Goal: Transaction & Acquisition: Purchase product/service

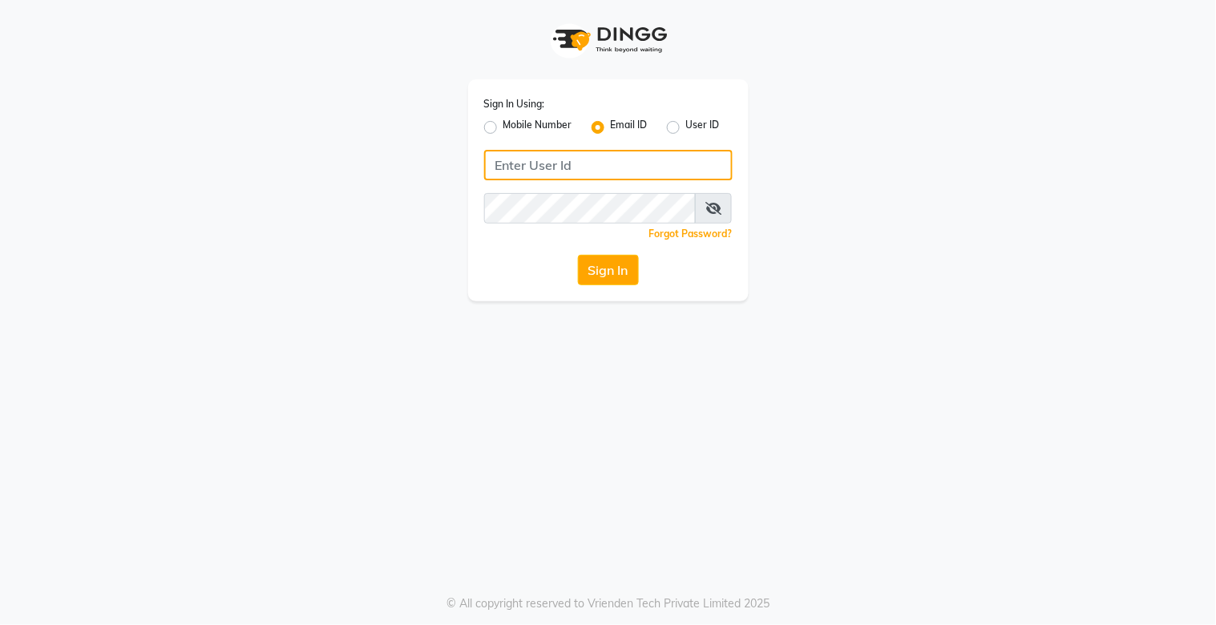
click at [558, 170] on input "Username" at bounding box center [608, 165] width 249 height 30
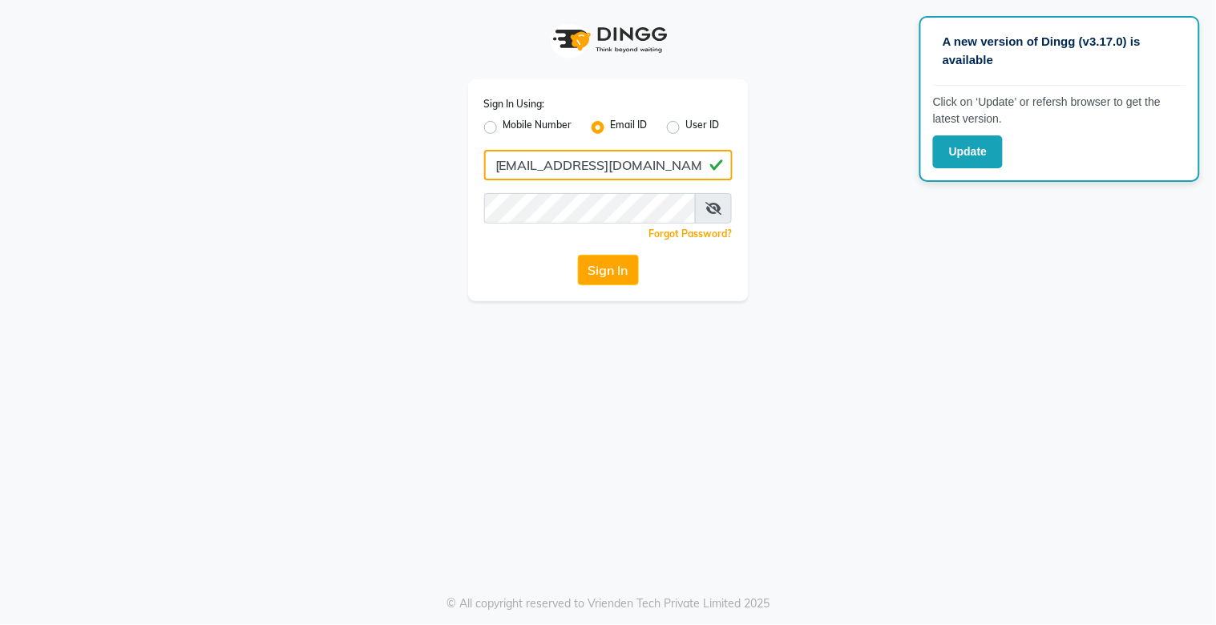
type input "[EMAIL_ADDRESS][DOMAIN_NAME]"
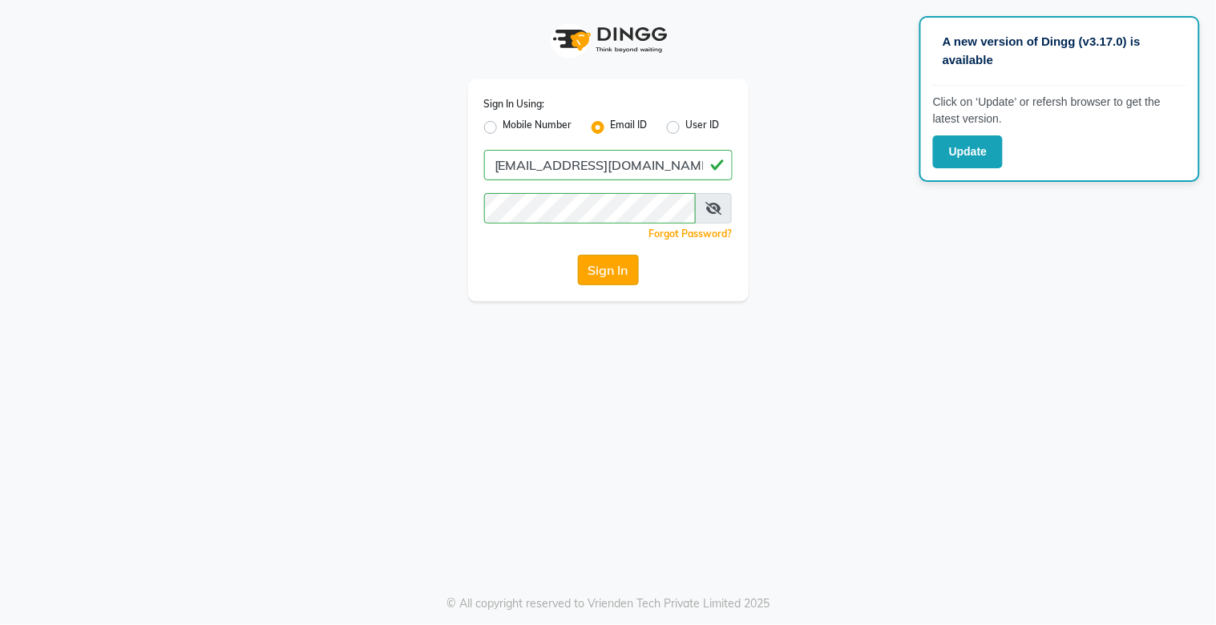
click at [594, 268] on button "Sign In" at bounding box center [608, 270] width 61 height 30
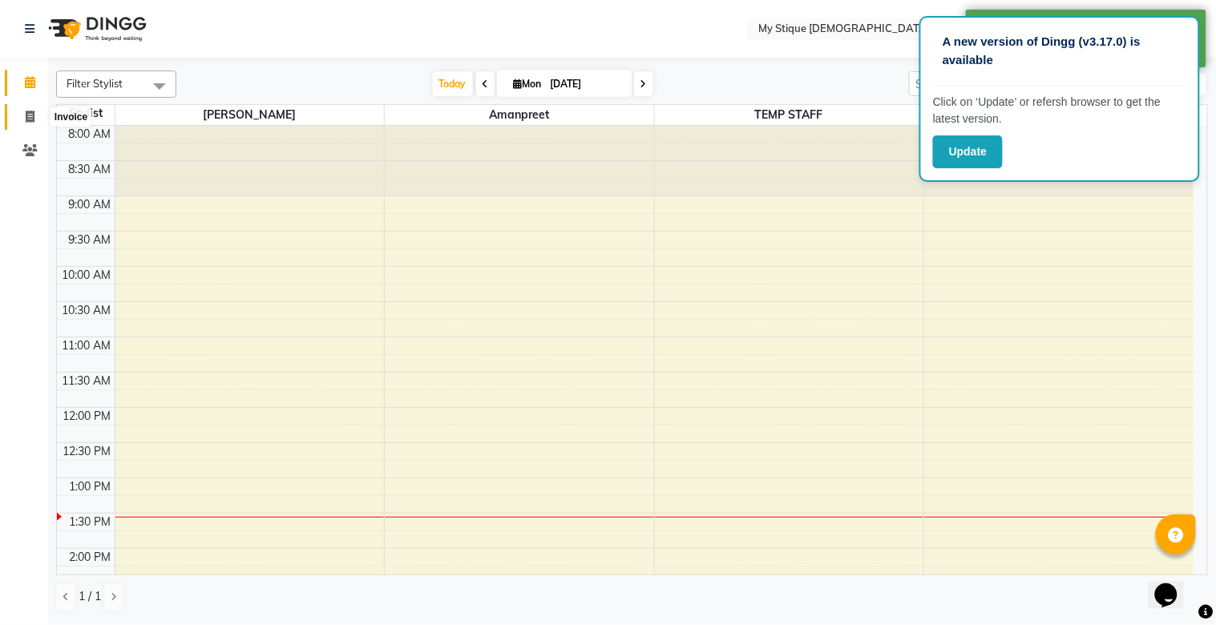
click at [26, 115] on icon at bounding box center [30, 117] width 9 height 12
select select "service"
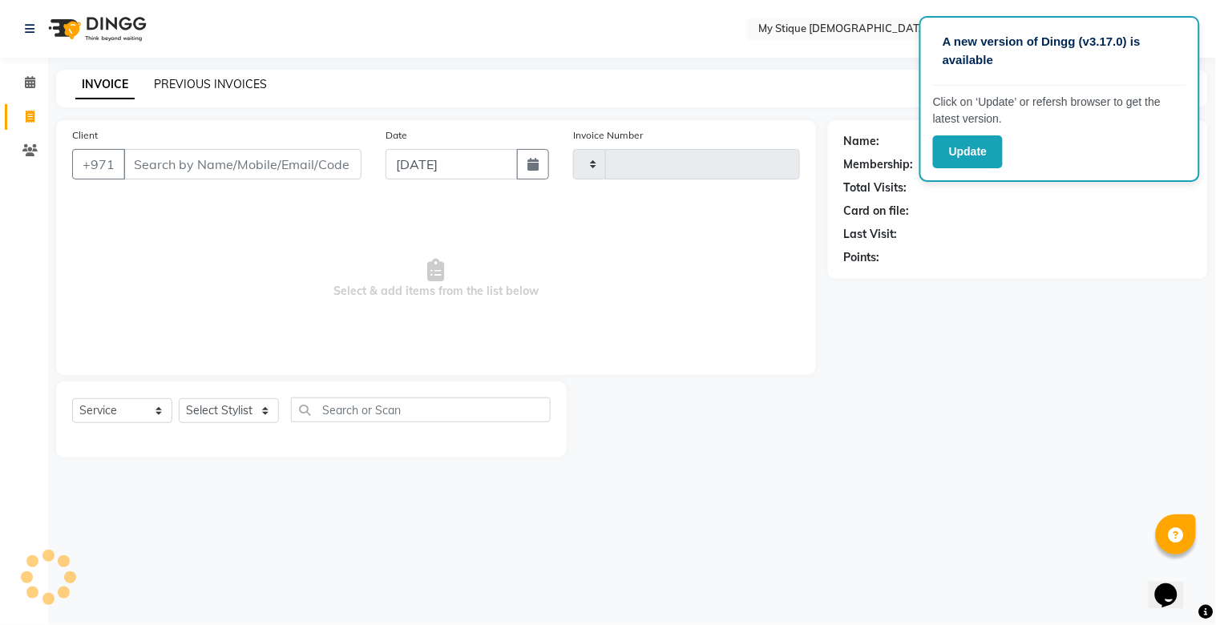
click at [205, 86] on link "PREVIOUS INVOICES" at bounding box center [210, 84] width 113 height 14
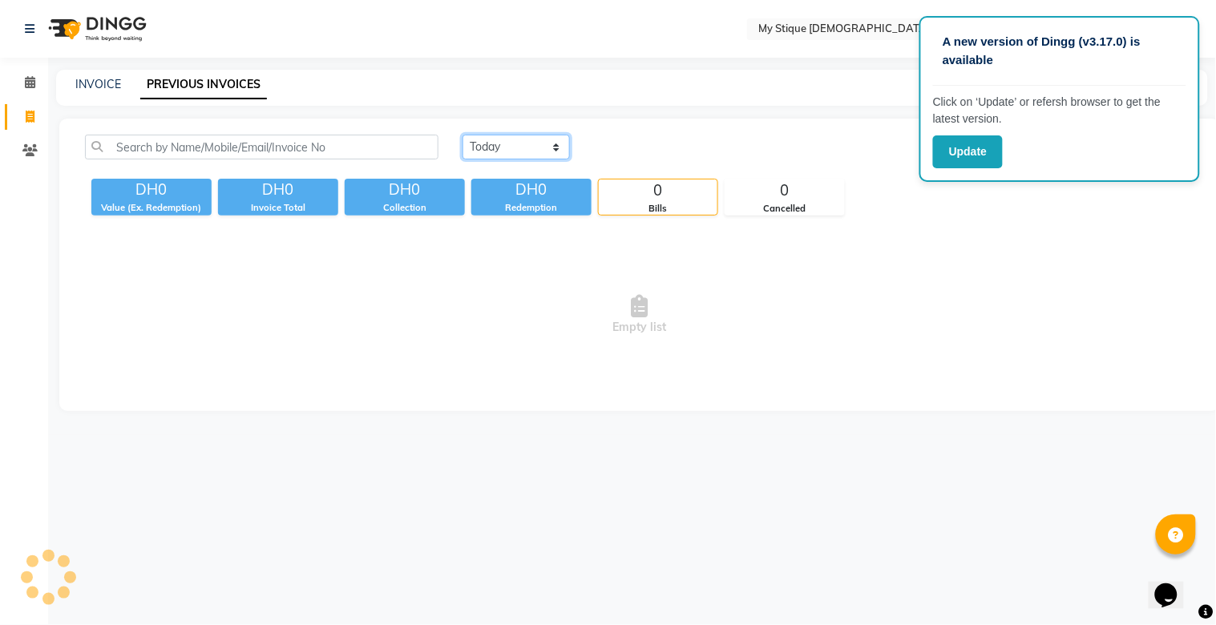
click at [490, 148] on select "[DATE] [DATE] Custom Range" at bounding box center [516, 147] width 107 height 25
click at [463, 135] on select "[DATE] [DATE] Custom Range" at bounding box center [516, 147] width 107 height 25
click at [496, 140] on select "[DATE] [DATE] Custom Range" at bounding box center [516, 147] width 107 height 25
select select "range"
click at [463, 135] on select "[DATE] [DATE] Custom Range" at bounding box center [516, 147] width 107 height 25
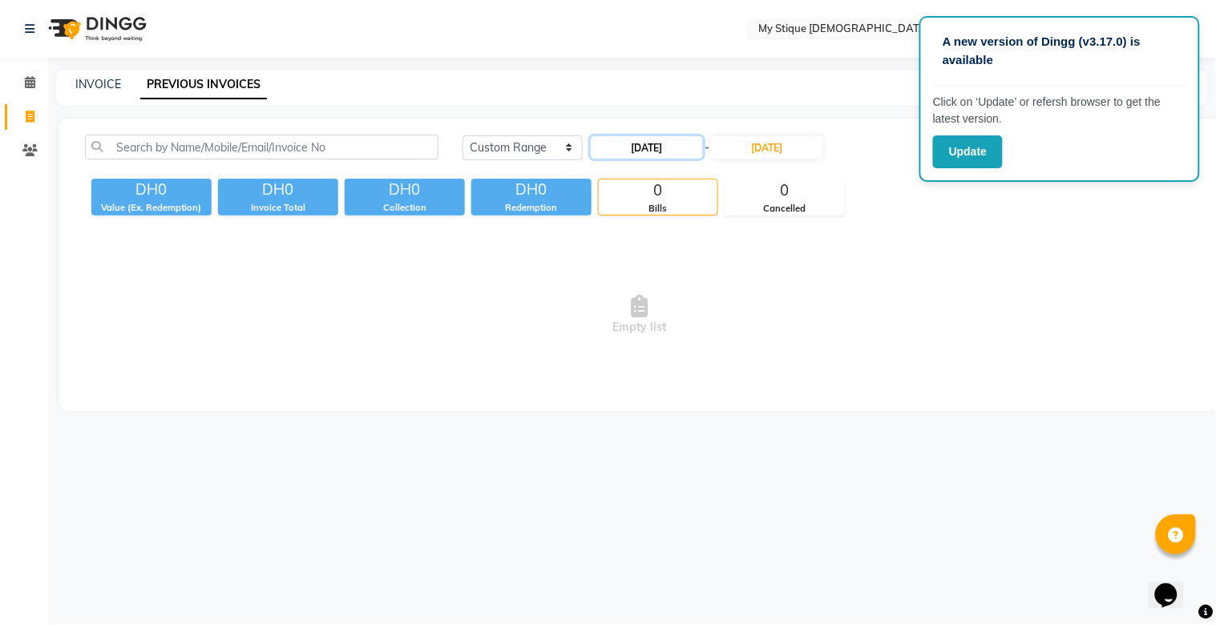
click at [654, 146] on input "[DATE]" at bounding box center [647, 147] width 112 height 22
select select "9"
select select "2025"
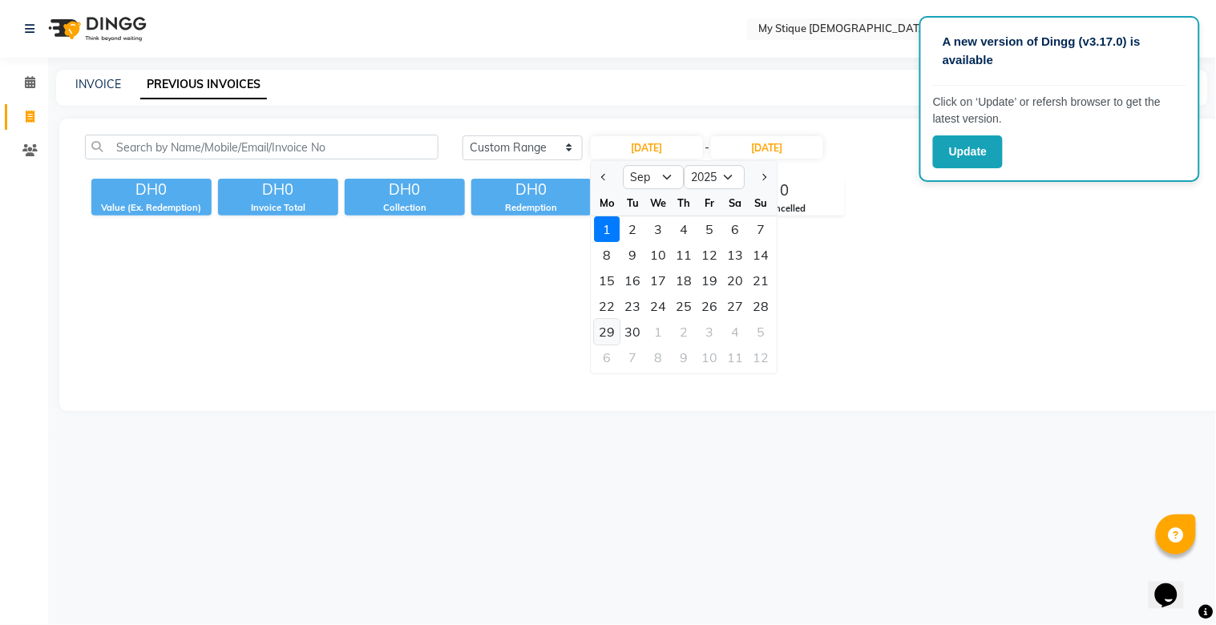
click at [611, 330] on div "29" at bounding box center [608, 332] width 26 height 26
type input "[DATE]"
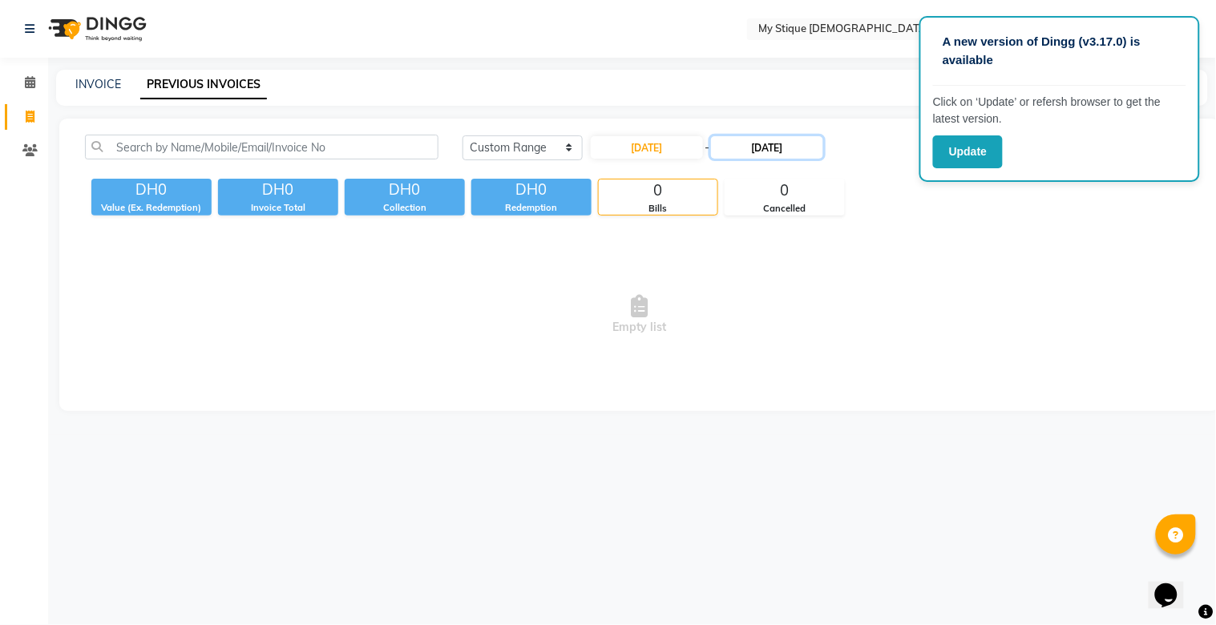
click at [754, 156] on input "[DATE]" at bounding box center [767, 147] width 112 height 22
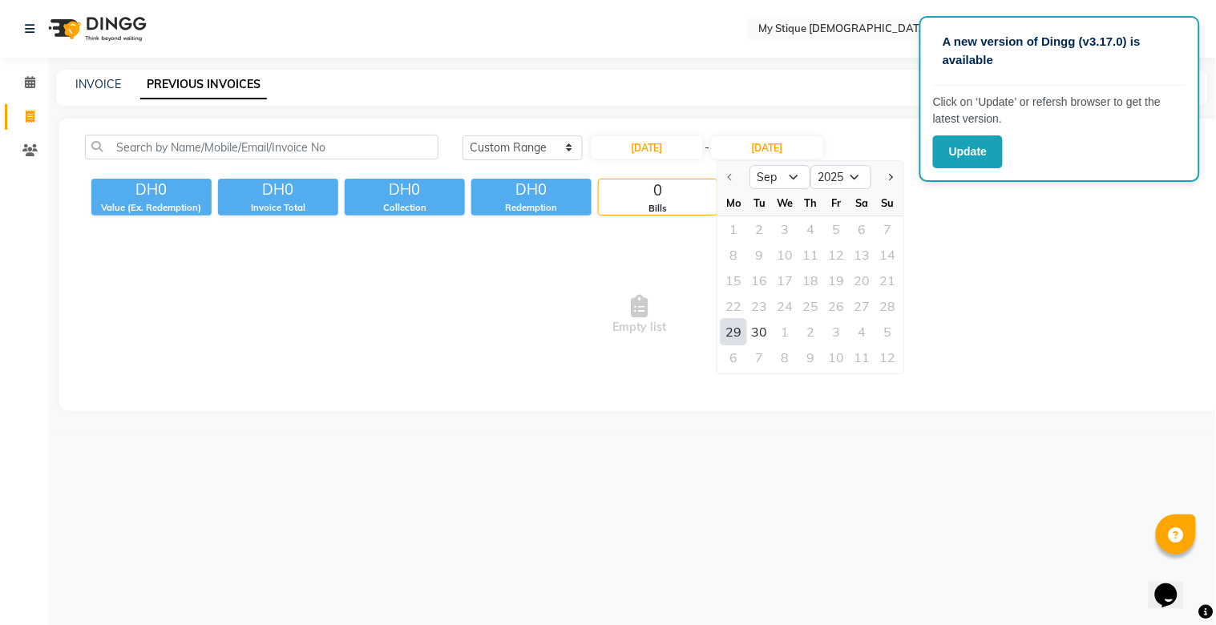
click at [743, 334] on div "29" at bounding box center [735, 332] width 26 height 26
type input "[DATE]"
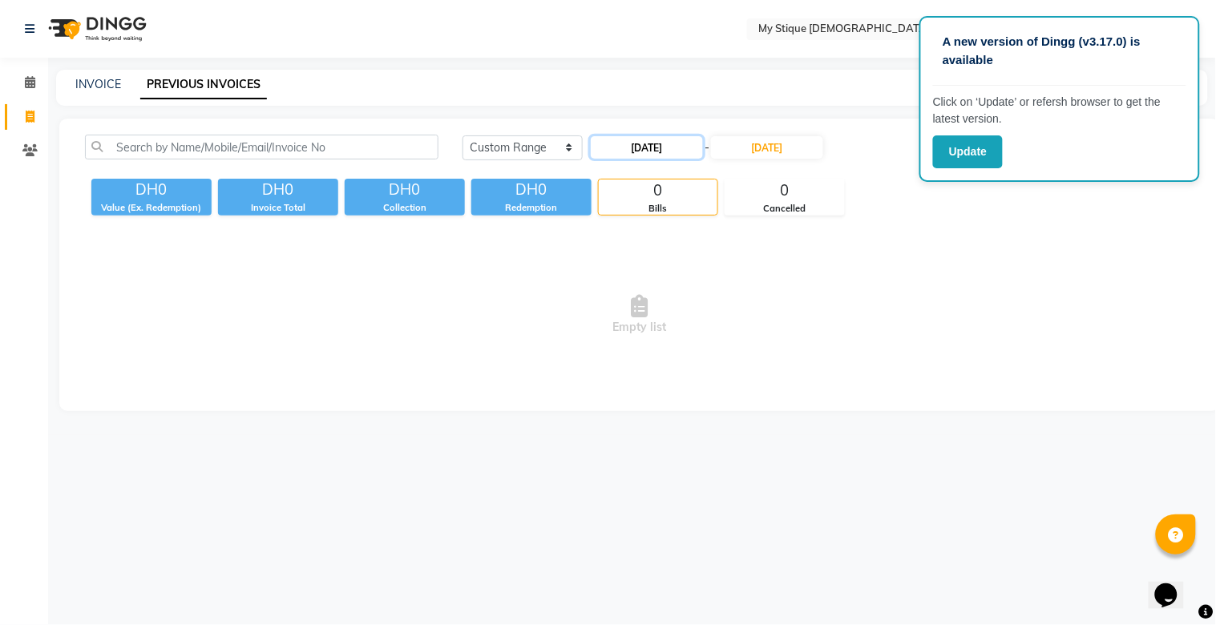
click at [660, 147] on input "[DATE]" at bounding box center [647, 147] width 112 height 22
select select "9"
select select "2025"
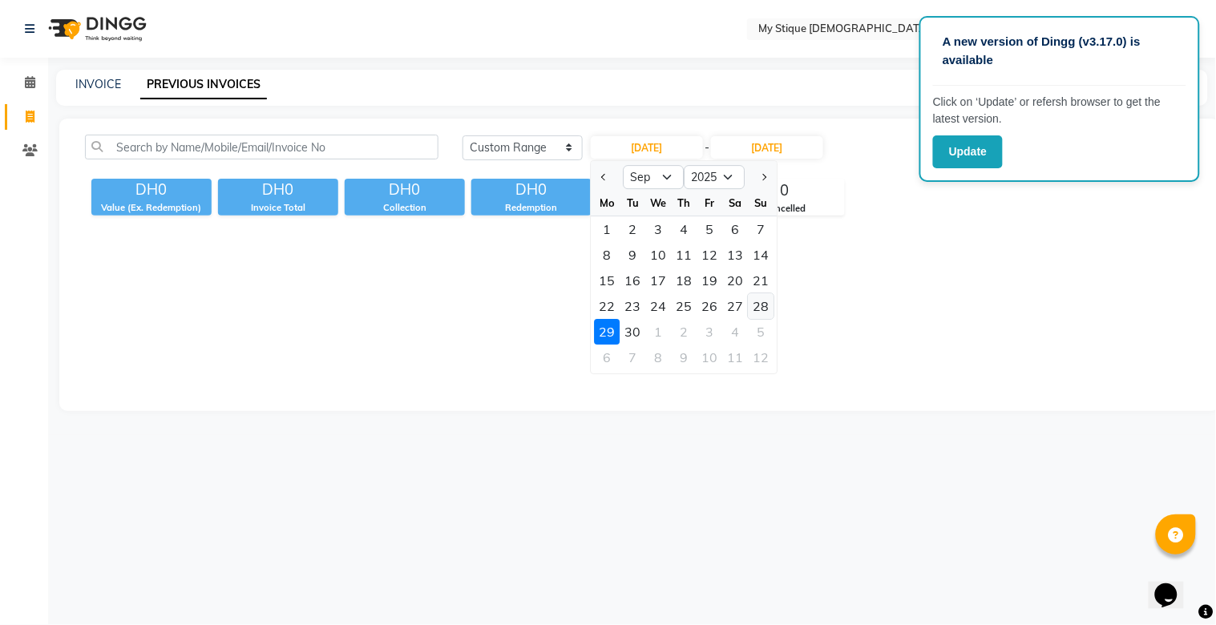
click at [765, 305] on div "28" at bounding box center [762, 306] width 26 height 26
type input "[DATE]"
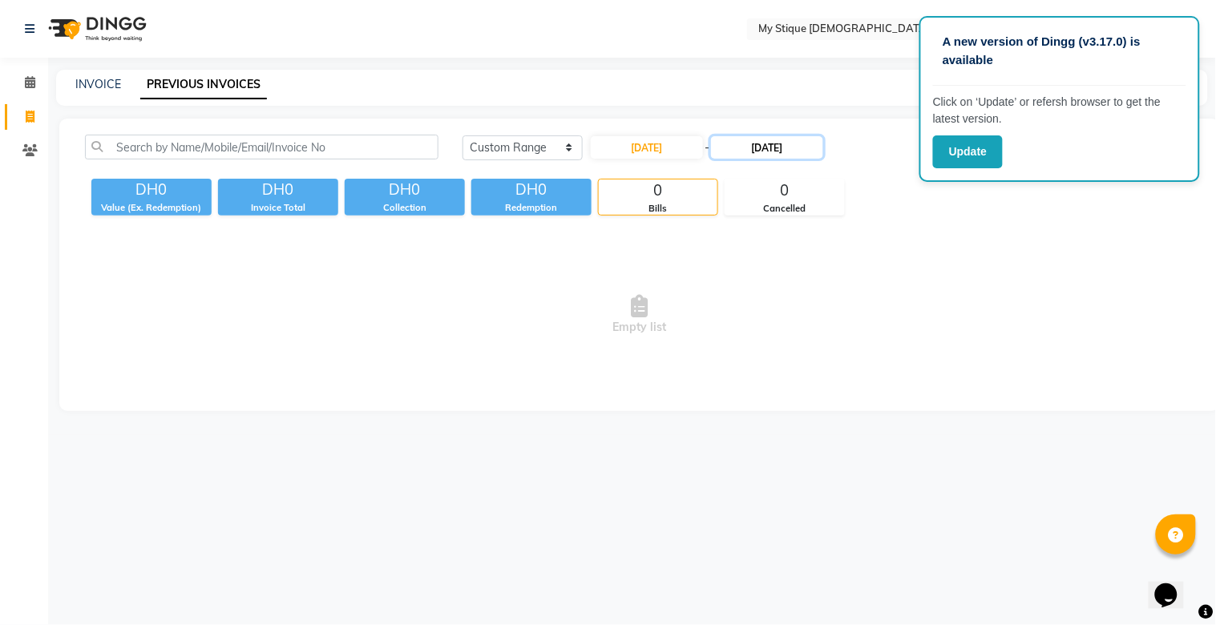
click at [771, 151] on input "[DATE]" at bounding box center [767, 147] width 112 height 22
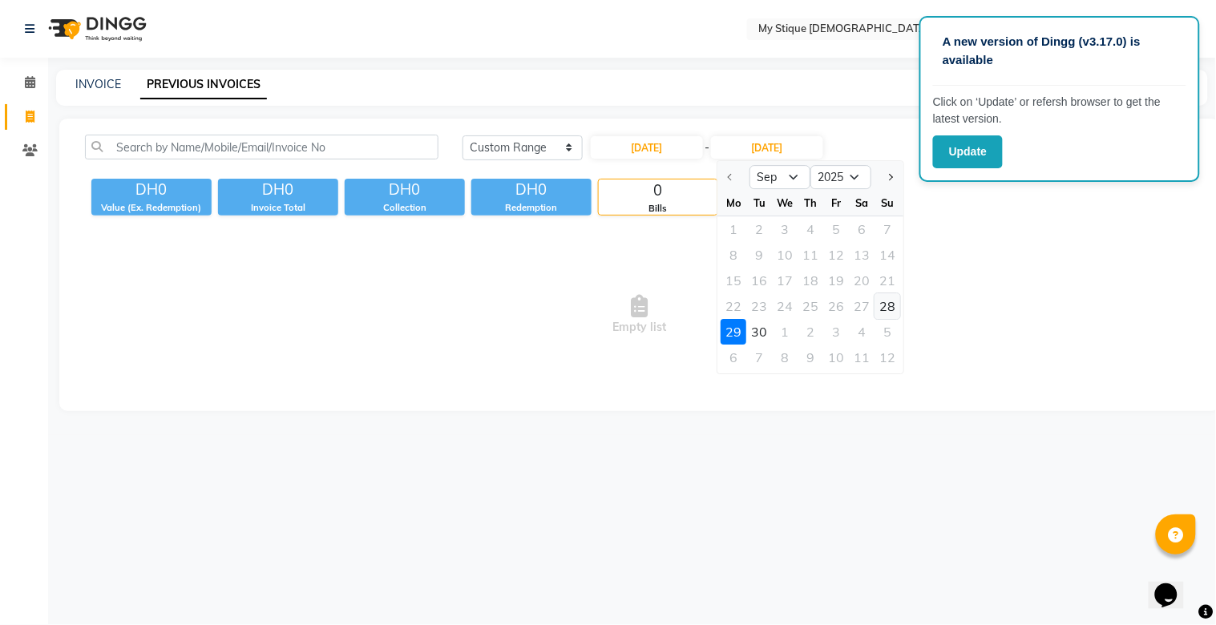
click at [887, 299] on div "28" at bounding box center [889, 306] width 26 height 26
type input "[DATE]"
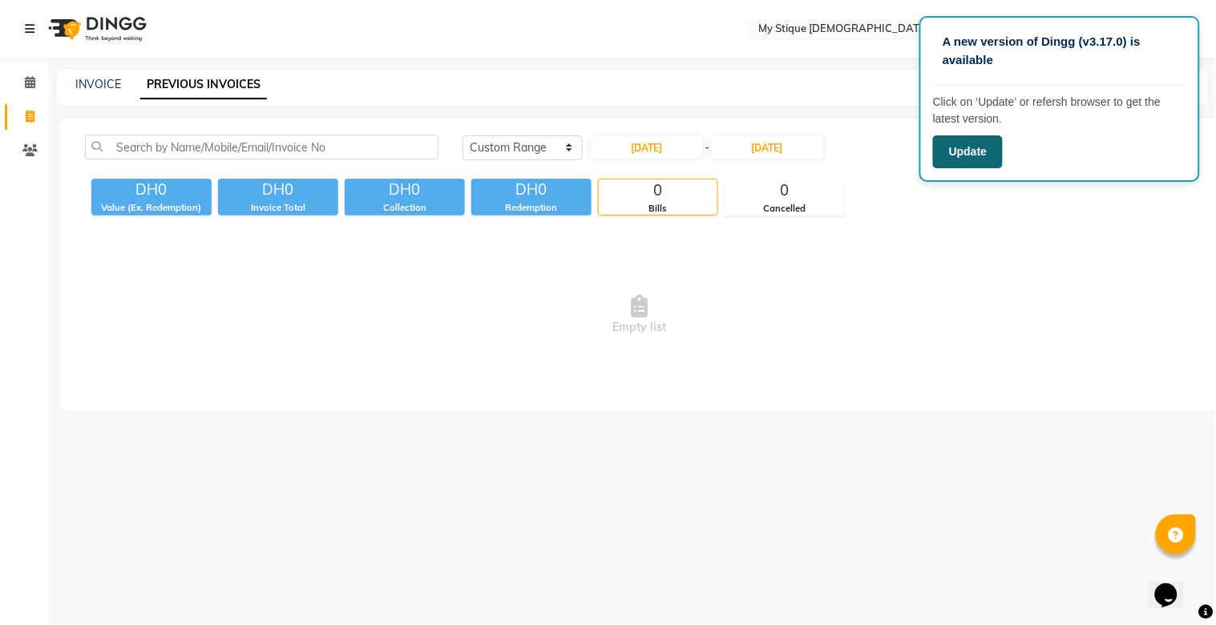
click at [968, 146] on button "Update" at bounding box center [968, 152] width 70 height 33
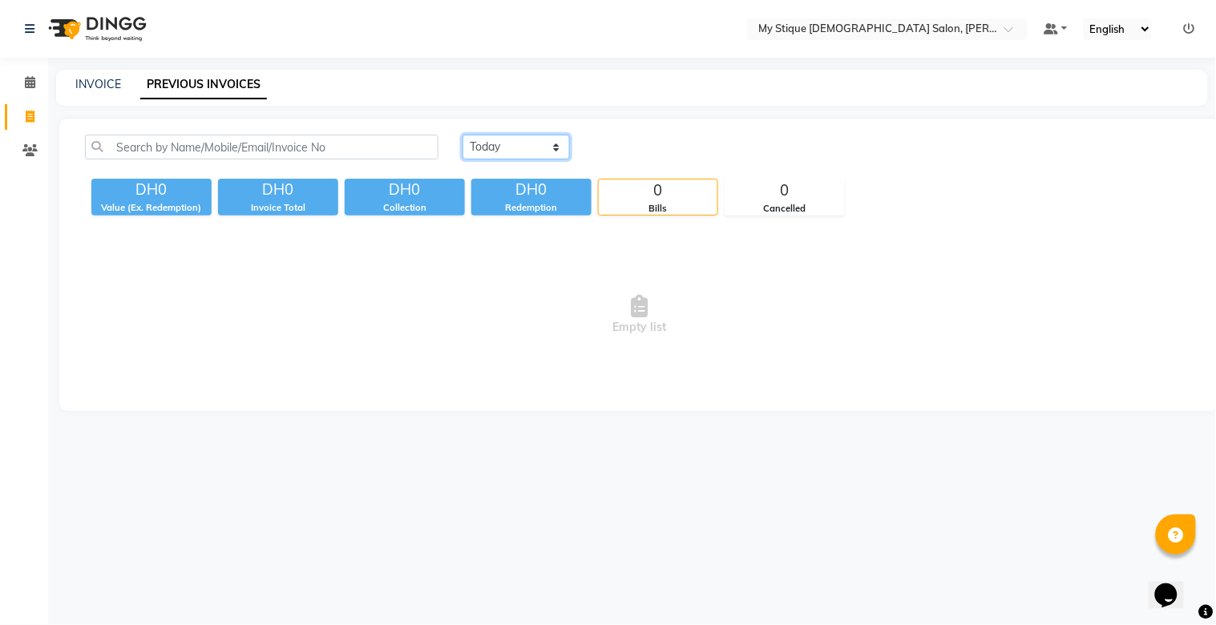
drag, startPoint x: 526, startPoint y: 150, endPoint x: 543, endPoint y: 150, distance: 16.8
click at [526, 150] on select "[DATE] [DATE] Custom Range" at bounding box center [516, 147] width 107 height 25
select select "range"
click at [463, 135] on select "[DATE] [DATE] Custom Range" at bounding box center [516, 147] width 107 height 25
click at [645, 146] on input "[DATE]" at bounding box center [647, 147] width 112 height 22
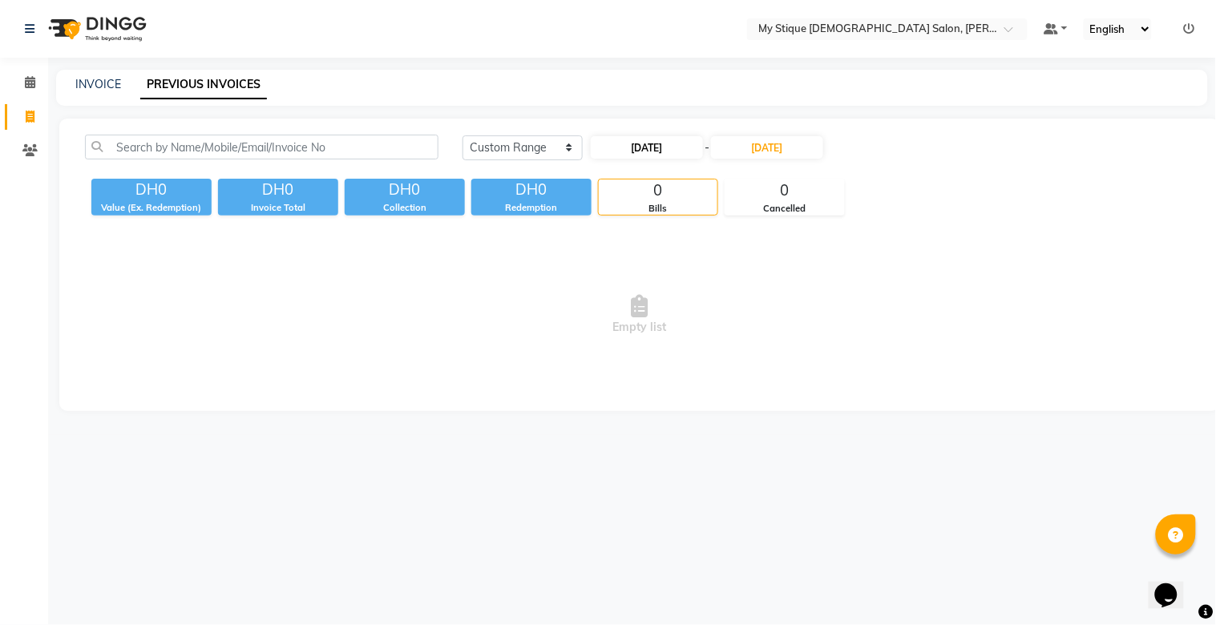
select select "9"
select select "2025"
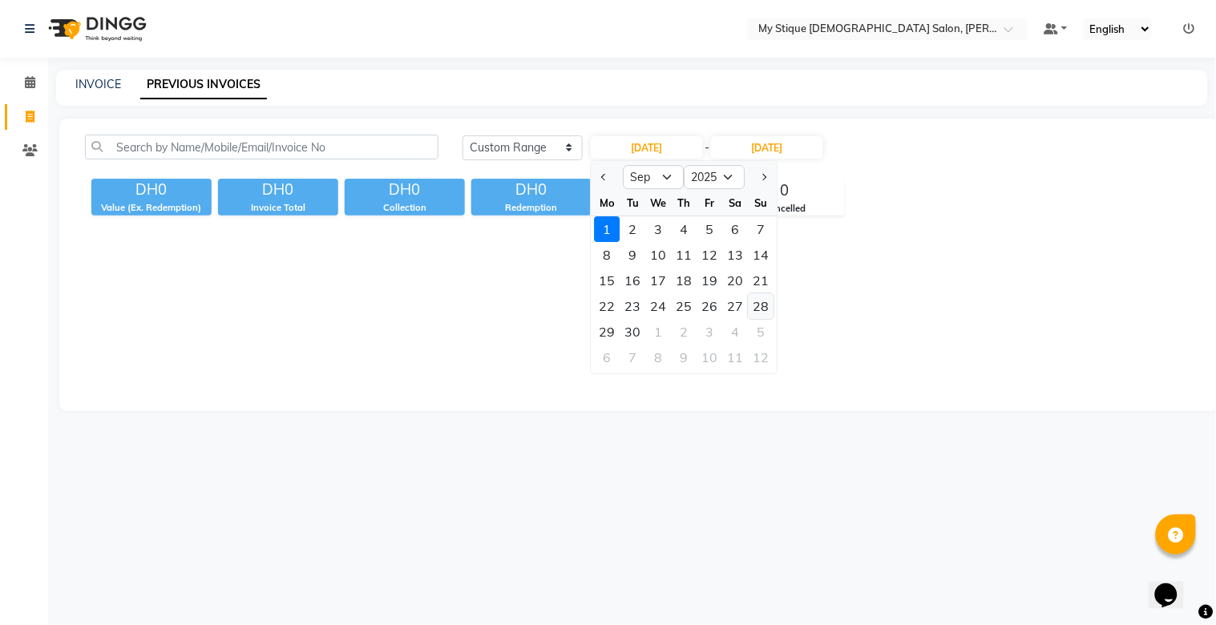
click at [765, 300] on div "28" at bounding box center [762, 306] width 26 height 26
type input "[DATE]"
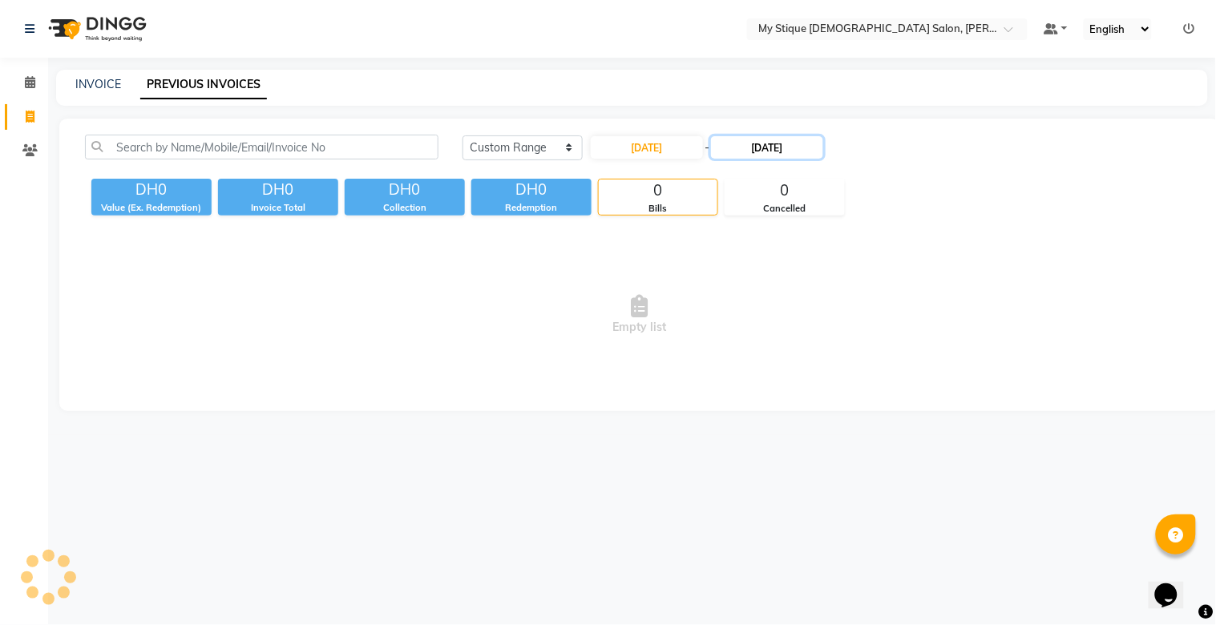
click at [786, 139] on input "[DATE]" at bounding box center [767, 147] width 112 height 22
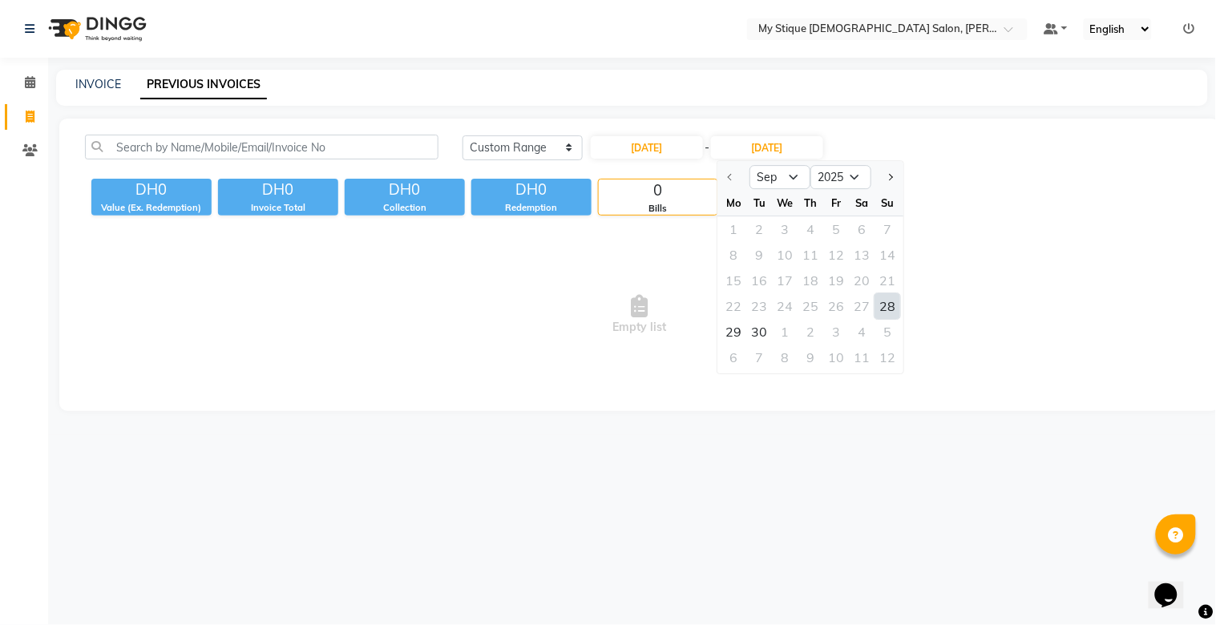
click at [892, 305] on div "28" at bounding box center [889, 306] width 26 height 26
type input "[DATE]"
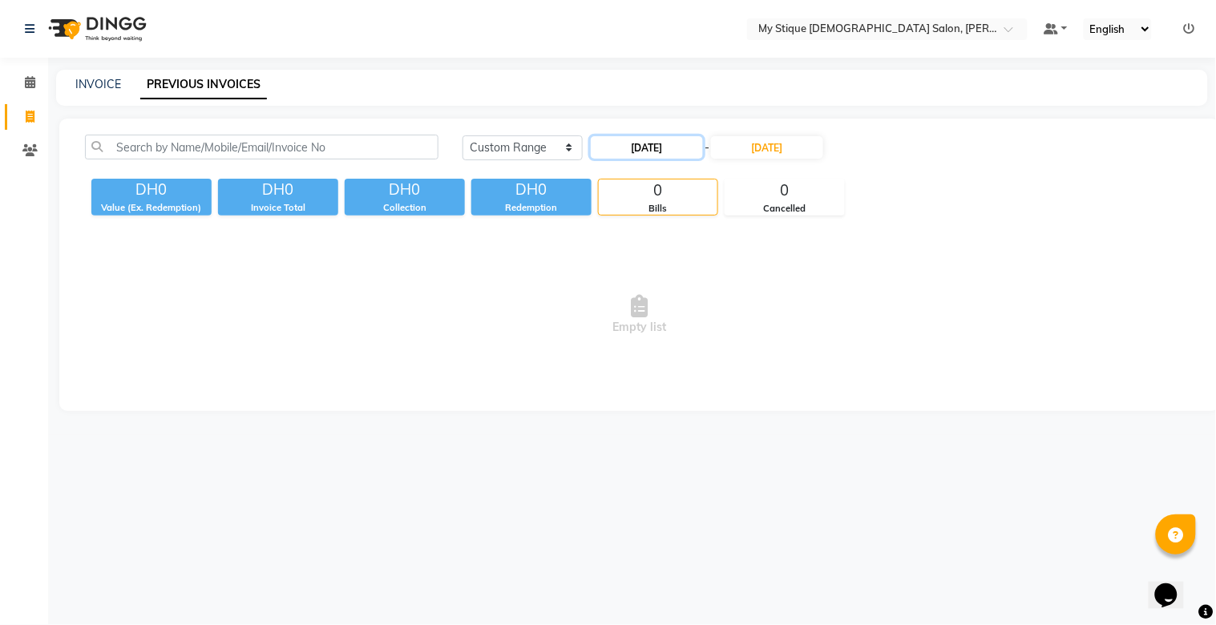
click at [667, 143] on input "[DATE]" at bounding box center [647, 147] width 112 height 22
select select "9"
select select "2025"
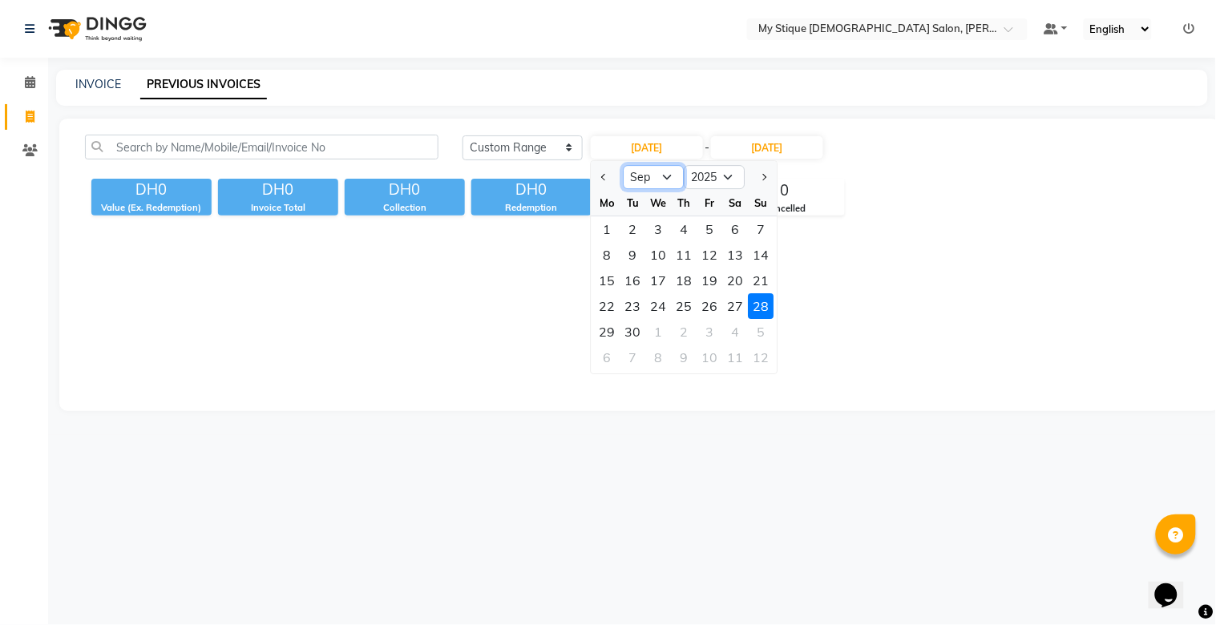
click at [653, 178] on select "Jan Feb Mar Apr May Jun Jul Aug Sep Oct Nov Dec" at bounding box center [654, 177] width 61 height 24
select select "8"
click at [624, 165] on select "Jan Feb Mar Apr May Jun Jul Aug Sep Oct Nov Dec" at bounding box center [654, 177] width 61 height 24
click at [690, 327] on div "28" at bounding box center [685, 332] width 26 height 26
type input "28-08-2025"
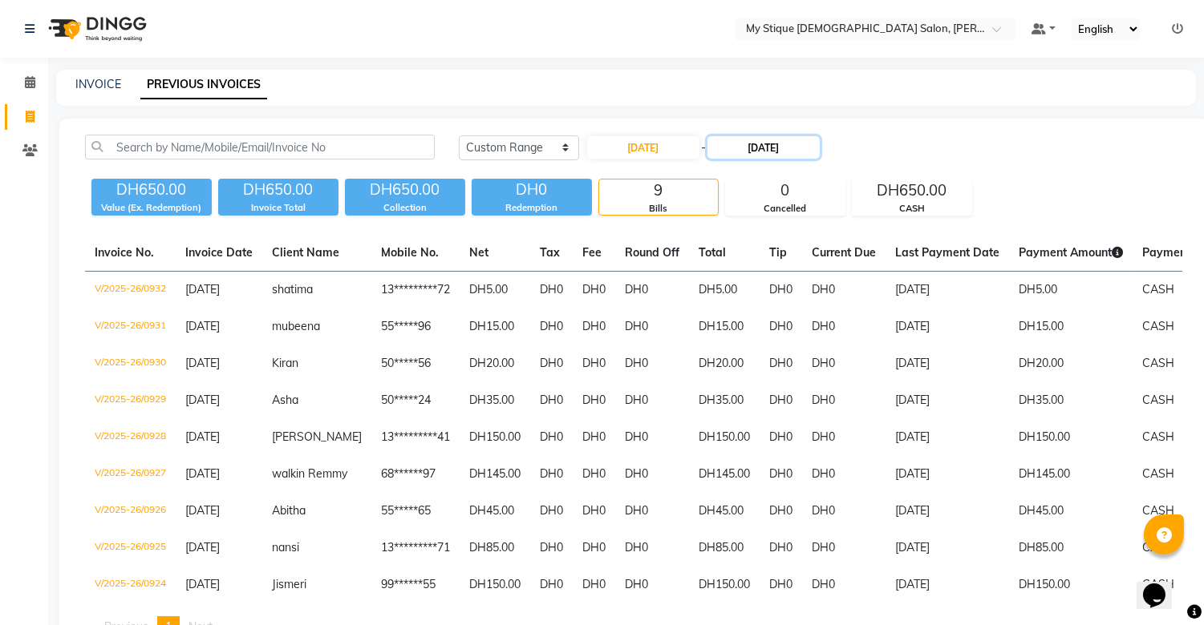
click at [749, 142] on input "[DATE]" at bounding box center [763, 147] width 112 height 22
select select "9"
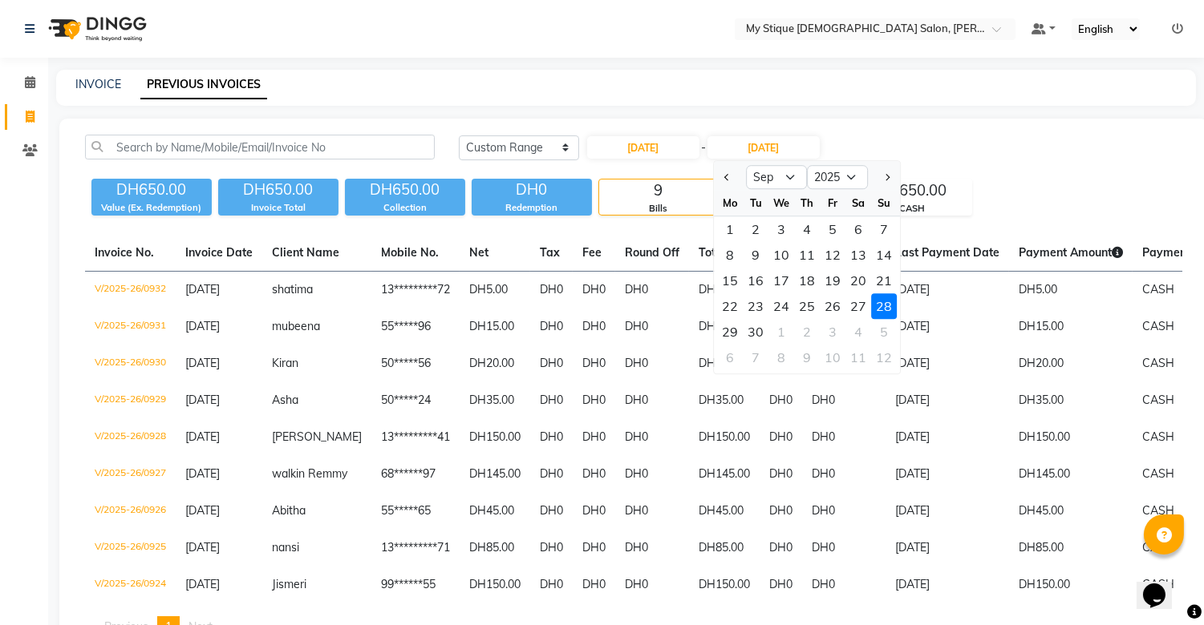
click at [891, 308] on div "28" at bounding box center [884, 306] width 26 height 26
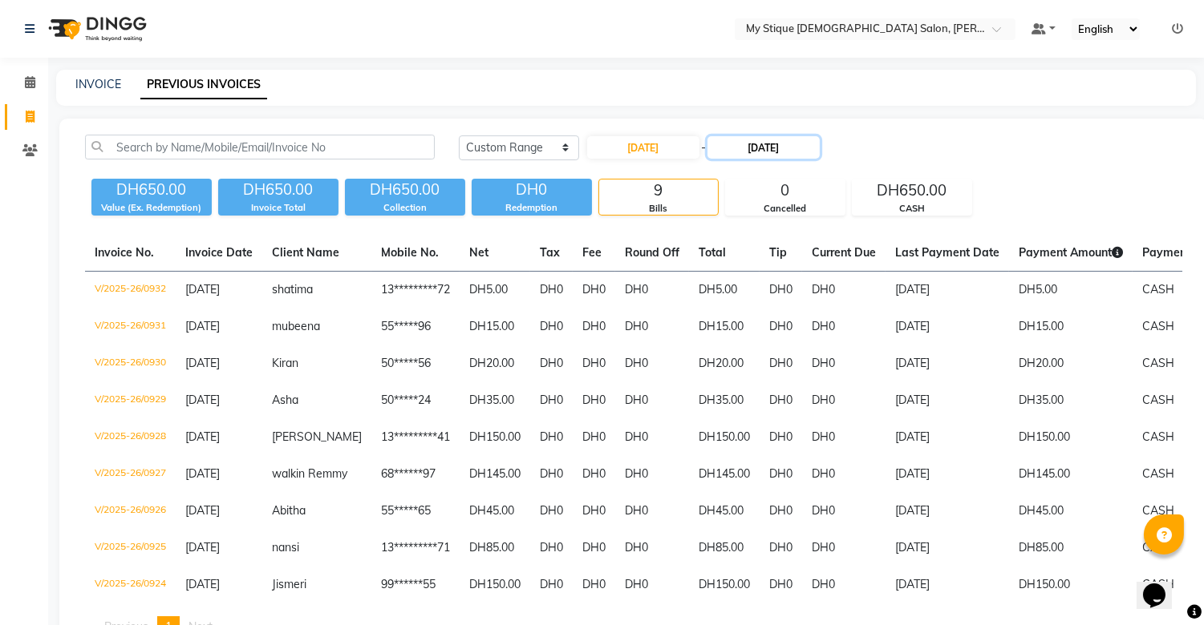
click at [775, 144] on input "[DATE]" at bounding box center [763, 147] width 112 height 22
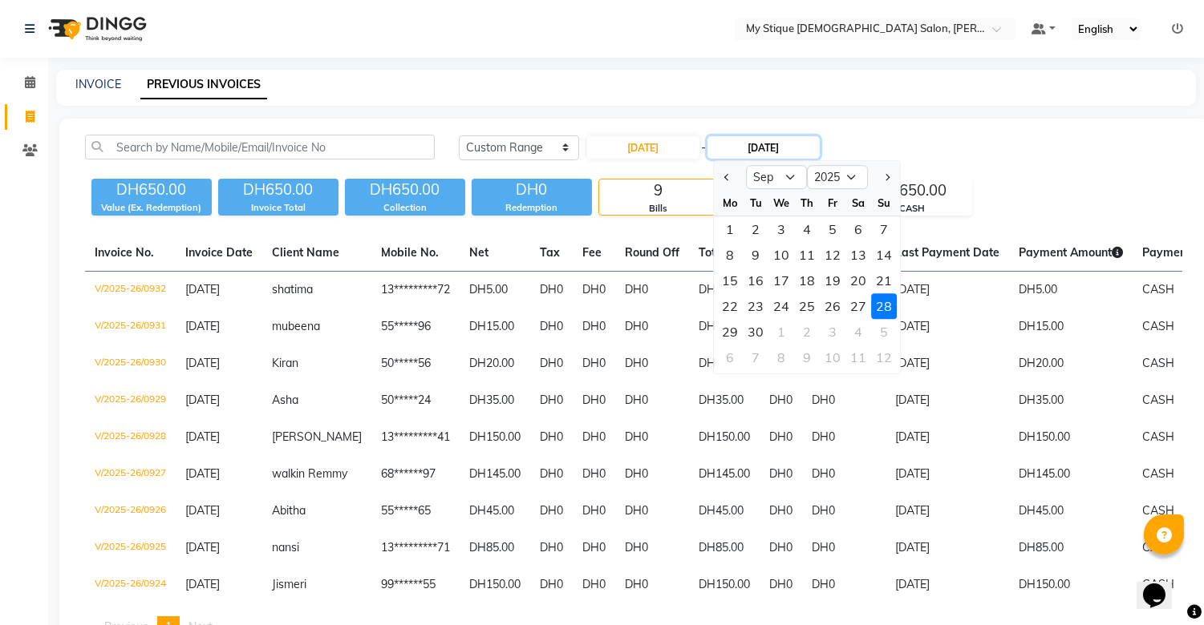
click at [764, 143] on input "[DATE]" at bounding box center [763, 147] width 112 height 22
click at [771, 141] on input "[DATE]" at bounding box center [763, 147] width 112 height 22
click at [782, 175] on select "Aug Sep Oct Nov Dec" at bounding box center [776, 177] width 61 height 24
select select "8"
click at [746, 165] on select "Aug Sep Oct Nov Dec" at bounding box center [776, 177] width 61 height 24
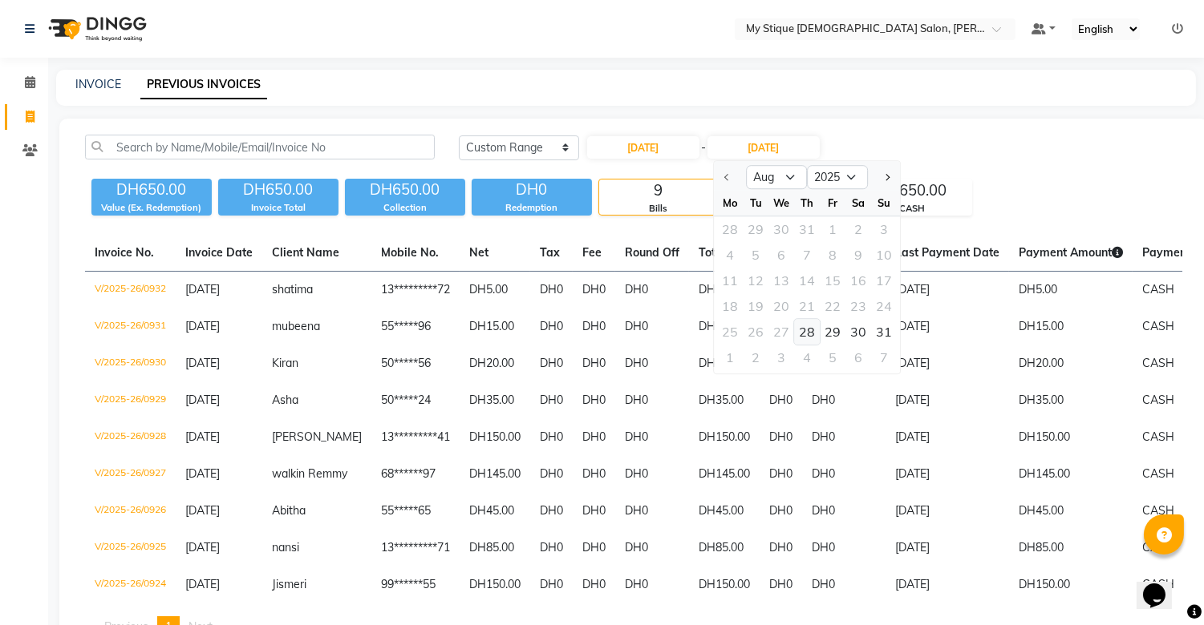
click at [811, 323] on div "28" at bounding box center [807, 332] width 26 height 26
type input "28-08-2025"
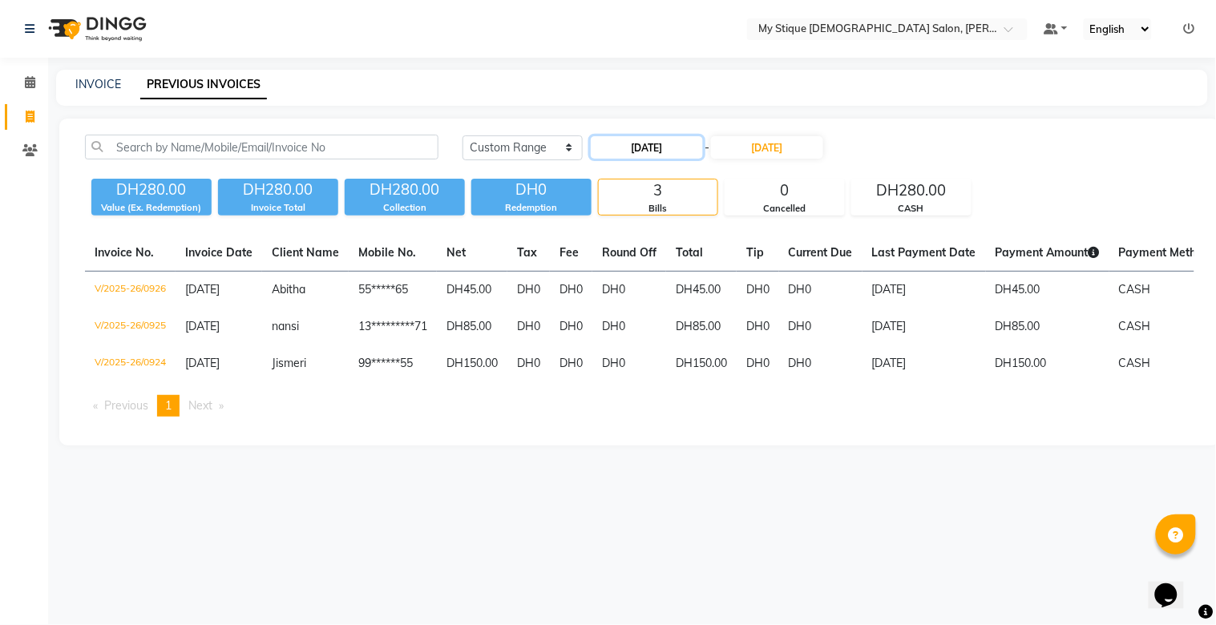
click at [653, 136] on input "28-08-2025" at bounding box center [647, 147] width 112 height 22
select select "8"
select select "2025"
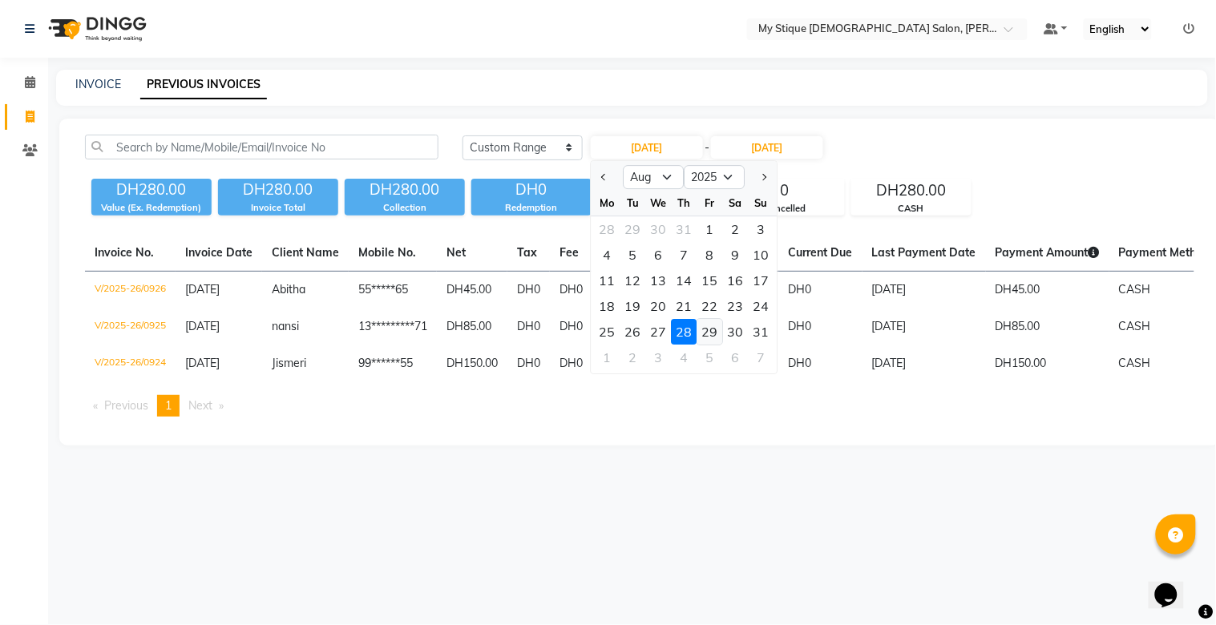
click at [711, 327] on div "29" at bounding box center [711, 332] width 26 height 26
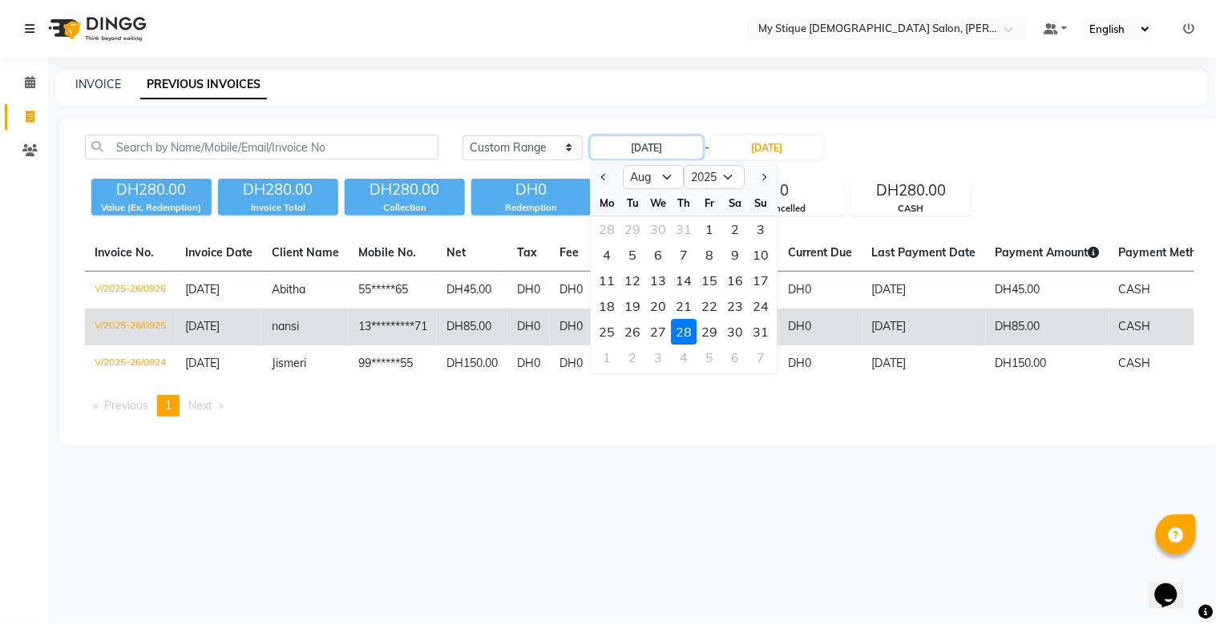
type input "29-08-2025"
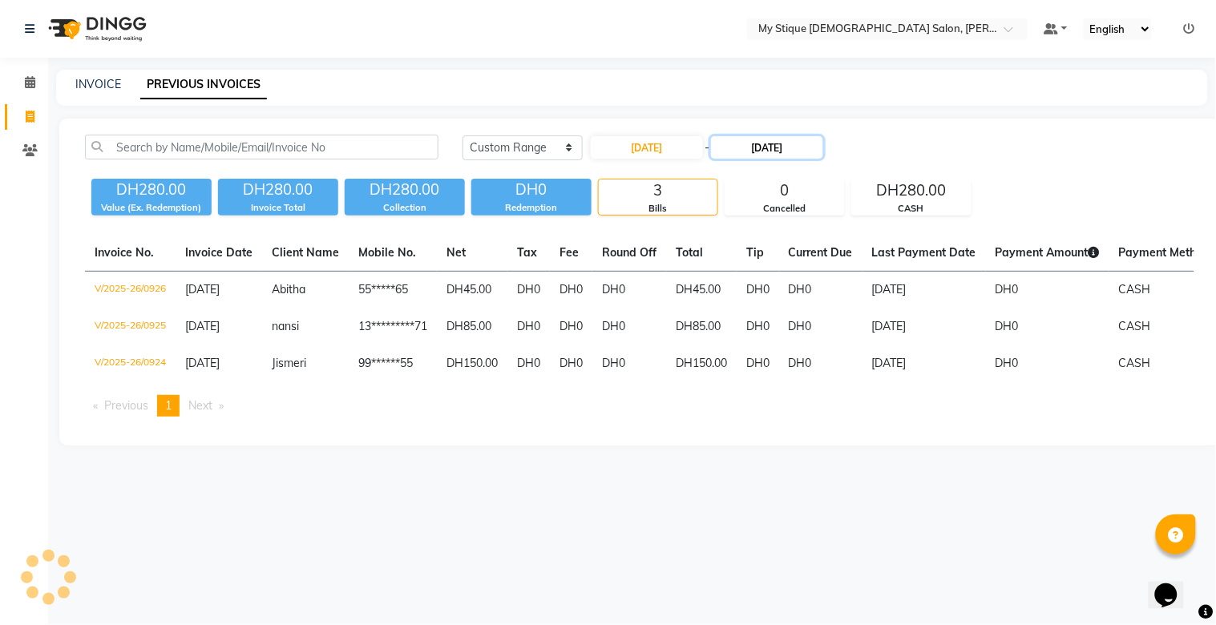
click at [775, 140] on input "28-08-2025" at bounding box center [767, 147] width 112 height 22
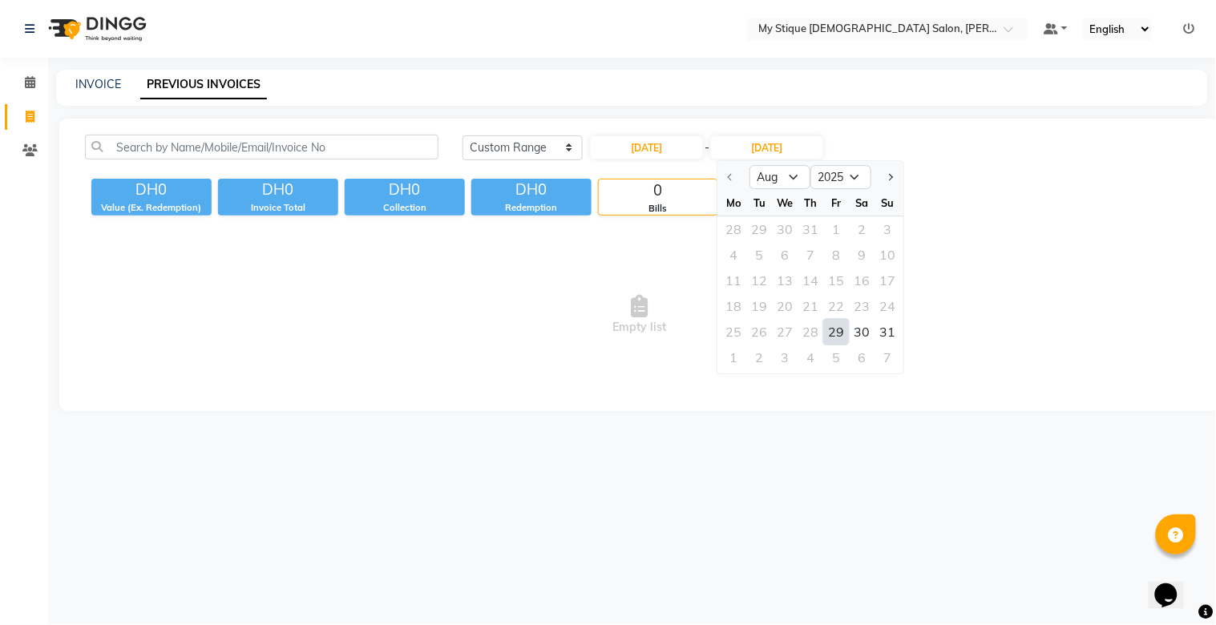
click at [827, 333] on div "29" at bounding box center [837, 332] width 26 height 26
type input "29-08-2025"
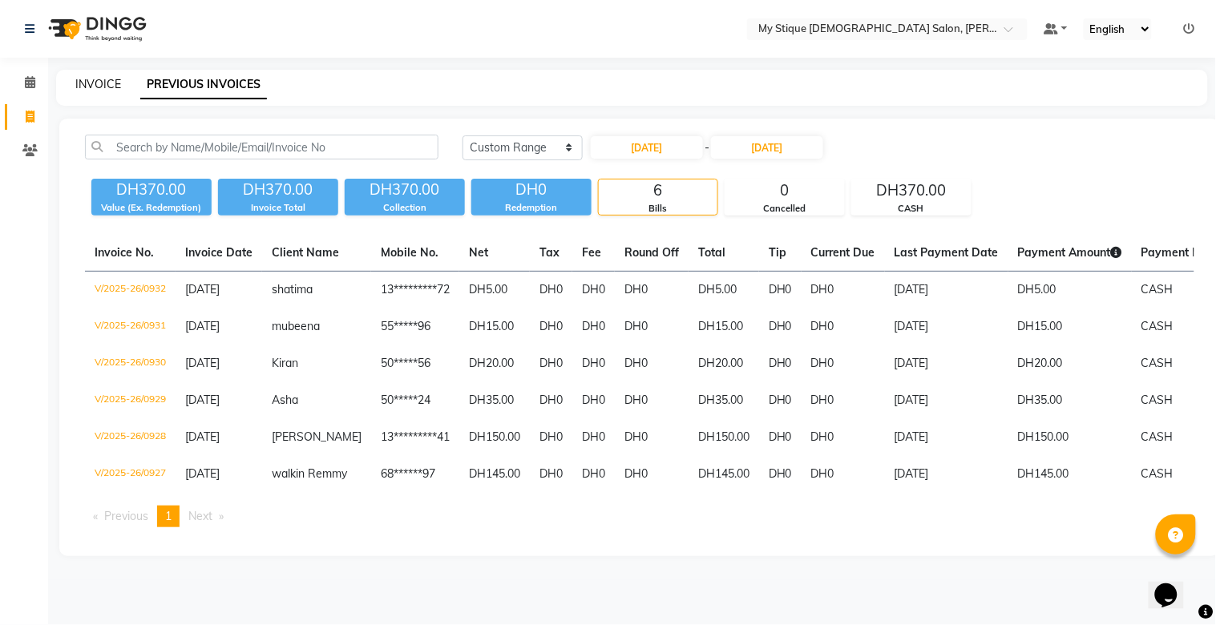
click at [107, 78] on link "INVOICE" at bounding box center [98, 84] width 46 height 14
select select "service"
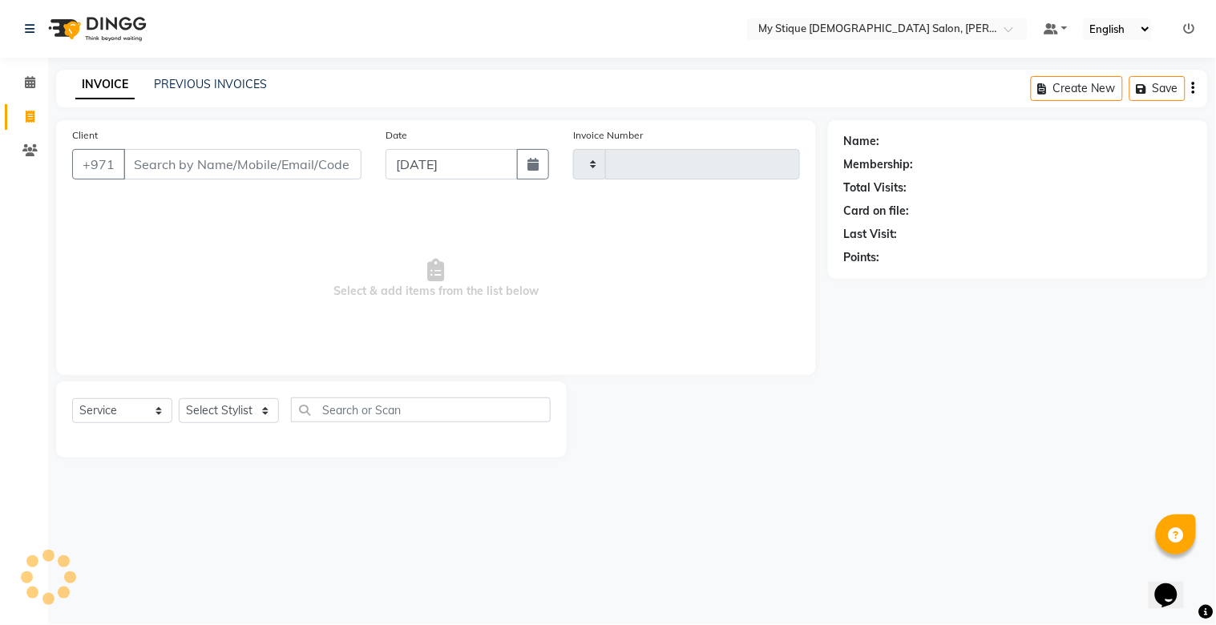
type input "0933"
select select "7457"
click at [532, 162] on icon "button" at bounding box center [533, 164] width 11 height 13
select select "9"
select select "2025"
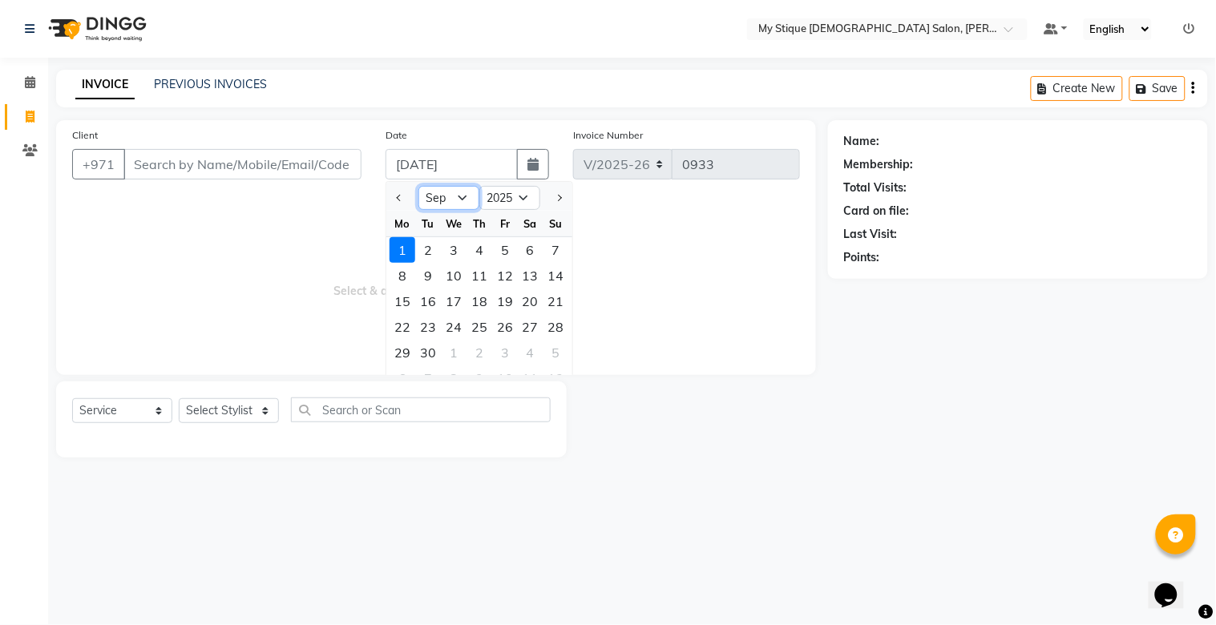
click at [453, 202] on select "Jan Feb Mar Apr May Jun Jul Aug Sep Oct Nov Dec" at bounding box center [449, 198] width 61 height 24
select select "8"
click at [419, 186] on select "Jan Feb Mar Apr May Jun Jul Aug Sep Oct Nov Dec" at bounding box center [449, 198] width 61 height 24
click at [469, 347] on div "28" at bounding box center [480, 353] width 26 height 26
type input "28-08-2025"
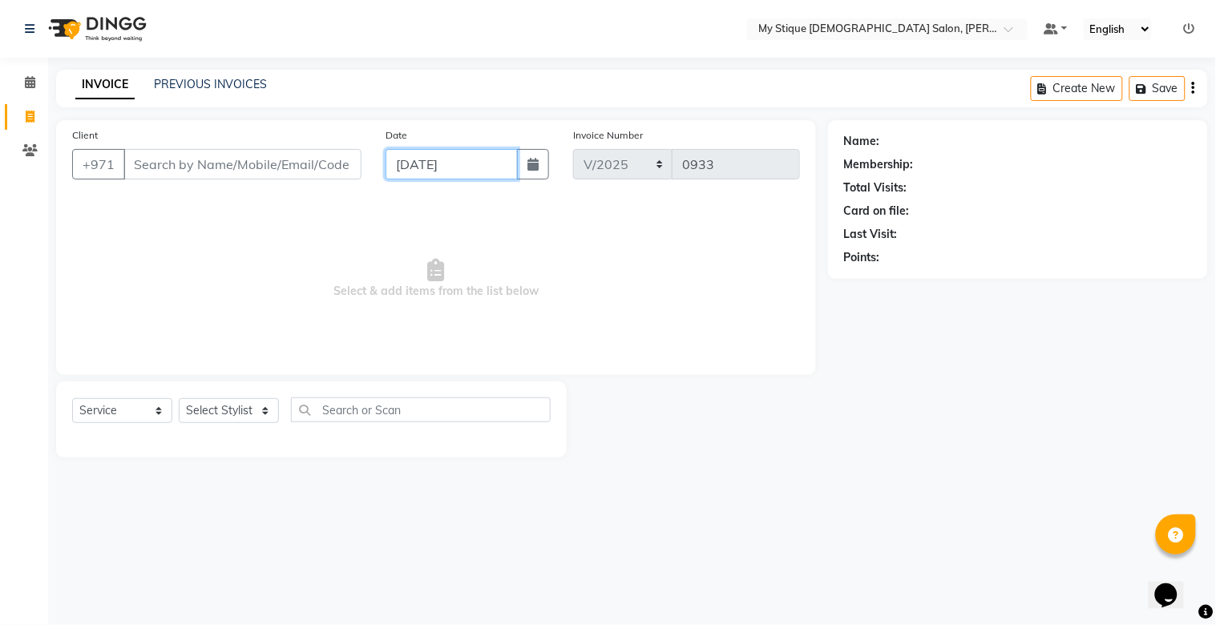
click at [439, 168] on input "28-08-2025" at bounding box center [452, 164] width 133 height 30
select select "8"
select select "2025"
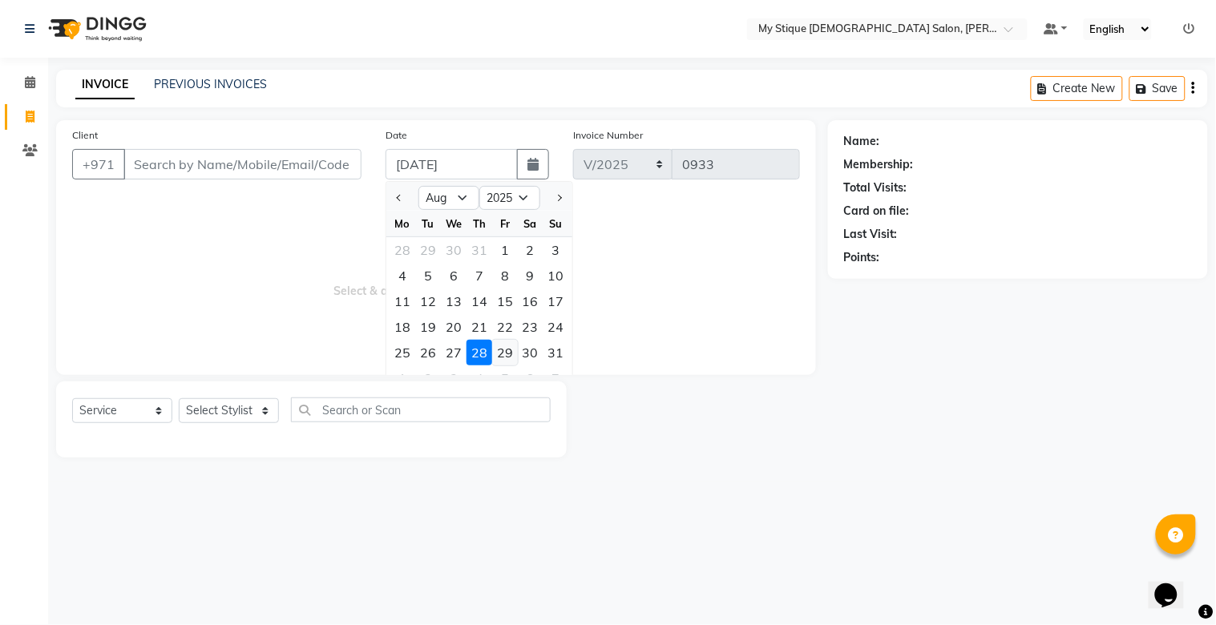
click at [508, 349] on div "29" at bounding box center [505, 353] width 26 height 26
type input "29-08-2025"
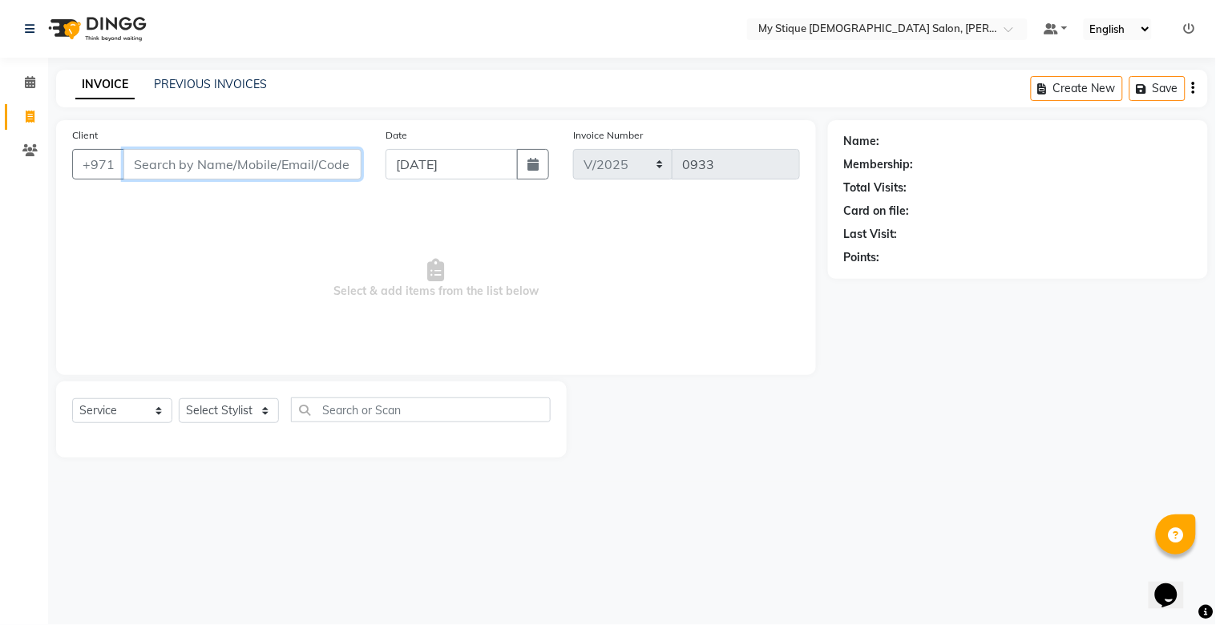
click at [262, 178] on input "Client" at bounding box center [242, 164] width 238 height 30
click at [271, 167] on input "Client" at bounding box center [242, 164] width 238 height 30
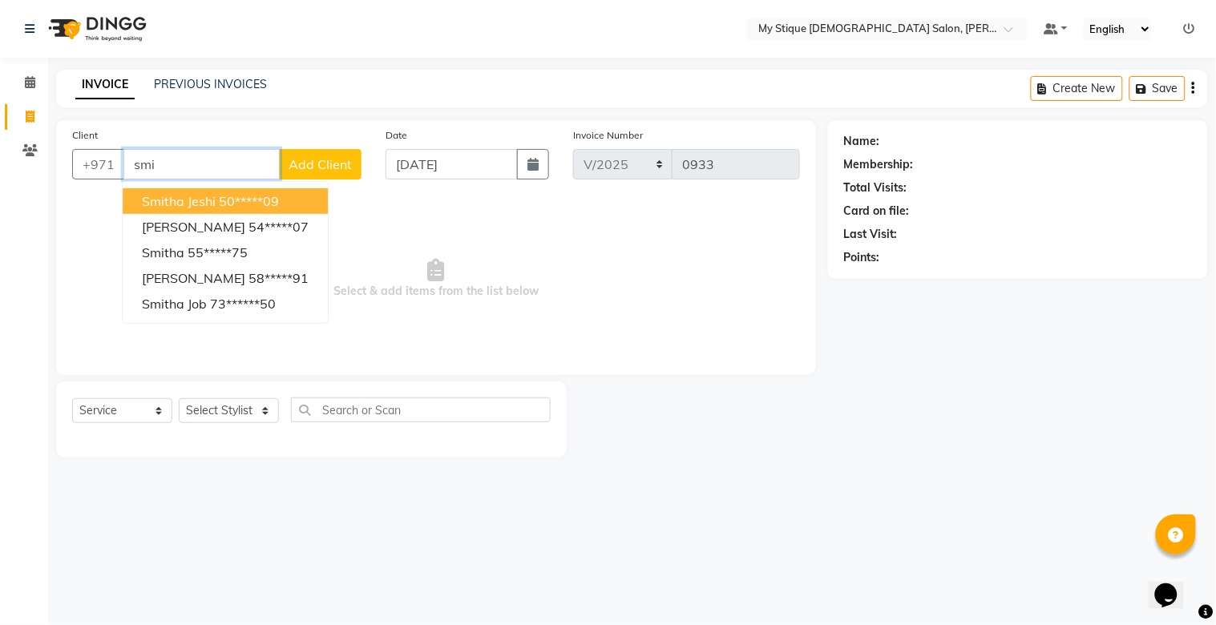
click at [190, 203] on span "Smitha jeshi" at bounding box center [179, 201] width 74 height 16
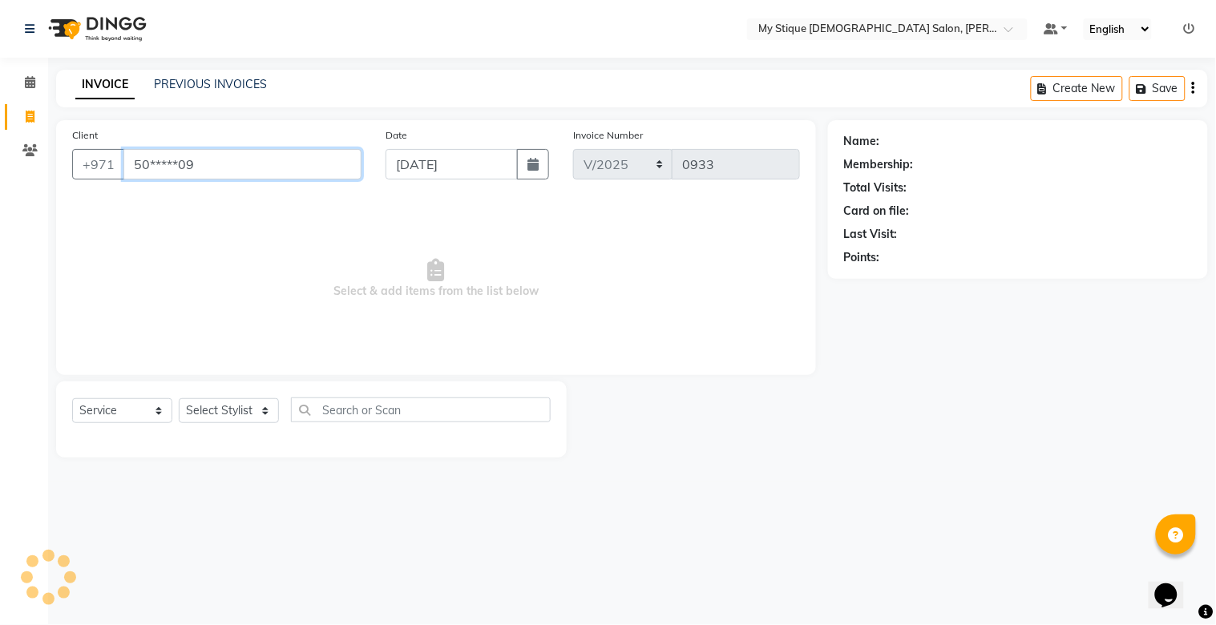
type input "50*****09"
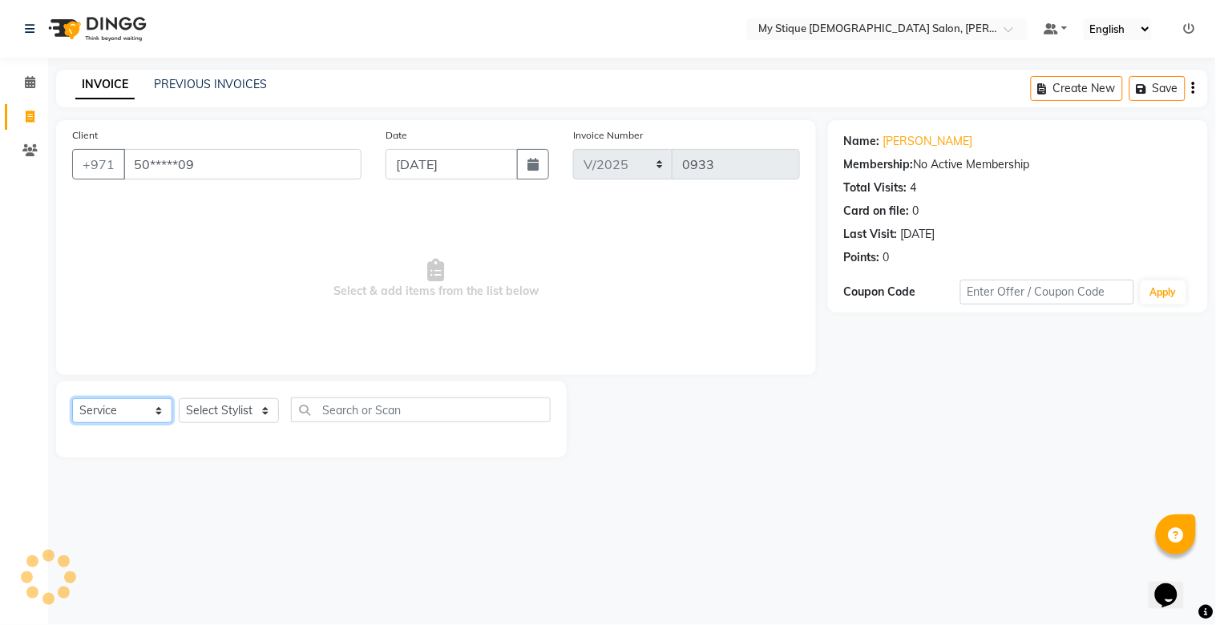
click at [112, 402] on select "Select Service Product Membership Package Voucher Prepaid Gift Card" at bounding box center [122, 411] width 100 height 25
click at [72, 399] on select "Select Service Product Membership Package Voucher Prepaid Gift Card" at bounding box center [122, 411] width 100 height 25
click at [115, 405] on select "Select Service Product Membership Package Voucher Prepaid Gift Card" at bounding box center [122, 411] width 100 height 25
select select "package"
click at [72, 399] on select "Select Service Product Membership Package Voucher Prepaid Gift Card" at bounding box center [122, 411] width 100 height 25
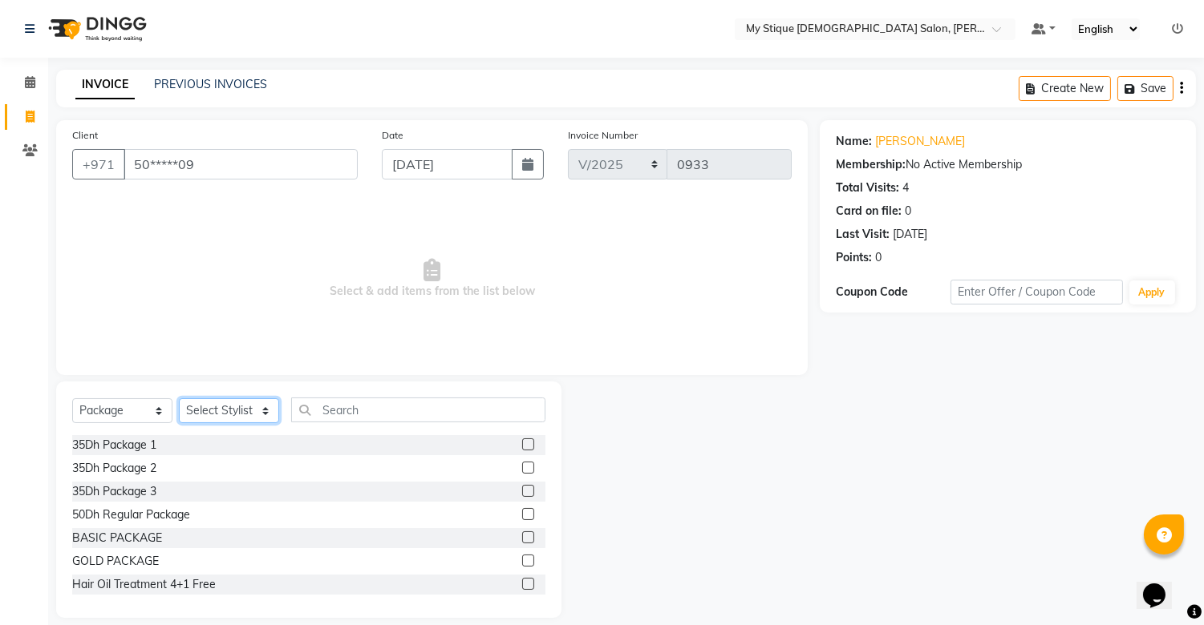
click at [225, 418] on select "Select Stylist Amanpreet Betcy Reshma Riham Sales Saritha TEMP STAFF" at bounding box center [229, 411] width 100 height 25
click at [231, 414] on select "Select Stylist Amanpreet Betcy Reshma Riham Sales Saritha TEMP STAFF" at bounding box center [229, 411] width 100 height 25
select select "83495"
click at [179, 399] on select "Select Stylist Amanpreet Betcy Reshma Riham Sales Saritha TEMP STAFF" at bounding box center [229, 411] width 100 height 25
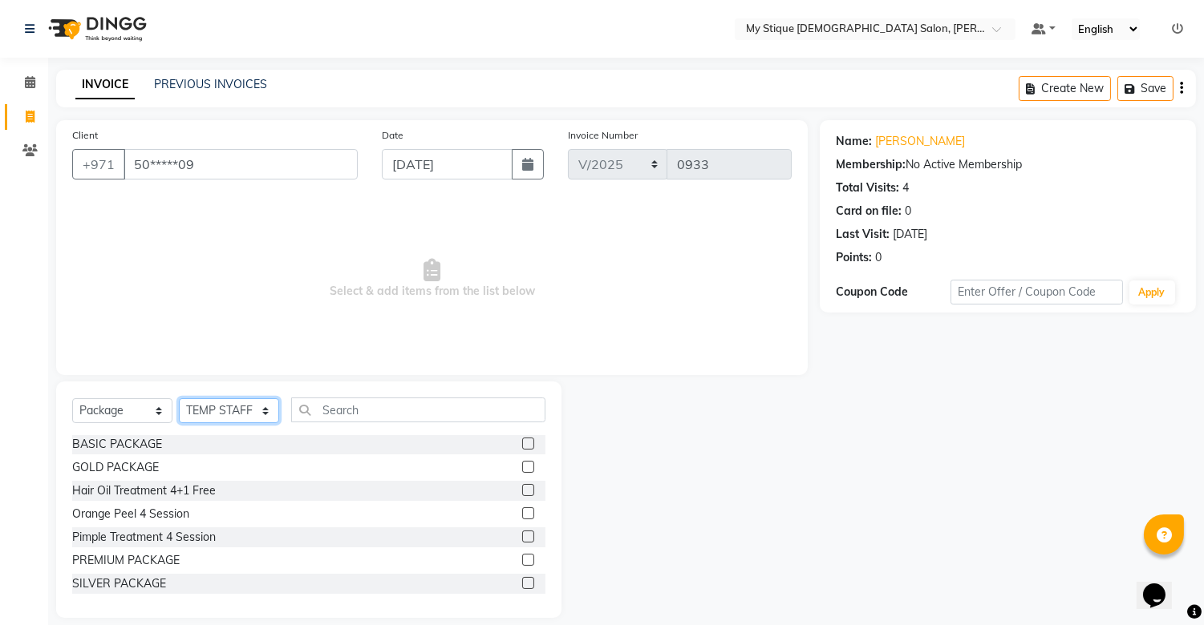
scroll to position [95, 0]
click at [126, 581] on div "SILVER PACKAGE" at bounding box center [119, 583] width 94 height 17
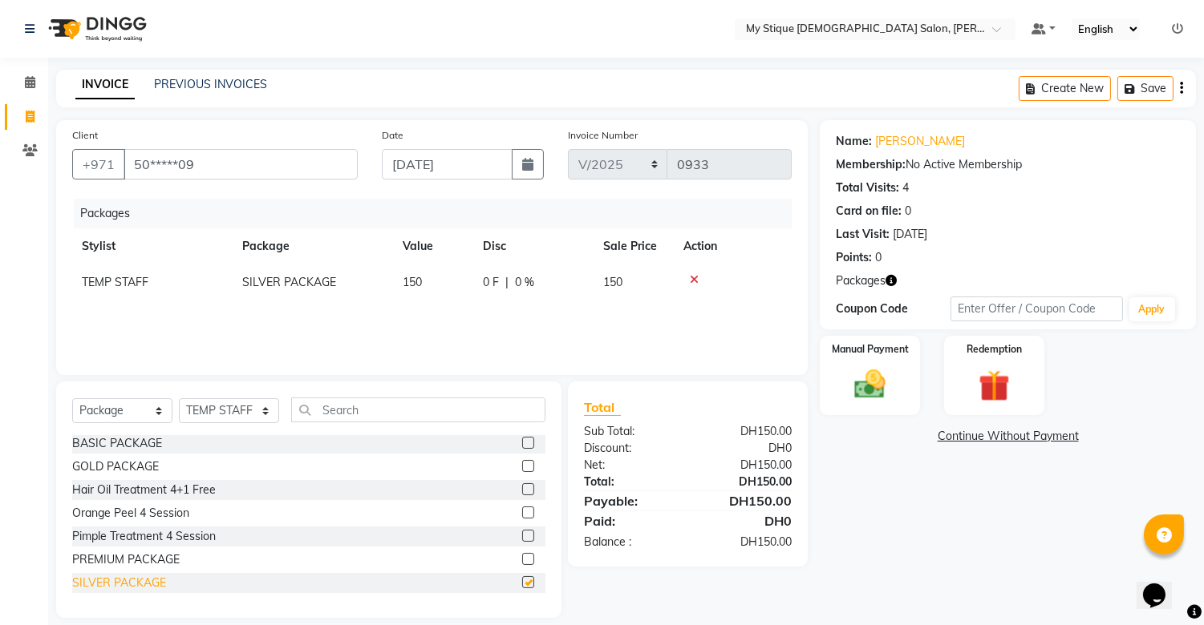
checkbox input "false"
click at [872, 382] on img at bounding box center [870, 385] width 53 height 38
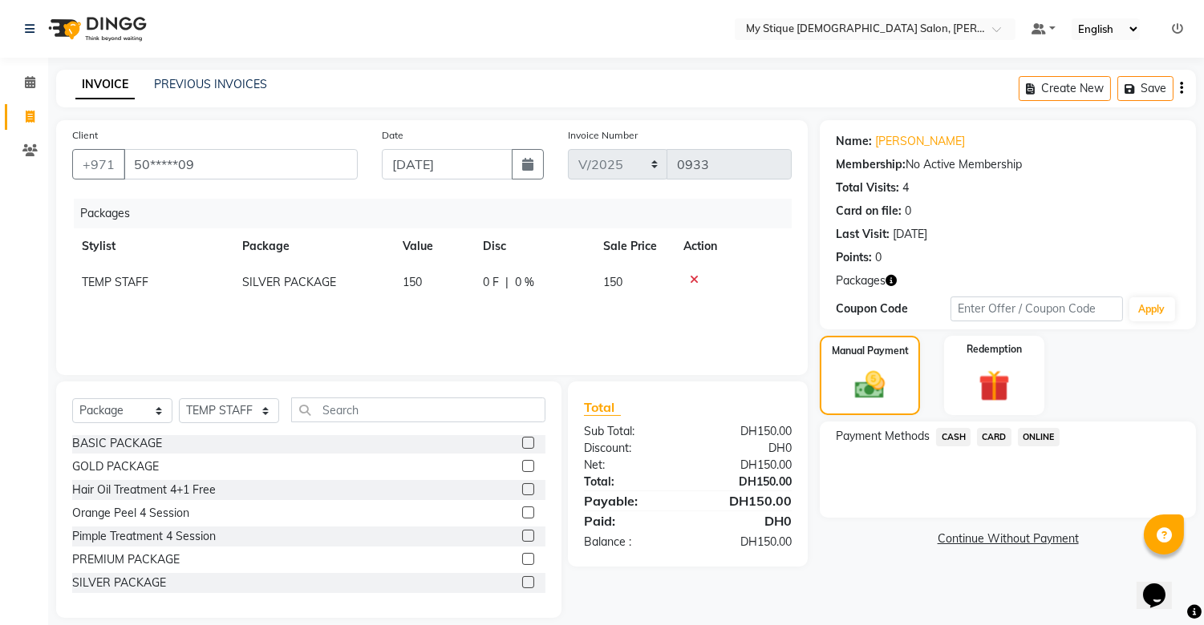
click at [957, 433] on span "CASH" at bounding box center [953, 437] width 34 height 18
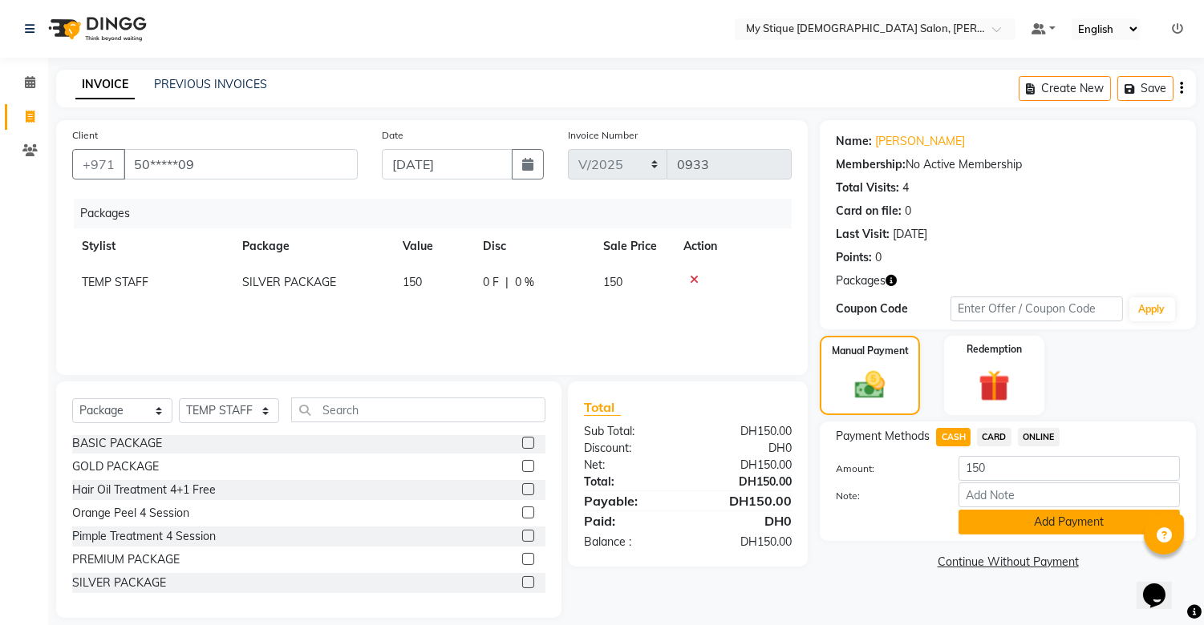
click at [1019, 517] on button "Add Payment" at bounding box center [1068, 522] width 221 height 25
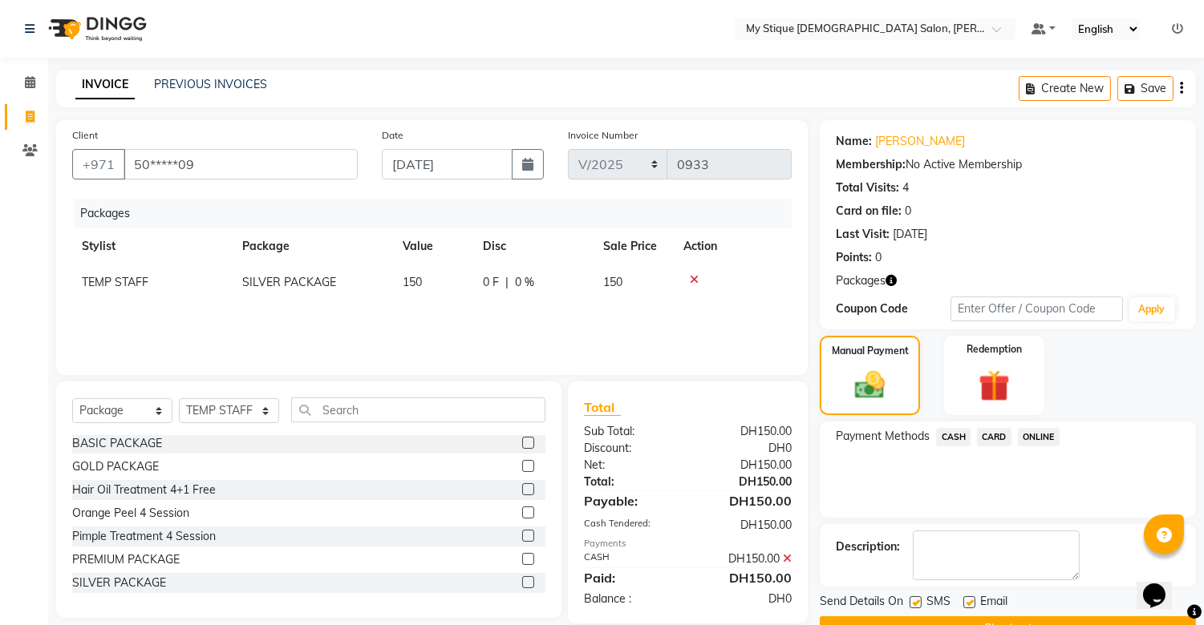
scroll to position [40, 0]
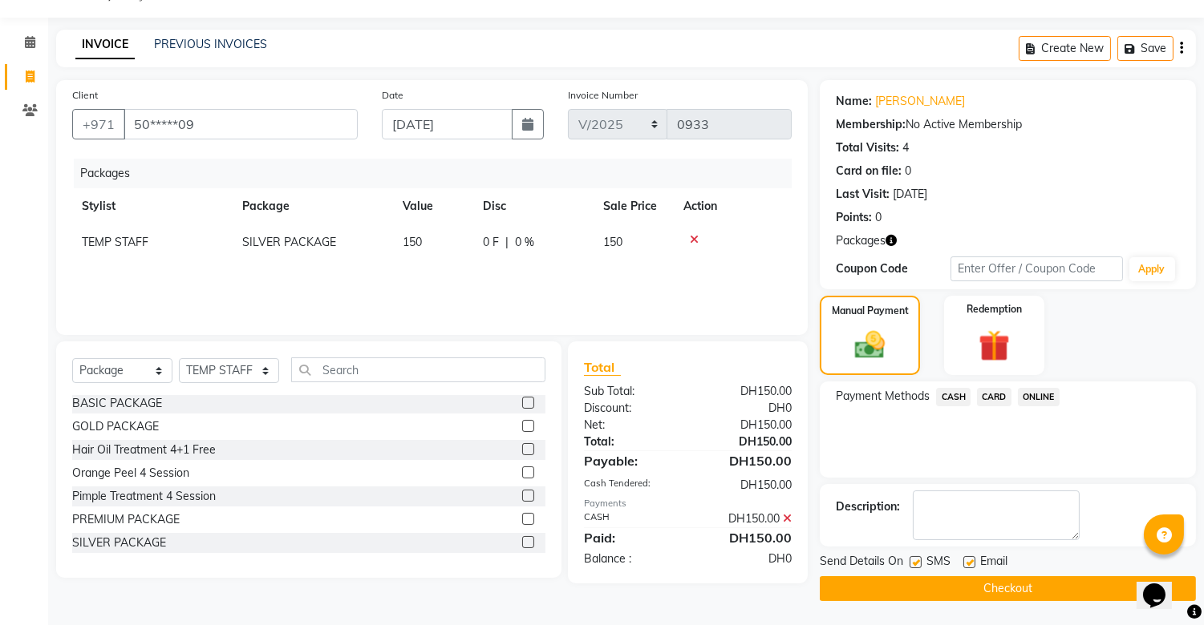
click at [994, 587] on button "Checkout" at bounding box center [1007, 589] width 376 height 25
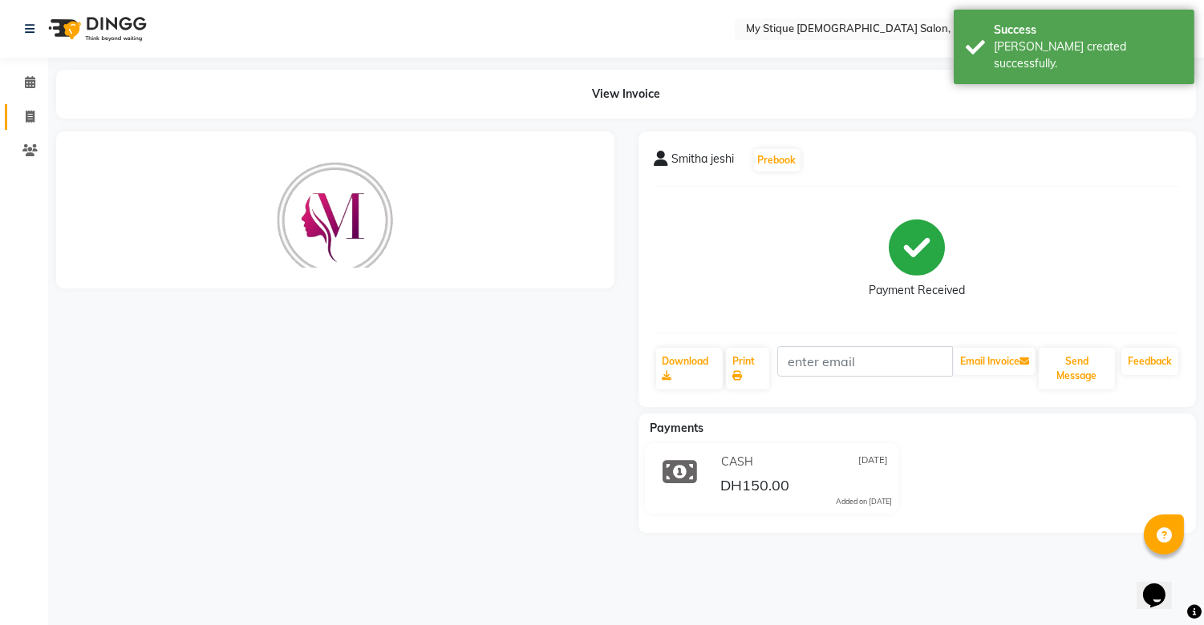
click at [27, 104] on link "Invoice" at bounding box center [24, 117] width 38 height 26
select select "service"
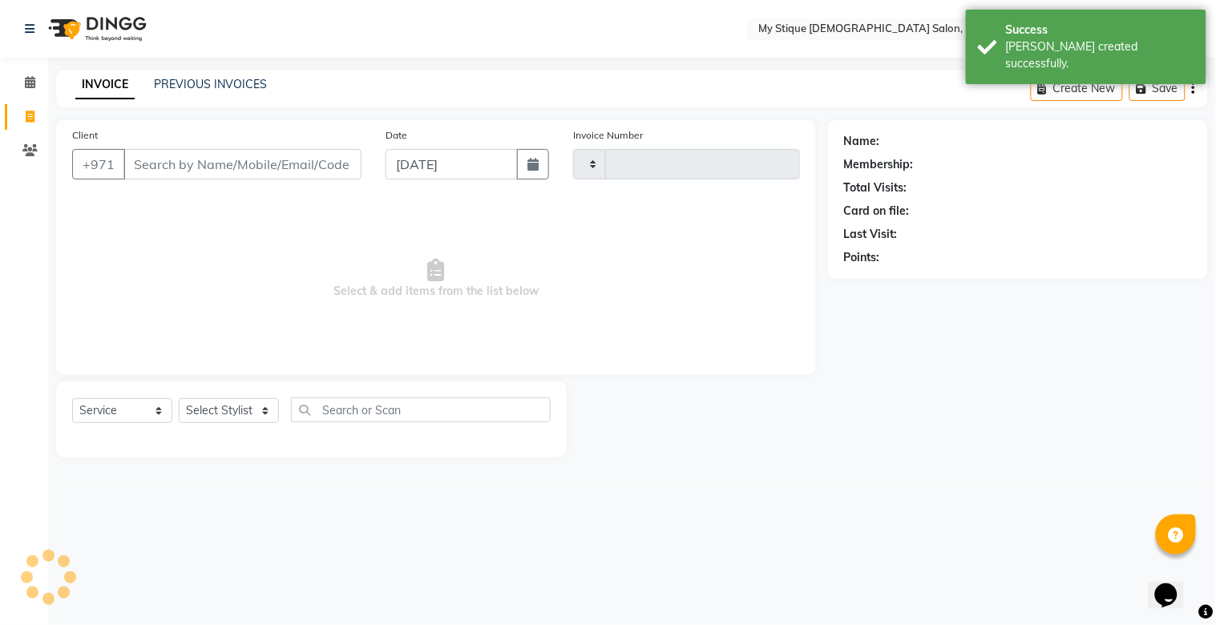
type input "0934"
select select "7457"
click at [197, 83] on link "PREVIOUS INVOICES" at bounding box center [210, 84] width 113 height 14
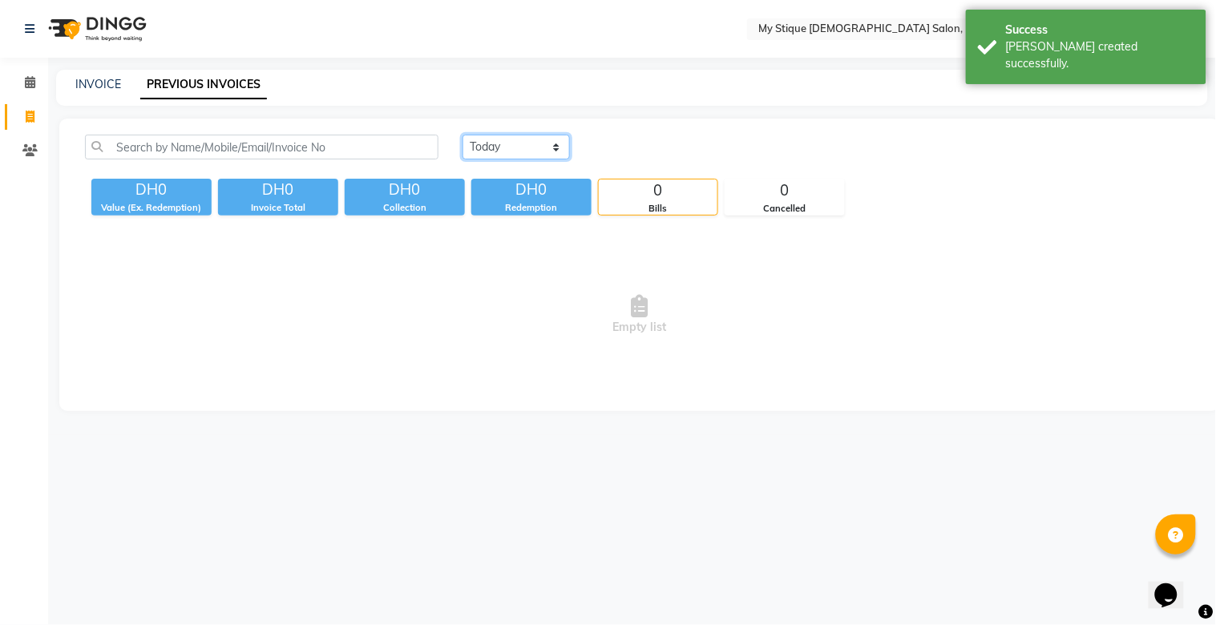
click at [533, 151] on select "[DATE] [DATE] Custom Range" at bounding box center [516, 147] width 107 height 25
select select "range"
click at [463, 135] on select "[DATE] [DATE] Custom Range" at bounding box center [516, 147] width 107 height 25
click at [626, 156] on input "[DATE]" at bounding box center [647, 147] width 112 height 22
select select "9"
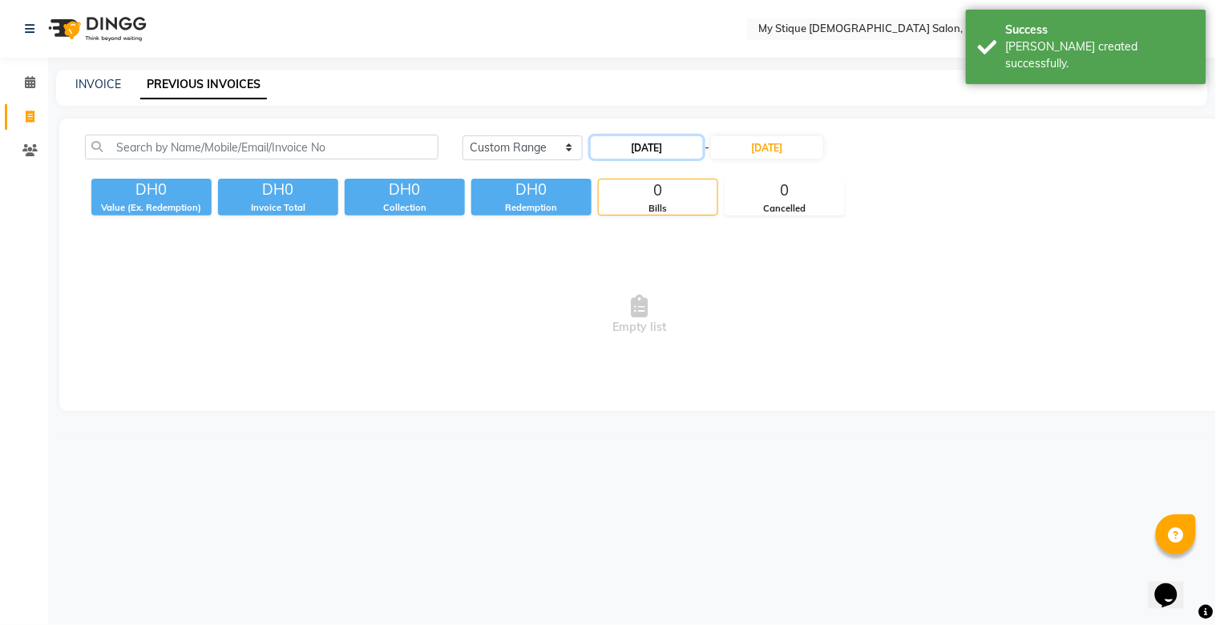
select select "2025"
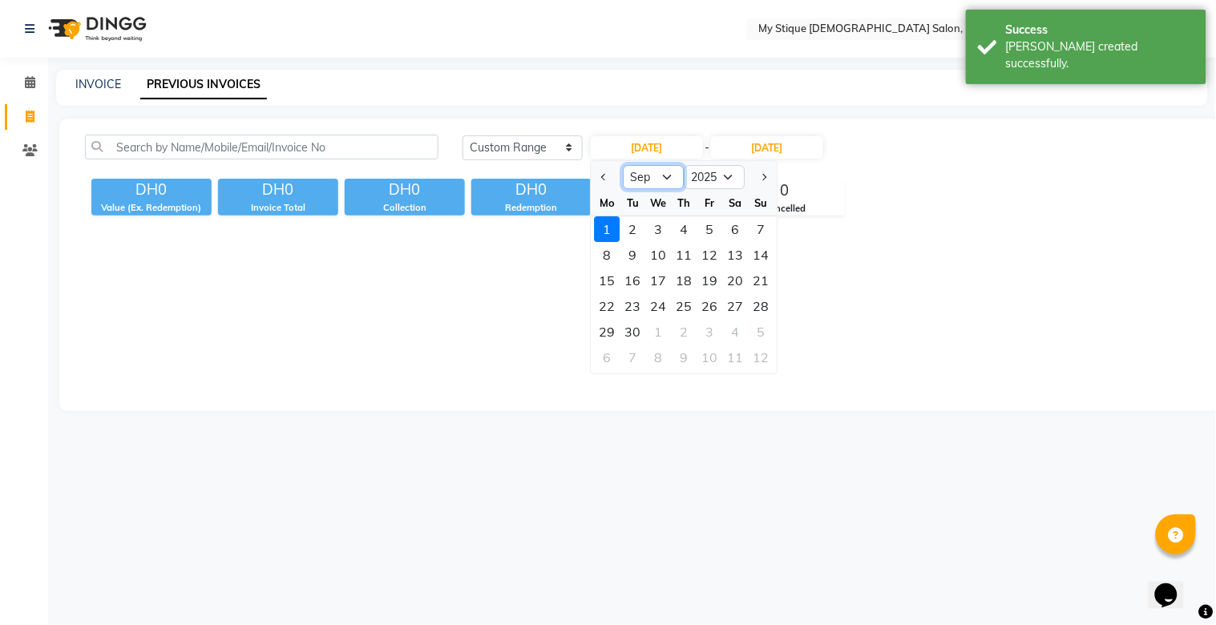
click at [668, 179] on select "Jan Feb Mar Apr May Jun Jul Aug Sep Oct Nov Dec" at bounding box center [654, 177] width 61 height 24
select select "8"
click at [624, 165] on select "Jan Feb Mar Apr May Jun Jul Aug Sep Oct Nov Dec" at bounding box center [654, 177] width 61 height 24
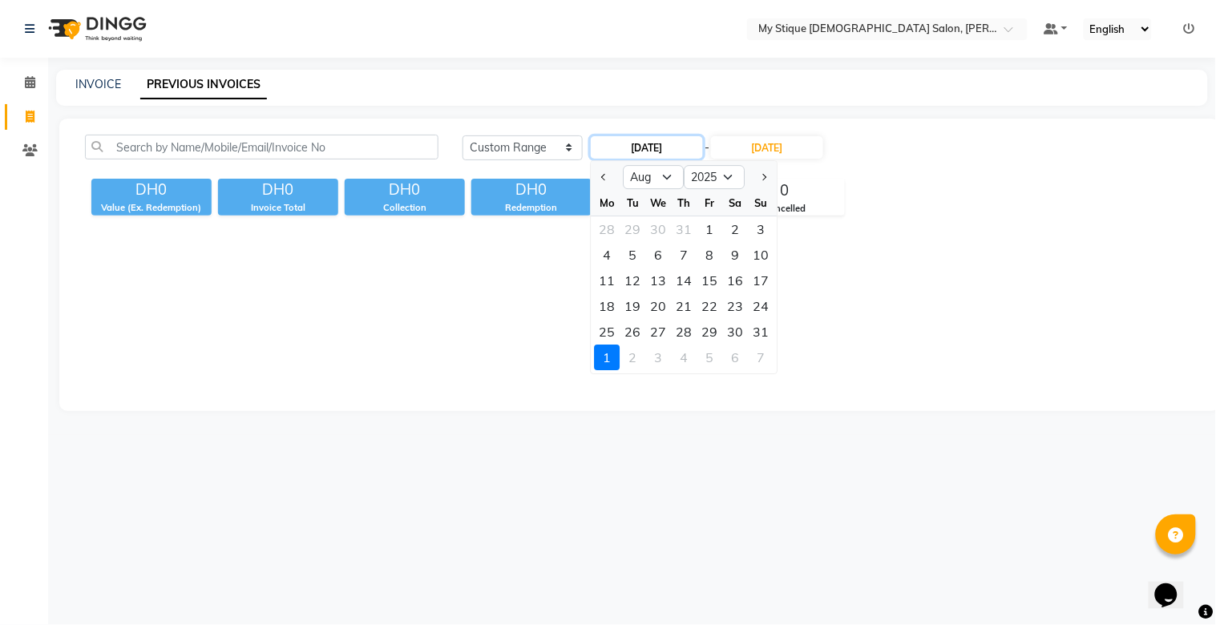
click at [651, 156] on input "[DATE]" at bounding box center [647, 147] width 112 height 22
click at [712, 326] on div "29" at bounding box center [711, 332] width 26 height 26
type input "29-08-2025"
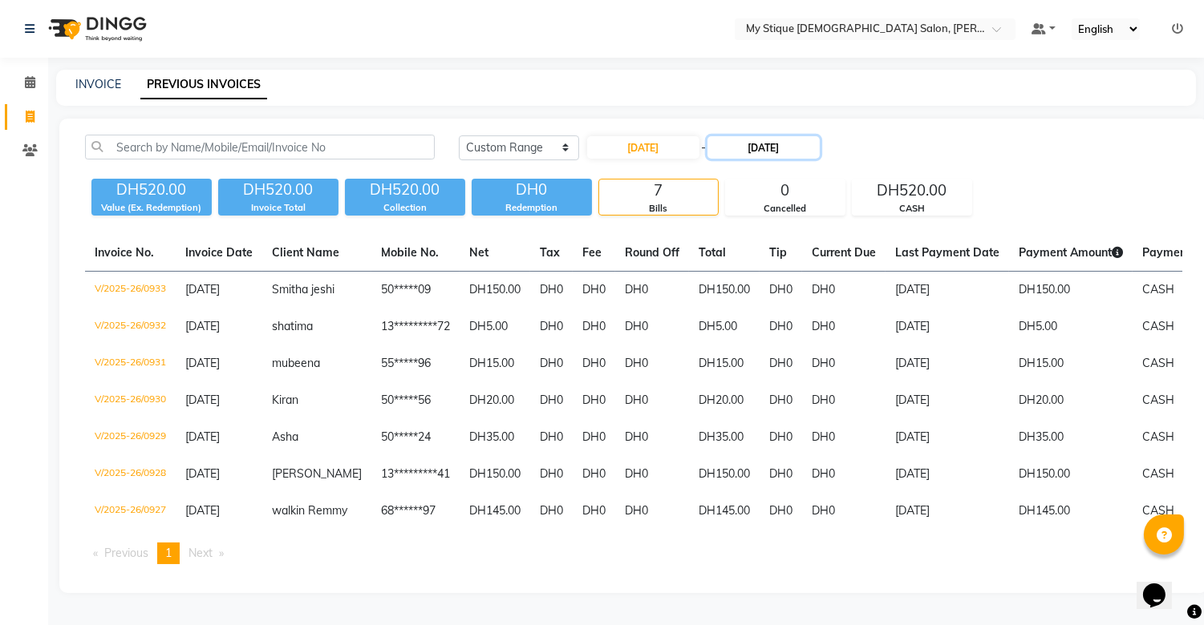
click at [770, 147] on input "[DATE]" at bounding box center [763, 147] width 112 height 22
select select "9"
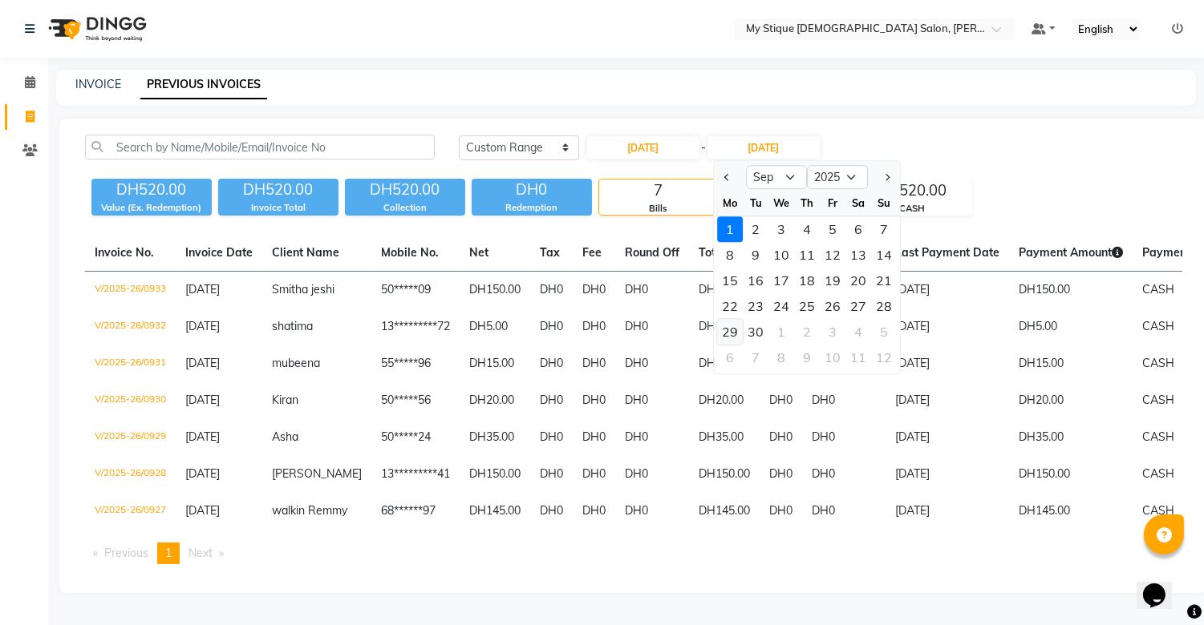
click at [728, 333] on div "29" at bounding box center [730, 332] width 26 height 26
type input "[DATE]"
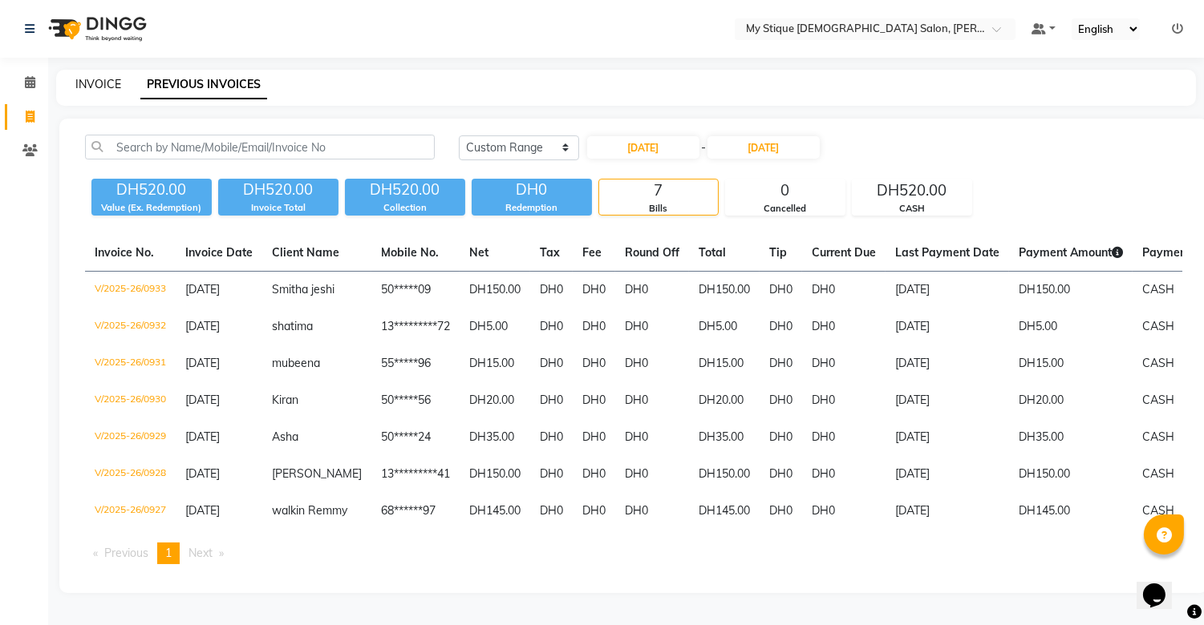
click at [100, 83] on link "INVOICE" at bounding box center [98, 84] width 46 height 14
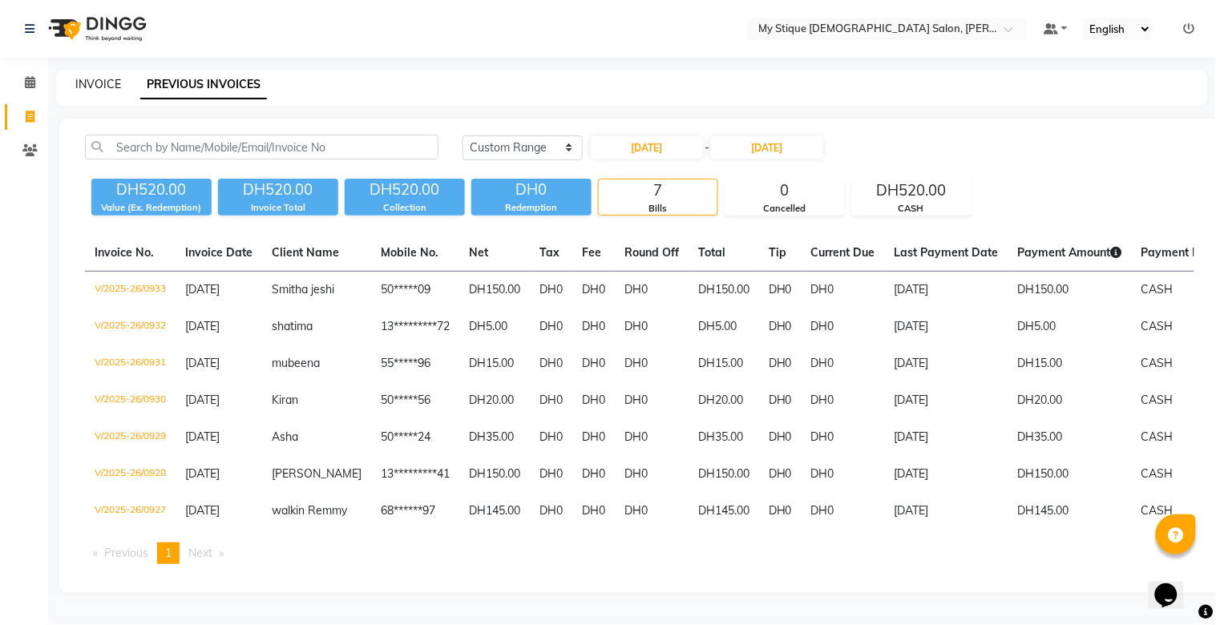
select select "service"
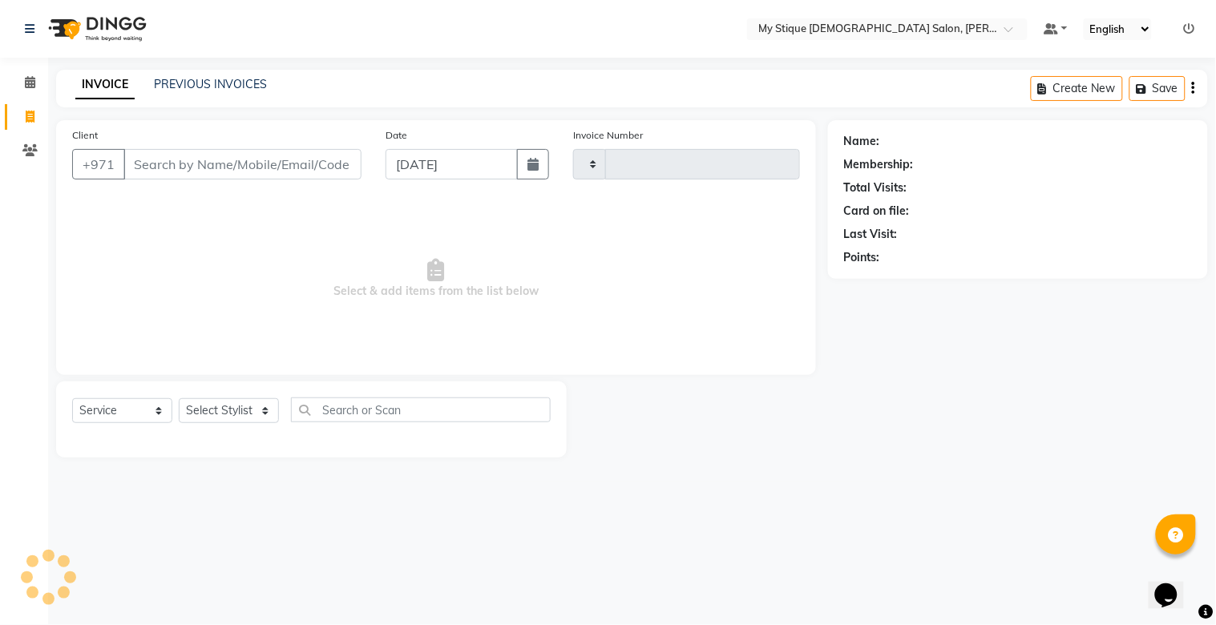
type input "0934"
select select "7457"
click at [545, 165] on button "button" at bounding box center [533, 164] width 32 height 30
select select "9"
select select "2025"
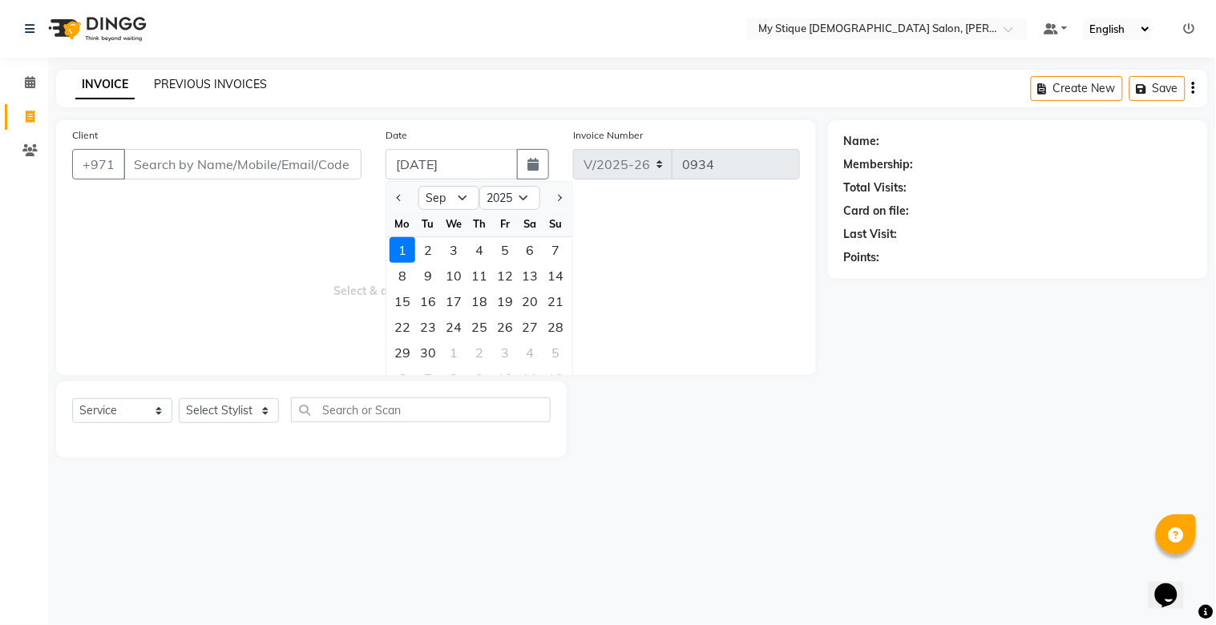
click at [208, 81] on link "PREVIOUS INVOICES" at bounding box center [210, 84] width 113 height 14
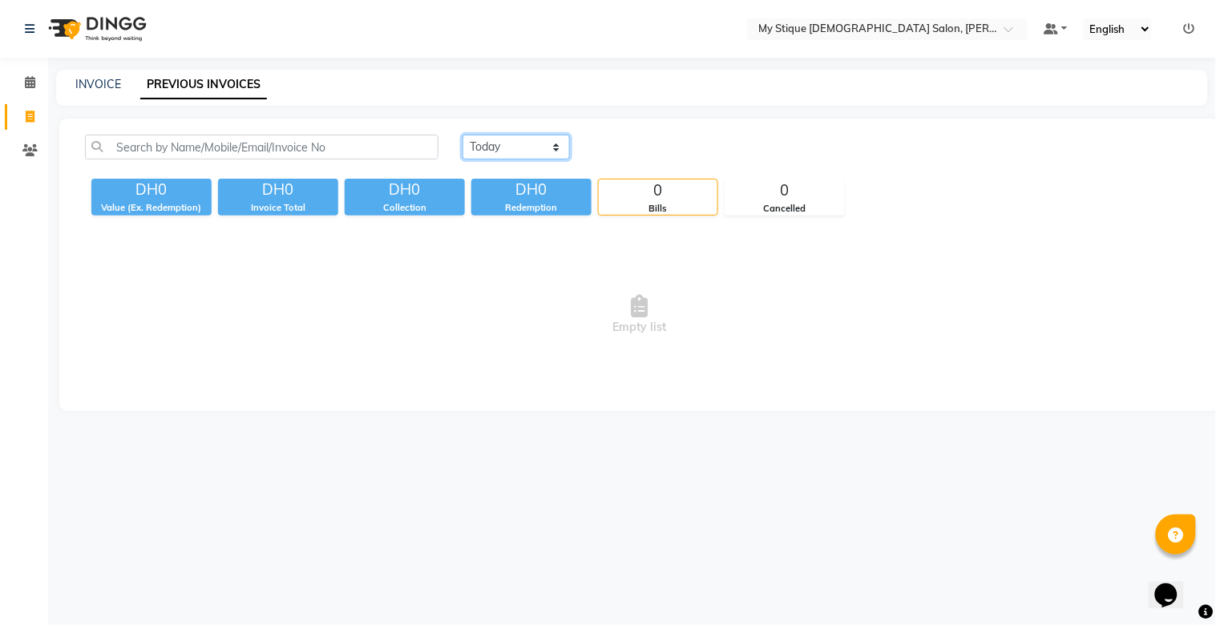
click at [496, 157] on select "[DATE] [DATE] Custom Range" at bounding box center [516, 147] width 107 height 25
click at [463, 135] on select "[DATE] [DATE] Custom Range" at bounding box center [516, 147] width 107 height 25
click at [515, 155] on select "[DATE] [DATE] Custom Range" at bounding box center [516, 147] width 107 height 25
select select "range"
click at [463, 135] on select "[DATE] [DATE] Custom Range" at bounding box center [516, 147] width 107 height 25
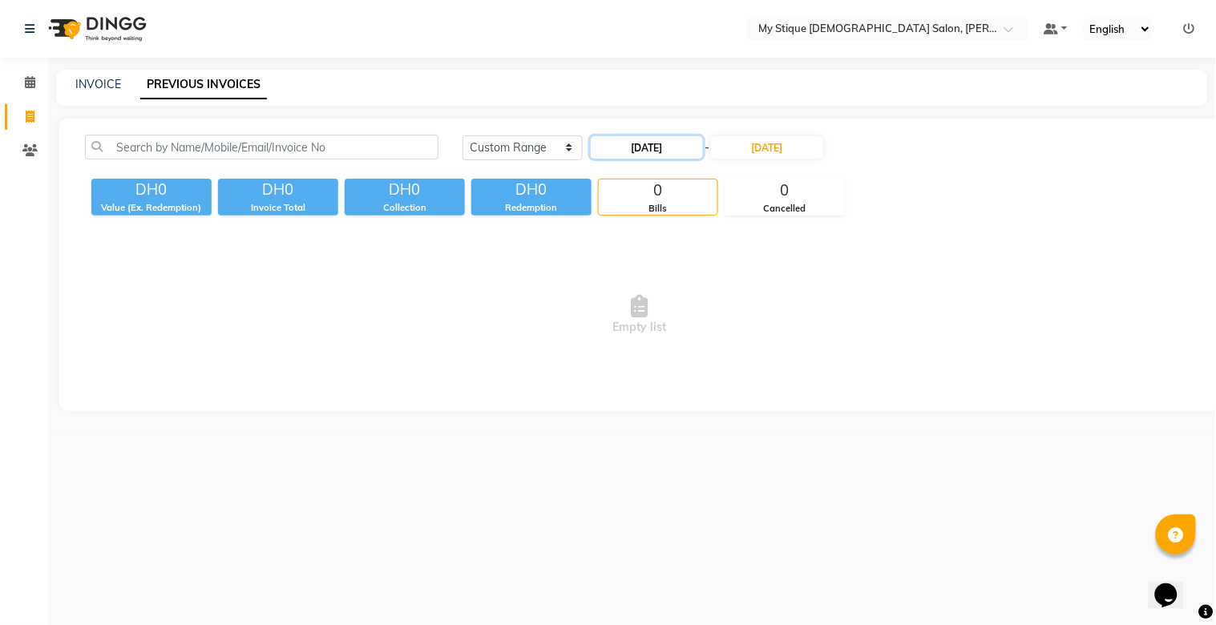
click at [679, 142] on input "[DATE]" at bounding box center [647, 147] width 112 height 22
select select "9"
select select "2025"
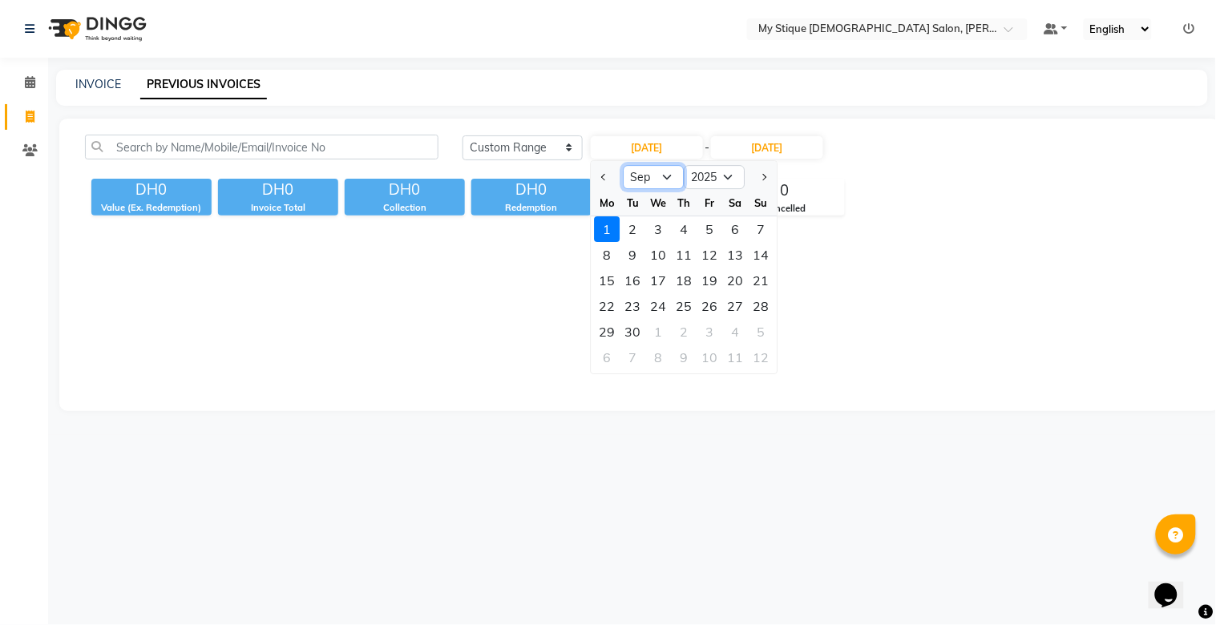
click at [668, 177] on select "Jan Feb Mar Apr May Jun Jul Aug Sep Oct Nov Dec" at bounding box center [654, 177] width 61 height 24
select select "8"
click at [624, 165] on select "Jan Feb Mar Apr May Jun Jul Aug Sep Oct Nov Dec" at bounding box center [654, 177] width 61 height 24
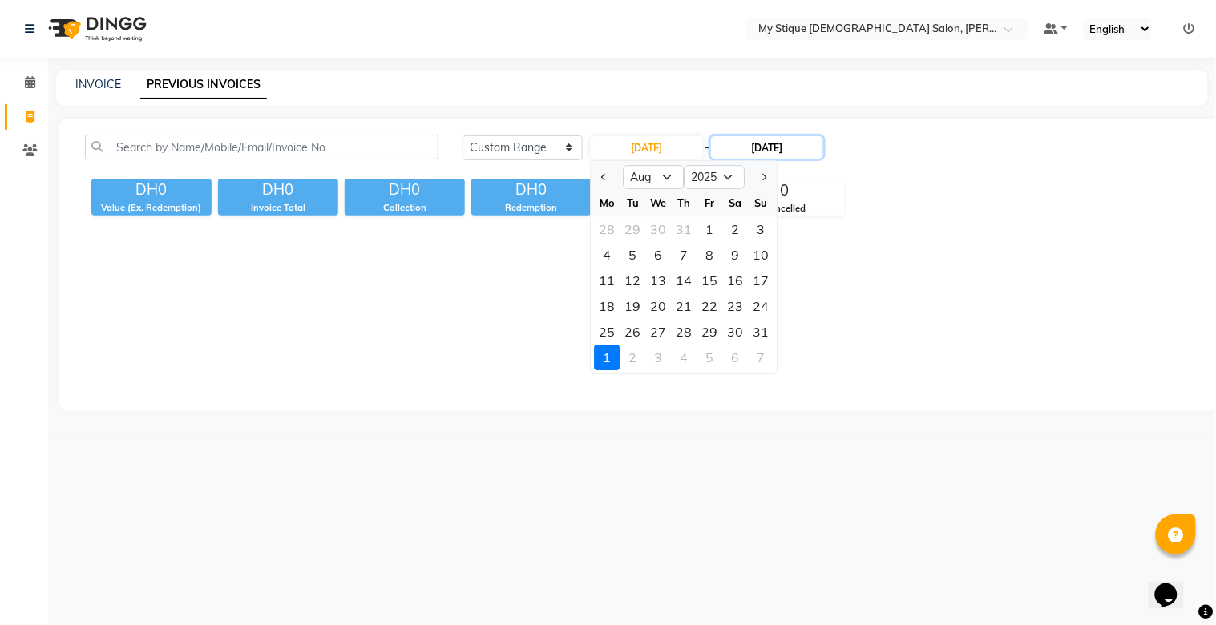
click at [781, 151] on input "[DATE]" at bounding box center [767, 147] width 112 height 22
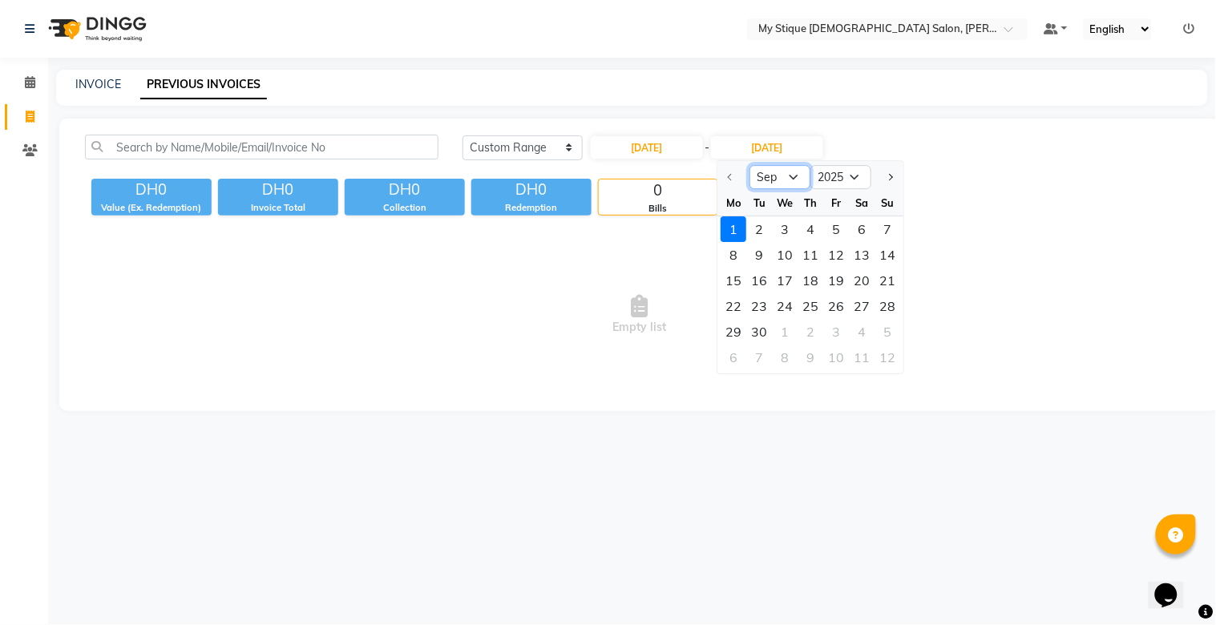
click at [786, 177] on select "Sep Oct Nov Dec" at bounding box center [781, 177] width 61 height 24
click at [846, 356] on div "10" at bounding box center [837, 358] width 26 height 26
type input "10-10-2025"
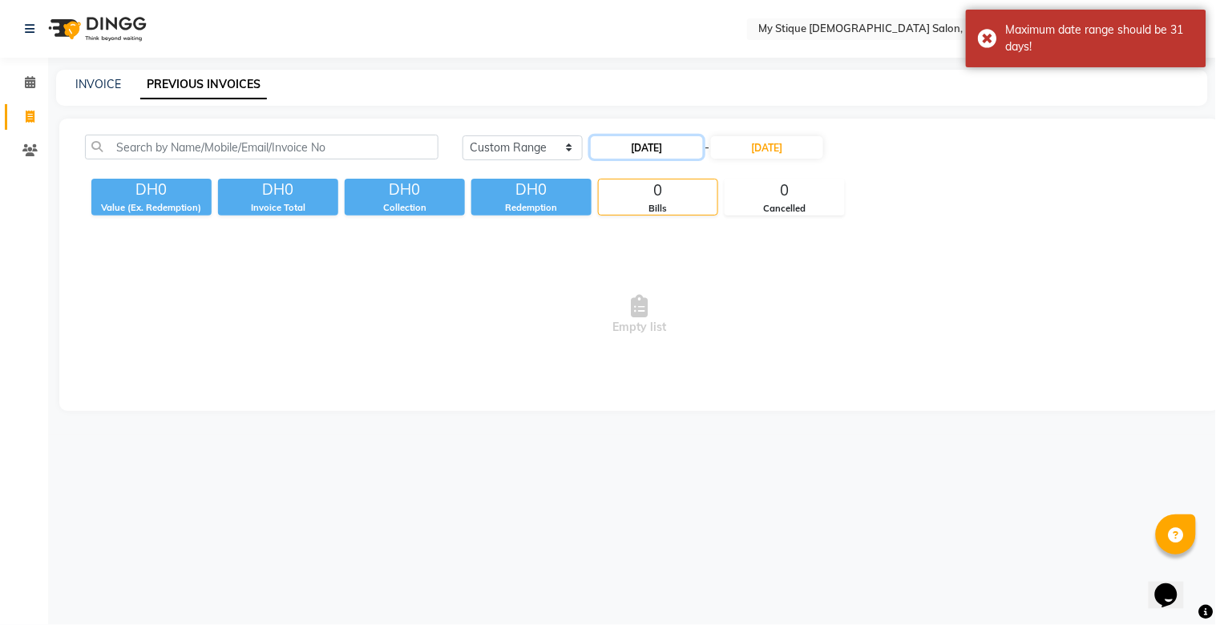
click at [635, 154] on input "[DATE]" at bounding box center [647, 147] width 112 height 22
select select "9"
select select "2025"
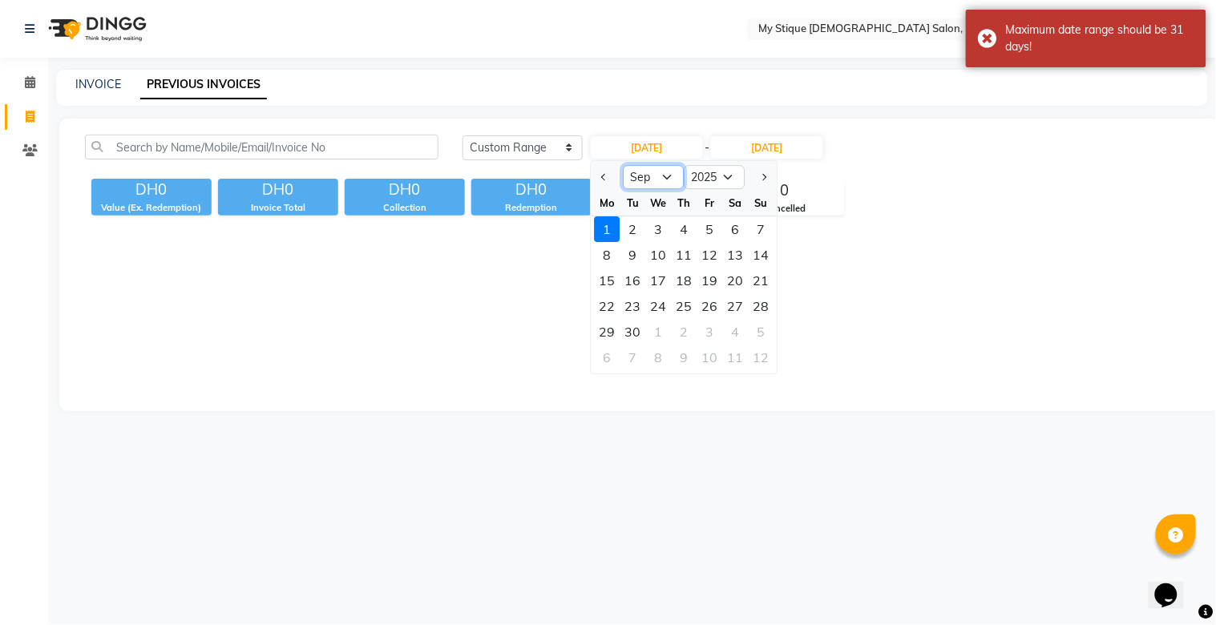
drag, startPoint x: 645, startPoint y: 176, endPoint x: 648, endPoint y: 188, distance: 12.3
click at [645, 176] on select "Jan Feb Mar Apr May Jun Jul Aug Sep Oct Nov Dec" at bounding box center [654, 177] width 61 height 24
select select "8"
click at [624, 165] on select "Jan Feb Mar Apr May Jun Jul Aug Sep Oct Nov Dec" at bounding box center [654, 177] width 61 height 24
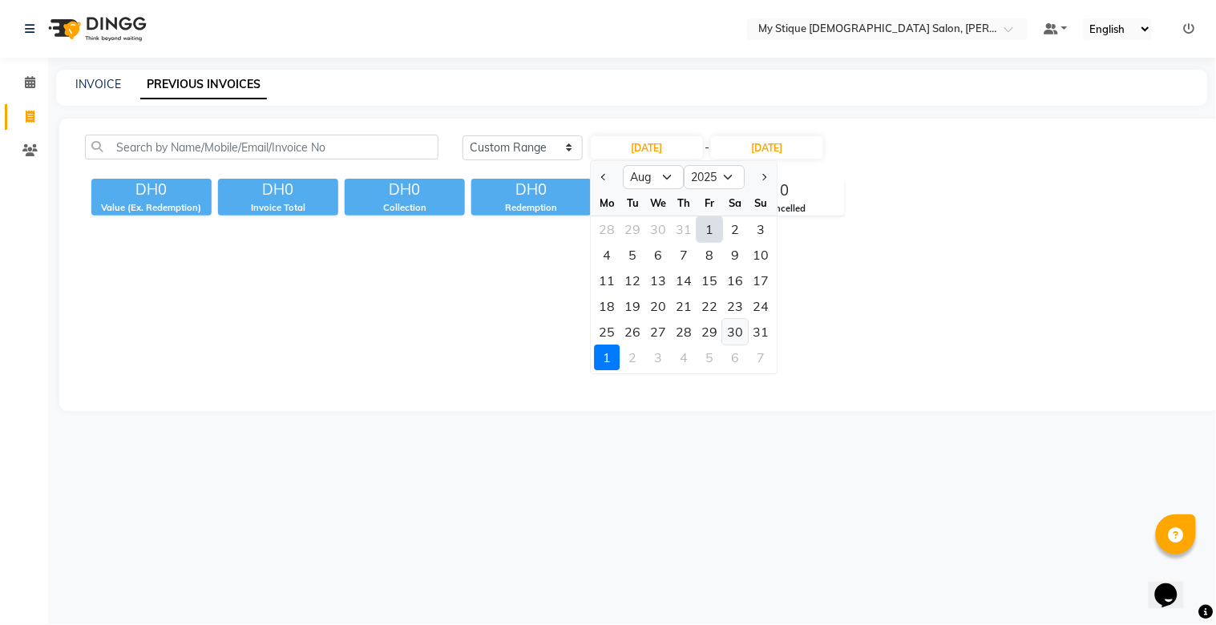
click at [731, 337] on div "30" at bounding box center [736, 332] width 26 height 26
type input "30-08-2025"
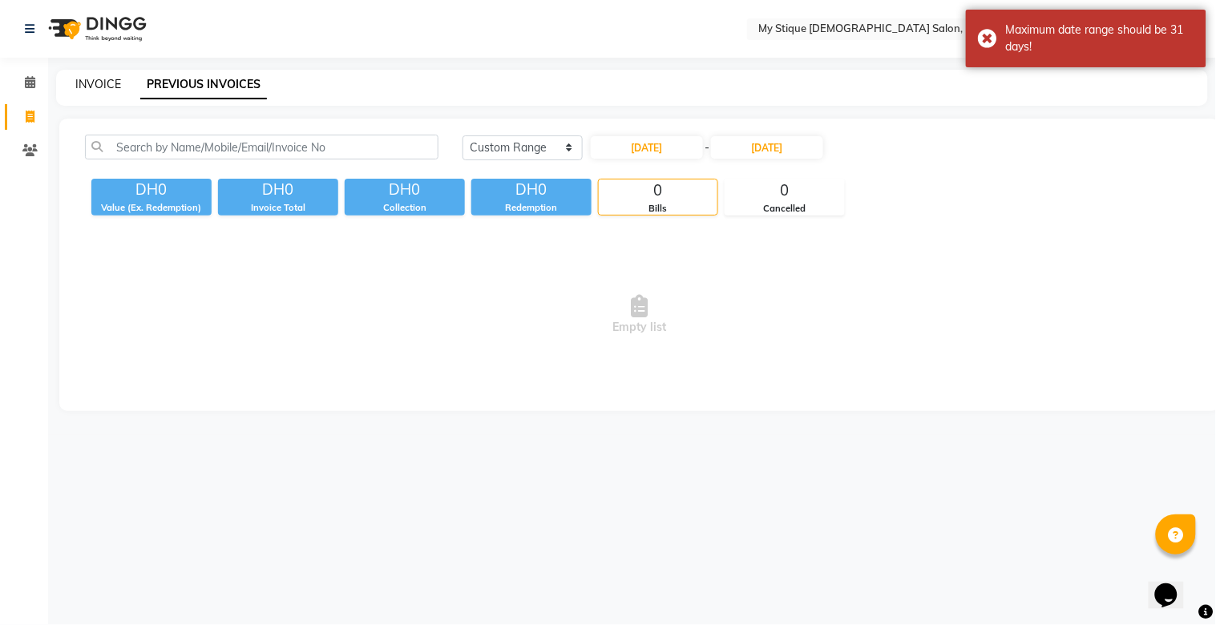
click at [78, 80] on link "INVOICE" at bounding box center [98, 84] width 46 height 14
select select "service"
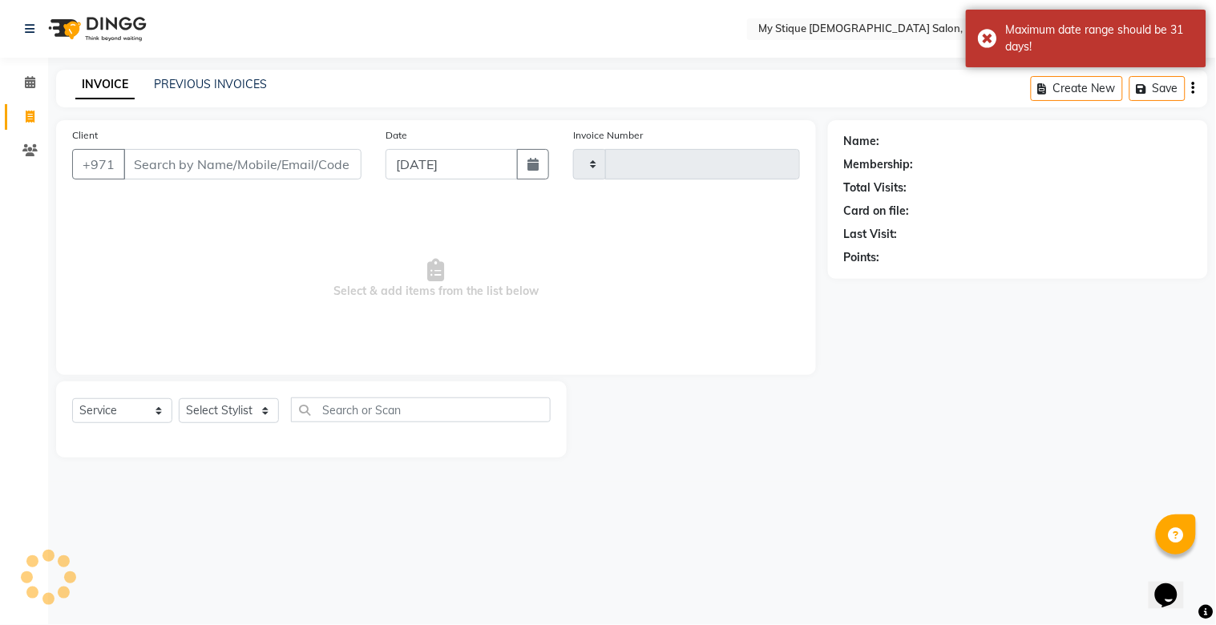
type input "0934"
select select "7457"
click at [531, 169] on icon "button" at bounding box center [533, 164] width 11 height 13
select select "9"
select select "2025"
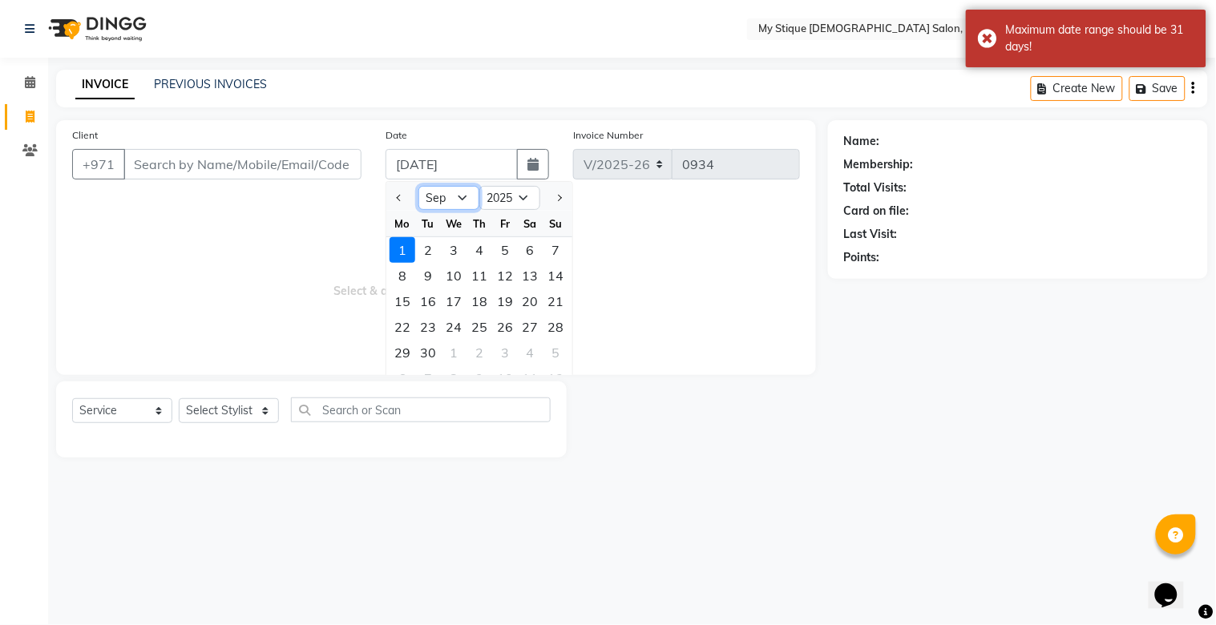
click at [441, 193] on select "Jan Feb Mar Apr May Jun Jul Aug Sep Oct Nov Dec" at bounding box center [449, 198] width 61 height 24
select select "8"
click at [419, 186] on select "Jan Feb Mar Apr May Jun Jul Aug Sep Oct Nov Dec" at bounding box center [449, 198] width 61 height 24
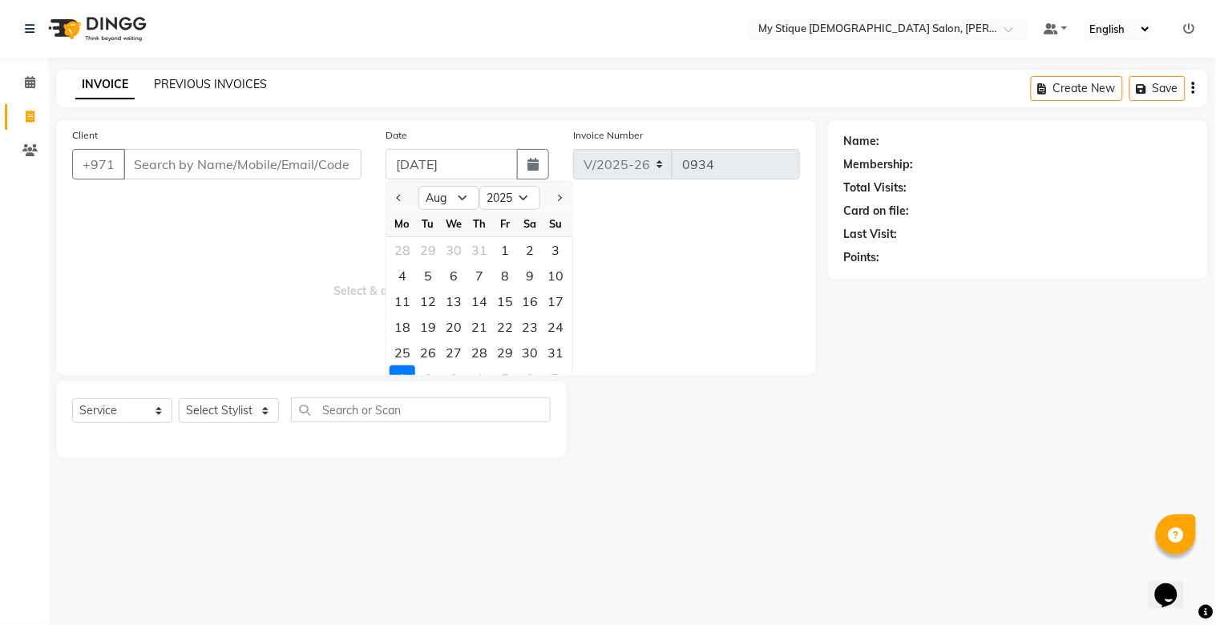
click at [216, 86] on link "PREVIOUS INVOICES" at bounding box center [210, 84] width 113 height 14
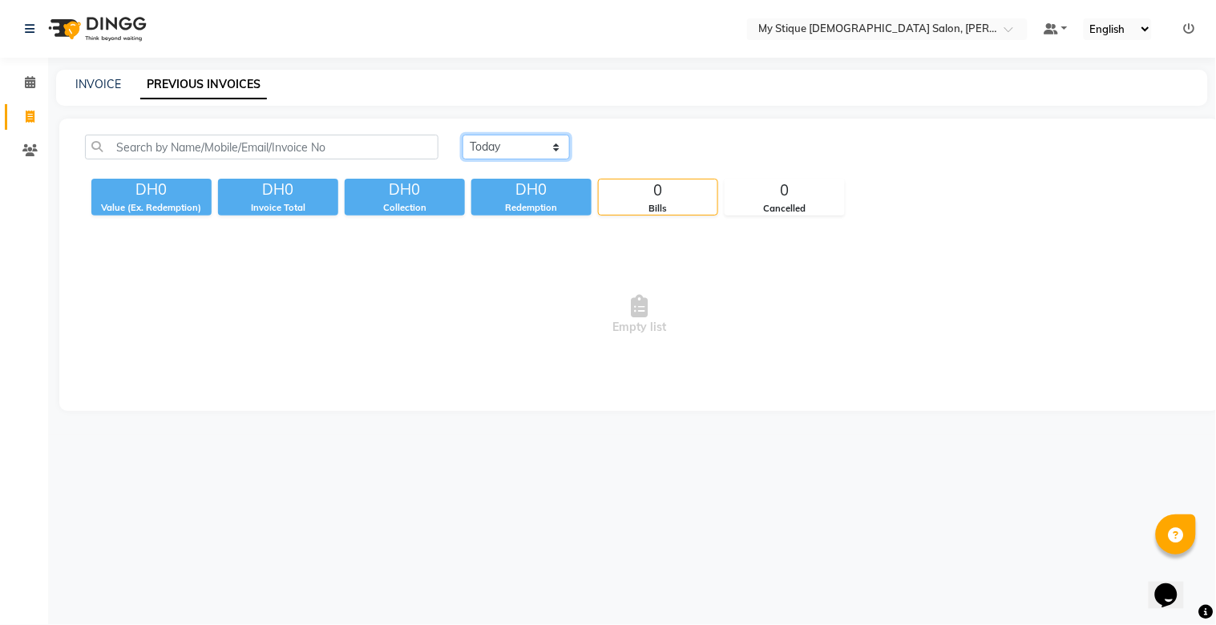
click at [547, 140] on select "[DATE] [DATE] Custom Range" at bounding box center [516, 147] width 107 height 25
select select "range"
click at [463, 135] on select "[DATE] [DATE] Custom Range" at bounding box center [516, 147] width 107 height 25
click at [667, 149] on input "[DATE]" at bounding box center [647, 147] width 112 height 22
select select "9"
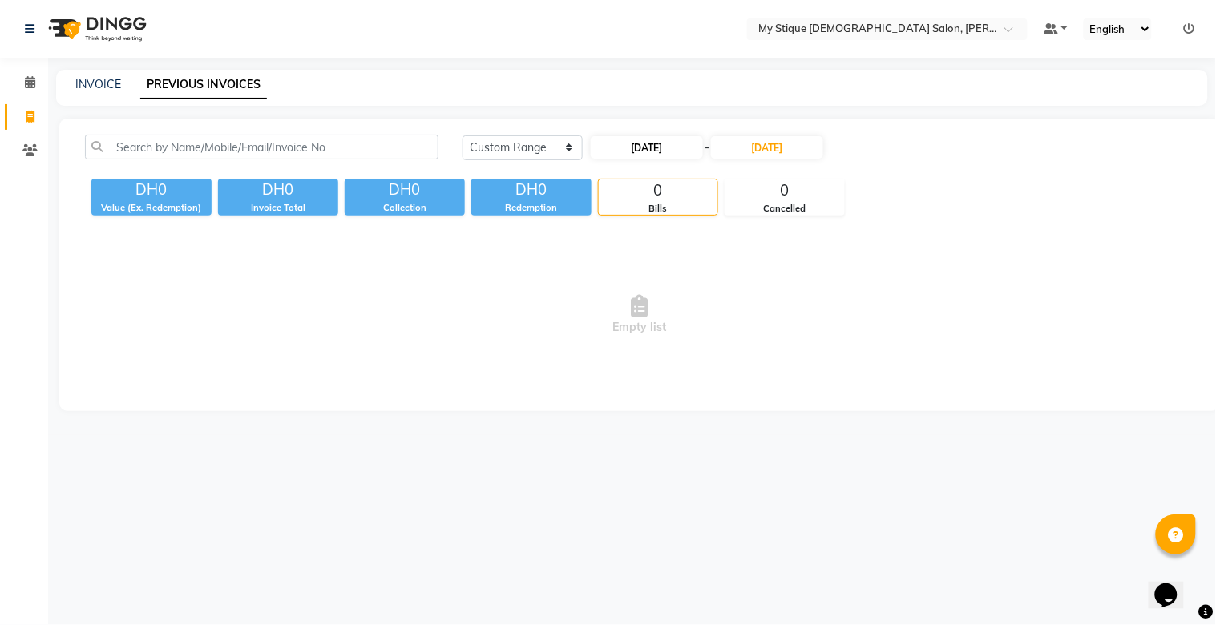
select select "2025"
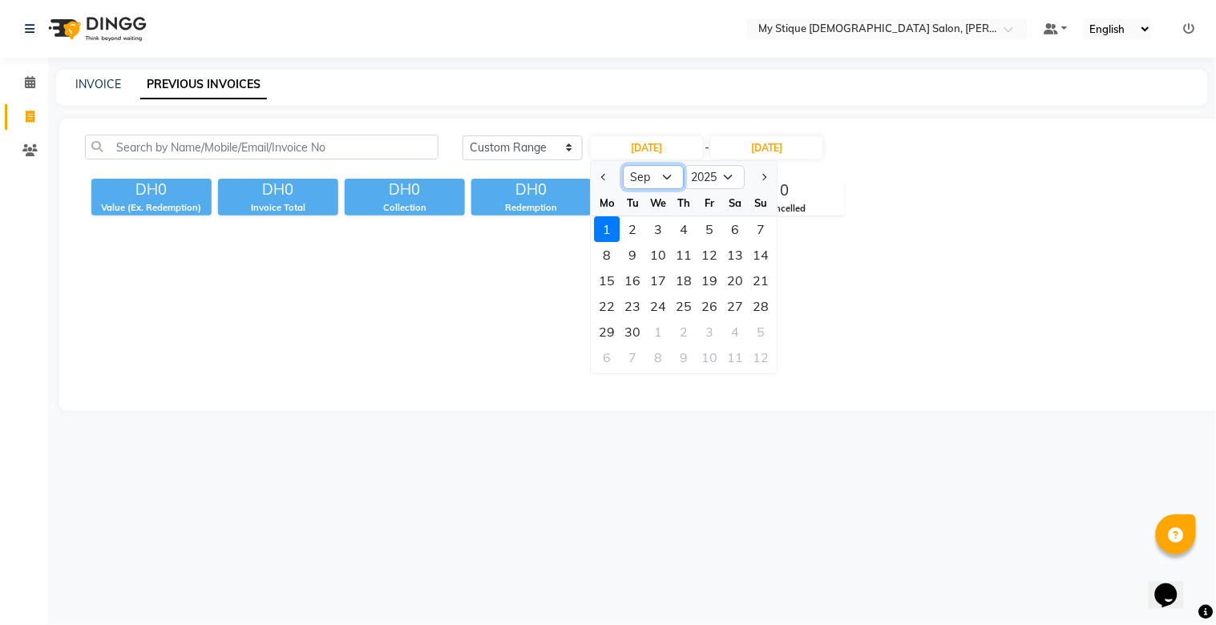
click at [667, 186] on select "Jan Feb Mar Apr May Jun Jul Aug Sep Oct Nov Dec" at bounding box center [654, 177] width 61 height 24
select select "8"
click at [624, 165] on select "Jan Feb Mar Apr May Jun Jul Aug Sep Oct Nov Dec" at bounding box center [654, 177] width 61 height 24
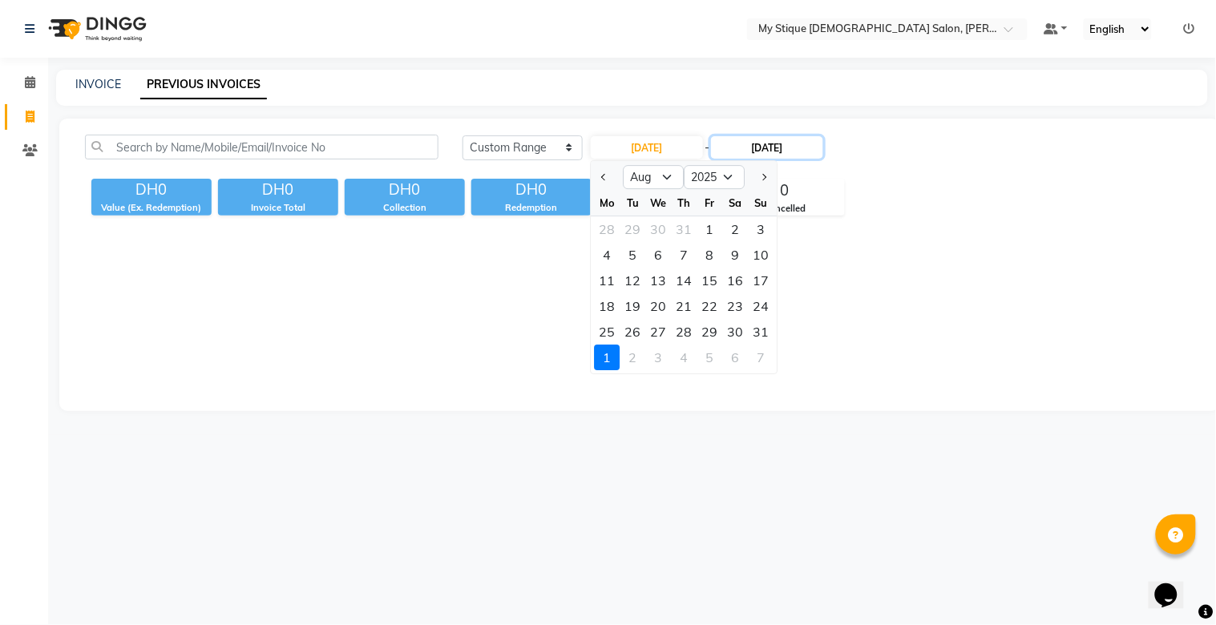
click at [764, 147] on input "[DATE]" at bounding box center [767, 147] width 112 height 22
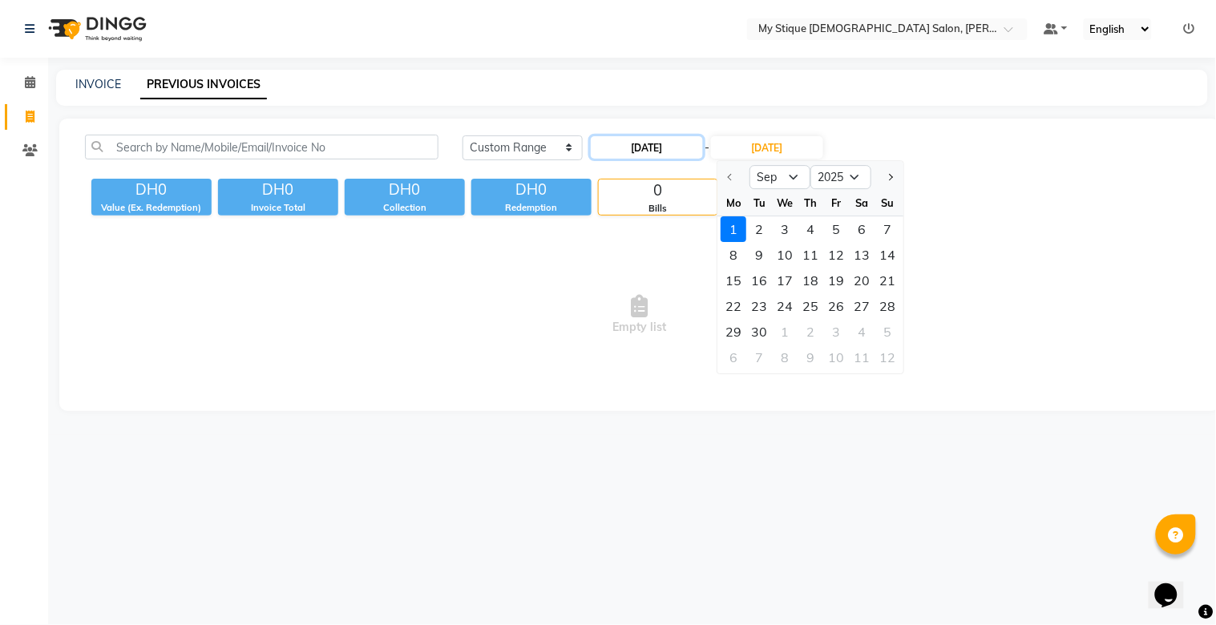
click at [637, 146] on input "[DATE]" at bounding box center [647, 147] width 112 height 22
select select "9"
select select "2025"
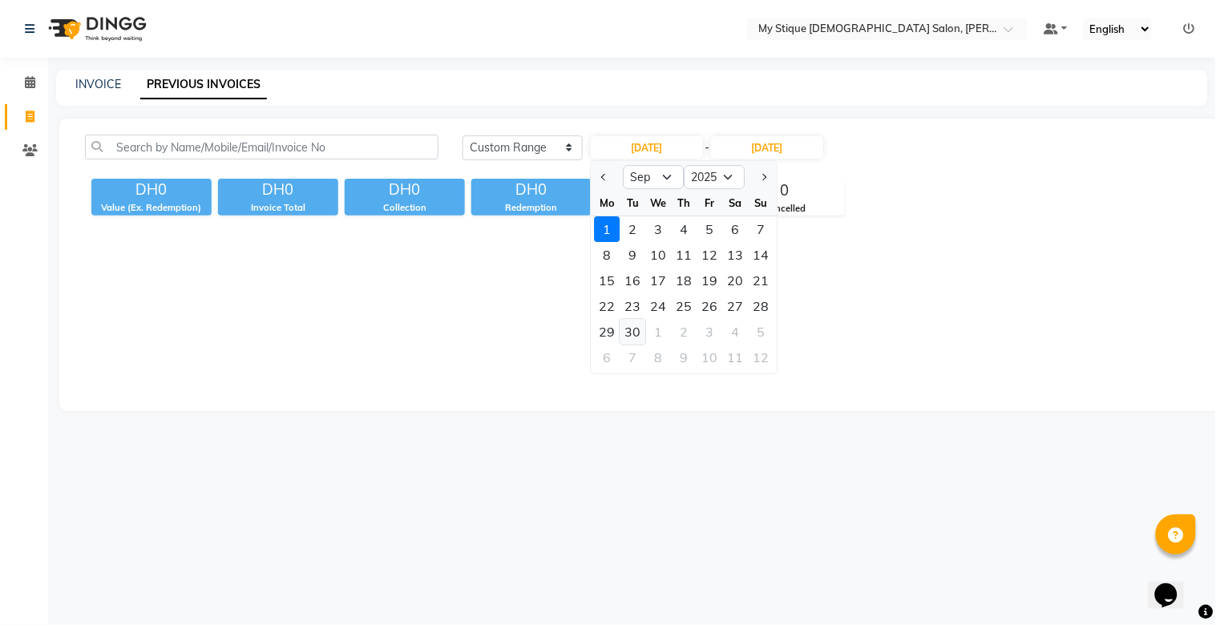
click at [635, 329] on div "30" at bounding box center [634, 332] width 26 height 26
type input "30-09-2025"
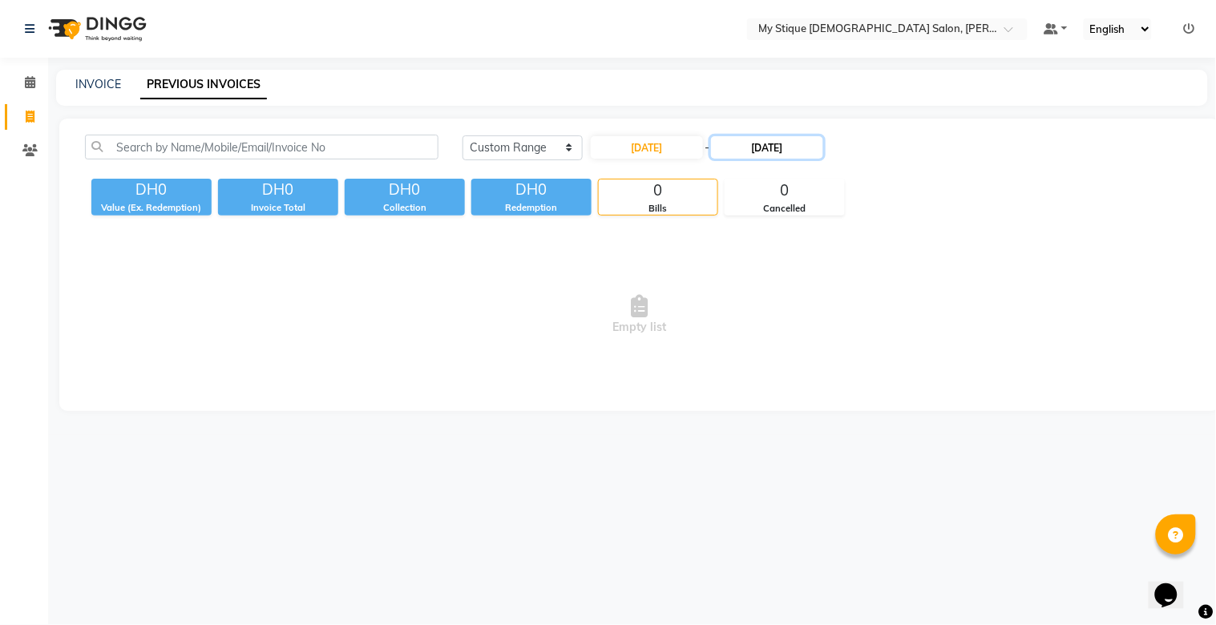
click at [767, 143] on input "[DATE]" at bounding box center [767, 147] width 112 height 22
click at [795, 177] on select "Sep Oct Nov Dec" at bounding box center [781, 177] width 61 height 24
click at [763, 329] on div "30" at bounding box center [760, 332] width 26 height 26
type input "30-09-2025"
click at [659, 141] on input "30-09-2025" at bounding box center [647, 147] width 112 height 22
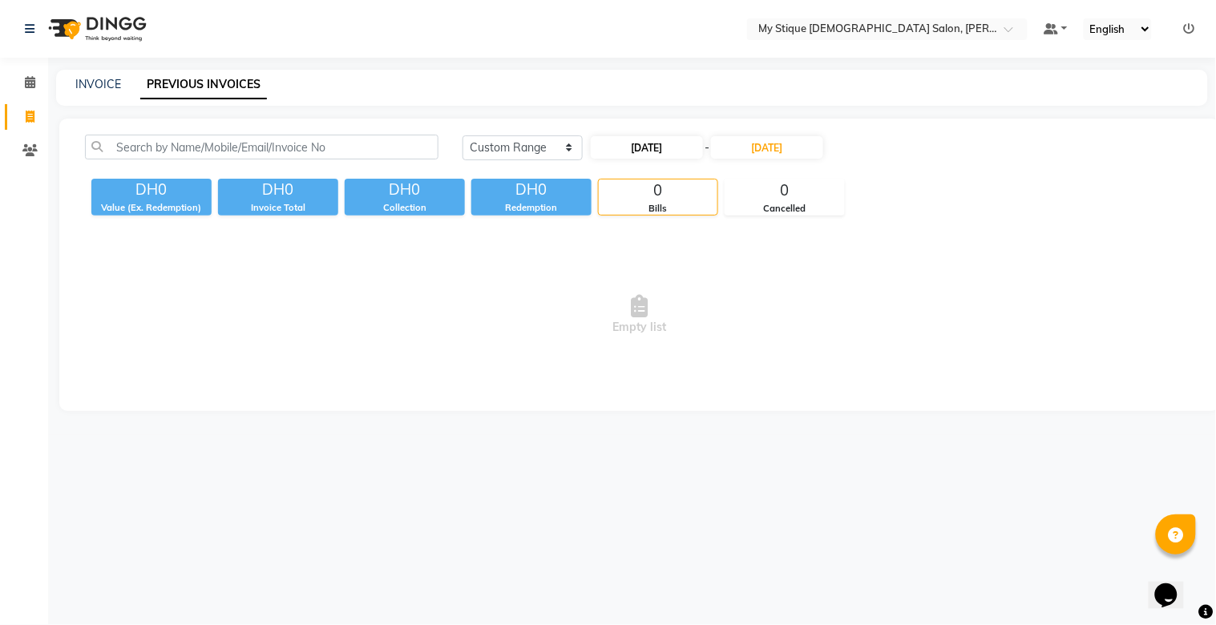
select select "9"
select select "2025"
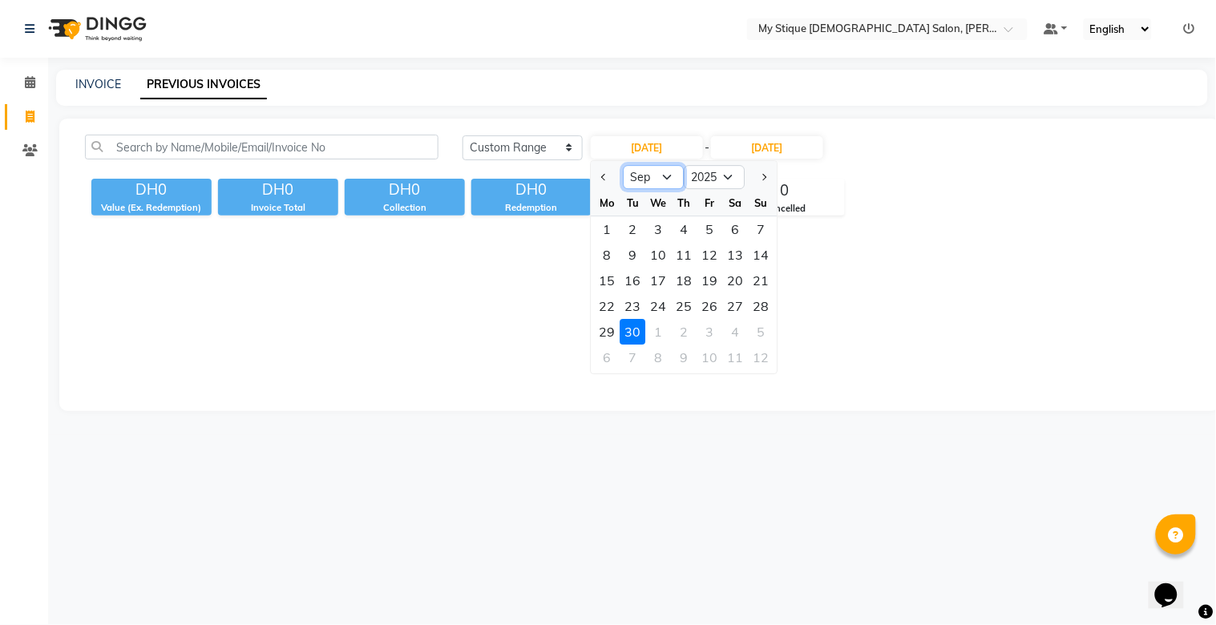
click at [662, 174] on select "Jan Feb Mar Apr May Jun Jul Aug Sep Oct Nov Dec" at bounding box center [654, 177] width 61 height 24
select select "8"
click at [624, 165] on select "Jan Feb Mar Apr May Jun Jul Aug Sep Oct Nov Dec" at bounding box center [654, 177] width 61 height 24
click at [116, 77] on link "INVOICE" at bounding box center [98, 84] width 46 height 14
select select "service"
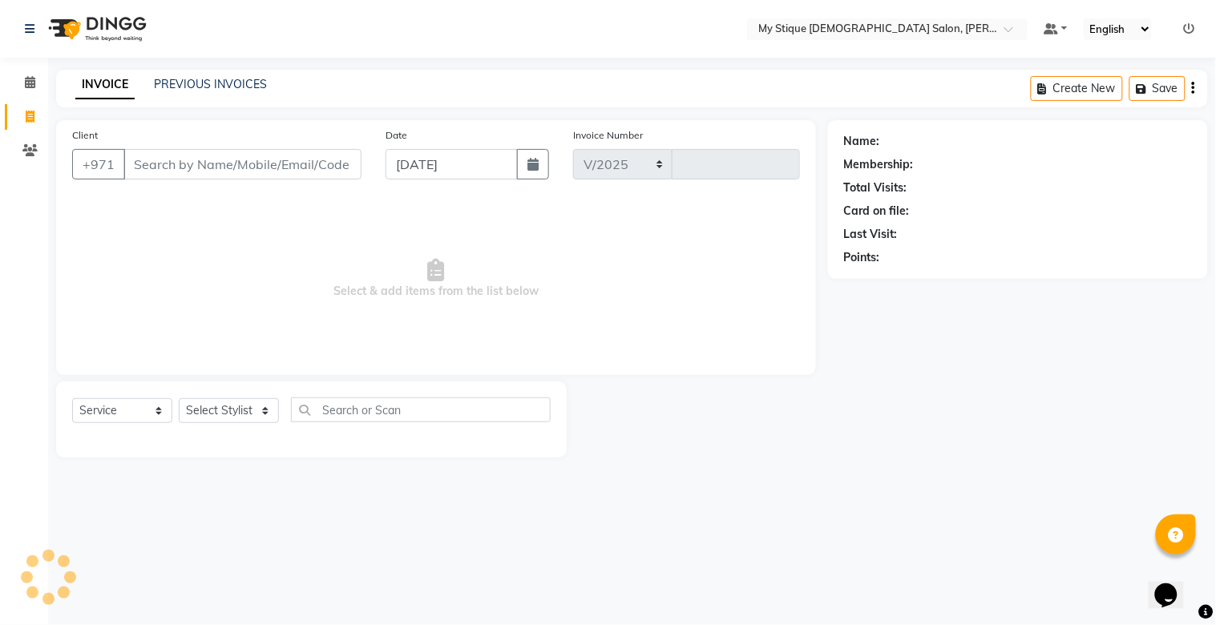
select select "7457"
type input "0934"
click at [323, 164] on input "Client" at bounding box center [242, 164] width 238 height 30
click at [547, 164] on button "button" at bounding box center [533, 164] width 32 height 30
select select "9"
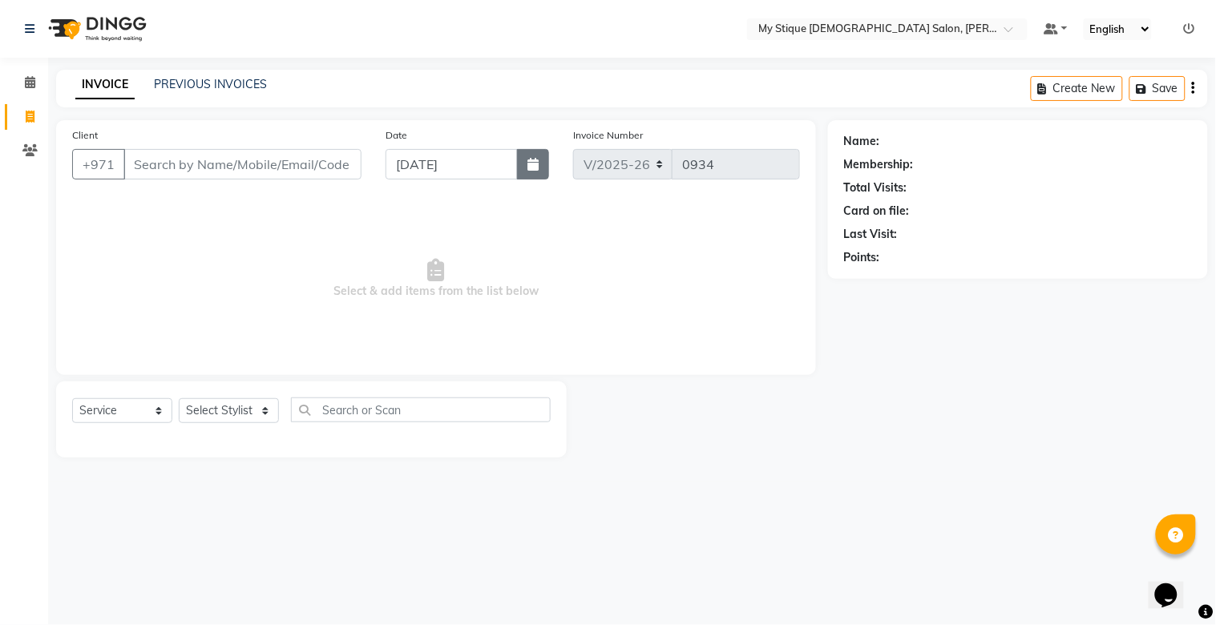
select select "2025"
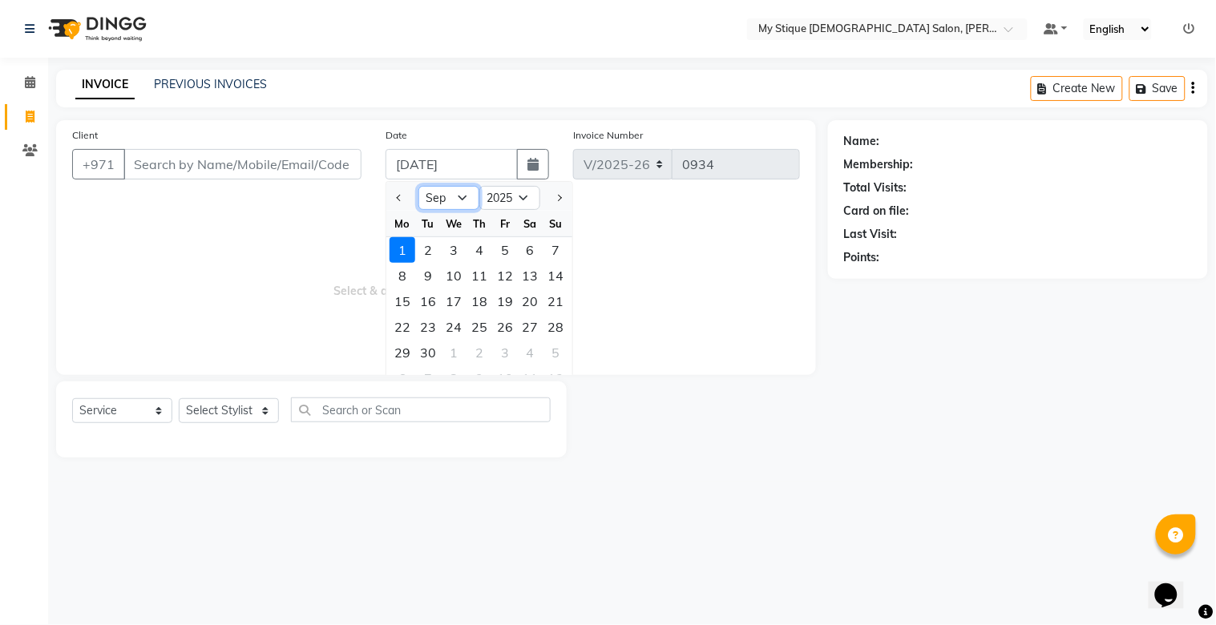
click at [455, 206] on select "Jan Feb Mar Apr May Jun Jul Aug Sep Oct Nov Dec" at bounding box center [449, 198] width 61 height 24
select select "8"
click at [419, 186] on select "Jan Feb Mar Apr May Jun Jul Aug Sep Oct Nov Dec" at bounding box center [449, 198] width 61 height 24
click at [538, 351] on div "30" at bounding box center [531, 353] width 26 height 26
type input "30-08-2025"
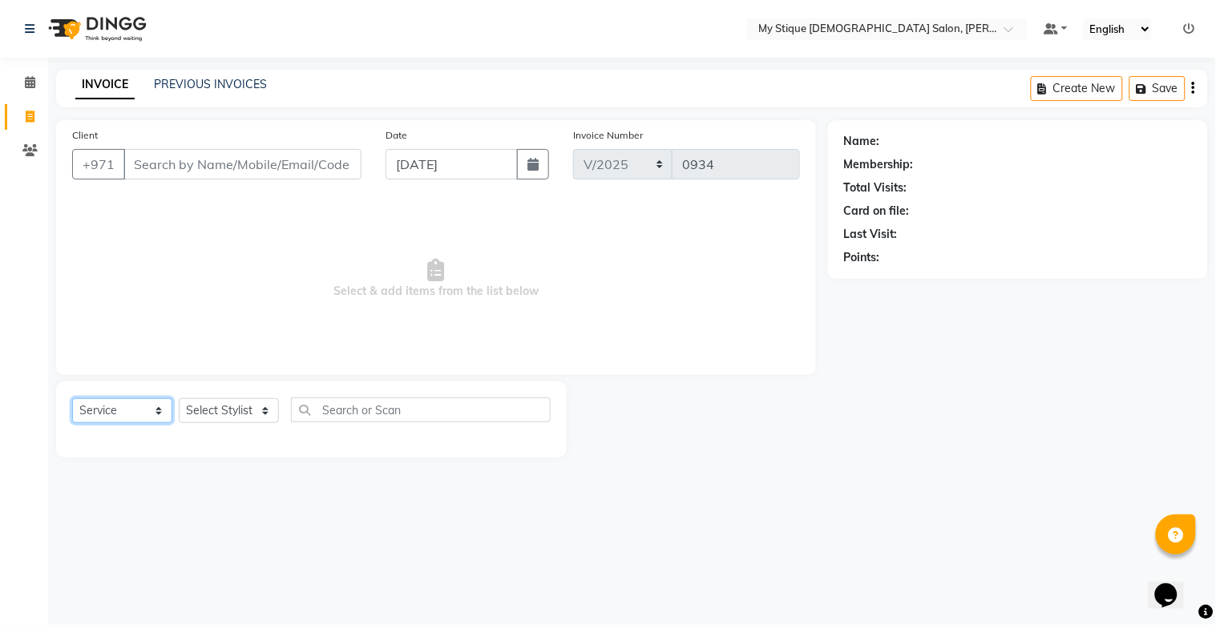
click at [128, 414] on select "Select Service Product Membership Package Voucher Prepaid Gift Card" at bounding box center [122, 411] width 100 height 25
click at [72, 399] on select "Select Service Product Membership Package Voucher Prepaid Gift Card" at bounding box center [122, 411] width 100 height 25
click at [218, 420] on select "Select Stylist Amanpreet Betcy Reshma Riham Sales Saritha TEMP STAFF" at bounding box center [229, 411] width 100 height 25
click at [249, 158] on input "Client" at bounding box center [242, 164] width 238 height 30
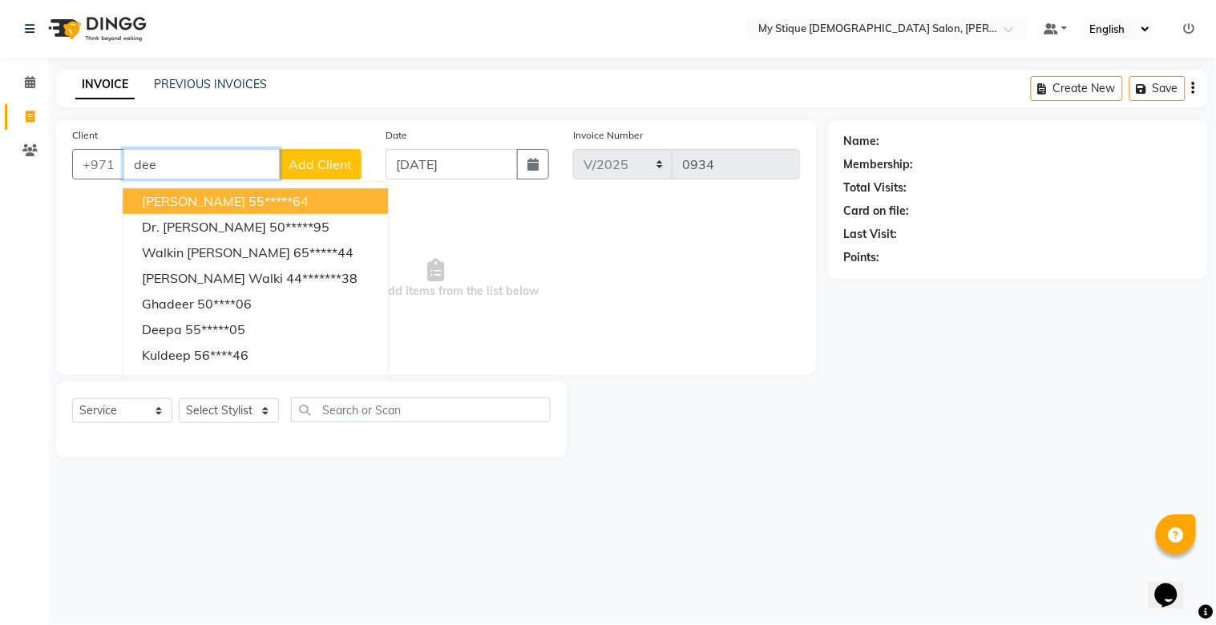
click at [188, 199] on button "Deepthi 55*****64" at bounding box center [255, 201] width 265 height 26
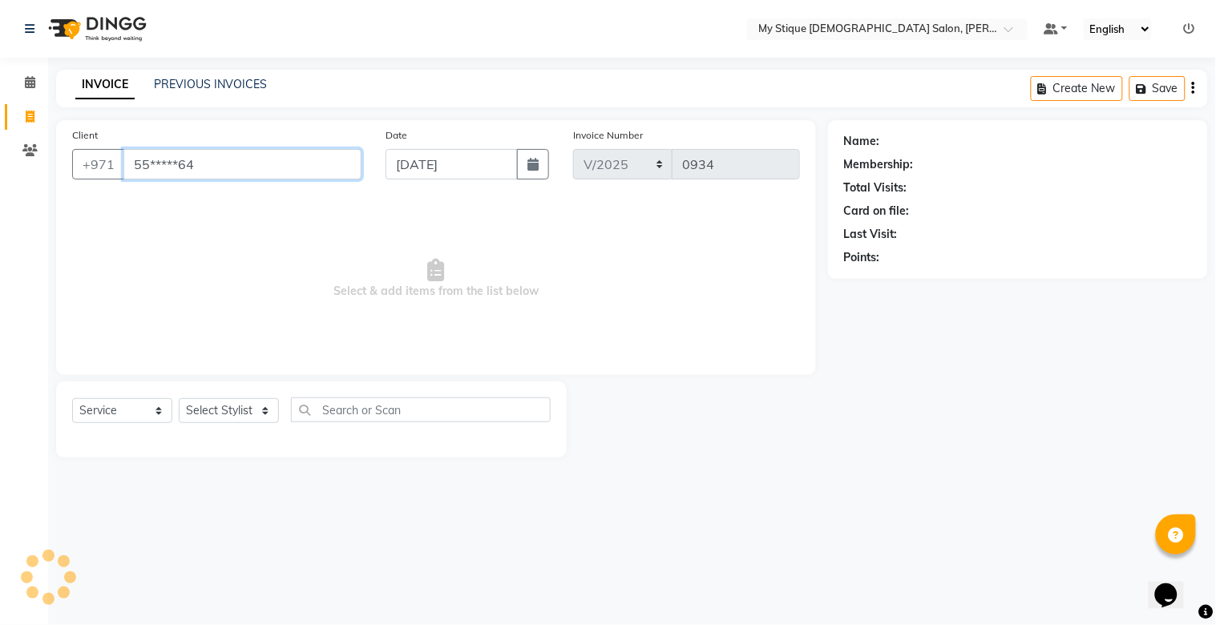
type input "55*****64"
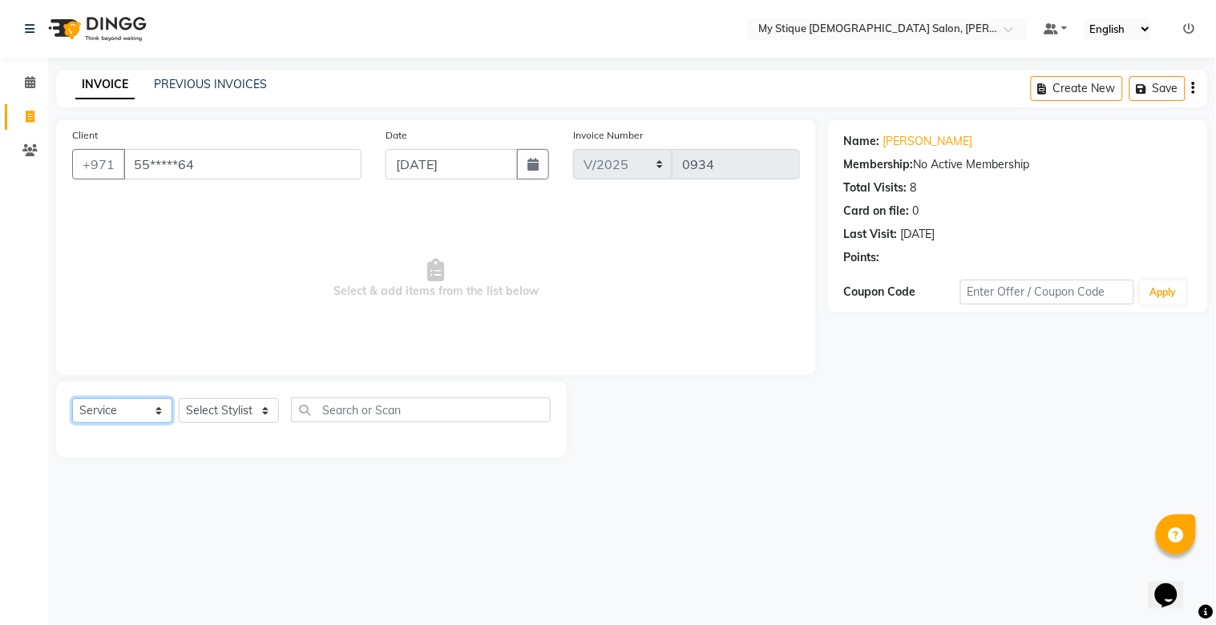
click at [86, 418] on select "Select Service Product Membership Package Voucher Prepaid Gift Card" at bounding box center [122, 411] width 100 height 25
click at [72, 399] on select "Select Service Product Membership Package Voucher Prepaid Gift Card" at bounding box center [122, 411] width 100 height 25
click at [212, 411] on select "Select Stylist Amanpreet Betcy Reshma Riham Sales Saritha TEMP STAFF" at bounding box center [229, 411] width 100 height 25
select select "83492"
click at [179, 399] on select "Select Stylist Amanpreet Betcy Reshma Riham Sales Saritha TEMP STAFF" at bounding box center [229, 411] width 100 height 25
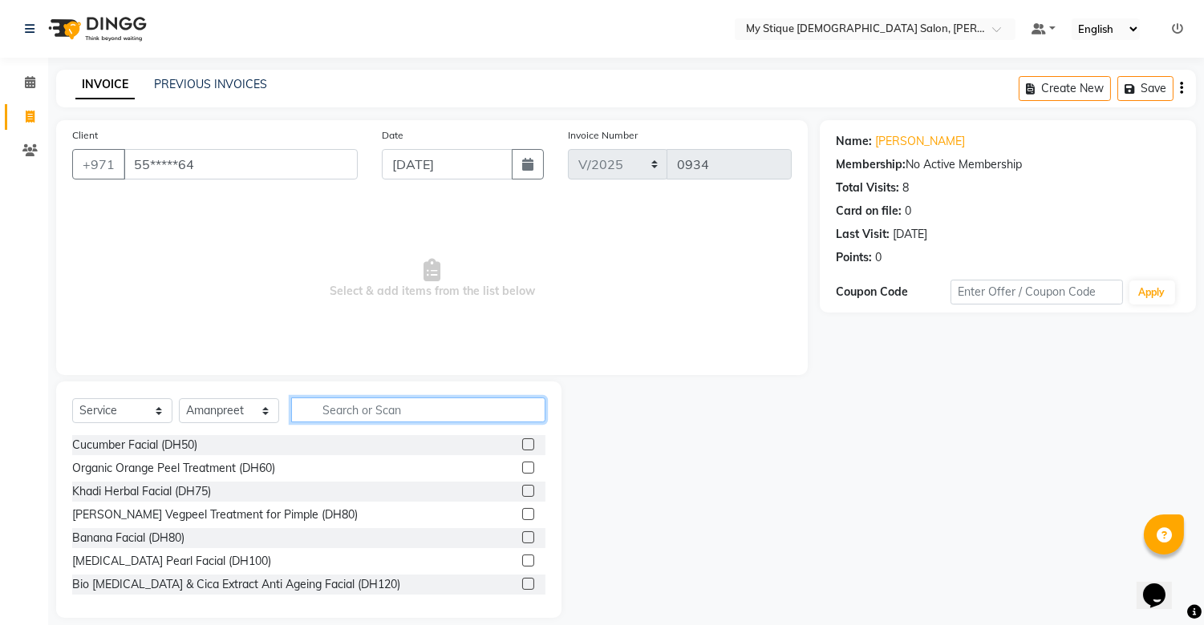
click at [348, 411] on input "text" at bounding box center [418, 410] width 254 height 25
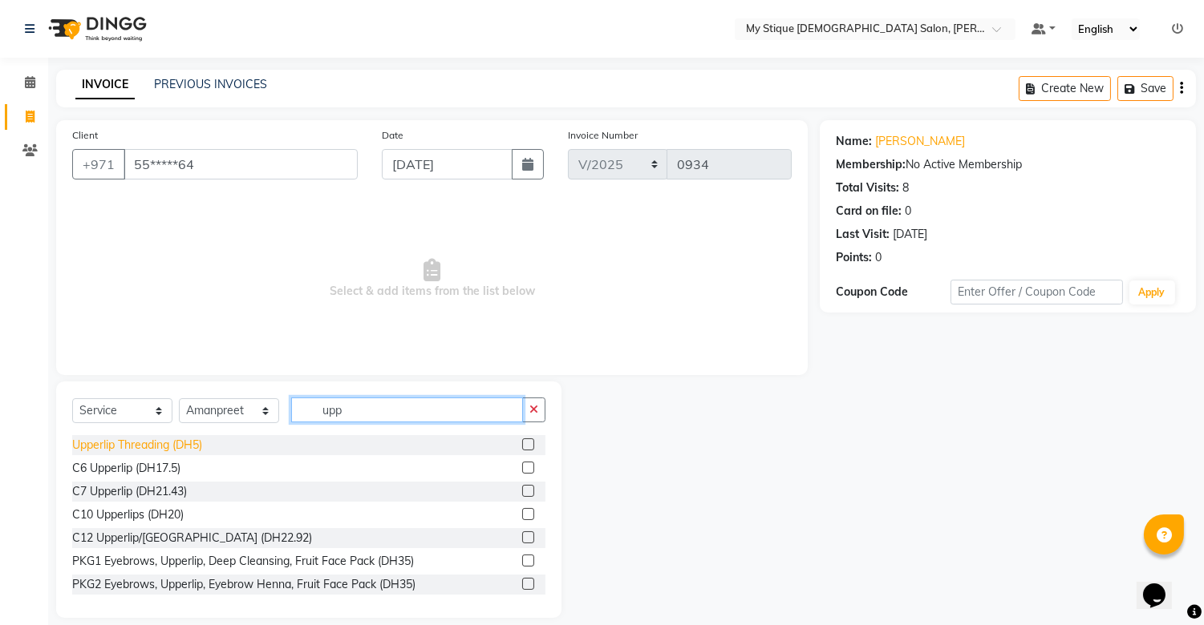
type input "upp"
click at [148, 439] on div "Upperlip Threading (DH5)" at bounding box center [137, 445] width 130 height 17
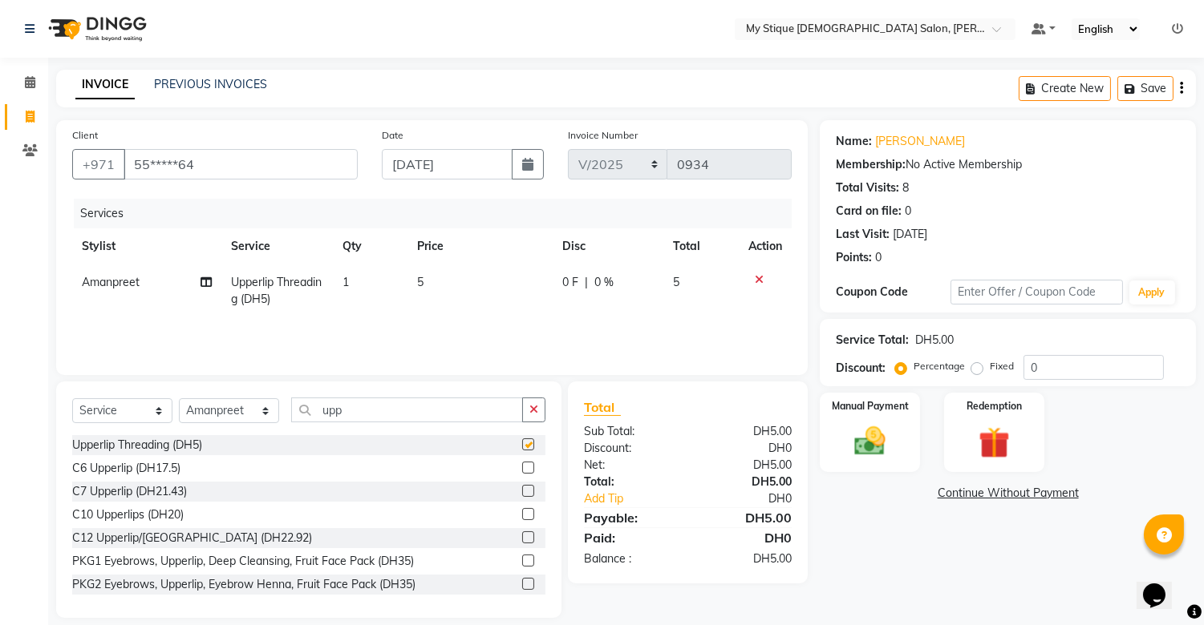
checkbox input "false"
click at [533, 414] on icon "button" at bounding box center [533, 409] width 9 height 11
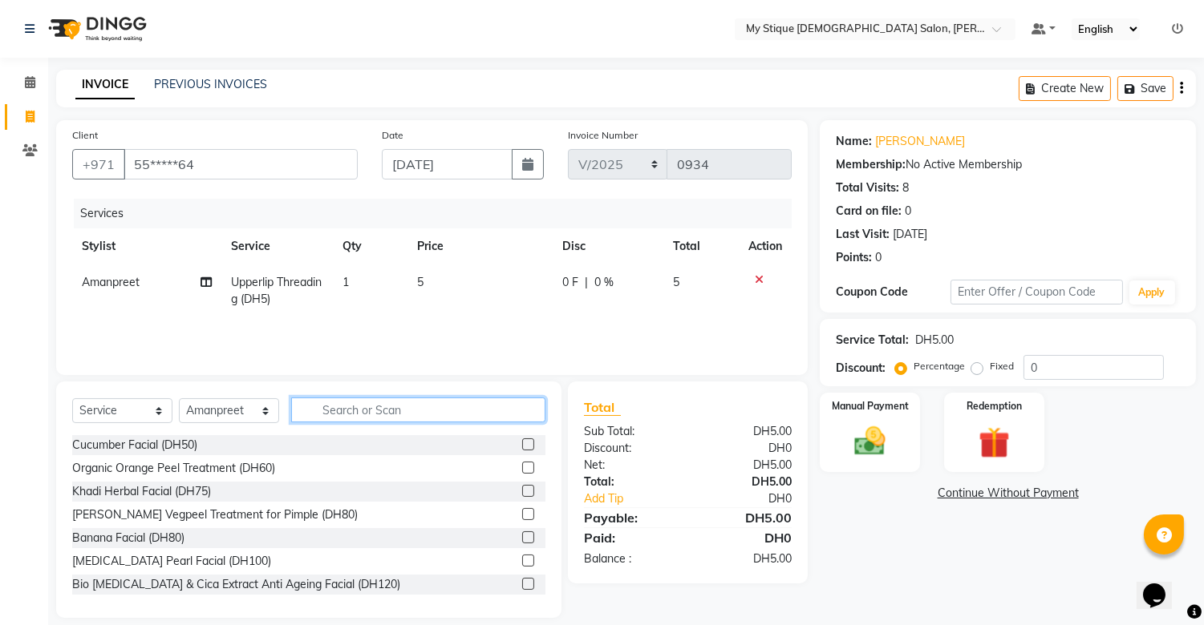
click at [496, 403] on input "text" at bounding box center [418, 410] width 254 height 25
click at [197, 405] on select "Select Stylist Amanpreet Betcy Reshma Riham Sales Saritha TEMP STAFF" at bounding box center [229, 411] width 100 height 25
select select "65420"
click at [179, 399] on select "Select Stylist Amanpreet Betcy Reshma Riham Sales Saritha TEMP STAFF" at bounding box center [229, 411] width 100 height 25
click at [343, 420] on input "text" at bounding box center [418, 410] width 254 height 25
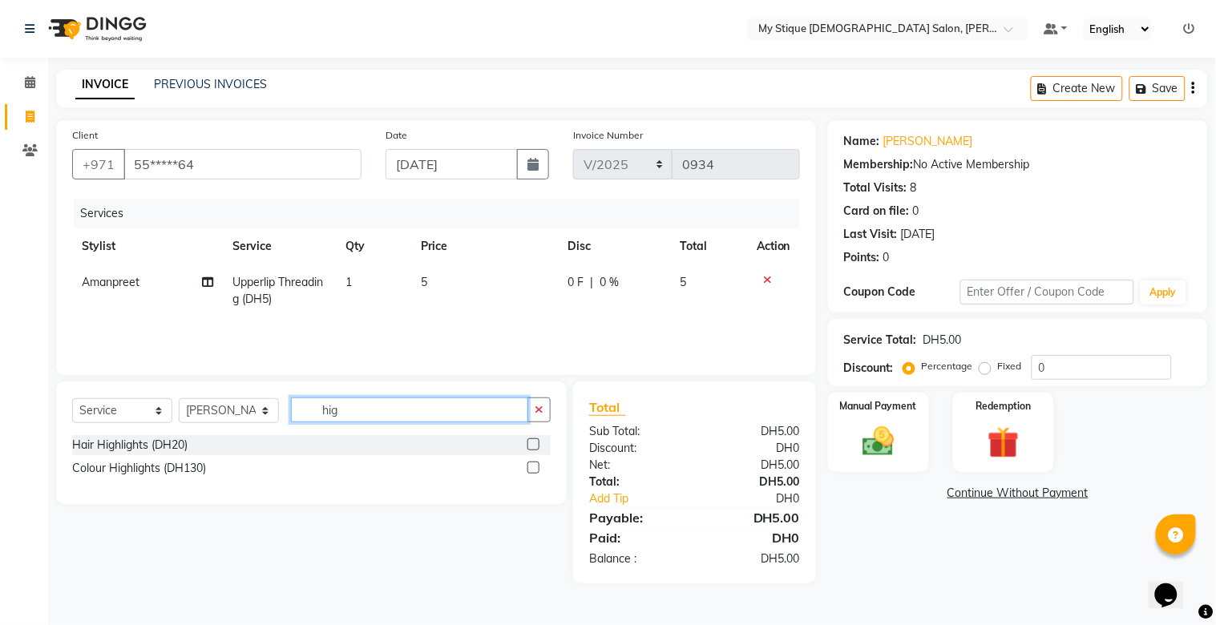
click at [364, 415] on input "hig" at bounding box center [409, 410] width 237 height 25
type input "h"
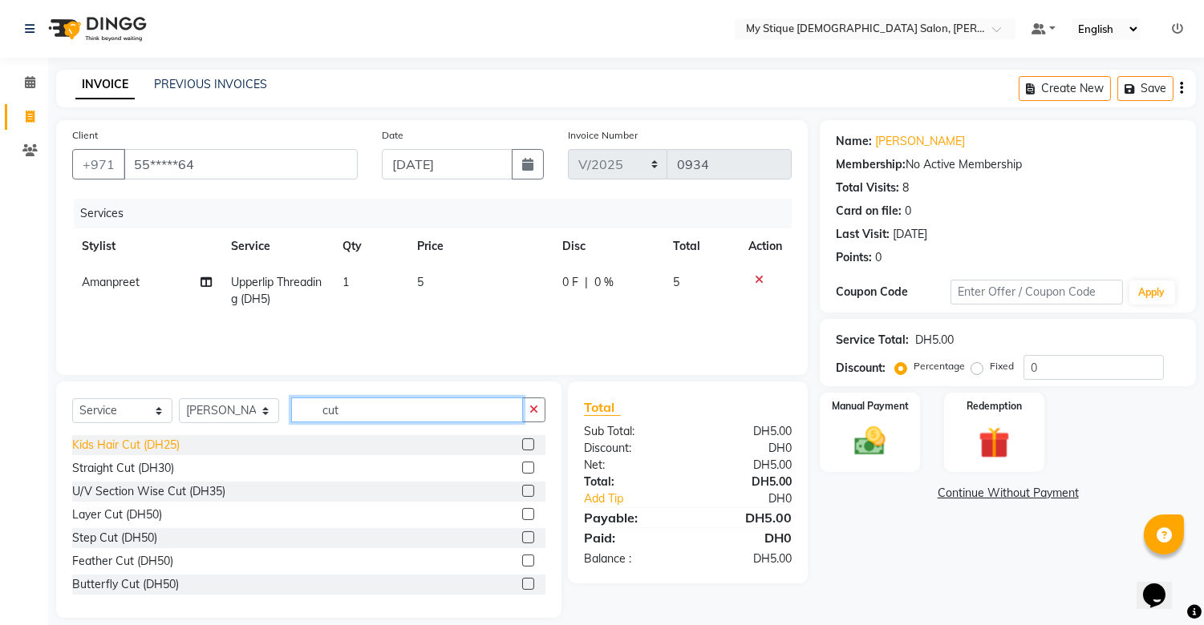
type input "cut"
click at [150, 447] on div "Kids Hair Cut (DH25)" at bounding box center [125, 445] width 107 height 17
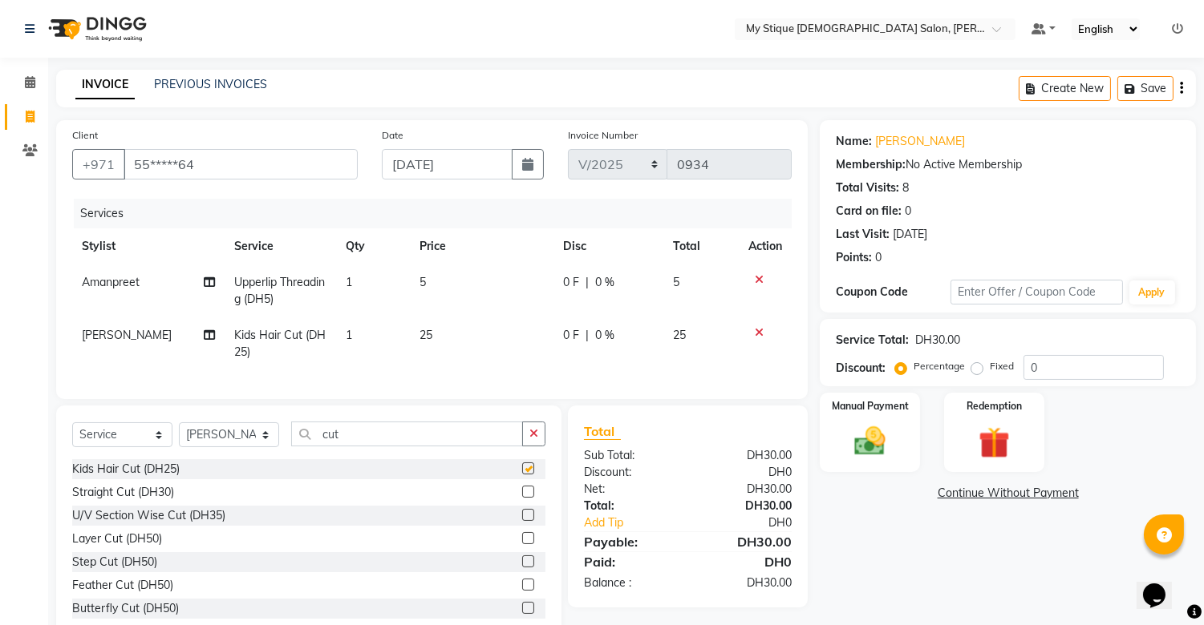
checkbox input "false"
click at [880, 415] on div "Manual Payment" at bounding box center [870, 432] width 104 height 82
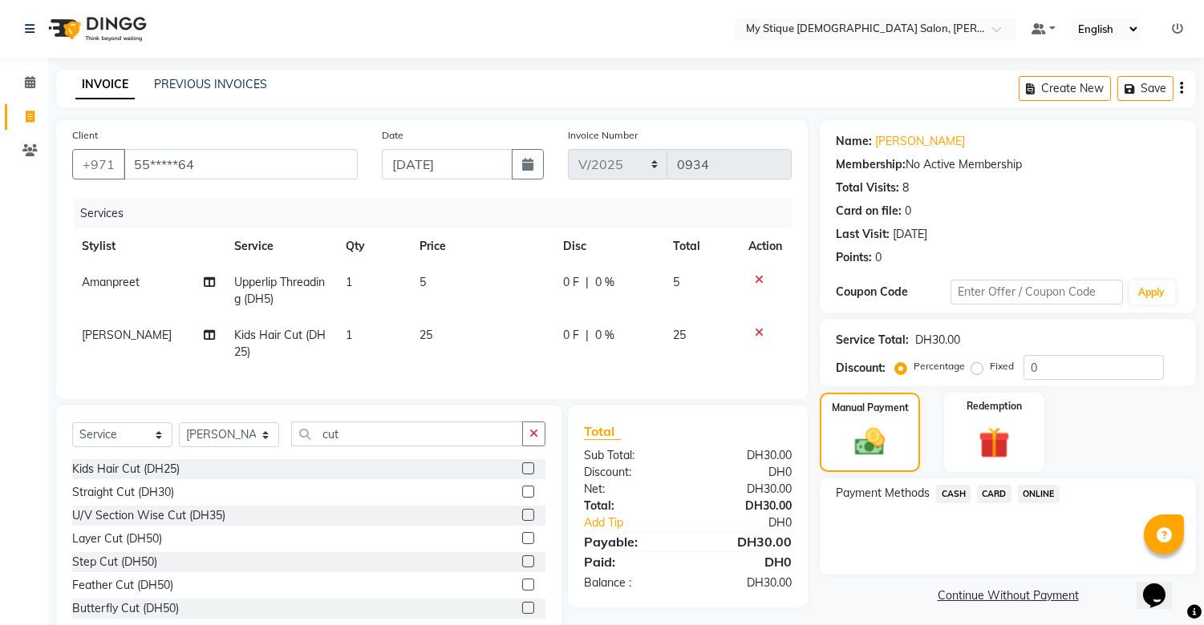
click at [950, 493] on span "CASH" at bounding box center [953, 494] width 34 height 18
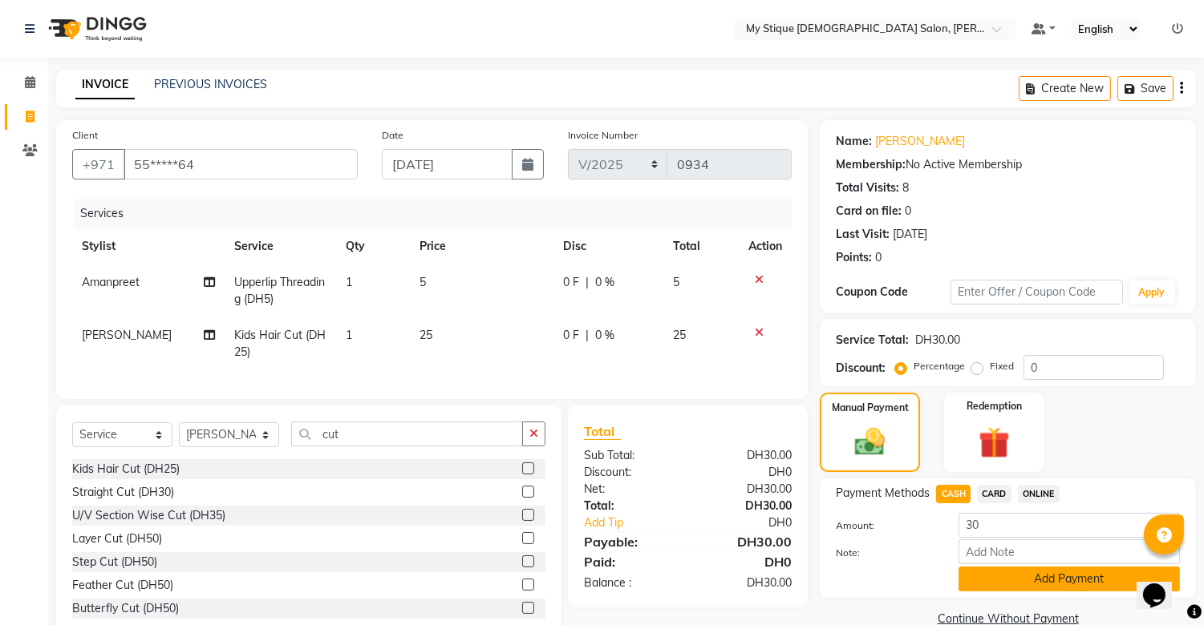
click at [1062, 581] on button "Add Payment" at bounding box center [1068, 579] width 221 height 25
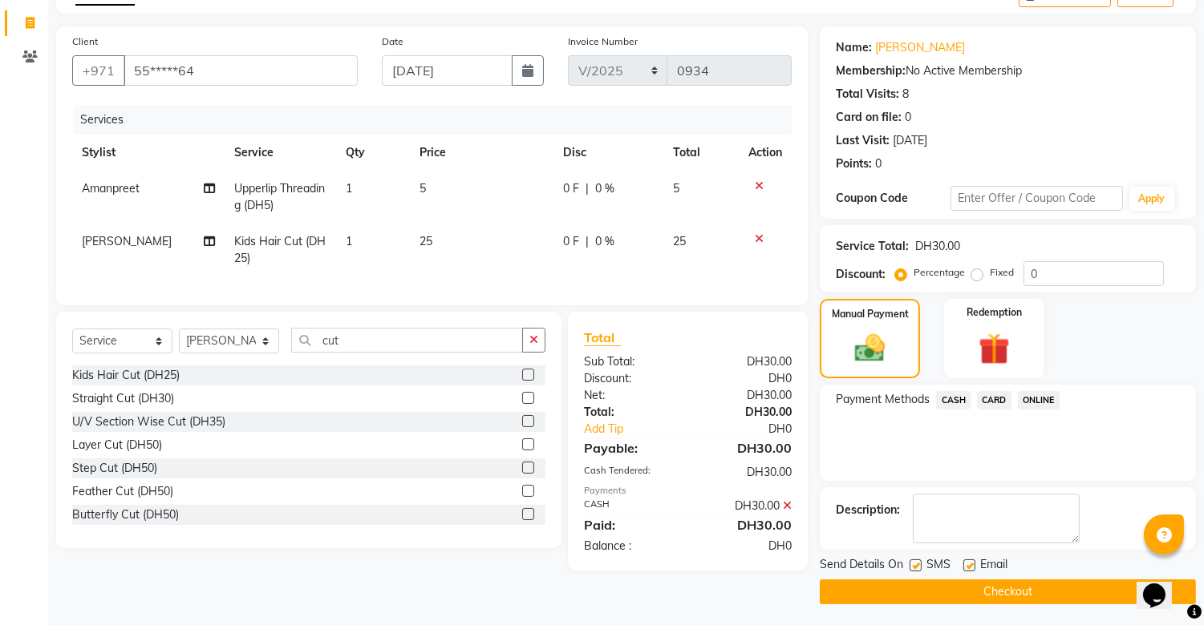
scroll to position [96, 0]
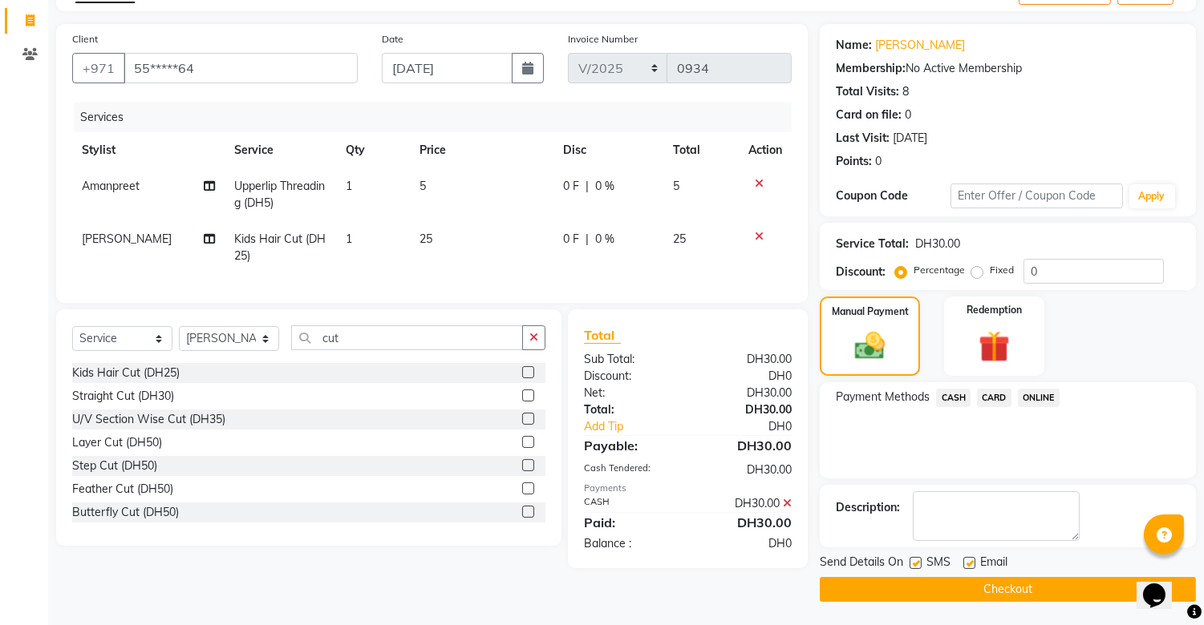
click at [1062, 579] on button "Checkout" at bounding box center [1007, 589] width 376 height 25
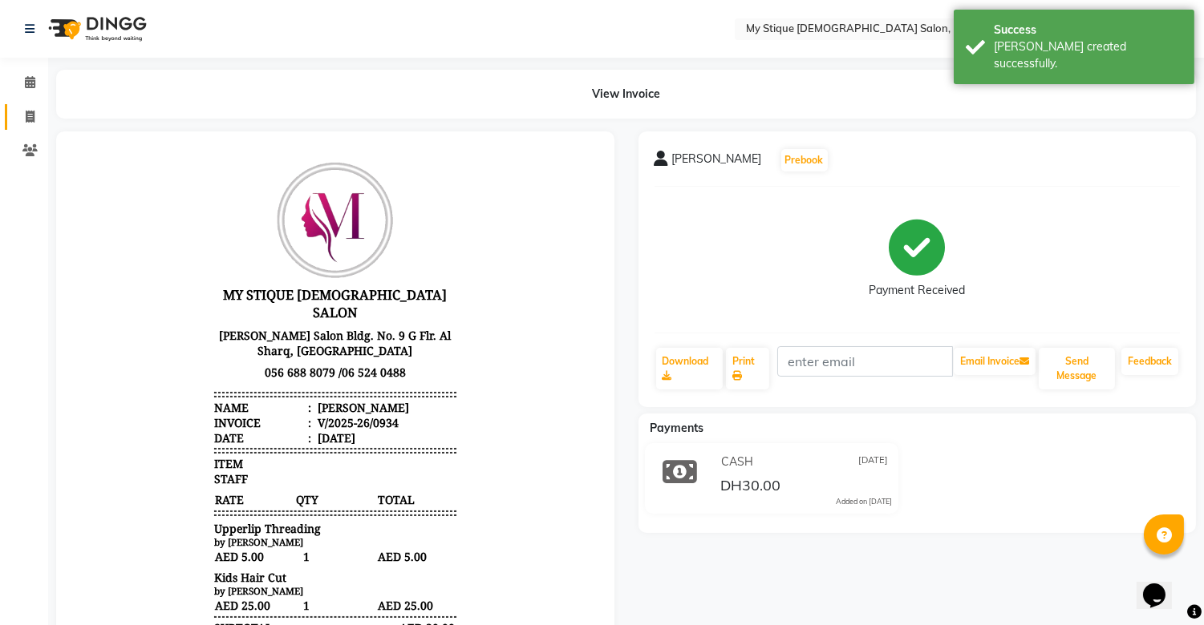
drag, startPoint x: 22, startPoint y: 104, endPoint x: 42, endPoint y: 123, distance: 26.7
click at [30, 113] on li "Invoice" at bounding box center [24, 117] width 48 height 34
click at [42, 123] on span at bounding box center [30, 117] width 28 height 18
select select "service"
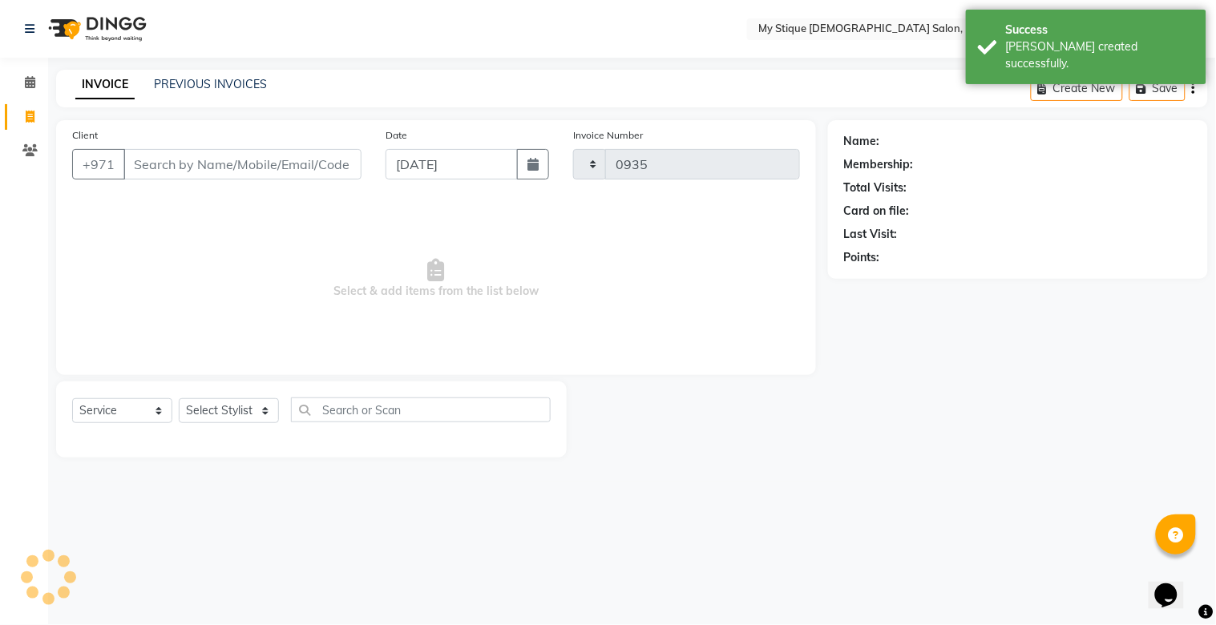
click at [26, 117] on icon at bounding box center [30, 117] width 9 height 12
select select "service"
select select "7457"
type input "0935"
click at [541, 165] on button "button" at bounding box center [533, 164] width 32 height 30
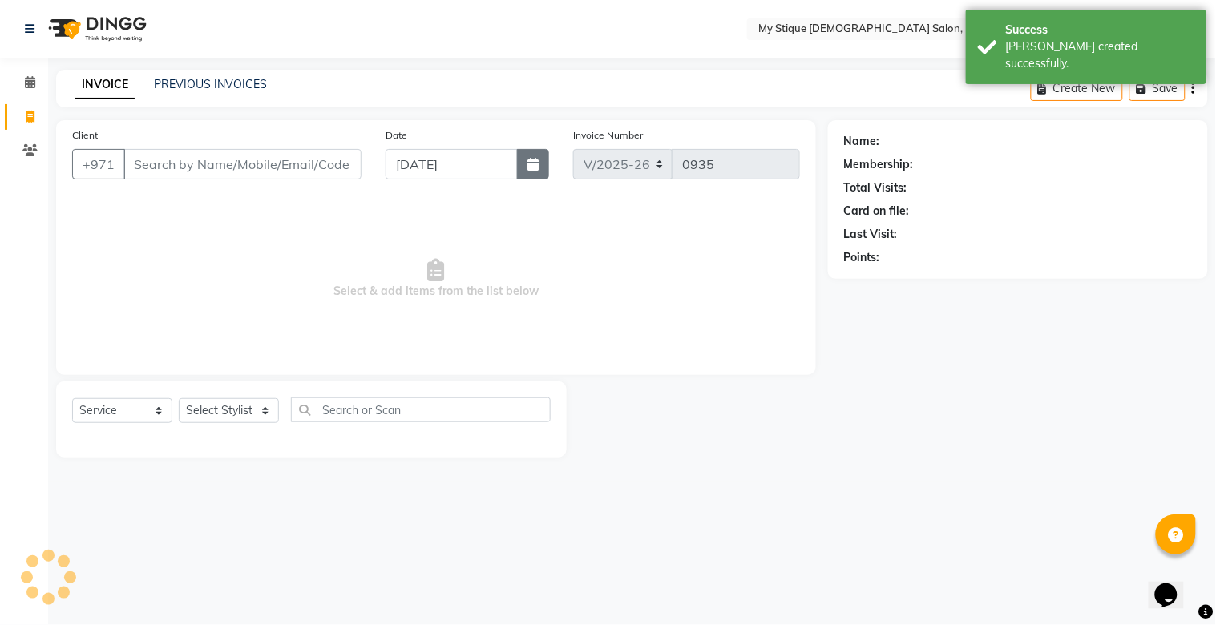
select select "9"
select select "2025"
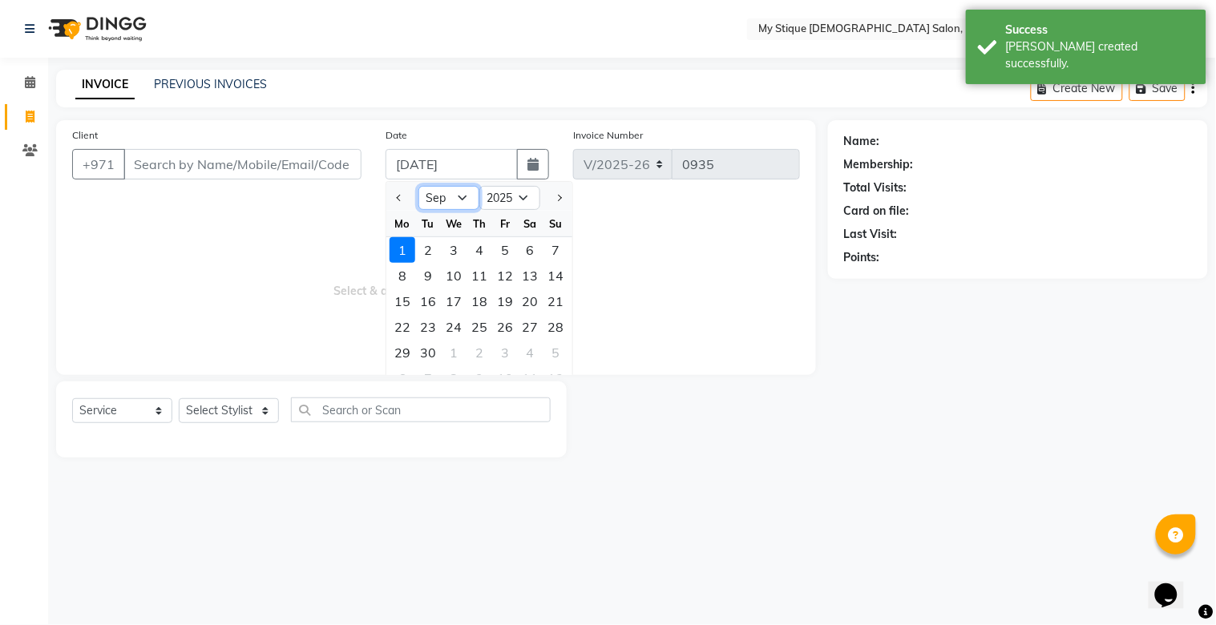
click at [458, 203] on select "Jan Feb Mar Apr May Jun Jul Aug Sep Oct Nov Dec" at bounding box center [449, 198] width 61 height 24
select select "8"
click at [419, 186] on select "Jan Feb Mar Apr May Jun Jul Aug Sep Oct Nov Dec" at bounding box center [449, 198] width 61 height 24
click at [530, 354] on div "30" at bounding box center [531, 353] width 26 height 26
type input "30-08-2025"
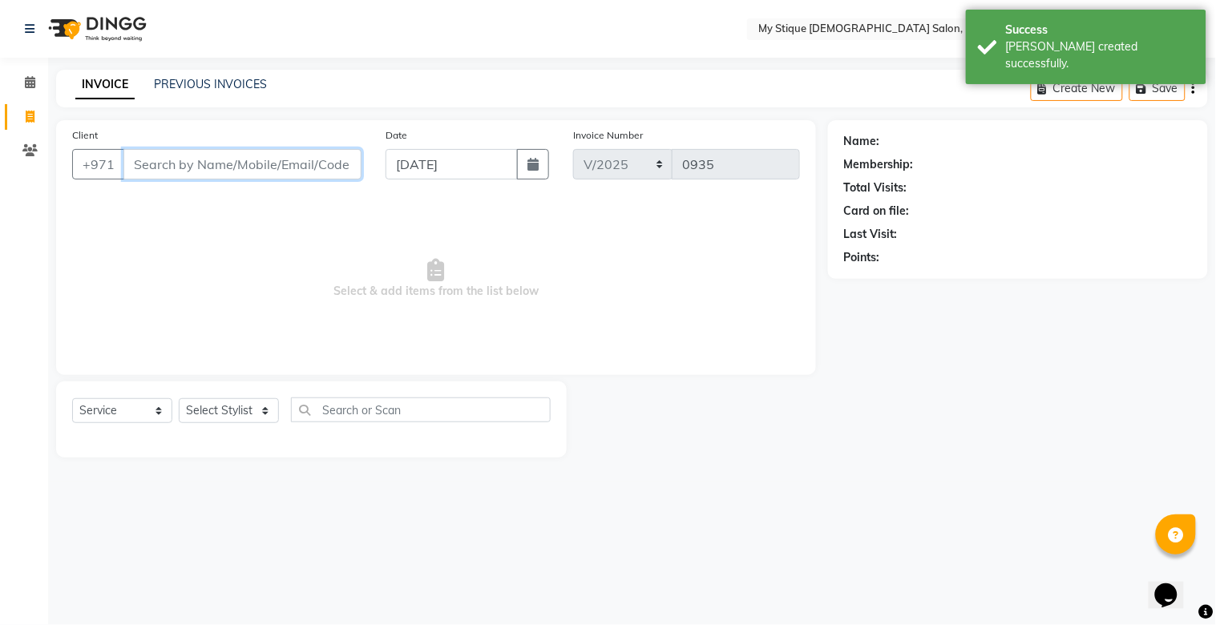
click at [182, 167] on input "Client" at bounding box center [242, 164] width 238 height 30
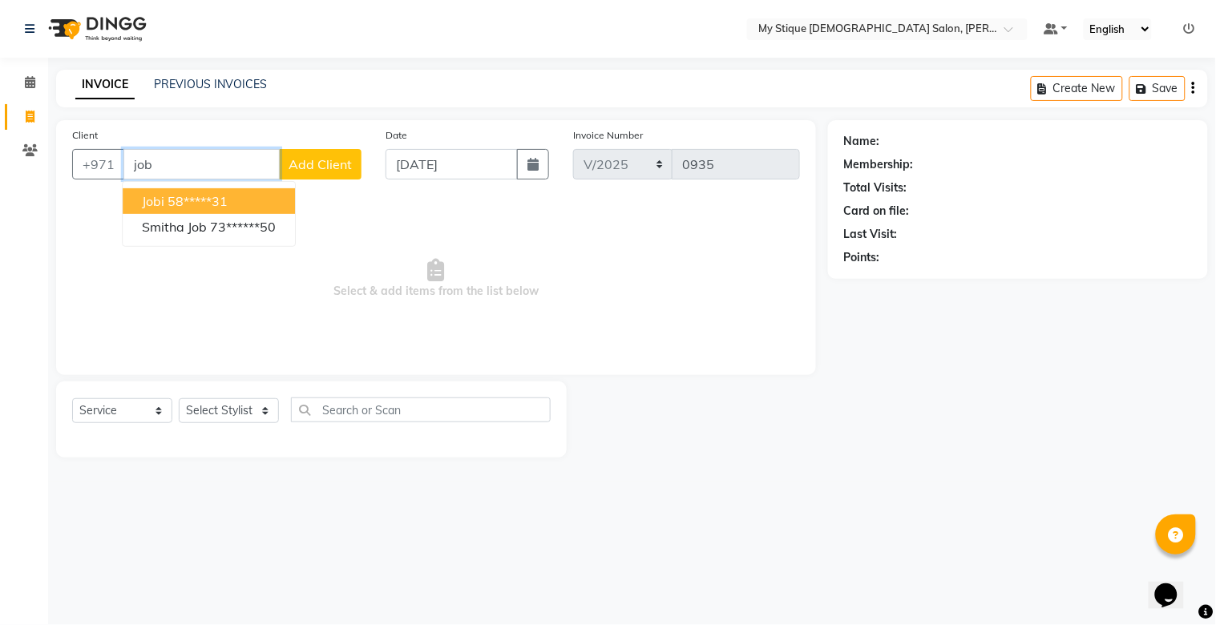
click at [192, 204] on ngb-highlight "58*****31" at bounding box center [198, 201] width 60 height 16
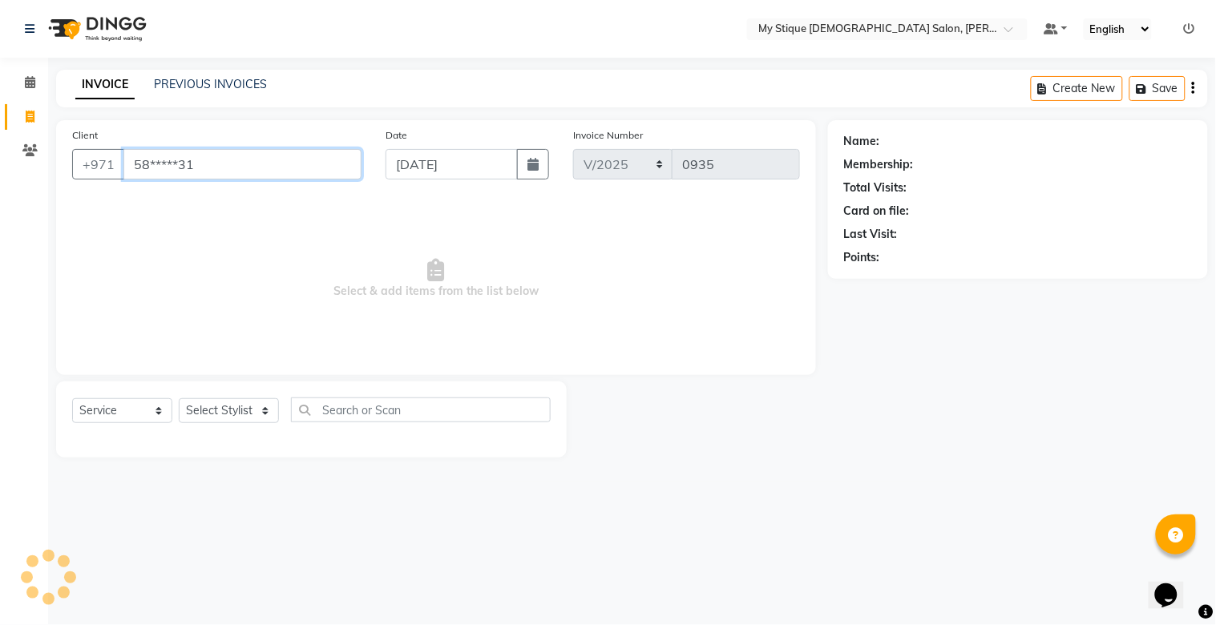
type input "58*****31"
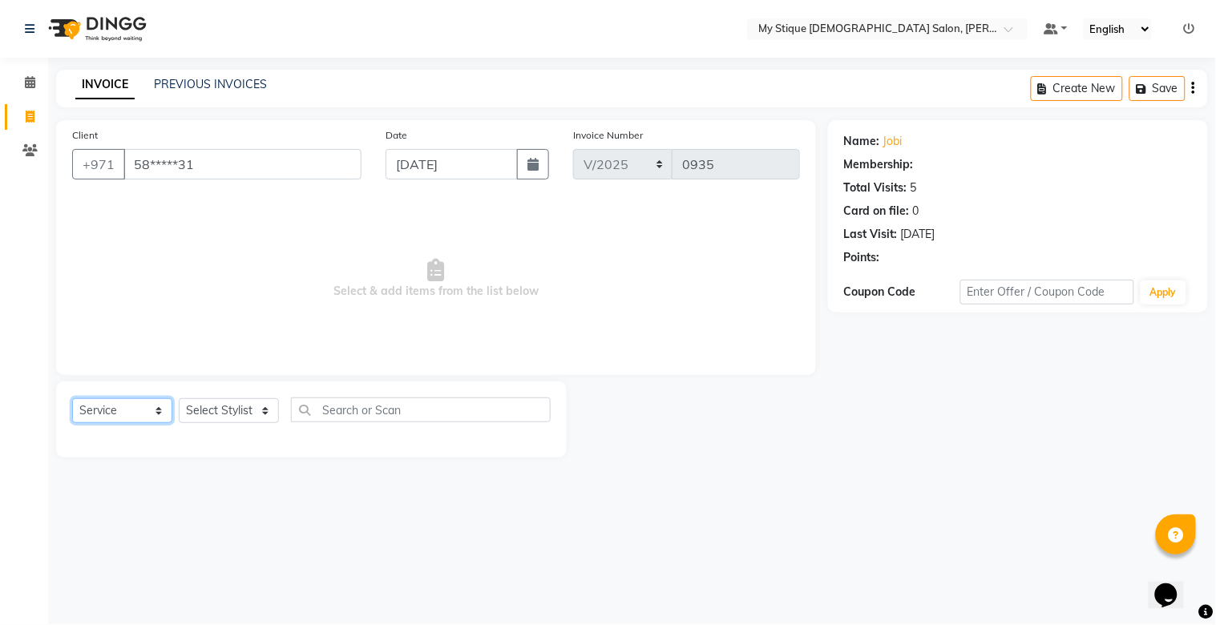
drag, startPoint x: 116, startPoint y: 403, endPoint x: 124, endPoint y: 421, distance: 19.4
click at [116, 403] on select "Select Service Product Membership Package Voucher Prepaid Gift Card" at bounding box center [122, 411] width 100 height 25
click at [72, 399] on select "Select Service Product Membership Package Voucher Prepaid Gift Card" at bounding box center [122, 411] width 100 height 25
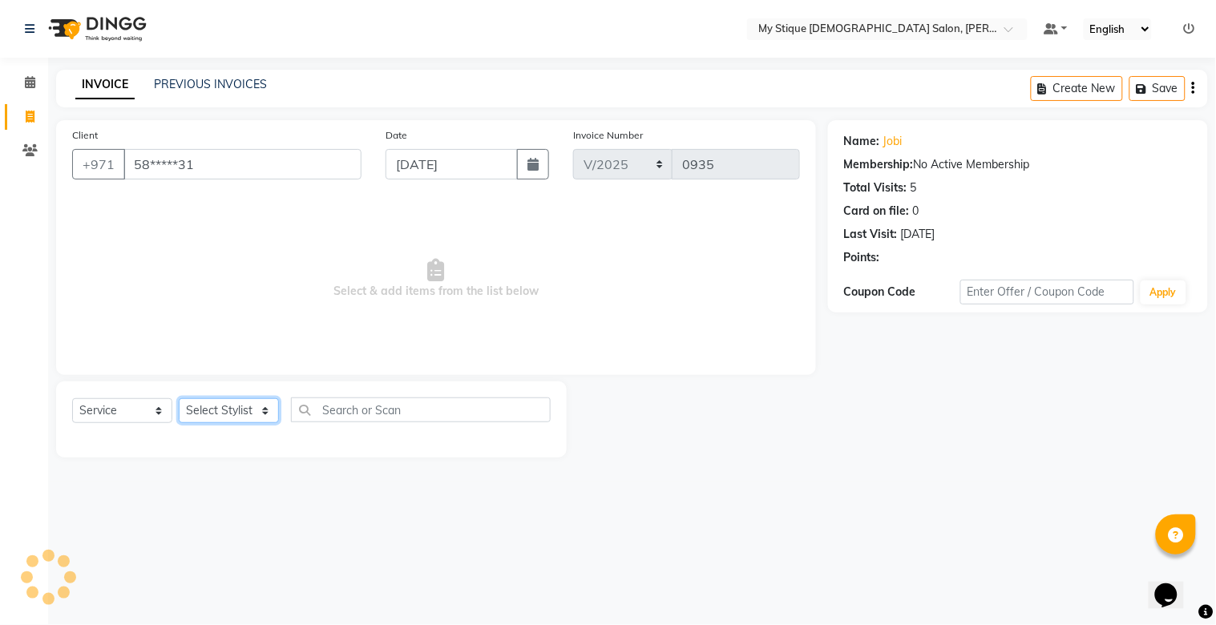
click at [229, 405] on select "Select Stylist Amanpreet Betcy Reshma Riham Sales Saritha TEMP STAFF" at bounding box center [229, 411] width 100 height 25
select select "83492"
click at [179, 399] on select "Select Stylist Amanpreet Betcy Reshma Riham Sales Saritha TEMP STAFF" at bounding box center [229, 411] width 100 height 25
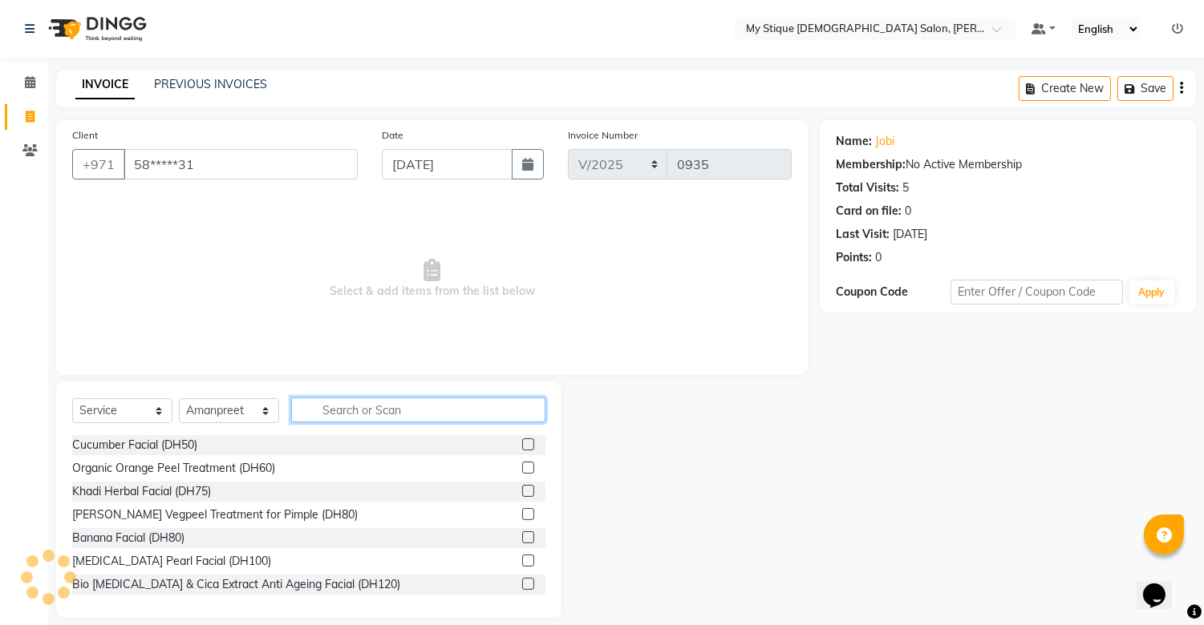
click at [353, 413] on input "text" at bounding box center [418, 410] width 254 height 25
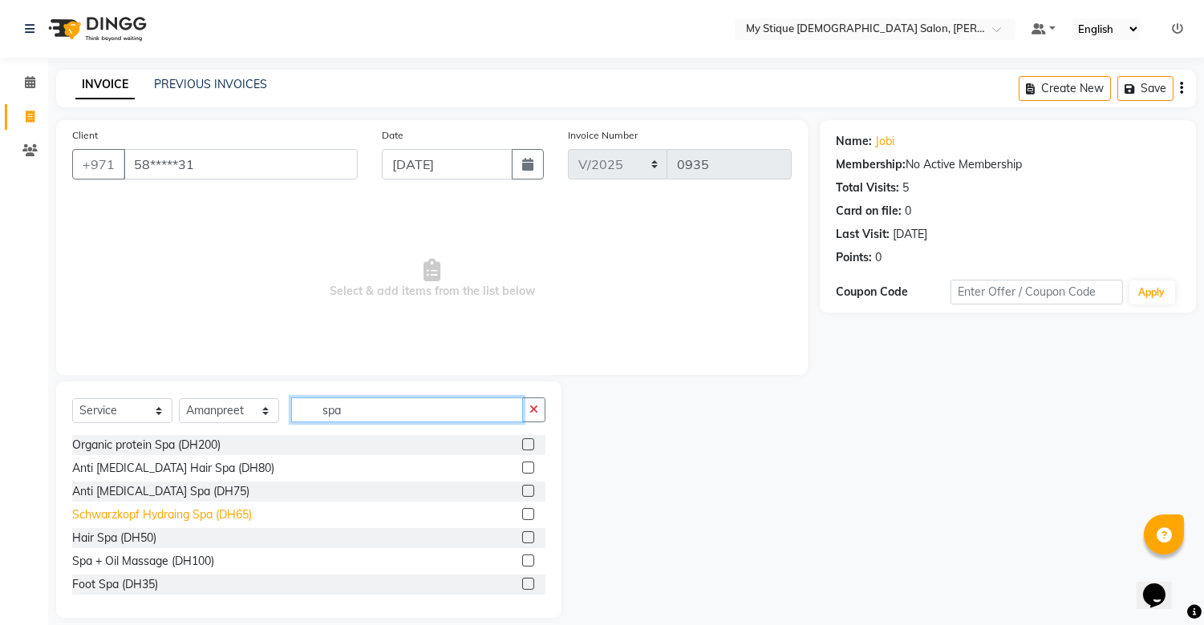
type input "spa"
click at [220, 510] on div "Schwarzkopf Hydraing Spa (DH65)" at bounding box center [162, 515] width 180 height 17
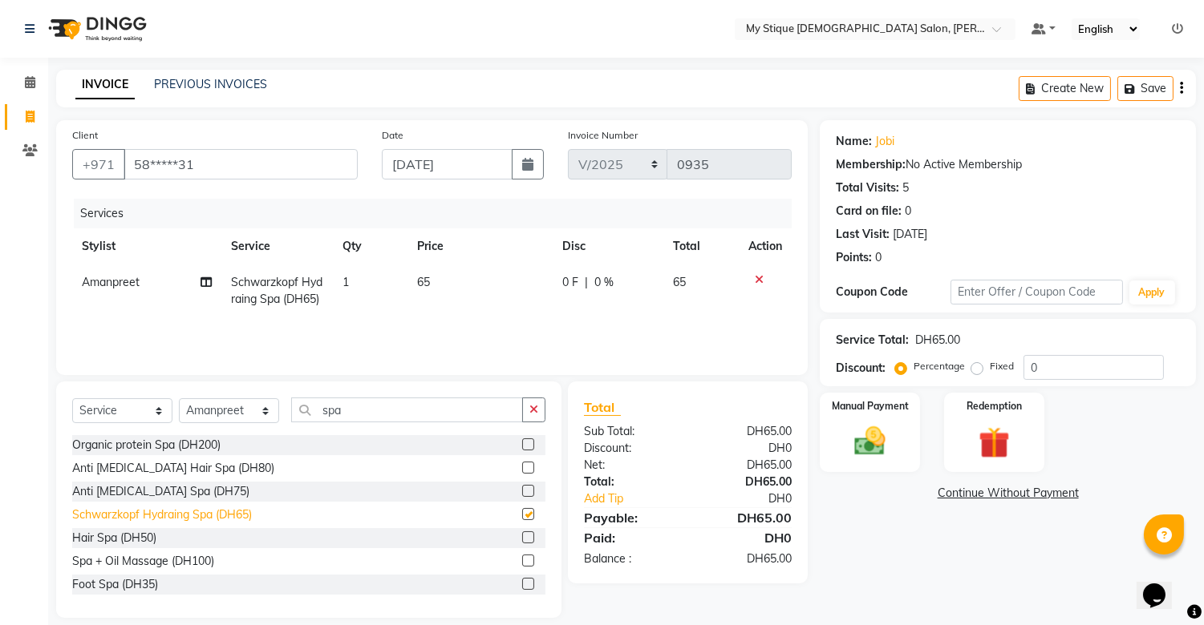
checkbox input "false"
click at [221, 410] on select "Select Stylist Amanpreet Betcy Reshma Riham Sales Saritha TEMP STAFF" at bounding box center [229, 411] width 100 height 25
select select "65420"
click at [179, 399] on select "Select Stylist Amanpreet Betcy Reshma Riham Sales Saritha TEMP STAFF" at bounding box center [229, 411] width 100 height 25
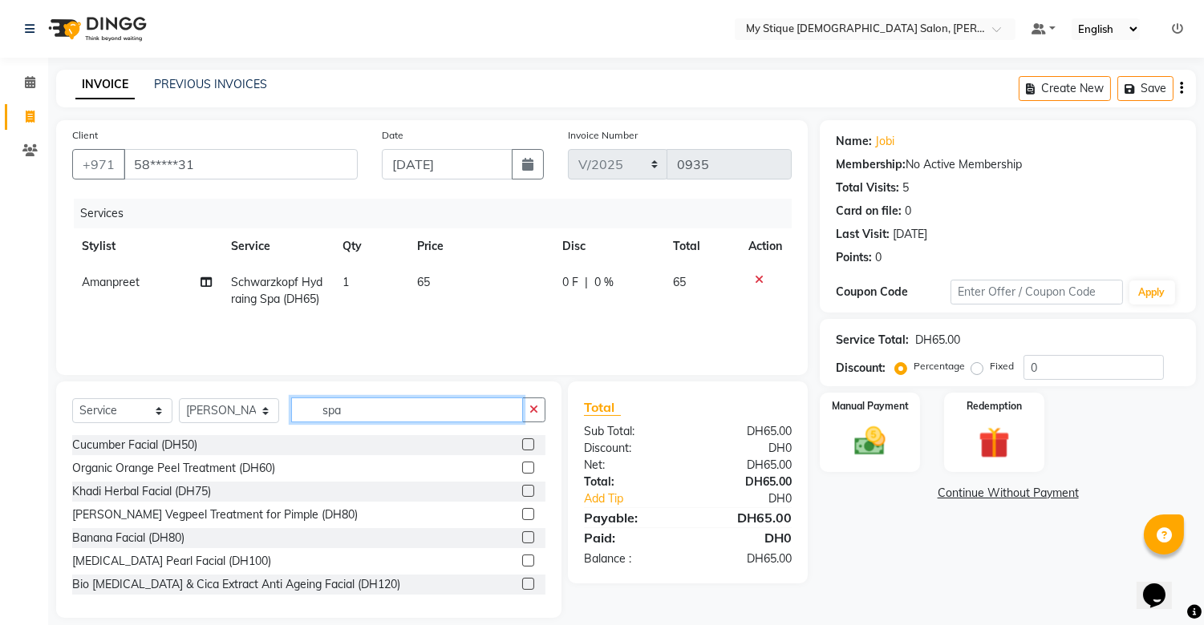
click at [386, 406] on input "spa" at bounding box center [407, 410] width 232 height 25
type input "s"
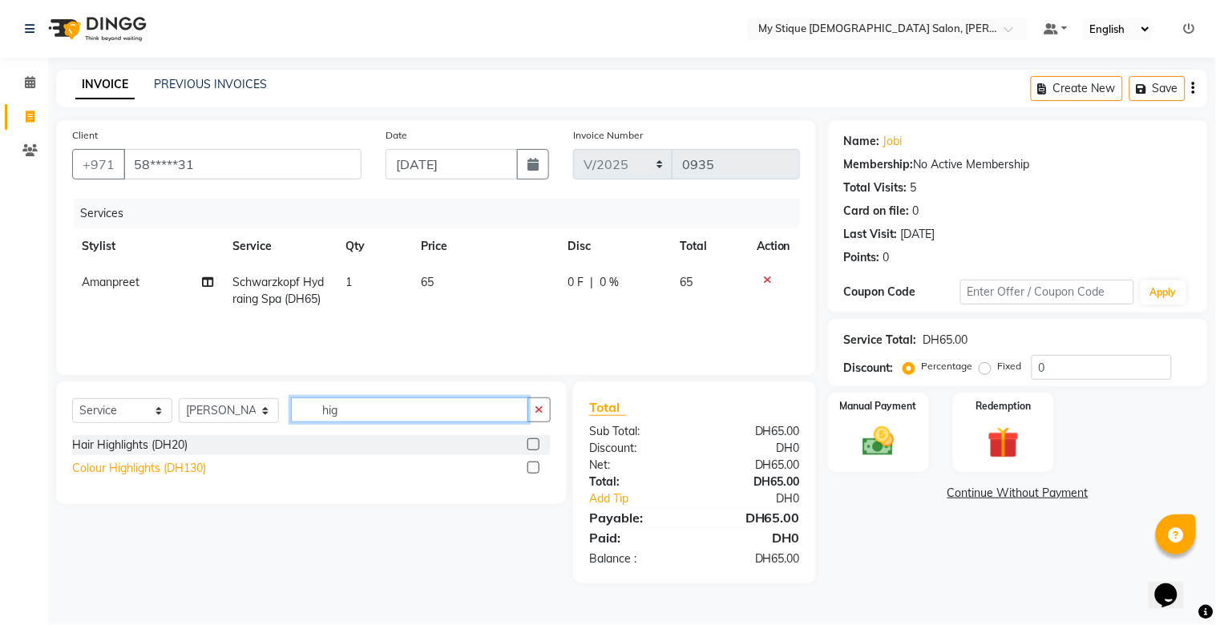
type input "hig"
click at [166, 470] on div "Colour Highlights (DH130)" at bounding box center [139, 468] width 134 height 17
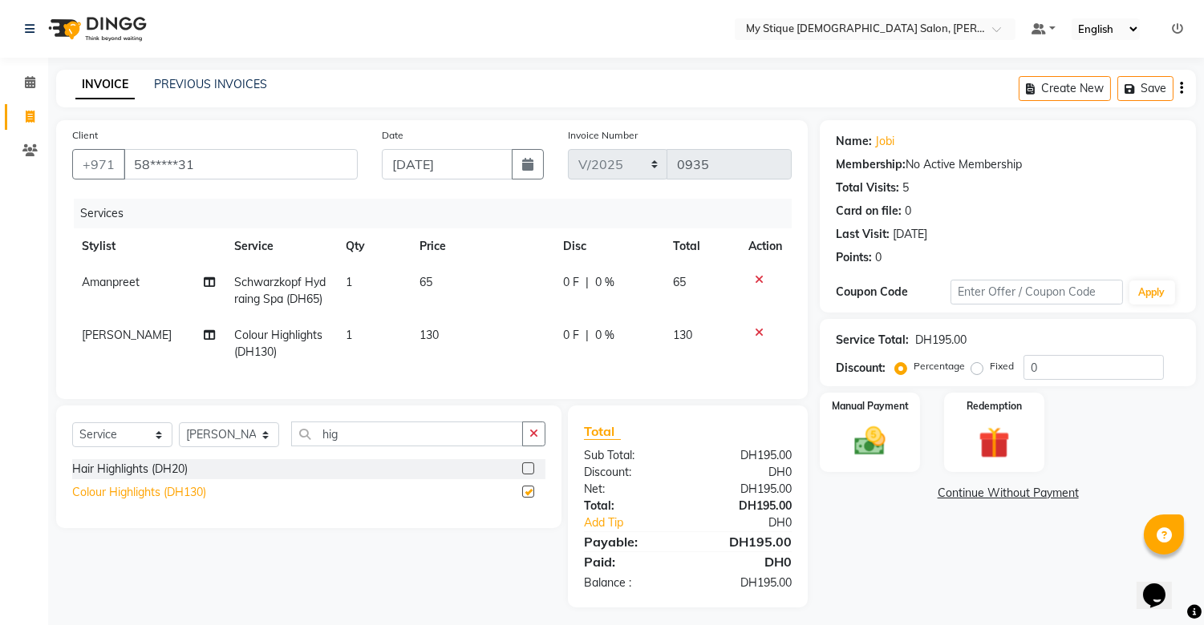
checkbox input "false"
click at [437, 334] on td "130" at bounding box center [482, 344] width 144 height 53
select select "65420"
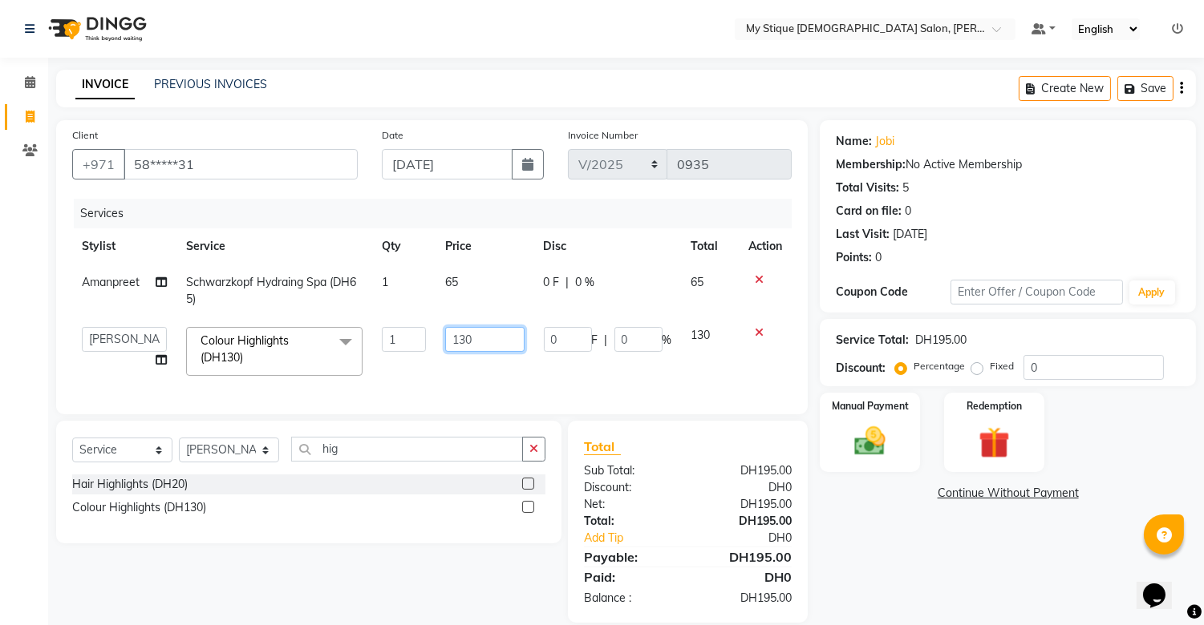
click at [476, 342] on input "130" at bounding box center [484, 339] width 79 height 25
type input "100"
click at [533, 460] on div "Select Service Product Membership Package Voucher Prepaid Gift Card Select Styl…" at bounding box center [308, 456] width 473 height 38
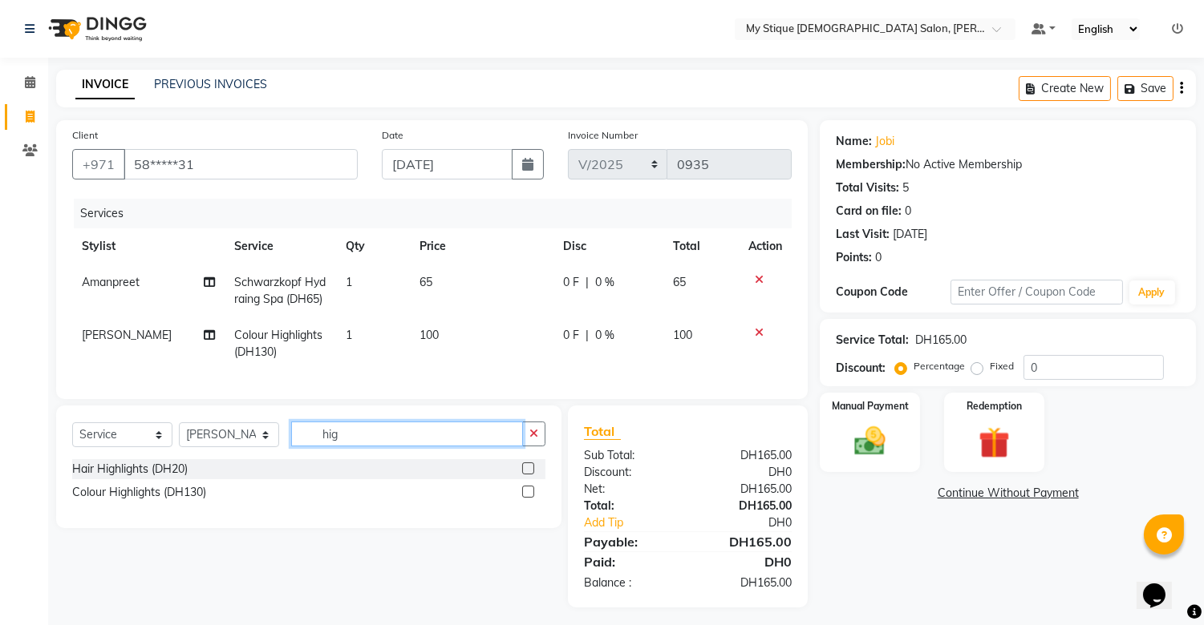
click at [477, 447] on input "hig" at bounding box center [407, 434] width 232 height 25
type input "h"
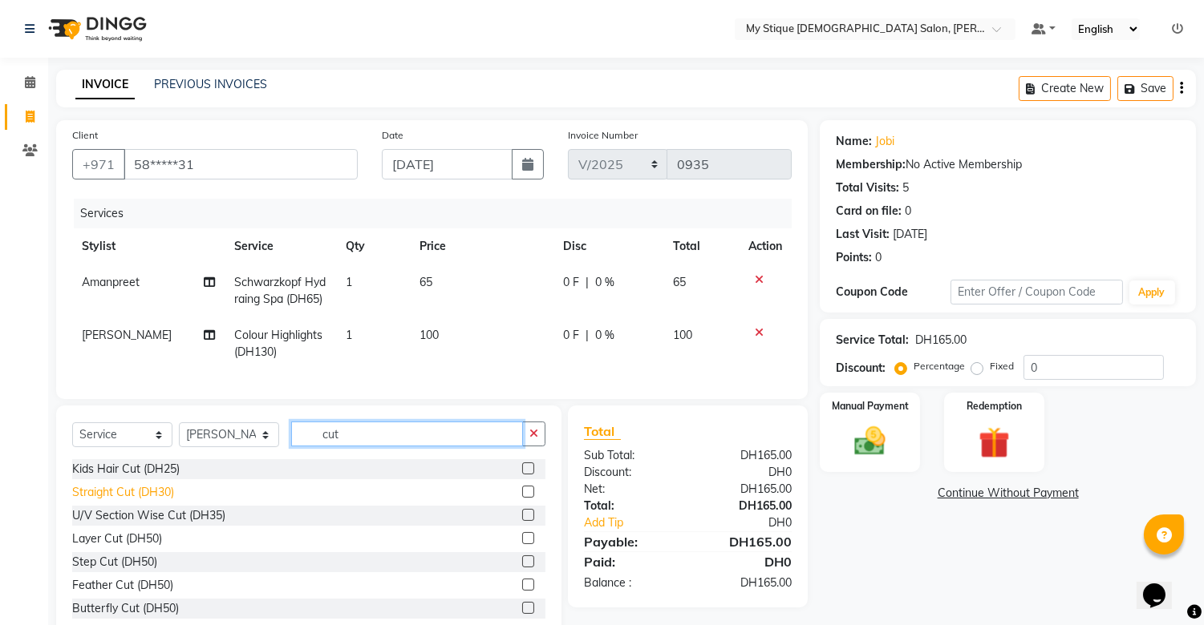
type input "cut"
click at [155, 500] on div "Straight Cut (DH30)" at bounding box center [123, 492] width 102 height 17
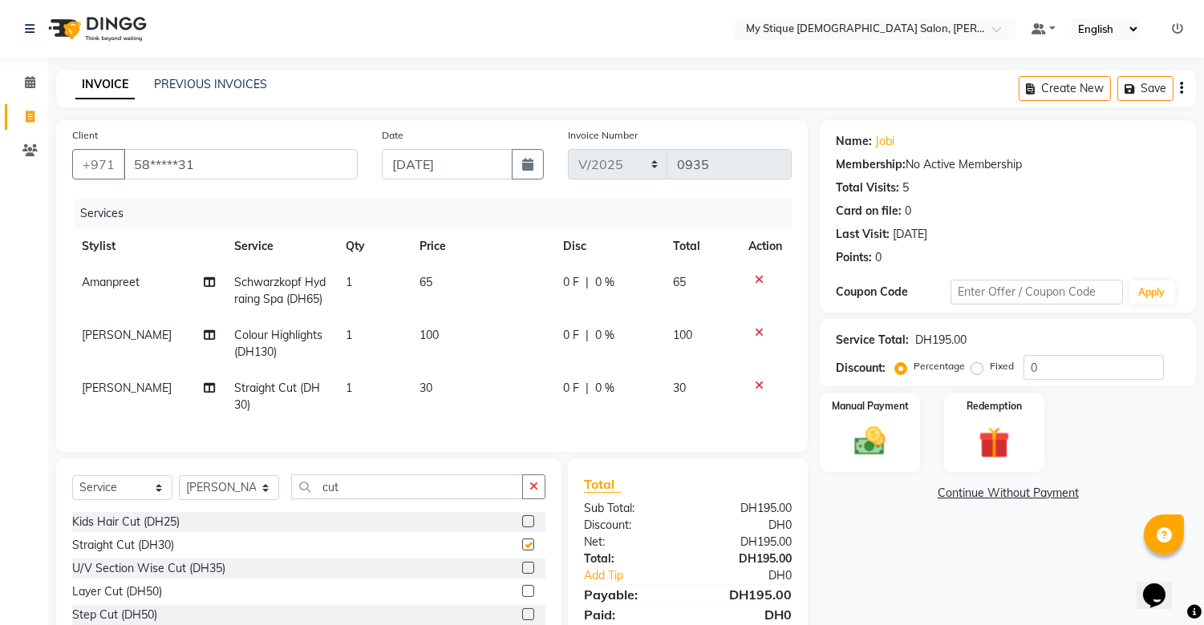
checkbox input "false"
click at [867, 439] on img at bounding box center [870, 442] width 53 height 38
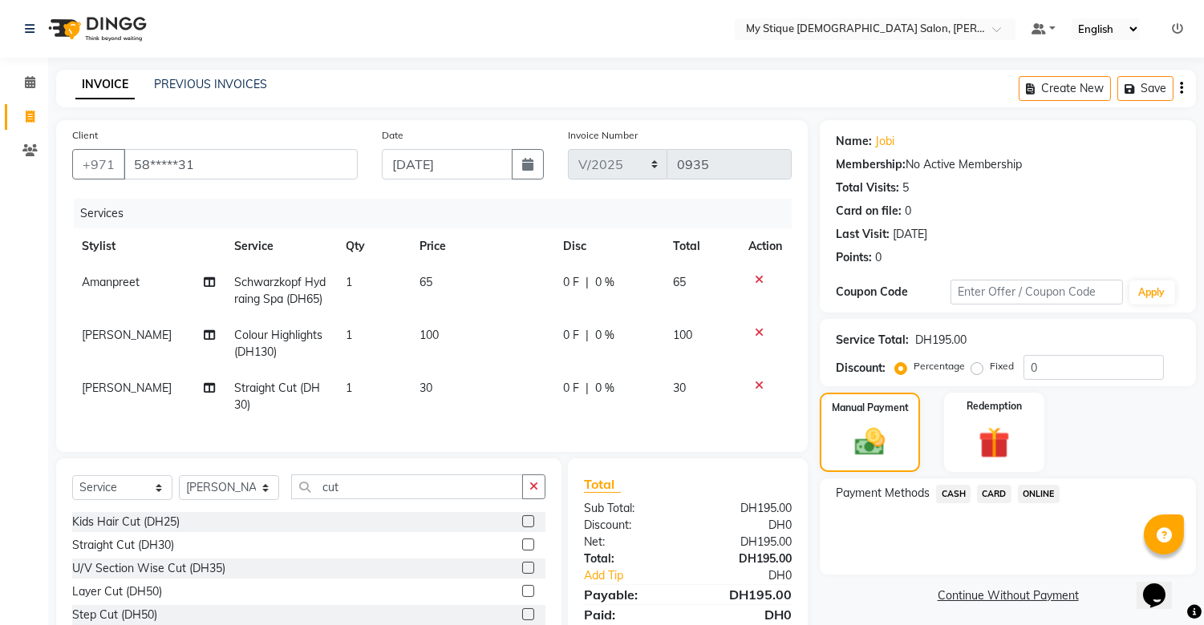
click at [953, 494] on span "CASH" at bounding box center [953, 494] width 34 height 18
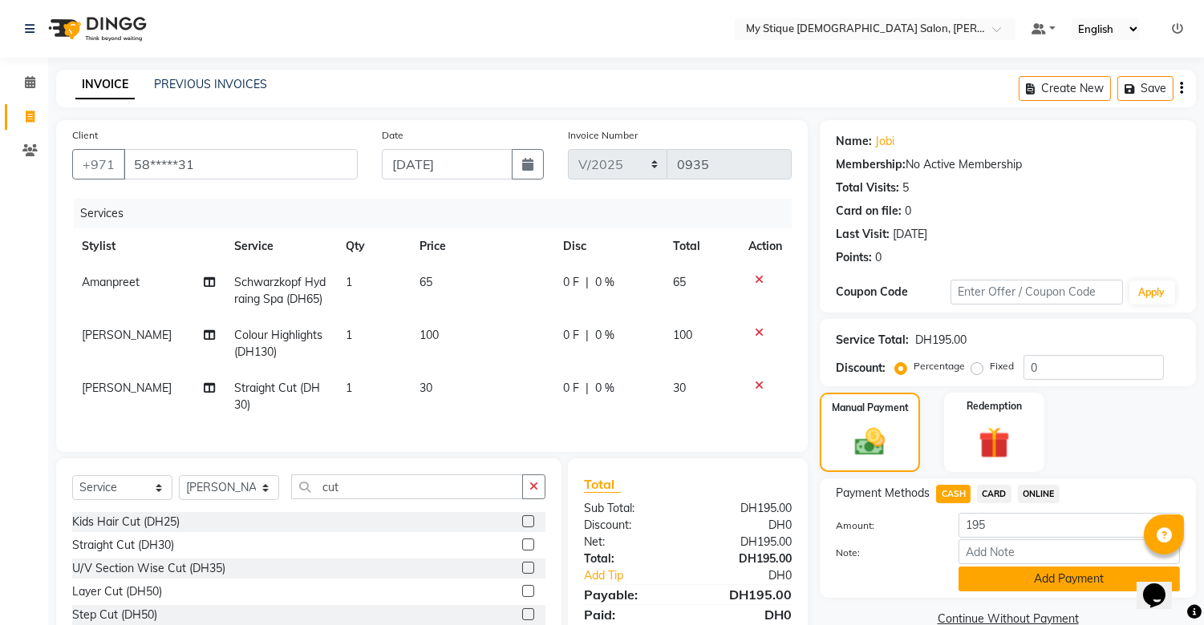
click at [1062, 578] on button "Add Payment" at bounding box center [1068, 579] width 221 height 25
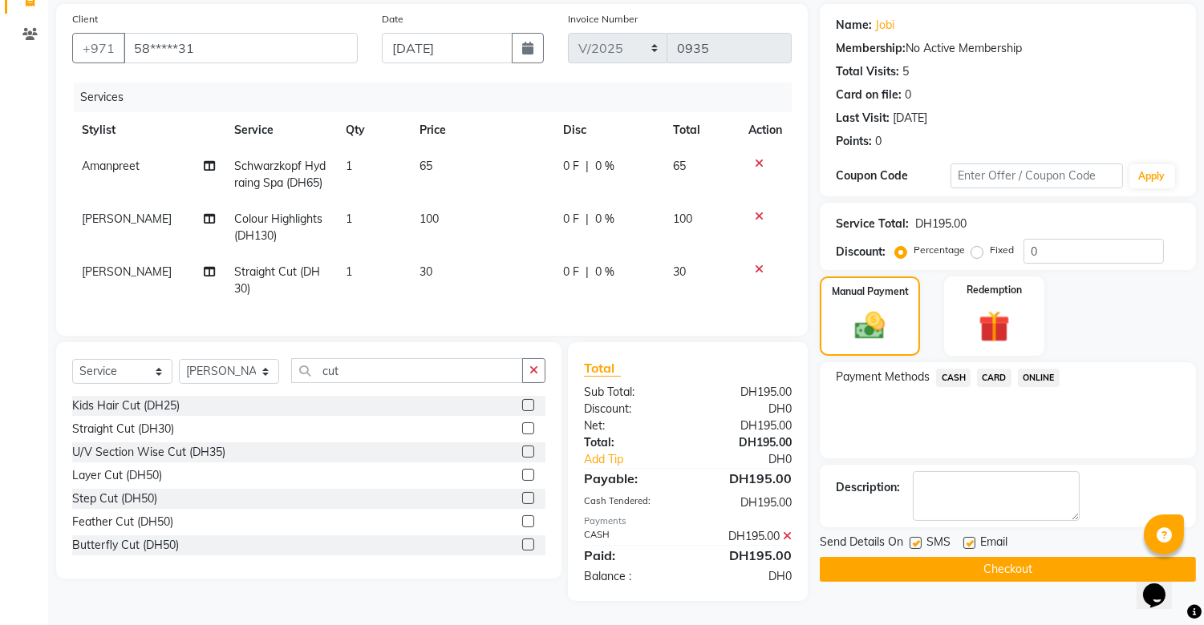
scroll to position [130, 0]
click at [1041, 557] on button "Checkout" at bounding box center [1007, 569] width 376 height 25
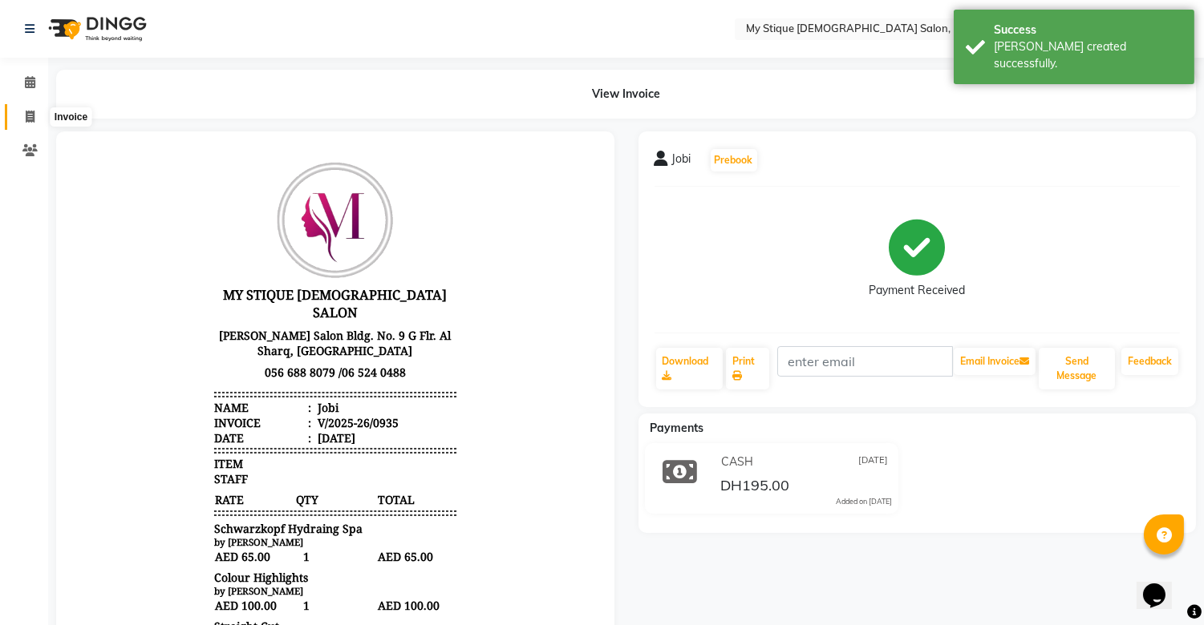
click at [36, 113] on span at bounding box center [30, 117] width 28 height 18
select select "service"
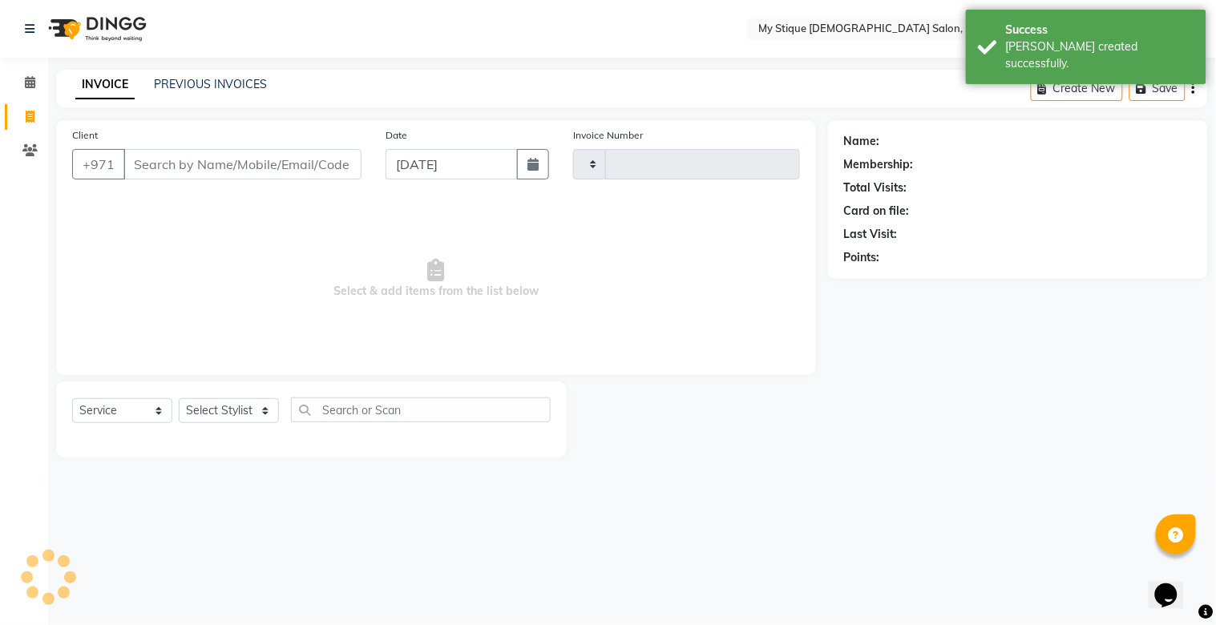
type input "0936"
select select "7457"
click at [538, 173] on button "button" at bounding box center [533, 164] width 32 height 30
select select "9"
select select "2025"
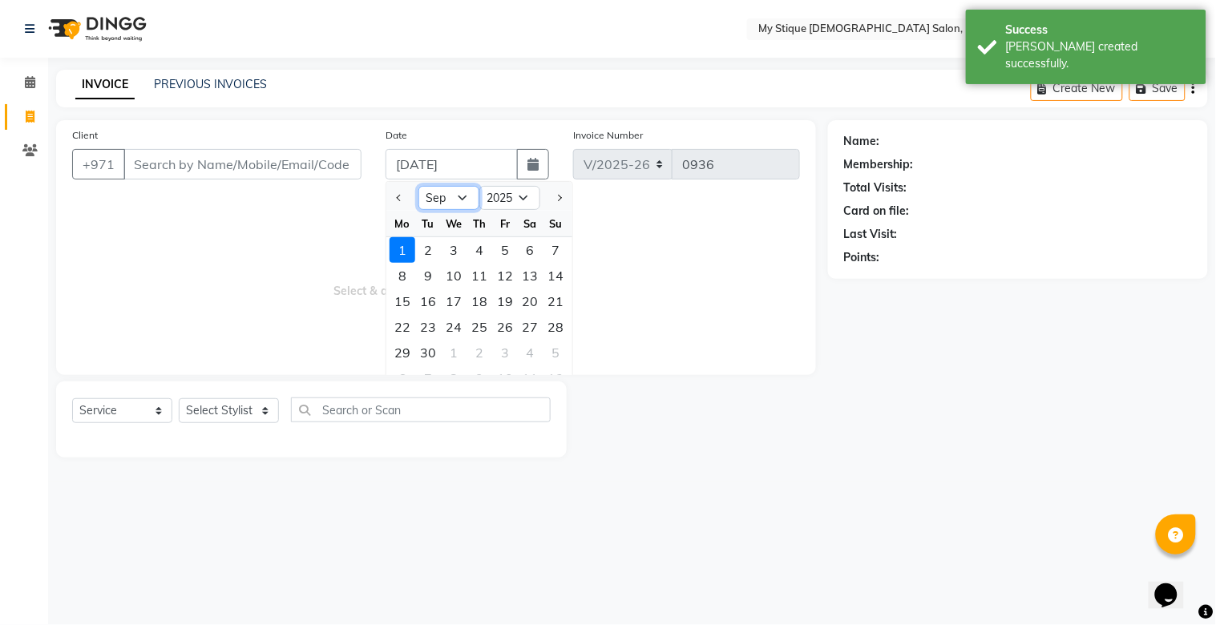
click at [462, 193] on select "Jan Feb Mar Apr May Jun Jul Aug Sep Oct Nov Dec" at bounding box center [449, 198] width 61 height 24
select select "8"
click at [419, 186] on select "Jan Feb Mar Apr May Jun Jul Aug Sep Oct Nov Dec" at bounding box center [449, 198] width 61 height 24
click at [525, 347] on div "30" at bounding box center [531, 353] width 26 height 26
type input "30-08-2025"
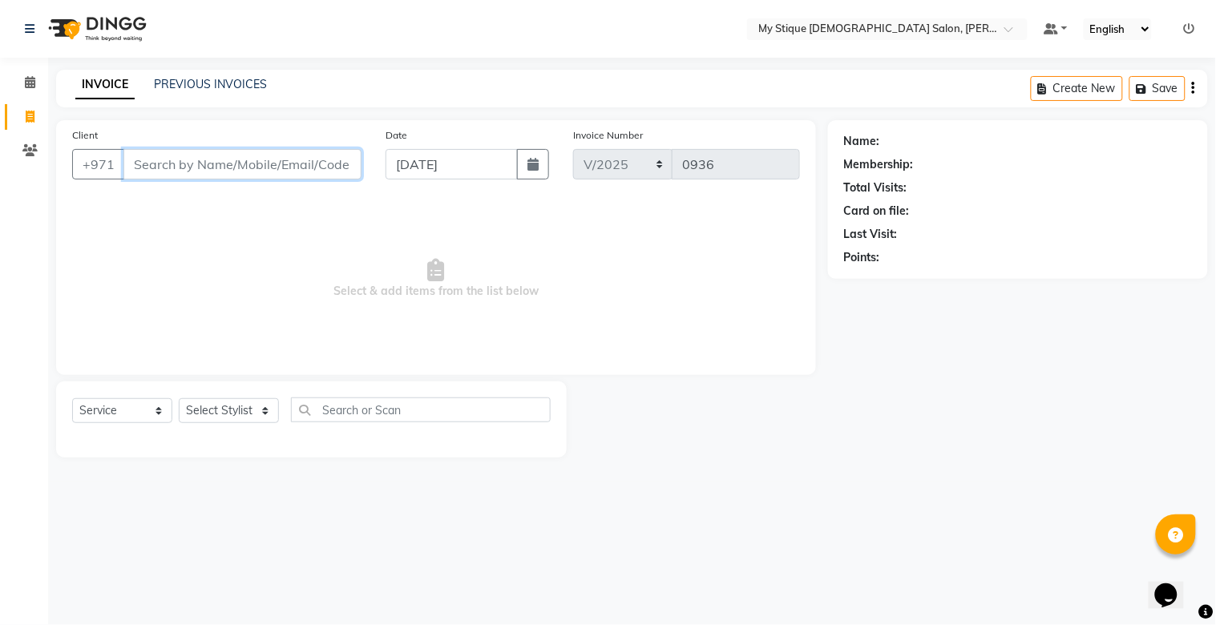
click at [258, 158] on input "Client" at bounding box center [242, 164] width 238 height 30
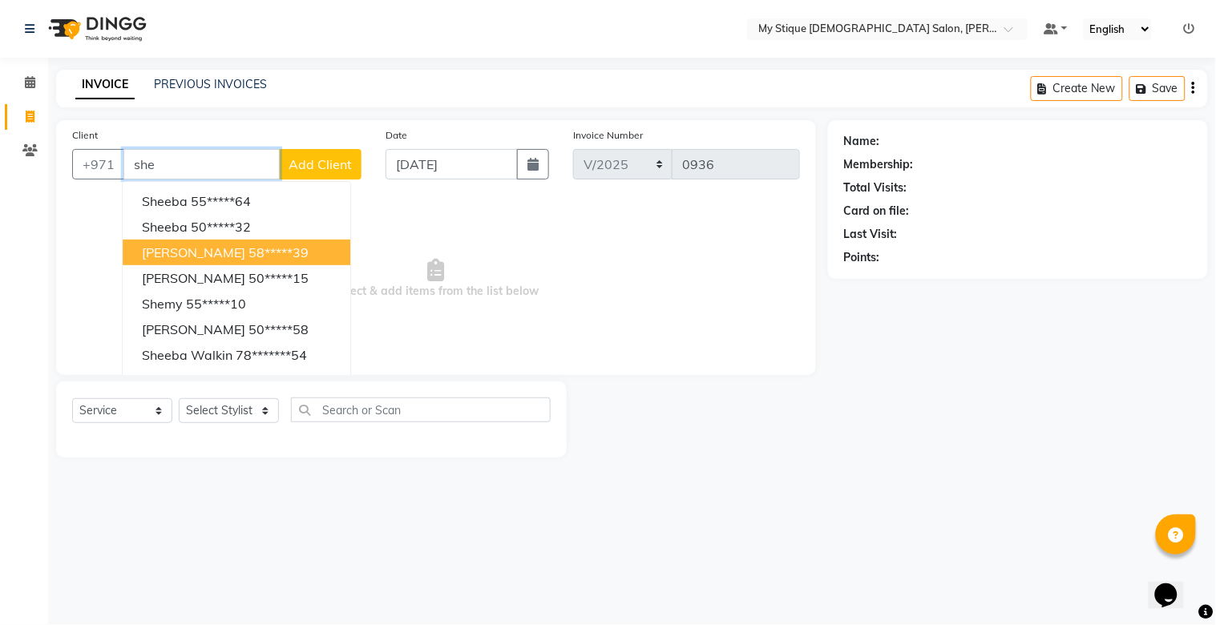
click at [158, 251] on span "shella" at bounding box center [193, 253] width 103 height 16
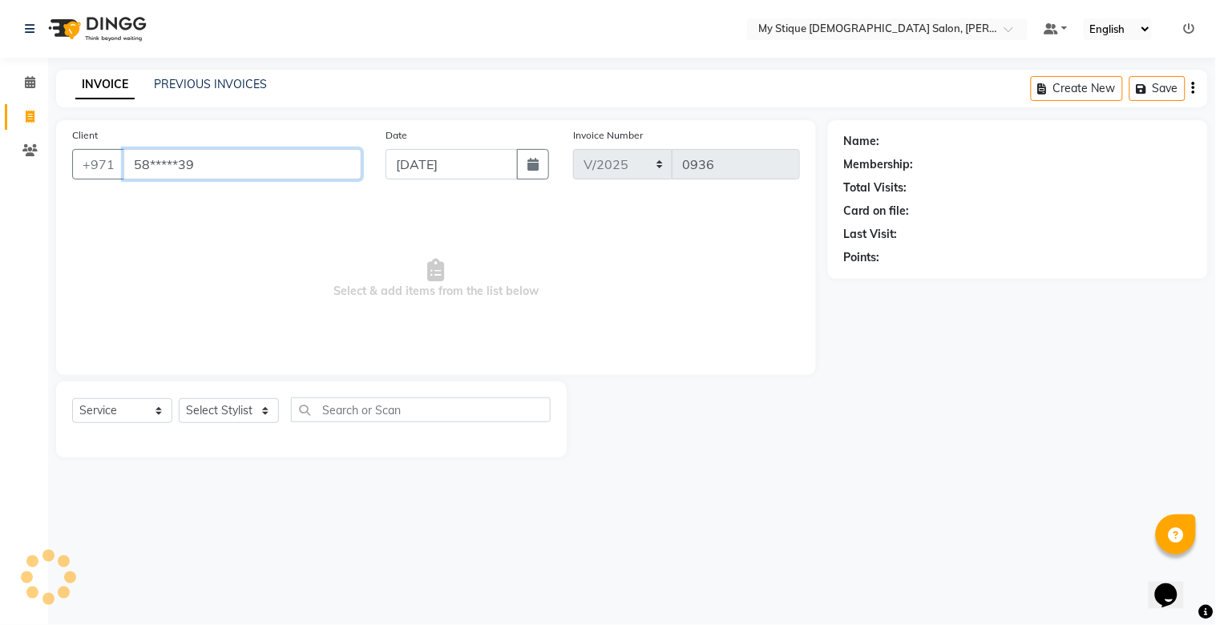
type input "58*****39"
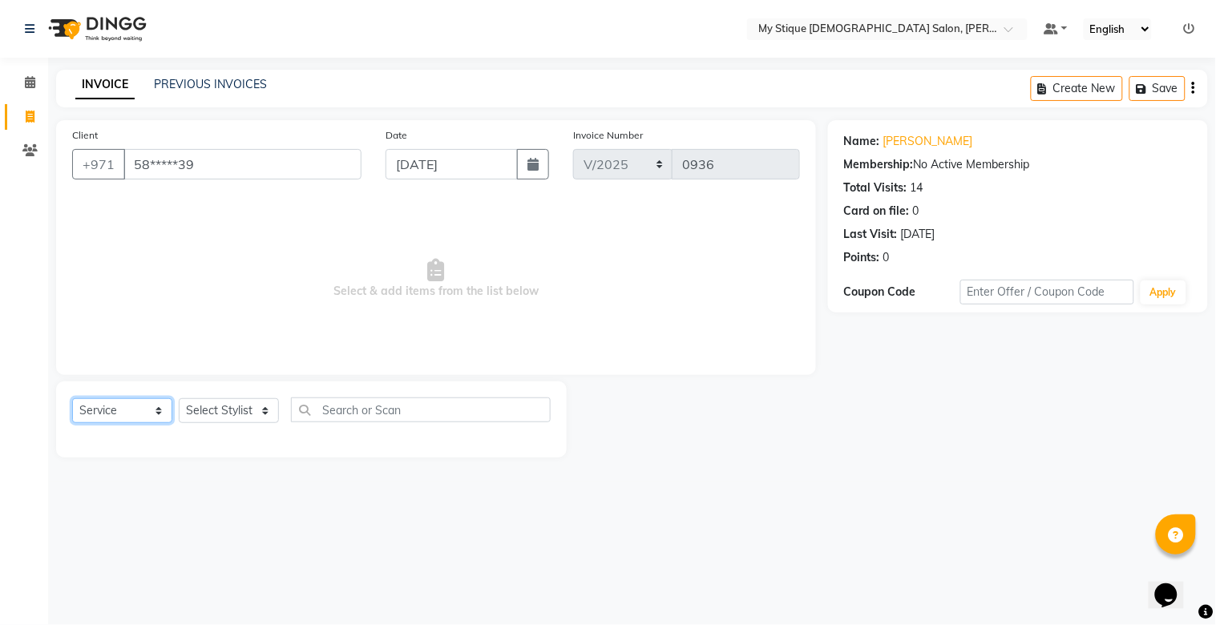
click at [114, 399] on select "Select Service Product Membership Package Voucher Prepaid Gift Card" at bounding box center [122, 411] width 100 height 25
click at [72, 399] on select "Select Service Product Membership Package Voucher Prepaid Gift Card" at bounding box center [122, 411] width 100 height 25
click at [233, 412] on select "Select Stylist Amanpreet Betcy Reshma Riham Sales Saritha TEMP STAFF" at bounding box center [229, 411] width 100 height 25
select select "65420"
click at [179, 399] on select "Select Stylist Amanpreet Betcy Reshma Riham Sales Saritha TEMP STAFF" at bounding box center [229, 411] width 100 height 25
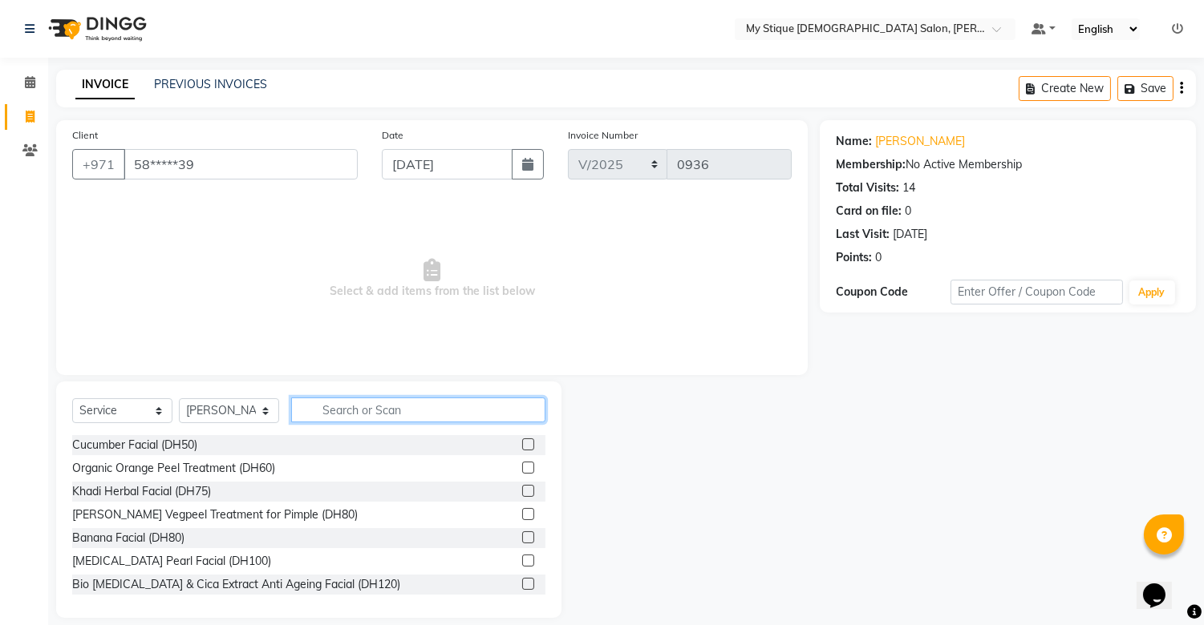
click at [362, 412] on input "text" at bounding box center [418, 410] width 254 height 25
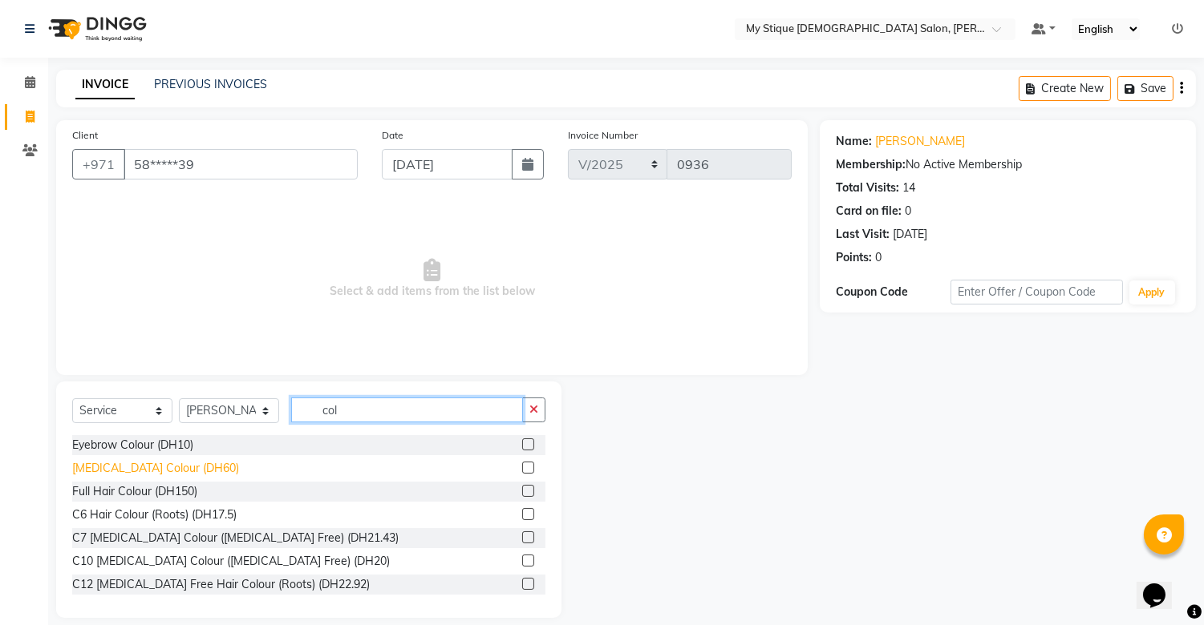
type input "col"
click at [166, 461] on div "Hair Root Colour (DH60)" at bounding box center [155, 468] width 167 height 17
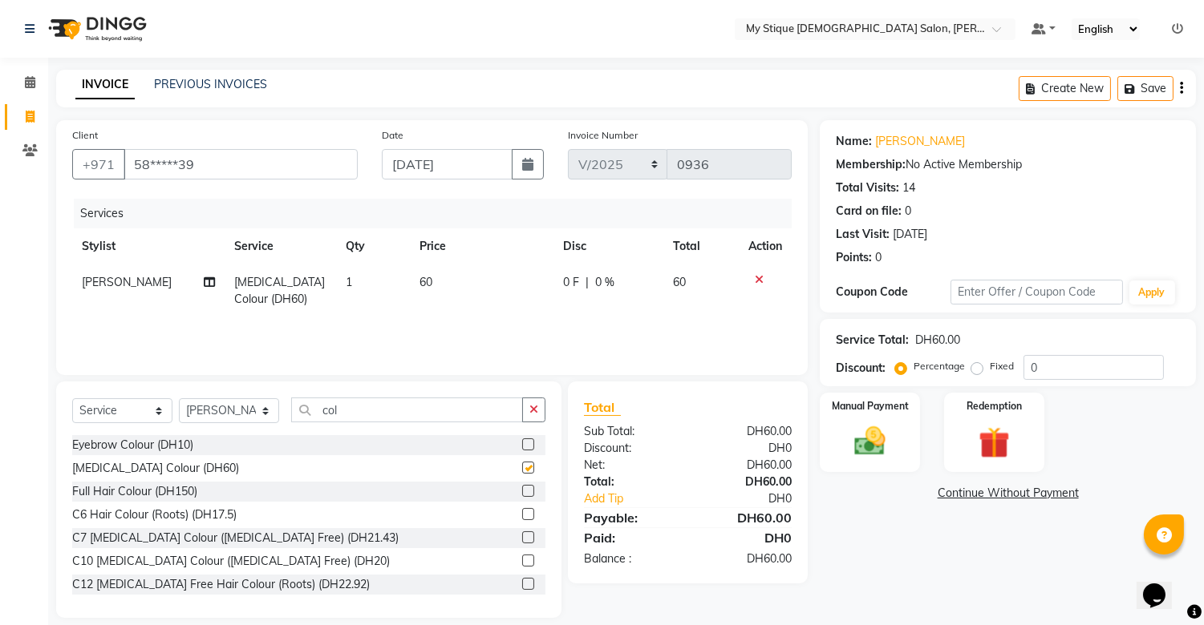
checkbox input "false"
click at [439, 281] on td "60" at bounding box center [482, 291] width 144 height 53
select select "65420"
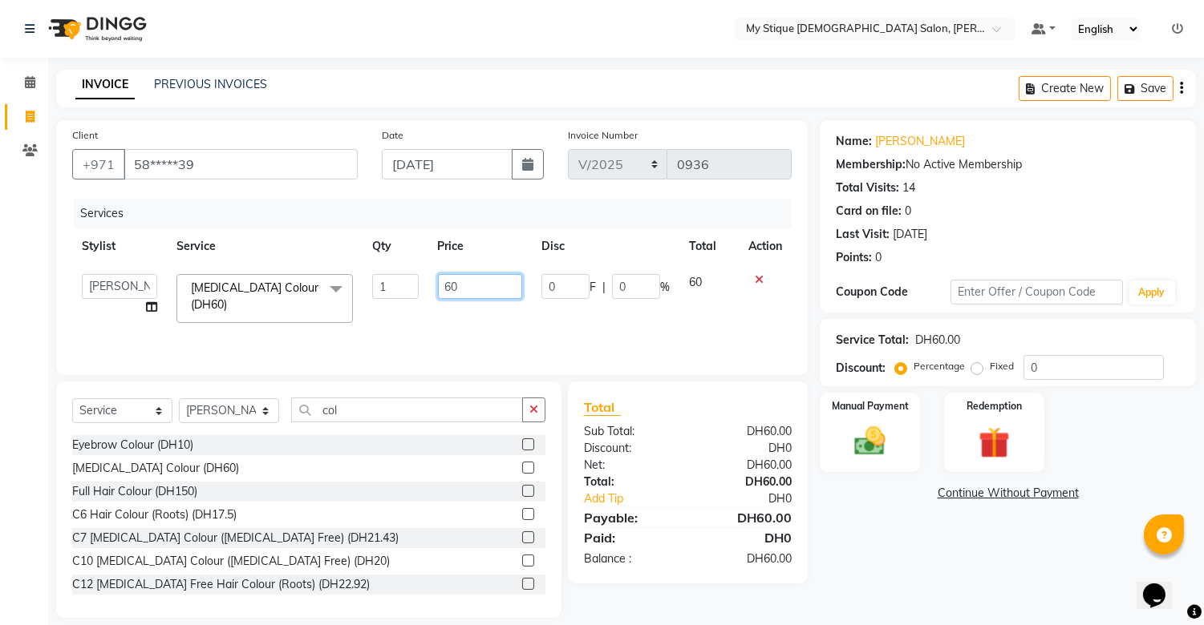
click at [463, 287] on input "60" at bounding box center [480, 286] width 84 height 25
type input "65"
click at [534, 410] on icon "button" at bounding box center [533, 409] width 9 height 11
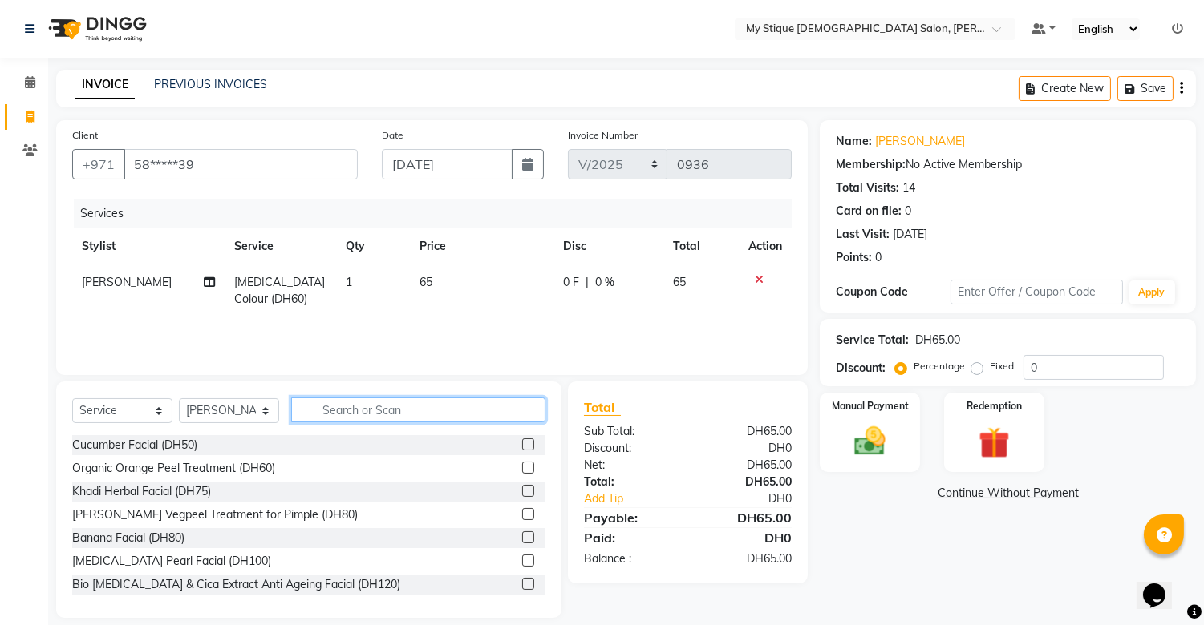
click at [511, 411] on input "text" at bounding box center [418, 410] width 254 height 25
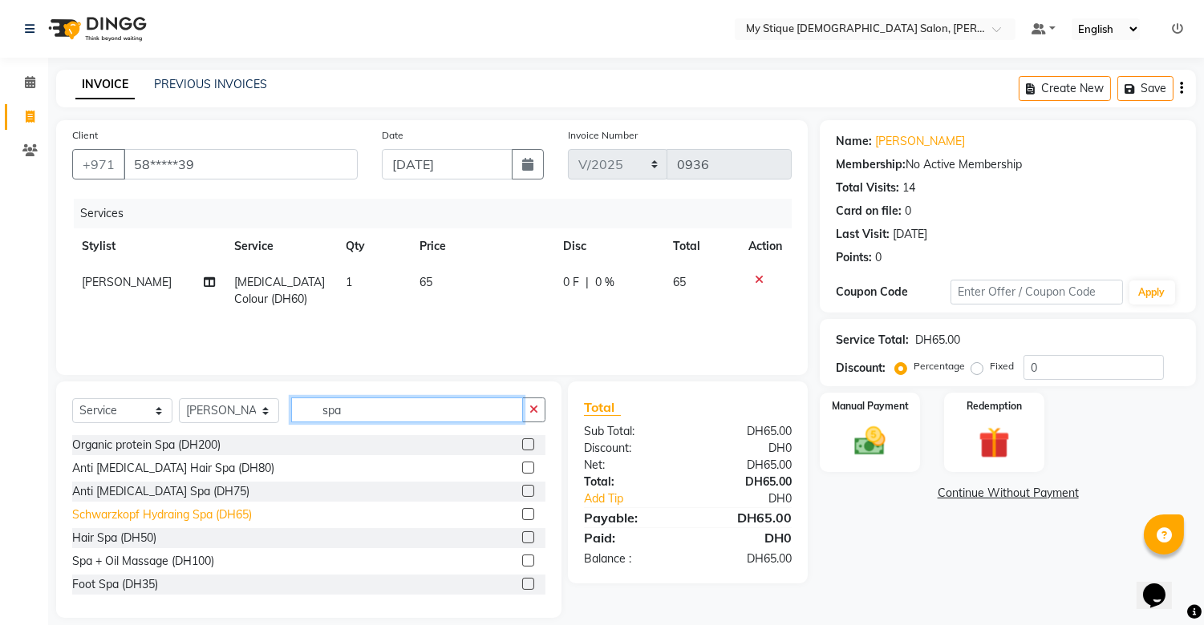
type input "spa"
click at [191, 516] on div "Schwarzkopf Hydraing Spa (DH65)" at bounding box center [162, 515] width 180 height 17
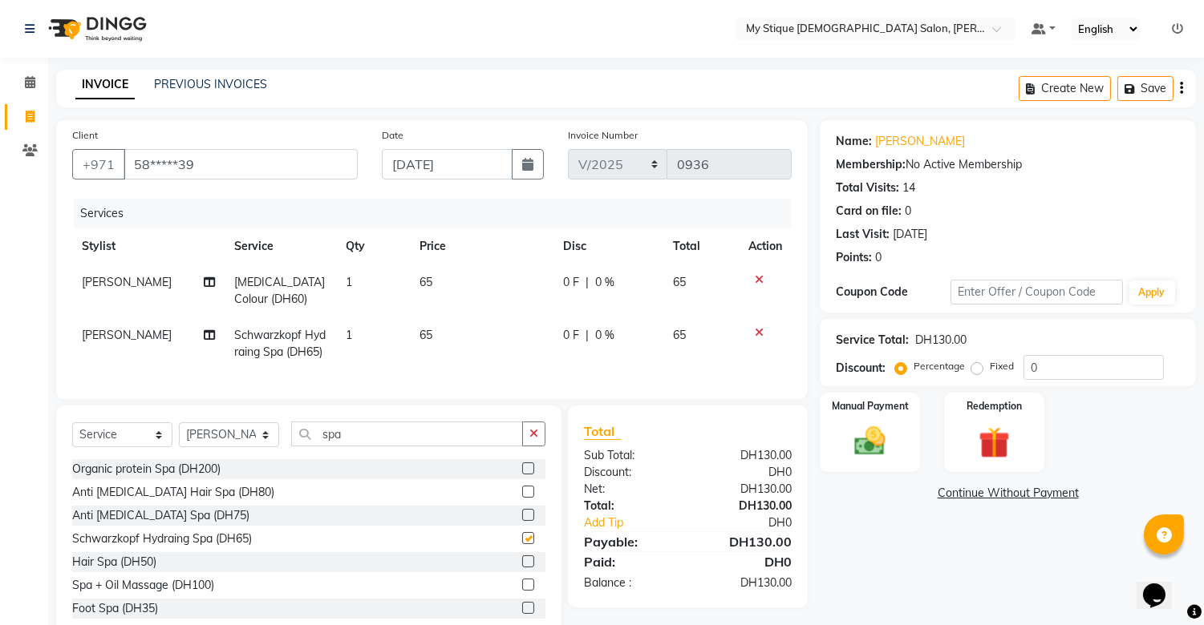
checkbox input "false"
click at [533, 439] on icon "button" at bounding box center [533, 433] width 9 height 11
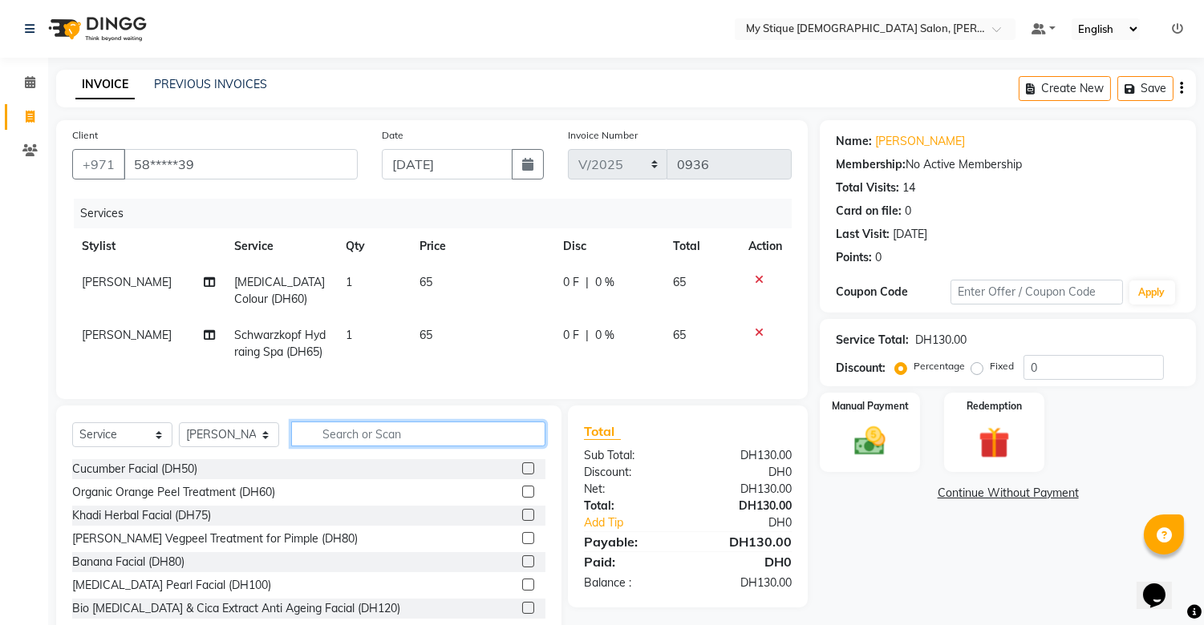
click at [506, 438] on input "text" at bounding box center [418, 434] width 254 height 25
type input "s"
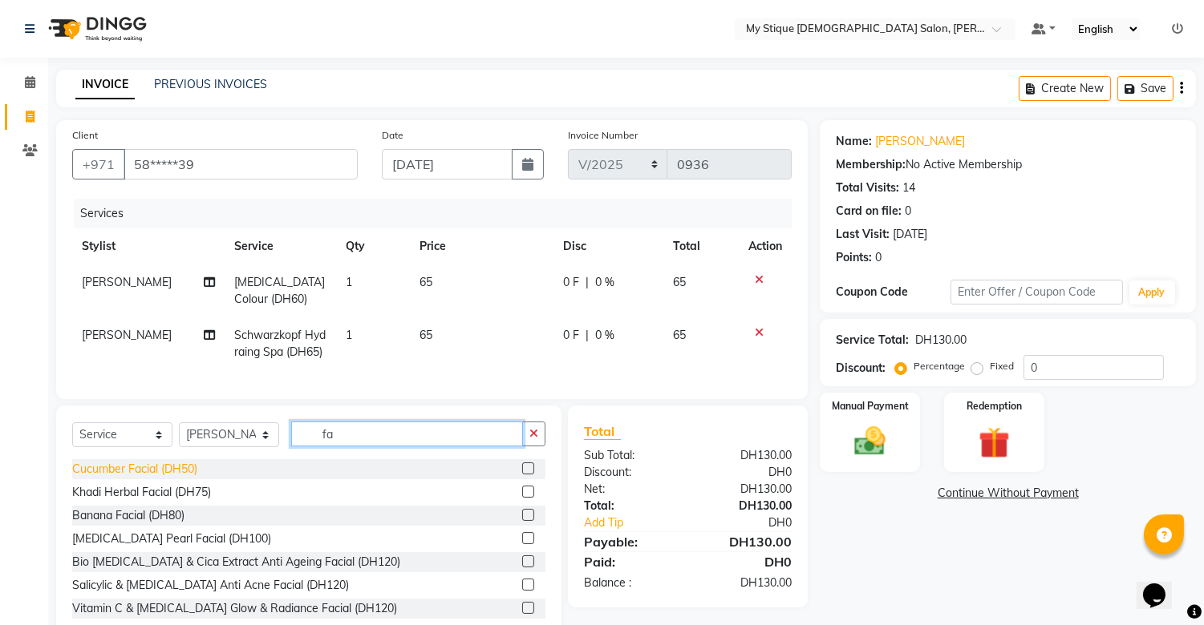
type input "fa"
click at [181, 478] on div "Cucumber Facial (DH50)" at bounding box center [134, 469] width 125 height 17
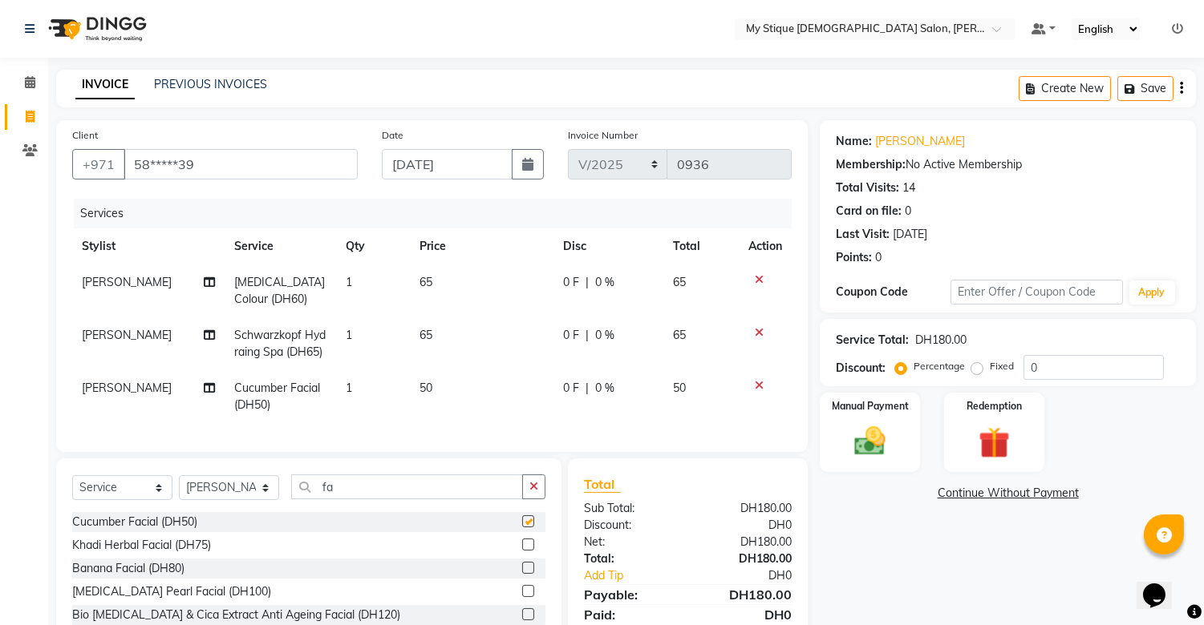
checkbox input "false"
click at [452, 385] on td "50" at bounding box center [482, 396] width 144 height 53
select select "65420"
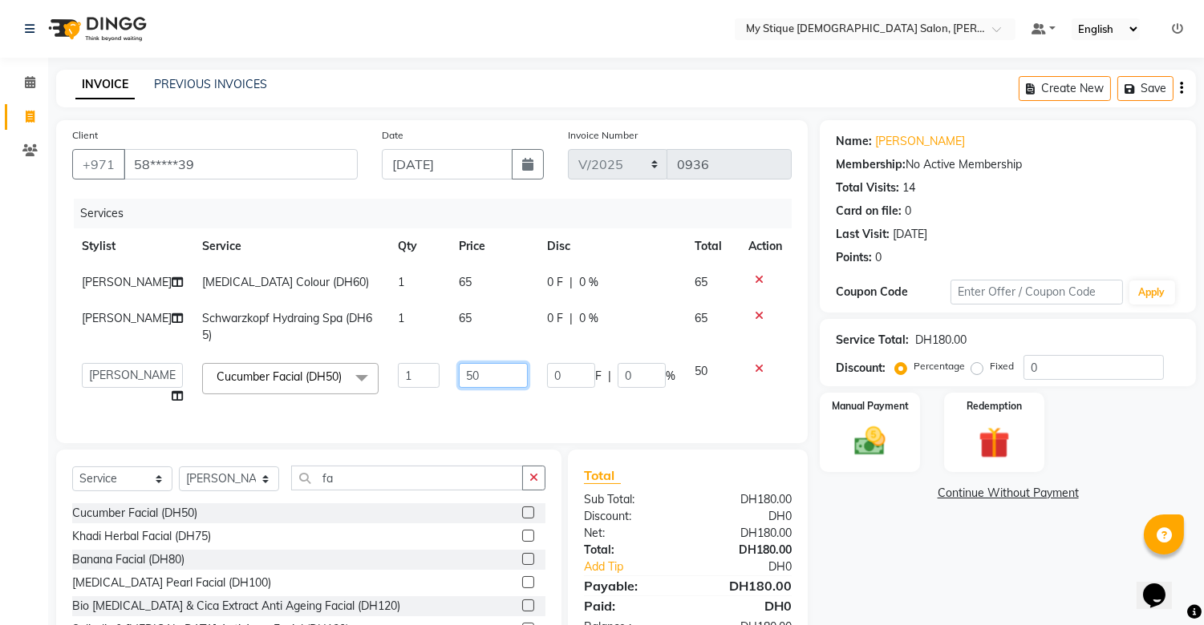
click at [463, 381] on input "50" at bounding box center [493, 375] width 69 height 25
type input "55"
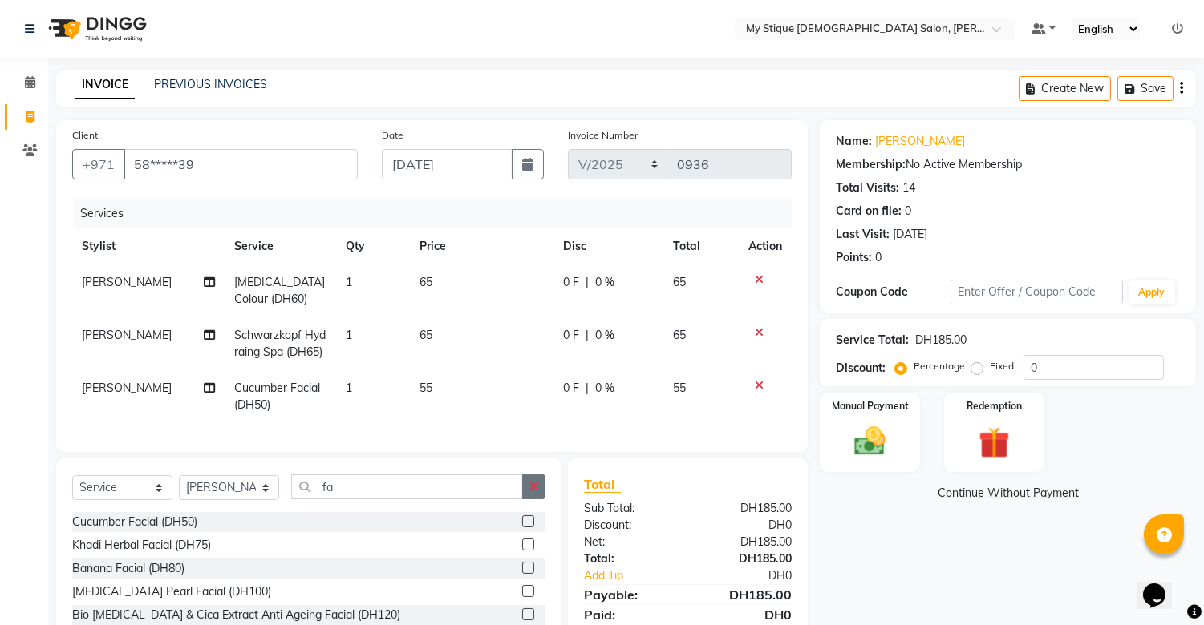
click at [534, 492] on icon "button" at bounding box center [533, 486] width 9 height 11
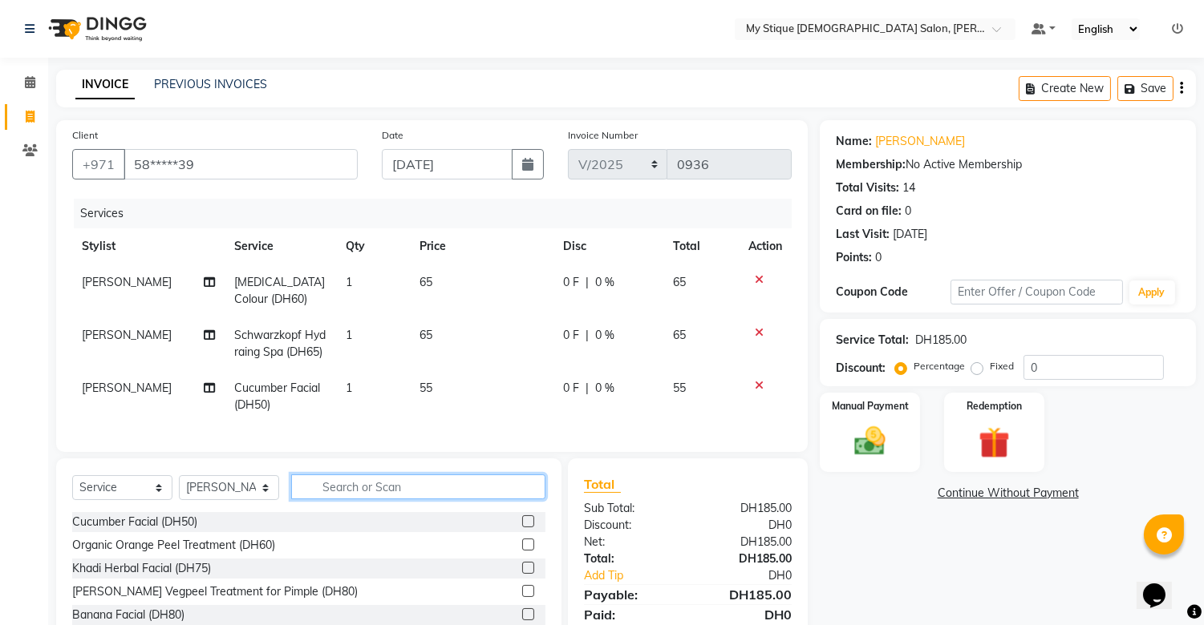
click at [503, 494] on input "text" at bounding box center [418, 487] width 254 height 25
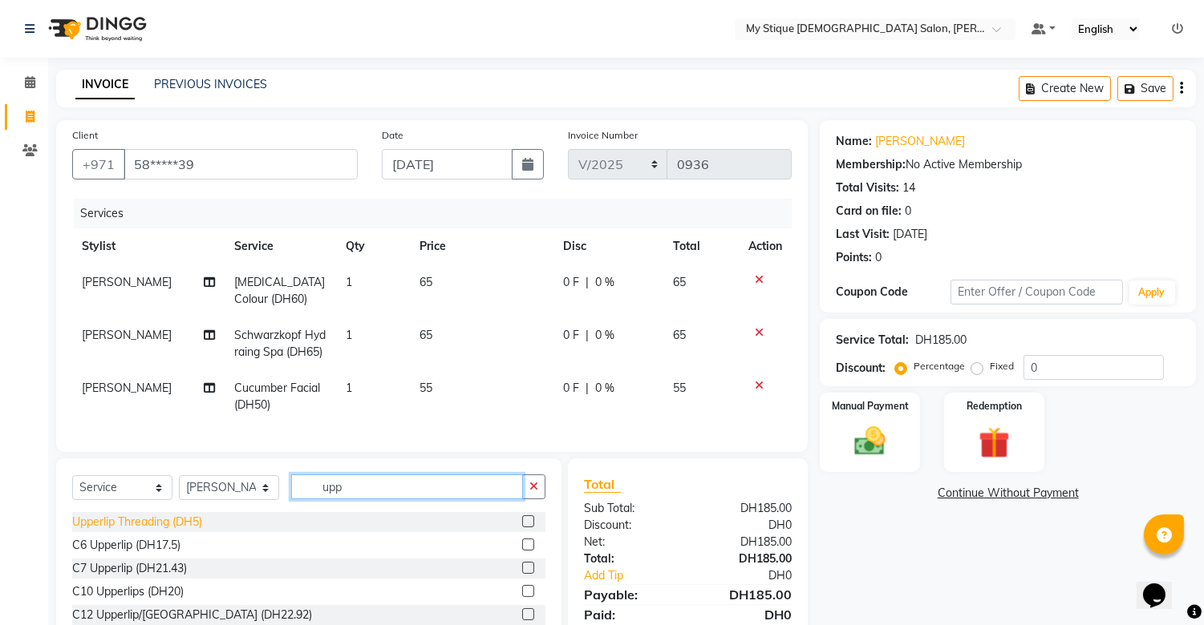
type input "upp"
click at [182, 531] on div "Upperlip Threading (DH5)" at bounding box center [137, 522] width 130 height 17
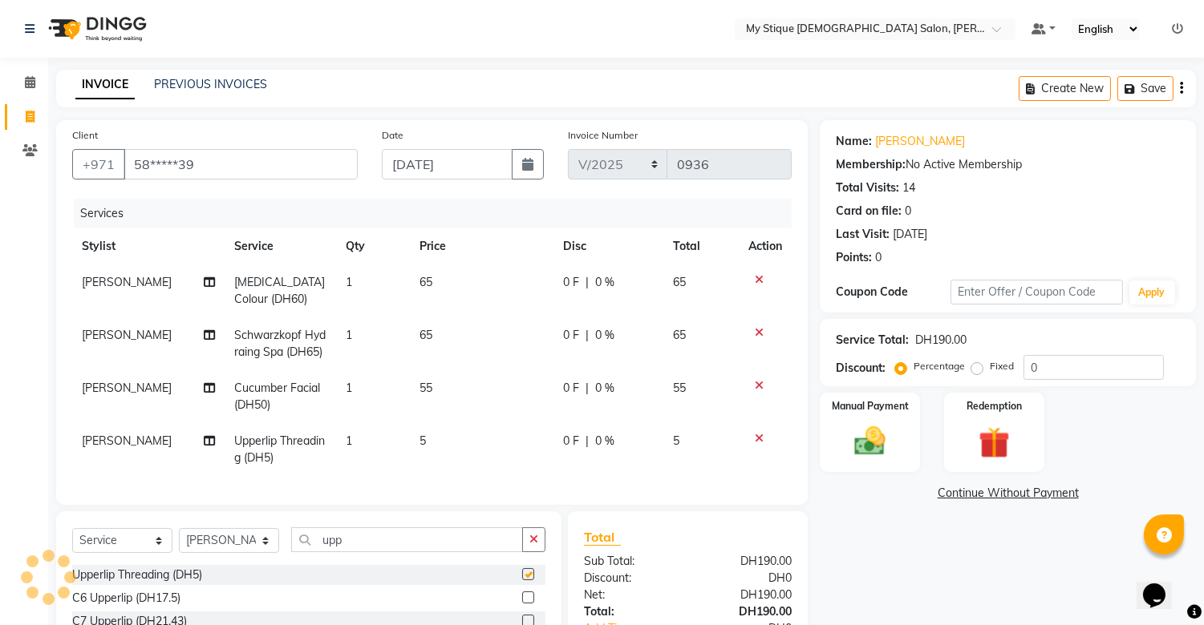
checkbox input "false"
click at [531, 545] on icon "button" at bounding box center [533, 539] width 9 height 11
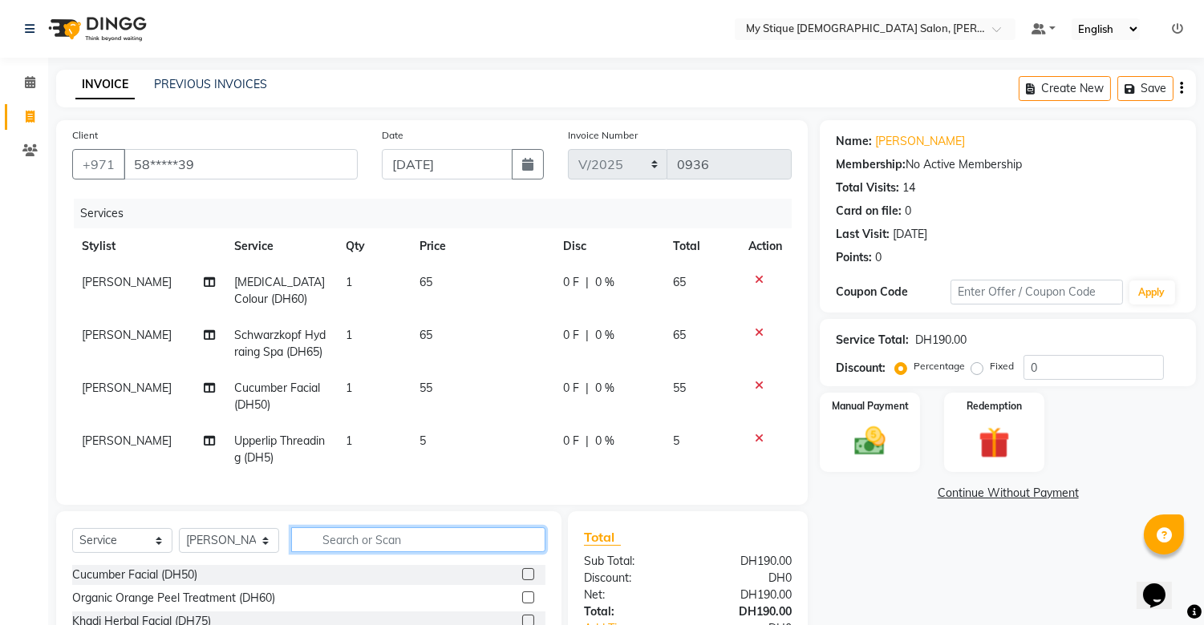
click at [512, 549] on input "text" at bounding box center [418, 540] width 254 height 25
type input "chin"
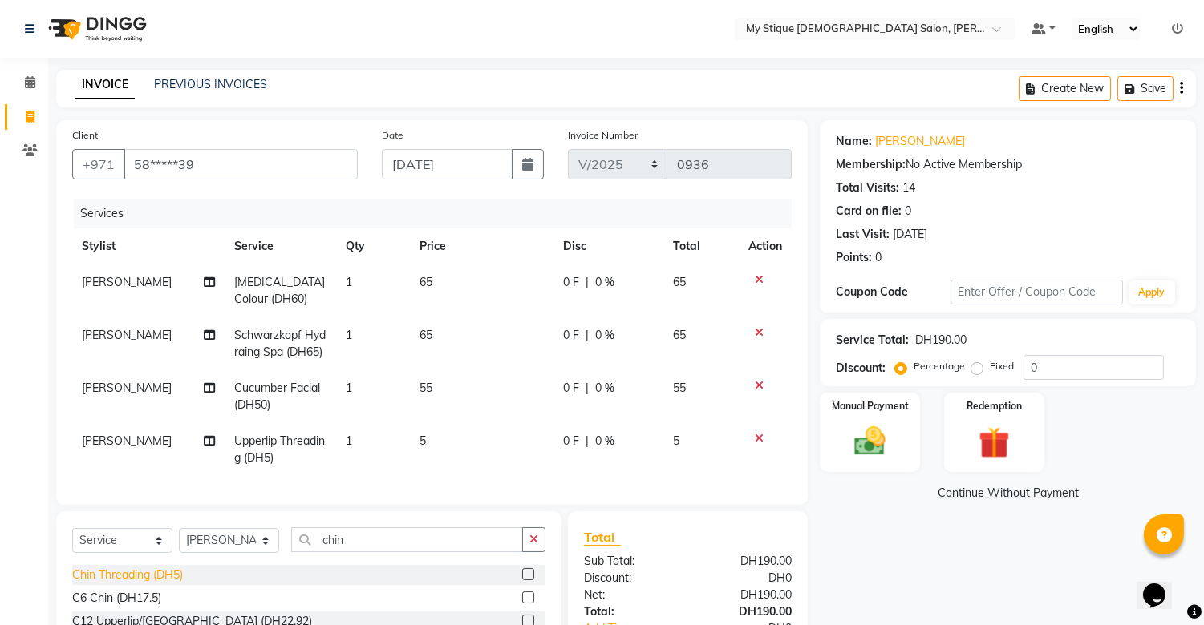
click at [154, 580] on div "Chin Threading (DH5)" at bounding box center [127, 575] width 111 height 17
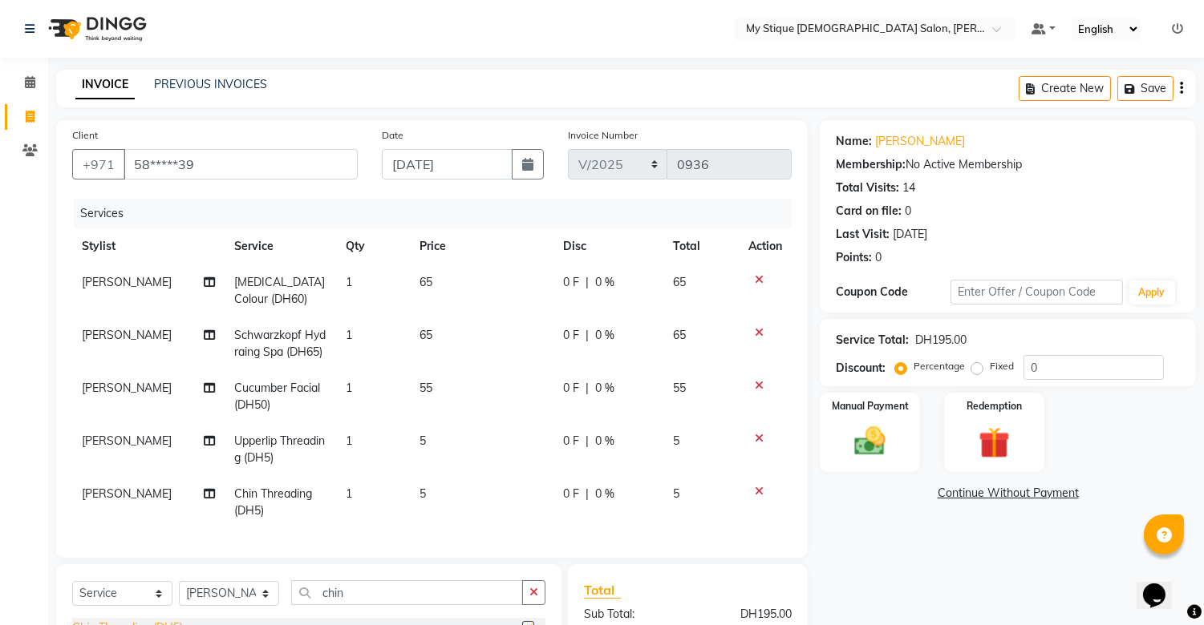
checkbox input "false"
click at [884, 427] on img at bounding box center [870, 442] width 53 height 38
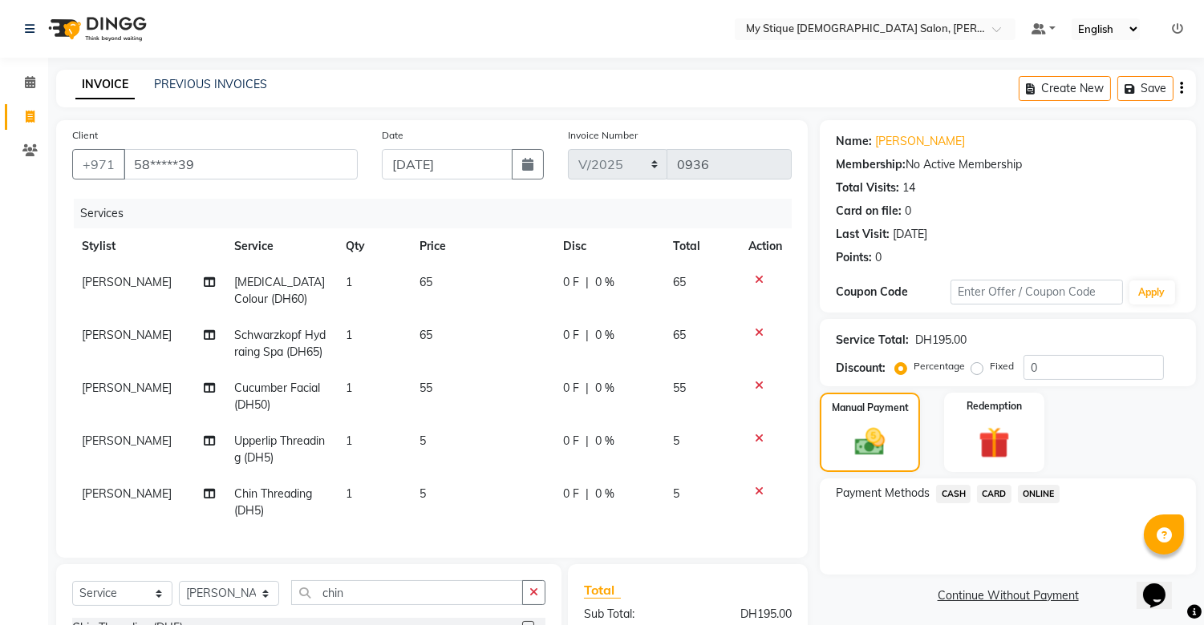
click at [953, 496] on span "CASH" at bounding box center [953, 494] width 34 height 18
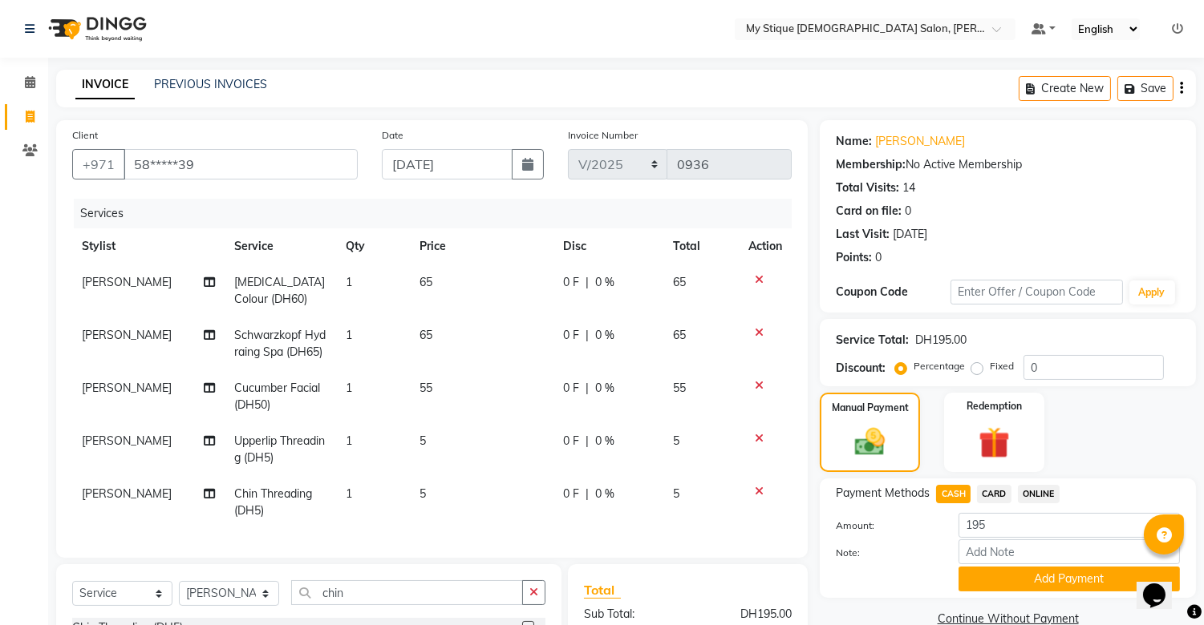
click at [1034, 594] on div "Payment Methods CASH CARD ONLINE Amount: 195 Note: Add Payment" at bounding box center [1007, 538] width 376 height 119
click at [1043, 581] on button "Add Payment" at bounding box center [1068, 579] width 221 height 25
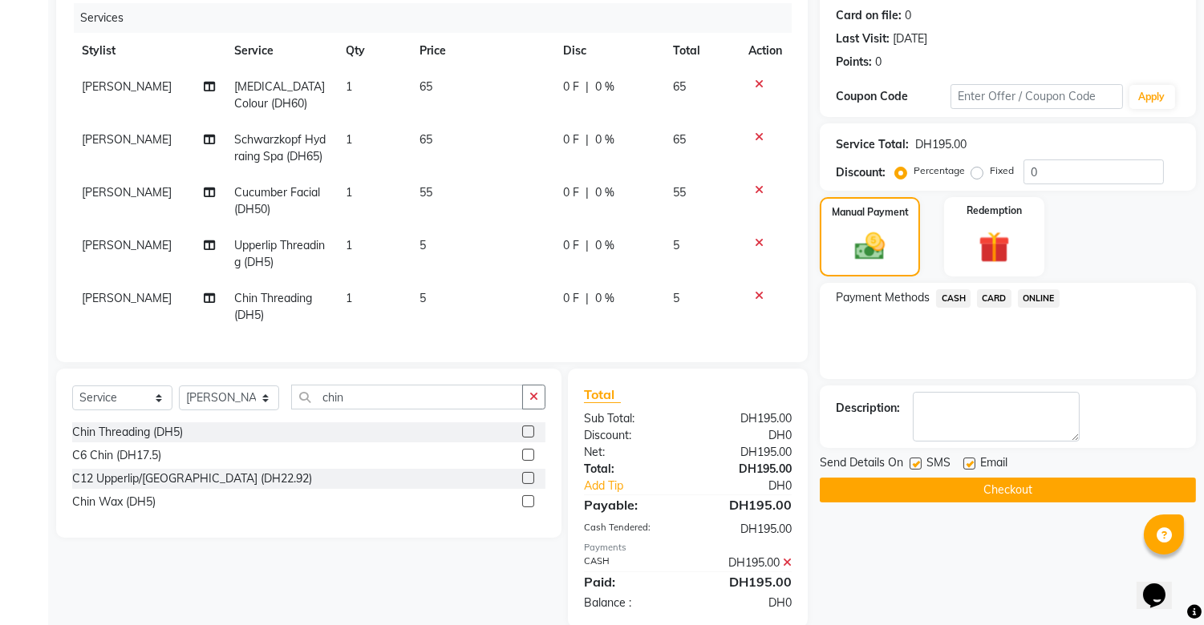
scroll to position [235, 0]
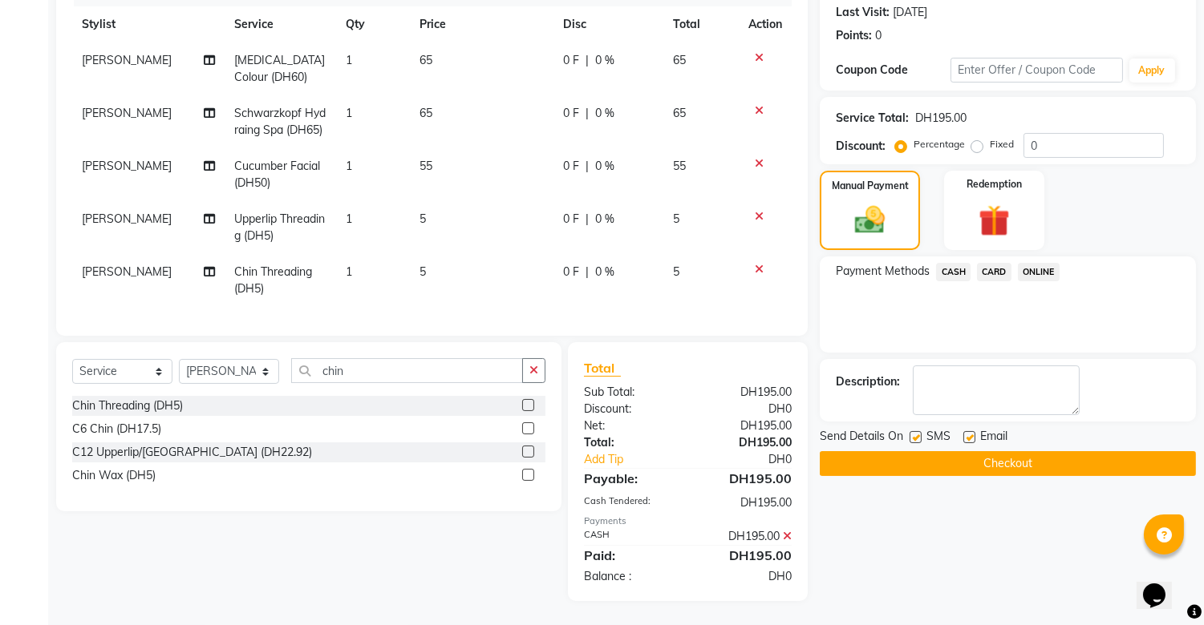
click at [1010, 459] on button "Checkout" at bounding box center [1007, 463] width 376 height 25
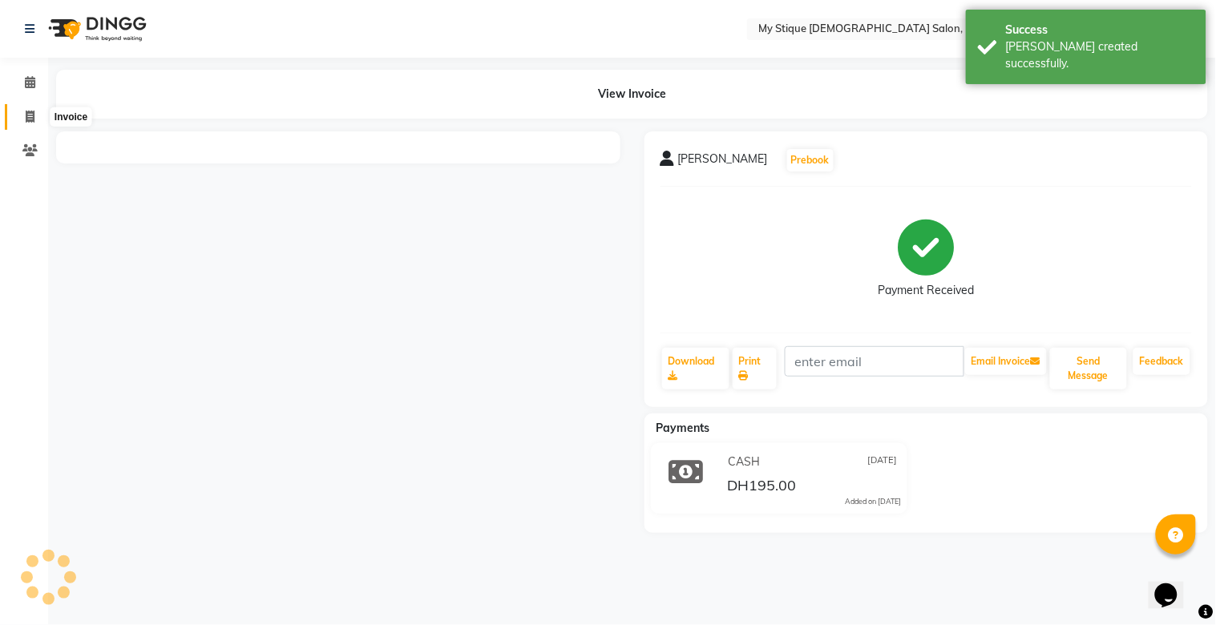
click at [30, 115] on icon at bounding box center [30, 117] width 9 height 12
select select "7457"
select select "service"
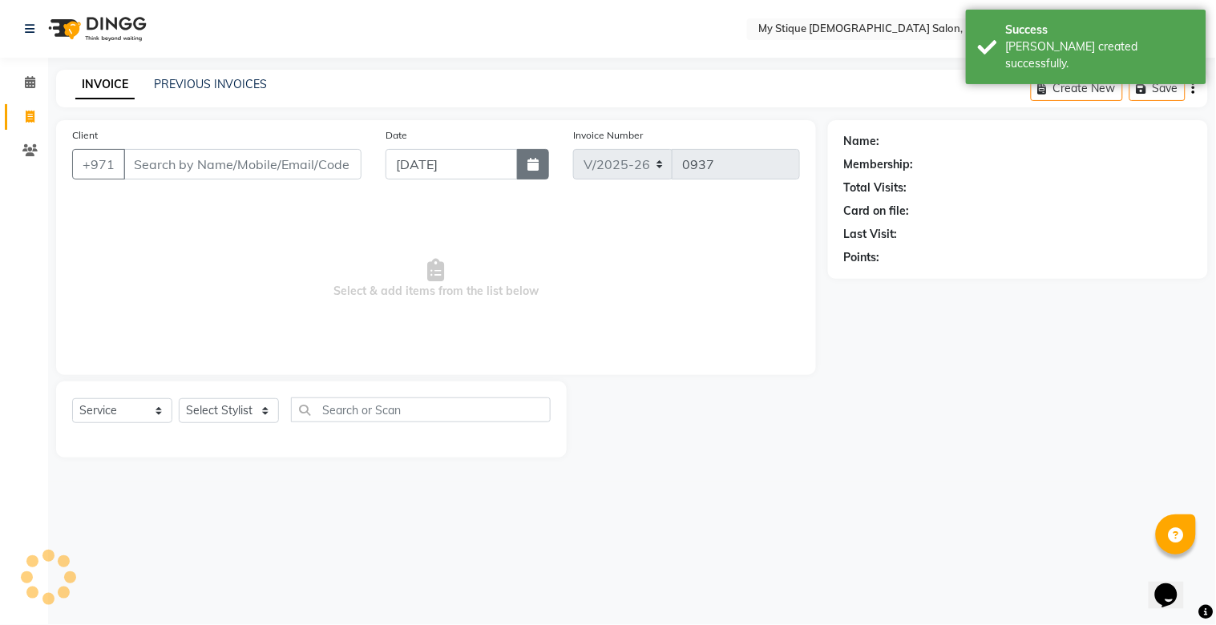
click at [543, 166] on button "button" at bounding box center [533, 164] width 32 height 30
select select "9"
select select "2025"
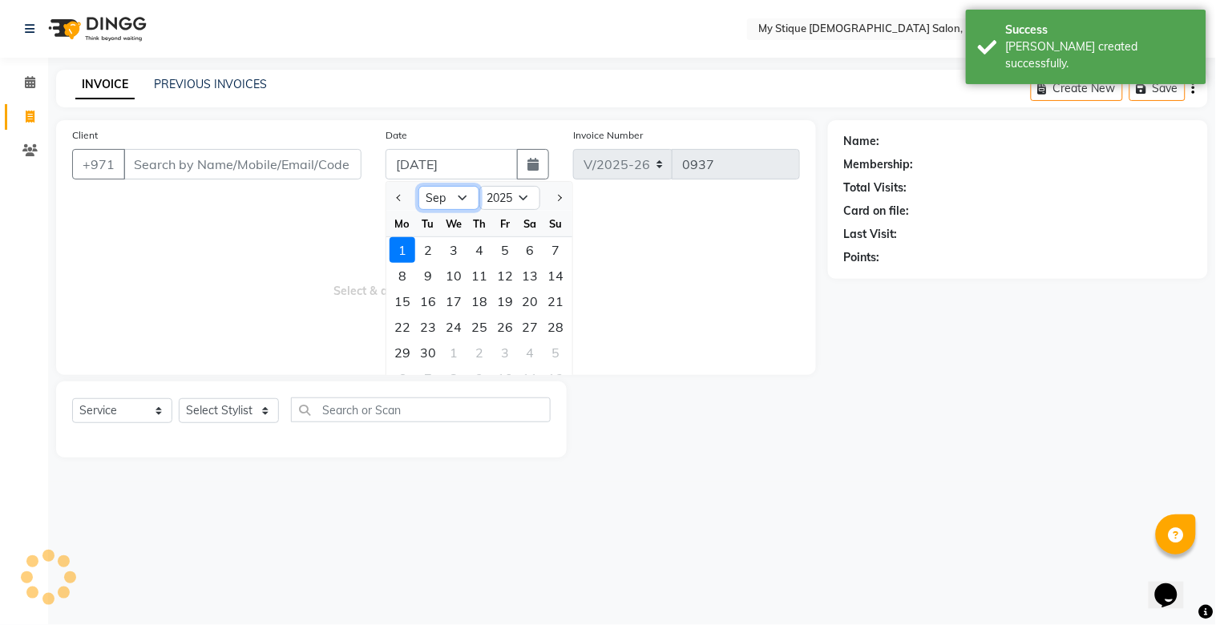
drag, startPoint x: 452, startPoint y: 188, endPoint x: 451, endPoint y: 196, distance: 8.1
click at [452, 188] on select "Jan Feb Mar Apr May Jun Jul Aug Sep Oct Nov Dec" at bounding box center [449, 198] width 61 height 24
select select "8"
click at [419, 186] on select "Jan Feb Mar Apr May Jun Jul Aug Sep Oct Nov Dec" at bounding box center [449, 198] width 61 height 24
click at [538, 350] on div "30" at bounding box center [531, 353] width 26 height 26
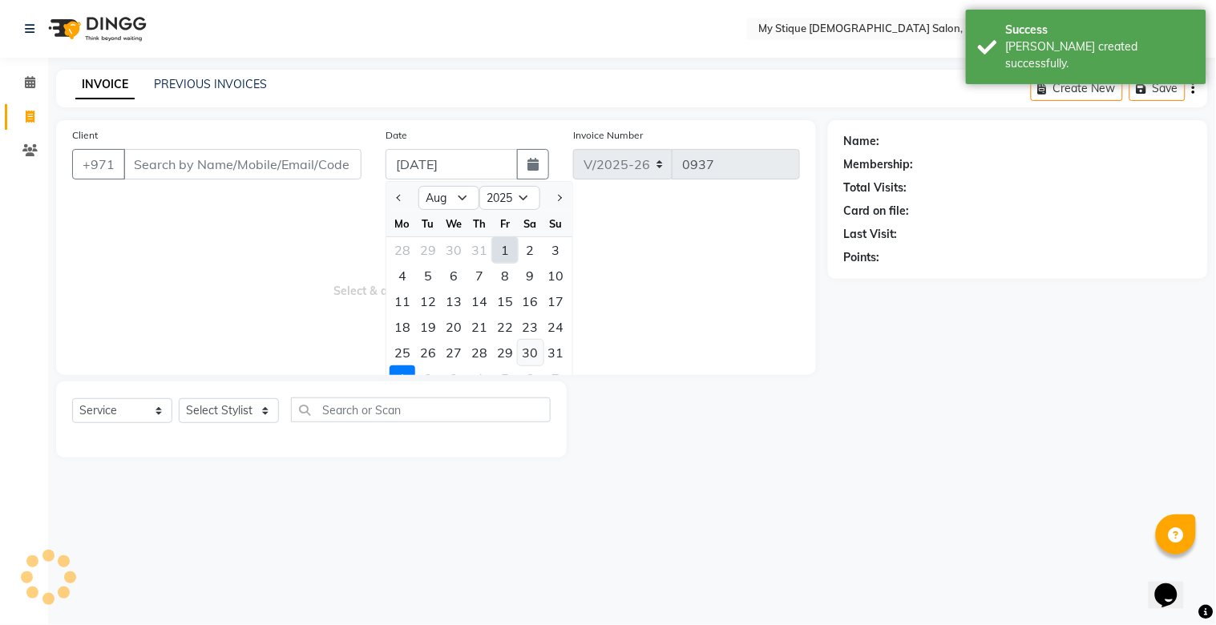
type input "30-08-2025"
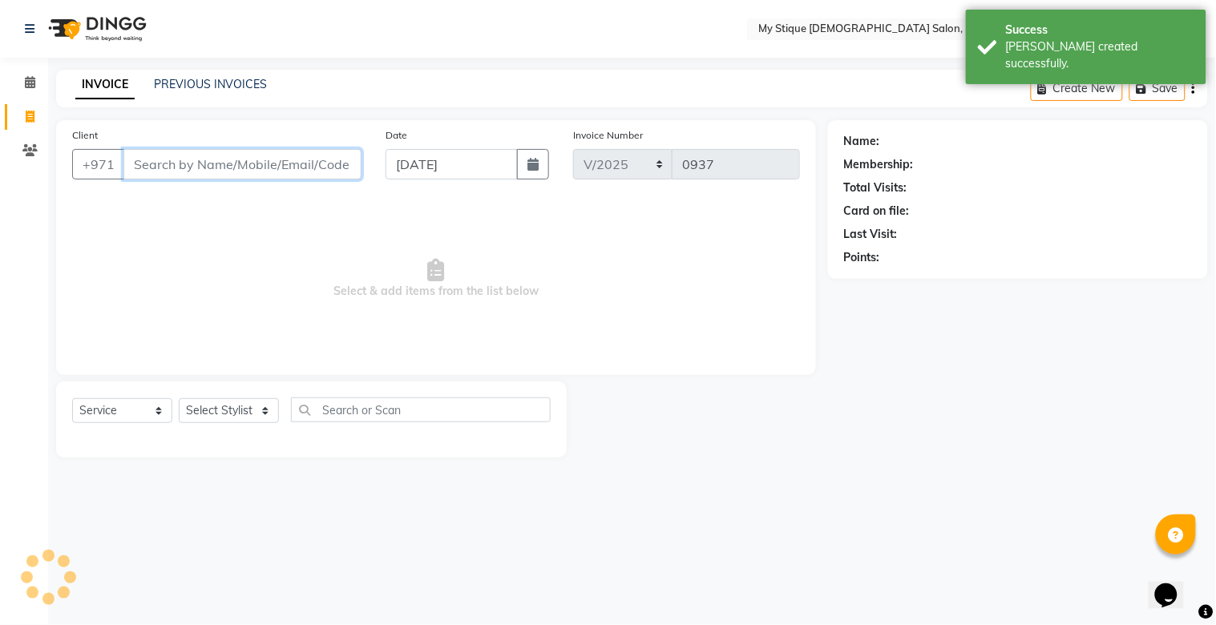
click at [277, 158] on input "Client" at bounding box center [242, 164] width 238 height 30
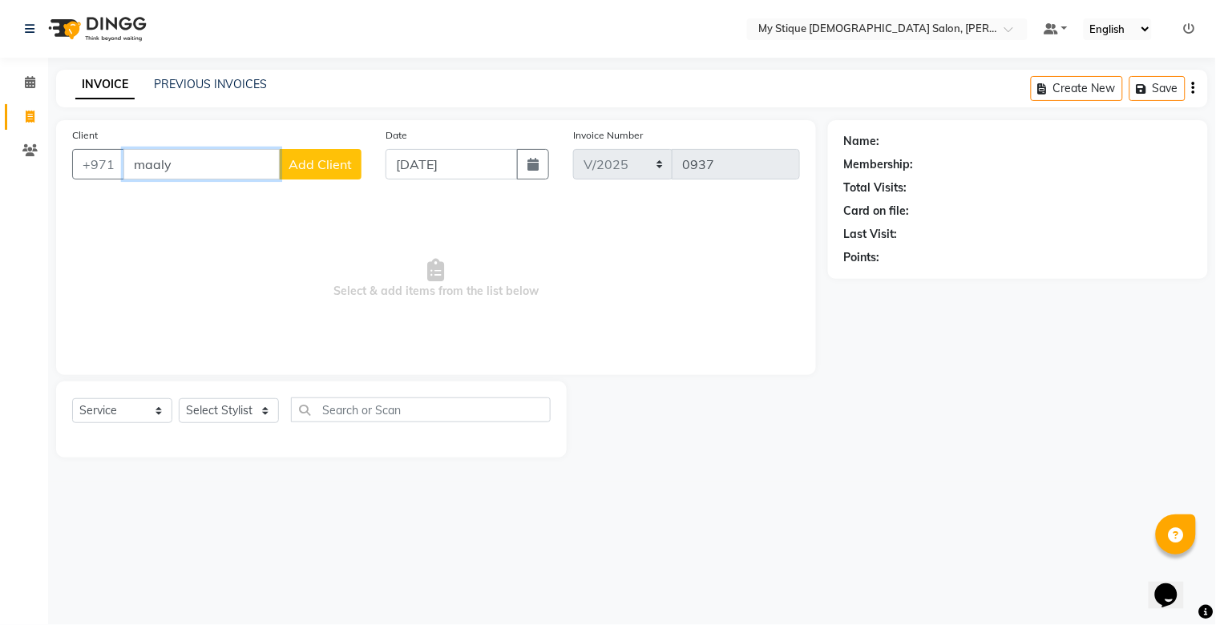
type input "maaly"
click at [340, 162] on span "Add Client" at bounding box center [320, 164] width 63 height 16
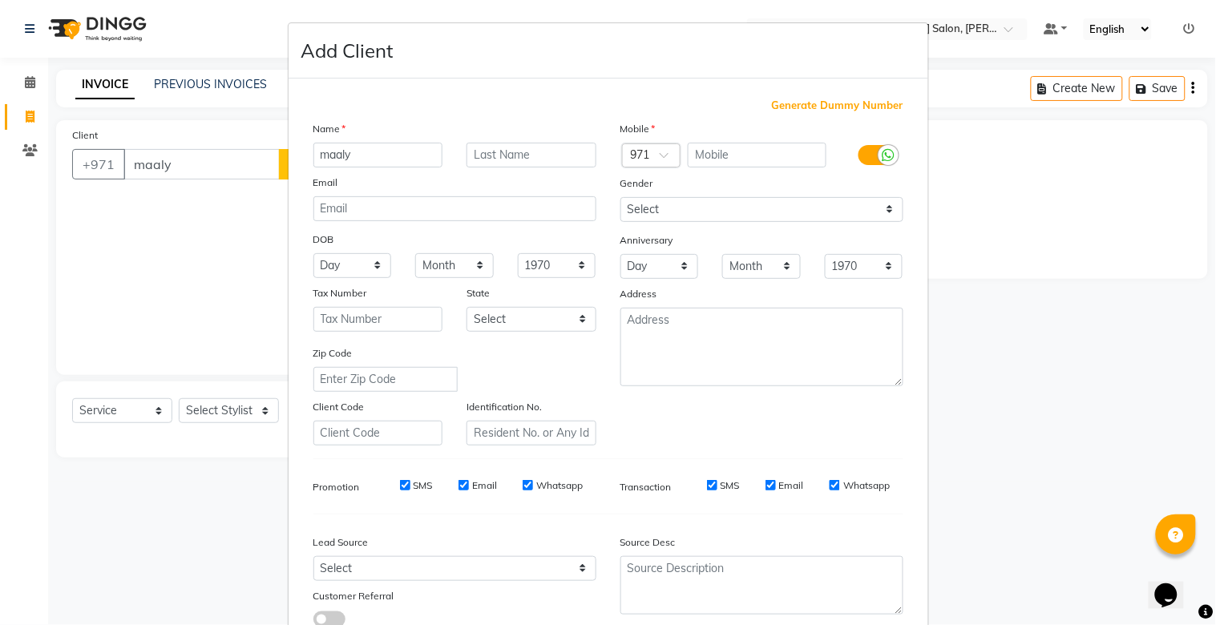
click at [819, 105] on span "Generate Dummy Number" at bounding box center [838, 106] width 132 height 16
click at [840, 107] on span "Generate Dummy Number" at bounding box center [838, 106] width 132 height 16
click at [852, 93] on div "Generate Dummy Number Name maaly Email DOB Day 01 02 03 04 05 06 07 08 09 10 11…" at bounding box center [609, 366] width 640 height 575
type input "1329400000373"
checkbox input "false"
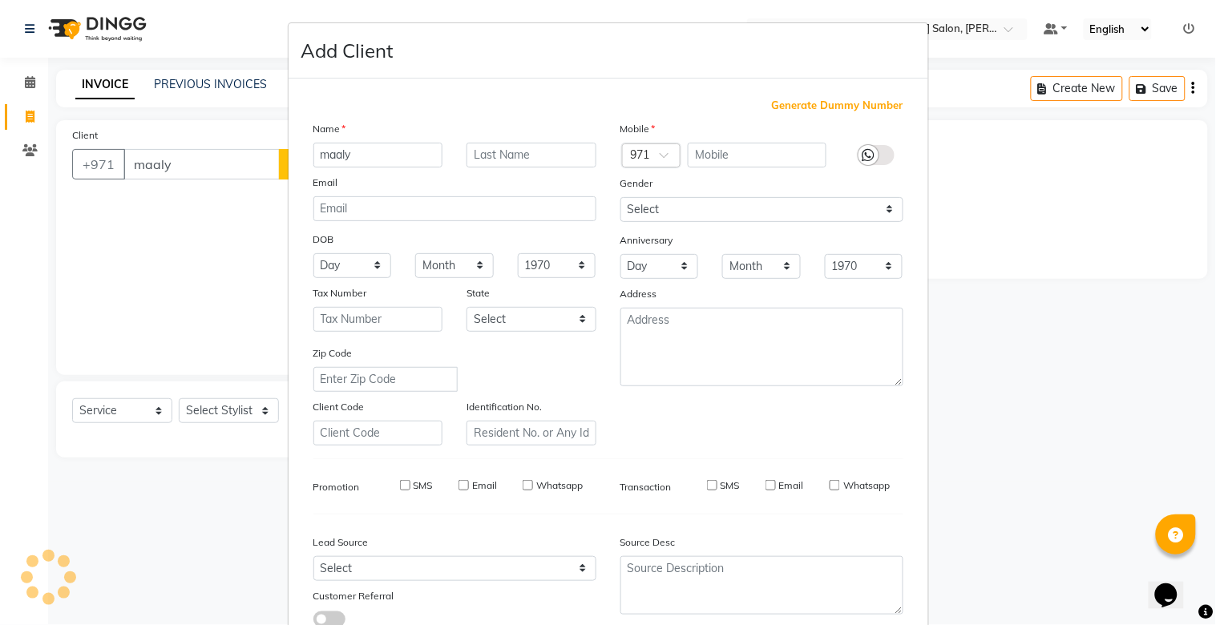
checkbox input "false"
click at [851, 101] on span "Generate Dummy Number" at bounding box center [838, 106] width 132 height 16
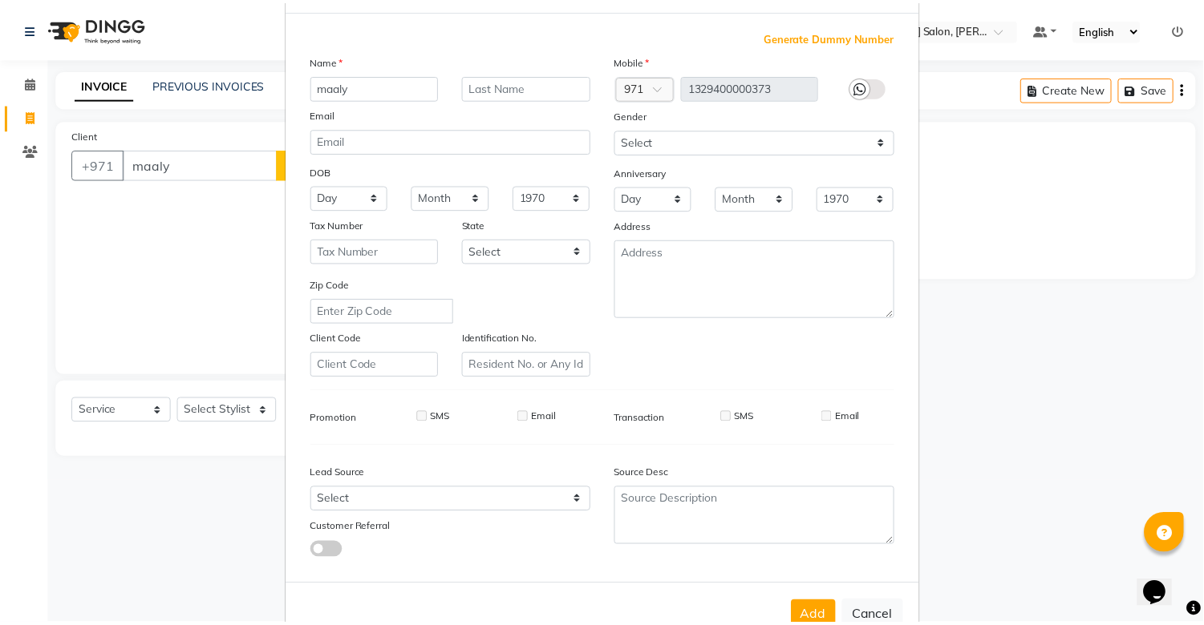
scroll to position [115, 0]
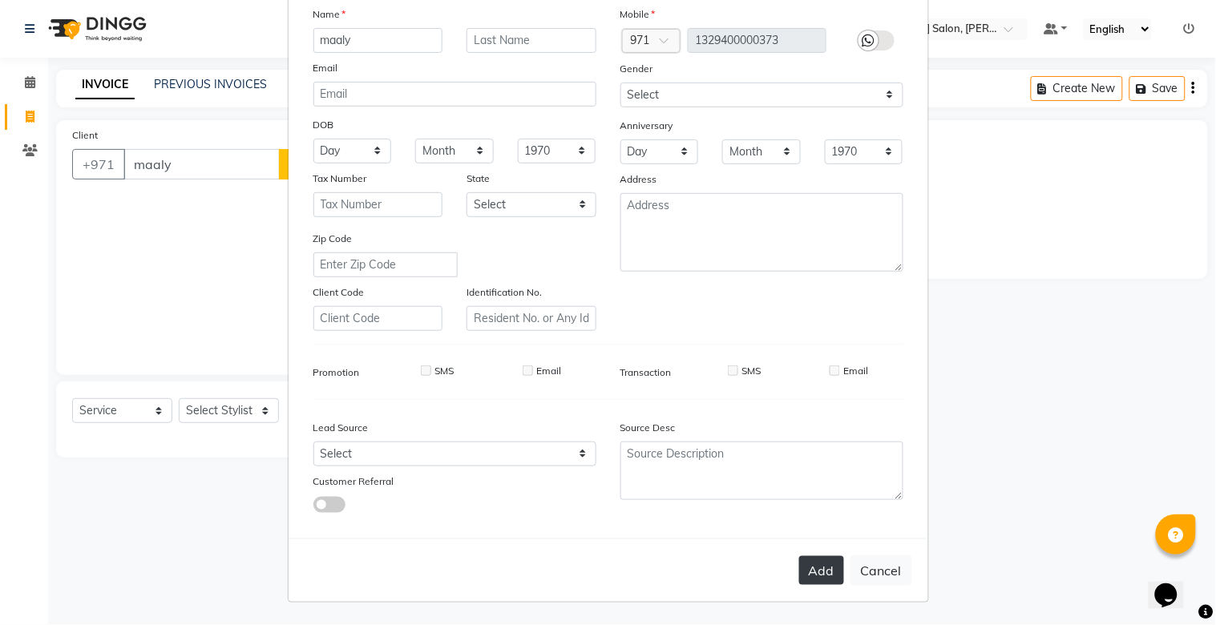
click at [813, 571] on button "Add" at bounding box center [821, 570] width 45 height 29
type input "13*********73"
select select
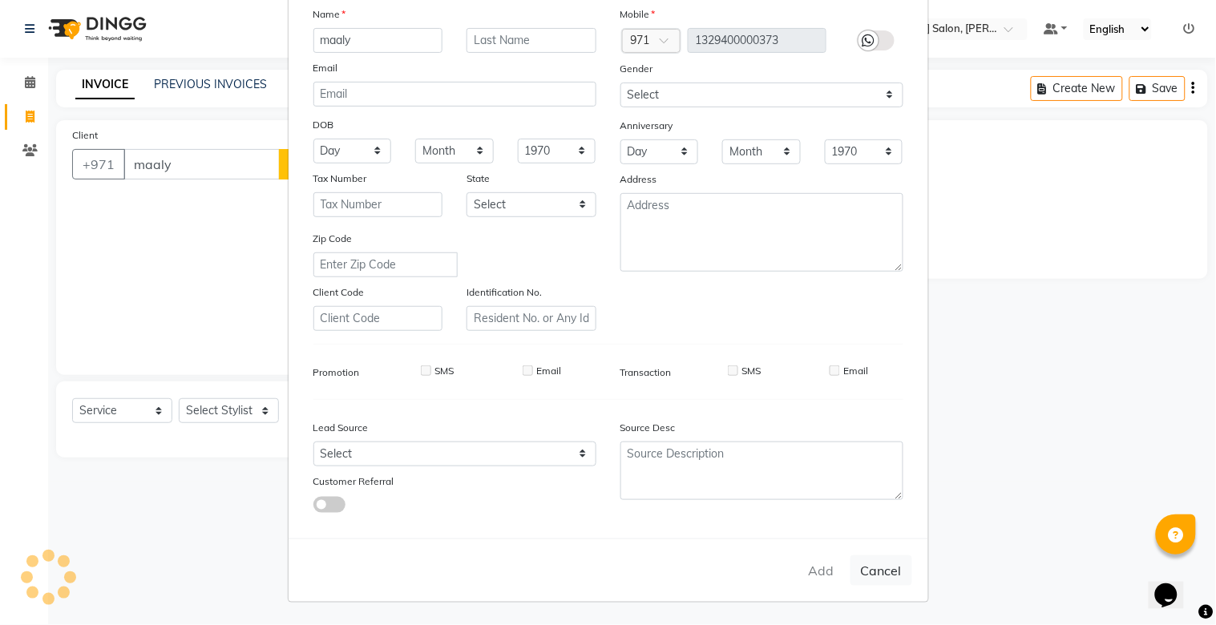
select select
checkbox input "false"
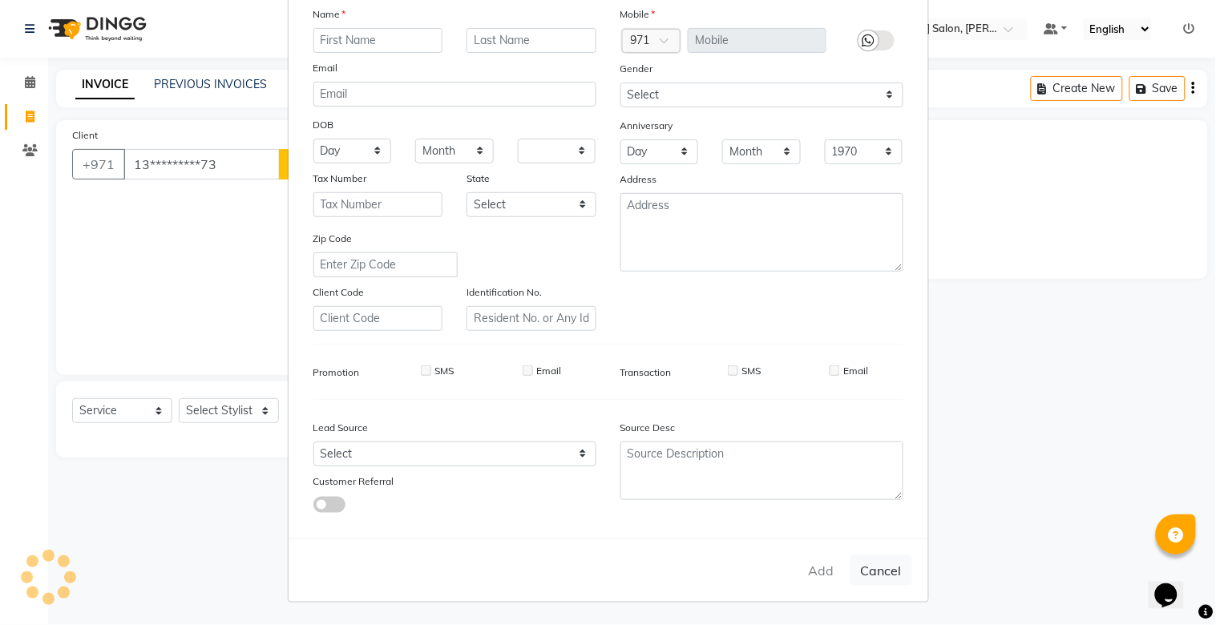
checkbox input "false"
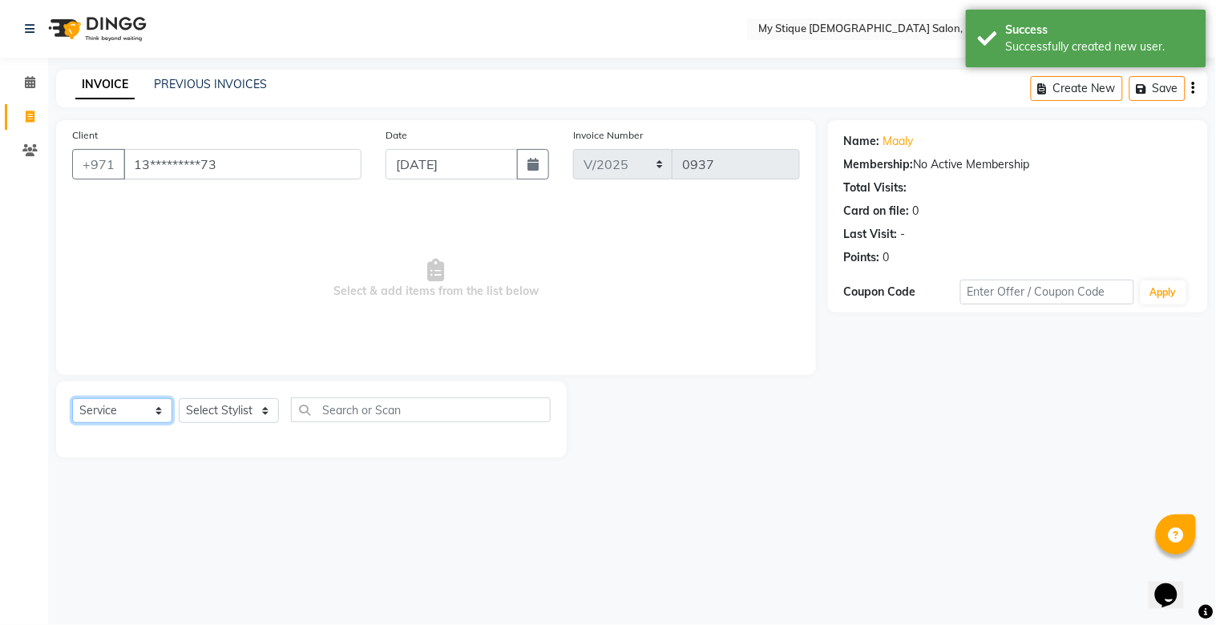
click at [105, 412] on select "Select Service Product Membership Package Voucher Prepaid Gift Card" at bounding box center [122, 411] width 100 height 25
click at [72, 399] on select "Select Service Product Membership Package Voucher Prepaid Gift Card" at bounding box center [122, 411] width 100 height 25
click at [223, 426] on div "Select Service Product Membership Package Voucher Prepaid Gift Card Select Styl…" at bounding box center [311, 417] width 479 height 38
click at [225, 423] on select "Select Stylist Amanpreet Betcy Reshma Riham Sales Saritha TEMP STAFF" at bounding box center [229, 411] width 100 height 25
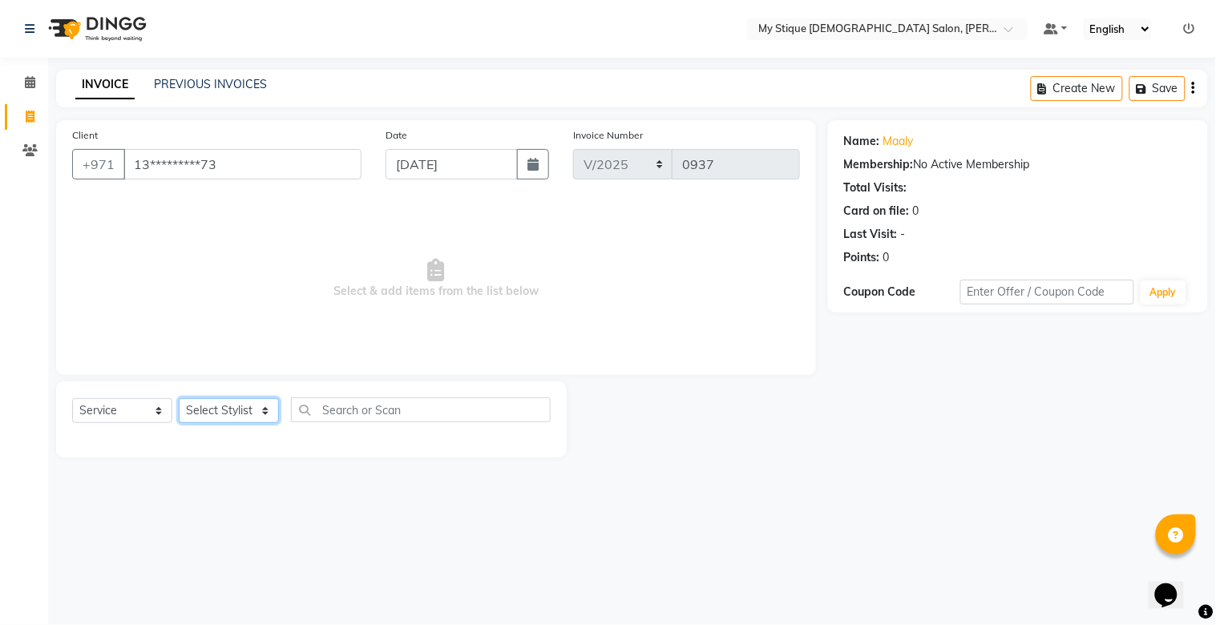
select select "83492"
click at [179, 399] on select "Select Stylist Amanpreet Betcy Reshma Riham Sales Saritha TEMP STAFF" at bounding box center [229, 411] width 100 height 25
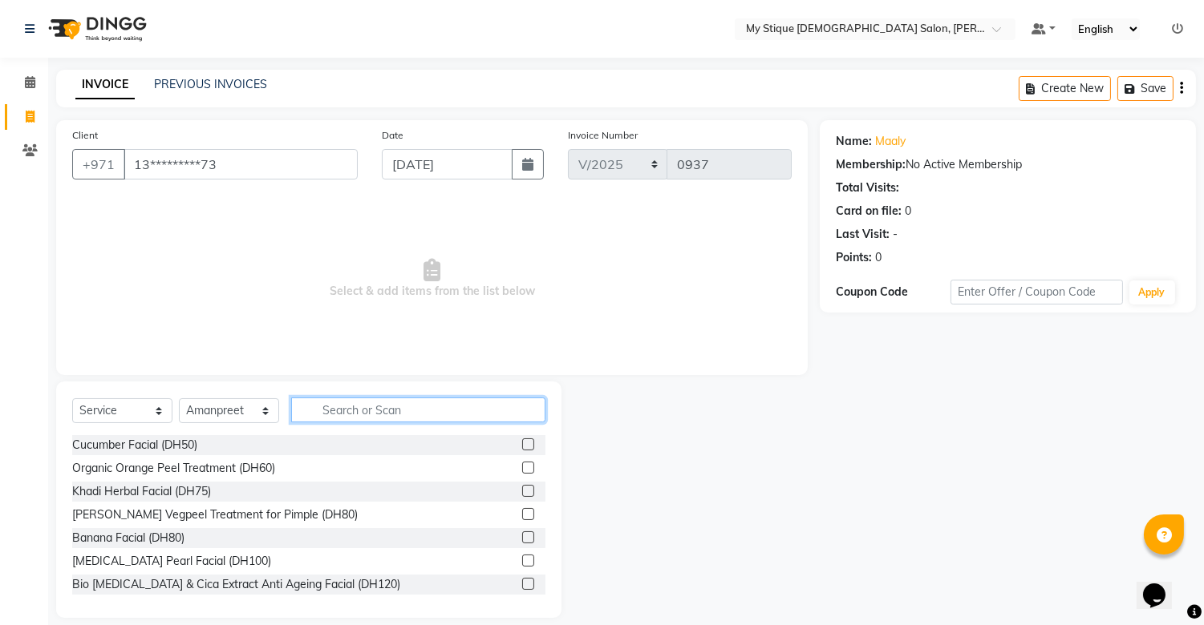
click at [411, 411] on input "text" at bounding box center [418, 410] width 254 height 25
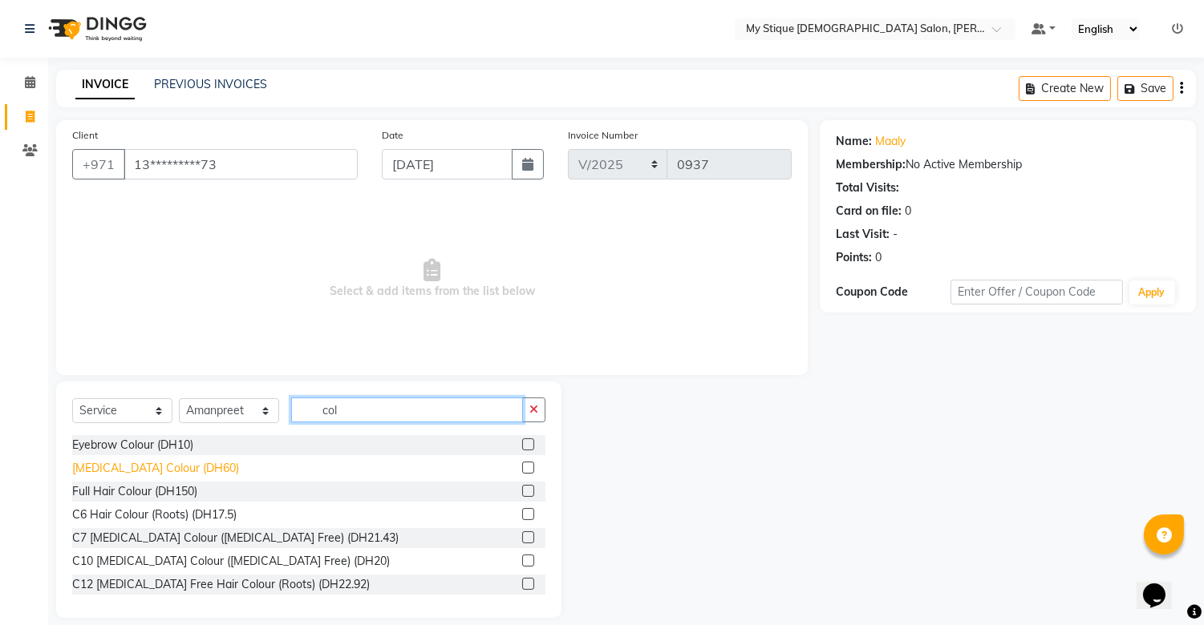
type input "col"
click at [156, 471] on div "Hair Root Colour (DH60)" at bounding box center [155, 468] width 167 height 17
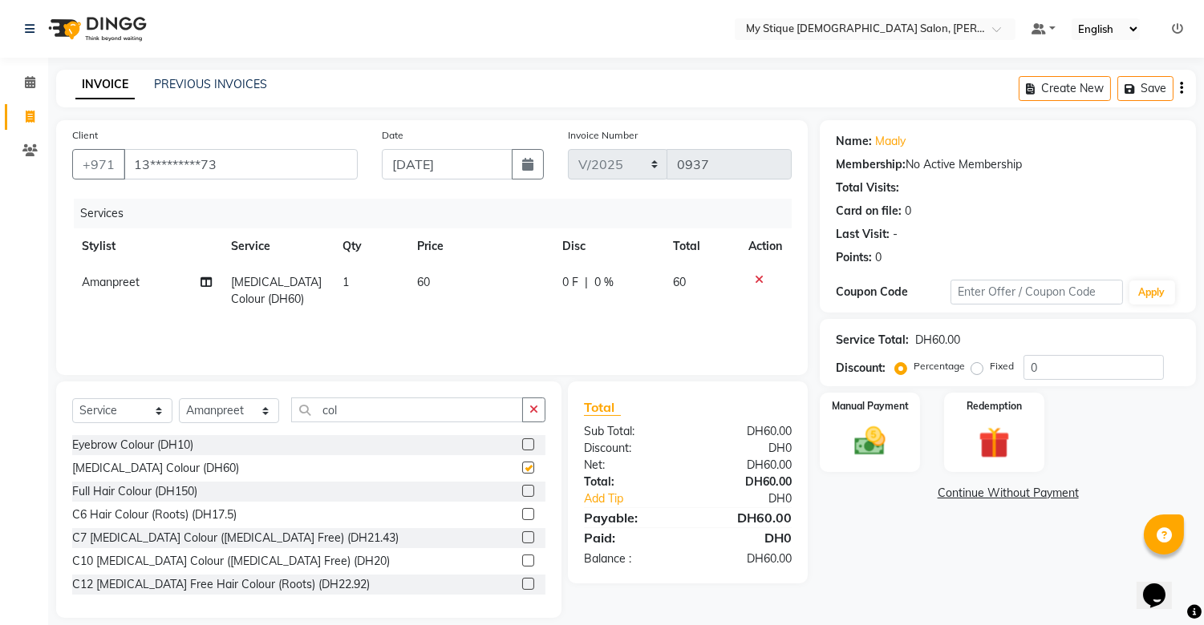
checkbox input "false"
click at [442, 284] on td "60" at bounding box center [479, 291] width 145 height 53
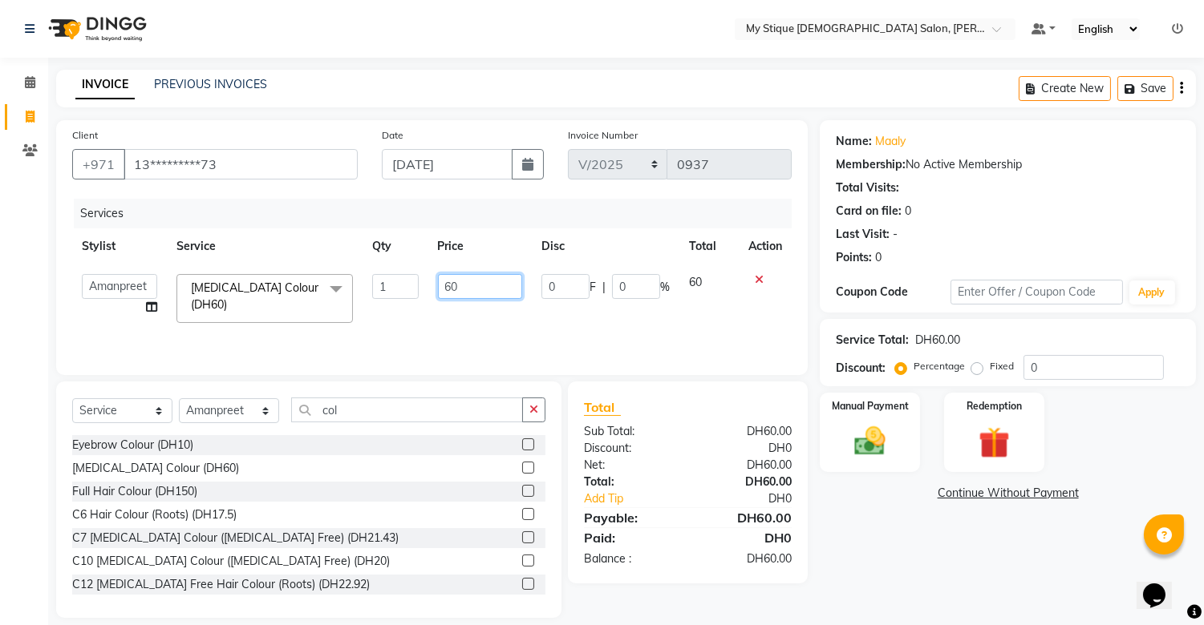
click at [457, 282] on input "60" at bounding box center [480, 286] width 84 height 25
type input "65"
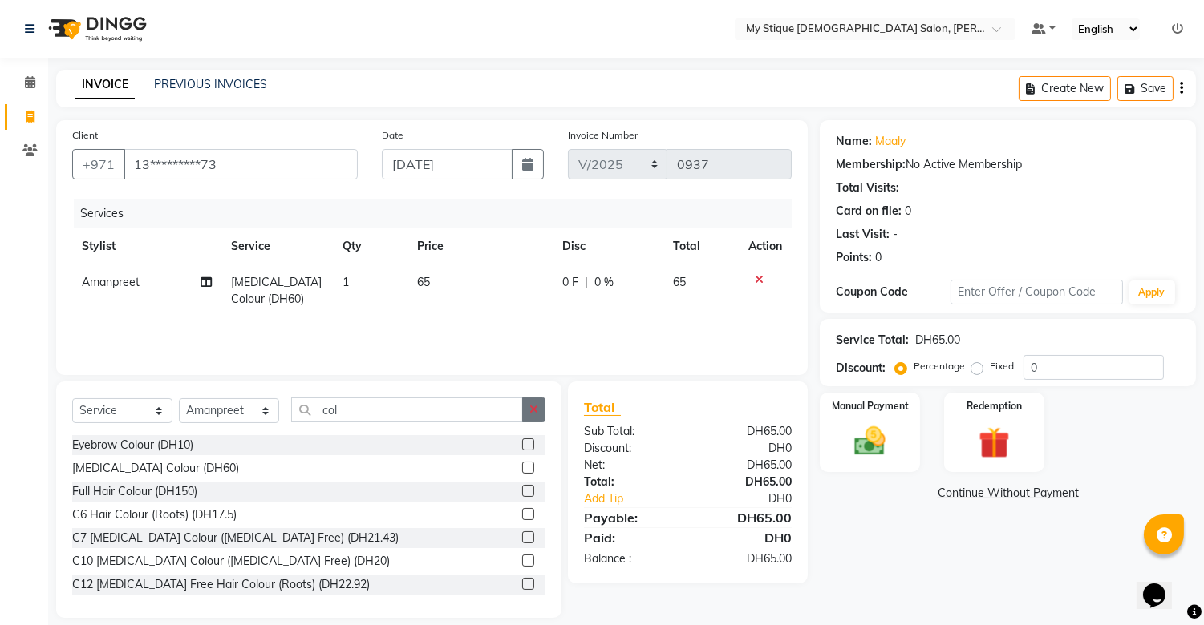
click at [533, 412] on icon "button" at bounding box center [533, 409] width 9 height 11
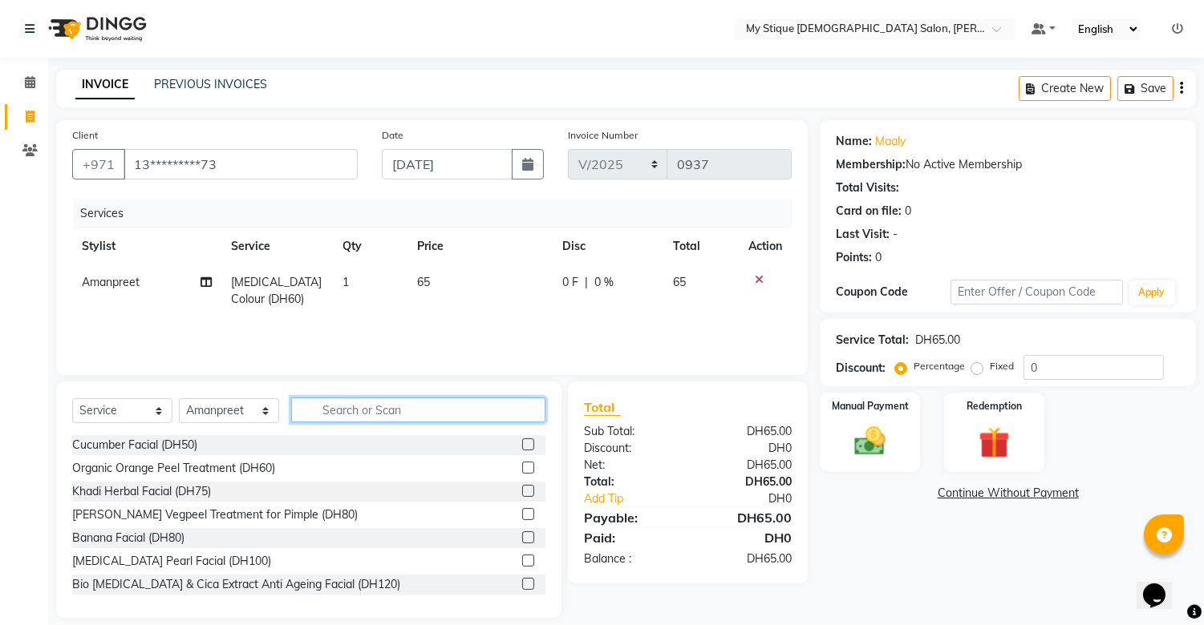
click at [443, 402] on input "text" at bounding box center [418, 410] width 254 height 25
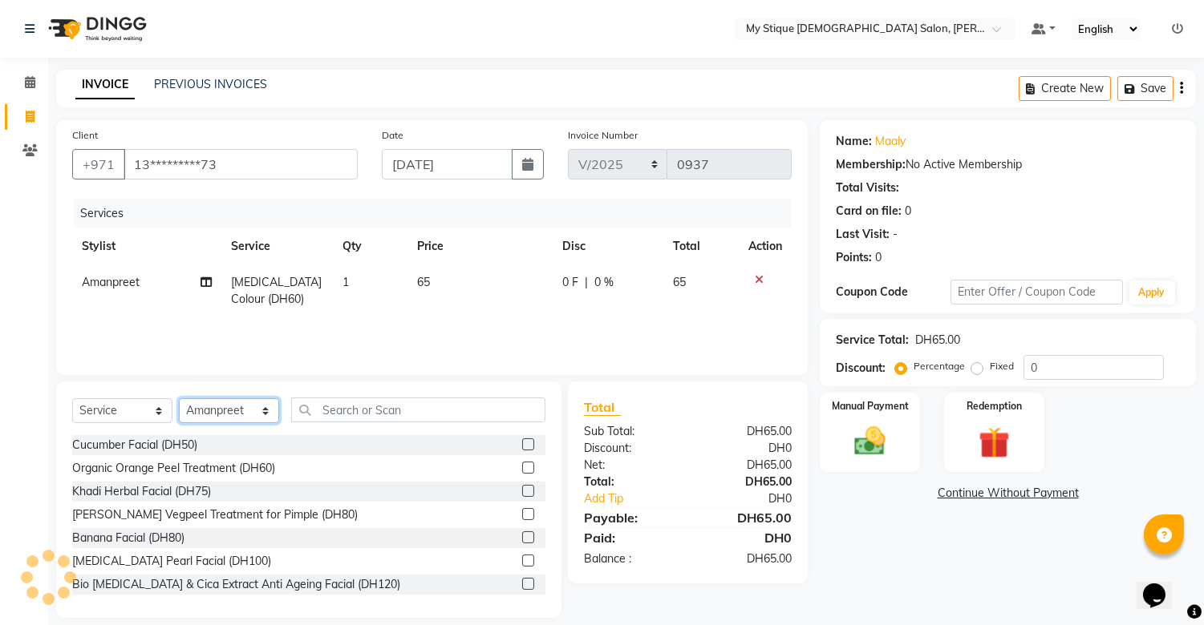
click at [212, 417] on select "Select Stylist Amanpreet Betcy Reshma Riham Sales Saritha TEMP STAFF" at bounding box center [229, 411] width 100 height 25
select select "65420"
click at [179, 399] on select "Select Stylist Amanpreet Betcy Reshma Riham Sales Saritha TEMP STAFF" at bounding box center [229, 411] width 100 height 25
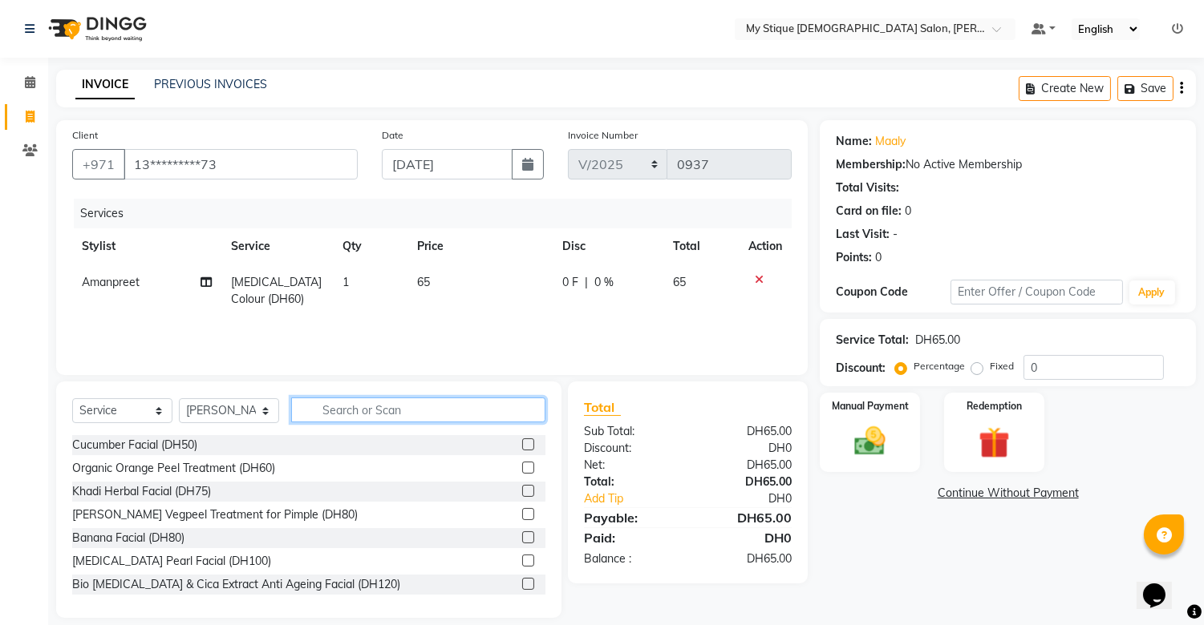
click at [387, 415] on input "text" at bounding box center [418, 410] width 254 height 25
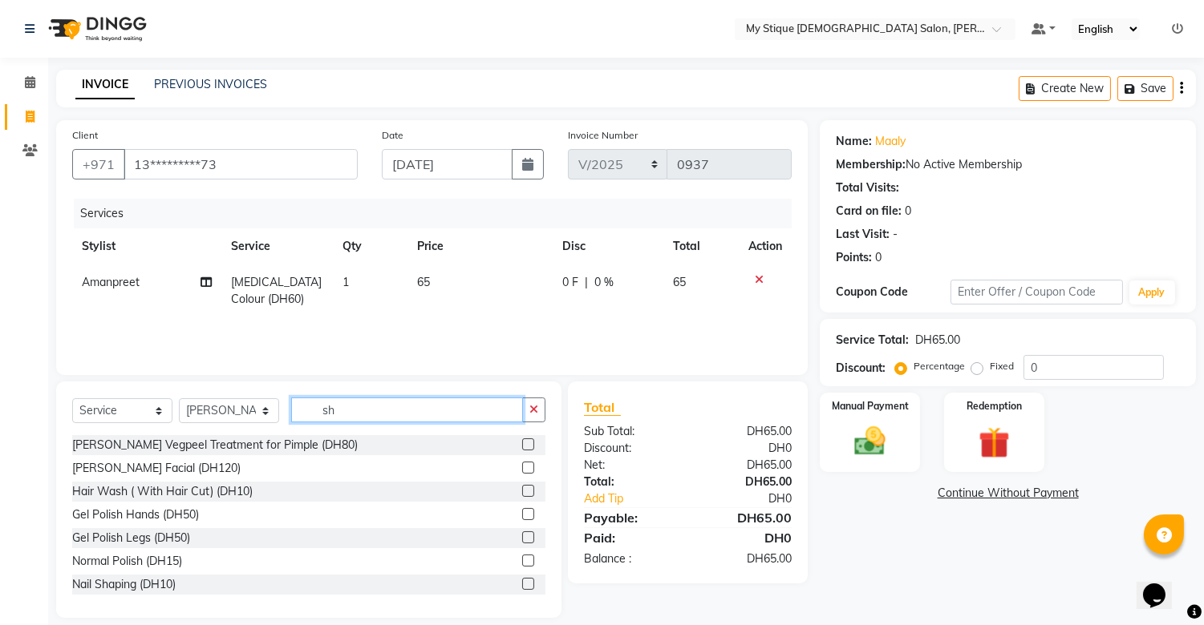
type input "s"
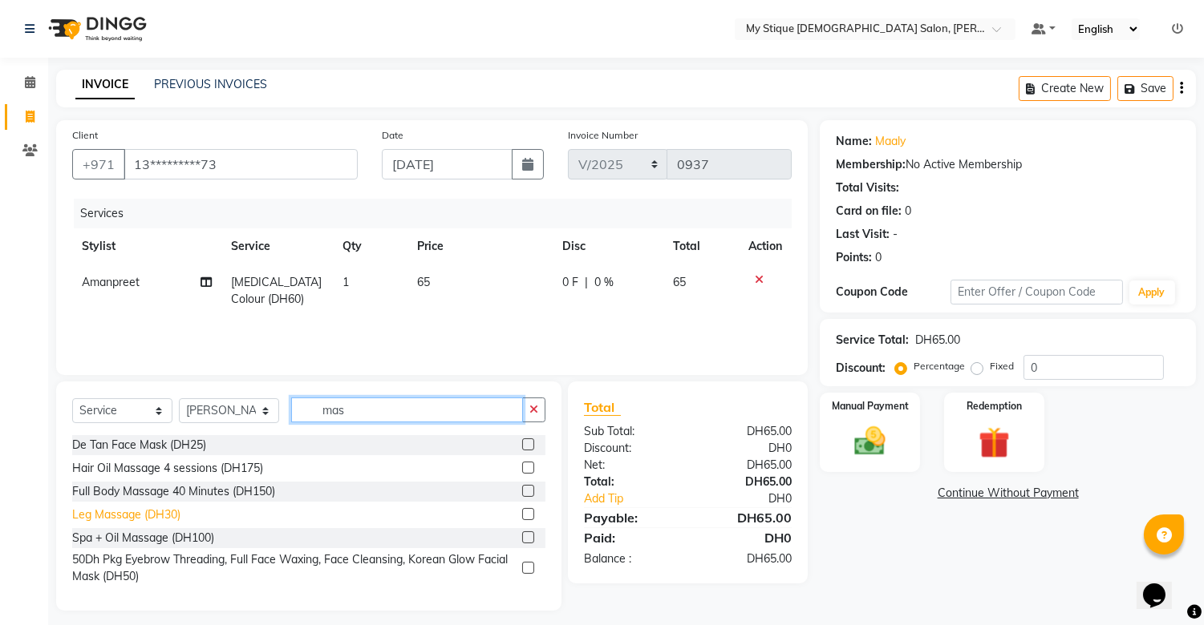
type input "mas"
click at [157, 511] on div "Leg Massage (DH30)" at bounding box center [126, 515] width 108 height 17
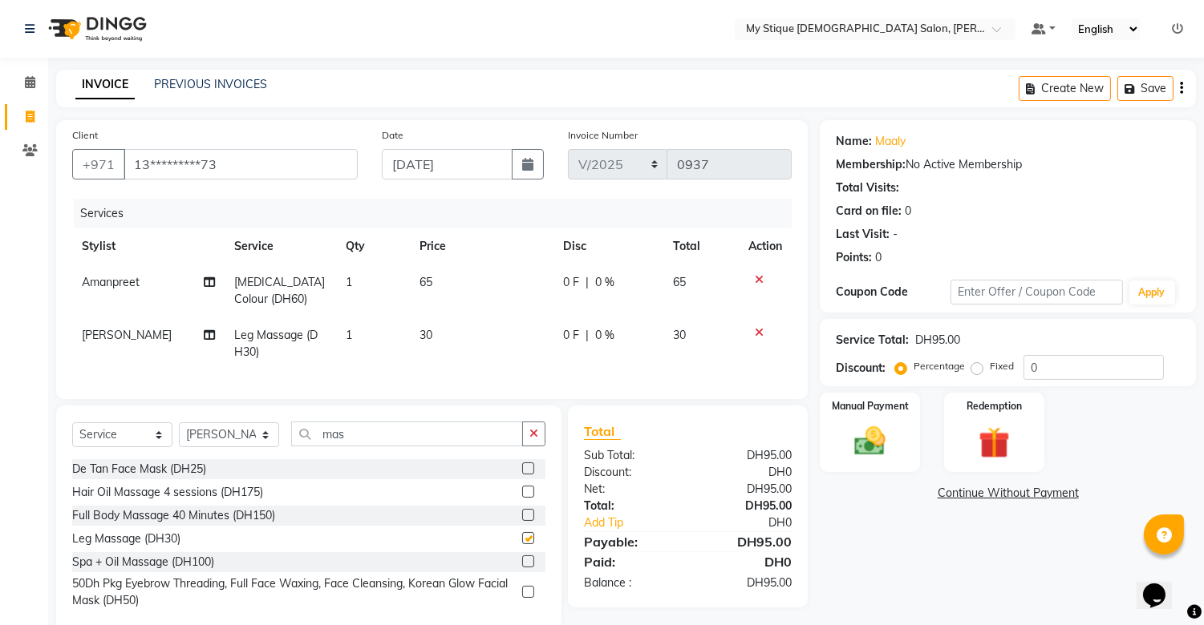
checkbox input "false"
click at [439, 329] on td "30" at bounding box center [482, 344] width 144 height 53
select select "65420"
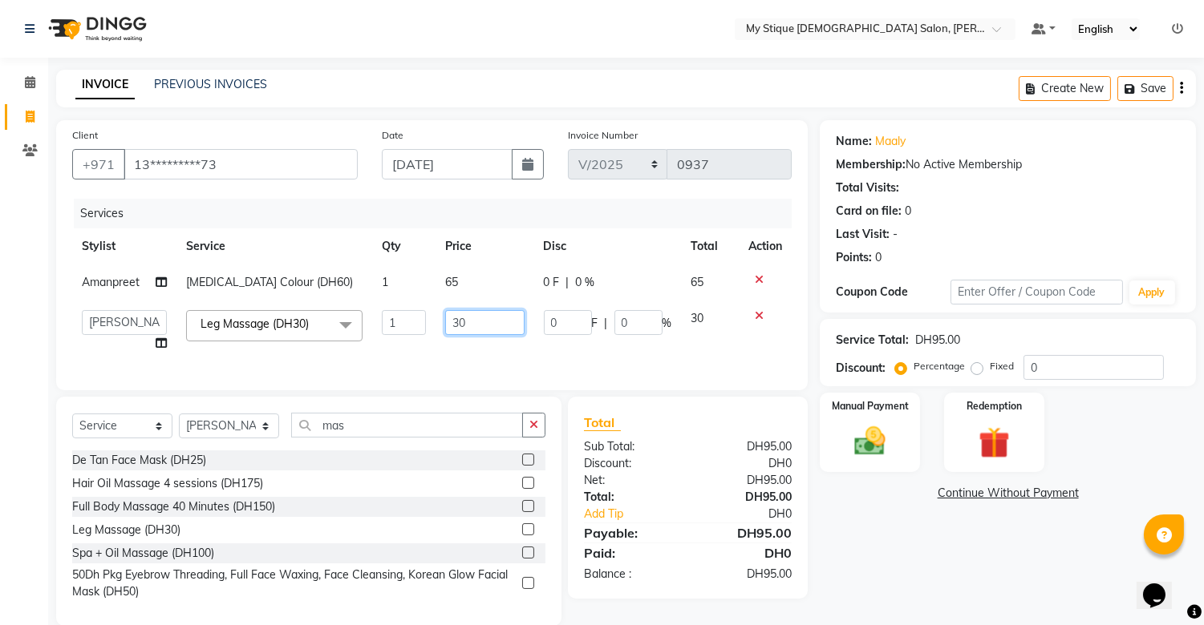
click at [493, 322] on input "30" at bounding box center [484, 322] width 79 height 25
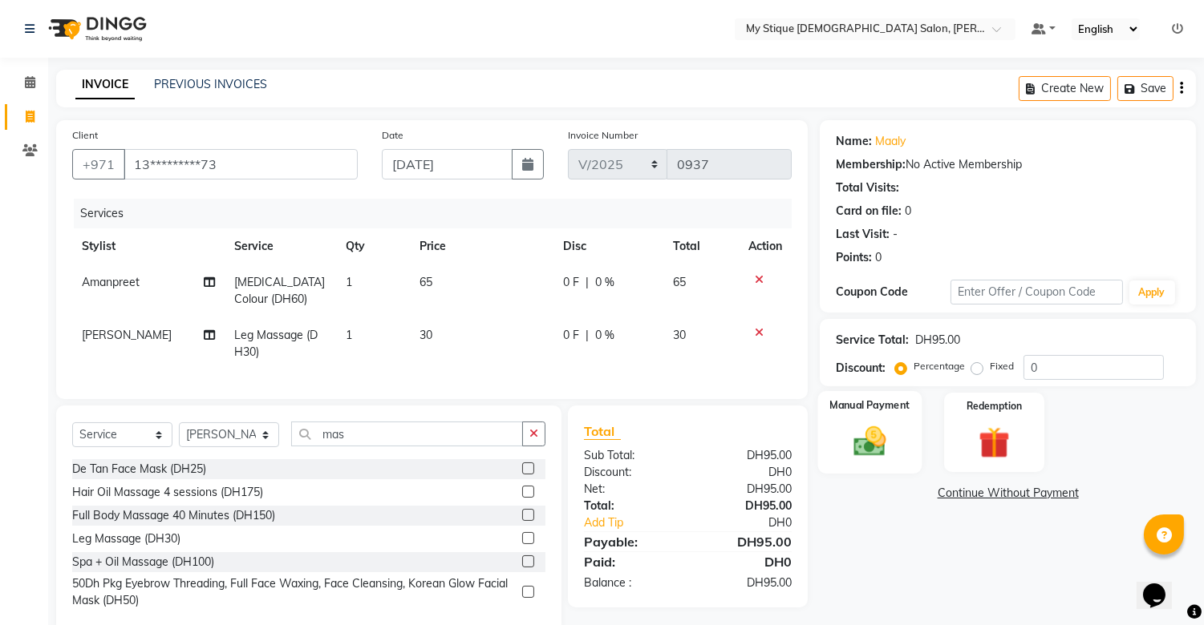
click at [871, 441] on img at bounding box center [870, 442] width 53 height 38
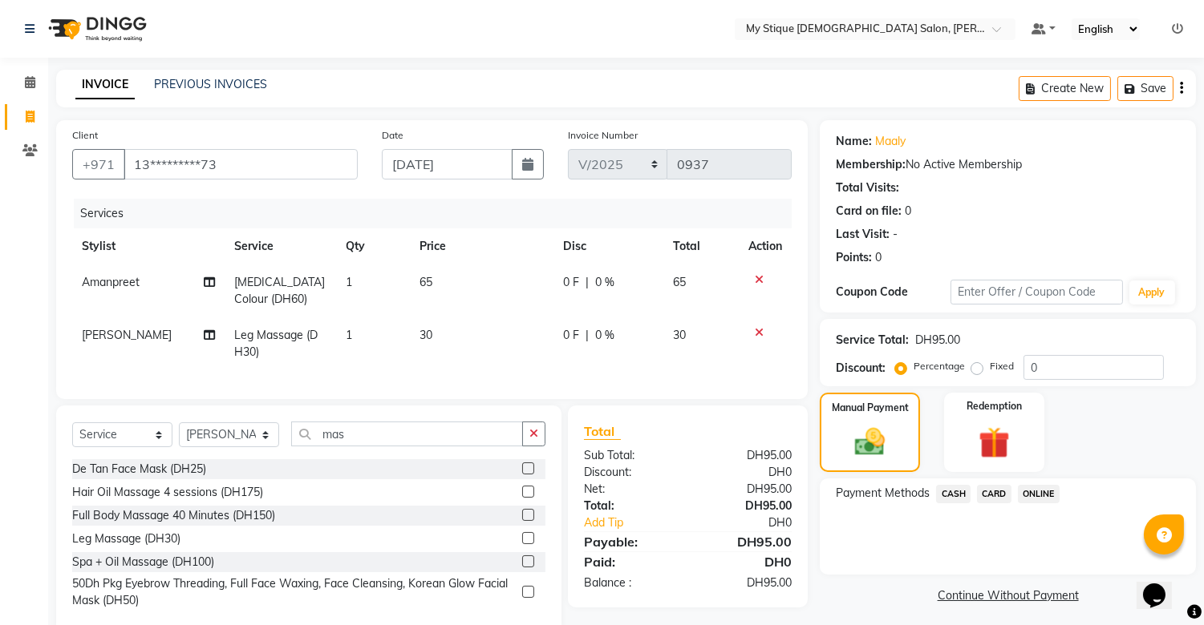
click at [949, 496] on span "CASH" at bounding box center [953, 494] width 34 height 18
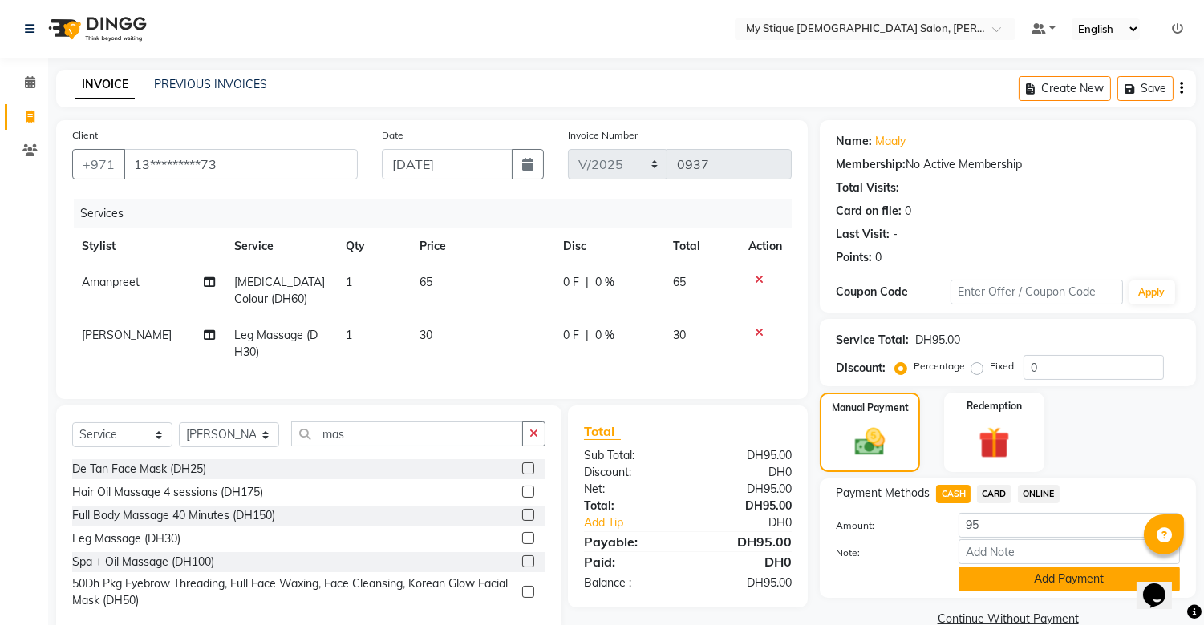
click at [1057, 578] on button "Add Payment" at bounding box center [1068, 579] width 221 height 25
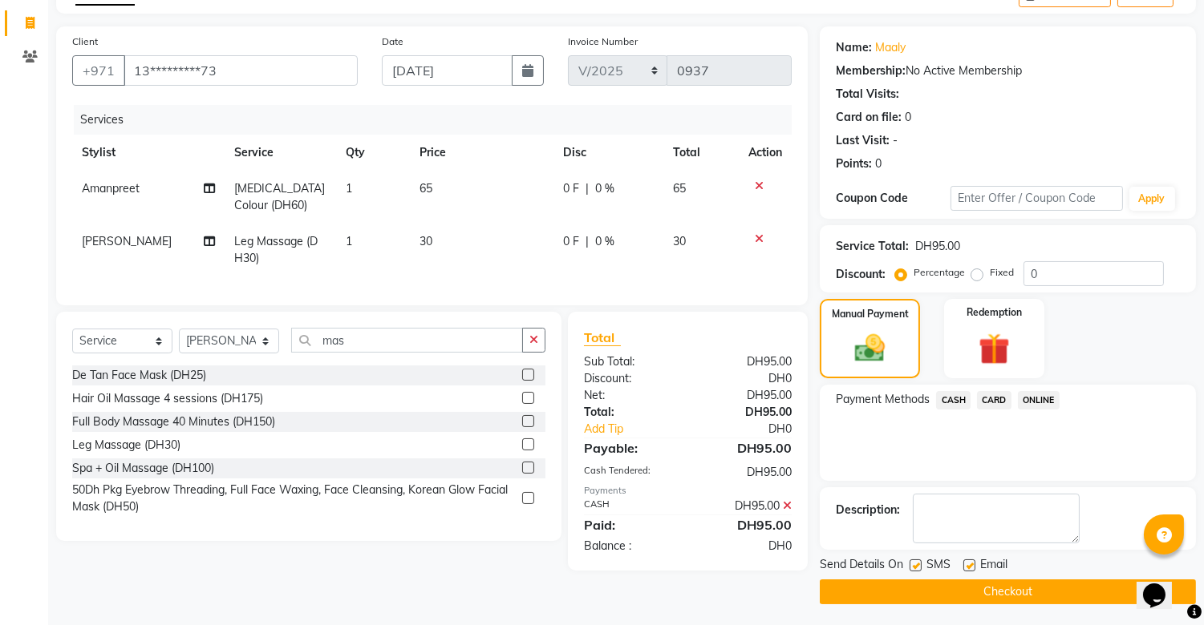
scroll to position [96, 0]
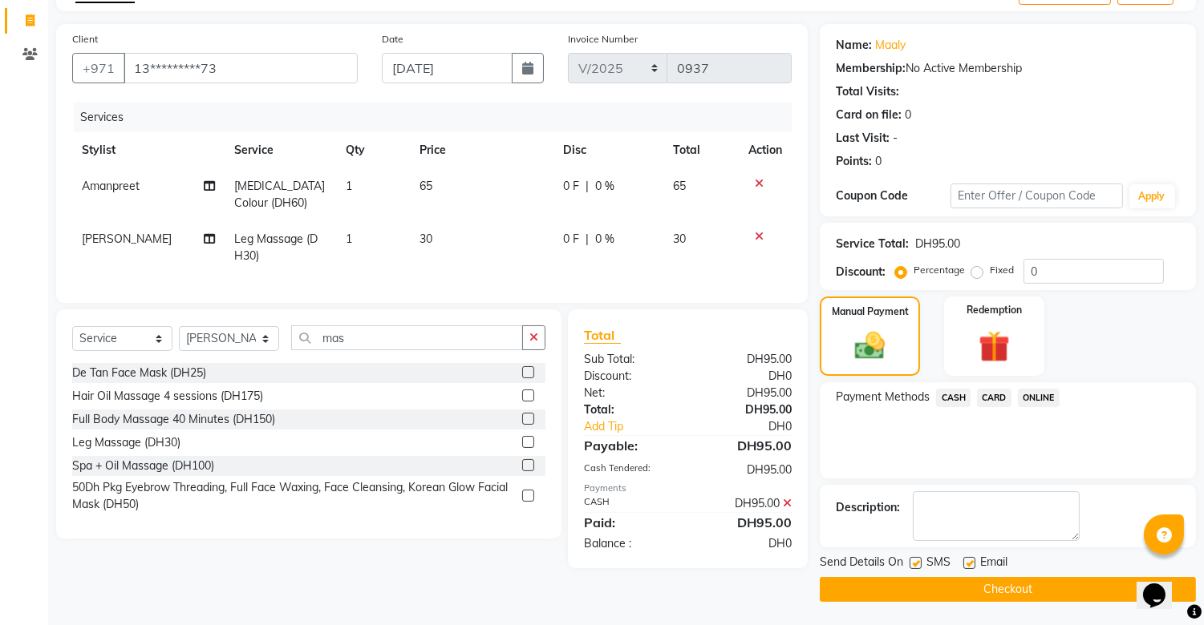
click at [990, 593] on button "Checkout" at bounding box center [1007, 589] width 376 height 25
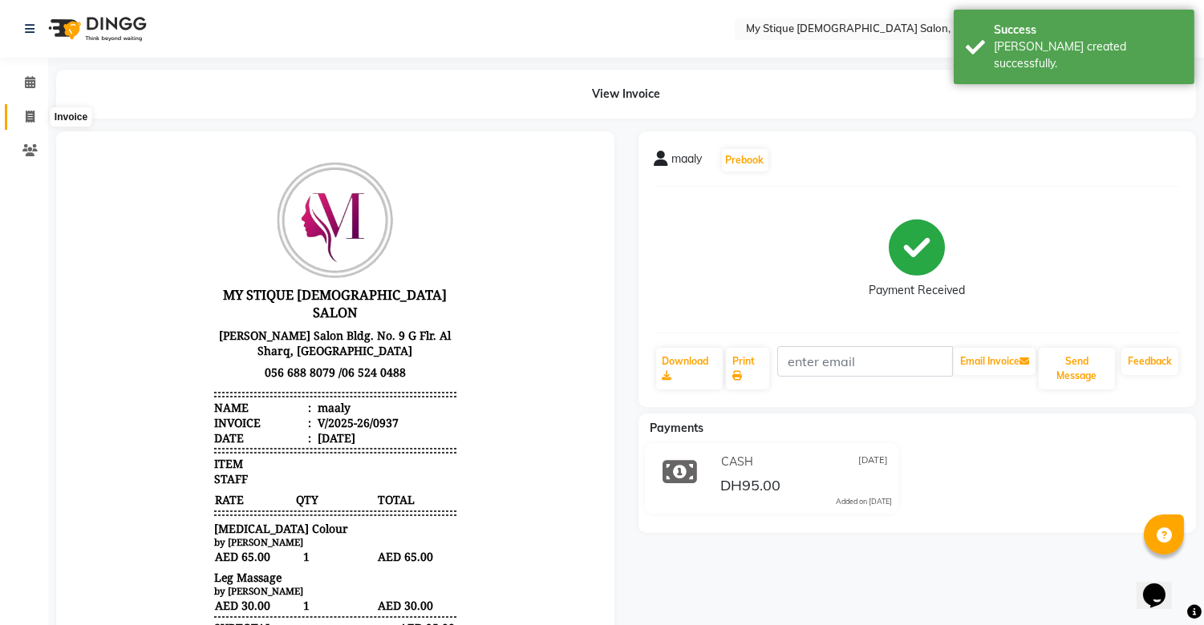
click at [30, 112] on icon at bounding box center [30, 117] width 9 height 12
select select "service"
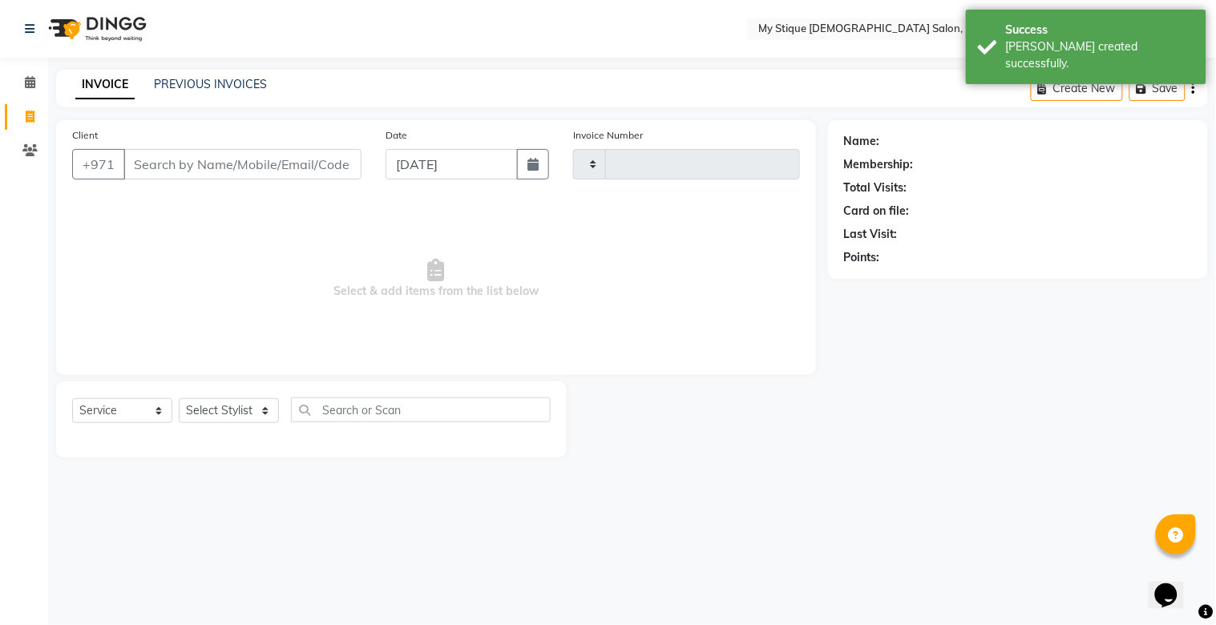
type input "0938"
select select "7457"
click at [546, 163] on button "button" at bounding box center [533, 164] width 32 height 30
select select "9"
select select "2025"
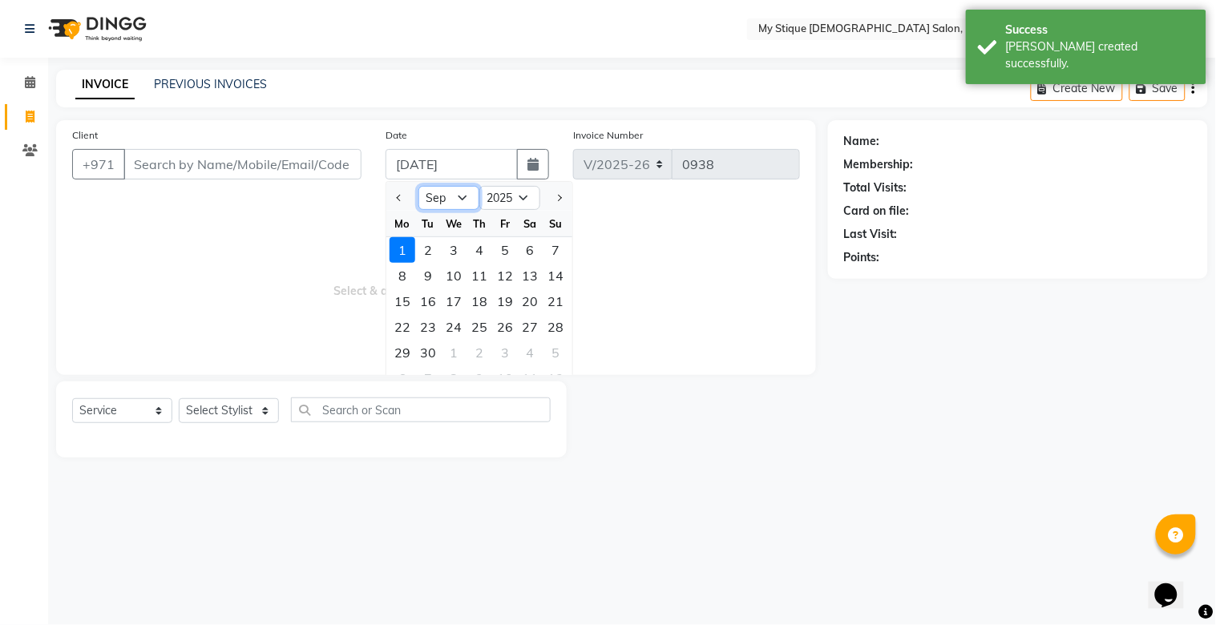
click at [439, 195] on select "Jan Feb Mar Apr May Jun Jul Aug Sep Oct Nov Dec" at bounding box center [449, 198] width 61 height 24
select select "8"
click at [419, 186] on select "Jan Feb Mar Apr May Jun Jul Aug Sep Oct Nov Dec" at bounding box center [449, 198] width 61 height 24
click at [526, 345] on div "30" at bounding box center [531, 353] width 26 height 26
type input "30-08-2025"
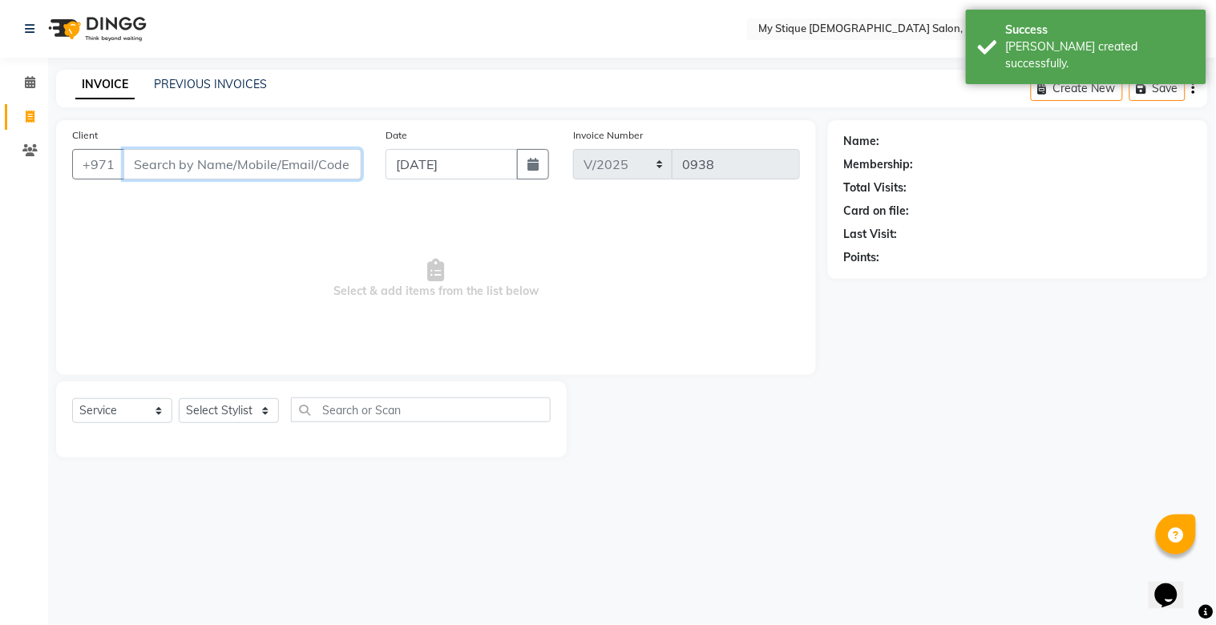
click at [298, 167] on input "Client" at bounding box center [242, 164] width 238 height 30
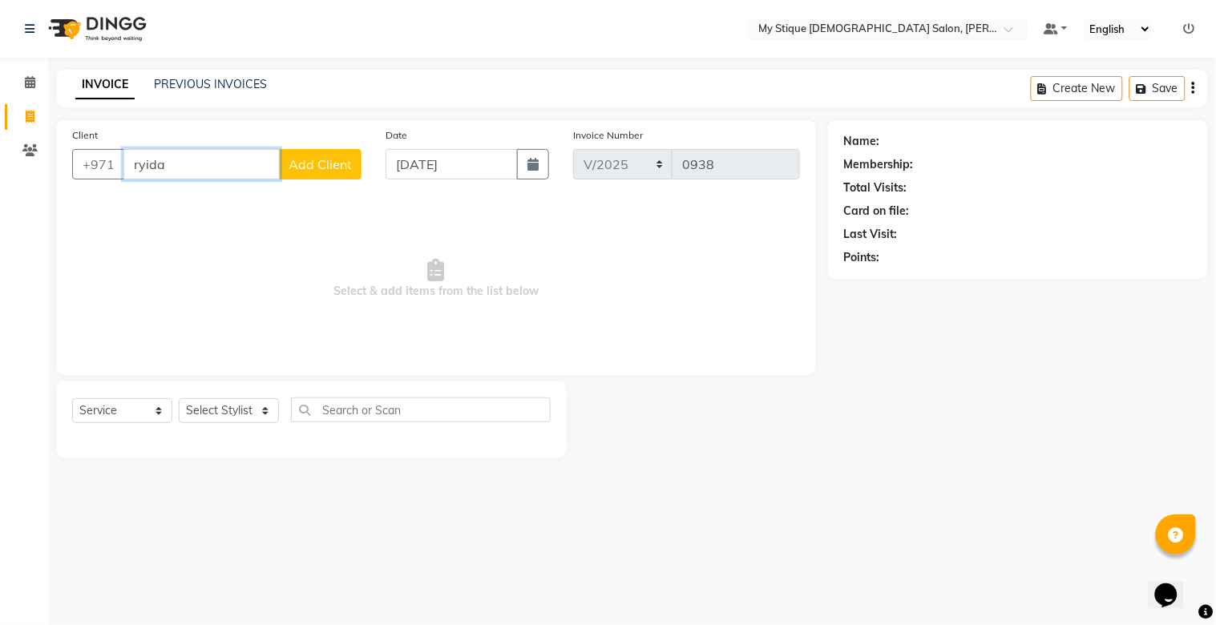
type input "ryida"
click at [302, 160] on span "Add Client" at bounding box center [320, 164] width 63 height 16
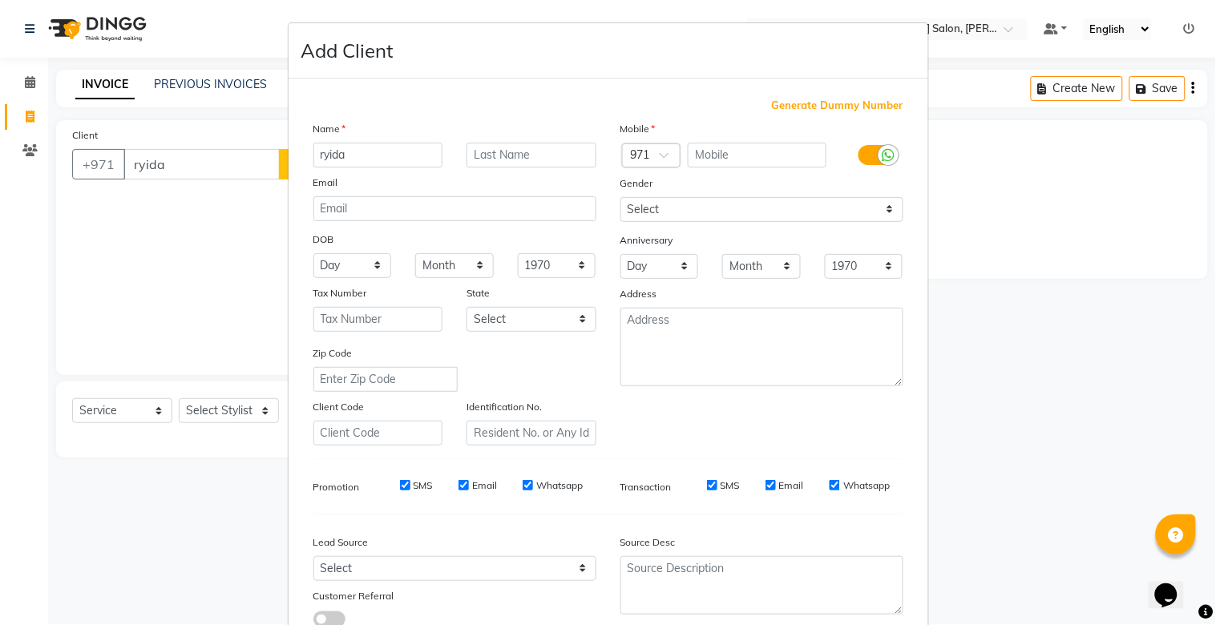
click at [830, 109] on span "Generate Dummy Number" at bounding box center [838, 106] width 132 height 16
type input "1329400000374"
checkbox input "false"
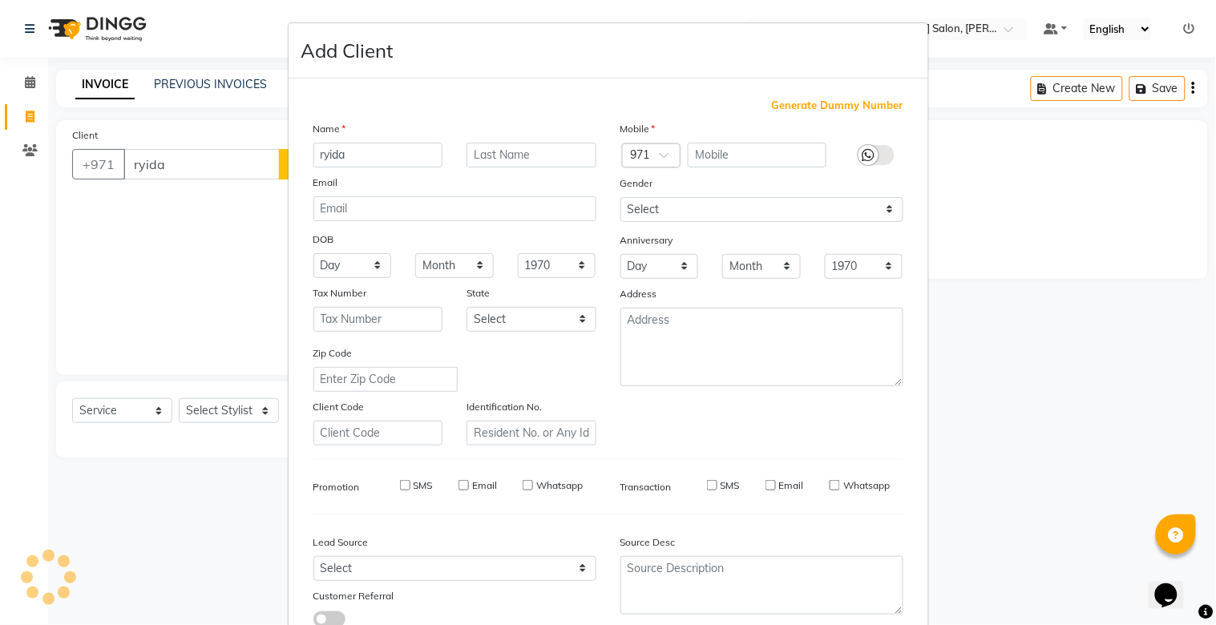
checkbox input "false"
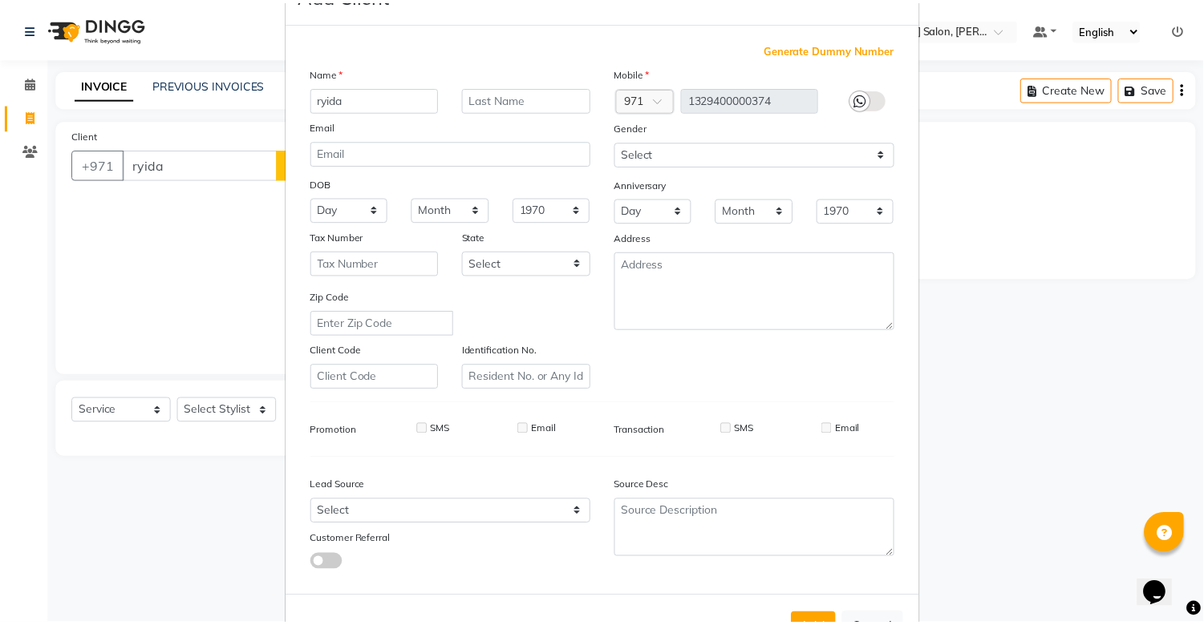
scroll to position [115, 0]
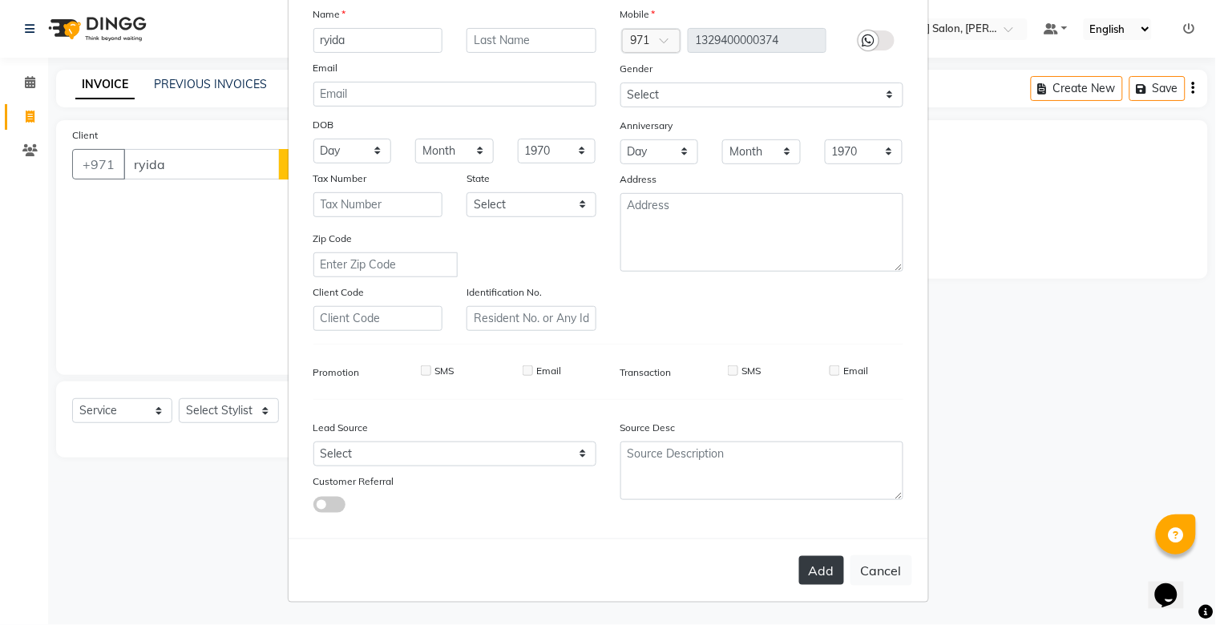
click at [820, 570] on button "Add" at bounding box center [821, 570] width 45 height 29
type input "13*********74"
select select
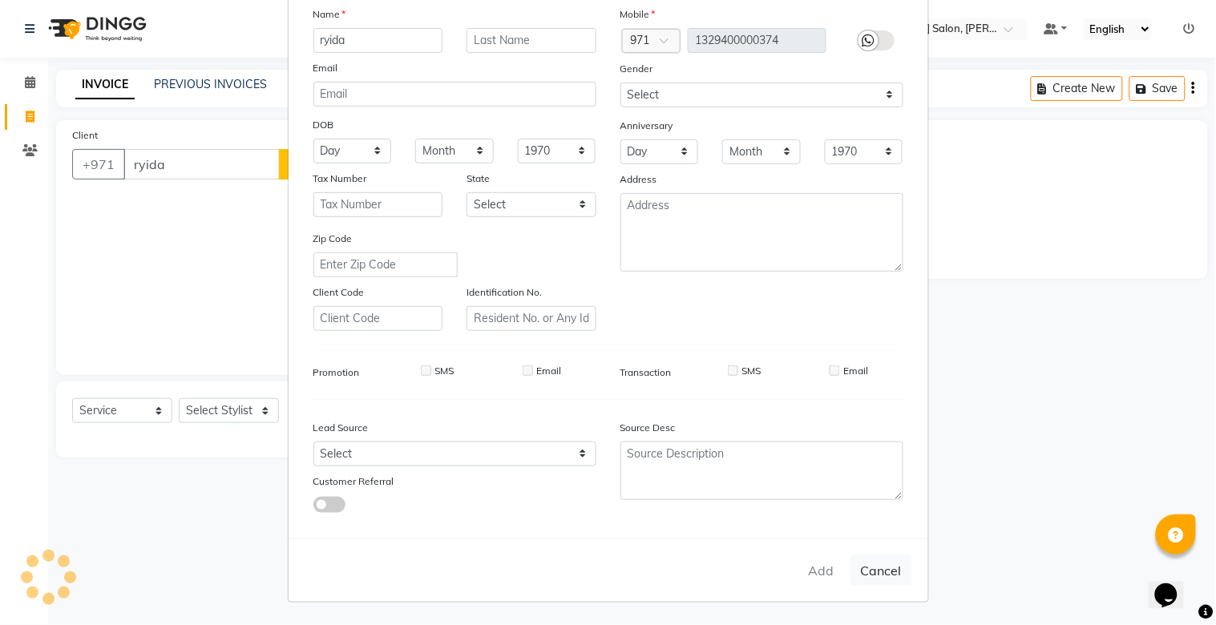
select select
checkbox input "false"
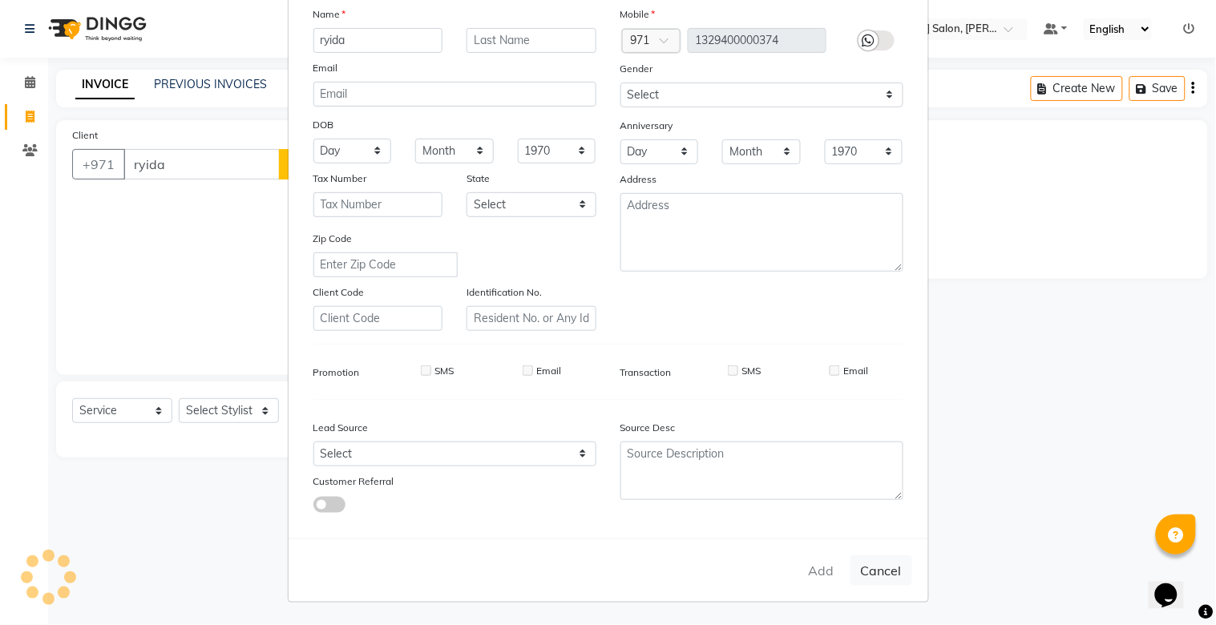
checkbox input "false"
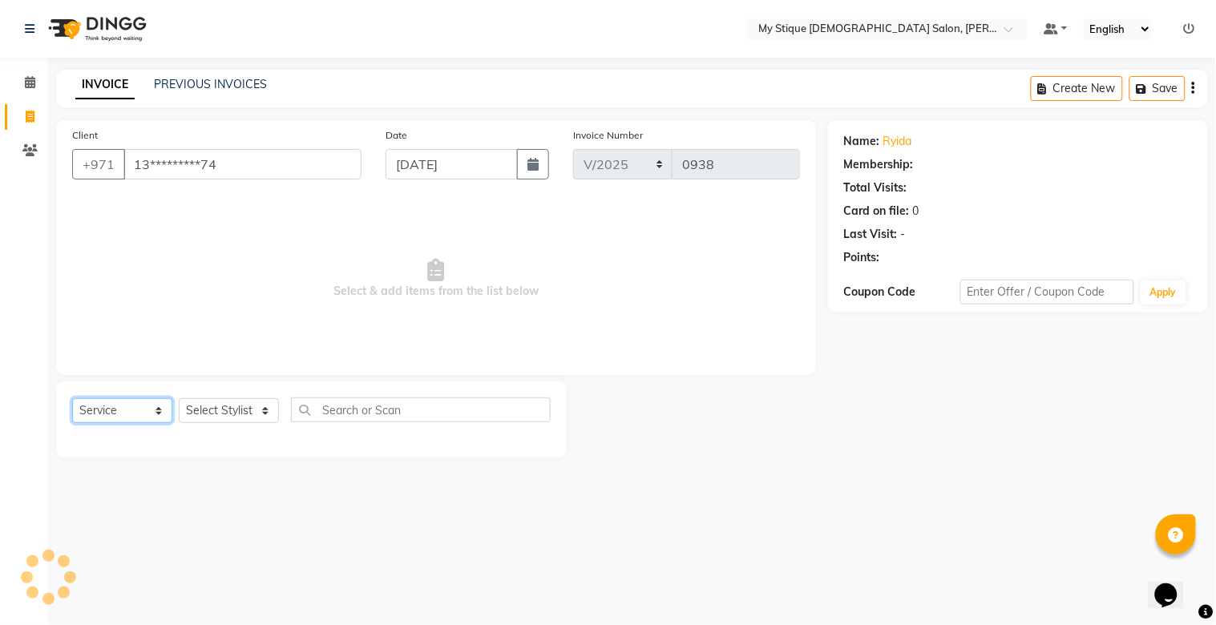
click at [107, 406] on select "Select Service Product Membership Package Voucher Prepaid Gift Card" at bounding box center [122, 411] width 100 height 25
click at [72, 399] on select "Select Service Product Membership Package Voucher Prepaid Gift Card" at bounding box center [122, 411] width 100 height 25
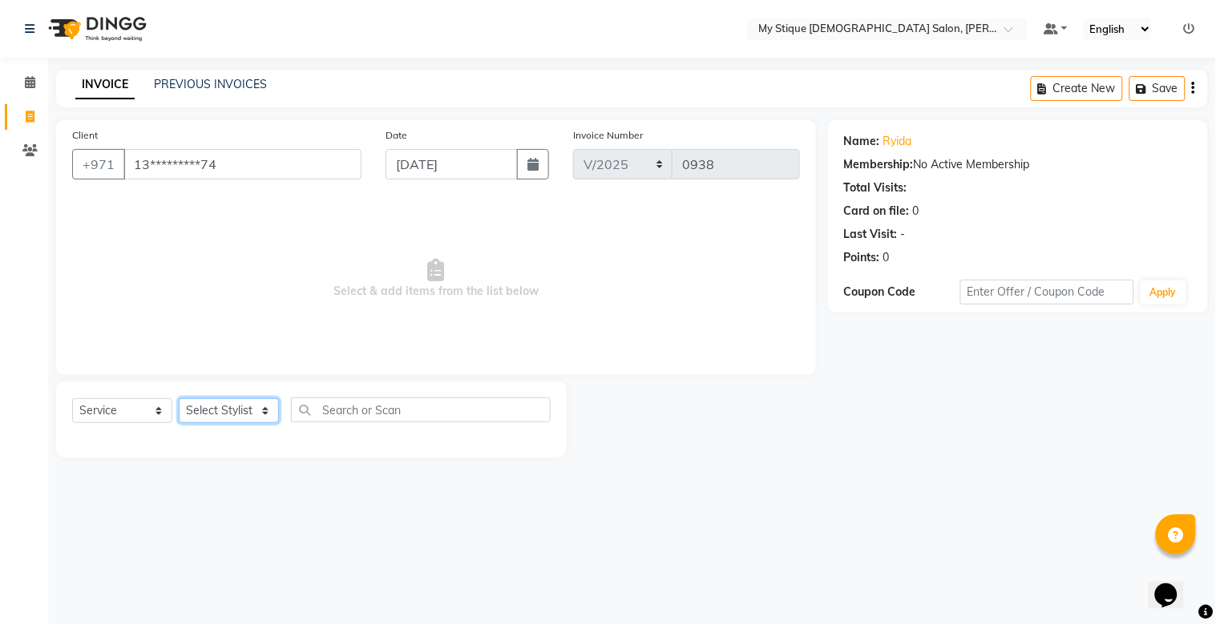
click at [220, 414] on select "Select Stylist Amanpreet Betcy Reshma Riham Sales Saritha TEMP STAFF" at bounding box center [229, 411] width 100 height 25
select select "65420"
click at [179, 399] on select "Select Stylist Amanpreet Betcy Reshma Riham Sales Saritha TEMP STAFF" at bounding box center [229, 411] width 100 height 25
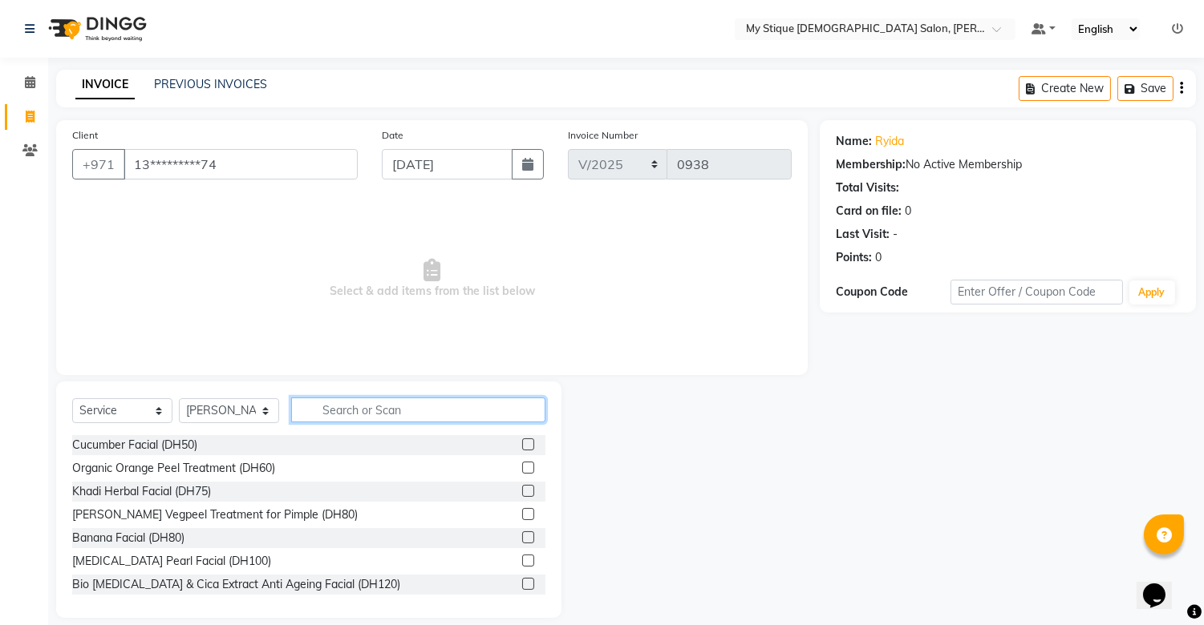
click at [357, 420] on input "text" at bounding box center [418, 410] width 254 height 25
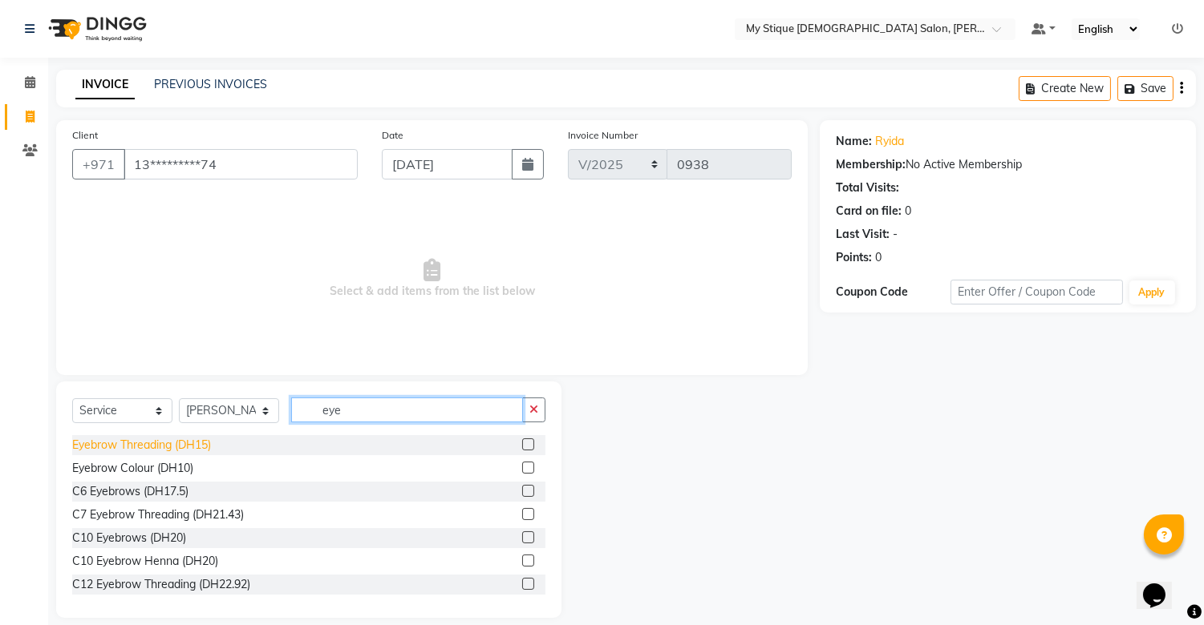
type input "eye"
click at [178, 445] on div "Eyebrow Threading (DH15)" at bounding box center [141, 445] width 139 height 17
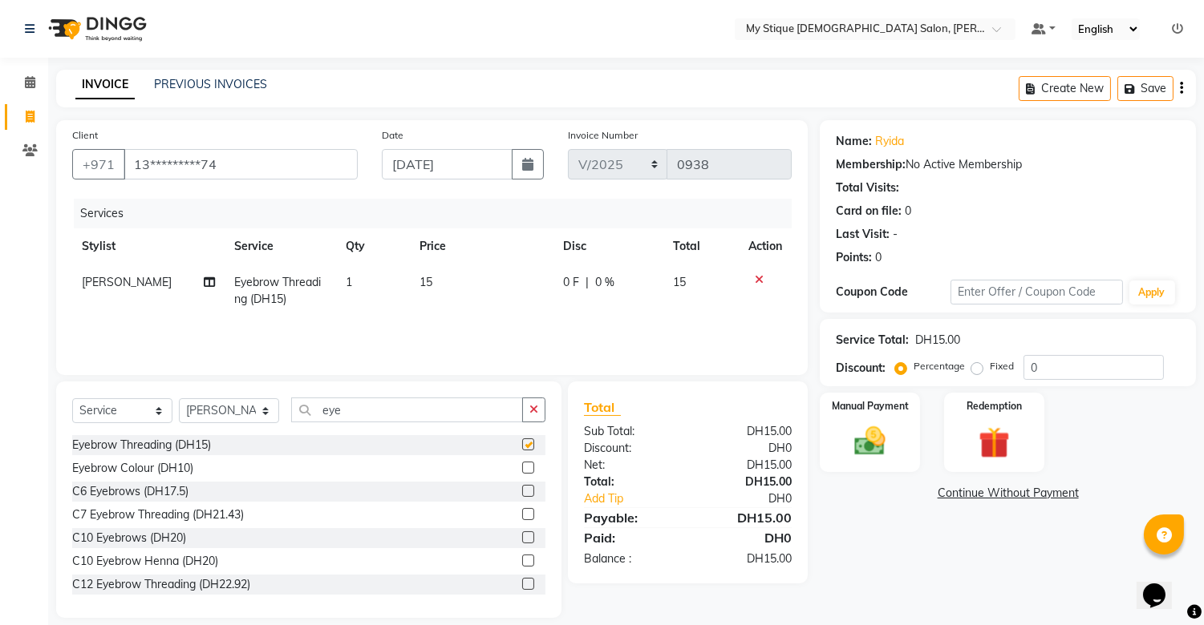
checkbox input "false"
click at [890, 423] on img at bounding box center [870, 442] width 53 height 38
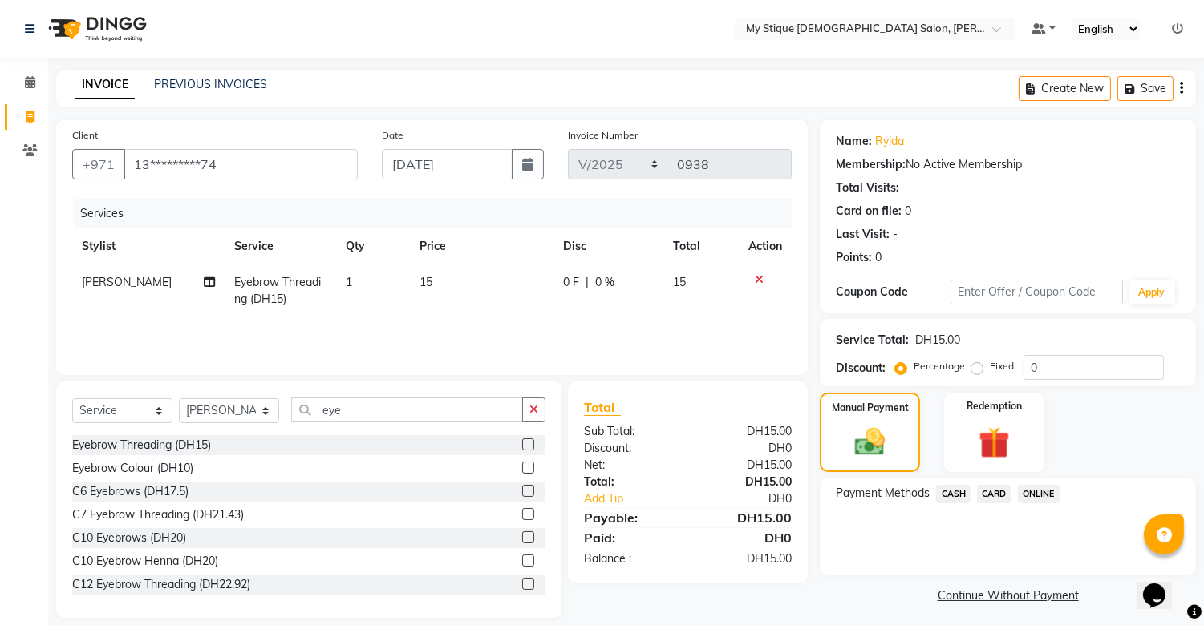
click at [948, 492] on span "CASH" at bounding box center [953, 494] width 34 height 18
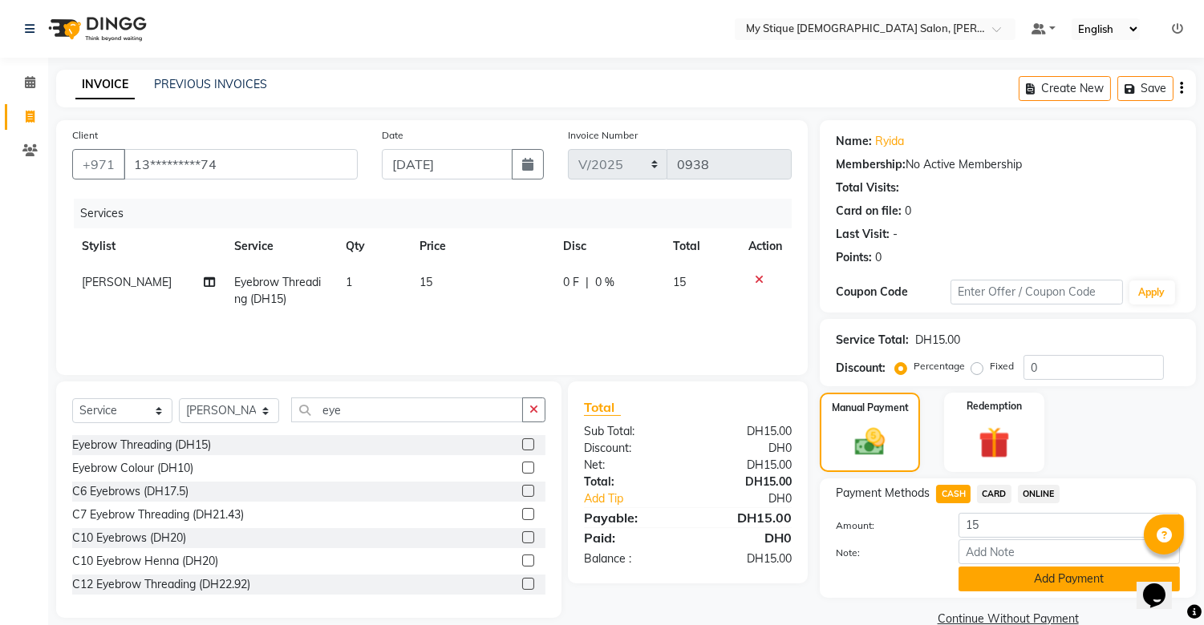
click at [1058, 573] on button "Add Payment" at bounding box center [1068, 579] width 221 height 25
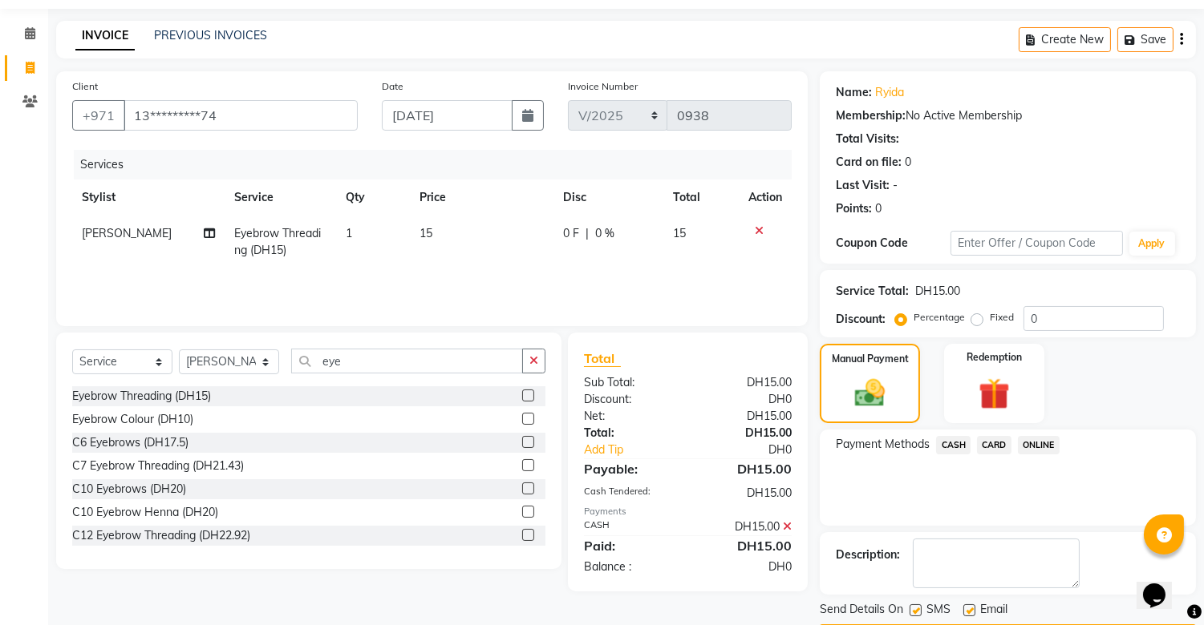
scroll to position [96, 0]
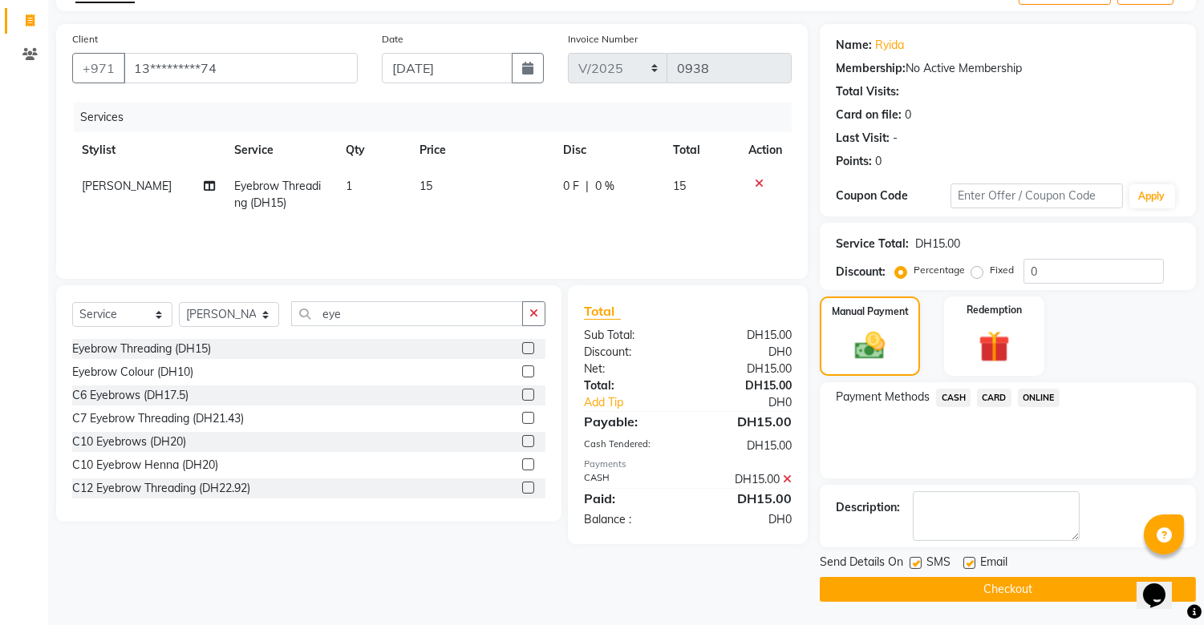
click at [1054, 582] on button "Checkout" at bounding box center [1007, 589] width 376 height 25
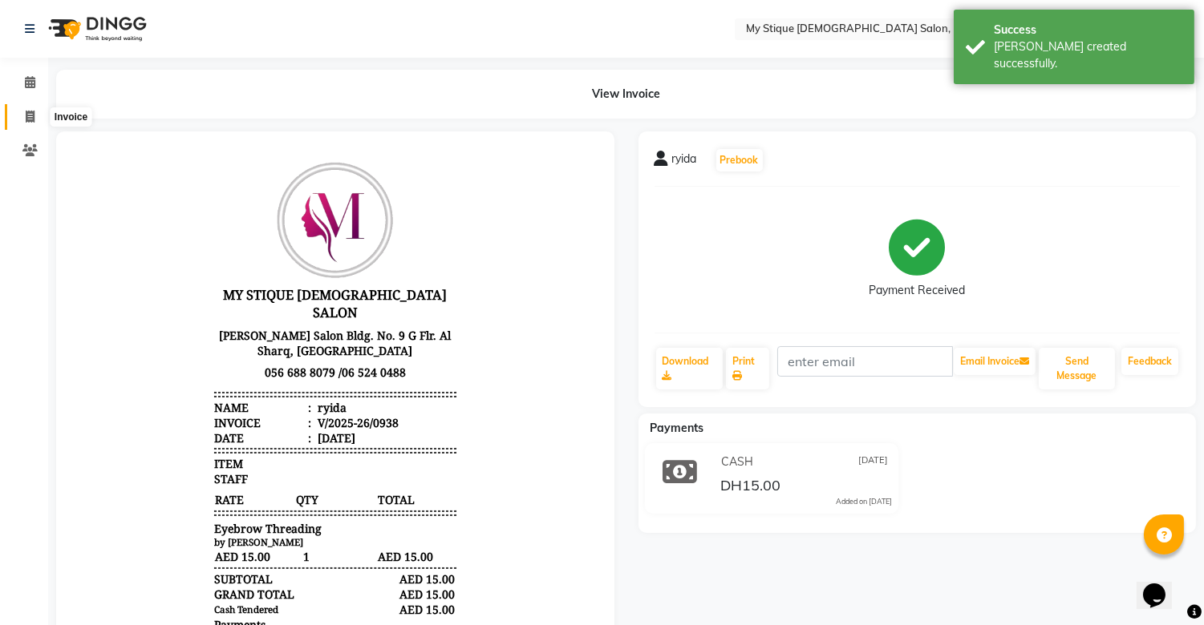
click at [27, 116] on icon at bounding box center [30, 117] width 9 height 12
select select "service"
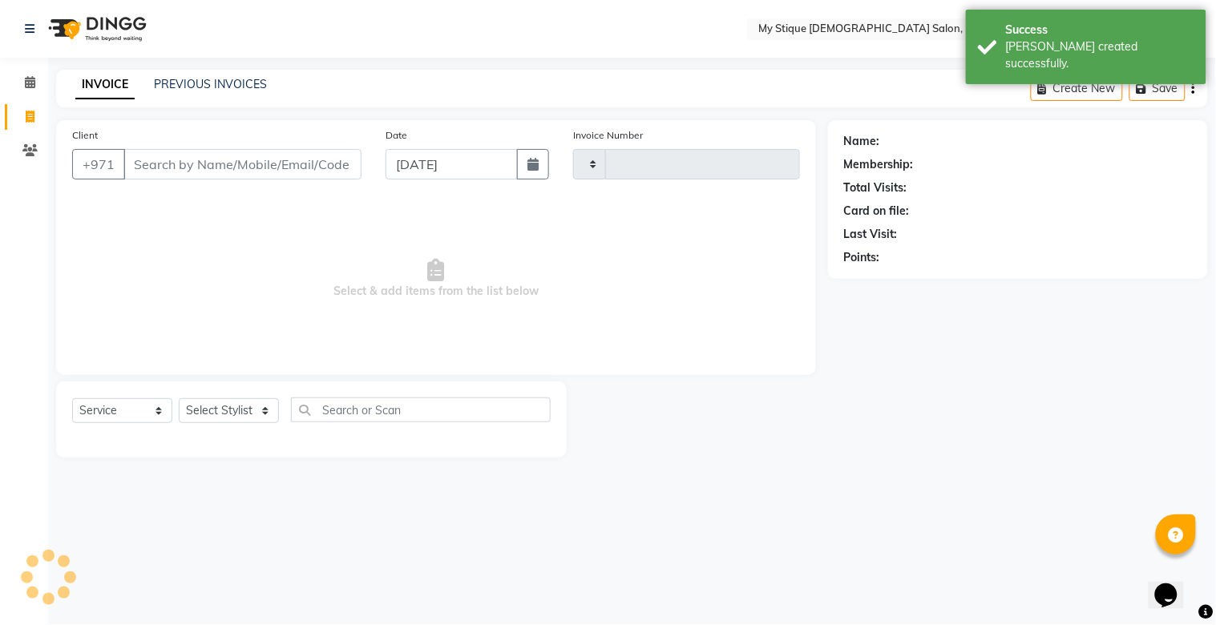
type input "0939"
click at [200, 81] on link "PREVIOUS INVOICES" at bounding box center [210, 84] width 113 height 14
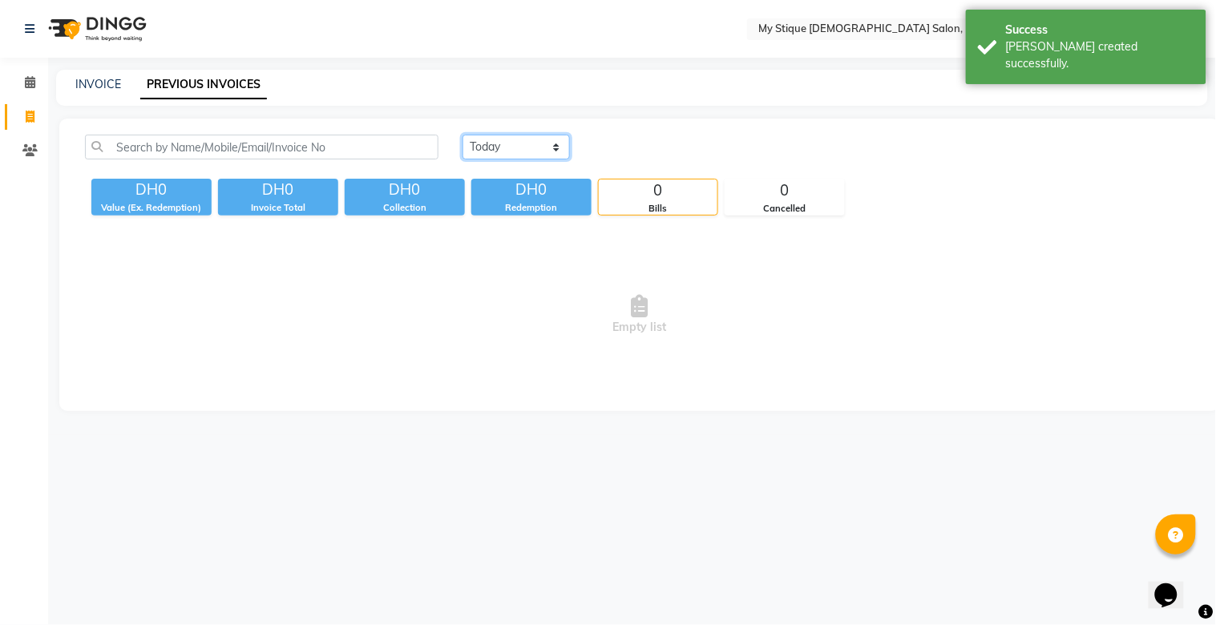
click at [512, 148] on select "[DATE] [DATE] Custom Range" at bounding box center [516, 147] width 107 height 25
click at [463, 135] on select "[DATE] [DATE] Custom Range" at bounding box center [516, 147] width 107 height 25
click at [540, 155] on select "[DATE] [DATE] Custom Range" at bounding box center [516, 147] width 107 height 25
click at [463, 135] on select "[DATE] [DATE] Custom Range" at bounding box center [516, 147] width 107 height 25
click at [627, 151] on input "[DATE]" at bounding box center [647, 147] width 112 height 22
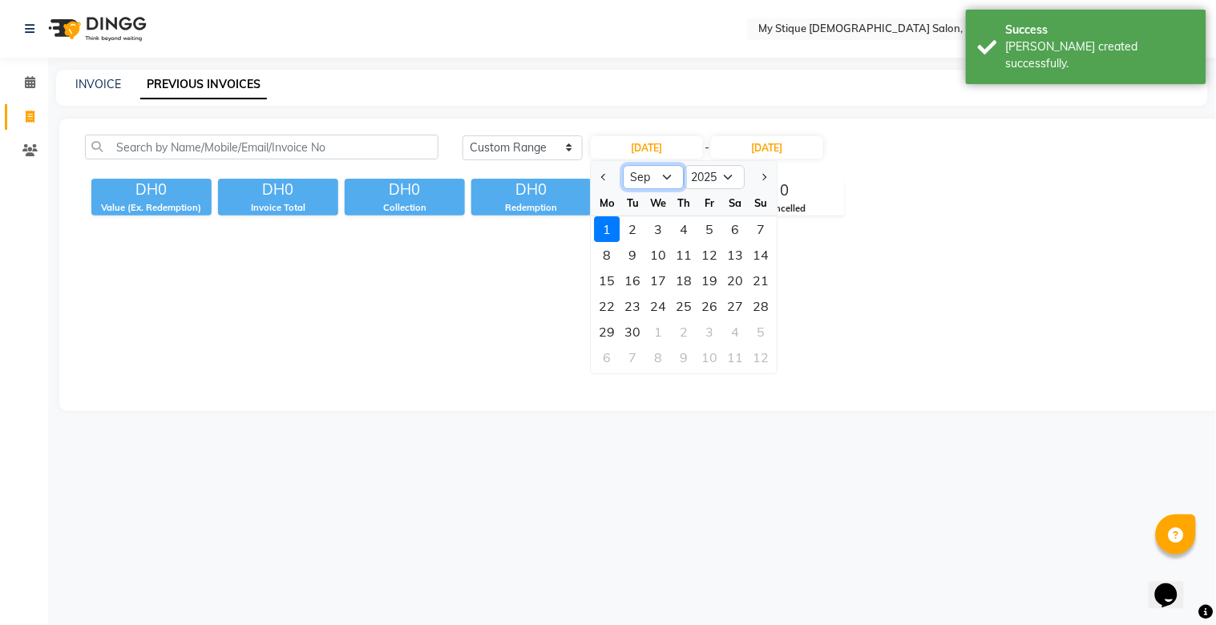
click at [666, 179] on select "Jan Feb Mar Apr May Jun Jul Aug Sep Oct Nov Dec" at bounding box center [654, 177] width 61 height 24
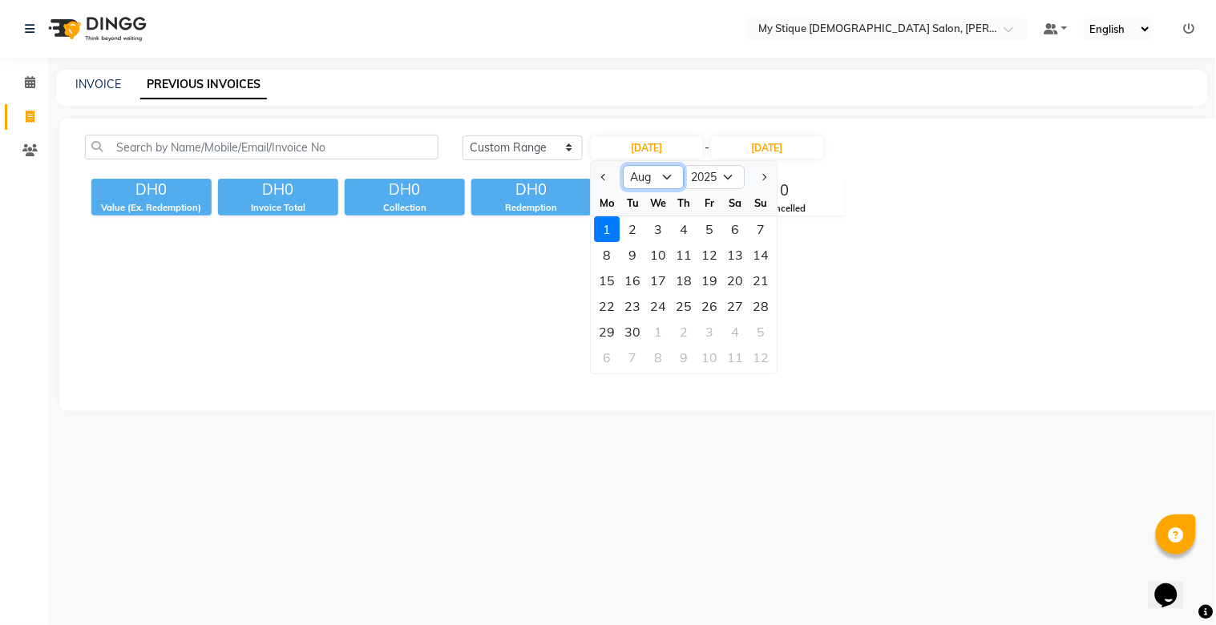
click at [624, 165] on select "Jan Feb Mar Apr May Jun Jul Aug Sep Oct Nov Dec" at bounding box center [654, 177] width 61 height 24
click at [742, 334] on div "30" at bounding box center [736, 332] width 26 height 26
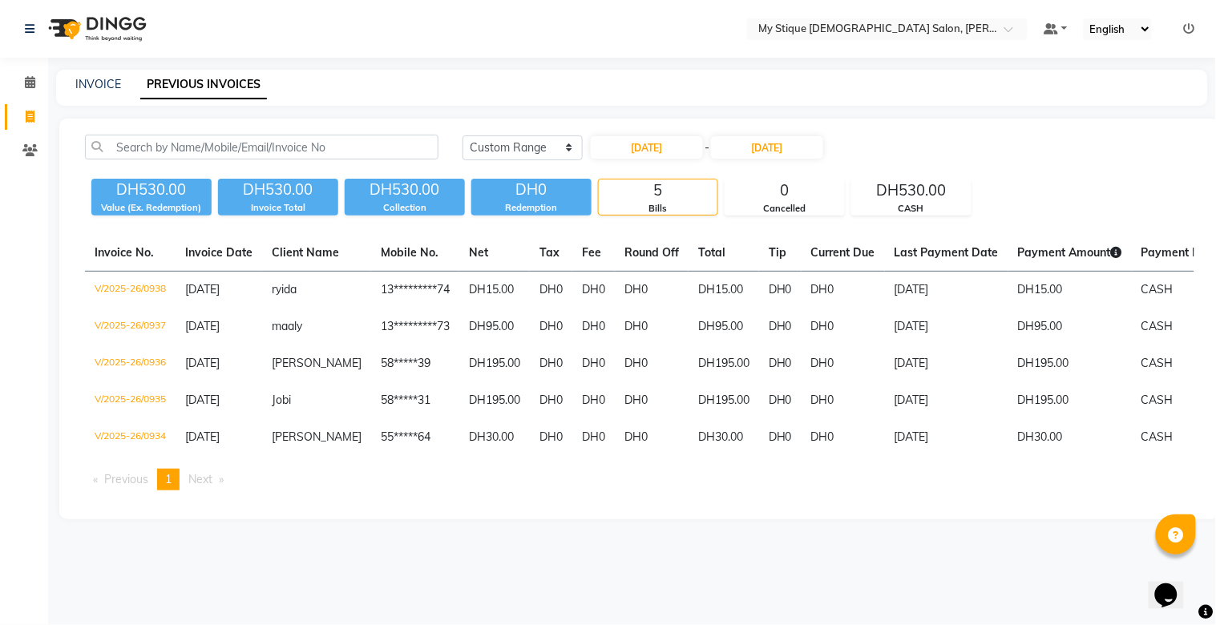
click at [105, 76] on div "INVOICE" at bounding box center [98, 84] width 46 height 17
click at [94, 90] on link "INVOICE" at bounding box center [98, 84] width 46 height 14
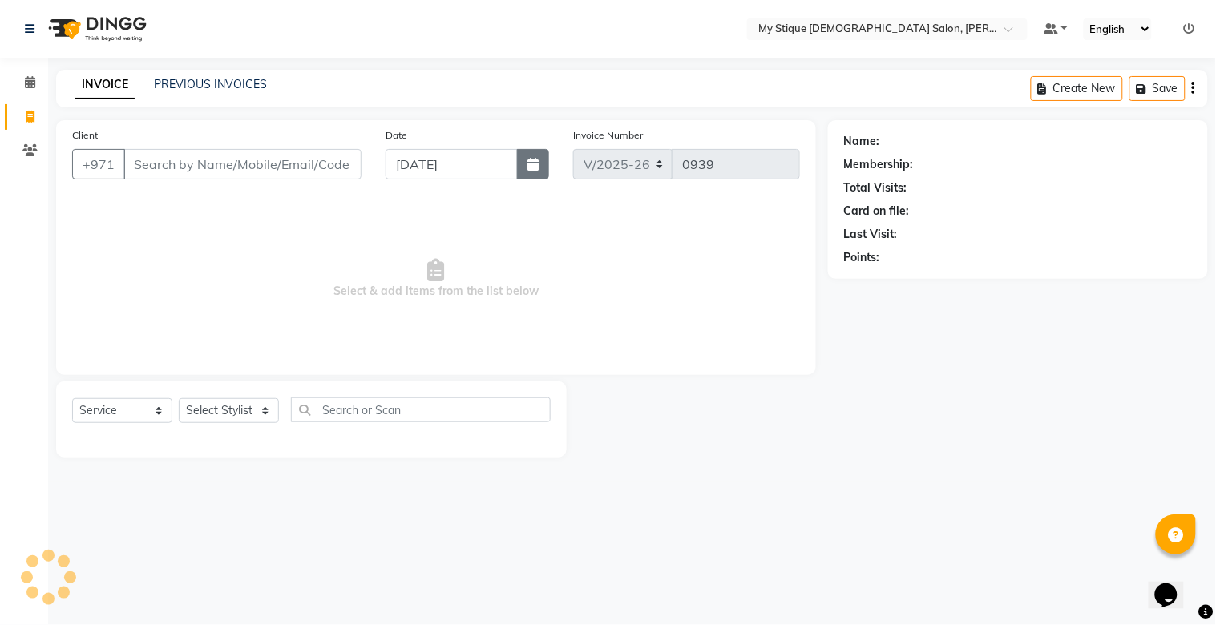
click at [533, 164] on icon "button" at bounding box center [533, 164] width 11 height 13
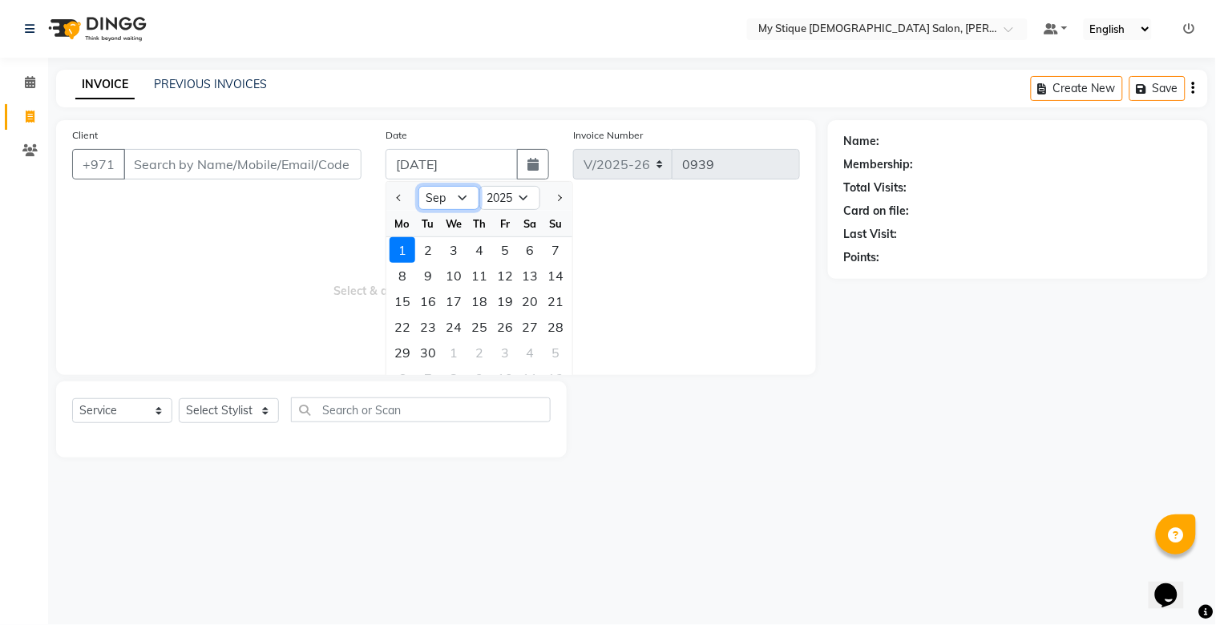
click at [447, 203] on select "Jan Feb Mar Apr May Jun Jul Aug Sep Oct Nov Dec" at bounding box center [449, 198] width 61 height 24
click at [419, 186] on select "Jan Feb Mar Apr May Jun Jul Aug Sep Oct Nov Dec" at bounding box center [449, 198] width 61 height 24
click at [556, 354] on div "31" at bounding box center [557, 353] width 26 height 26
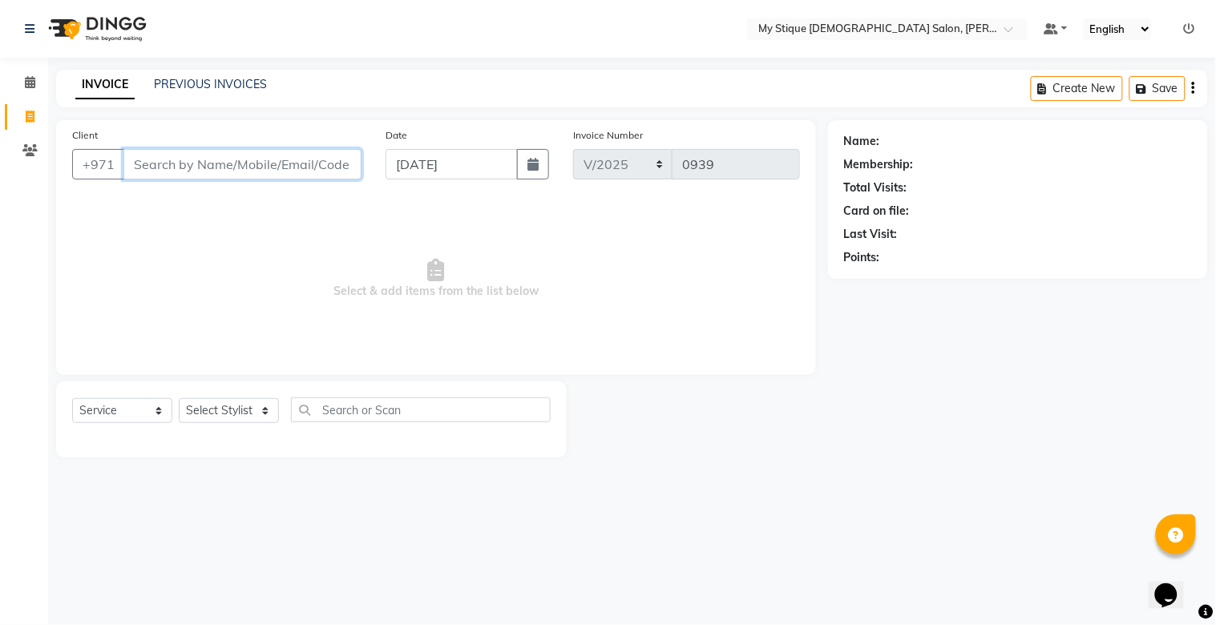
click at [234, 171] on input "Client" at bounding box center [242, 164] width 238 height 30
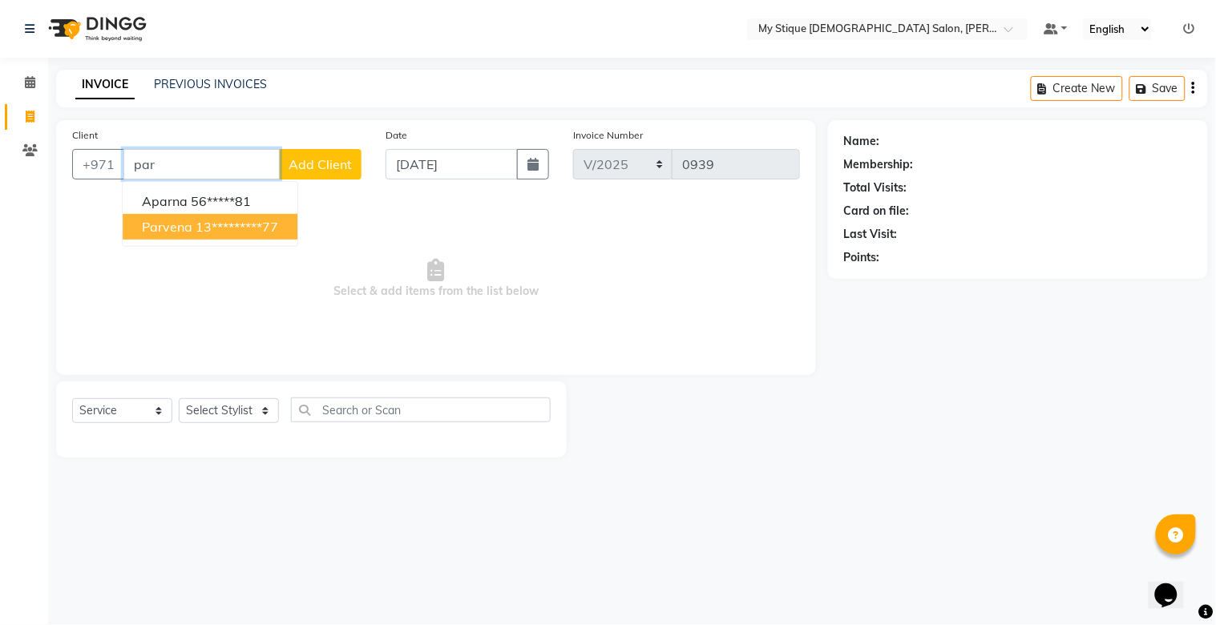
click at [199, 219] on ngb-highlight "13*********77" at bounding box center [237, 227] width 83 height 16
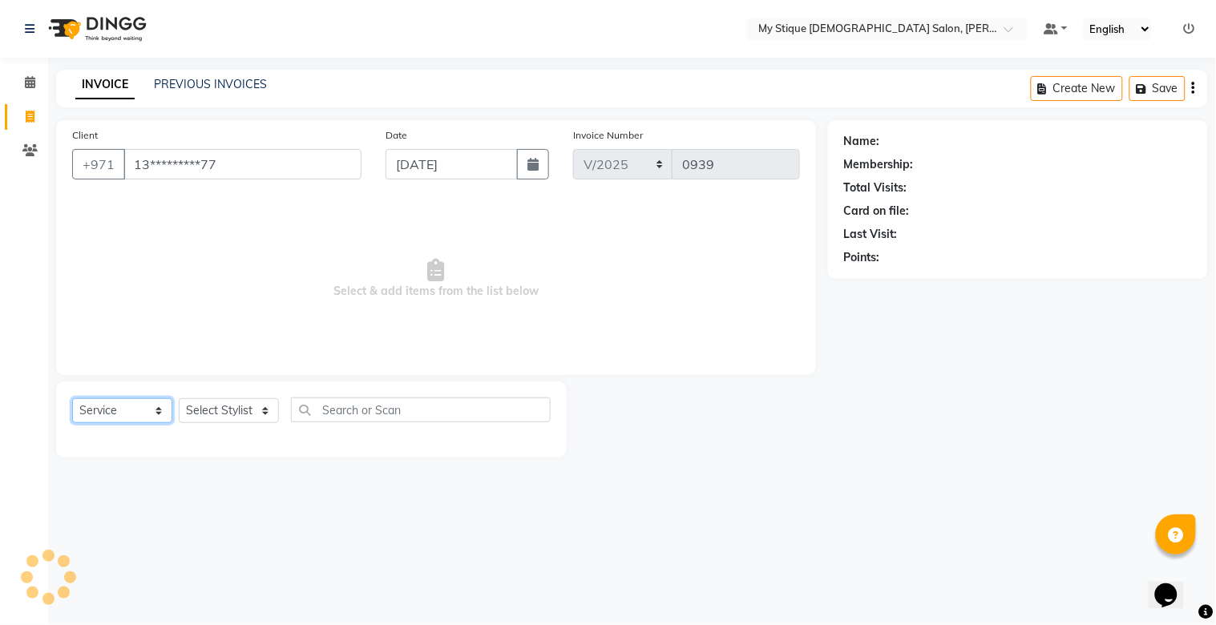
click at [98, 413] on select "Select Service Product Membership Package Voucher Prepaid Gift Card" at bounding box center [122, 411] width 100 height 25
click at [72, 399] on select "Select Service Product Membership Package Voucher Prepaid Gift Card" at bounding box center [122, 411] width 100 height 25
click at [104, 404] on select "Select Service Product Membership Package Voucher Prepaid Gift Card" at bounding box center [122, 411] width 100 height 25
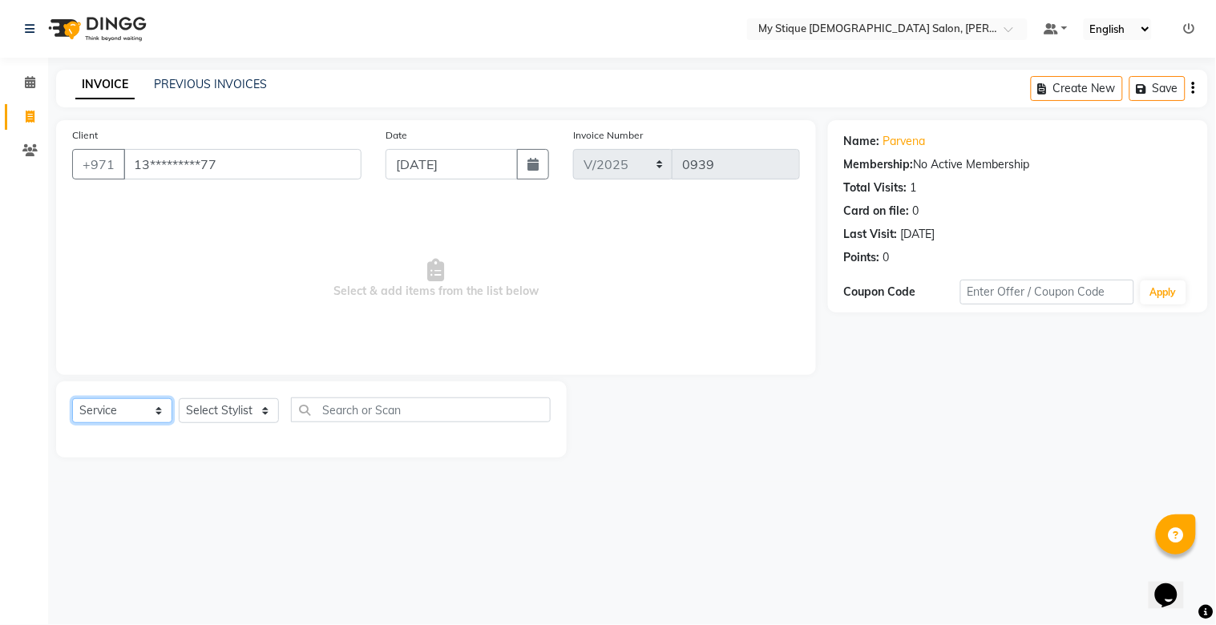
click at [72, 399] on select "Select Service Product Membership Package Voucher Prepaid Gift Card" at bounding box center [122, 411] width 100 height 25
click at [221, 418] on select "Select Stylist Amanpreet Betcy Reshma Riham Sales Saritha TEMP STAFF" at bounding box center [229, 411] width 100 height 25
click at [179, 399] on select "Select Stylist Amanpreet Betcy Reshma Riham Sales Saritha TEMP STAFF" at bounding box center [229, 411] width 100 height 25
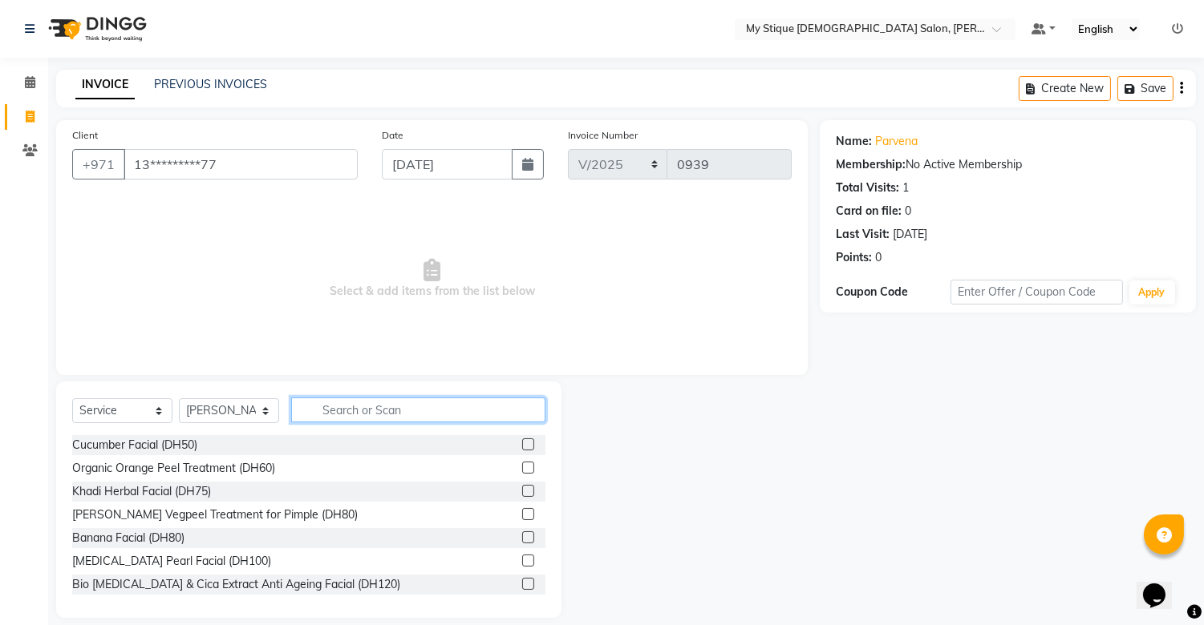
click at [371, 406] on input "text" at bounding box center [418, 410] width 254 height 25
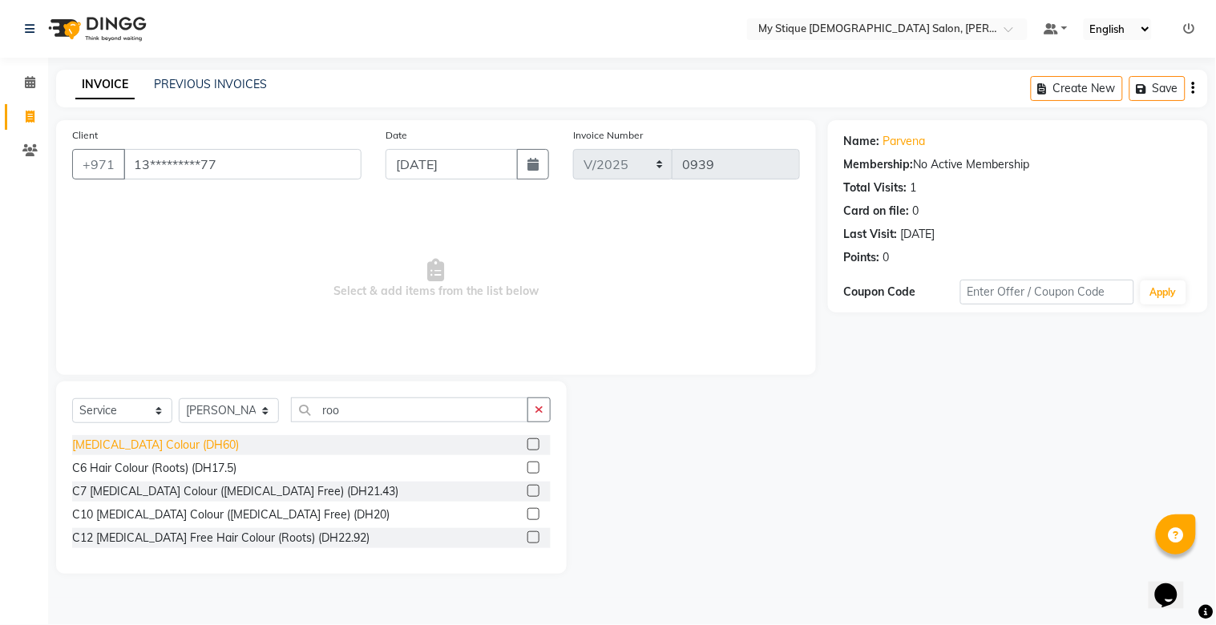
click at [107, 445] on div "Hair Root Colour (DH60)" at bounding box center [155, 445] width 167 height 17
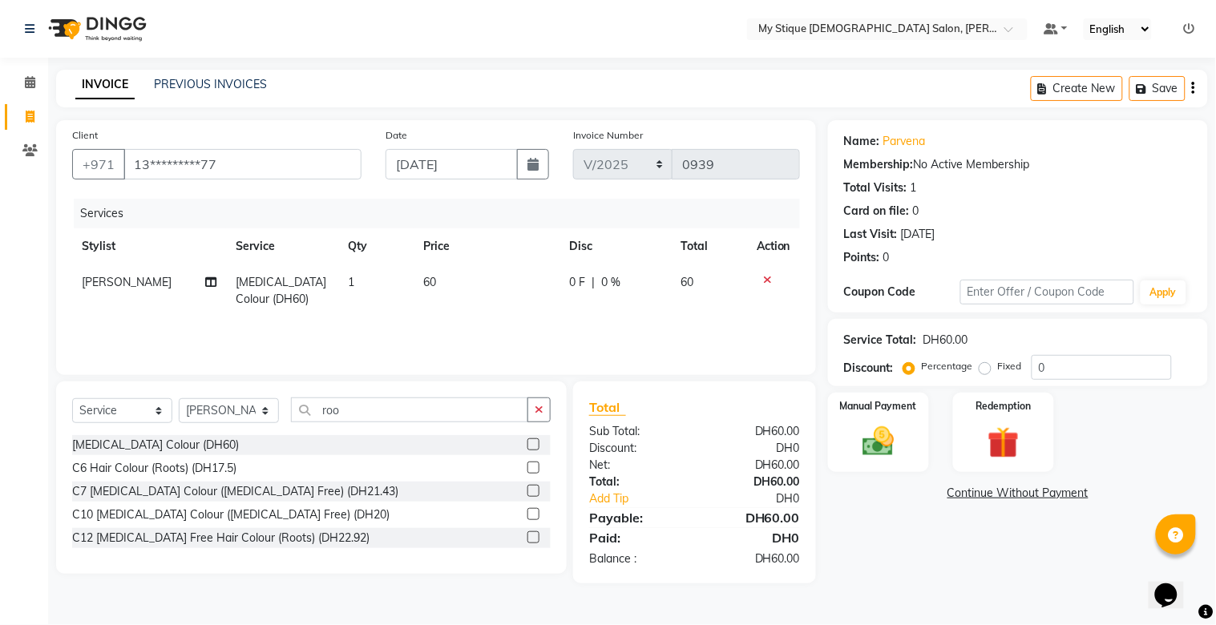
click at [461, 277] on td "60" at bounding box center [487, 291] width 146 height 53
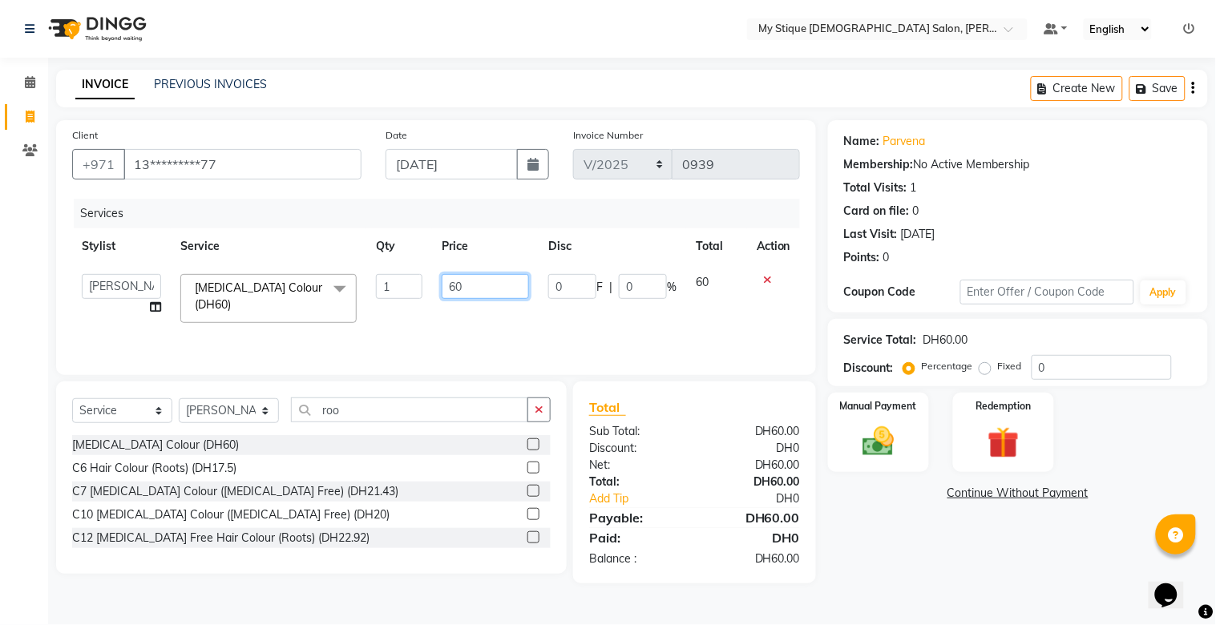
click at [467, 289] on input "60" at bounding box center [485, 286] width 87 height 25
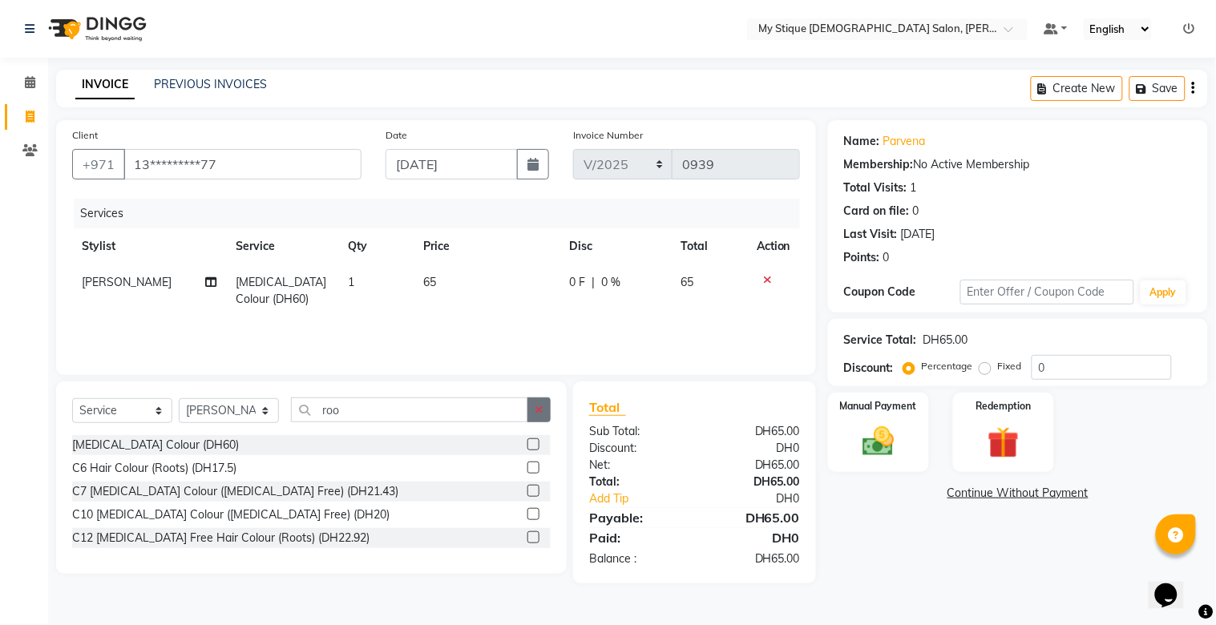
click at [536, 414] on icon "button" at bounding box center [539, 409] width 9 height 11
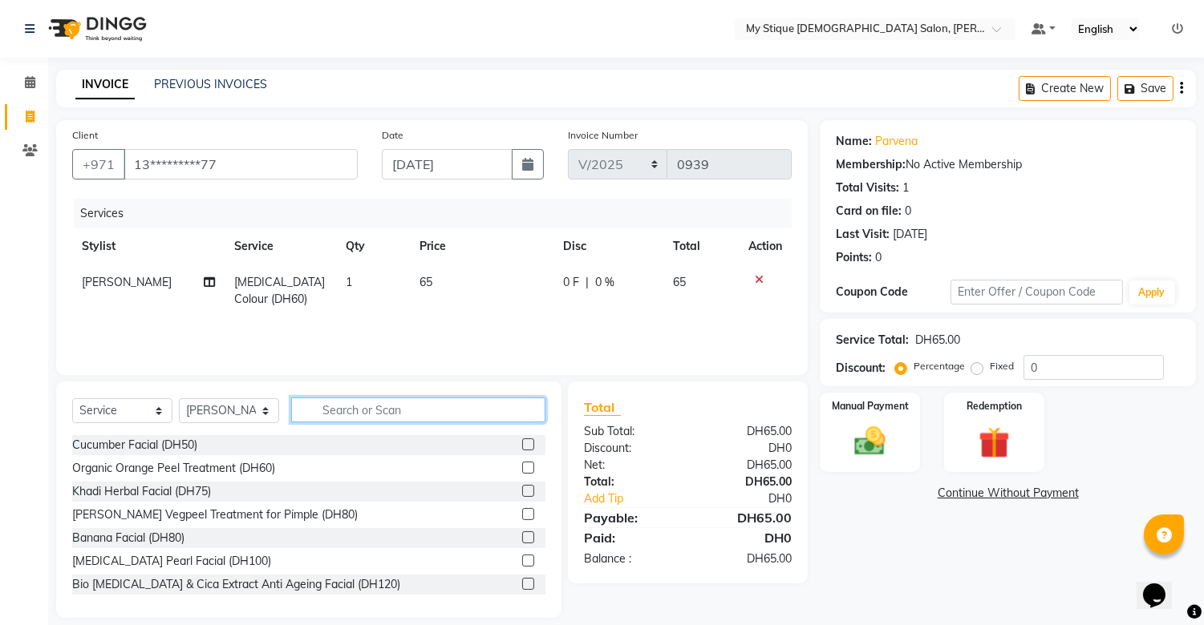
click at [509, 414] on input "text" at bounding box center [418, 410] width 254 height 25
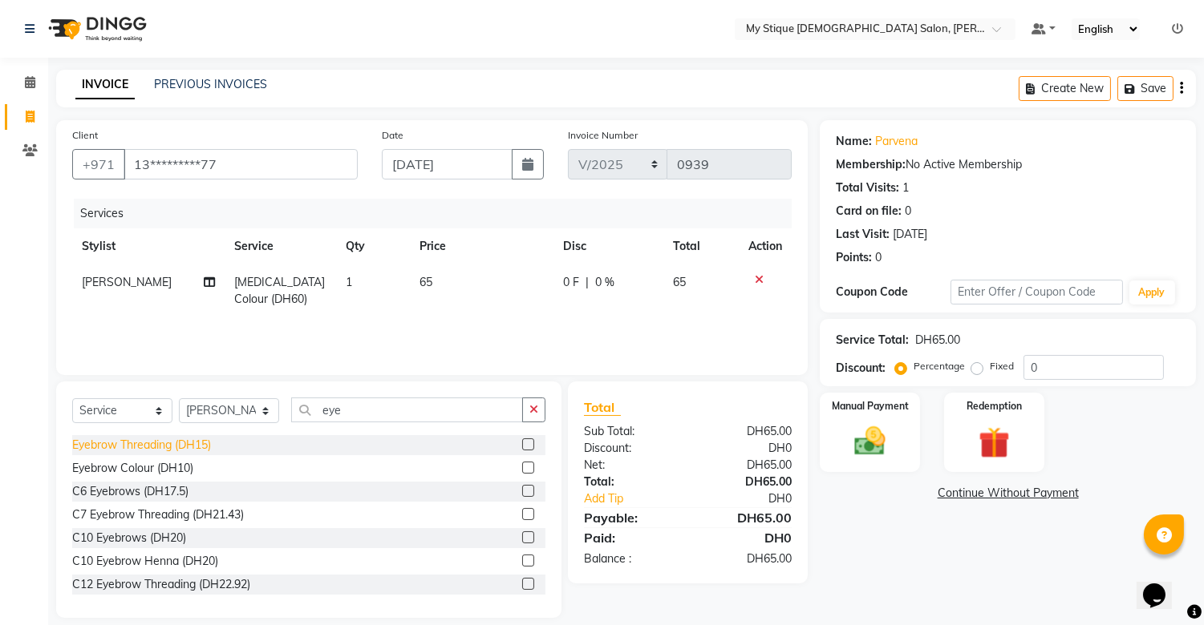
click at [169, 439] on div "Eyebrow Threading (DH15)" at bounding box center [141, 445] width 139 height 17
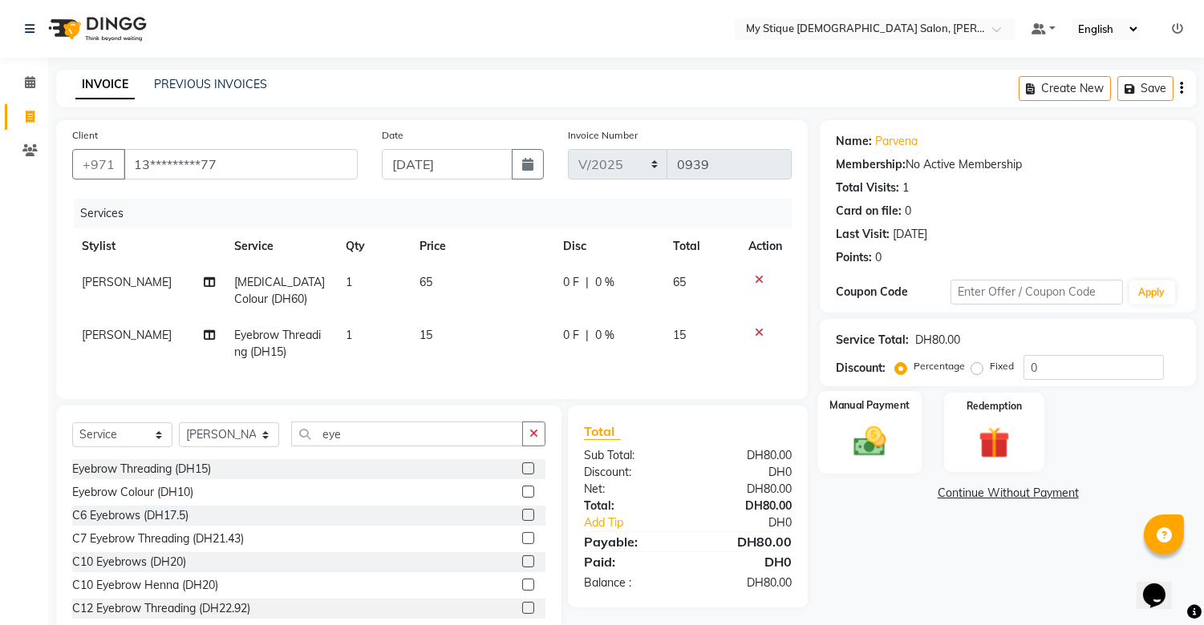
click at [870, 438] on img at bounding box center [870, 442] width 53 height 38
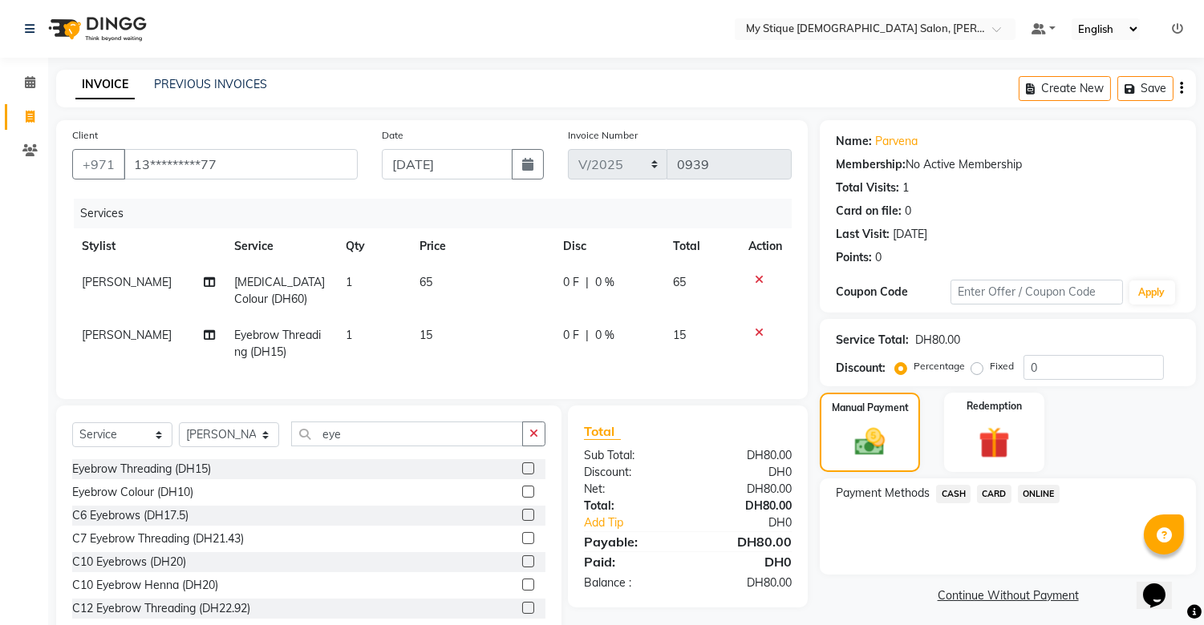
click at [958, 492] on span "CASH" at bounding box center [953, 494] width 34 height 18
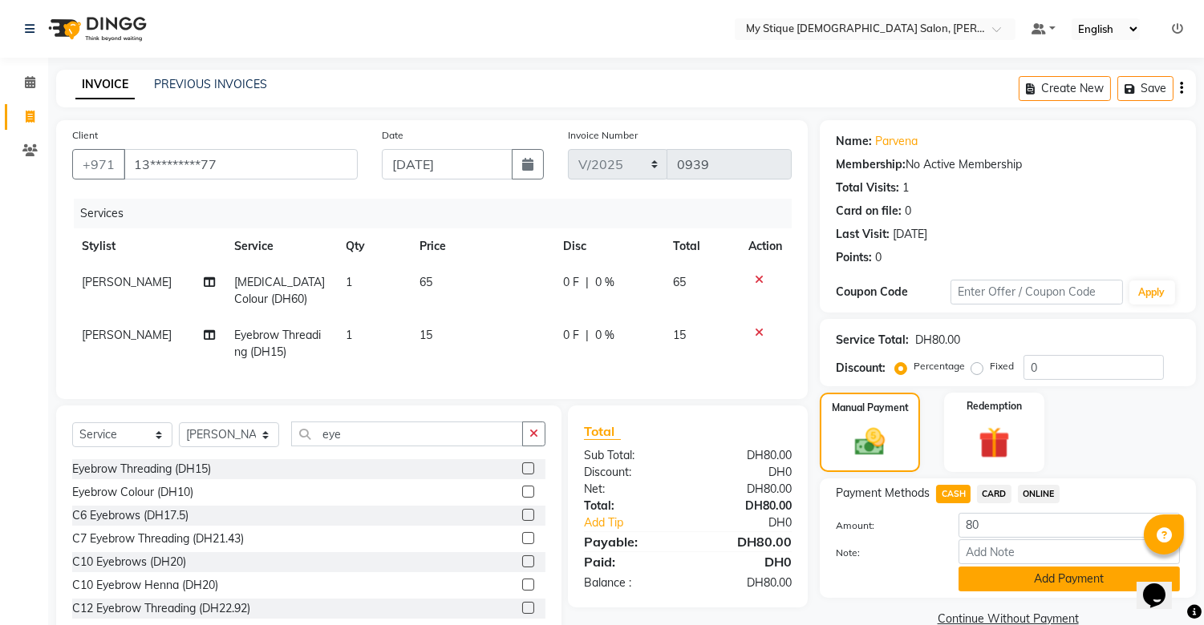
click at [998, 577] on button "Add Payment" at bounding box center [1068, 579] width 221 height 25
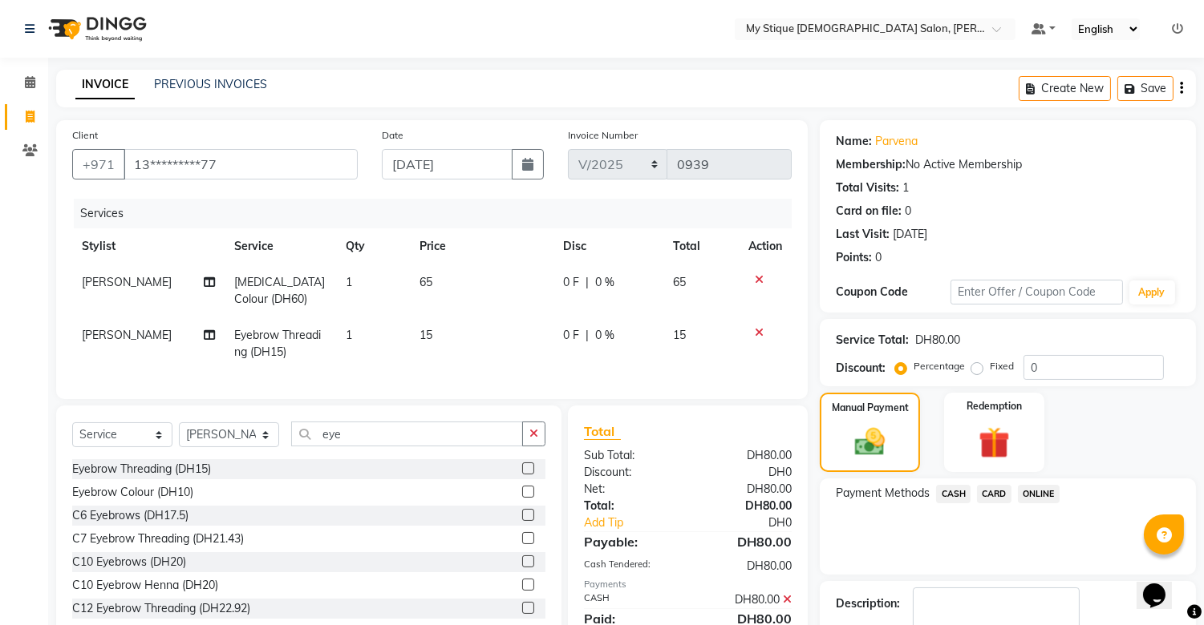
scroll to position [96, 0]
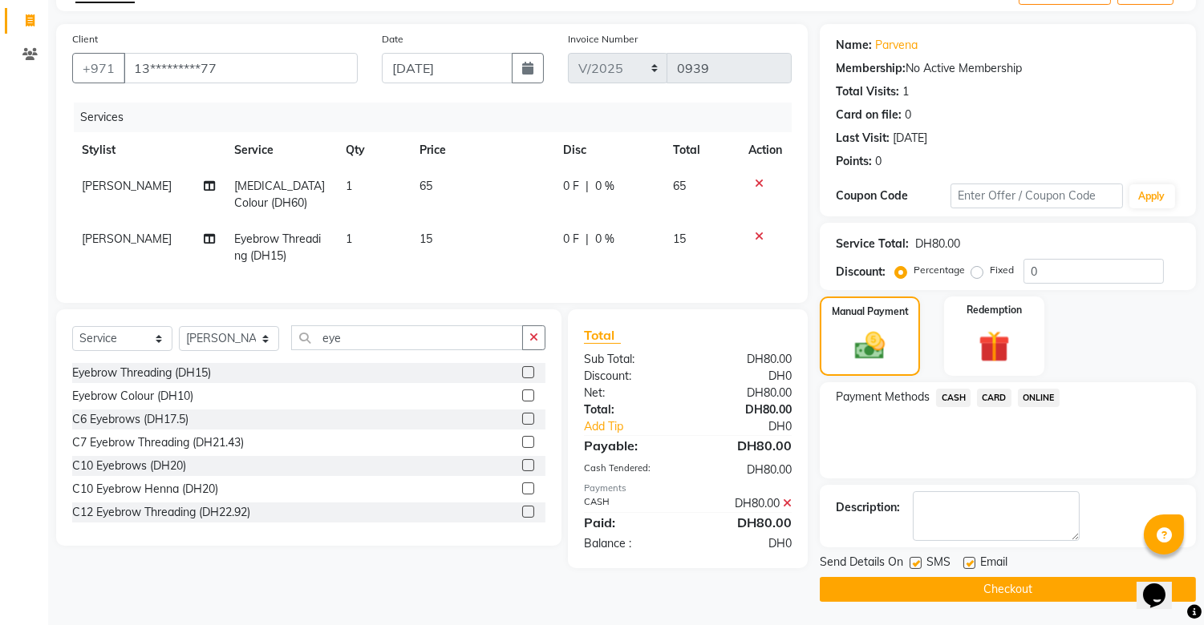
click at [998, 581] on button "Checkout" at bounding box center [1007, 589] width 376 height 25
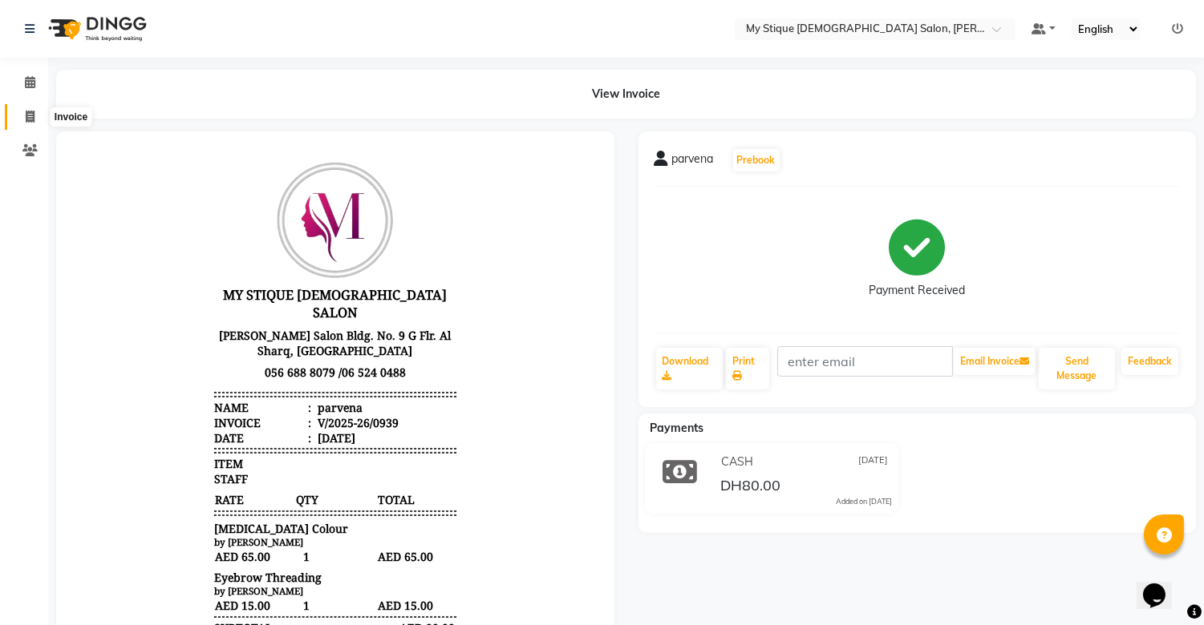
click at [27, 108] on span at bounding box center [30, 117] width 28 height 18
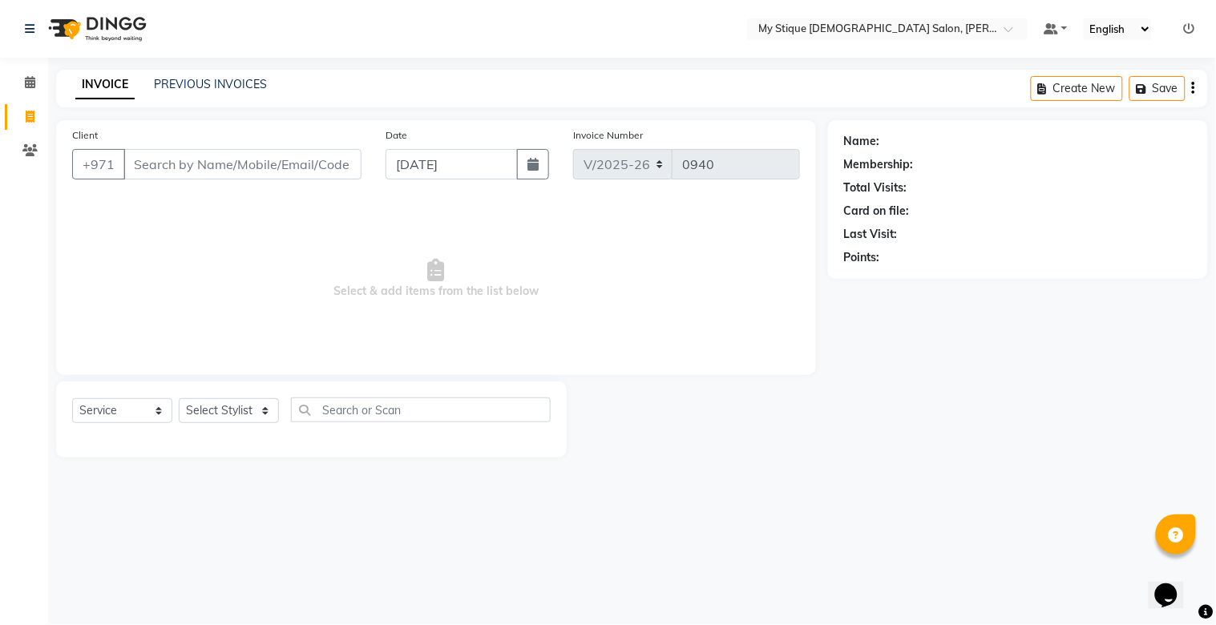
click at [553, 172] on div "Date 01-09-2025" at bounding box center [468, 160] width 188 height 66
click at [538, 166] on icon "button" at bounding box center [533, 164] width 11 height 13
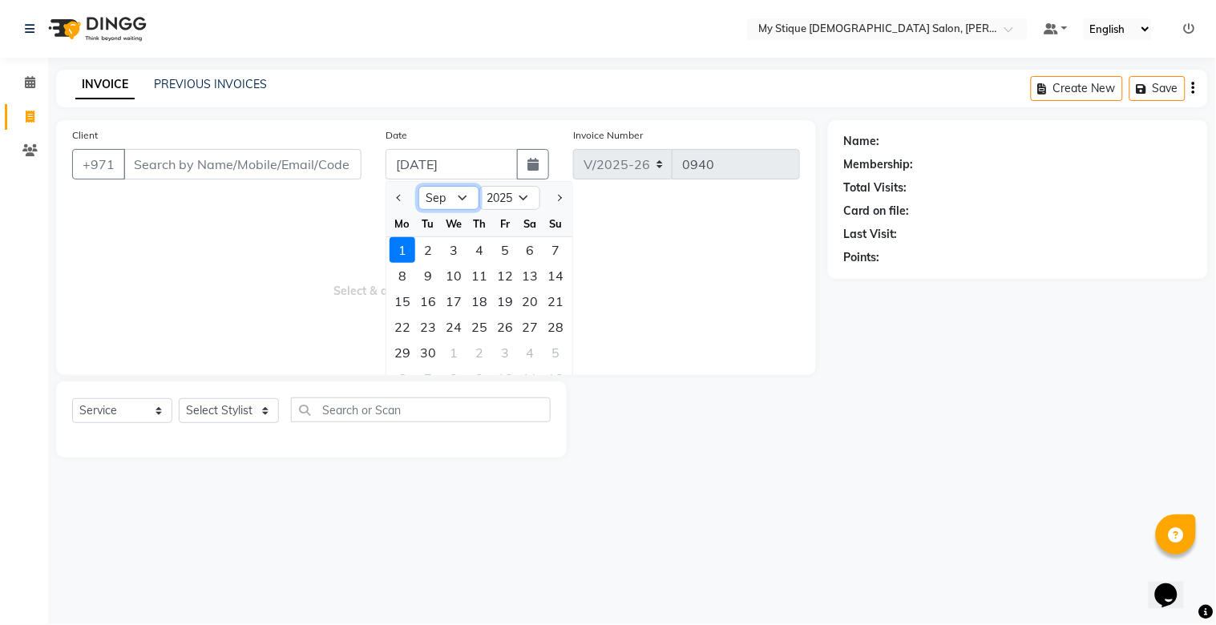
click at [455, 198] on select "Jan Feb Mar Apr May Jun Jul Aug Sep Oct Nov Dec" at bounding box center [449, 198] width 61 height 24
click at [419, 186] on select "Jan Feb Mar Apr May Jun Jul Aug Sep Oct Nov Dec" at bounding box center [449, 198] width 61 height 24
click at [548, 350] on div "31" at bounding box center [557, 353] width 26 height 26
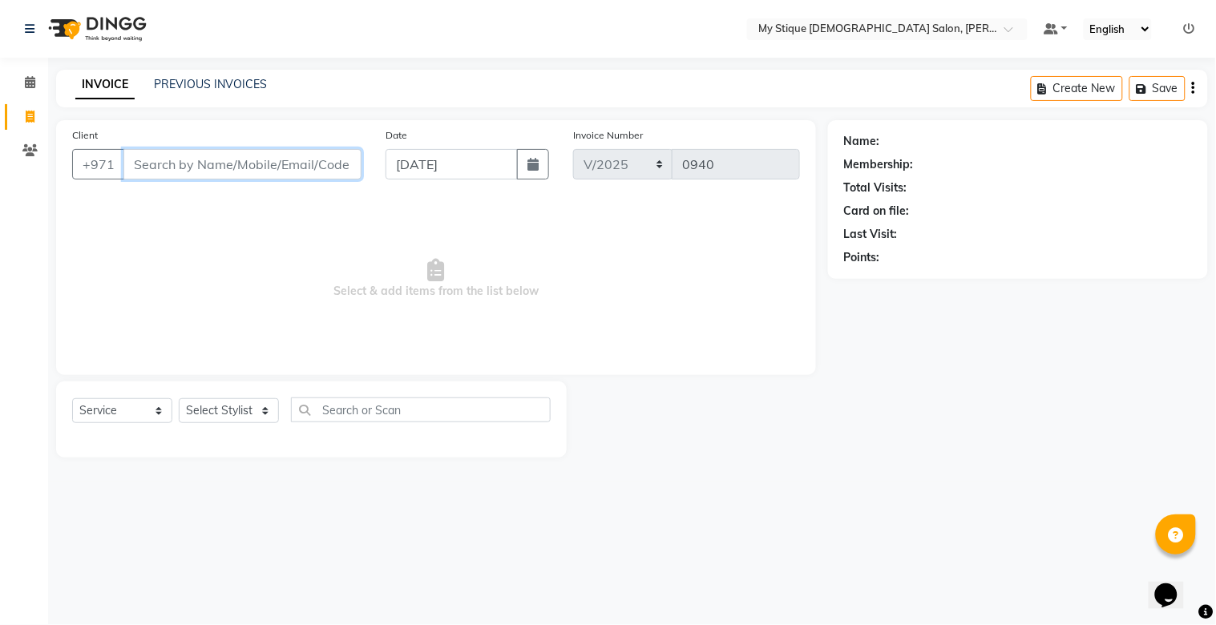
click at [198, 165] on input "Client" at bounding box center [242, 164] width 238 height 30
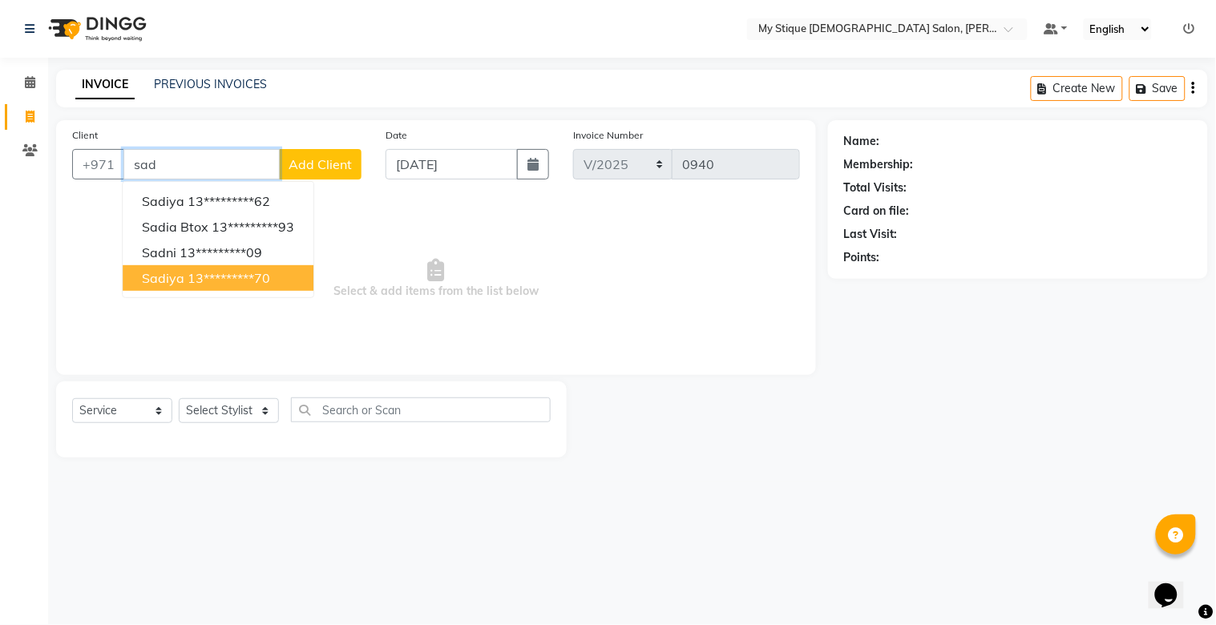
click at [181, 275] on span "sadiya" at bounding box center [163, 278] width 42 height 16
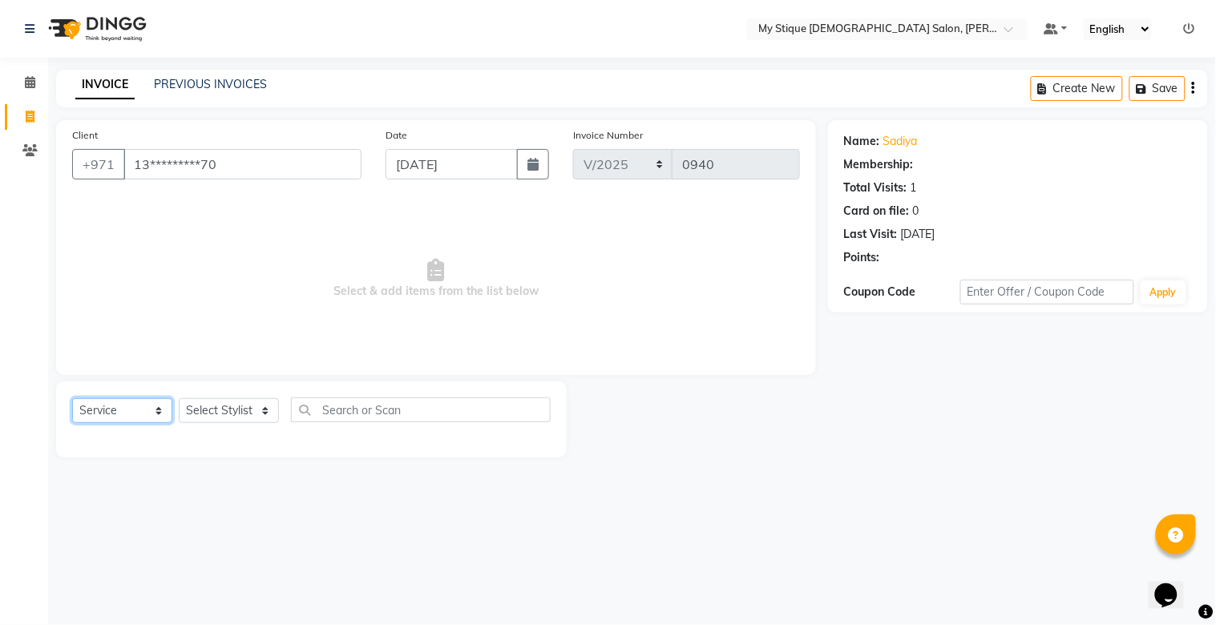
click at [93, 413] on select "Select Service Product Membership Package Voucher Prepaid Gift Card" at bounding box center [122, 411] width 100 height 25
click at [72, 399] on select "Select Service Product Membership Package Voucher Prepaid Gift Card" at bounding box center [122, 411] width 100 height 25
click at [241, 413] on select "Select Stylist Amanpreet Betcy Reshma Riham Sales Saritha TEMP STAFF" at bounding box center [229, 411] width 100 height 25
click at [179, 399] on select "Select Stylist Amanpreet Betcy Reshma Riham Sales Saritha TEMP STAFF" at bounding box center [229, 411] width 100 height 25
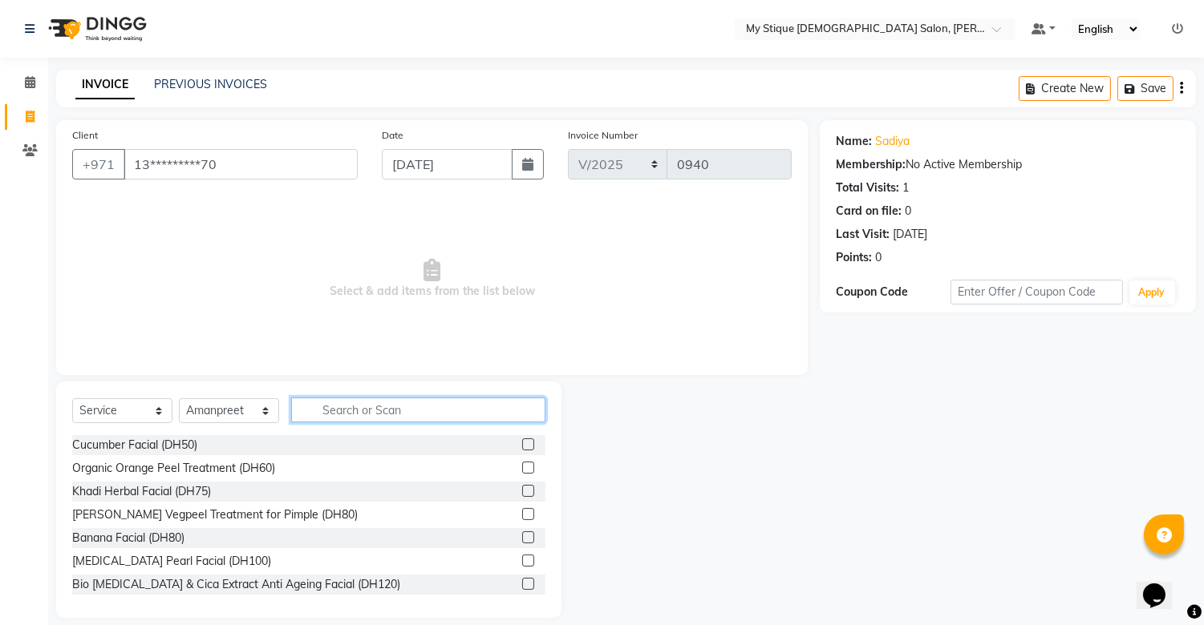
click at [357, 415] on input "text" at bounding box center [418, 410] width 254 height 25
click at [217, 415] on select "Select Stylist Amanpreet Betcy Reshma Riham Sales Saritha TEMP STAFF" at bounding box center [229, 411] width 100 height 25
click at [179, 399] on select "Select Stylist Amanpreet Betcy Reshma Riham Sales Saritha TEMP STAFF" at bounding box center [229, 411] width 100 height 25
click at [377, 409] on input "text" at bounding box center [418, 410] width 254 height 25
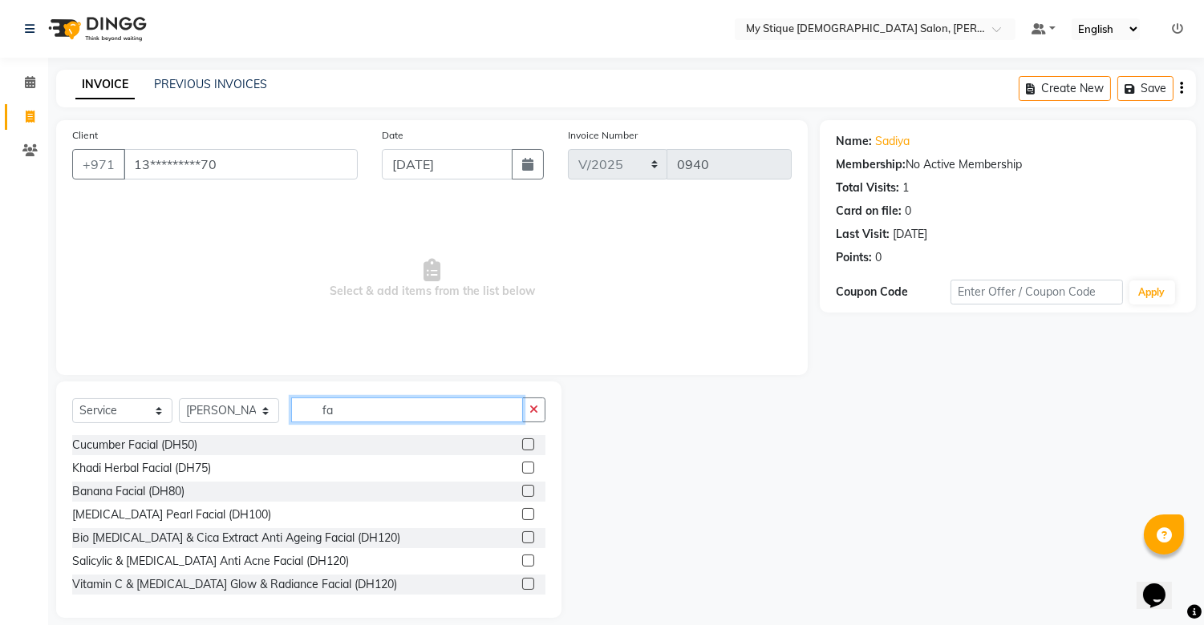
click at [385, 399] on input "fa" at bounding box center [407, 410] width 232 height 25
click at [530, 418] on button "button" at bounding box center [533, 410] width 23 height 25
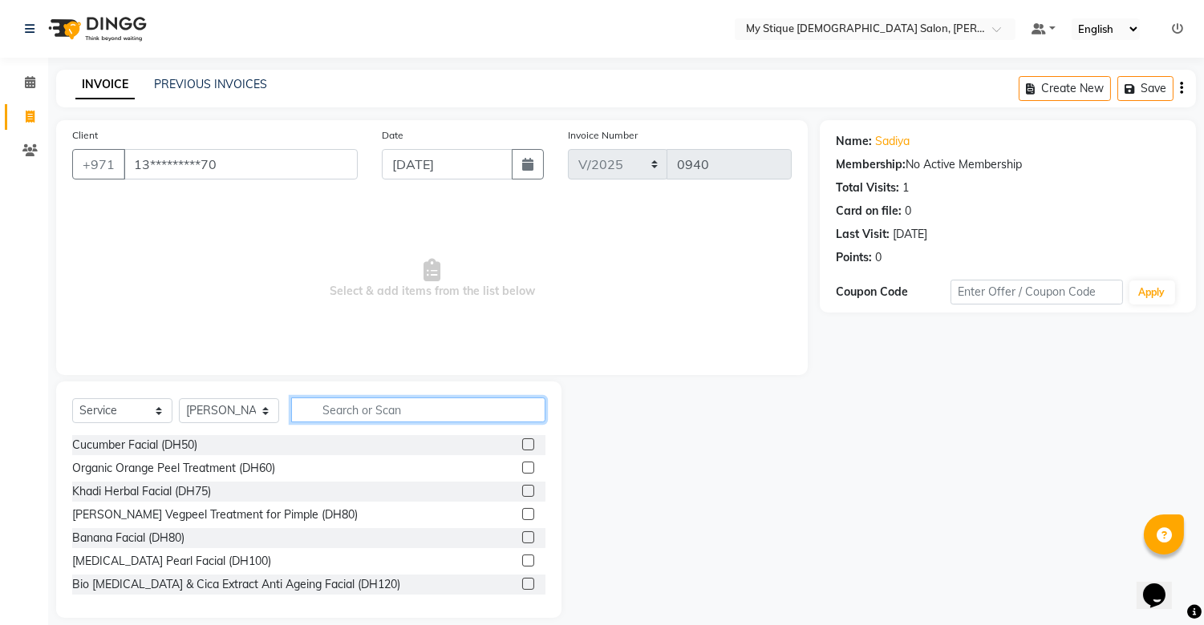
click at [524, 412] on input "text" at bounding box center [418, 410] width 254 height 25
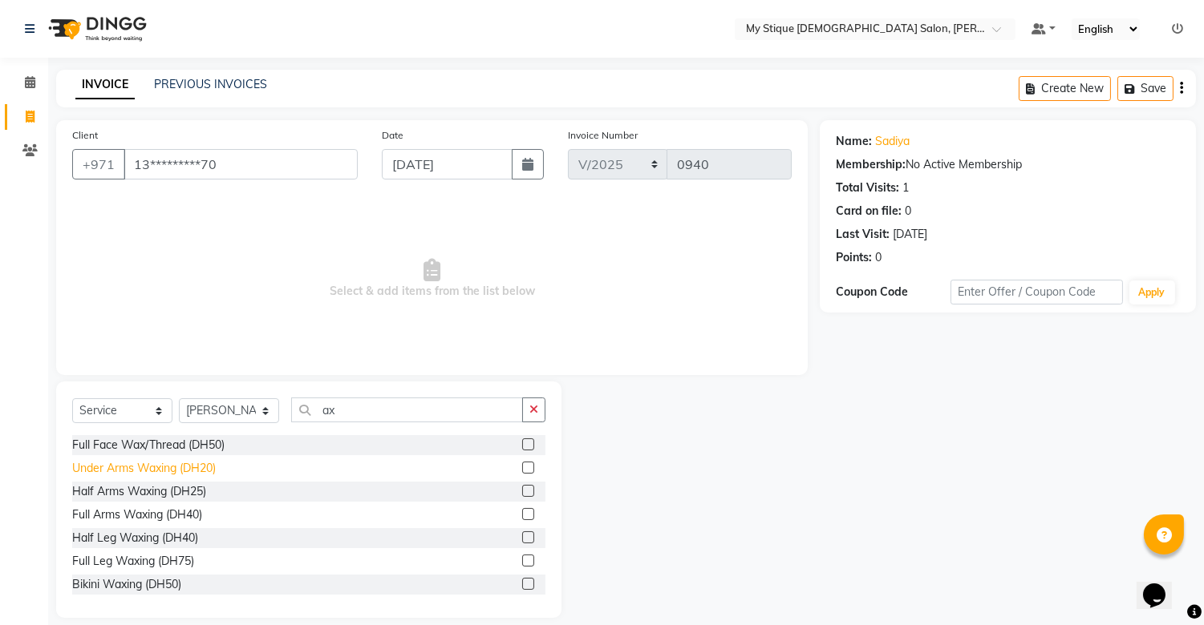
click at [188, 467] on div "Under Arms Waxing (DH20)" at bounding box center [144, 468] width 144 height 17
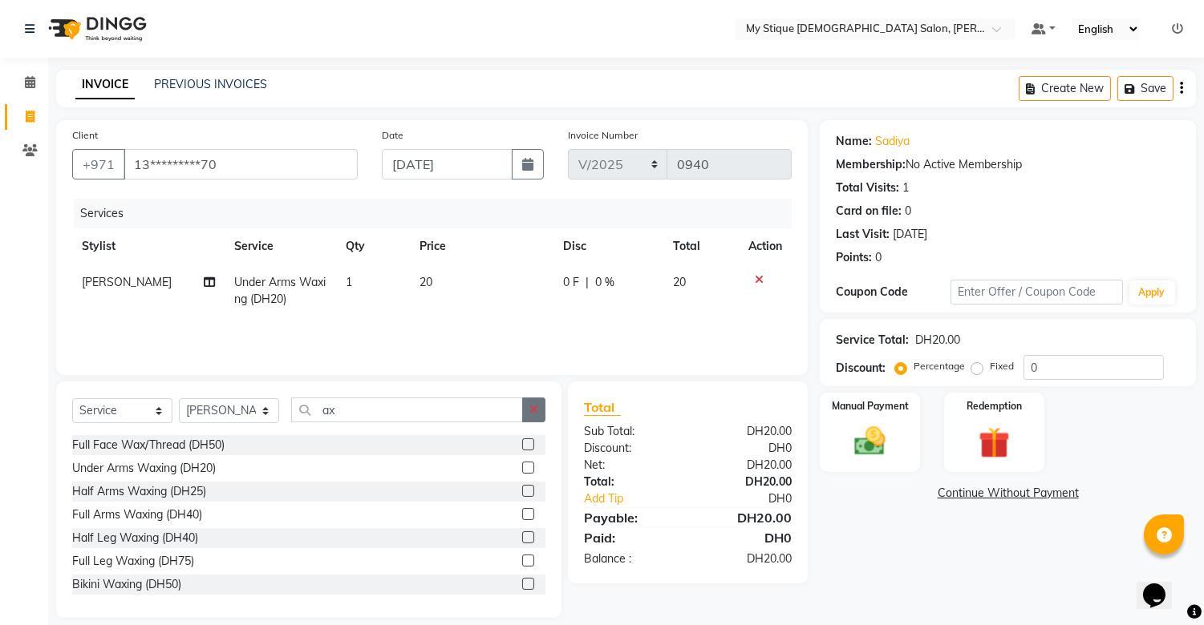
click at [537, 413] on icon "button" at bounding box center [533, 409] width 9 height 11
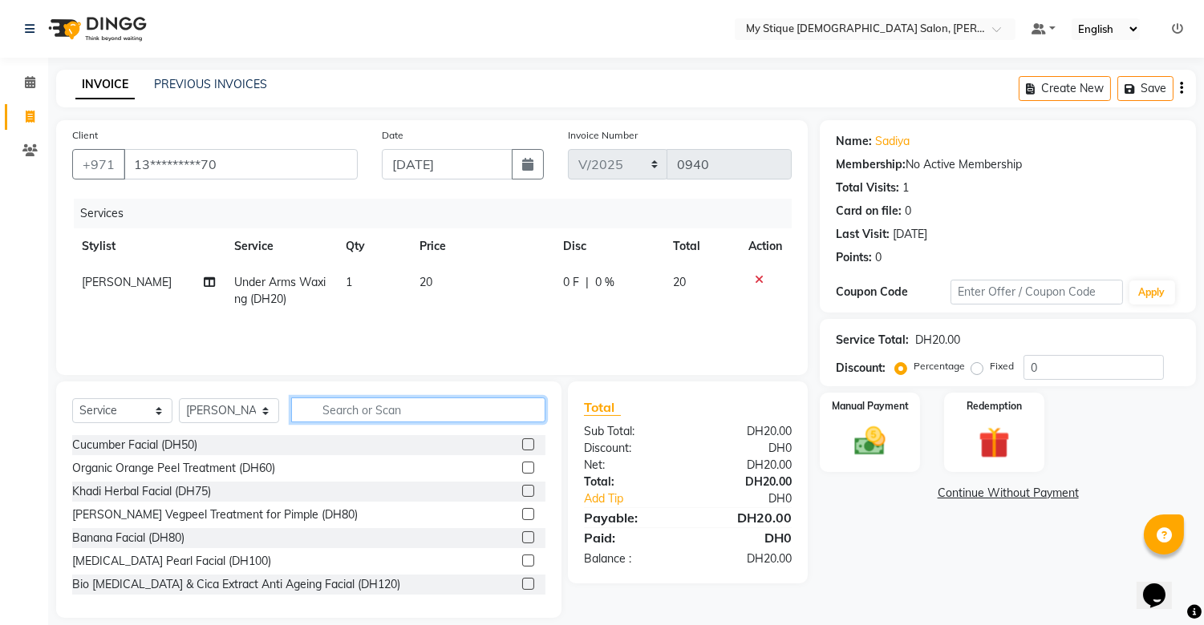
click at [349, 411] on input "text" at bounding box center [418, 410] width 254 height 25
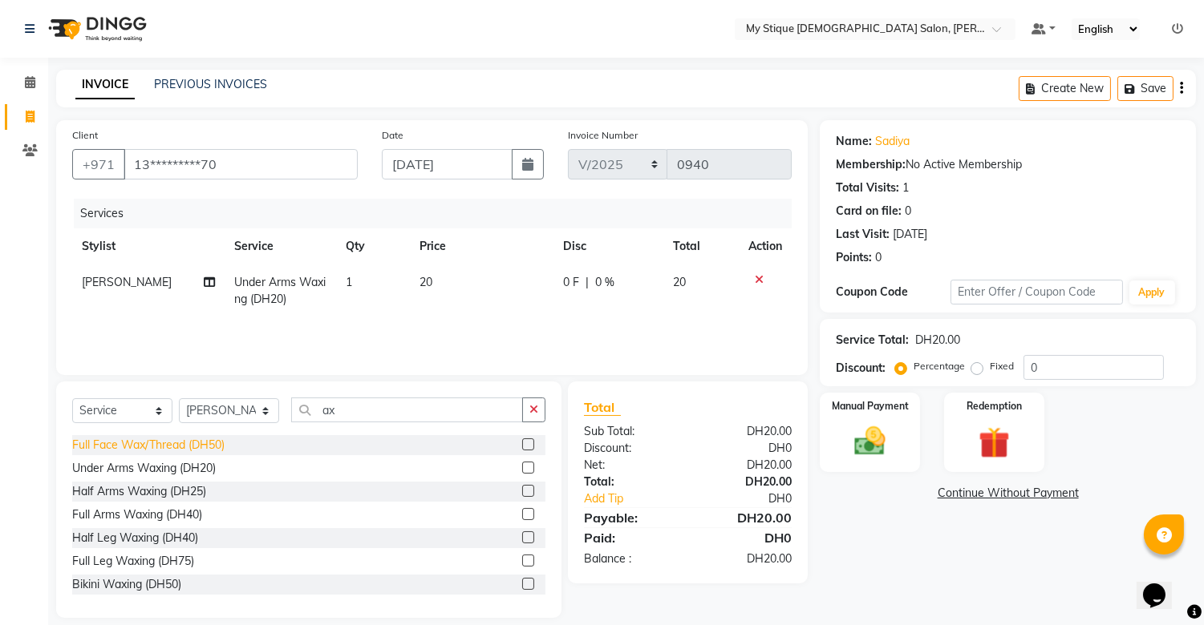
click at [216, 439] on div "Full Face Wax/Thread (DH50)" at bounding box center [148, 445] width 152 height 17
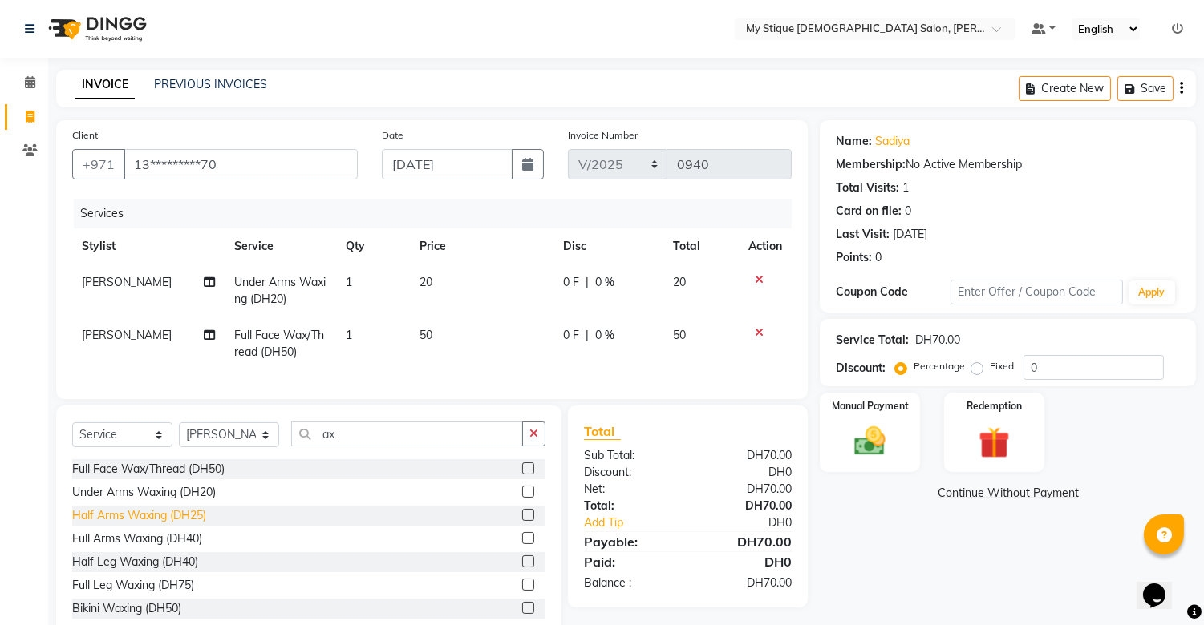
click at [186, 524] on div "Half Arms Waxing (DH25)" at bounding box center [139, 516] width 134 height 17
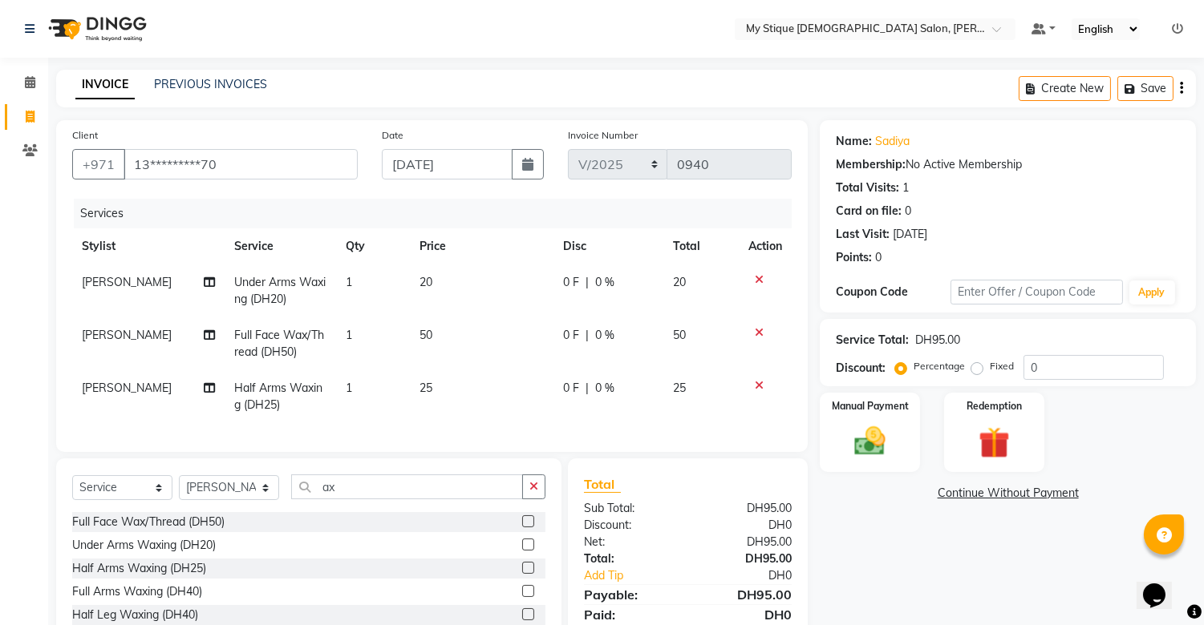
click at [756, 281] on icon at bounding box center [759, 279] width 9 height 11
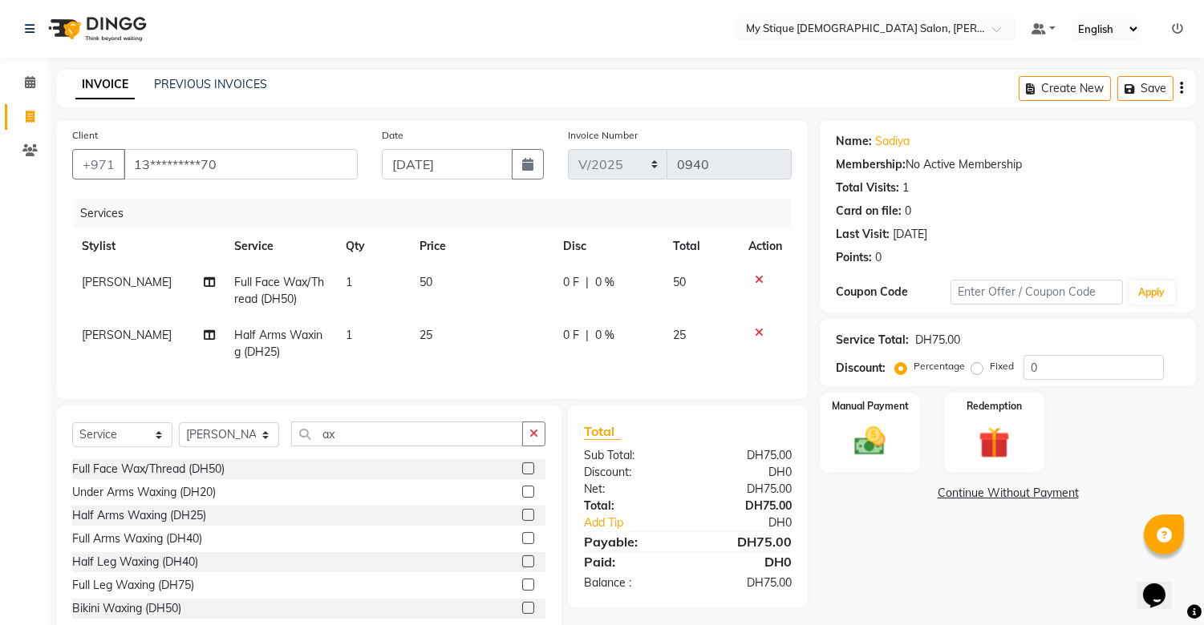
click at [429, 284] on td "50" at bounding box center [482, 291] width 144 height 53
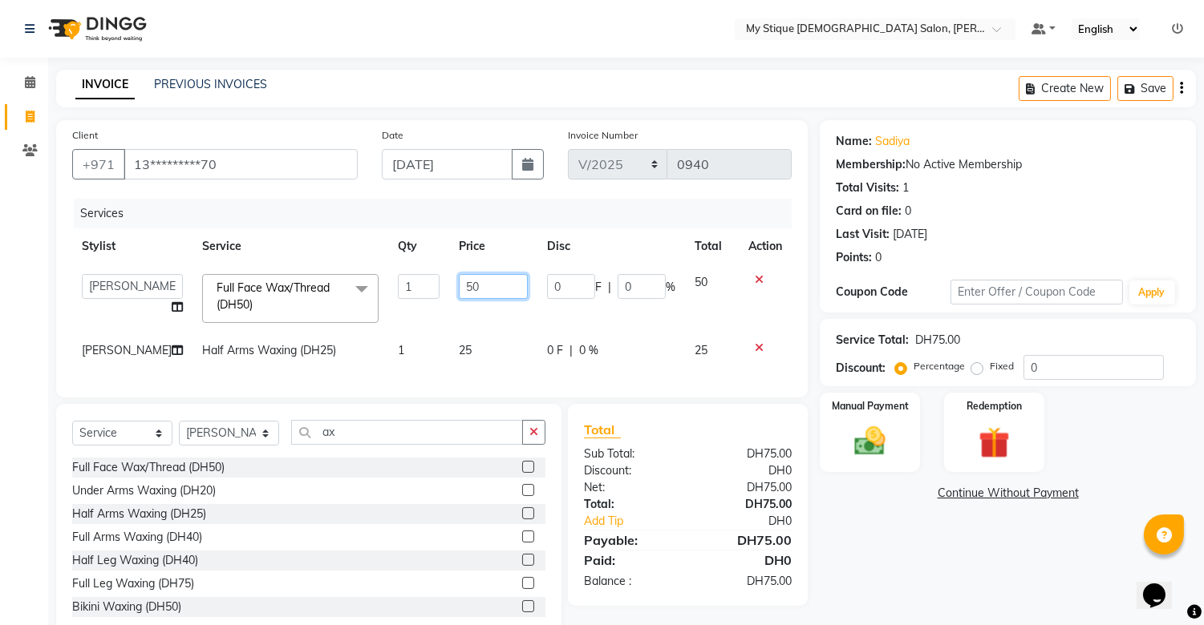
click at [459, 285] on input "50" at bounding box center [493, 286] width 69 height 25
click at [500, 293] on input "350" at bounding box center [493, 286] width 69 height 25
click at [105, 347] on td "[PERSON_NAME]" at bounding box center [132, 351] width 120 height 36
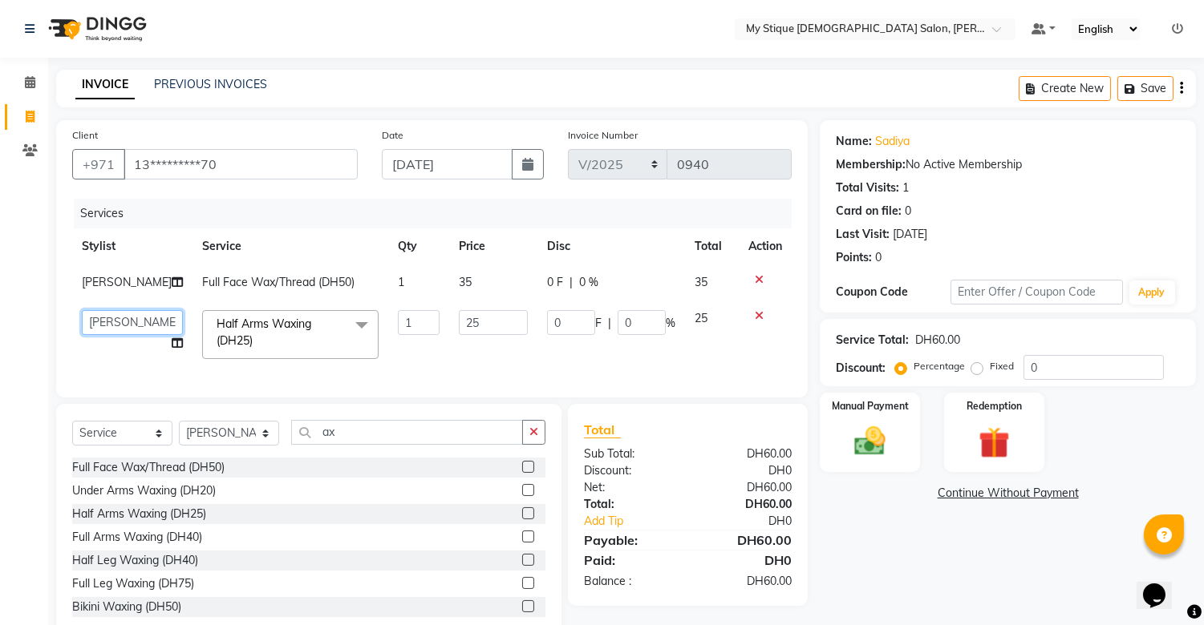
click at [125, 326] on select "Amanpreet Betcy Reshma Riham Sales Saritha TEMP STAFF" at bounding box center [132, 322] width 101 height 25
click at [890, 415] on div "Manual Payment" at bounding box center [870, 432] width 104 height 82
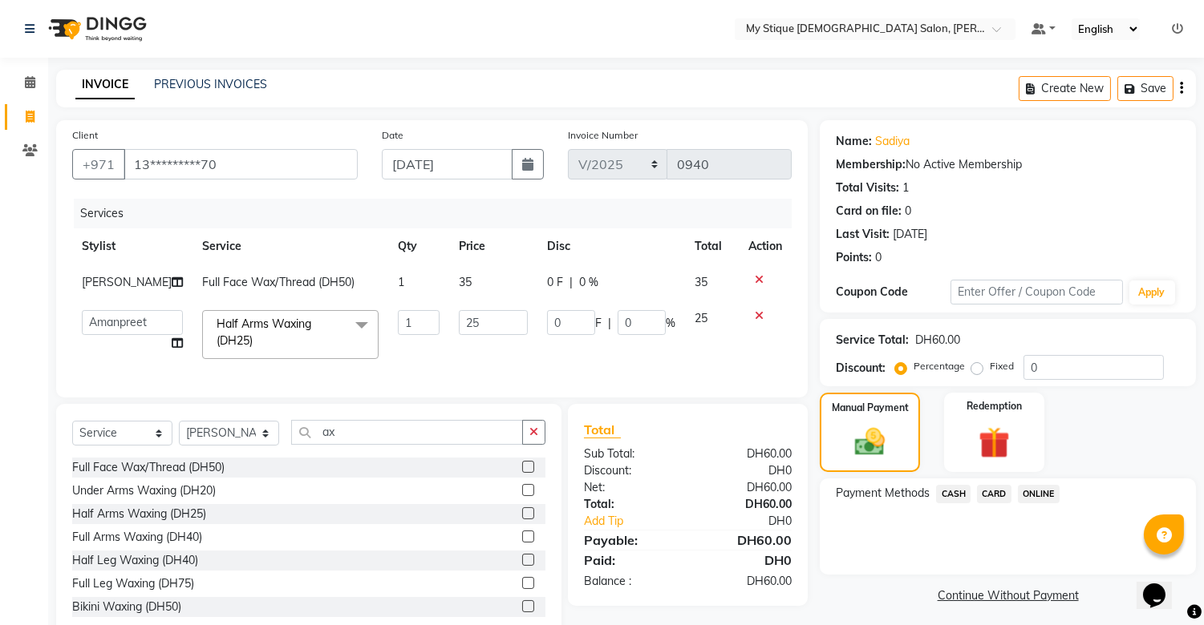
click at [961, 487] on span "CASH" at bounding box center [953, 494] width 34 height 18
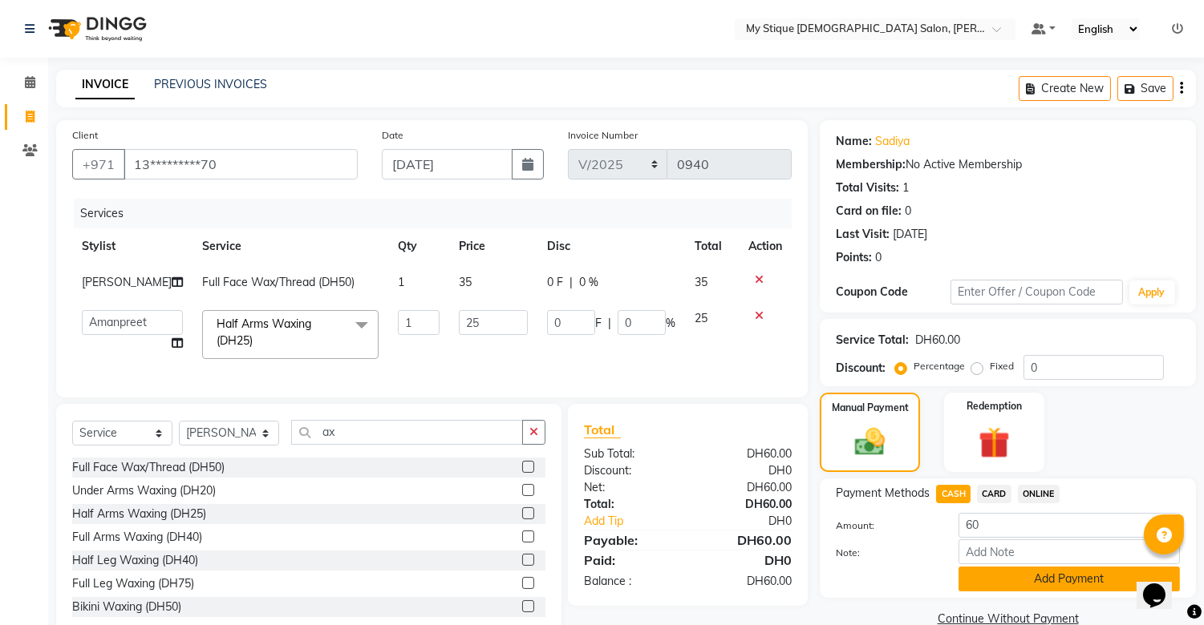
click at [1046, 583] on button "Add Payment" at bounding box center [1068, 579] width 221 height 25
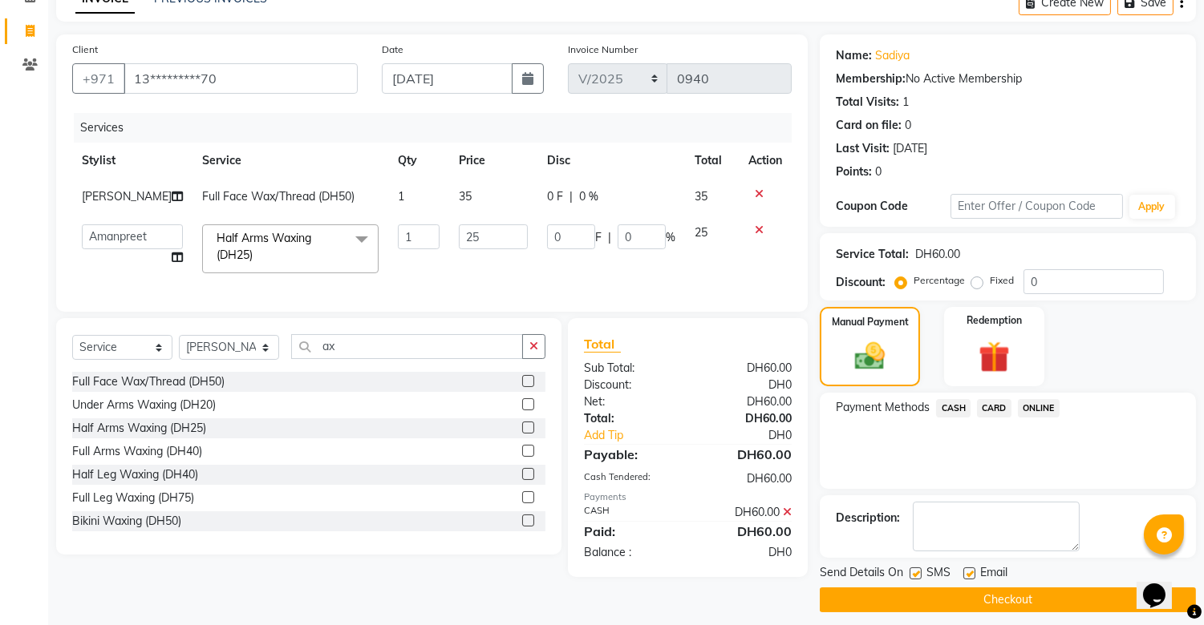
scroll to position [96, 0]
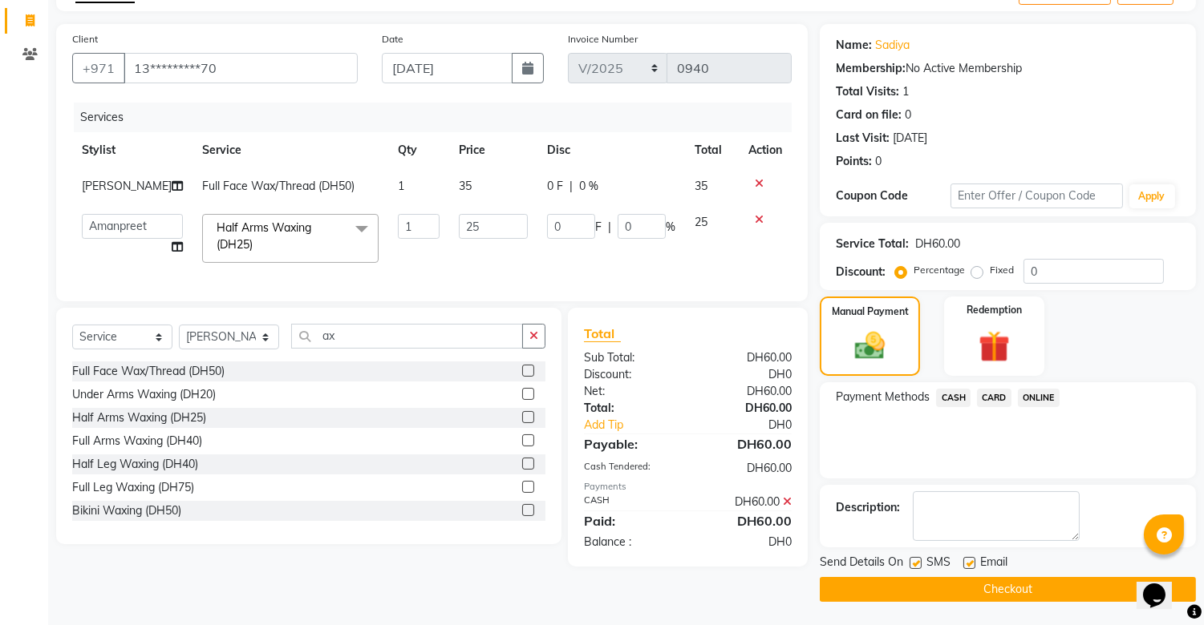
click at [967, 587] on button "Checkout" at bounding box center [1007, 589] width 376 height 25
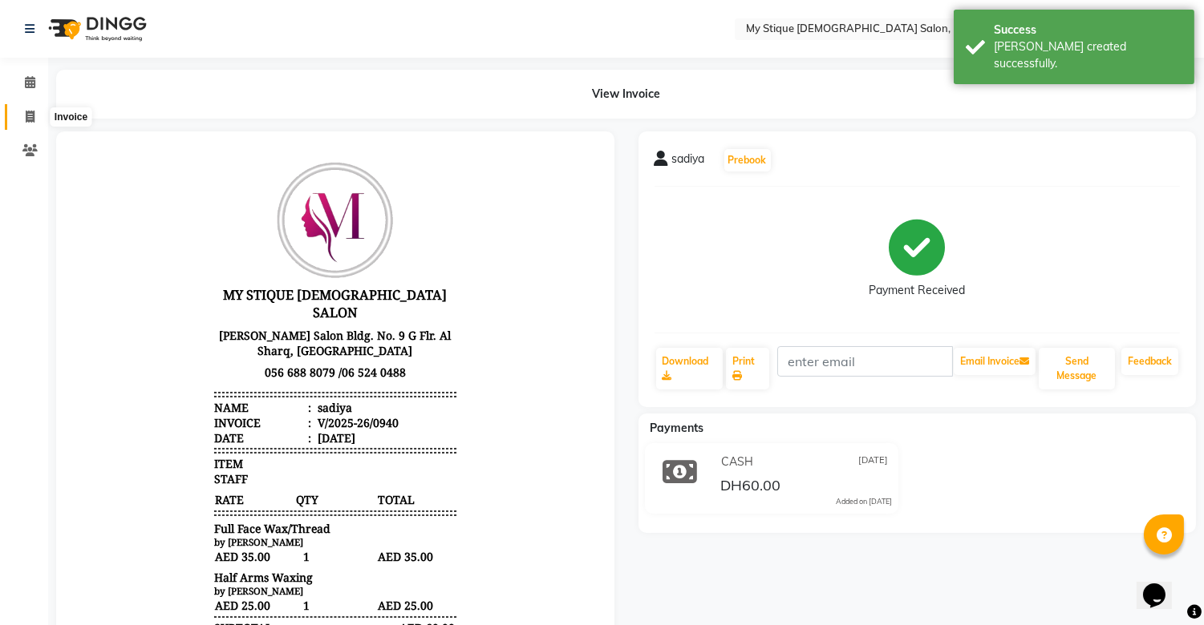
click at [26, 125] on span at bounding box center [30, 117] width 28 height 18
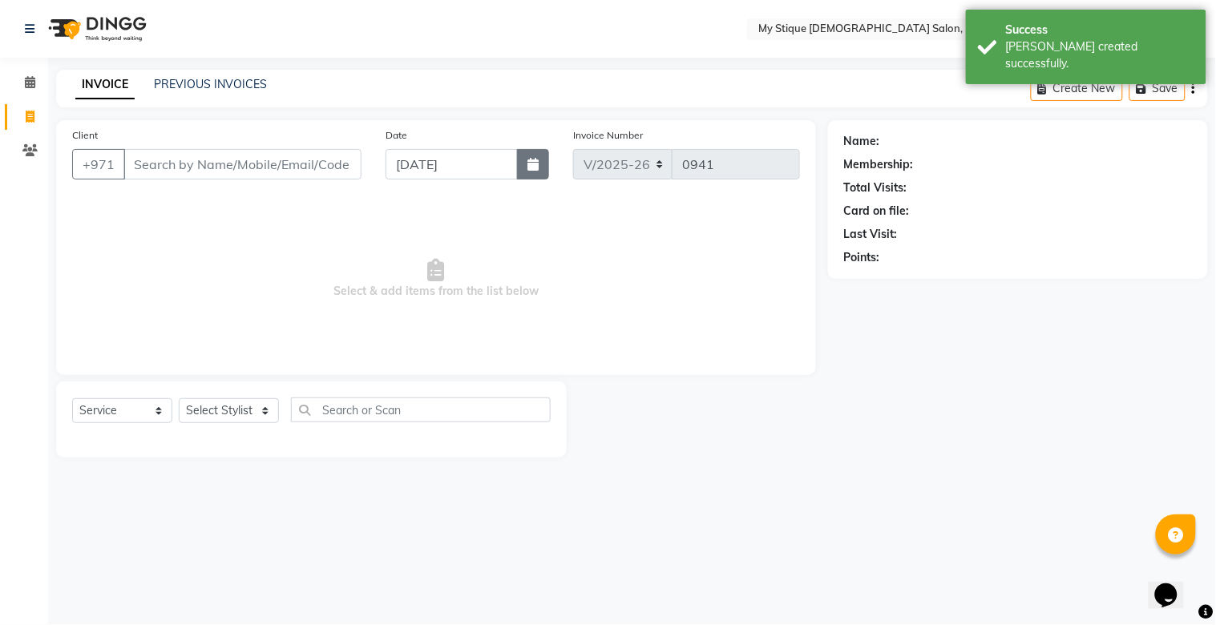
drag, startPoint x: 550, startPoint y: 165, endPoint x: 541, endPoint y: 165, distance: 8.8
click at [541, 165] on div "Date 01-09-2025" at bounding box center [468, 160] width 188 height 66
click at [532, 172] on button "button" at bounding box center [533, 164] width 32 height 30
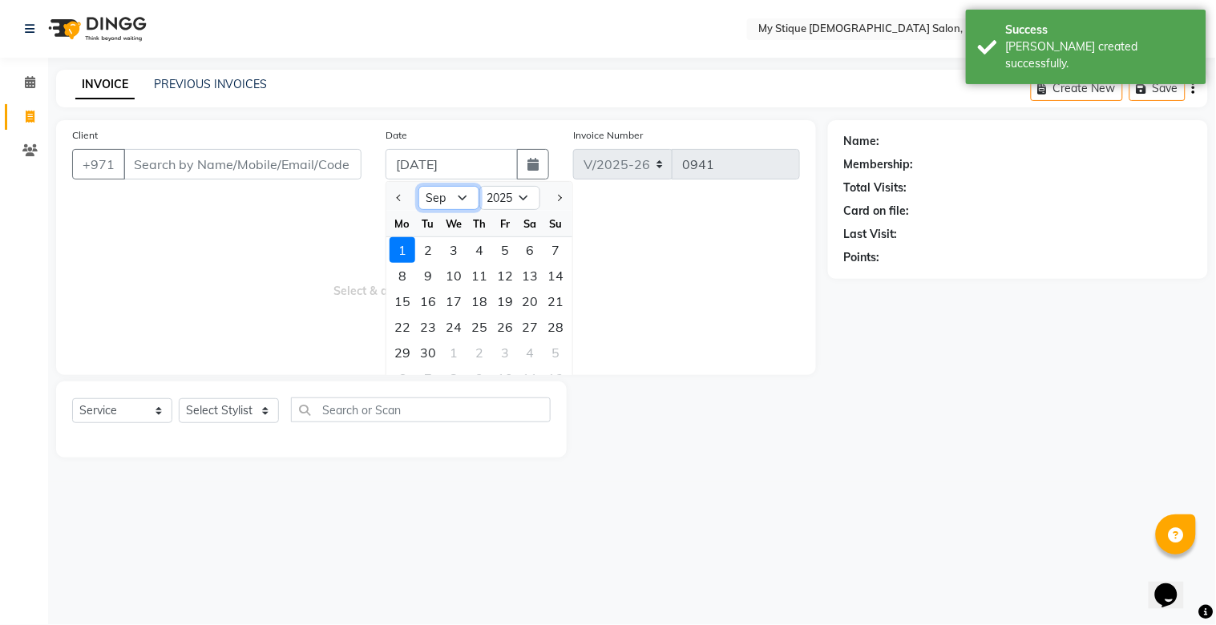
click at [441, 186] on select "Jan Feb Mar Apr May Jun Jul Aug Sep Oct Nov Dec" at bounding box center [449, 198] width 61 height 24
click at [419, 186] on select "Jan Feb Mar Apr May Jun Jul Aug Sep Oct Nov Dec" at bounding box center [449, 198] width 61 height 24
click at [552, 354] on div "31" at bounding box center [557, 353] width 26 height 26
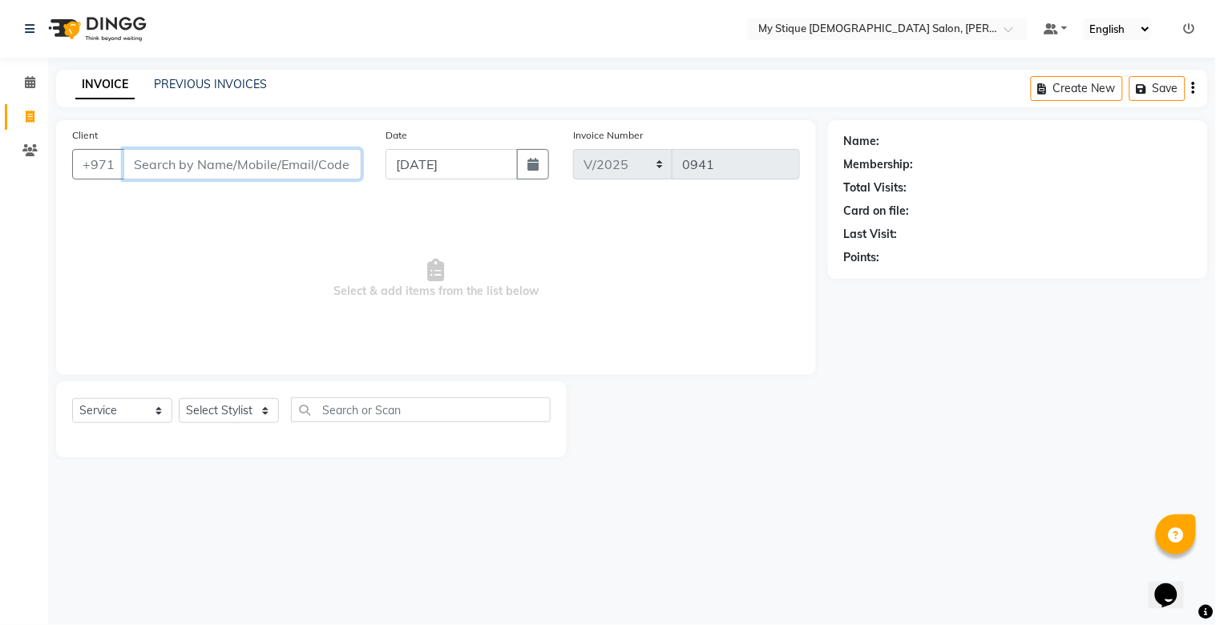
click at [275, 168] on input "Client" at bounding box center [242, 164] width 238 height 30
click at [342, 160] on span "Add Client" at bounding box center [320, 164] width 63 height 16
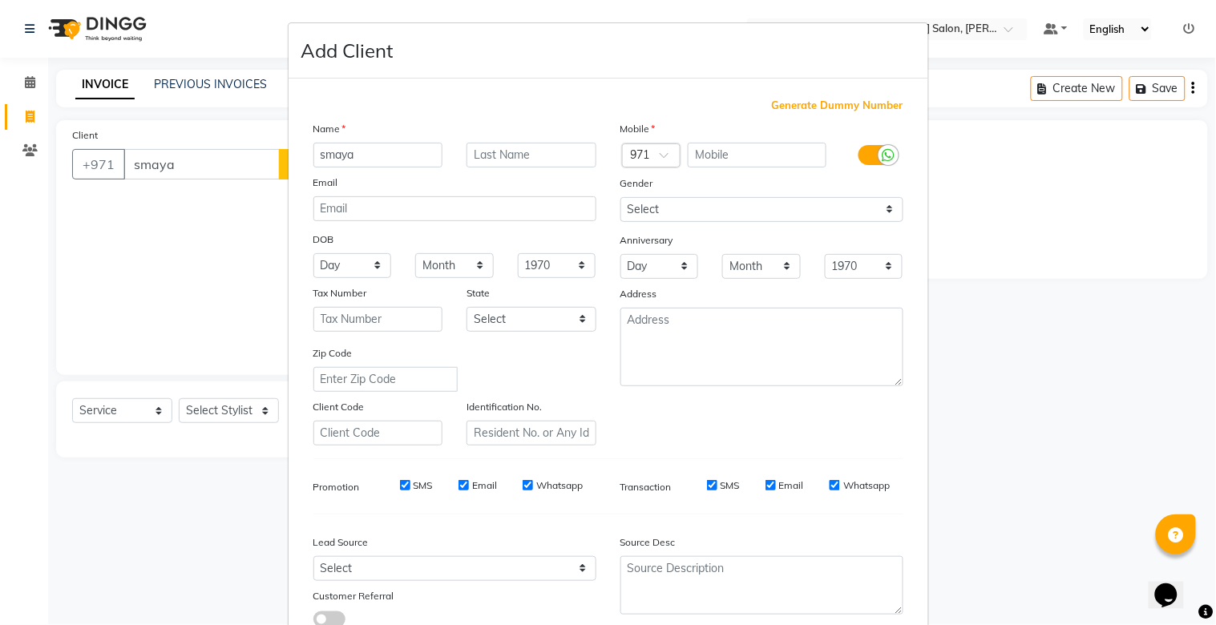
click at [811, 94] on div "Generate Dummy Number Name smaya Email DOB Day 01 02 03 04 05 06 07 08 09 10 11…" at bounding box center [609, 366] width 640 height 575
click at [815, 102] on span "Generate Dummy Number" at bounding box center [838, 106] width 132 height 16
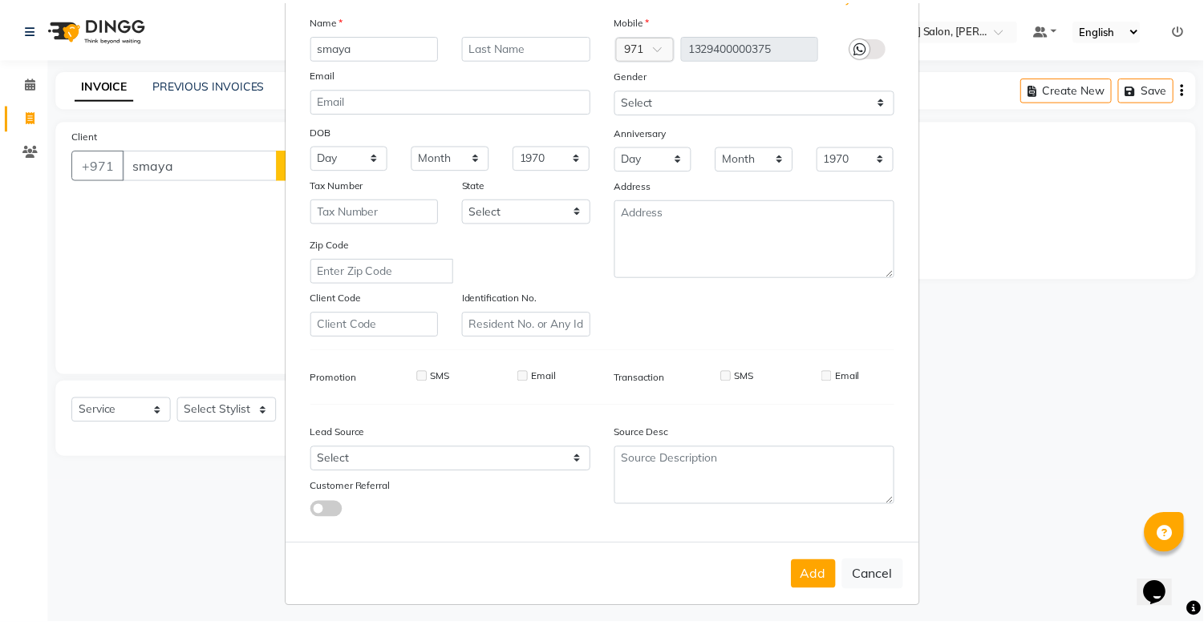
scroll to position [115, 0]
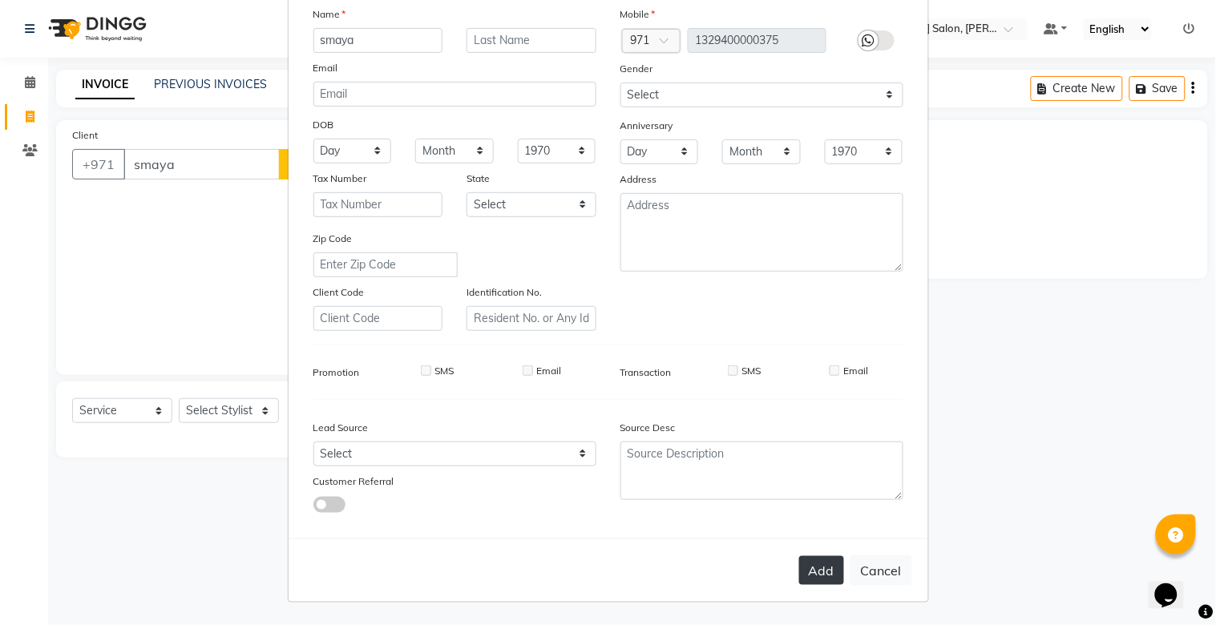
click at [818, 574] on button "Add" at bounding box center [821, 570] width 45 height 29
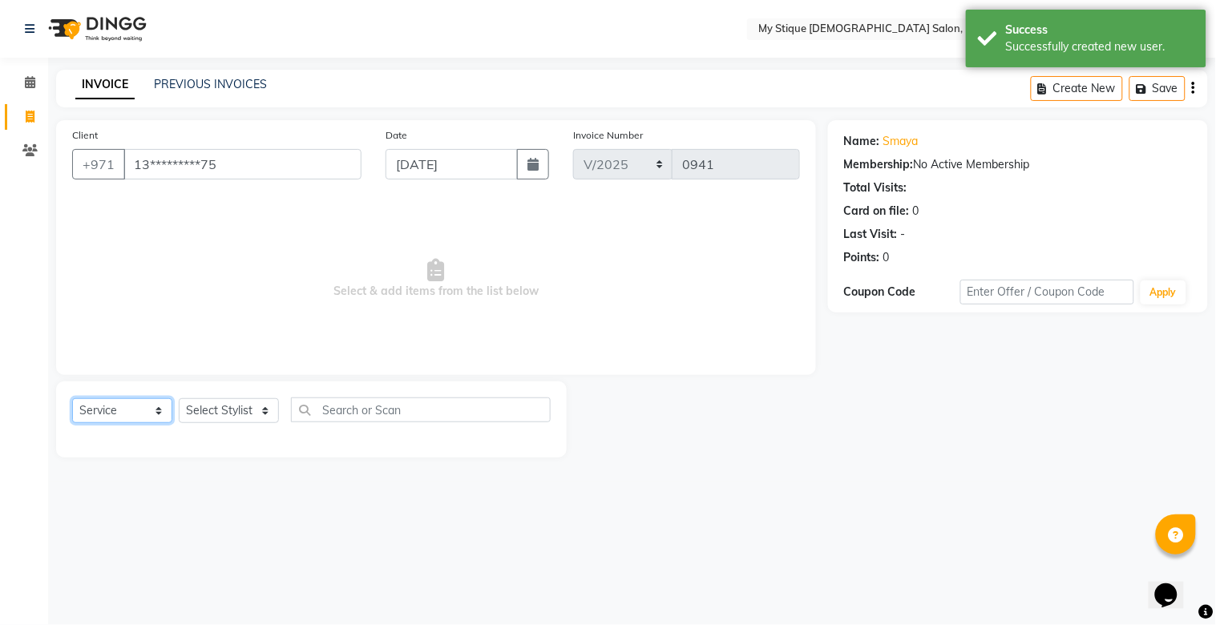
click at [131, 411] on select "Select Service Product Membership Package Voucher Prepaid Gift Card" at bounding box center [122, 411] width 100 height 25
click at [72, 399] on select "Select Service Product Membership Package Voucher Prepaid Gift Card" at bounding box center [122, 411] width 100 height 25
click at [237, 412] on select "Select Stylist Amanpreet Betcy Reshma Riham Sales Saritha TEMP STAFF" at bounding box center [229, 411] width 100 height 25
click at [179, 399] on select "Select Stylist Amanpreet Betcy Reshma Riham Sales Saritha TEMP STAFF" at bounding box center [229, 411] width 100 height 25
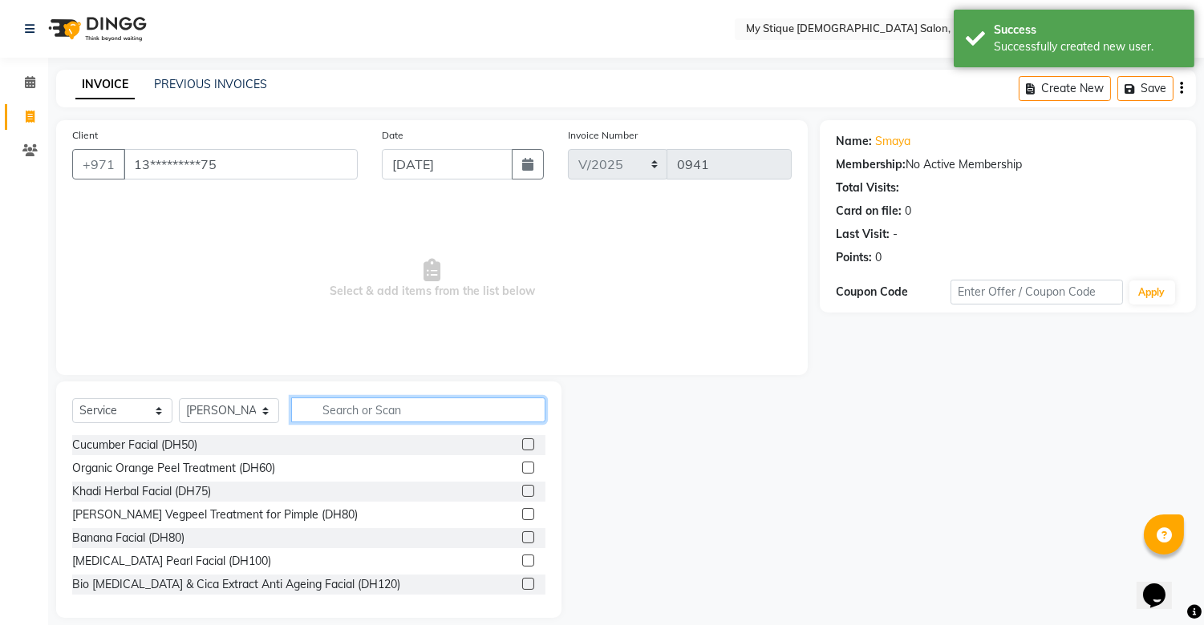
click at [378, 415] on input "text" at bounding box center [418, 410] width 254 height 25
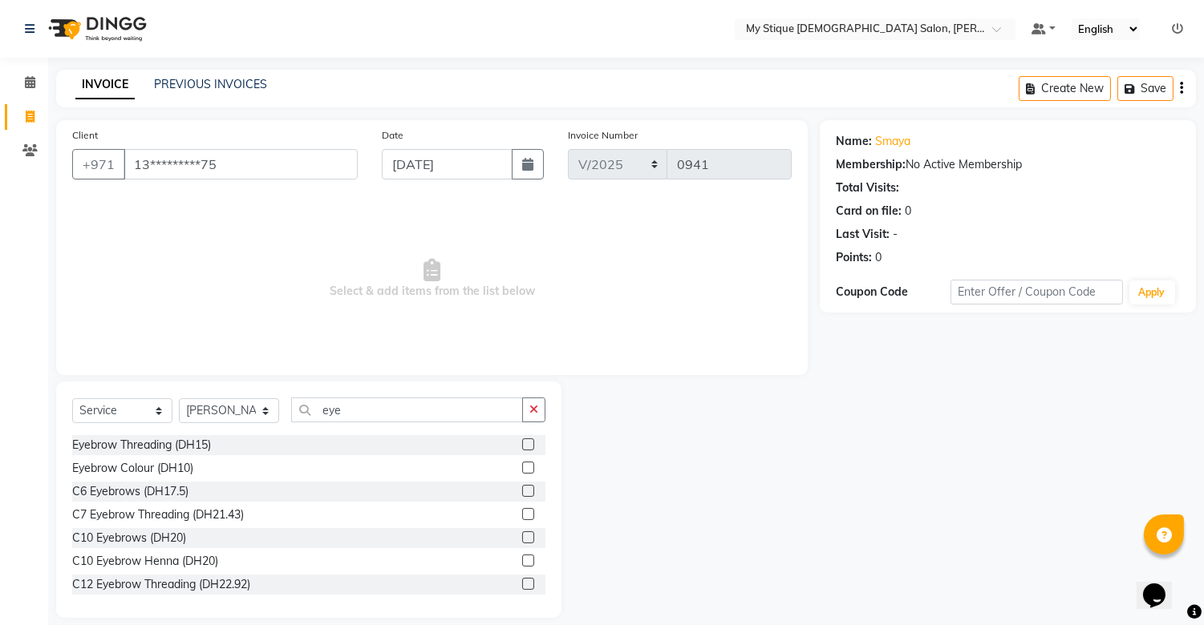
click at [164, 435] on div "Select Service Product Membership Package Voucher Prepaid Gift Card Select Styl…" at bounding box center [308, 417] width 473 height 38
click at [190, 444] on div "Eyebrow Threading (DH15)" at bounding box center [141, 445] width 139 height 17
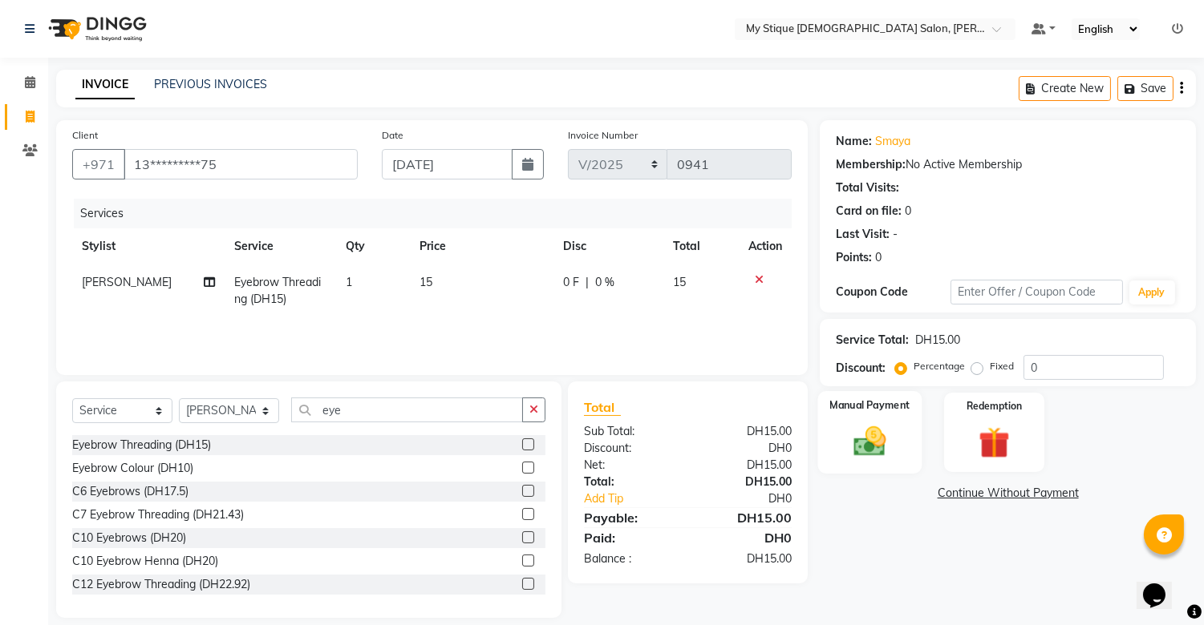
click at [853, 465] on div "Manual Payment" at bounding box center [870, 432] width 104 height 82
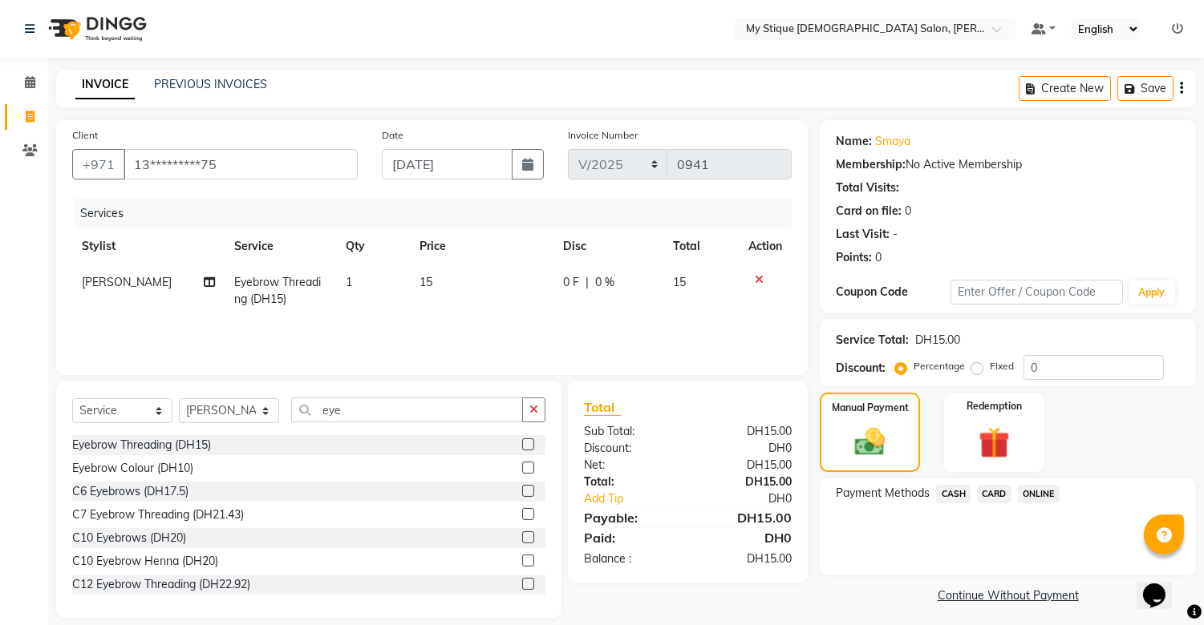
click at [938, 496] on span "CASH" at bounding box center [953, 494] width 34 height 18
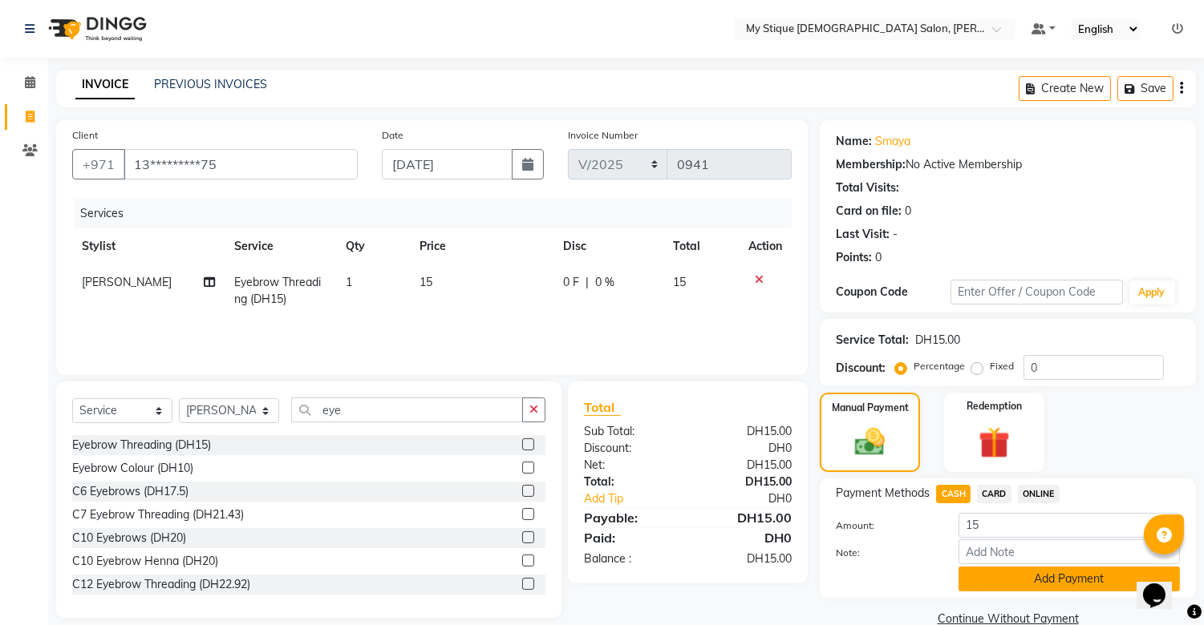
click at [1046, 579] on button "Add Payment" at bounding box center [1068, 579] width 221 height 25
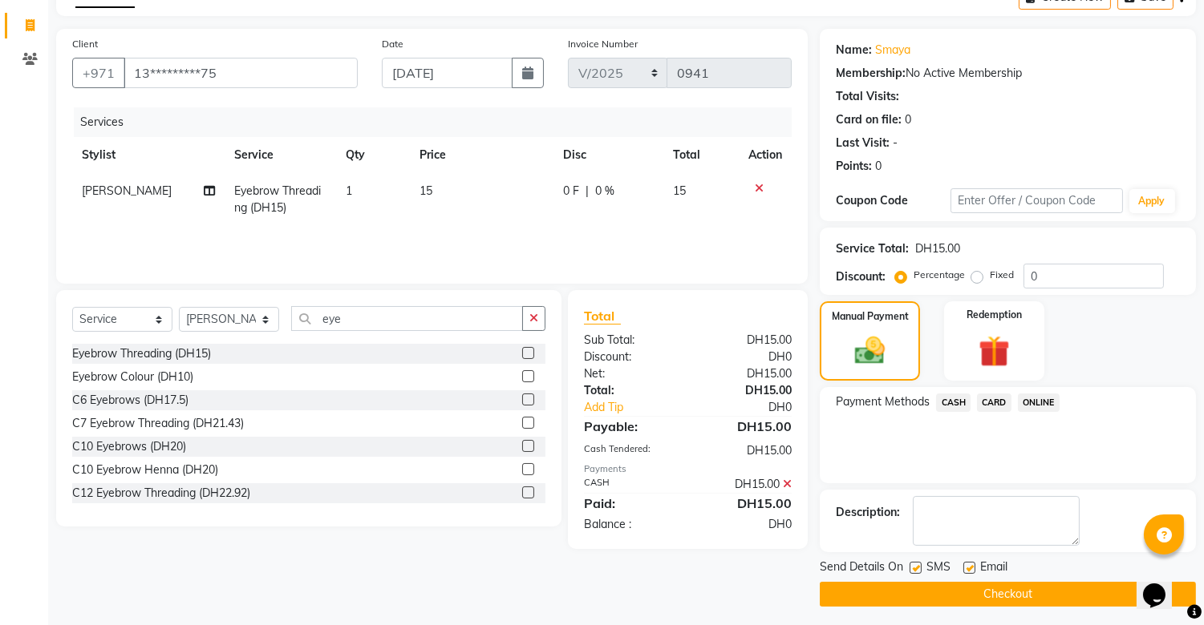
scroll to position [96, 0]
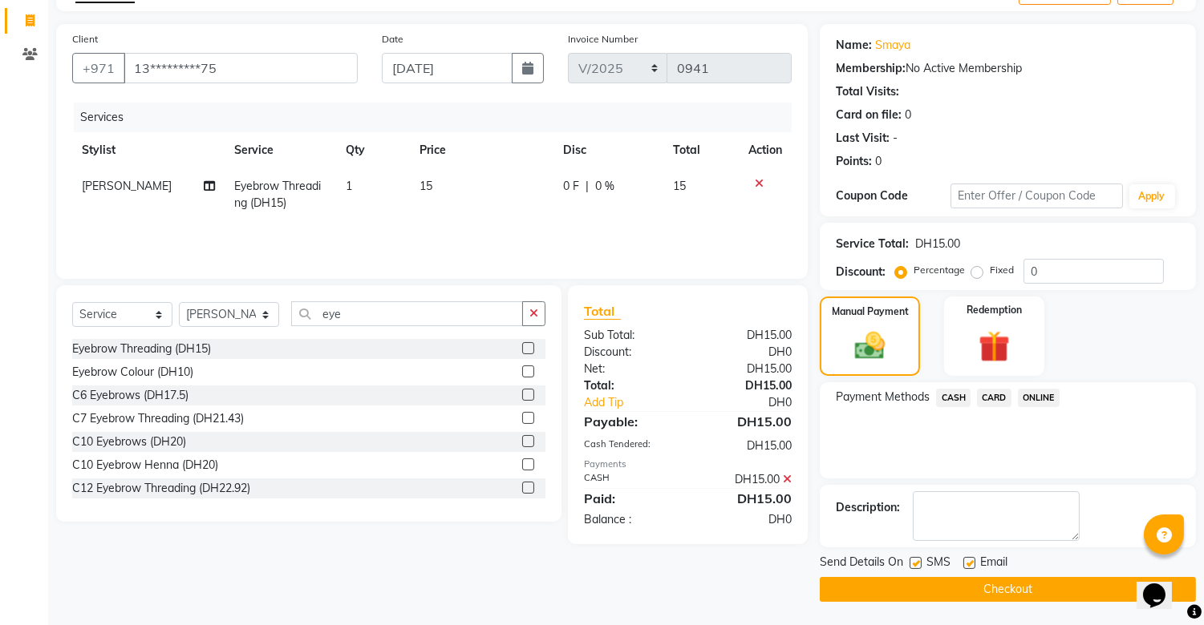
click at [1035, 584] on button "Checkout" at bounding box center [1007, 589] width 376 height 25
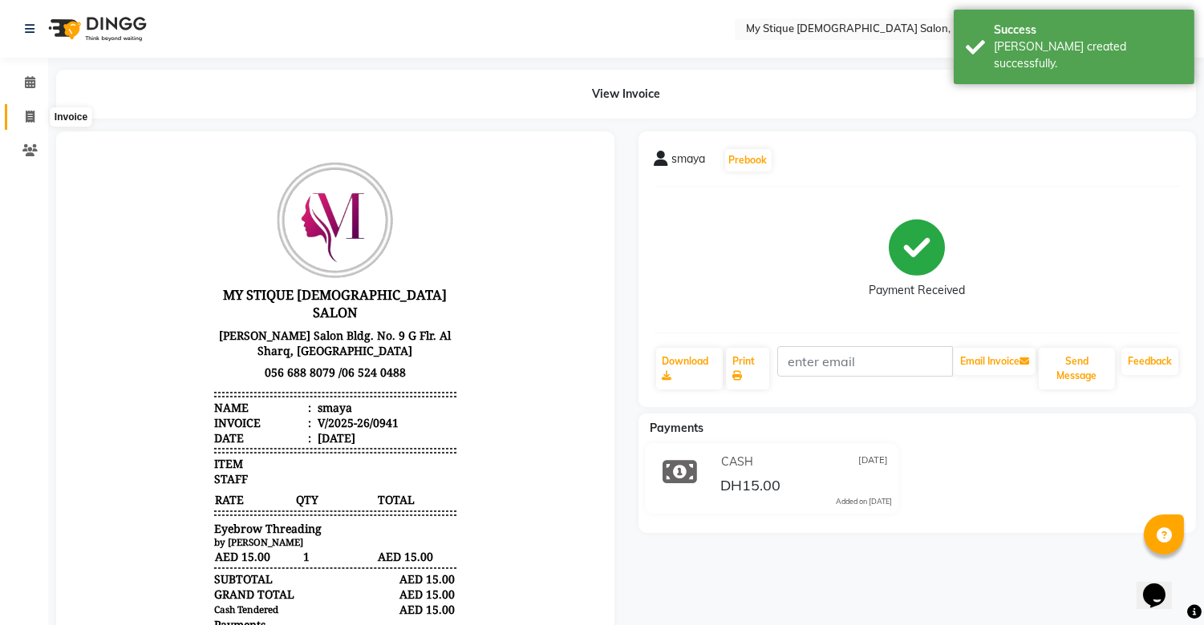
click at [28, 111] on icon at bounding box center [30, 117] width 9 height 12
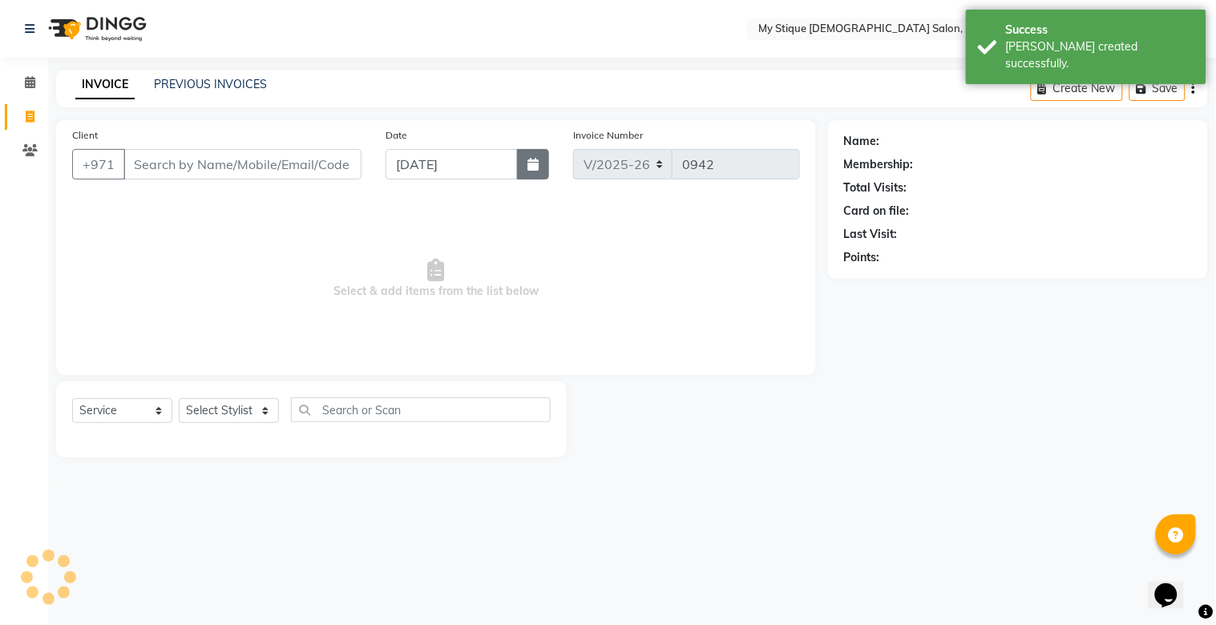
click at [533, 166] on icon "button" at bounding box center [533, 164] width 11 height 13
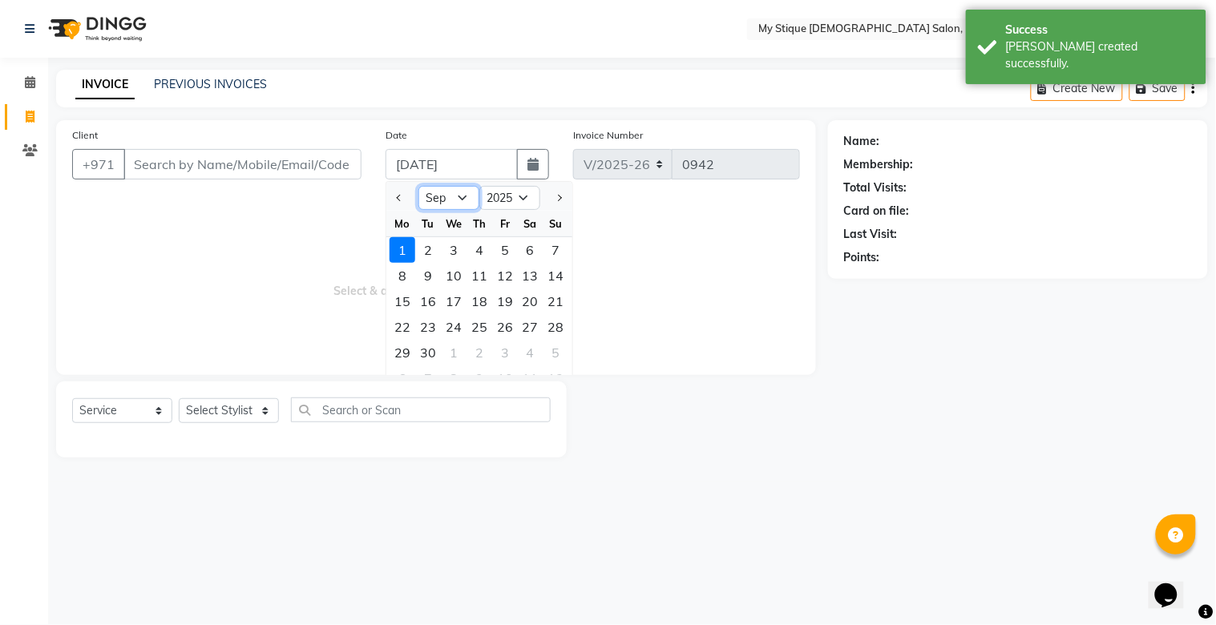
click at [458, 203] on select "Jan Feb Mar Apr May Jun Jul Aug Sep Oct Nov Dec" at bounding box center [449, 198] width 61 height 24
click at [419, 186] on select "Jan Feb Mar Apr May Jun Jul Aug Sep Oct Nov Dec" at bounding box center [449, 198] width 61 height 24
click at [552, 353] on div "31" at bounding box center [557, 353] width 26 height 26
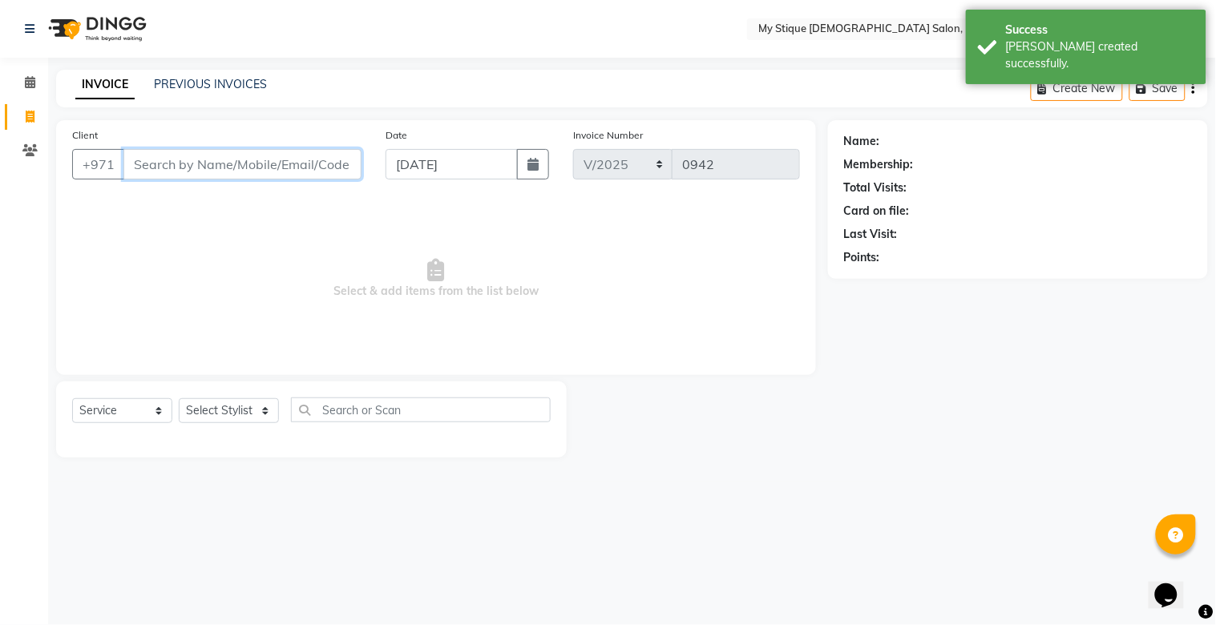
click at [257, 171] on input "Client" at bounding box center [242, 164] width 238 height 30
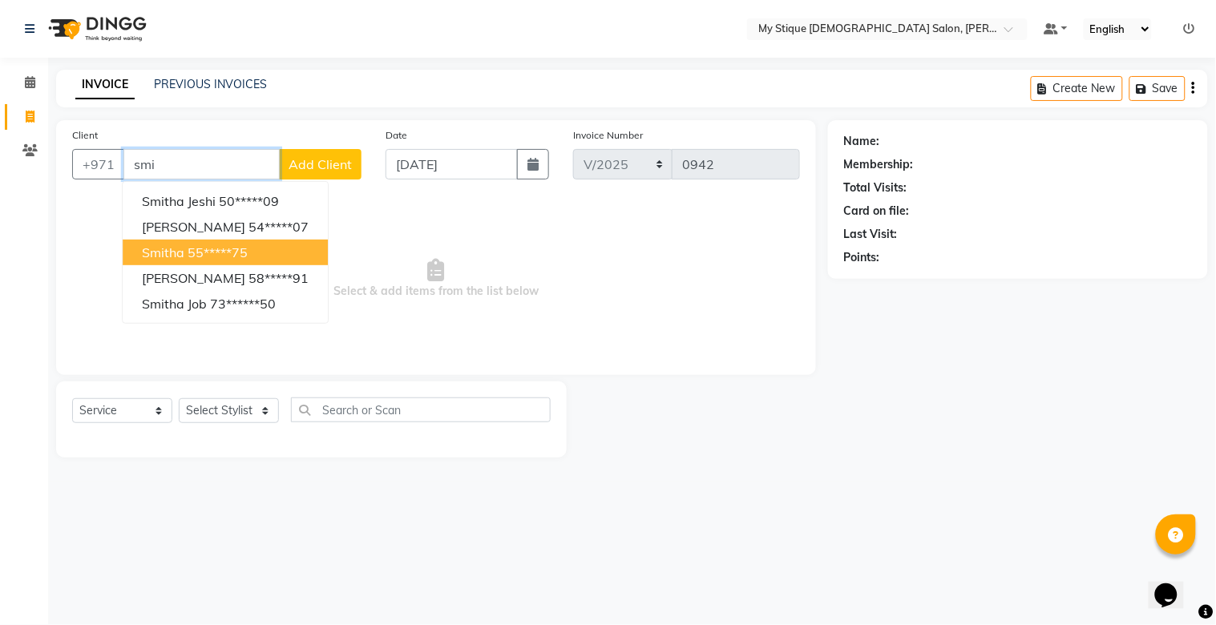
click at [193, 241] on button "Smitha 55*****75" at bounding box center [225, 253] width 205 height 26
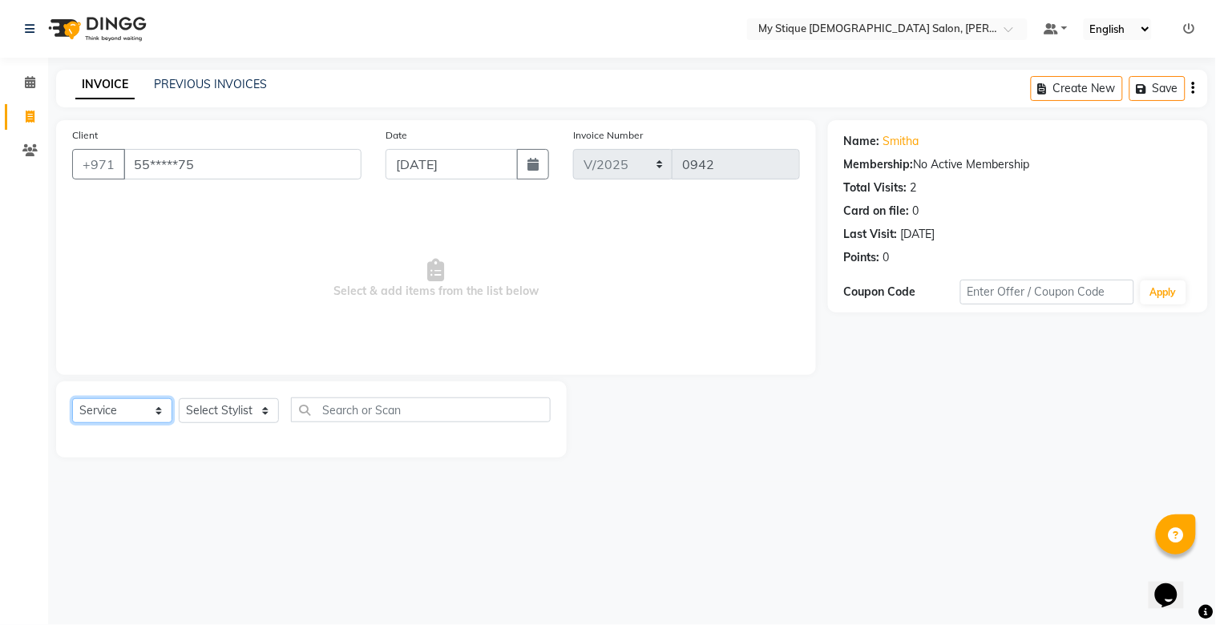
click at [108, 411] on select "Select Service Product Membership Package Voucher Prepaid Gift Card" at bounding box center [122, 411] width 100 height 25
click at [72, 399] on select "Select Service Product Membership Package Voucher Prepaid Gift Card" at bounding box center [122, 411] width 100 height 25
click at [228, 399] on select "Select Stylist Amanpreet Betcy Reshma Riham Sales Saritha TEMP STAFF" at bounding box center [229, 411] width 100 height 25
click at [129, 418] on select "Select Service Product Membership Package Voucher Prepaid Gift Card" at bounding box center [122, 411] width 100 height 25
click at [72, 399] on select "Select Service Product Membership Package Voucher Prepaid Gift Card" at bounding box center [122, 411] width 100 height 25
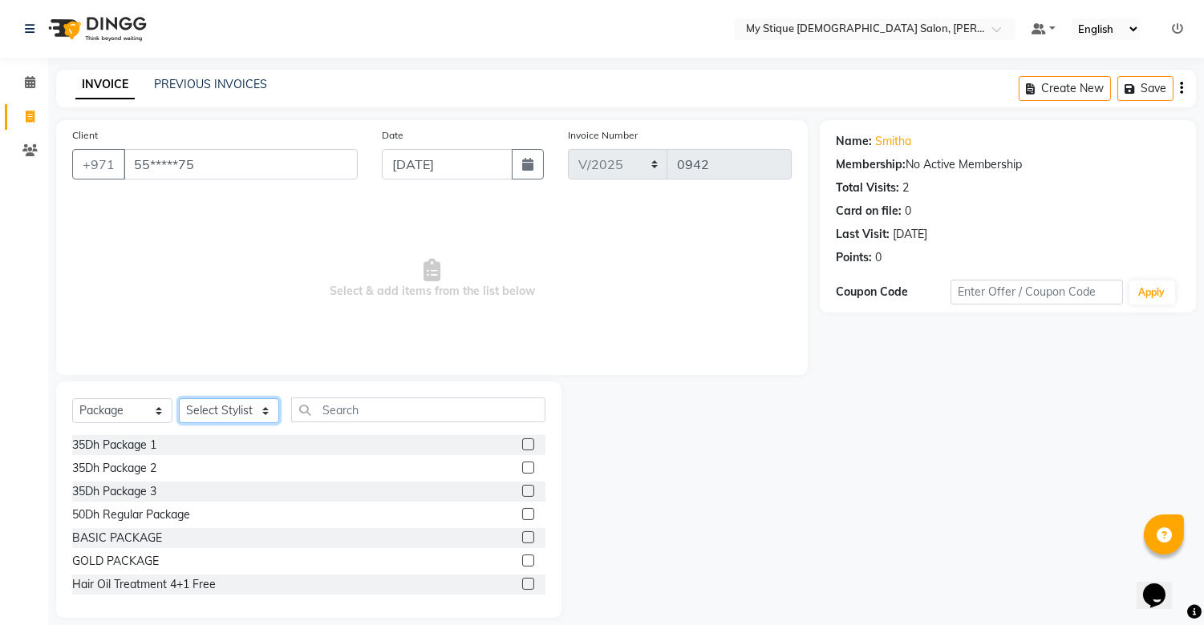
click at [227, 419] on select "Select Stylist Amanpreet Betcy Reshma Riham Sales Saritha TEMP STAFF" at bounding box center [229, 411] width 100 height 25
click at [179, 399] on select "Select Stylist Amanpreet Betcy Reshma Riham Sales Saritha TEMP STAFF" at bounding box center [229, 411] width 100 height 25
click at [367, 405] on input "text" at bounding box center [418, 410] width 254 height 25
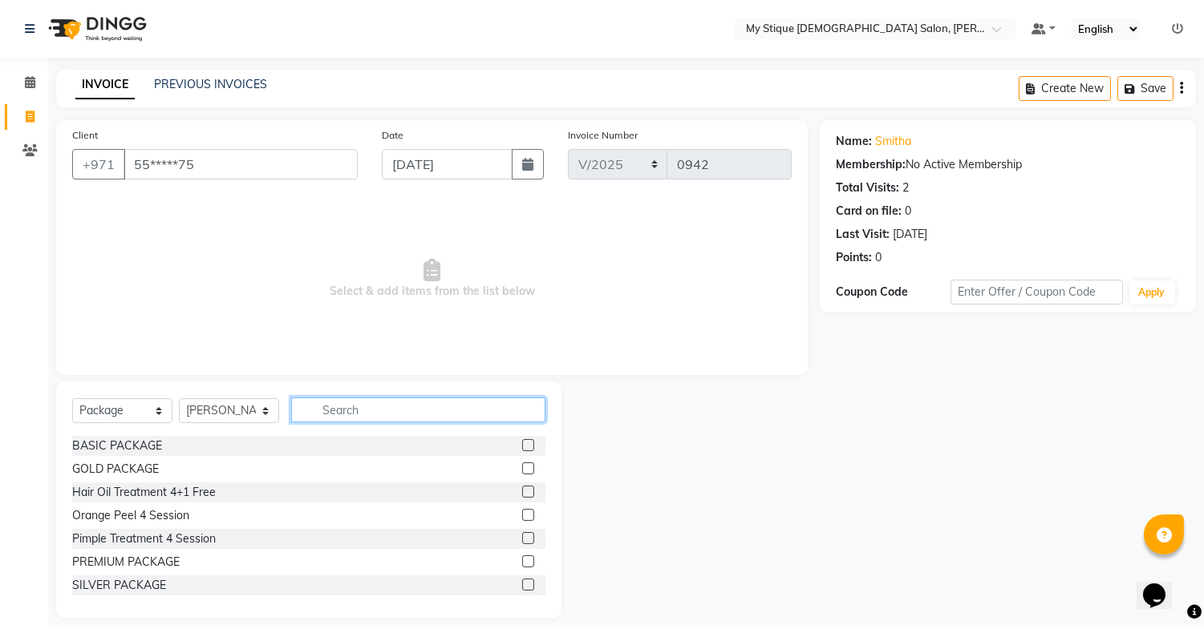
scroll to position [95, 0]
click at [148, 575] on div "SILVER PACKAGE" at bounding box center [119, 583] width 94 height 17
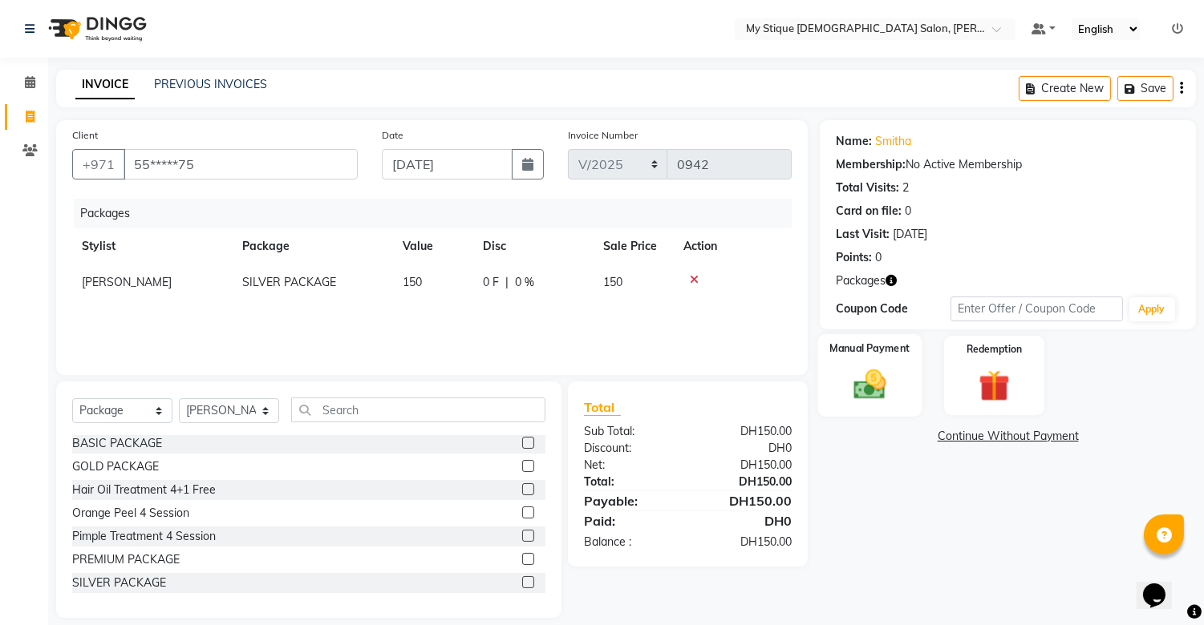
drag, startPoint x: 868, startPoint y: 390, endPoint x: 898, endPoint y: 401, distance: 31.4
click at [869, 390] on img at bounding box center [870, 385] width 53 height 38
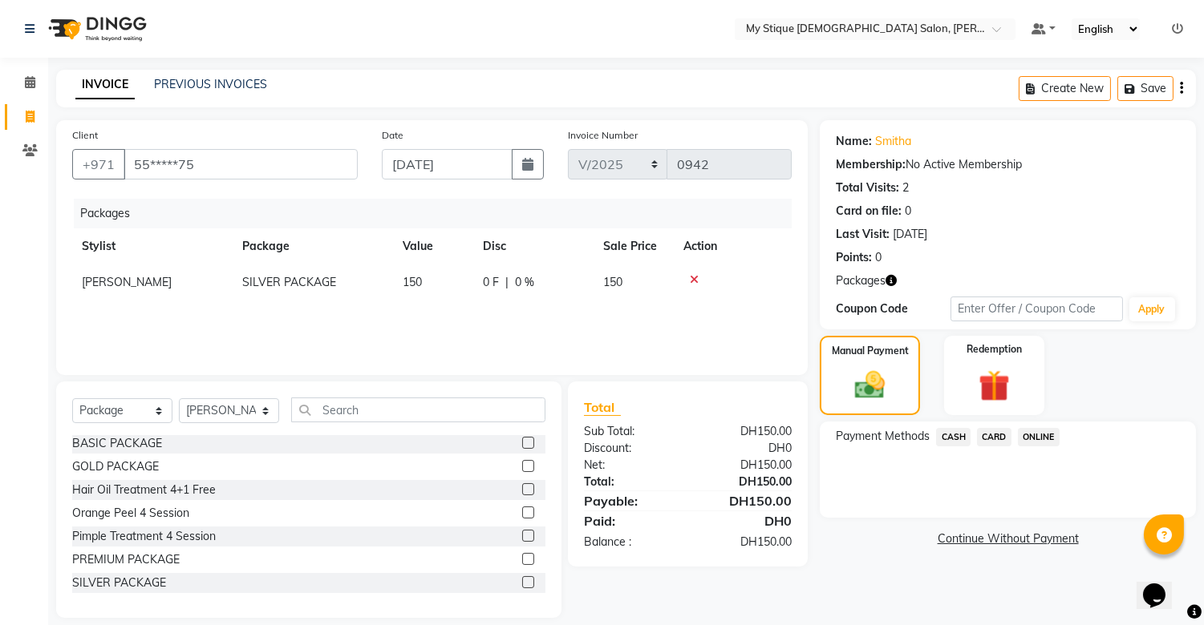
click at [957, 431] on span "CASH" at bounding box center [953, 437] width 34 height 18
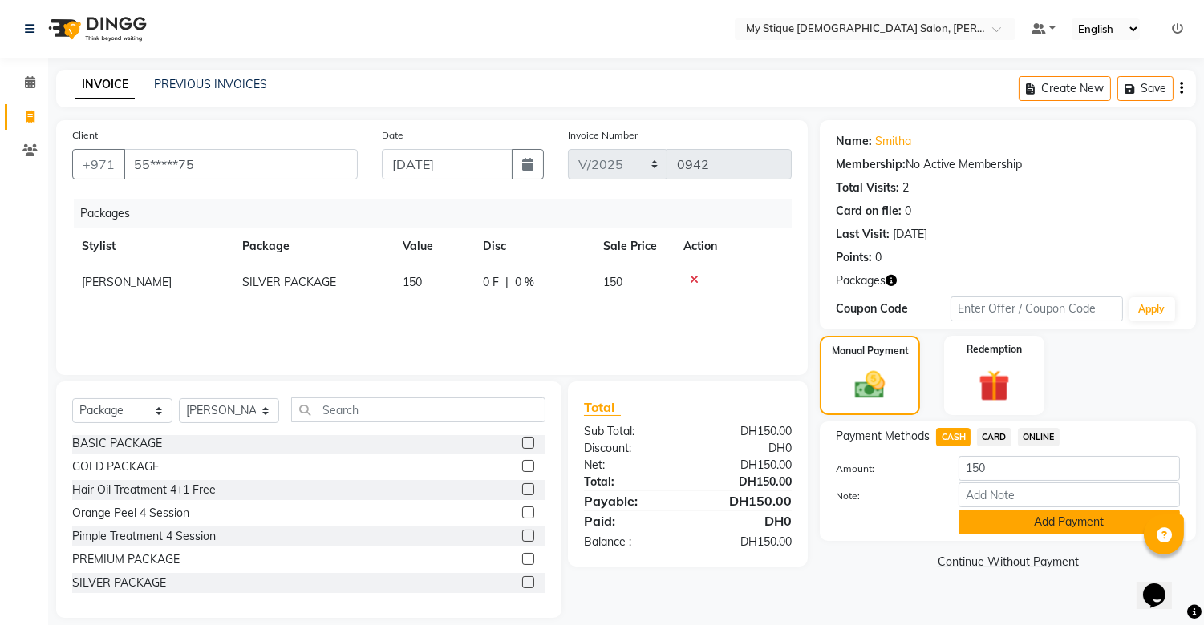
click at [1075, 524] on button "Add Payment" at bounding box center [1068, 522] width 221 height 25
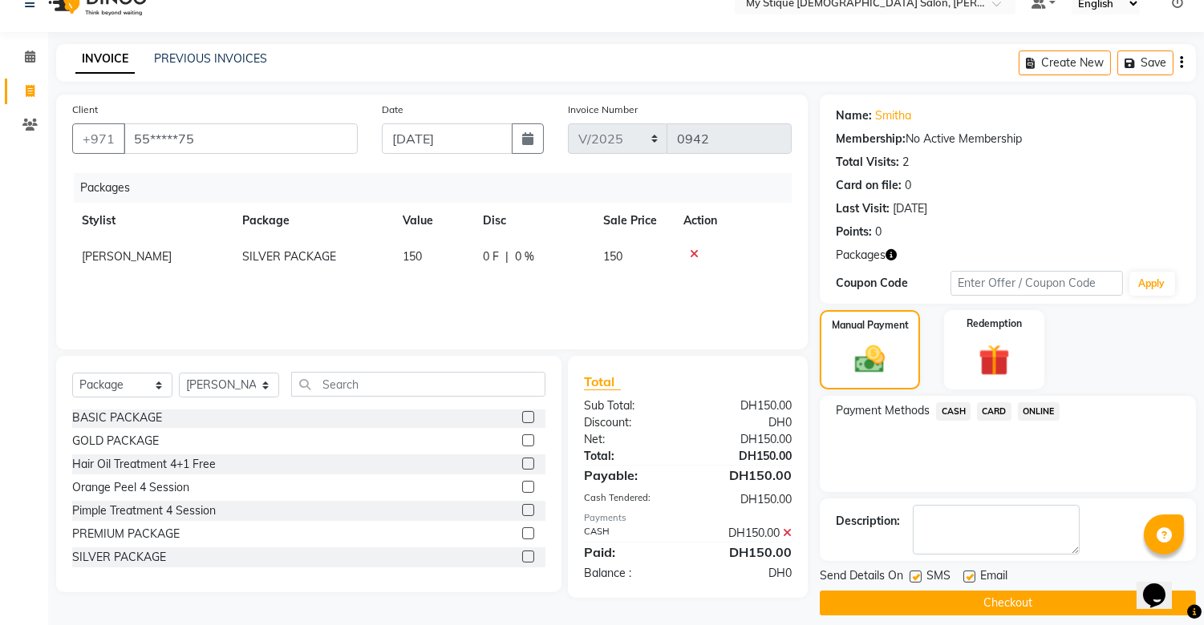
scroll to position [40, 0]
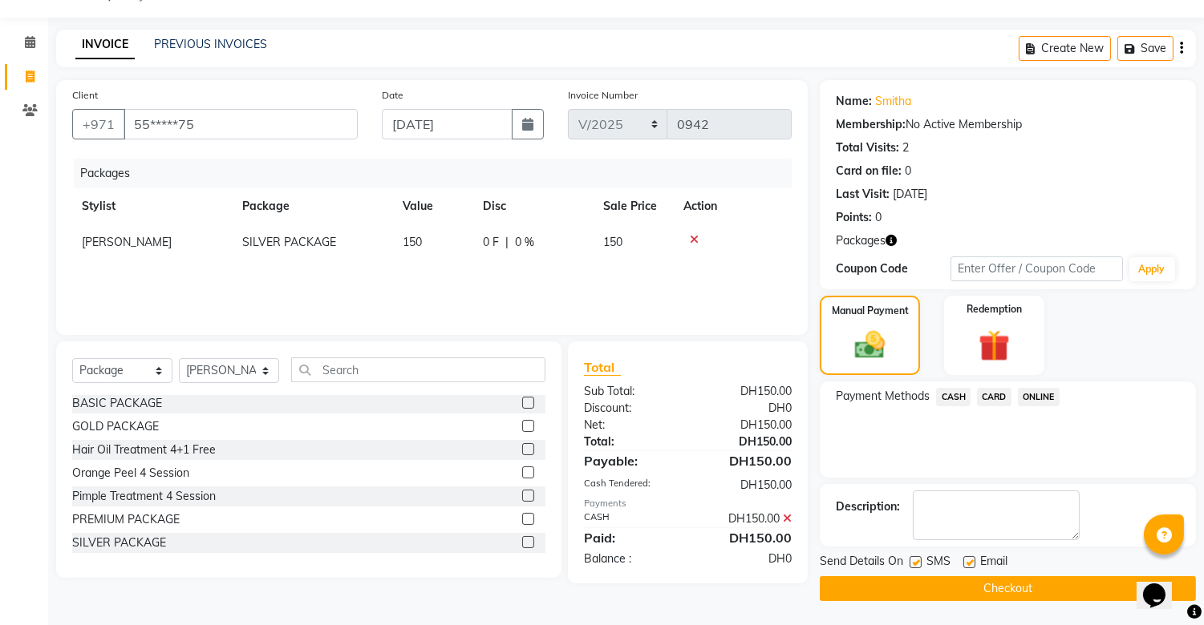
click at [1008, 577] on button "Checkout" at bounding box center [1007, 589] width 376 height 25
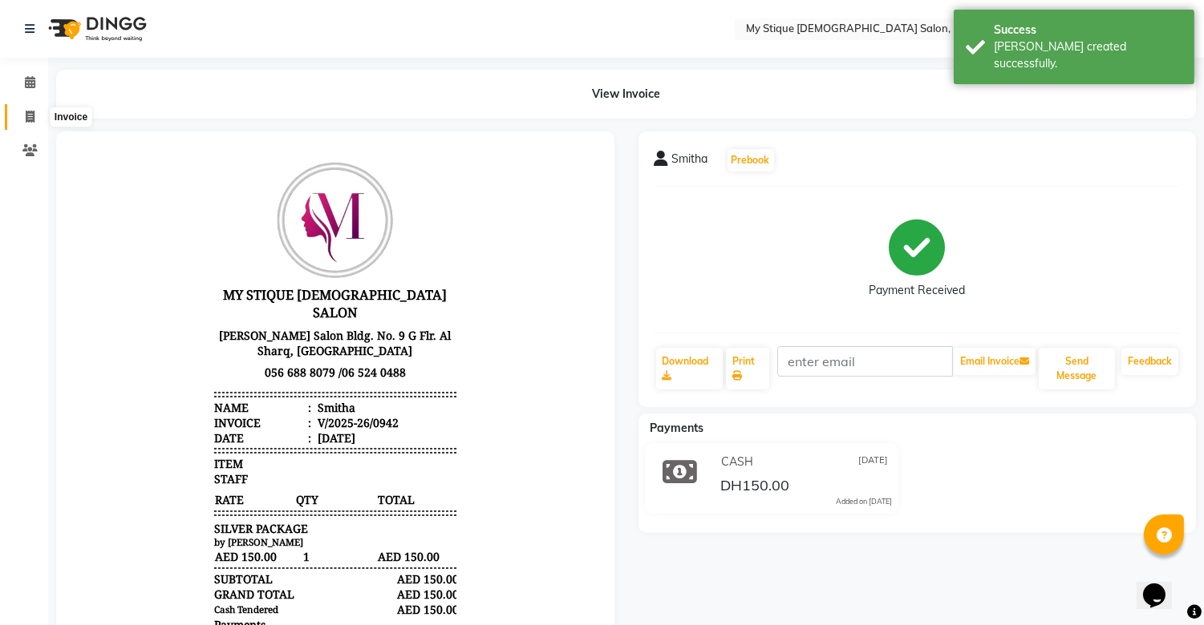
click at [33, 115] on icon at bounding box center [30, 117] width 9 height 12
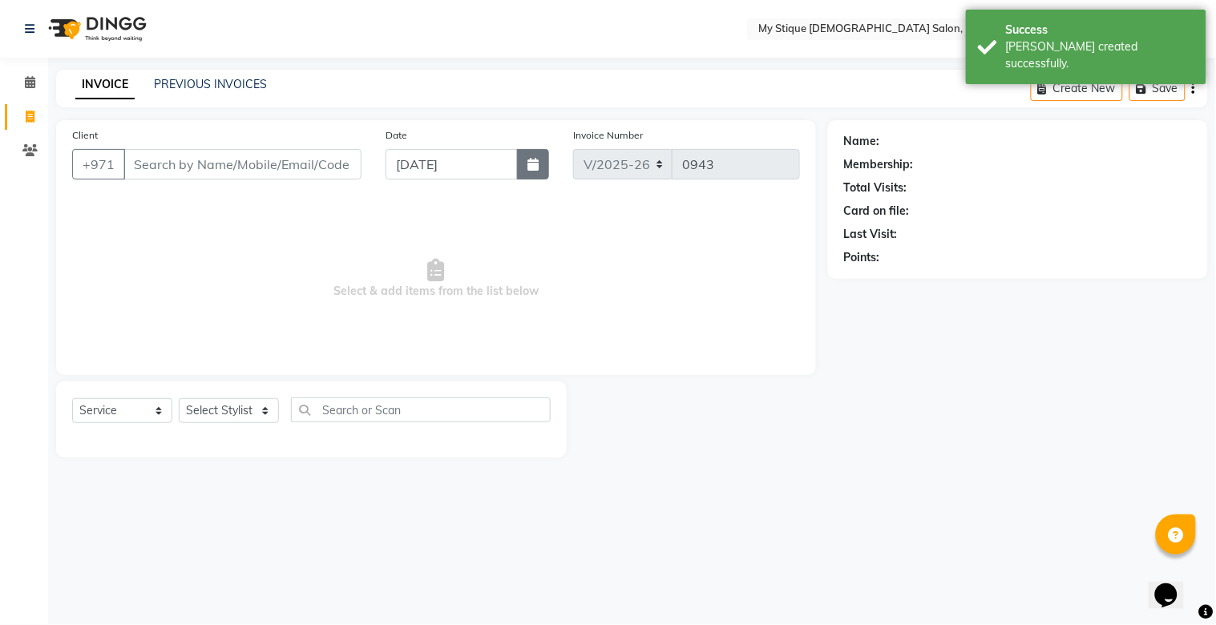
click at [522, 167] on button "button" at bounding box center [533, 164] width 32 height 30
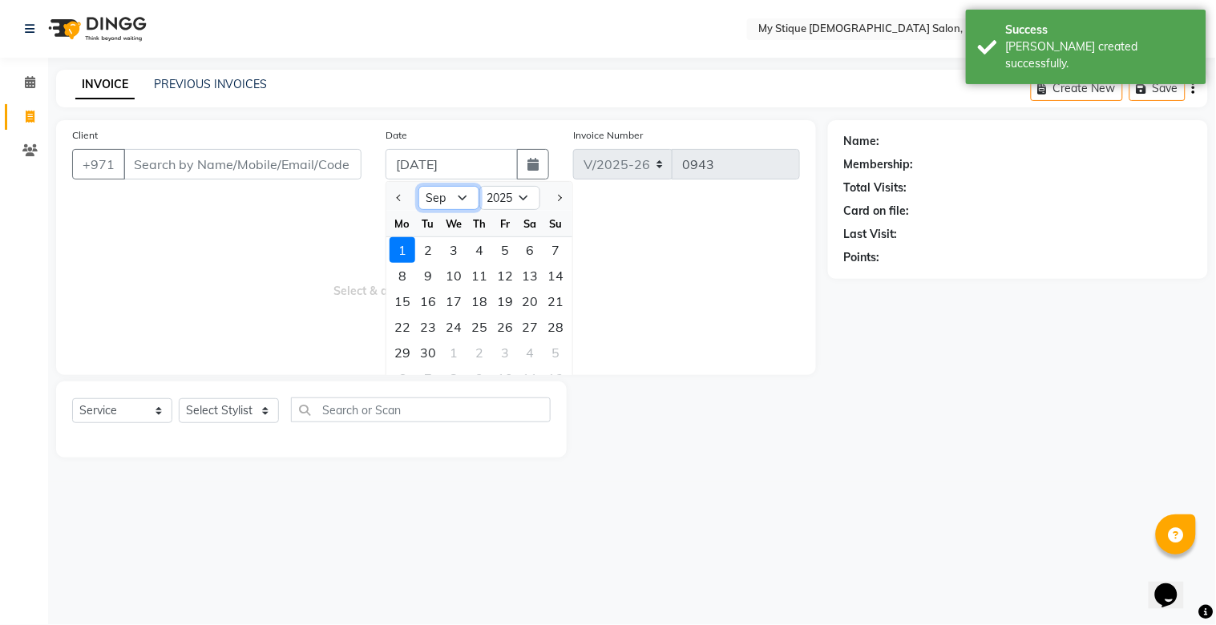
click at [451, 198] on select "Jan Feb Mar Apr May Jun Jul Aug Sep Oct Nov Dec" at bounding box center [449, 198] width 61 height 24
click at [419, 186] on select "Jan Feb Mar Apr May Jun Jul Aug Sep Oct Nov Dec" at bounding box center [449, 198] width 61 height 24
click at [551, 358] on div "31" at bounding box center [557, 353] width 26 height 26
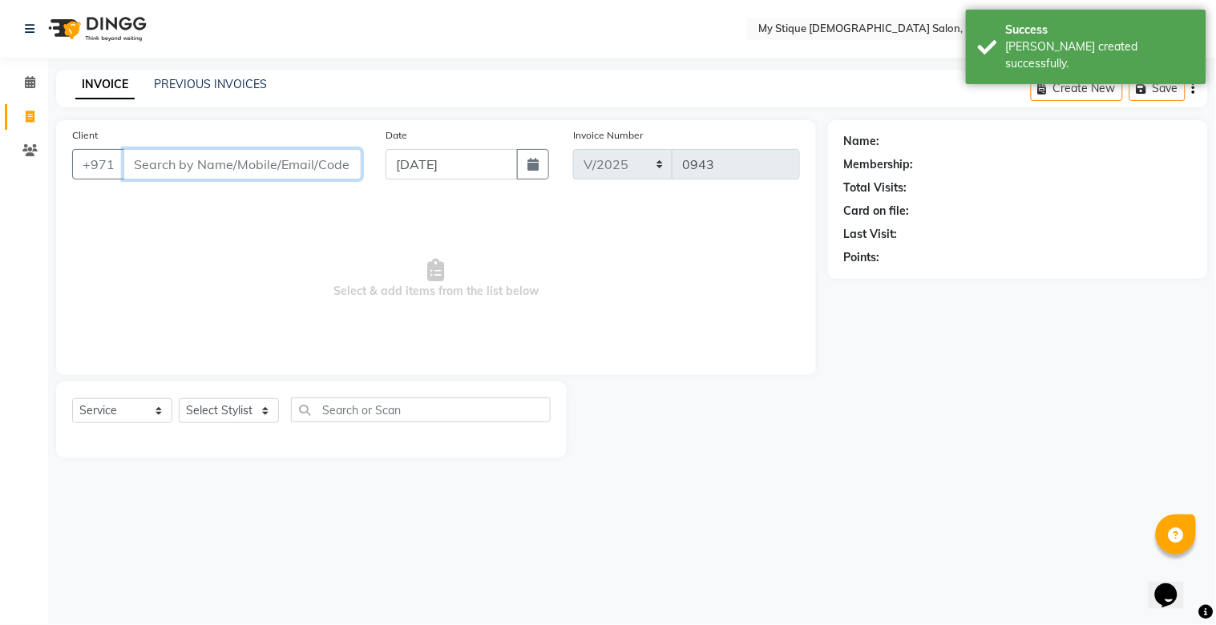
click at [254, 166] on input "Client" at bounding box center [242, 164] width 238 height 30
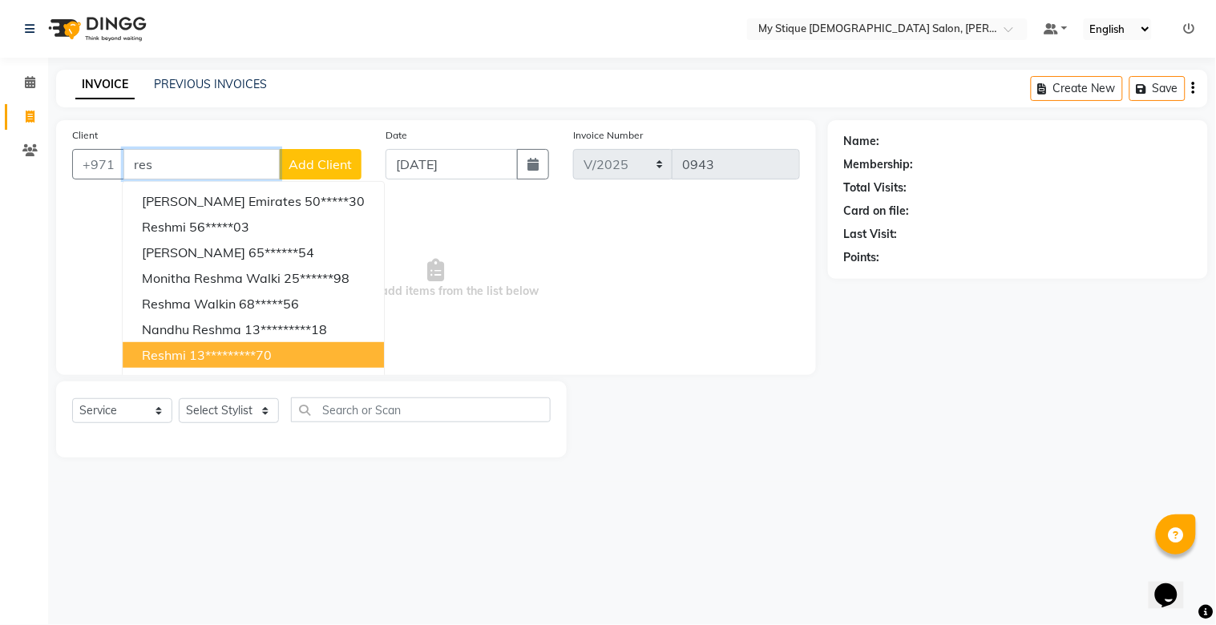
click at [177, 350] on span "Reshmi" at bounding box center [164, 355] width 44 height 16
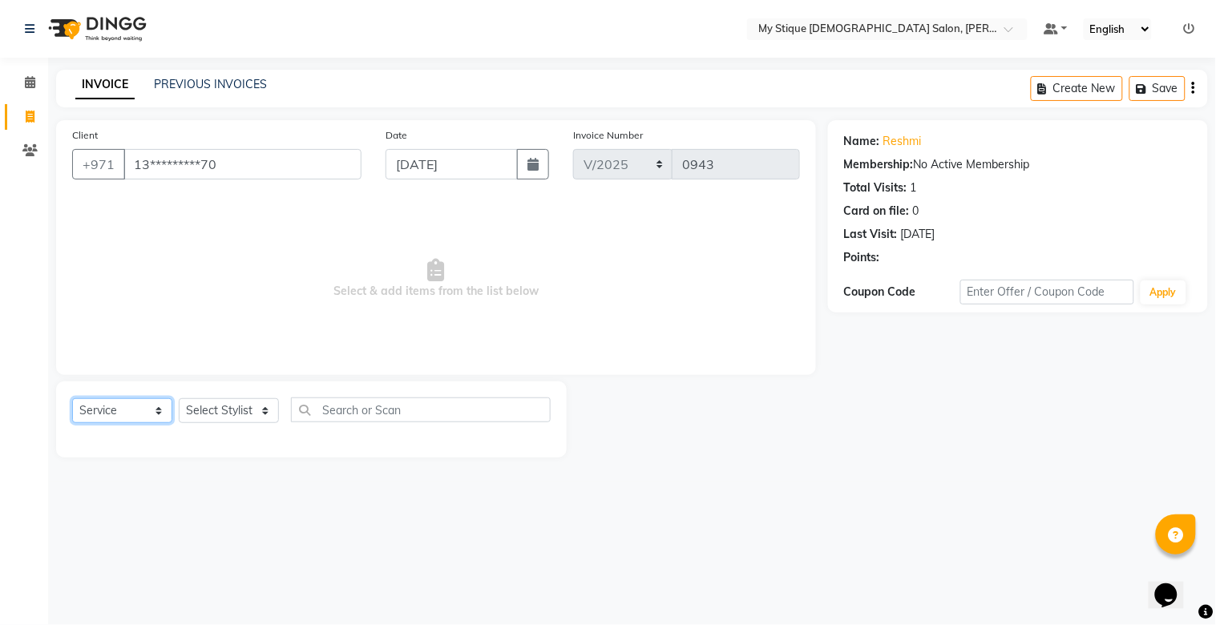
click at [101, 413] on select "Select Service Product Membership Package Voucher Prepaid Gift Card" at bounding box center [122, 411] width 100 height 25
click at [72, 399] on select "Select Service Product Membership Package Voucher Prepaid Gift Card" at bounding box center [122, 411] width 100 height 25
click at [212, 418] on select "Select Stylist Amanpreet Betcy Reshma Riham Sales Saritha TEMP STAFF" at bounding box center [229, 411] width 100 height 25
click at [116, 403] on select "Select Service Product Membership Package Voucher Prepaid Gift Card" at bounding box center [122, 411] width 100 height 25
click at [72, 399] on select "Select Service Product Membership Package Voucher Prepaid Gift Card" at bounding box center [122, 411] width 100 height 25
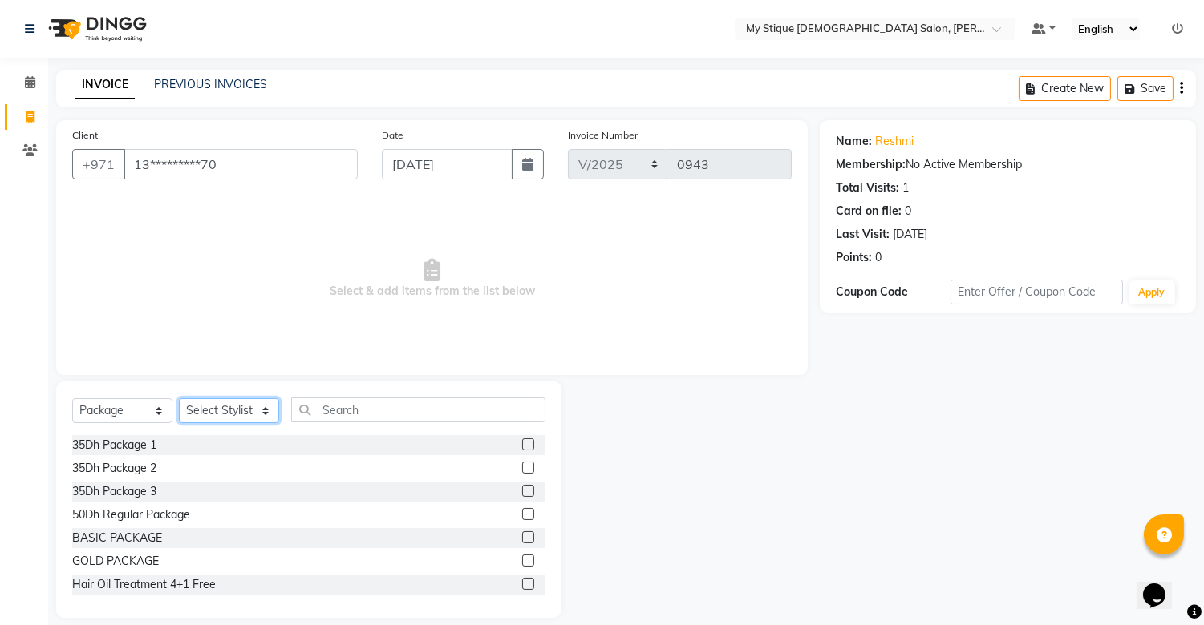
click at [231, 417] on select "Select Stylist Amanpreet Betcy Reshma Riham Sales Saritha TEMP STAFF" at bounding box center [229, 411] width 100 height 25
click at [179, 399] on select "Select Stylist Amanpreet Betcy Reshma Riham Sales Saritha TEMP STAFF" at bounding box center [229, 411] width 100 height 25
click at [156, 560] on div "PREMIUM PACKAGE" at bounding box center [125, 560] width 107 height 17
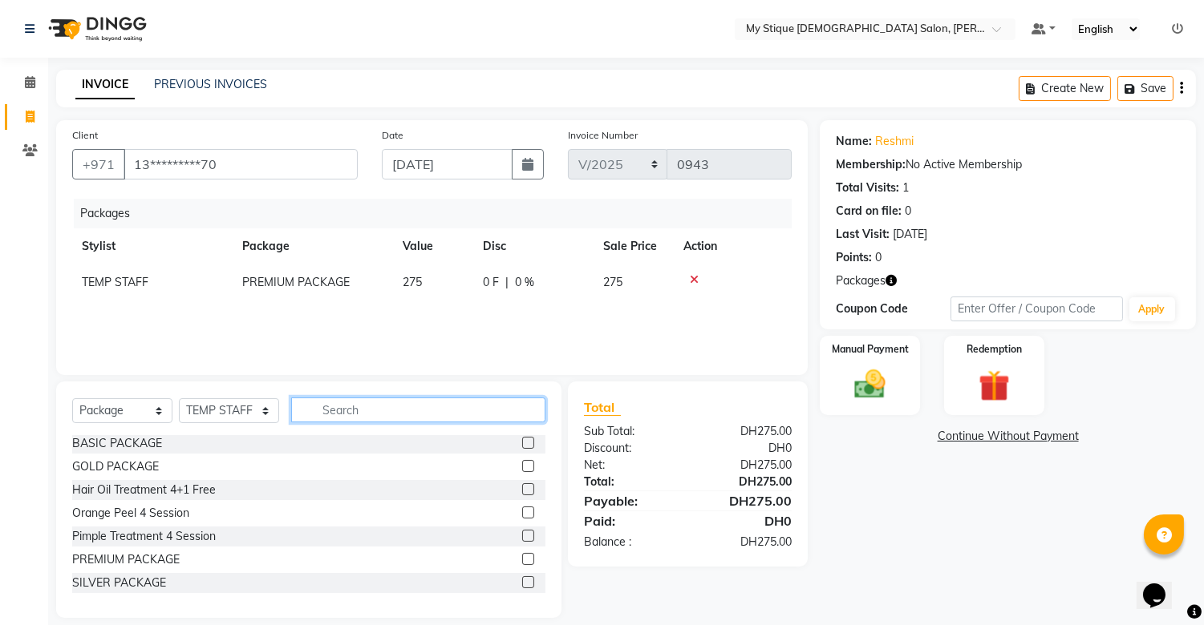
click at [359, 417] on input "text" at bounding box center [418, 410] width 254 height 25
click at [88, 413] on select "Select Service Product Membership Package Voucher Prepaid Gift Card" at bounding box center [122, 411] width 100 height 25
click at [72, 399] on select "Select Service Product Membership Package Voucher Prepaid Gift Card" at bounding box center [122, 411] width 100 height 25
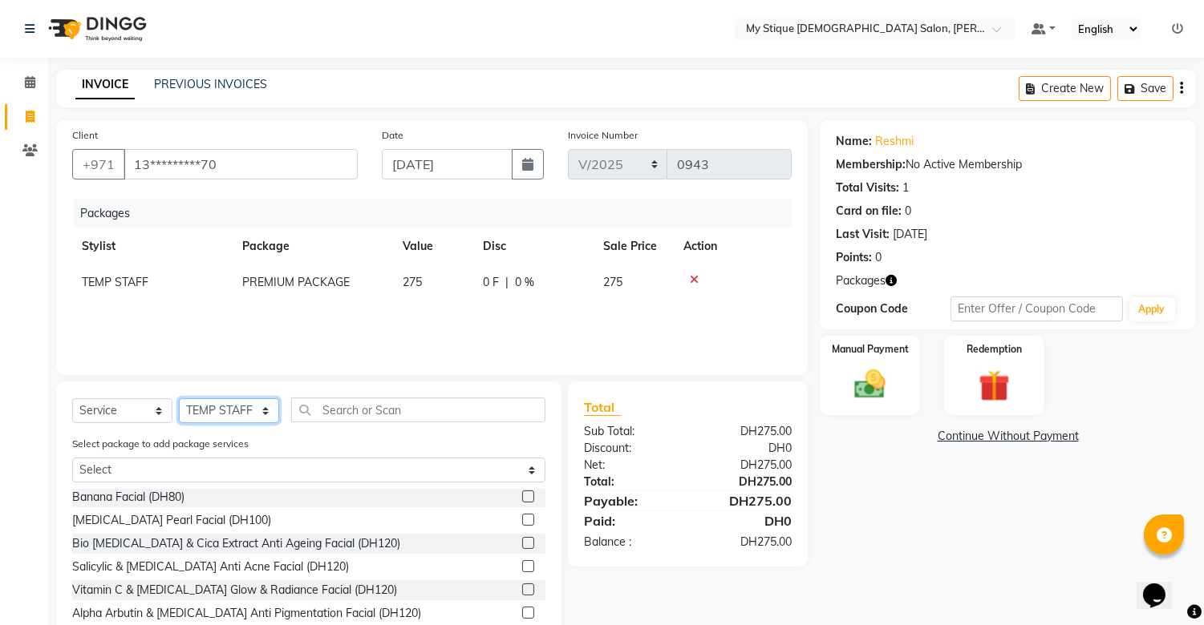
click at [218, 414] on select "Select Stylist Amanpreet Betcy Reshma Riham Sales Saritha TEMP STAFF" at bounding box center [229, 411] width 100 height 25
click at [179, 399] on select "Select Stylist Amanpreet Betcy Reshma Riham Sales Saritha TEMP STAFF" at bounding box center [229, 411] width 100 height 25
click at [331, 410] on input "text" at bounding box center [418, 410] width 254 height 25
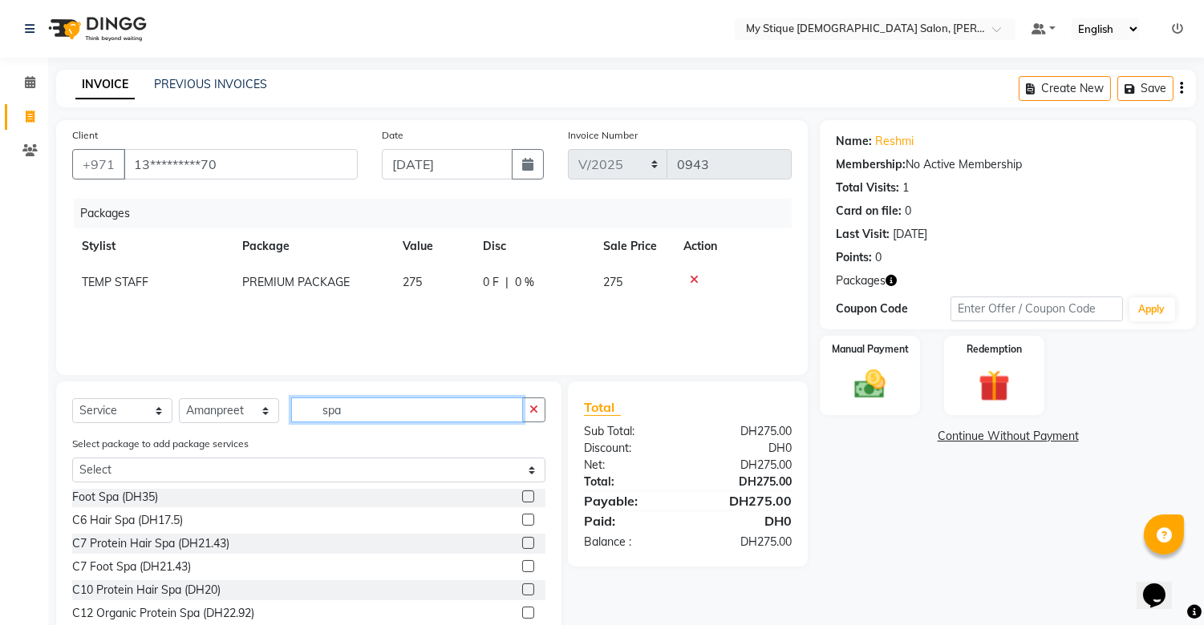
scroll to position [0, 0]
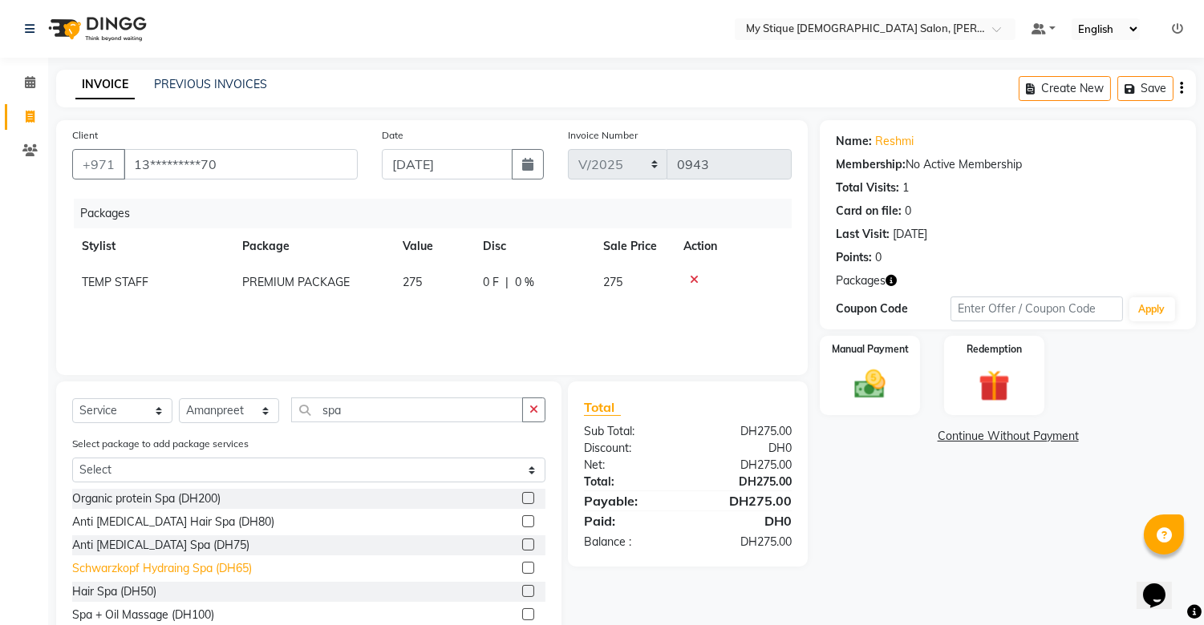
click at [229, 572] on div "Schwarzkopf Hydraing Spa (DH65)" at bounding box center [162, 568] width 180 height 17
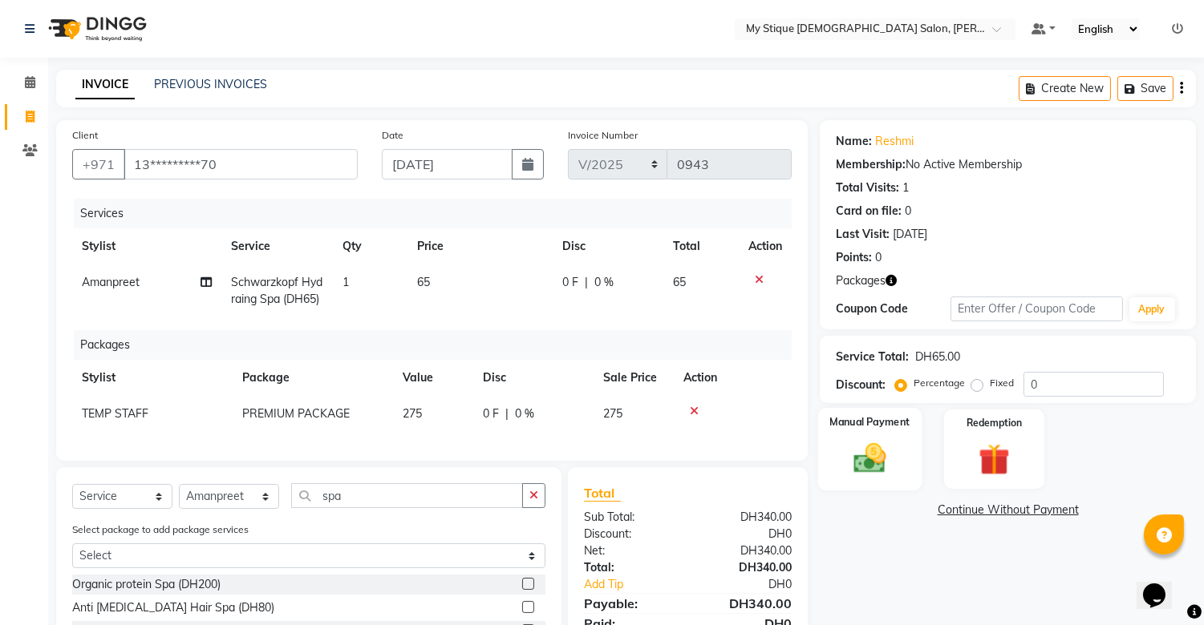
click at [859, 437] on div "Manual Payment" at bounding box center [870, 449] width 104 height 82
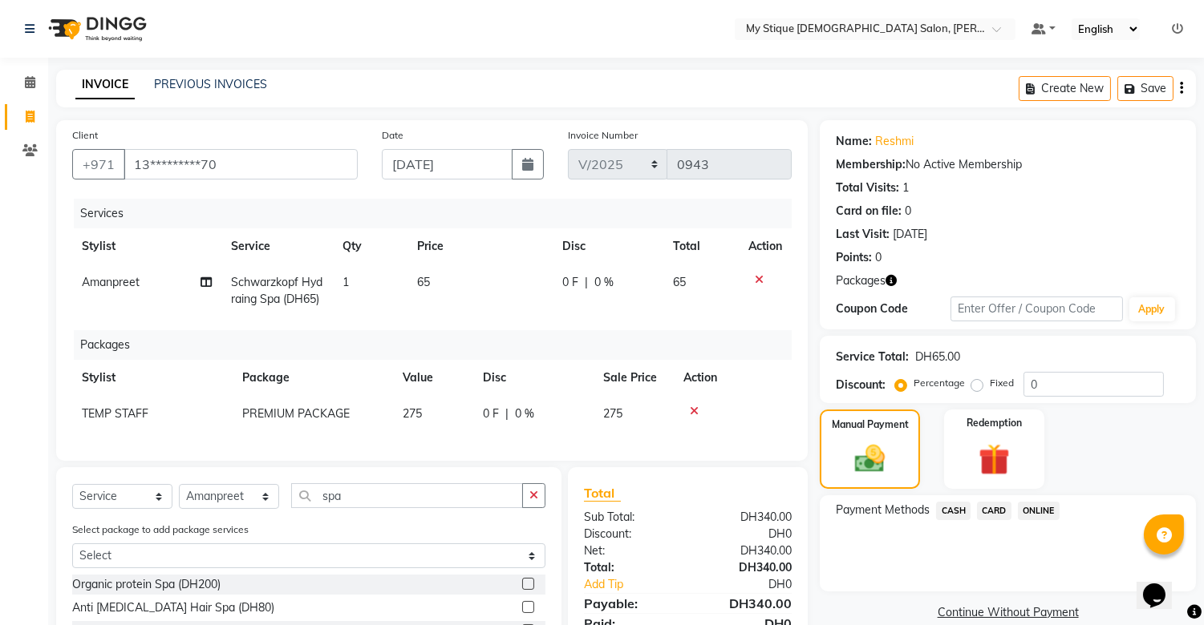
click at [945, 508] on span "CASH" at bounding box center [953, 511] width 34 height 18
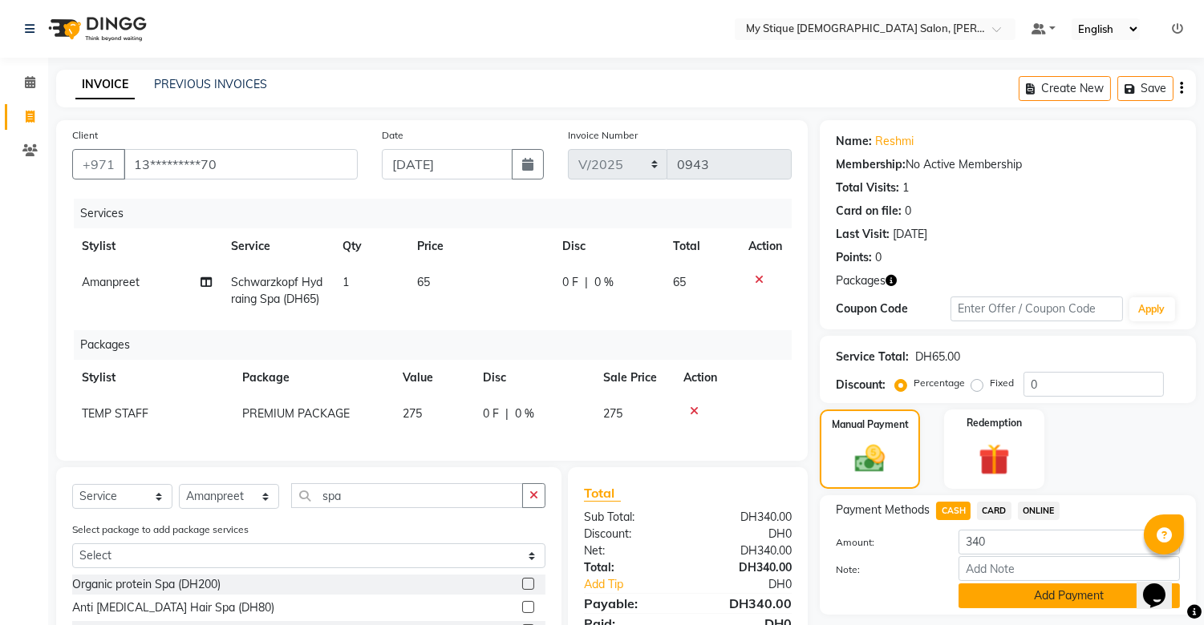
click at [1087, 599] on button "Add Payment" at bounding box center [1068, 596] width 221 height 25
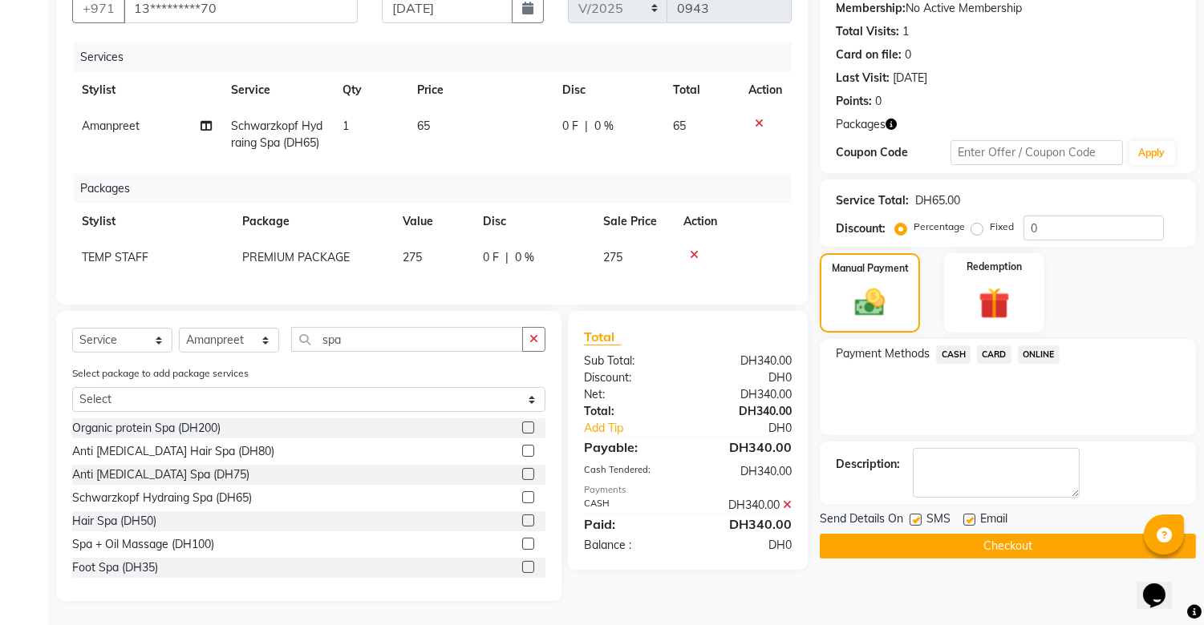
scroll to position [170, 0]
click at [1016, 534] on button "Checkout" at bounding box center [1007, 546] width 376 height 25
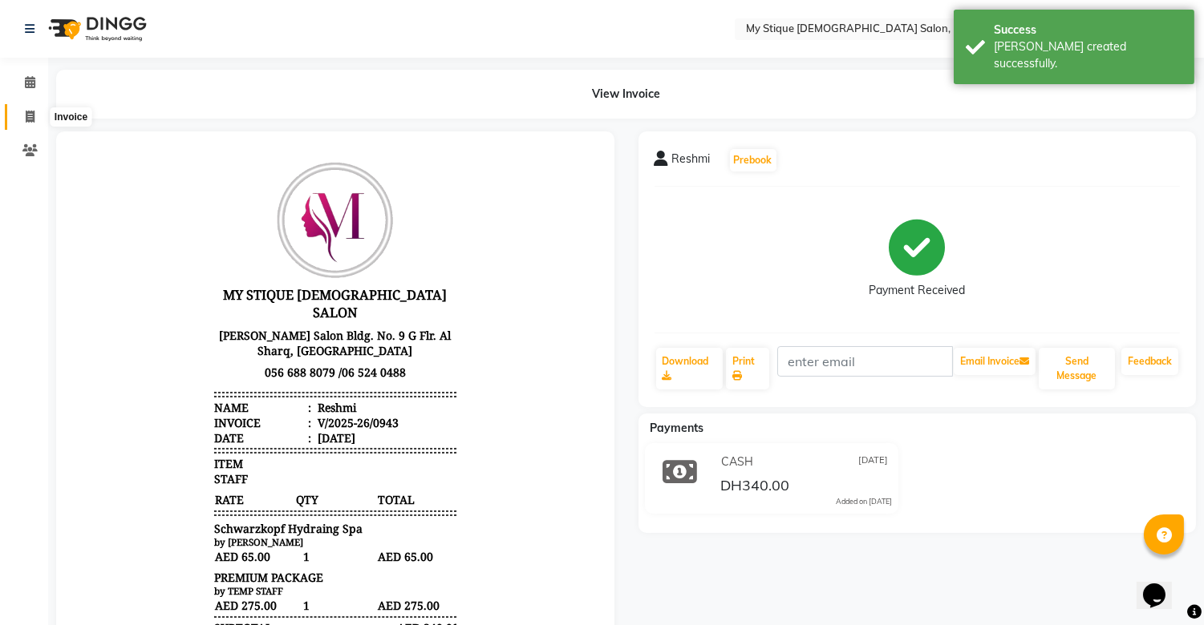
click at [29, 111] on icon at bounding box center [30, 117] width 9 height 12
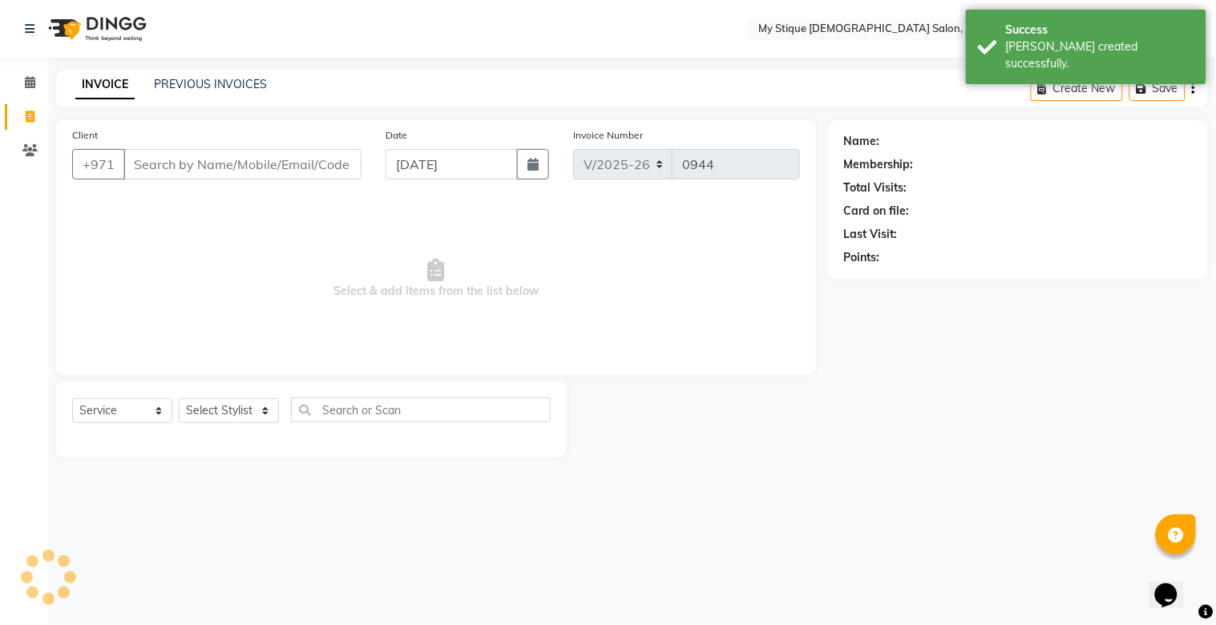
click at [519, 182] on div "Date 01-09-2025" at bounding box center [468, 160] width 188 height 66
click at [540, 156] on button "button" at bounding box center [533, 164] width 32 height 30
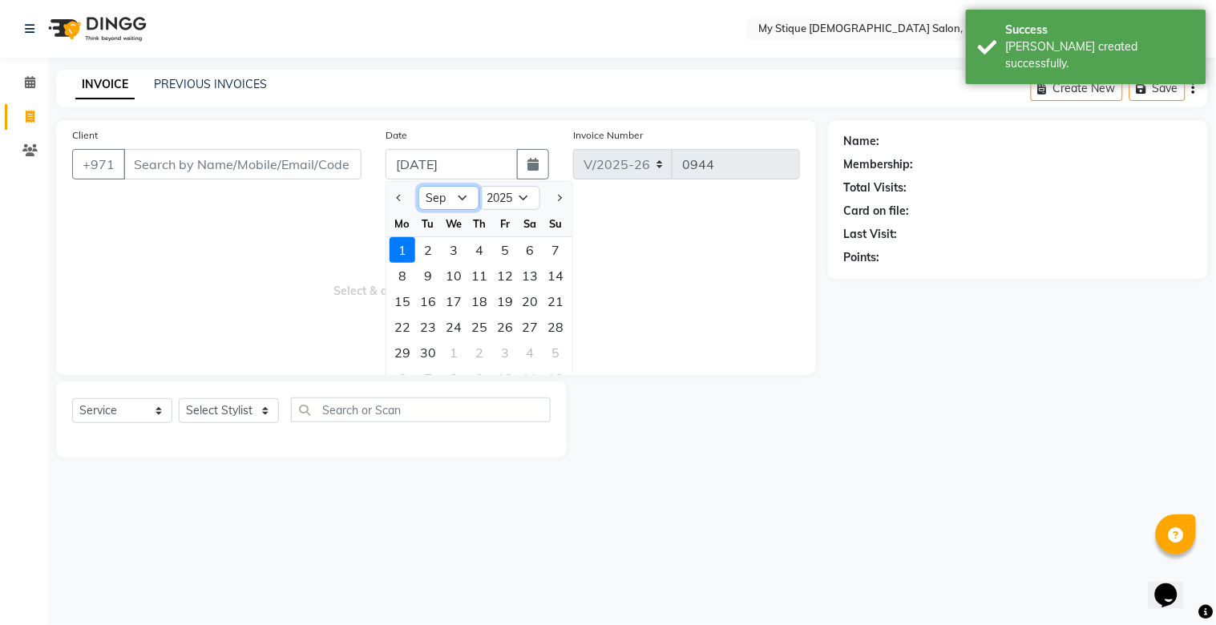
click at [451, 197] on select "Jan Feb Mar Apr May Jun Jul Aug Sep Oct Nov Dec" at bounding box center [449, 198] width 61 height 24
click at [419, 186] on select "Jan Feb Mar Apr May Jun Jul Aug Sep Oct Nov Dec" at bounding box center [449, 198] width 61 height 24
click at [548, 350] on div "31" at bounding box center [557, 353] width 26 height 26
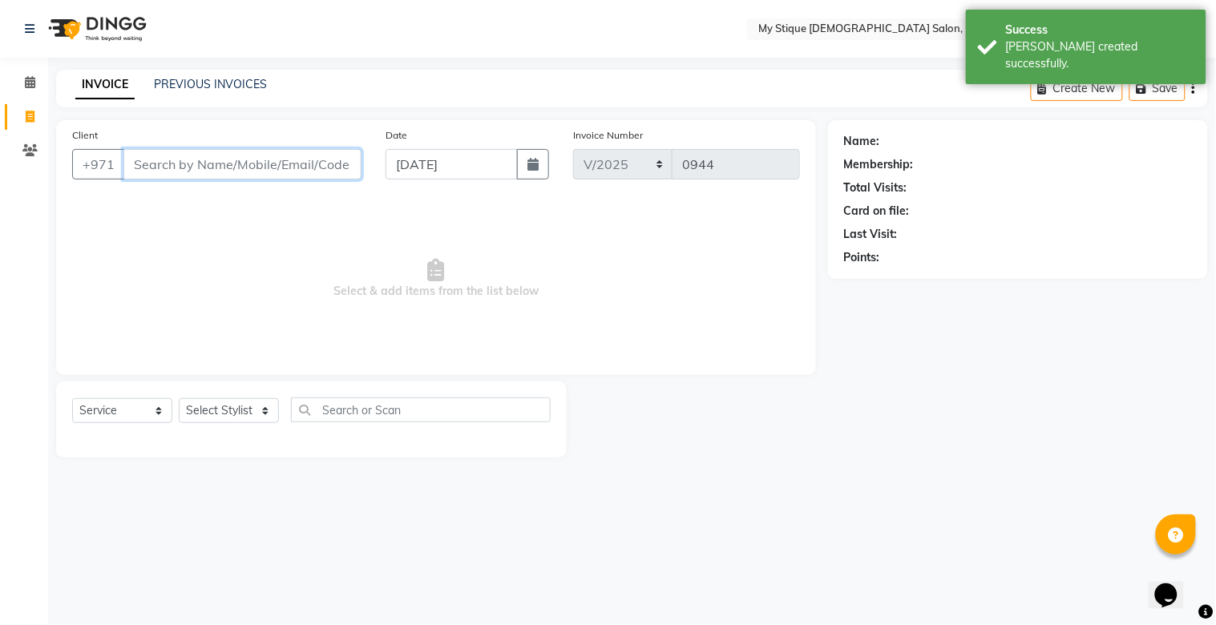
click at [279, 162] on input "Client" at bounding box center [242, 164] width 238 height 30
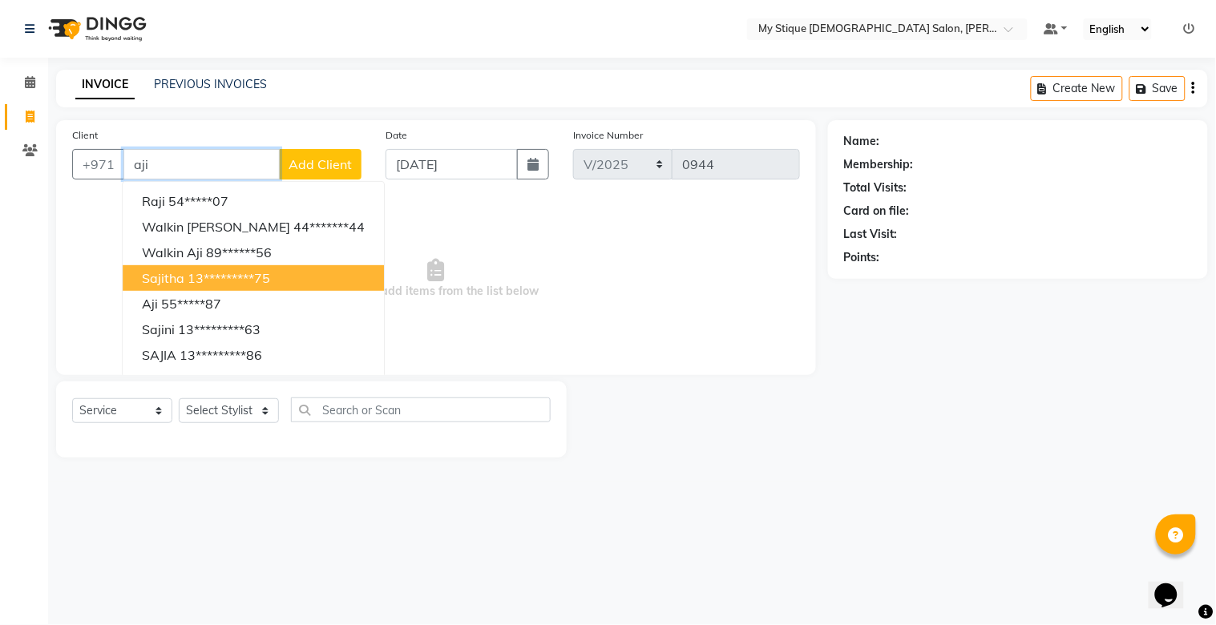
click at [171, 290] on button "Sajitha 13*********75" at bounding box center [253, 278] width 261 height 26
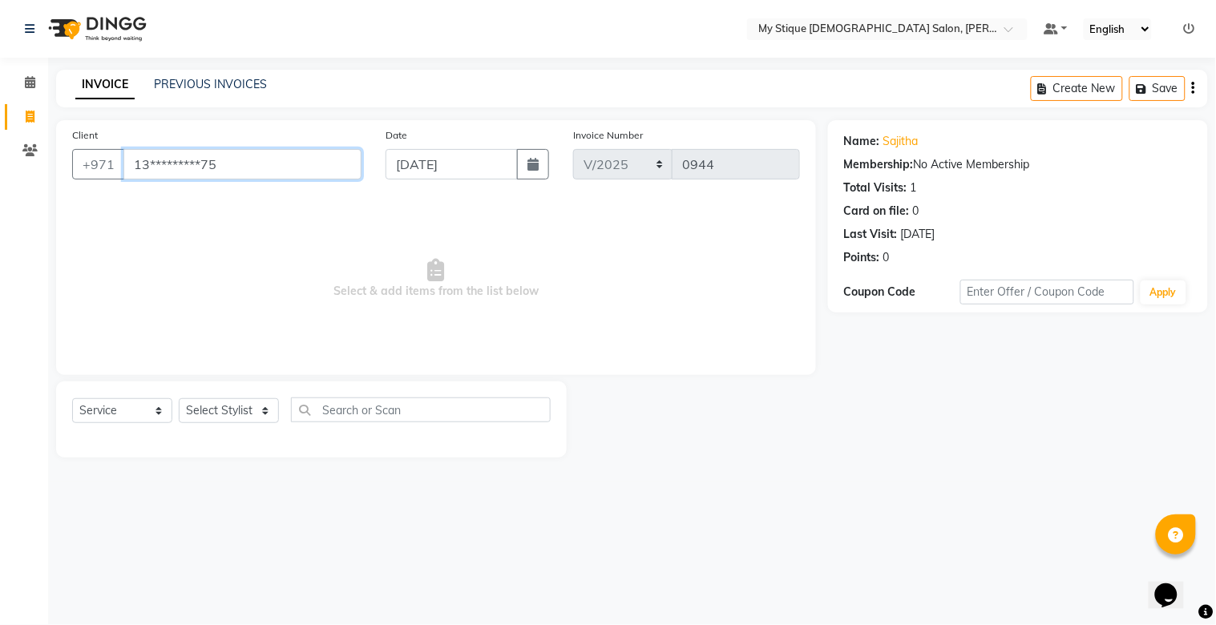
click at [172, 171] on input "13*********75" at bounding box center [242, 164] width 238 height 30
click at [228, 163] on input "13*********75" at bounding box center [242, 164] width 238 height 30
click at [229, 76] on div "PREVIOUS INVOICES" at bounding box center [210, 84] width 113 height 17
click at [234, 85] on link "PREVIOUS INVOICES" at bounding box center [210, 84] width 113 height 14
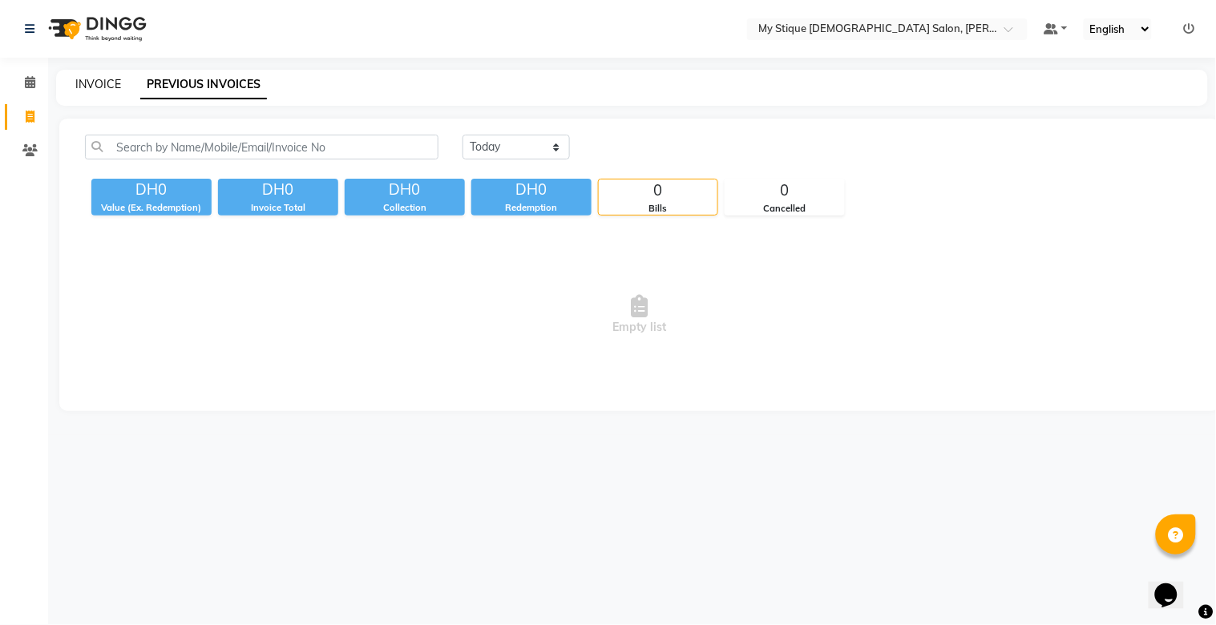
click at [100, 81] on link "INVOICE" at bounding box center [98, 84] width 46 height 14
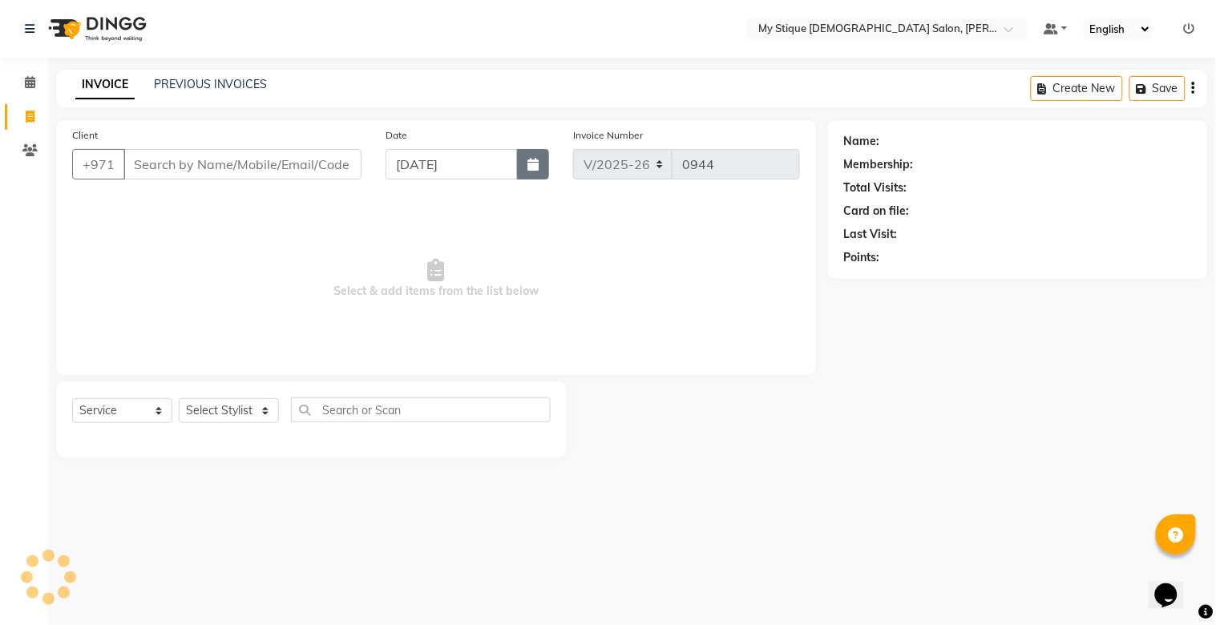
click at [529, 161] on icon "button" at bounding box center [533, 164] width 11 height 13
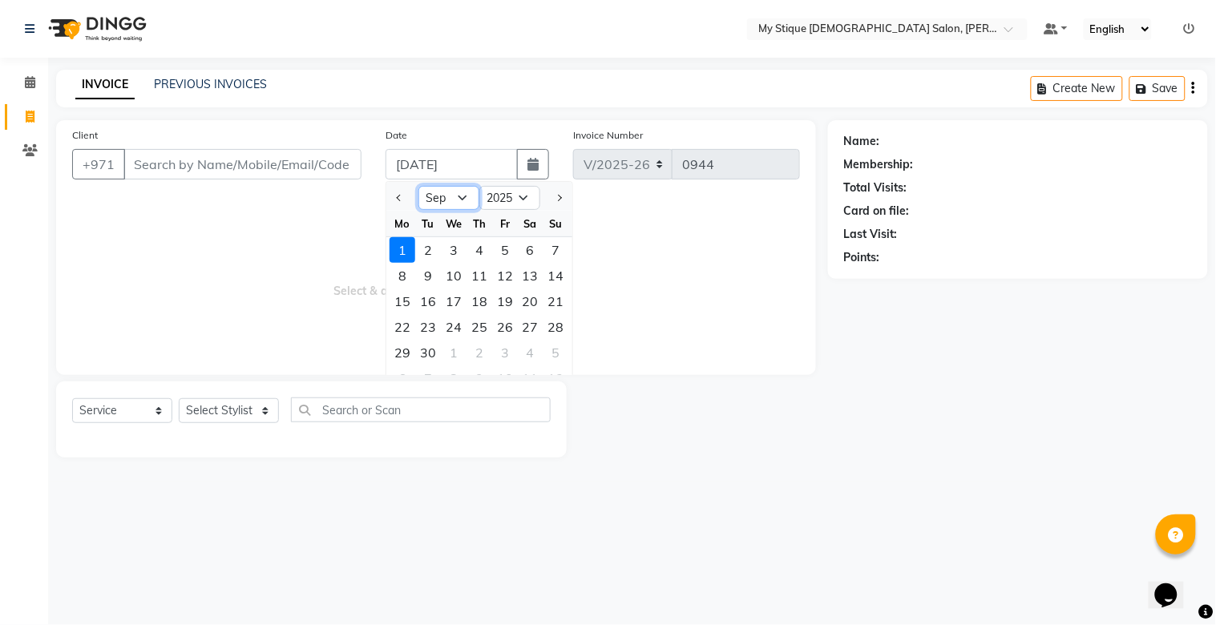
click at [447, 198] on select "Jan Feb Mar Apr May Jun Jul Aug Sep Oct Nov Dec" at bounding box center [449, 198] width 61 height 24
click at [419, 186] on select "Jan Feb Mar Apr May Jun Jul Aug Sep Oct Nov Dec" at bounding box center [449, 198] width 61 height 24
click at [563, 343] on div "31" at bounding box center [557, 353] width 26 height 26
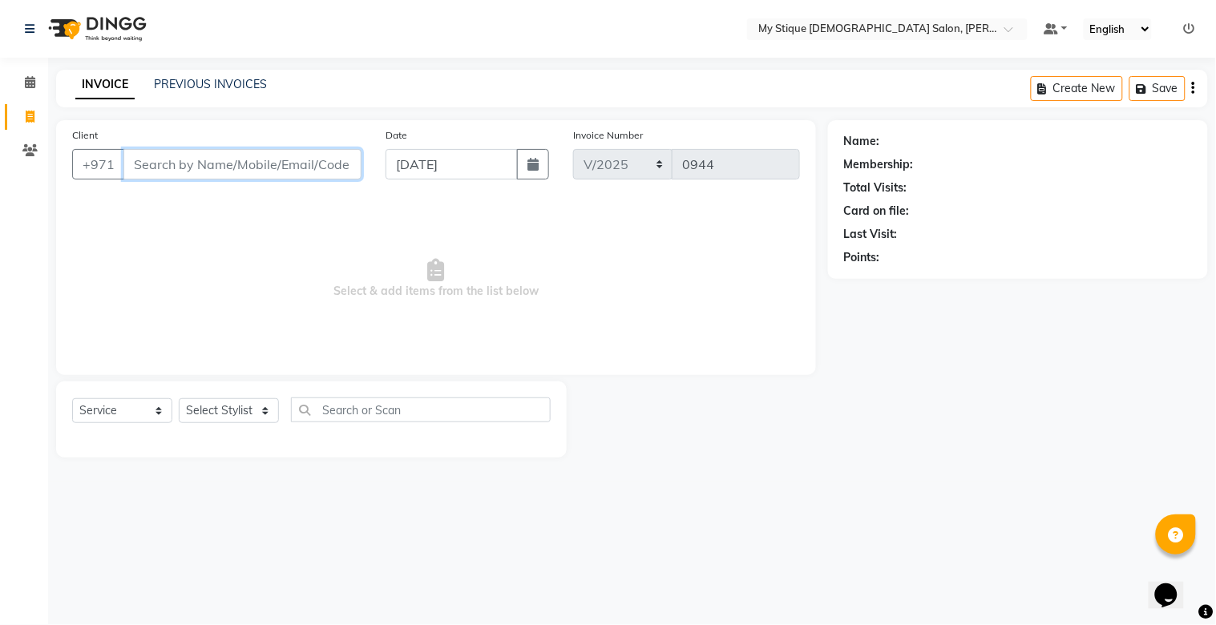
click at [215, 162] on input "Client" at bounding box center [242, 164] width 238 height 30
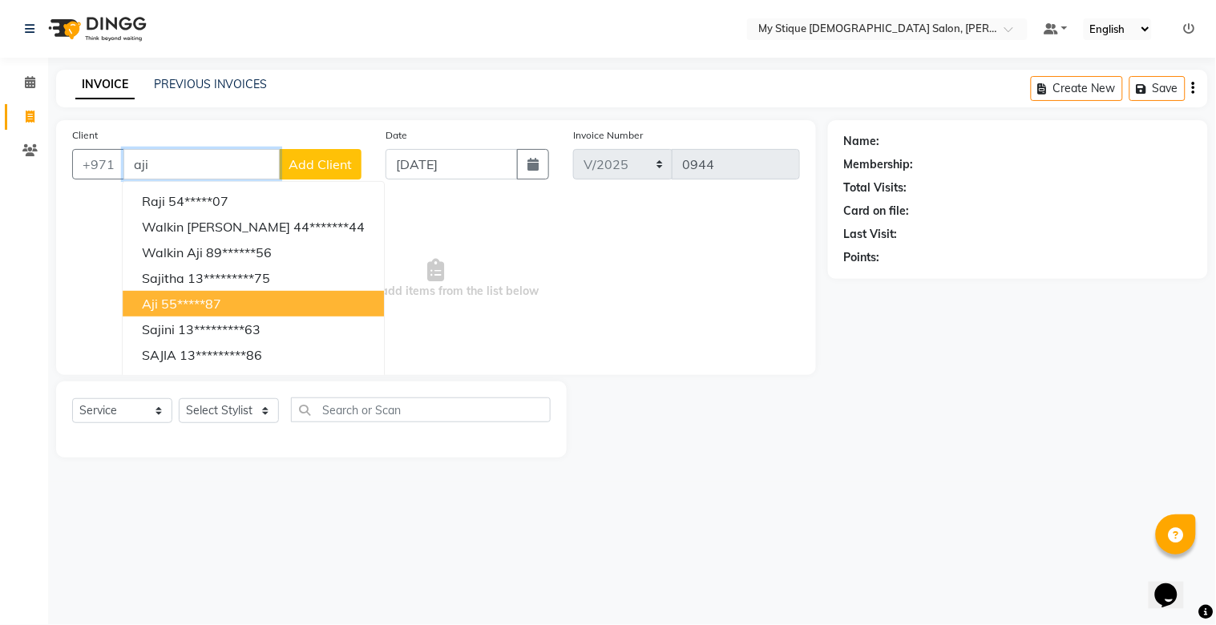
click at [167, 300] on ngb-highlight "55*****87" at bounding box center [191, 304] width 60 height 16
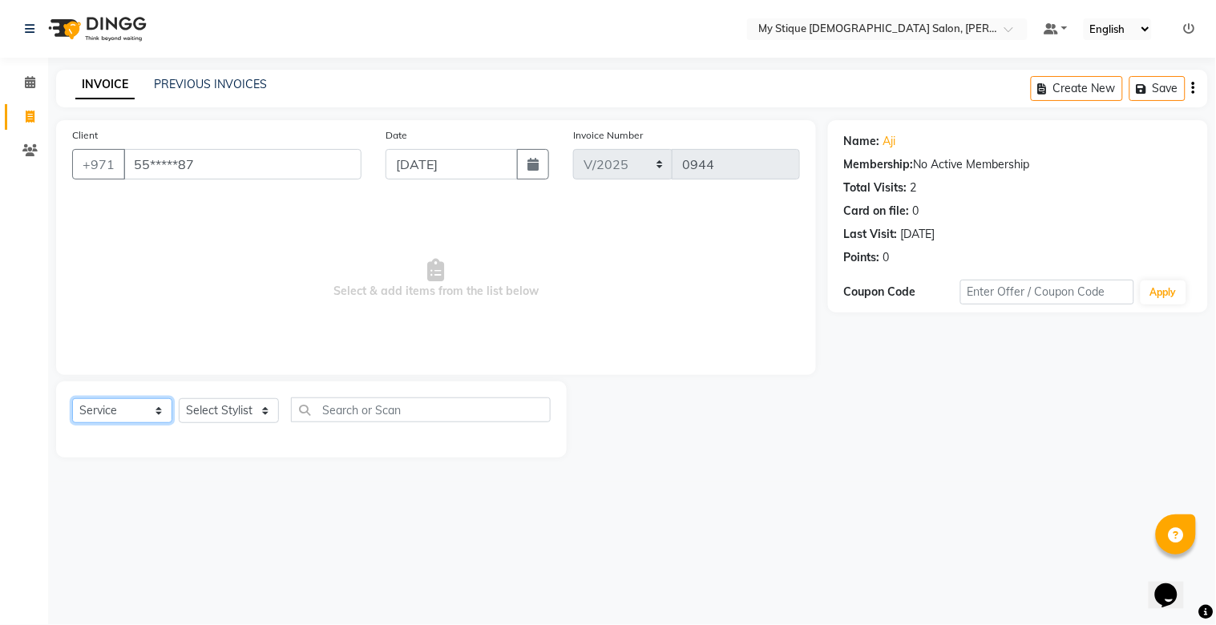
click at [123, 403] on select "Select Service Product Membership Package Voucher Prepaid Gift Card" at bounding box center [122, 411] width 100 height 25
click at [72, 399] on select "Select Service Product Membership Package Voucher Prepaid Gift Card" at bounding box center [122, 411] width 100 height 25
click at [217, 417] on select "Select Stylist Amanpreet Betcy Reshma Riham Sales Saritha TEMP STAFF" at bounding box center [229, 411] width 100 height 25
click at [179, 399] on select "Select Stylist Amanpreet Betcy Reshma Riham Sales Saritha TEMP STAFF" at bounding box center [229, 411] width 100 height 25
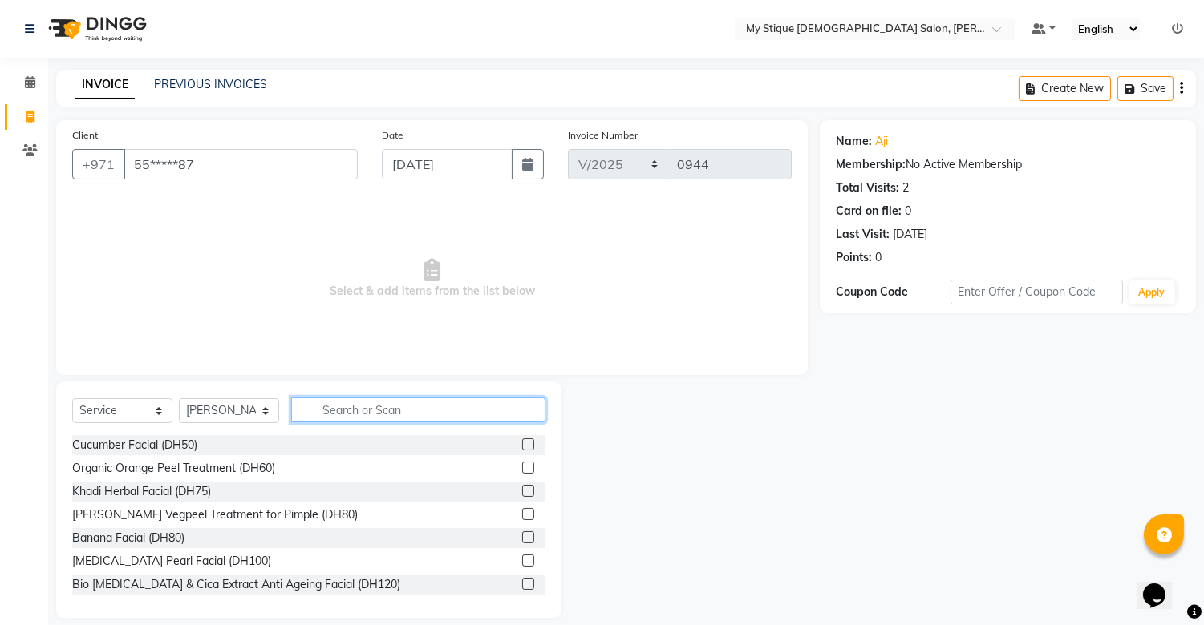
click at [378, 412] on input "text" at bounding box center [418, 410] width 254 height 25
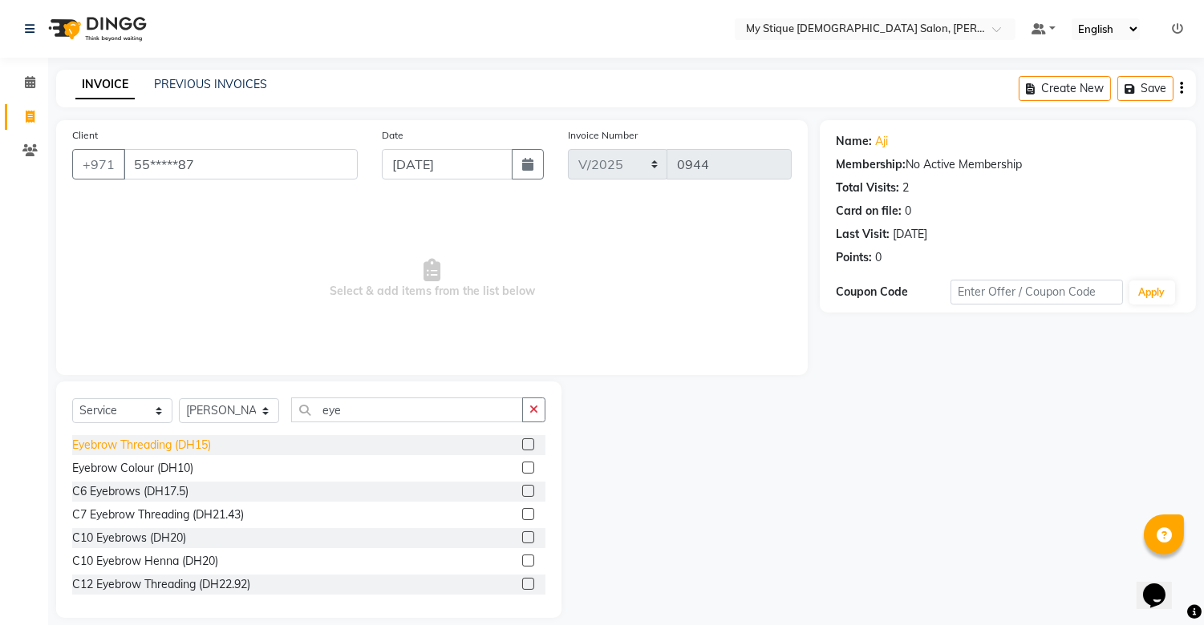
click at [195, 442] on div "Eyebrow Threading (DH15)" at bounding box center [141, 445] width 139 height 17
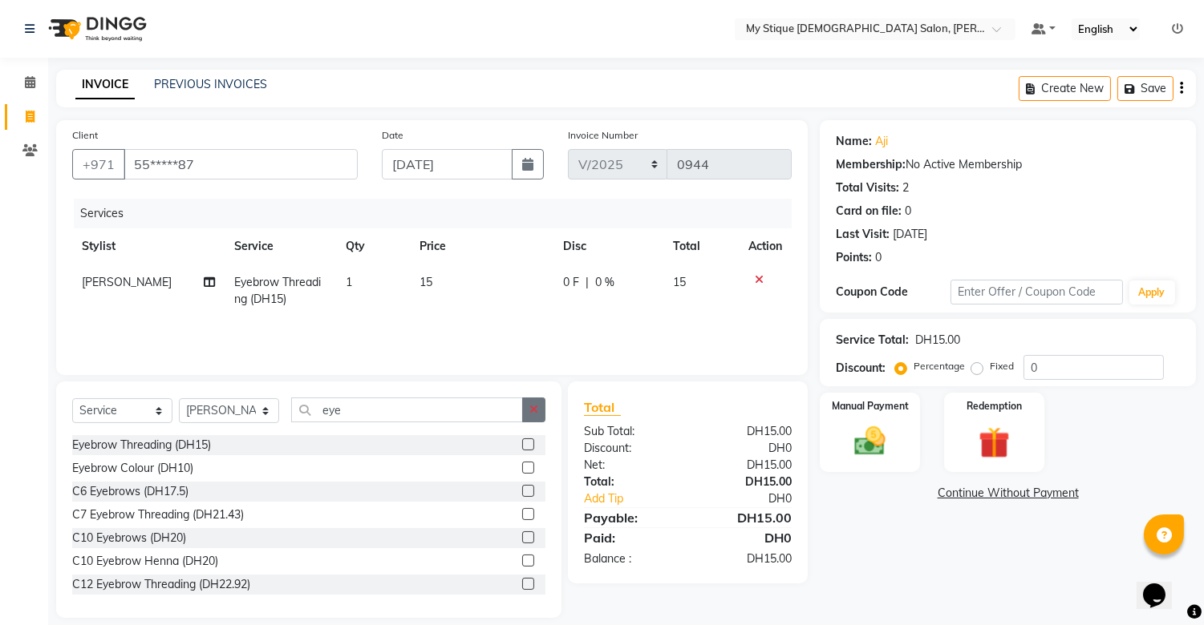
click at [540, 414] on button "button" at bounding box center [533, 410] width 23 height 25
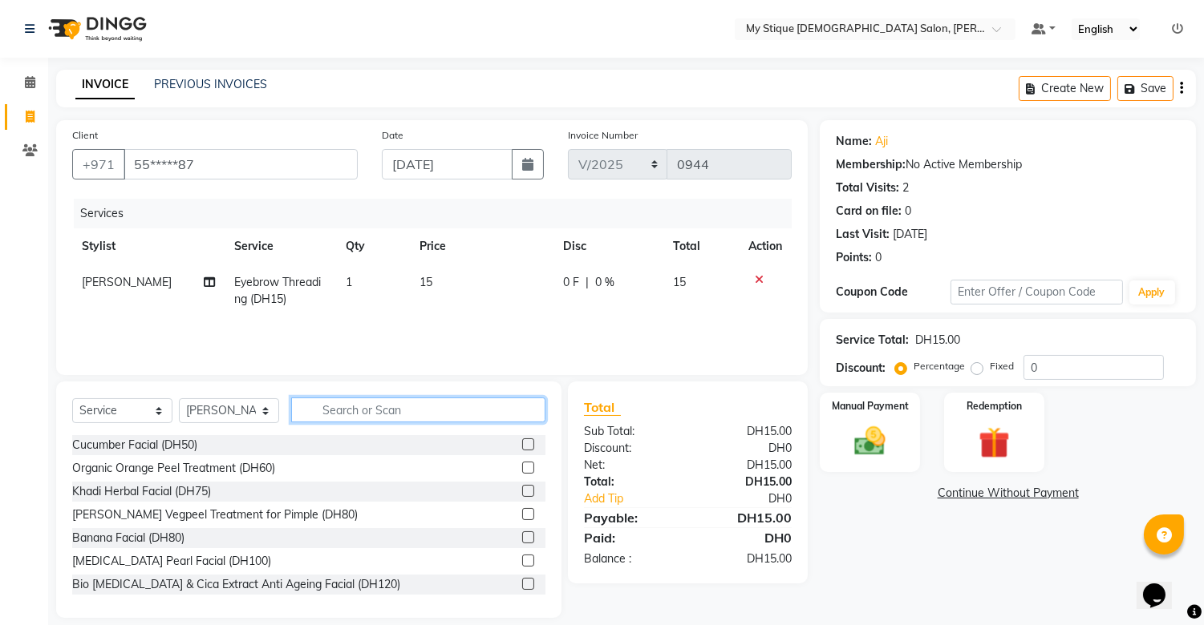
click at [484, 402] on input "text" at bounding box center [418, 410] width 254 height 25
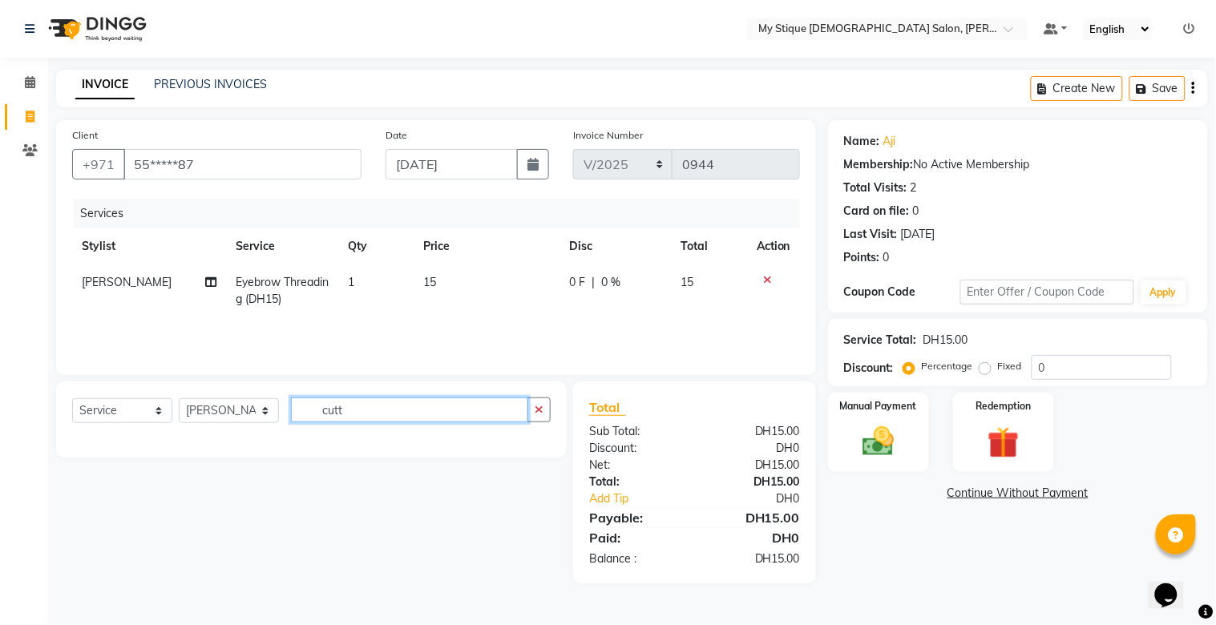
click at [492, 407] on input "cutt" at bounding box center [409, 410] width 237 height 25
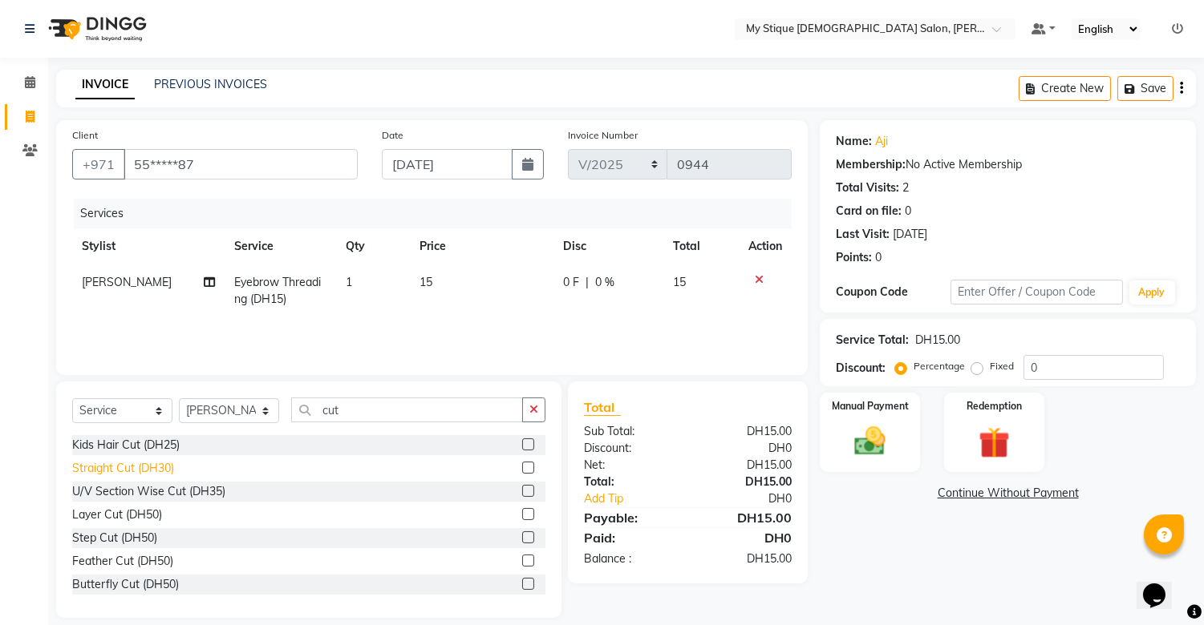
click at [147, 463] on div "Straight Cut (DH30)" at bounding box center [123, 468] width 102 height 17
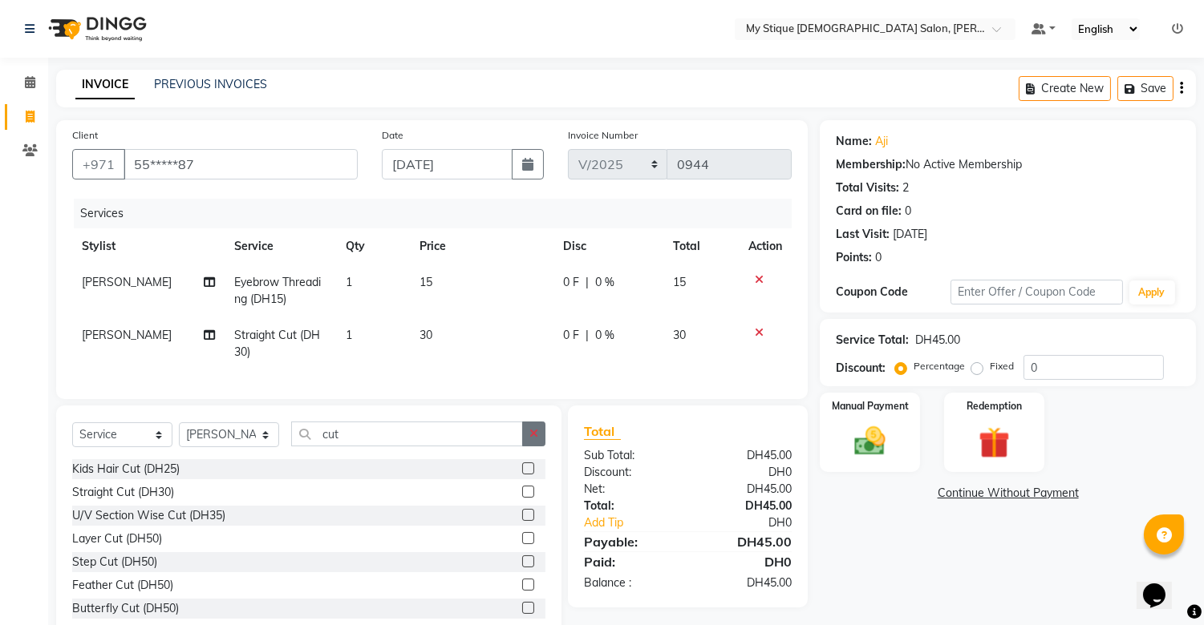
click at [536, 447] on button "button" at bounding box center [533, 434] width 23 height 25
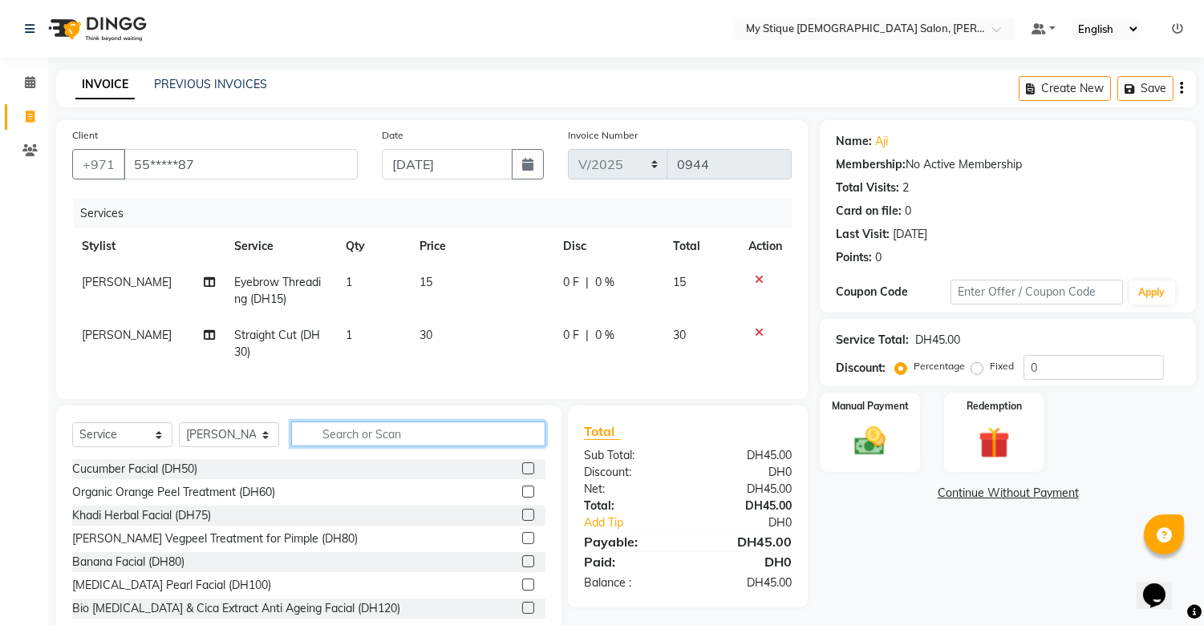
click at [362, 447] on input "text" at bounding box center [418, 434] width 254 height 25
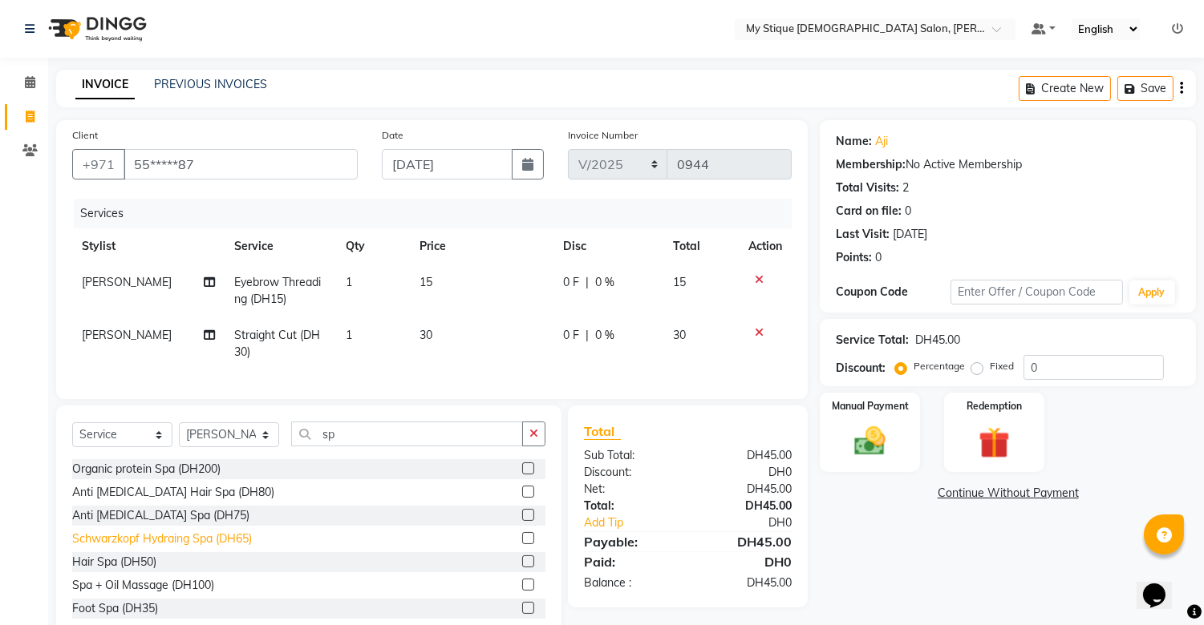
click at [241, 548] on div "Schwarzkopf Hydraing Spa (DH65)" at bounding box center [162, 539] width 180 height 17
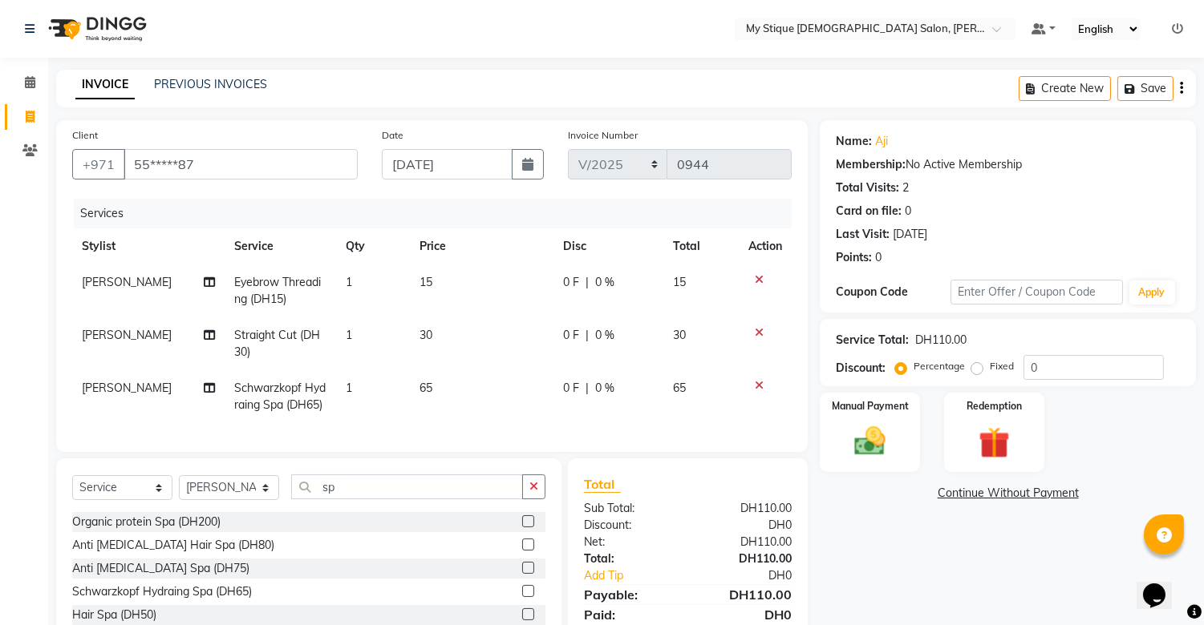
click at [427, 338] on span "30" at bounding box center [425, 335] width 13 height 14
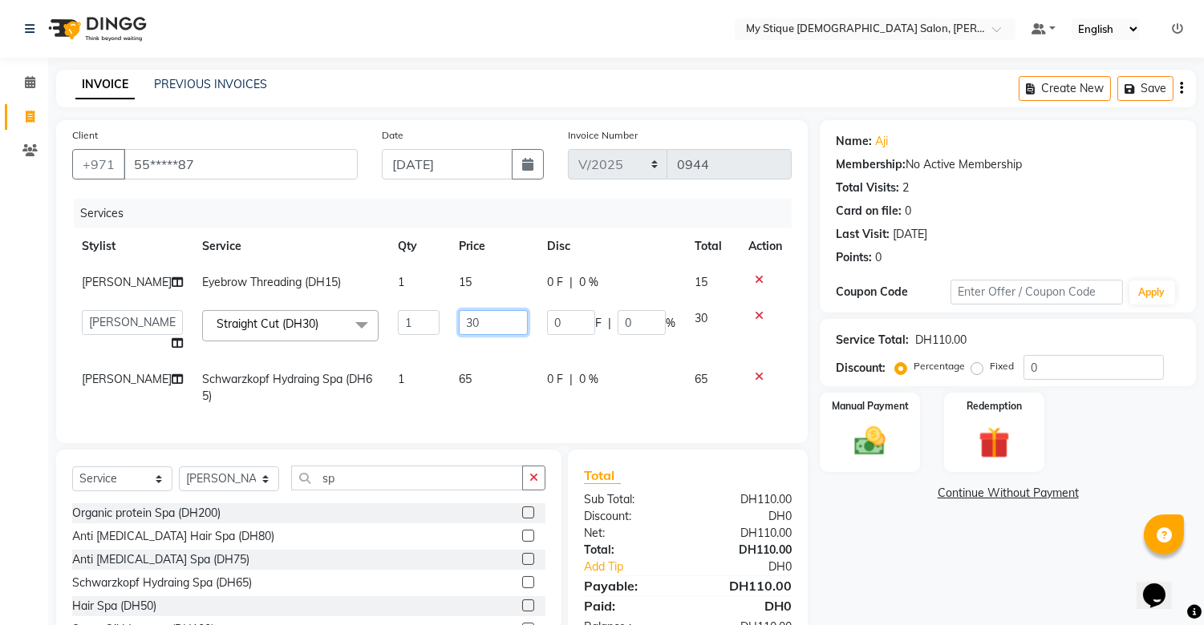
click at [471, 321] on input "30" at bounding box center [493, 322] width 69 height 25
click at [856, 449] on img at bounding box center [870, 442] width 53 height 38
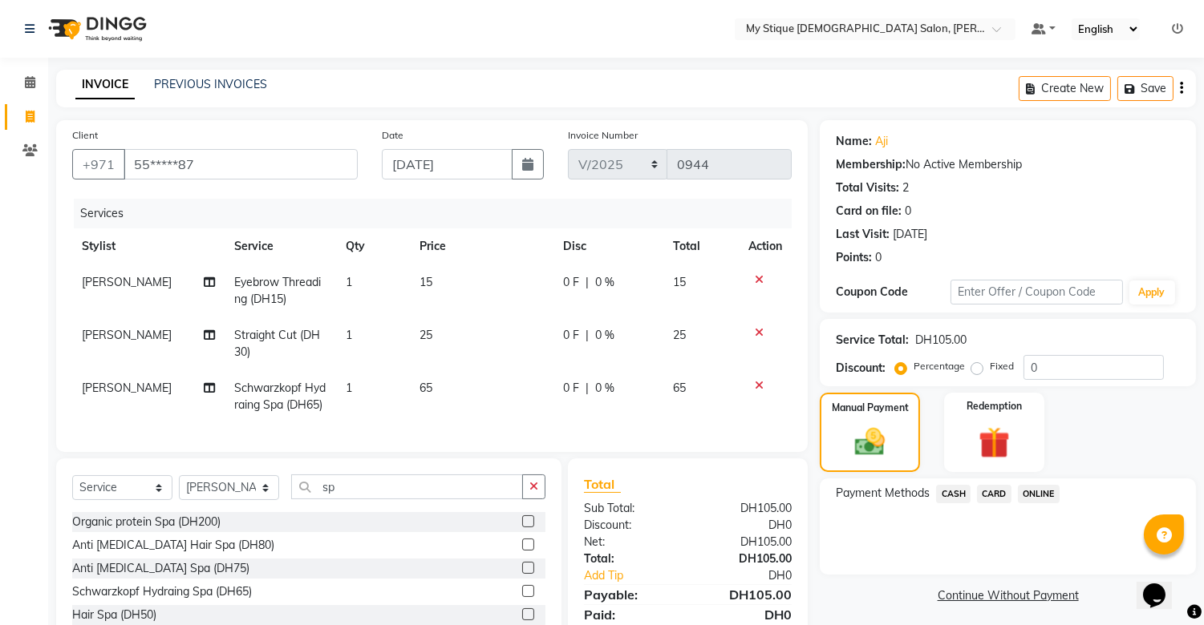
click at [946, 486] on span "CASH" at bounding box center [953, 494] width 34 height 18
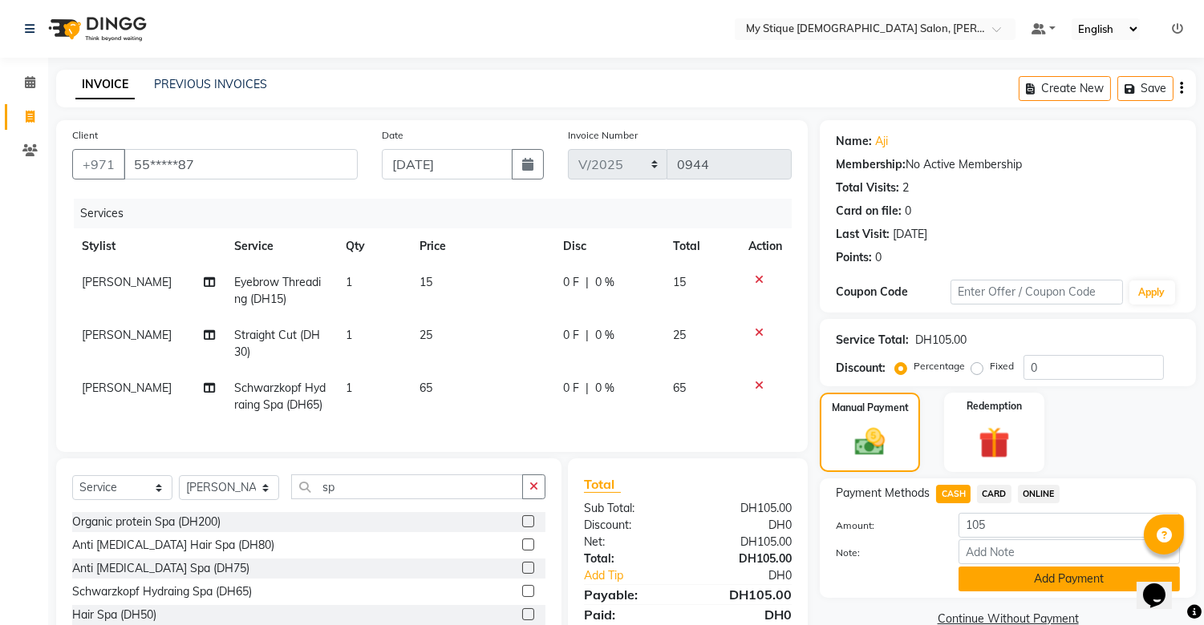
click at [1037, 582] on button "Add Payment" at bounding box center [1068, 579] width 221 height 25
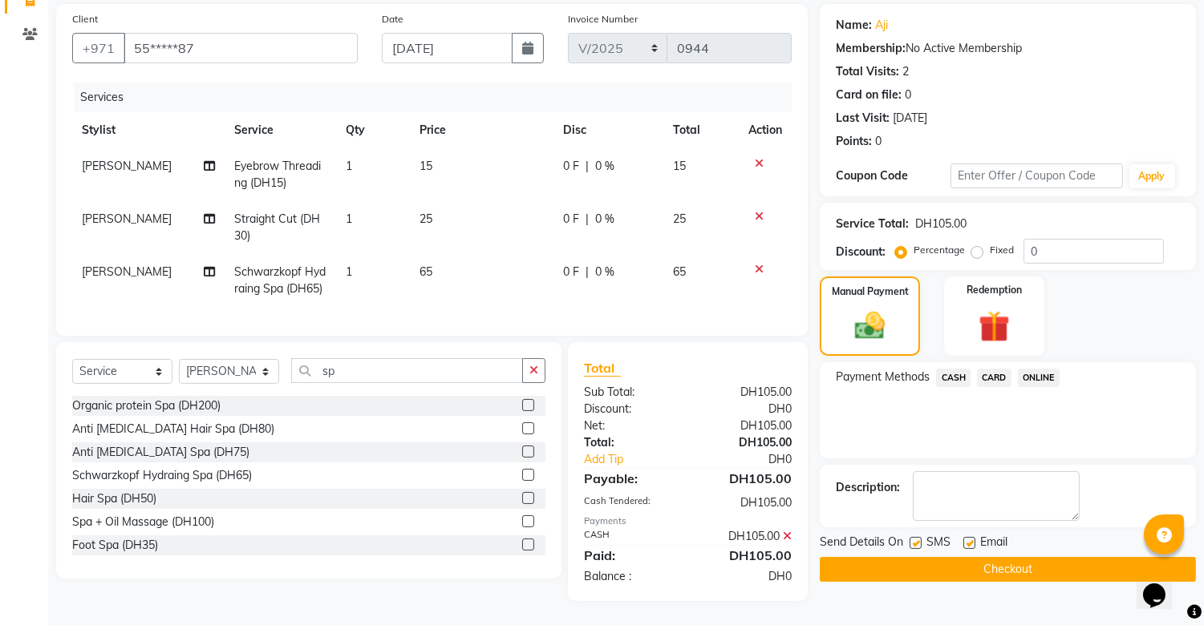
scroll to position [130, 0]
click at [1040, 559] on button "Checkout" at bounding box center [1007, 569] width 376 height 25
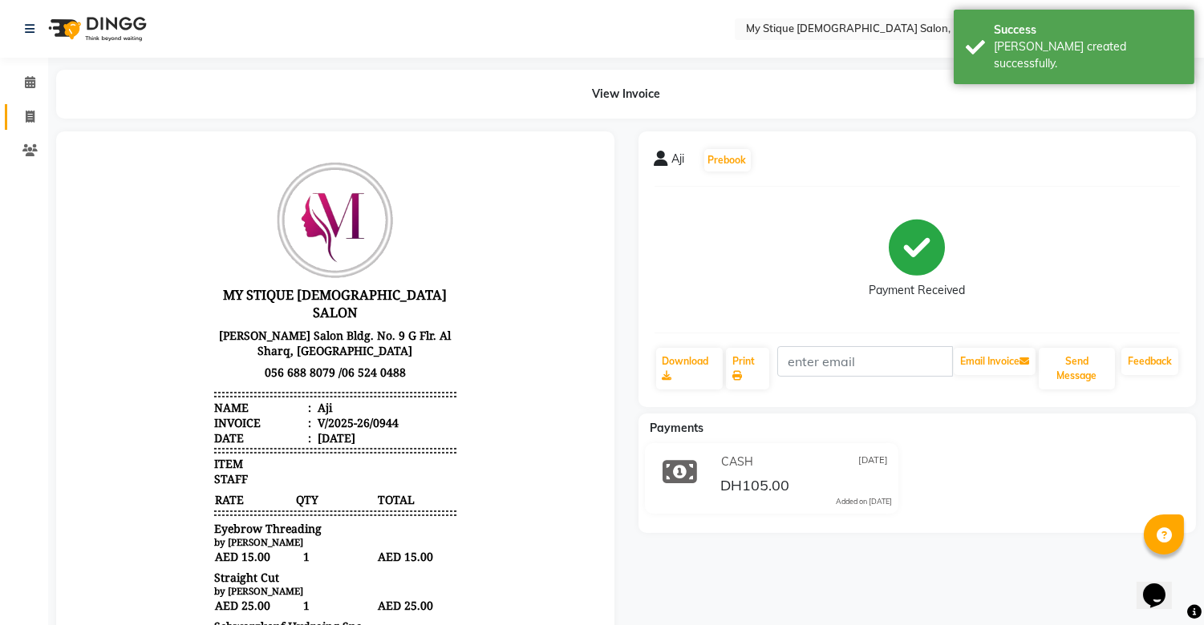
click at [26, 106] on link "Invoice" at bounding box center [24, 117] width 38 height 26
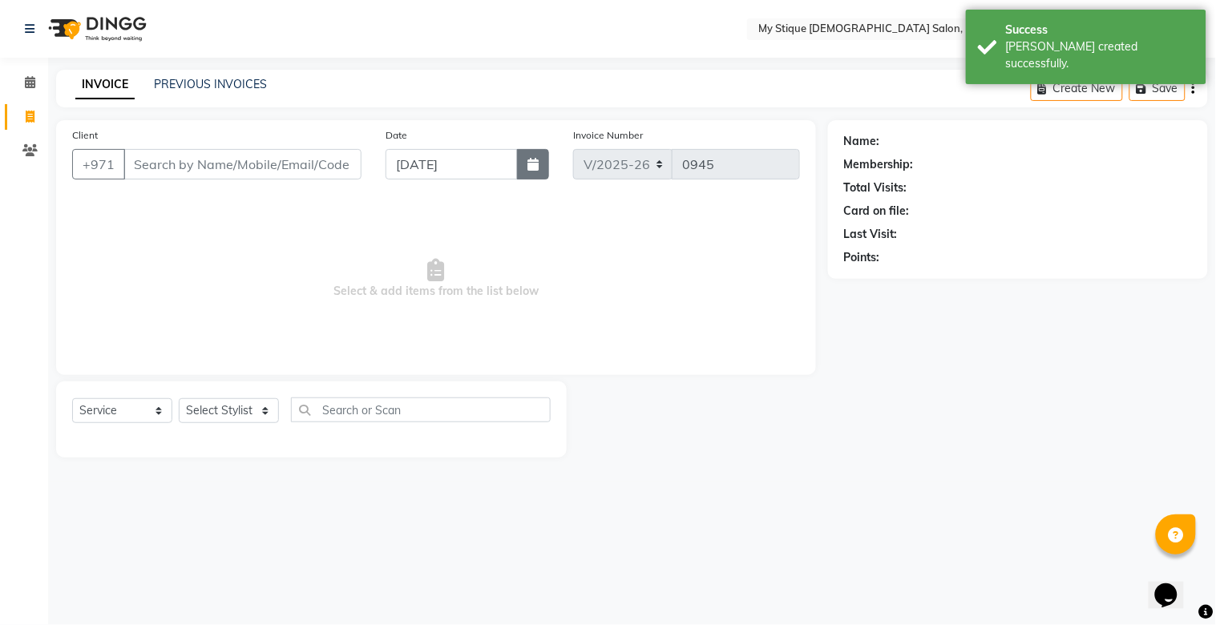
click at [548, 166] on button "button" at bounding box center [533, 164] width 32 height 30
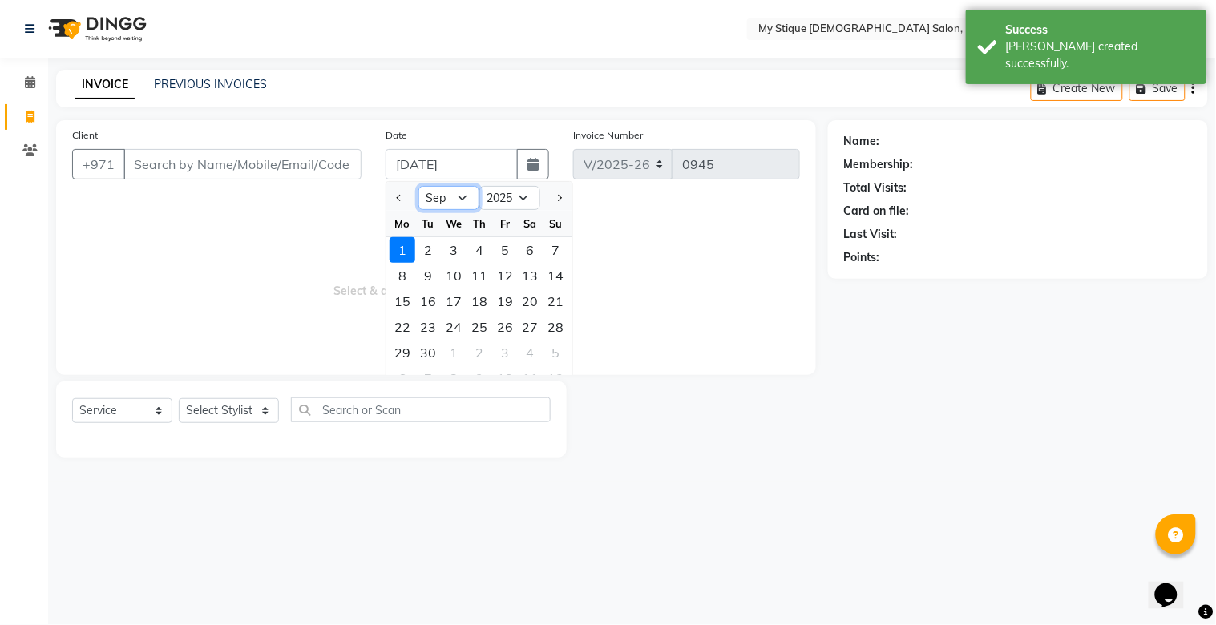
drag, startPoint x: 447, startPoint y: 196, endPoint x: 451, endPoint y: 210, distance: 14.8
click at [447, 196] on select "Jan Feb Mar Apr May Jun Jul Aug Sep Oct Nov Dec" at bounding box center [449, 198] width 61 height 24
click at [419, 186] on select "Jan Feb Mar Apr May Jun Jul Aug Sep Oct Nov Dec" at bounding box center [449, 198] width 61 height 24
click at [564, 348] on div "31" at bounding box center [557, 353] width 26 height 26
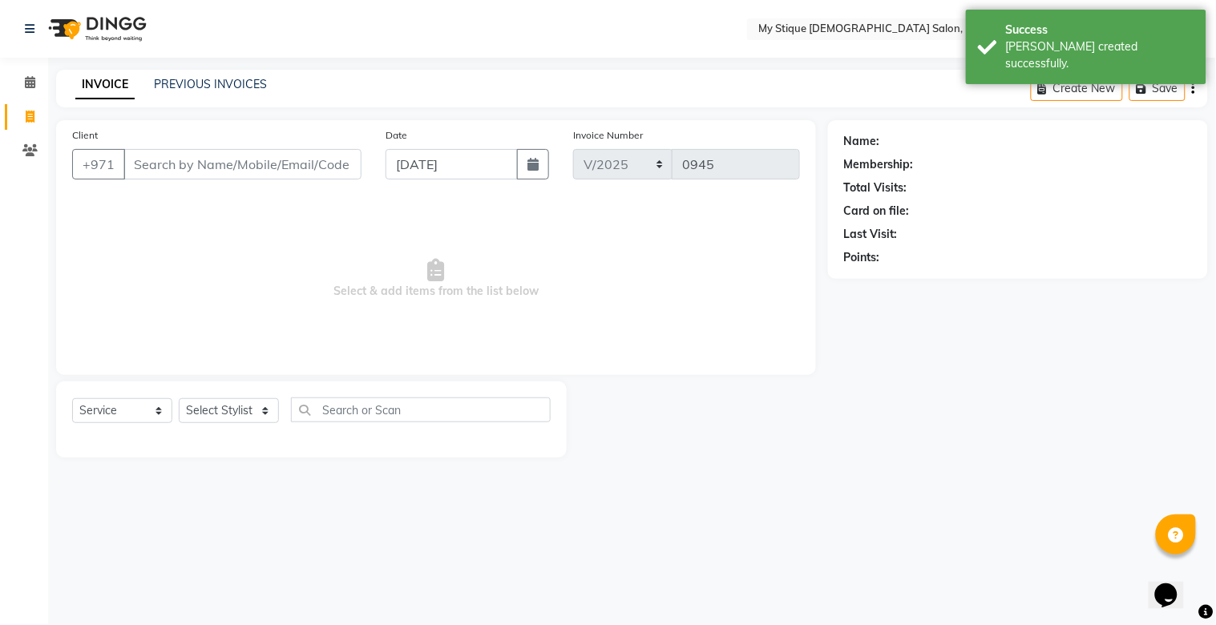
click at [217, 189] on div "Client +971" at bounding box center [217, 160] width 314 height 66
click at [222, 175] on input "Client" at bounding box center [242, 164] width 238 height 30
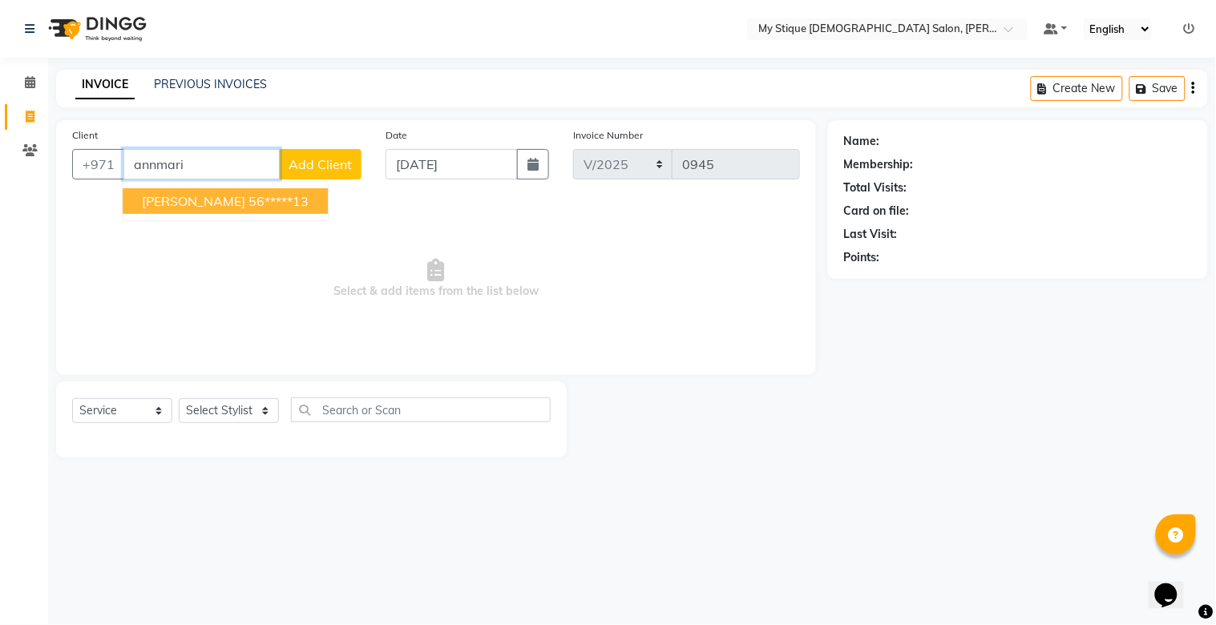
click at [249, 202] on ngb-highlight "56*****13" at bounding box center [279, 201] width 60 height 16
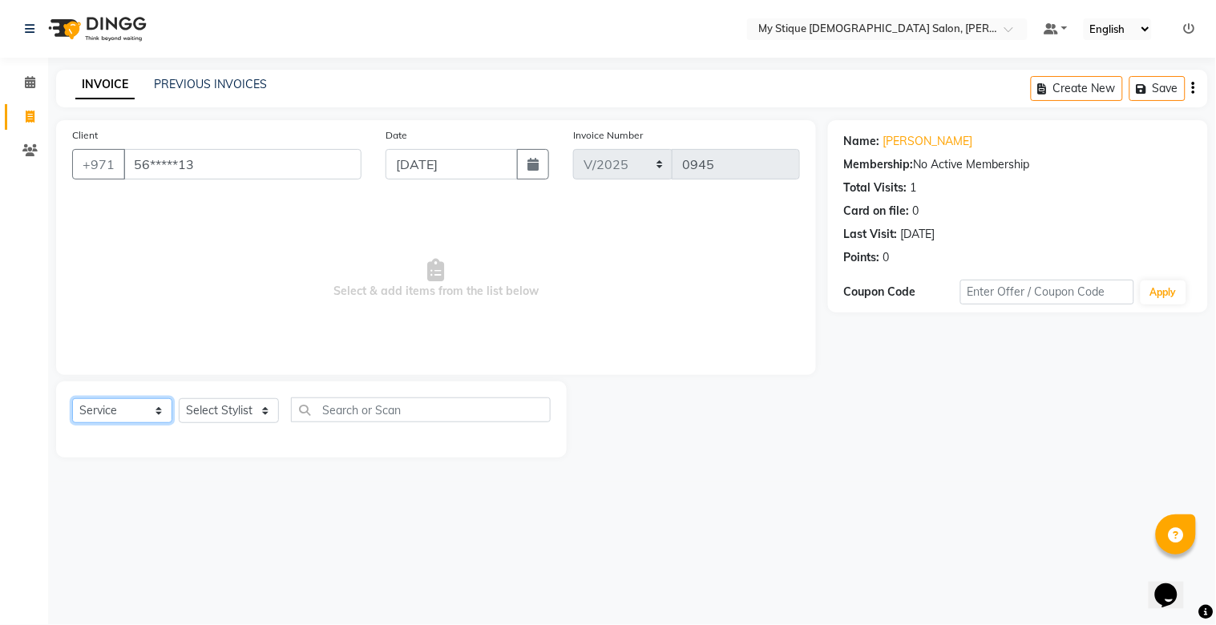
drag, startPoint x: 135, startPoint y: 403, endPoint x: 127, endPoint y: 422, distance: 20.1
click at [135, 403] on select "Select Service Product Membership Package Voucher Prepaid Gift Card" at bounding box center [122, 411] width 100 height 25
click at [72, 399] on select "Select Service Product Membership Package Voucher Prepaid Gift Card" at bounding box center [122, 411] width 100 height 25
click at [229, 403] on select "Select Stylist Amanpreet Betcy Reshma Riham Sales Saritha TEMP STAFF" at bounding box center [229, 411] width 100 height 25
click at [125, 410] on select "Select Service Product Membership Package Voucher Prepaid Gift Card" at bounding box center [122, 411] width 100 height 25
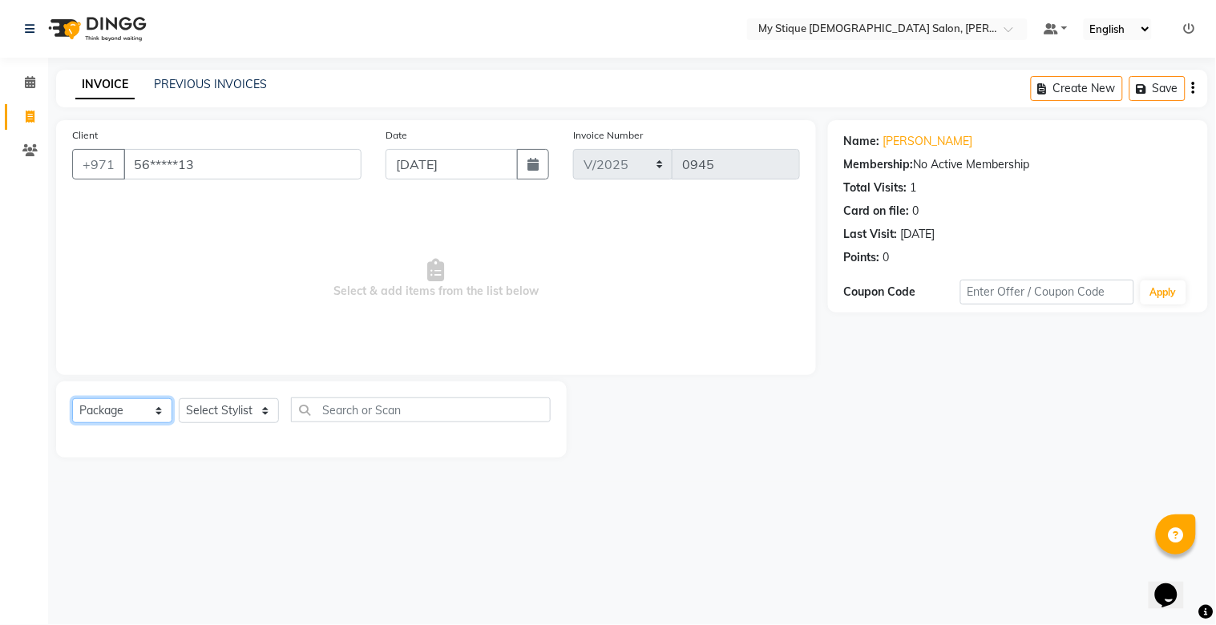
click at [72, 399] on select "Select Service Product Membership Package Voucher Prepaid Gift Card" at bounding box center [122, 411] width 100 height 25
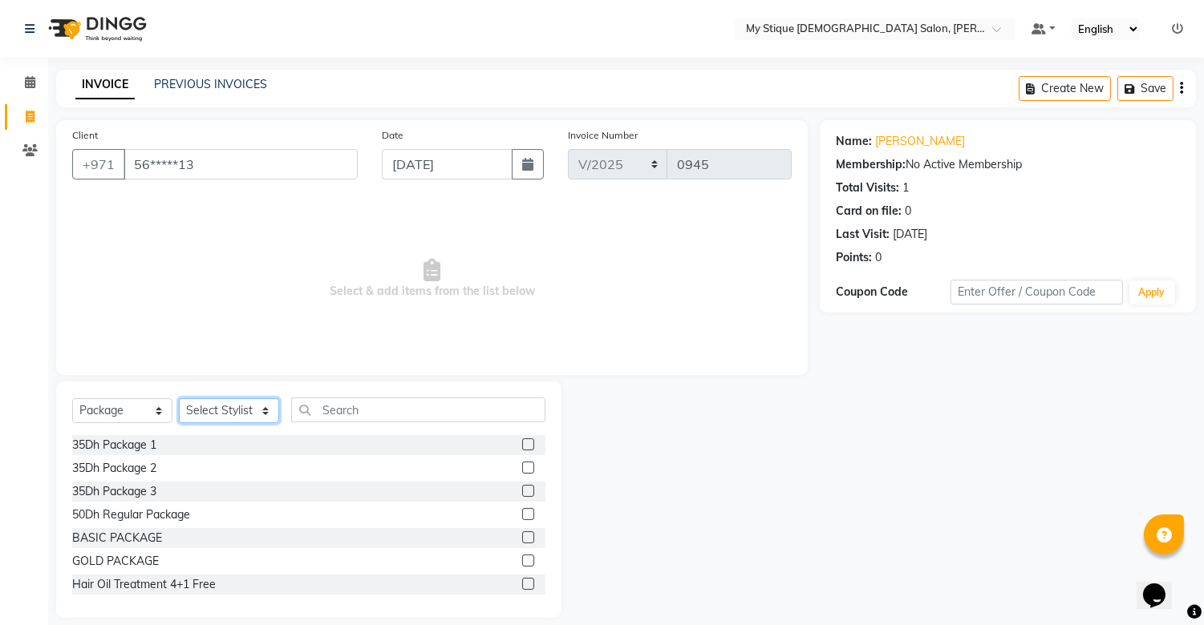
click at [244, 415] on select "Select Stylist Amanpreet Betcy Reshma Riham Sales Saritha TEMP STAFF" at bounding box center [229, 411] width 100 height 25
click at [179, 399] on select "Select Stylist Amanpreet Betcy Reshma Riham Sales Saritha TEMP STAFF" at bounding box center [229, 411] width 100 height 25
click at [386, 410] on input "text" at bounding box center [418, 410] width 254 height 25
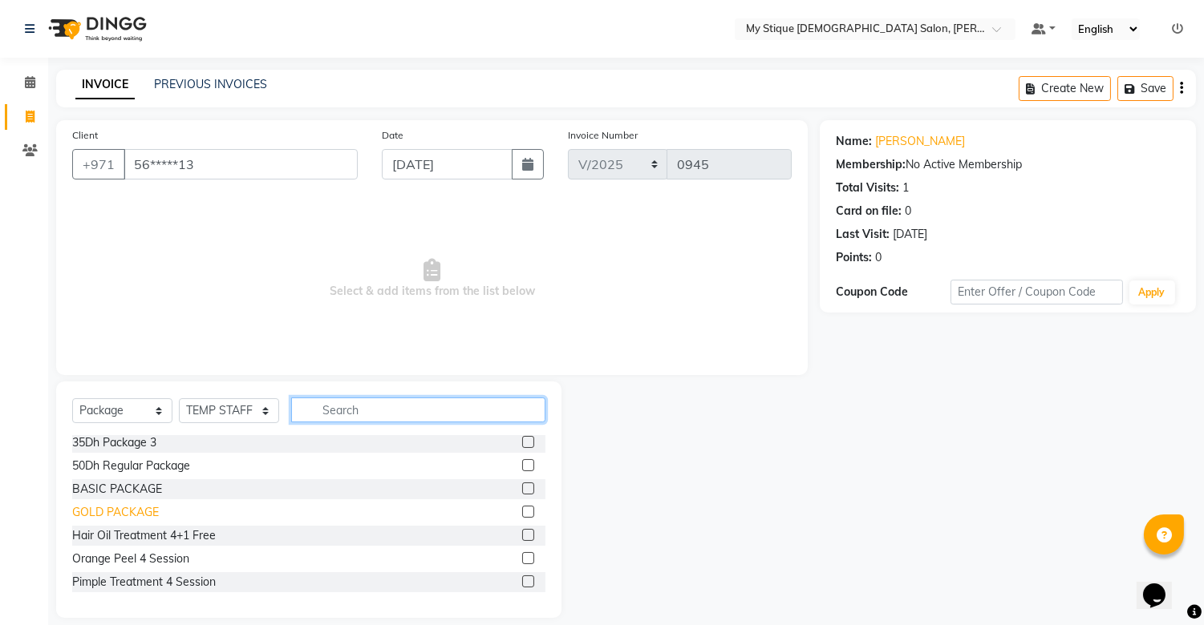
scroll to position [89, 0]
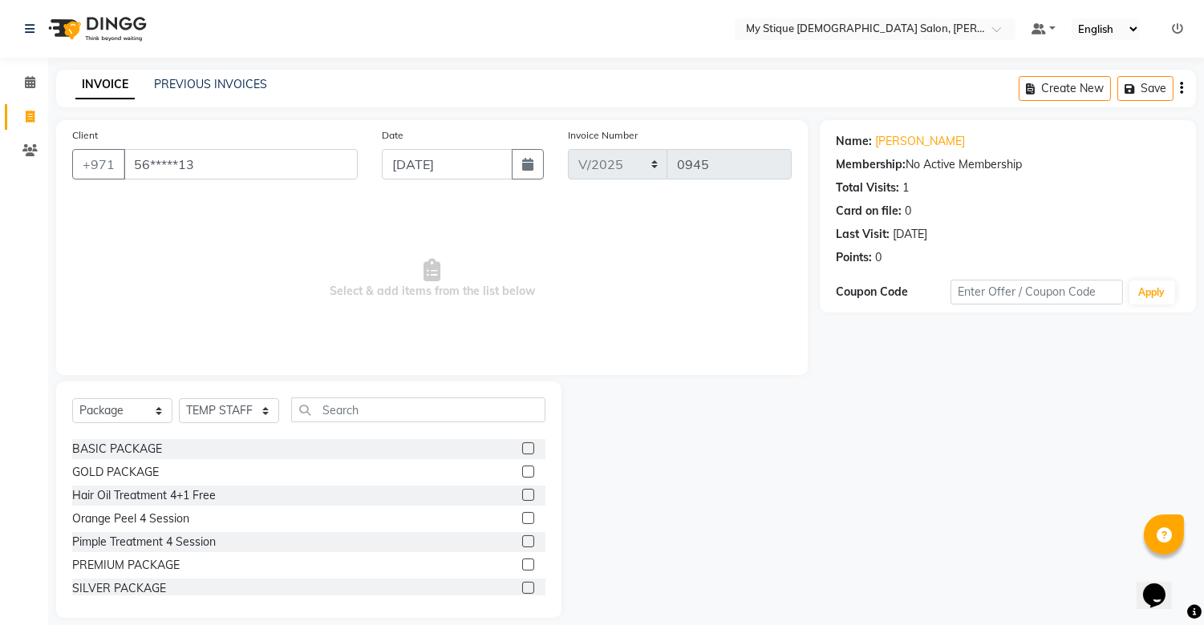
click at [123, 576] on div "35Dh Package 1 35Dh Package 2 35Dh Package 3 50Dh Regular Package BASIC PACKAGE…" at bounding box center [308, 515] width 473 height 160
click at [123, 590] on div "SILVER PACKAGE" at bounding box center [119, 589] width 94 height 17
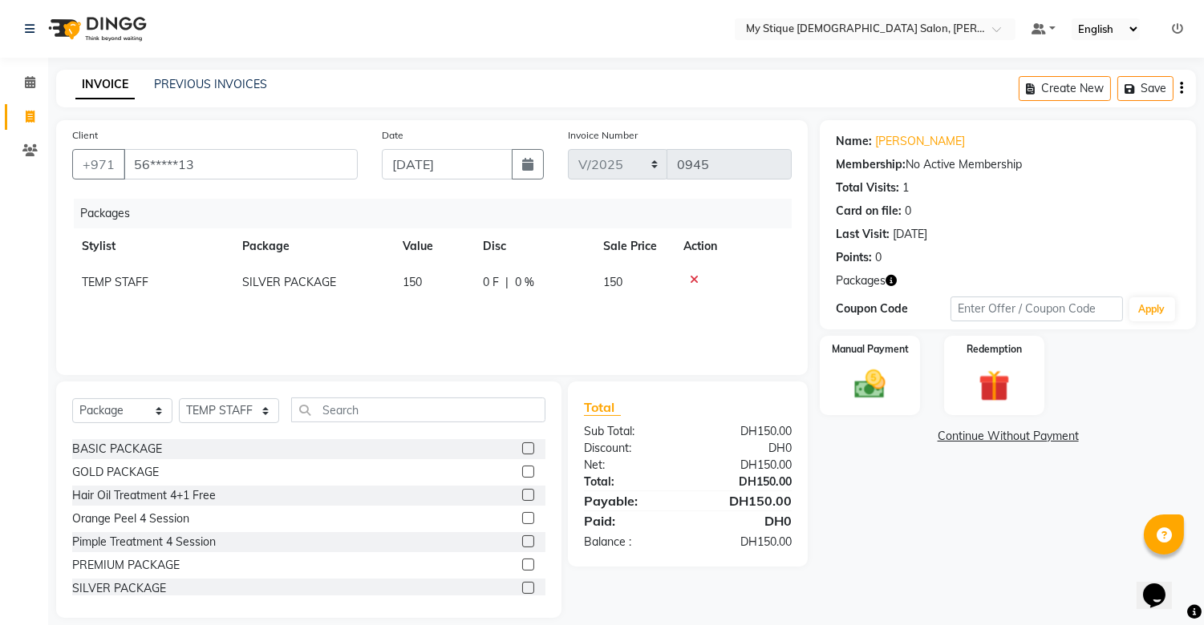
scroll to position [95, 0]
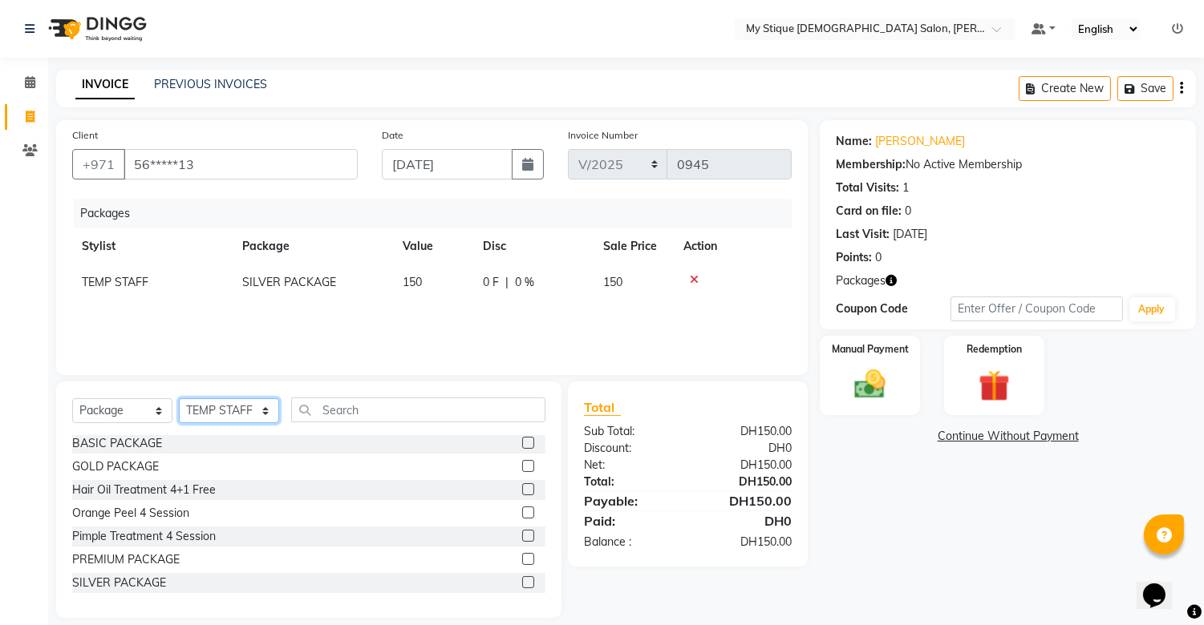
click at [227, 415] on select "Select Stylist Amanpreet Betcy Reshma Riham Sales Saritha TEMP STAFF" at bounding box center [229, 411] width 100 height 25
click at [122, 407] on select "Select Service Product Membership Package Voucher Prepaid Gift Card" at bounding box center [122, 411] width 100 height 25
click at [72, 399] on select "Select Service Product Membership Package Voucher Prepaid Gift Card" at bounding box center [122, 411] width 100 height 25
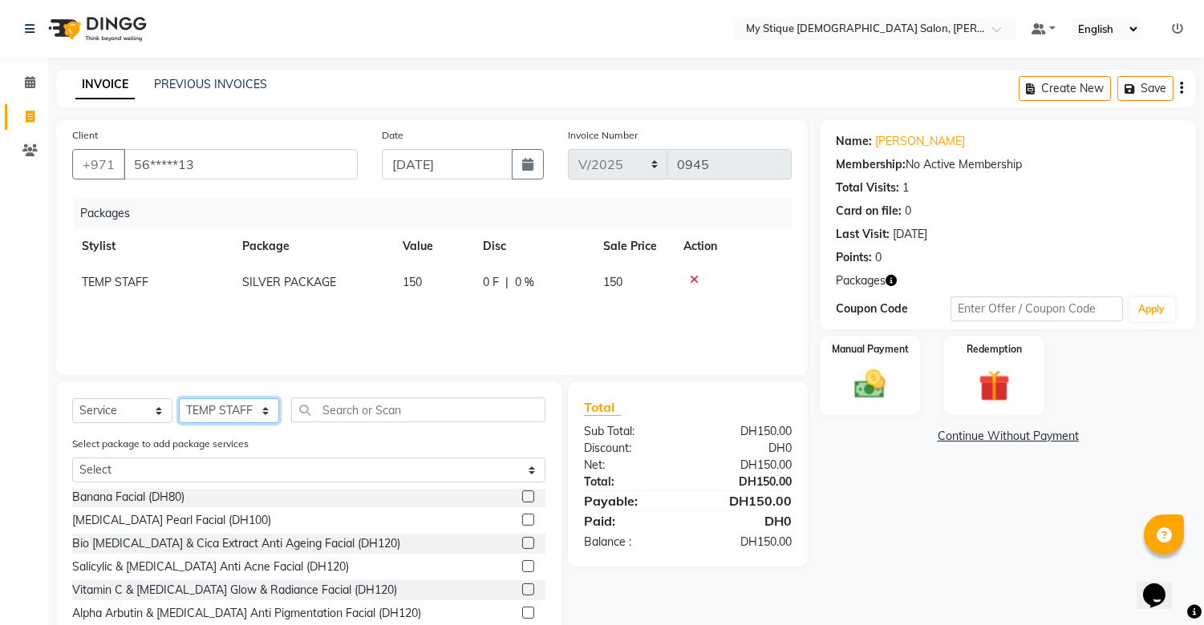
click at [230, 403] on select "Select Stylist Amanpreet Betcy Reshma Riham Sales Saritha TEMP STAFF" at bounding box center [229, 411] width 100 height 25
click at [179, 399] on select "Select Stylist Amanpreet Betcy Reshma Riham Sales Saritha TEMP STAFF" at bounding box center [229, 411] width 100 height 25
click at [332, 411] on input "text" at bounding box center [418, 410] width 254 height 25
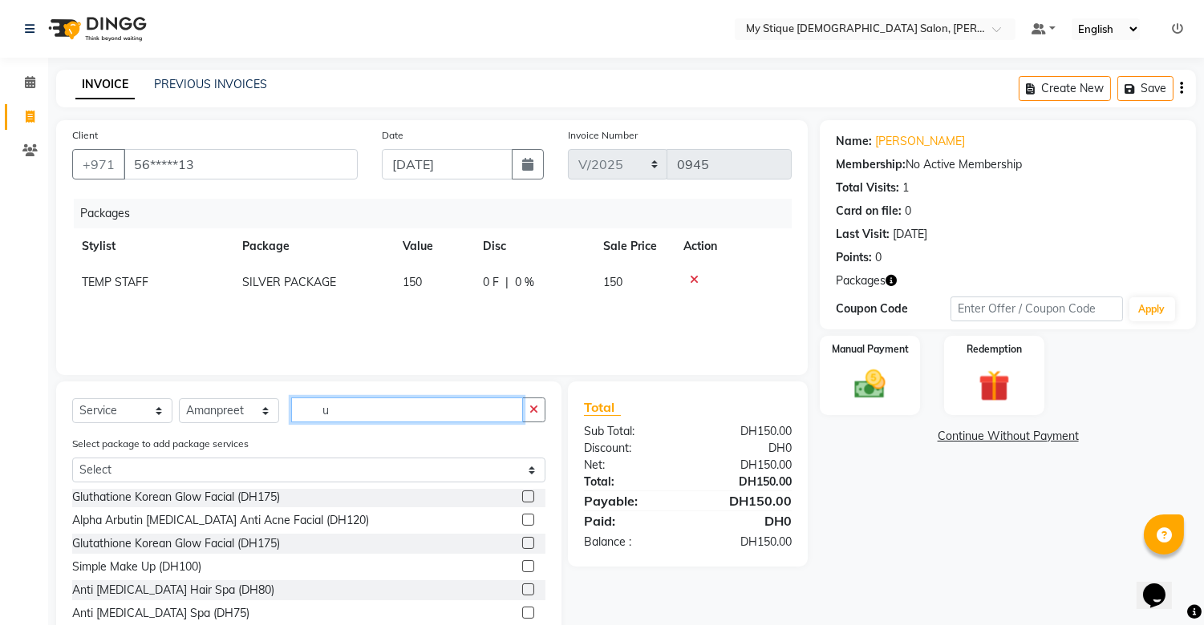
scroll to position [0, 0]
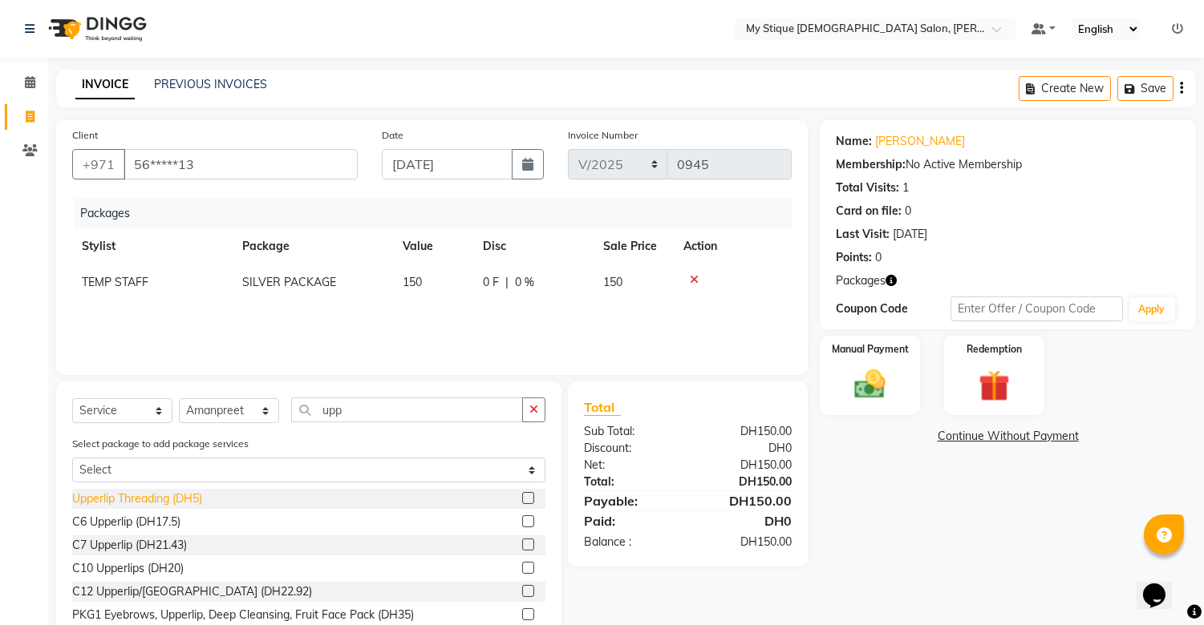
click at [143, 503] on div "Upperlip Threading (DH5)" at bounding box center [137, 499] width 130 height 17
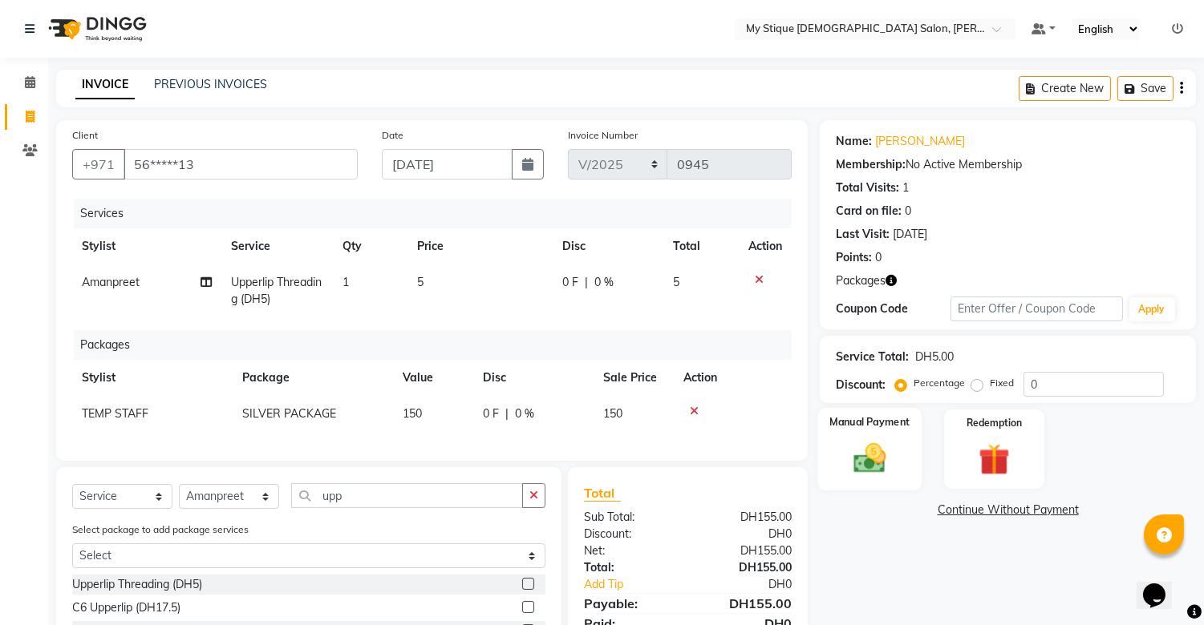
click at [896, 483] on div "Manual Payment" at bounding box center [870, 449] width 104 height 82
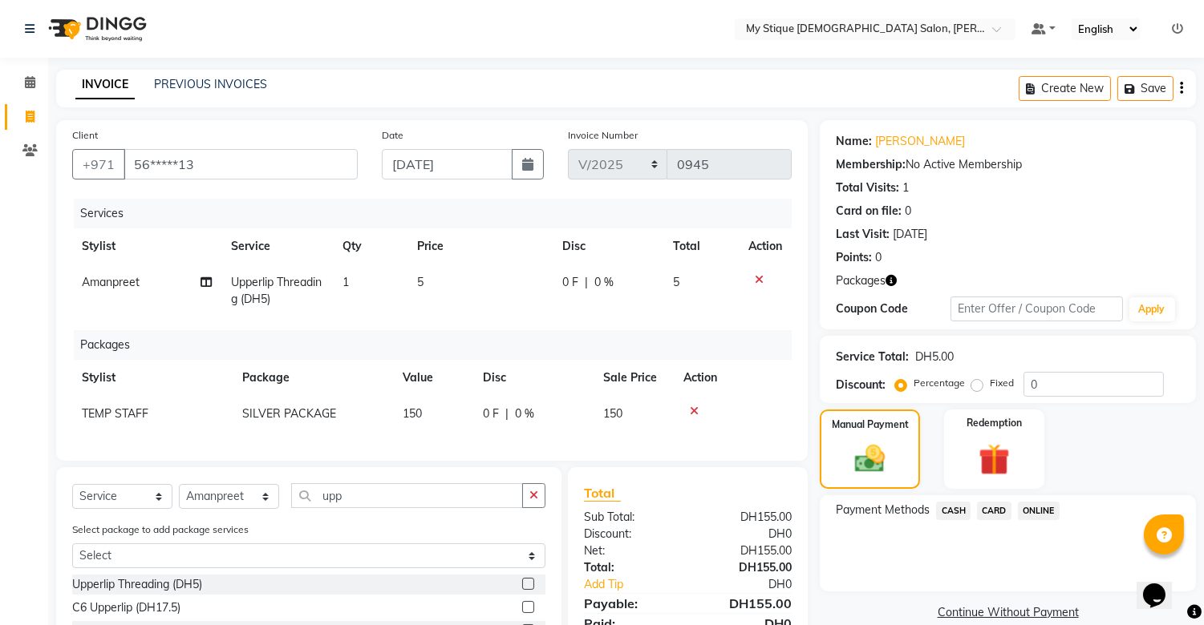
click at [958, 519] on span "CASH" at bounding box center [953, 511] width 34 height 18
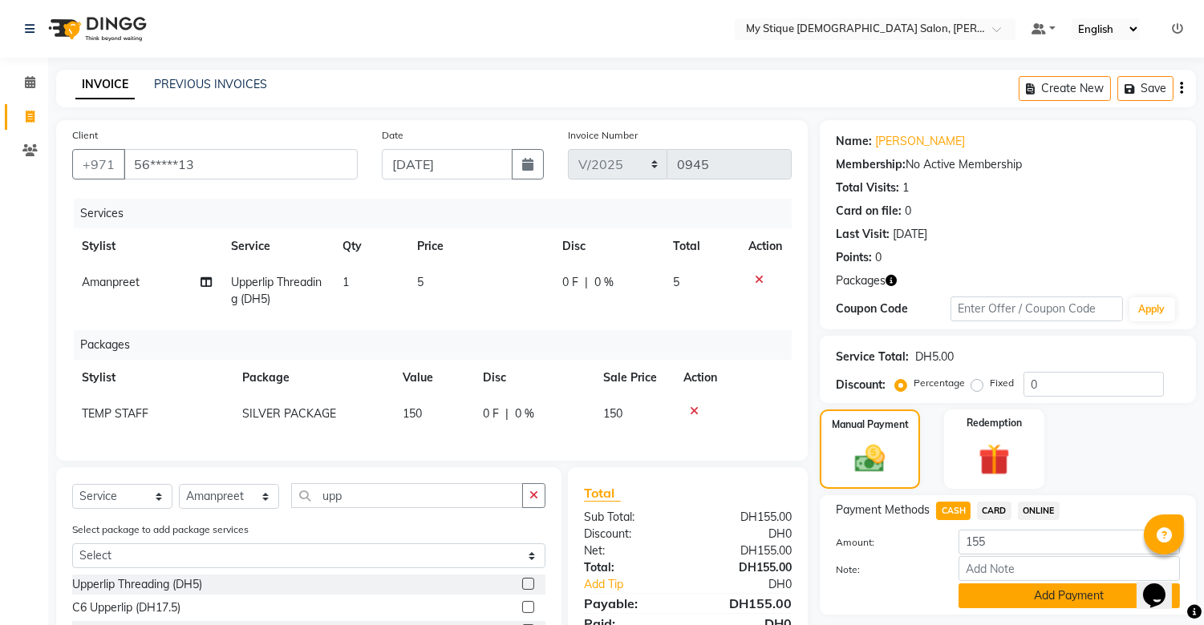
click at [1032, 605] on button "Add Payment" at bounding box center [1068, 596] width 221 height 25
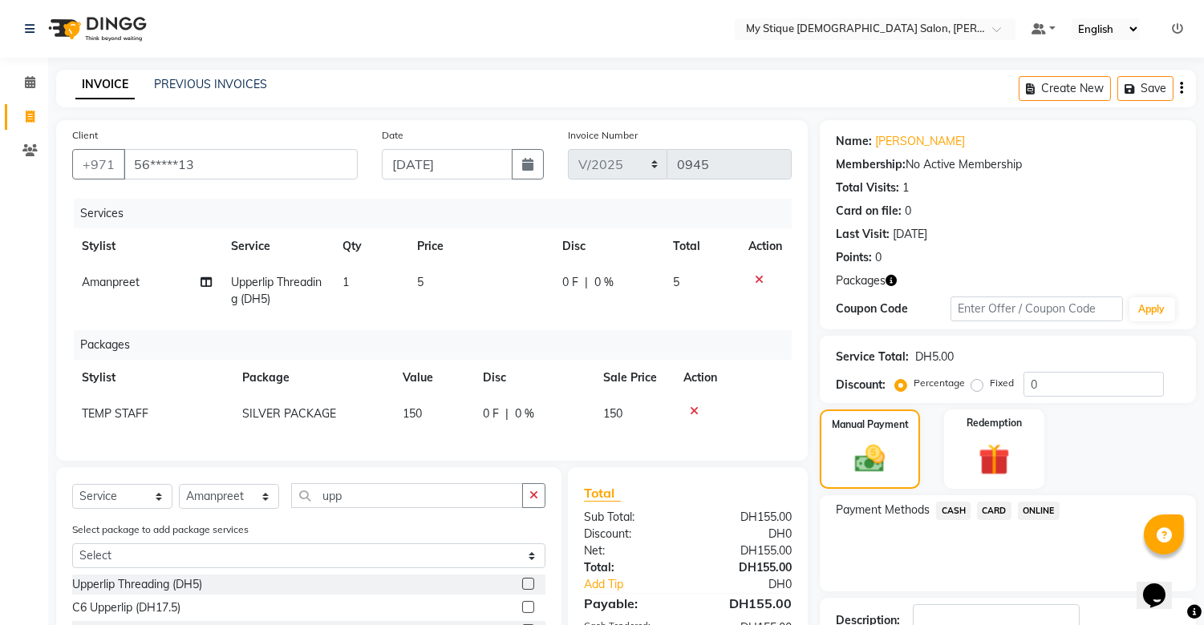
scroll to position [89, 0]
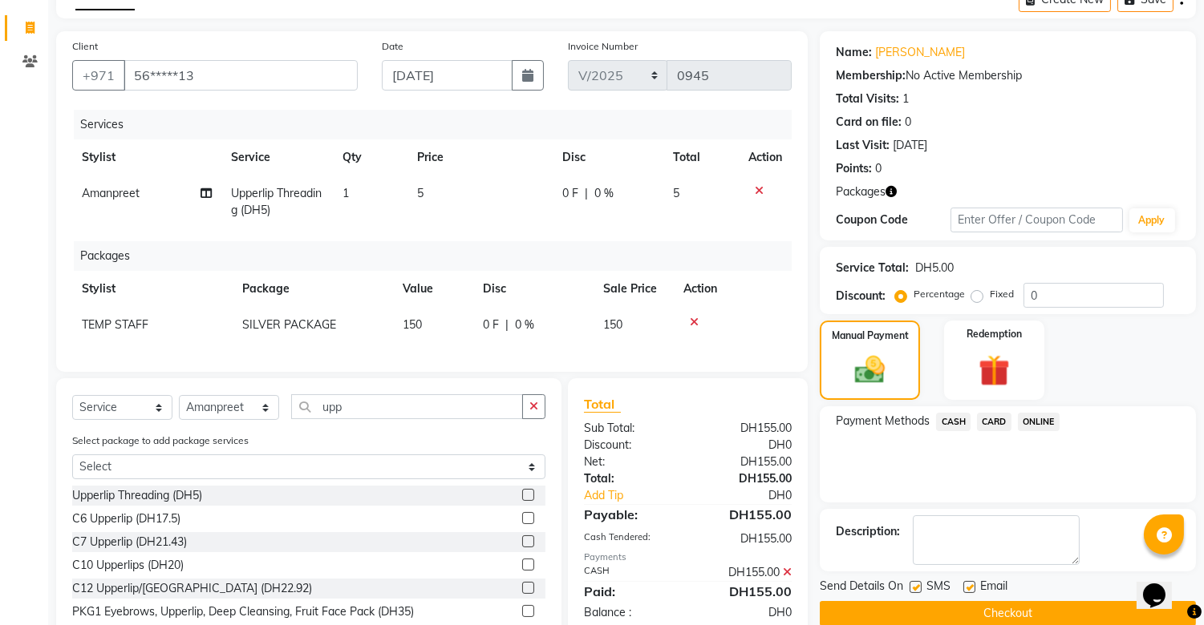
click at [1019, 608] on button "Checkout" at bounding box center [1007, 613] width 376 height 25
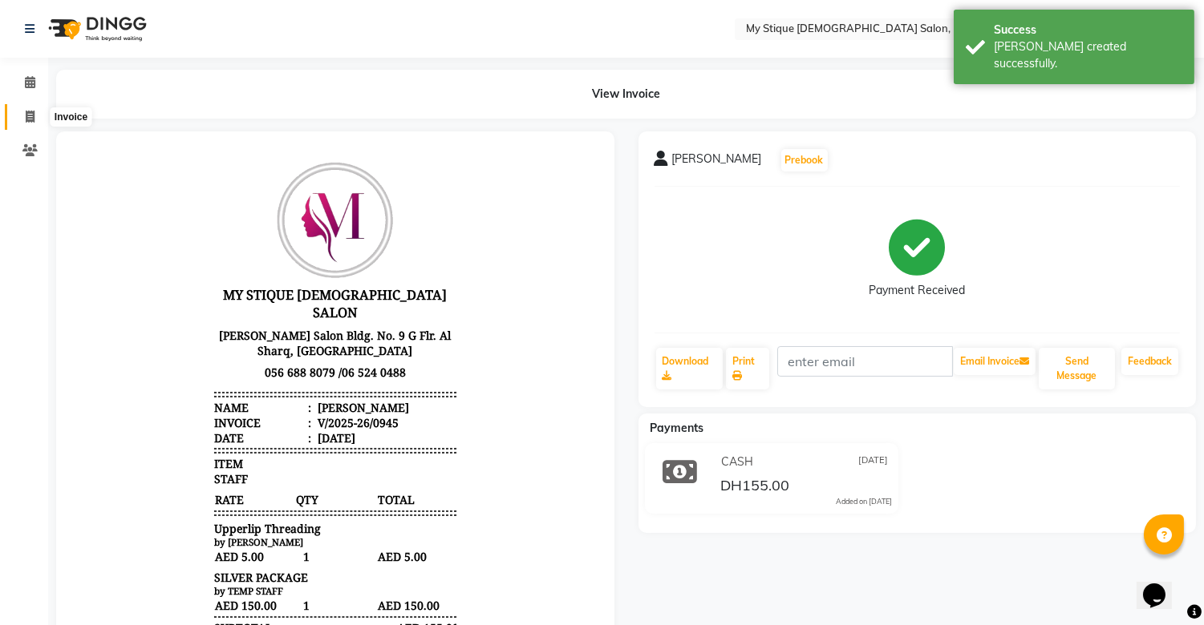
click at [30, 113] on icon at bounding box center [30, 117] width 9 height 12
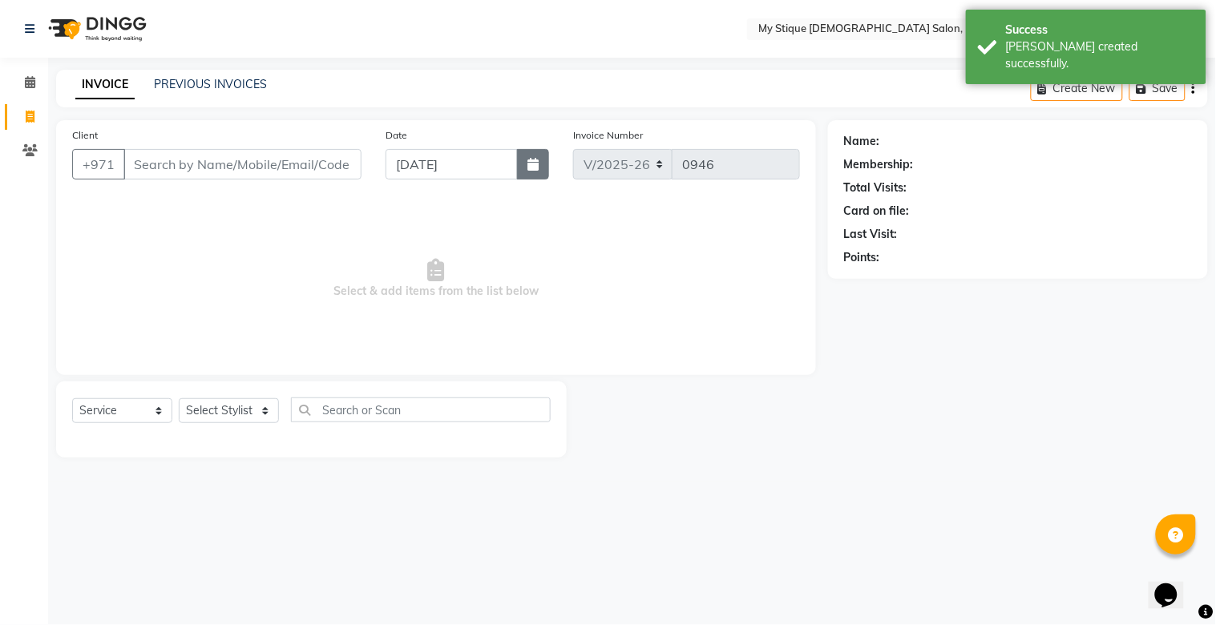
click at [535, 164] on icon "button" at bounding box center [533, 164] width 11 height 13
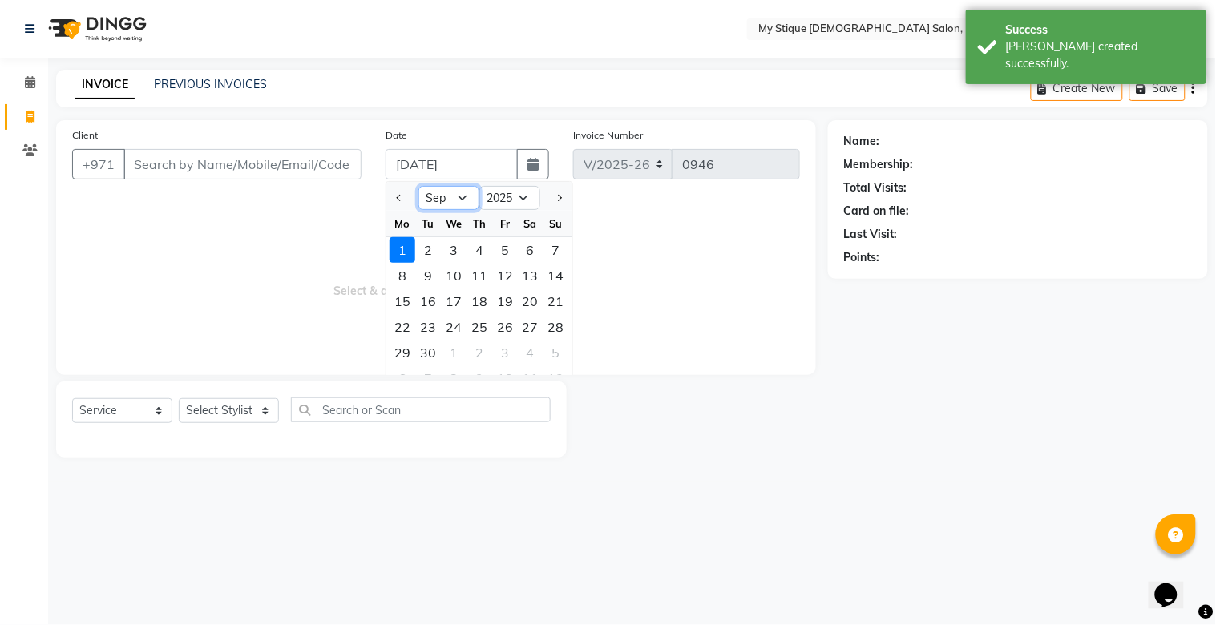
click at [450, 201] on select "Jan Feb Mar Apr May Jun Jul Aug Sep Oct Nov Dec" at bounding box center [449, 198] width 61 height 24
click at [419, 186] on select "Jan Feb Mar Apr May Jun Jul Aug Sep Oct Nov Dec" at bounding box center [449, 198] width 61 height 24
click at [553, 347] on div "31" at bounding box center [557, 353] width 26 height 26
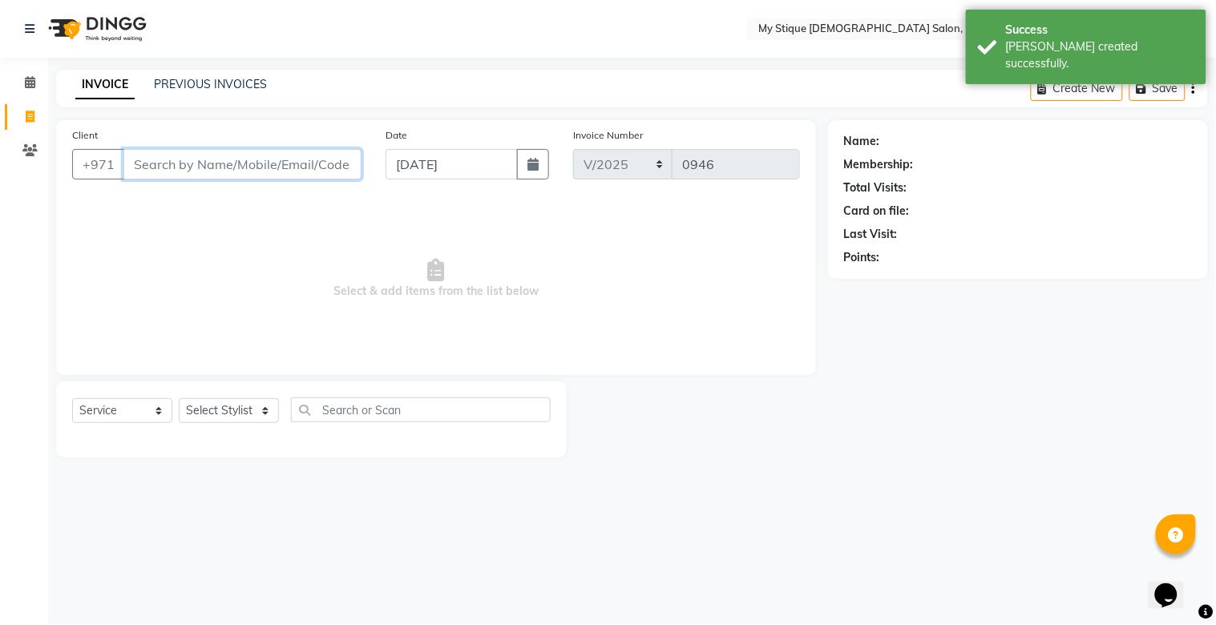
click at [273, 172] on input "Client" at bounding box center [242, 164] width 238 height 30
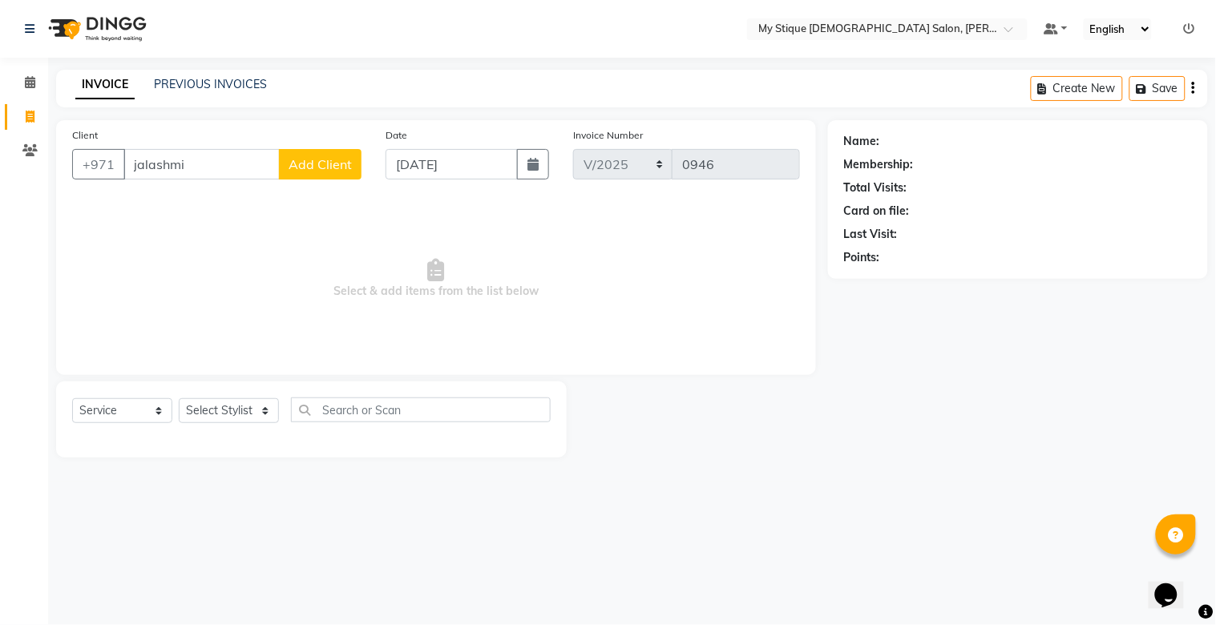
click at [333, 164] on span "Add Client" at bounding box center [320, 164] width 63 height 16
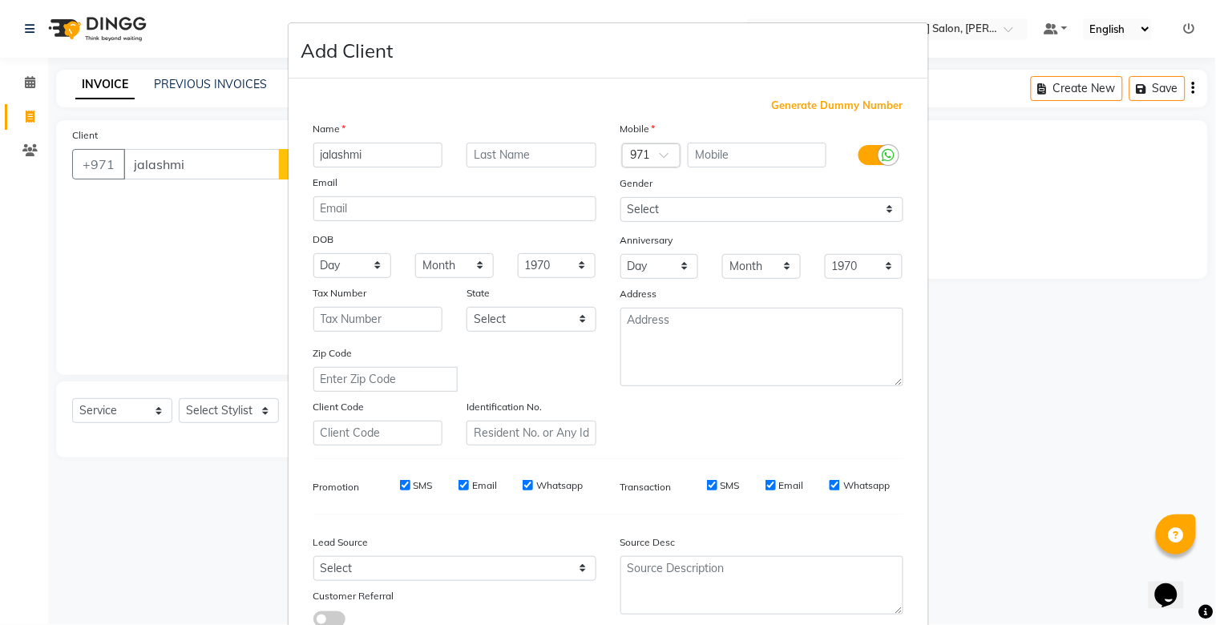
click at [834, 103] on span "Generate Dummy Number" at bounding box center [838, 106] width 132 height 16
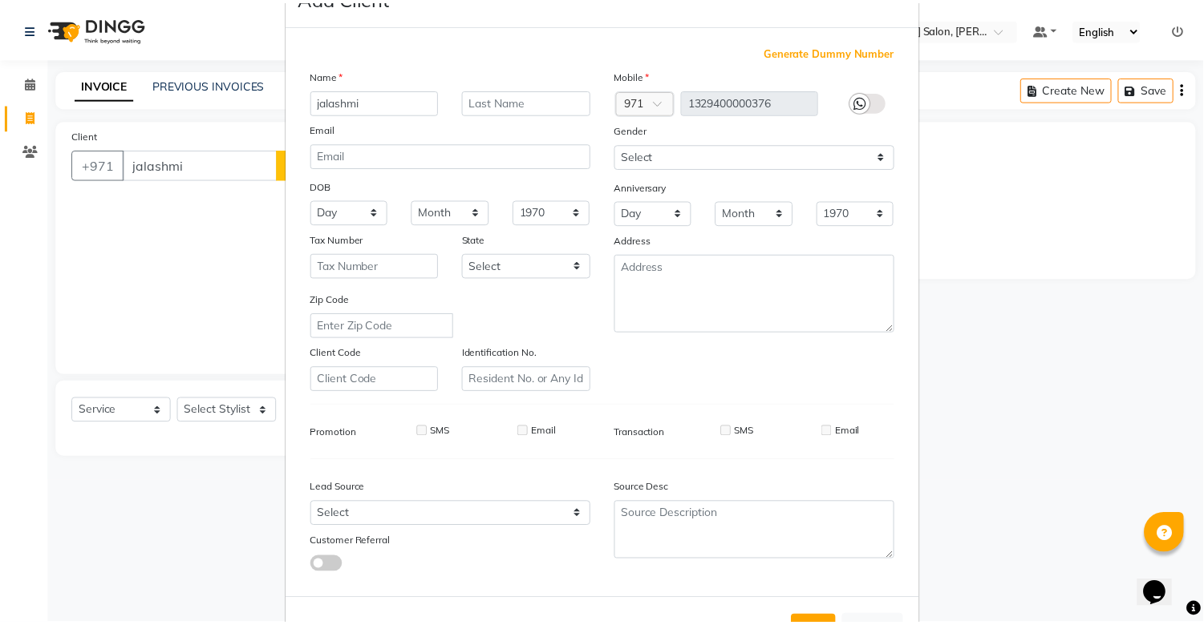
scroll to position [115, 0]
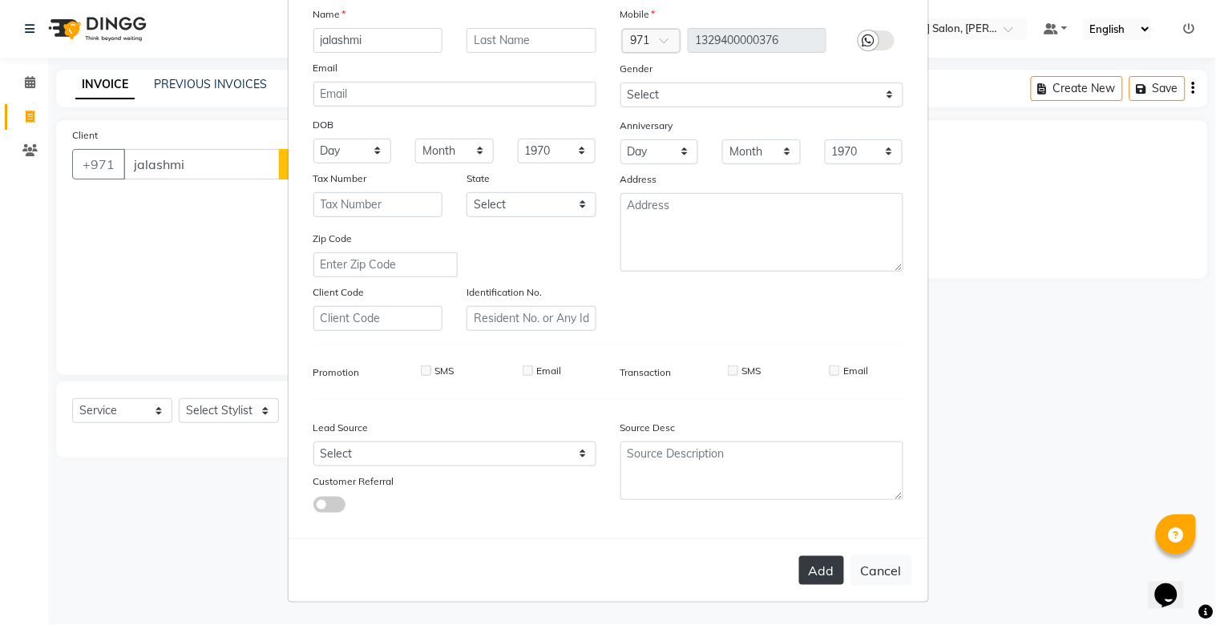
click at [820, 576] on button "Add" at bounding box center [821, 570] width 45 height 29
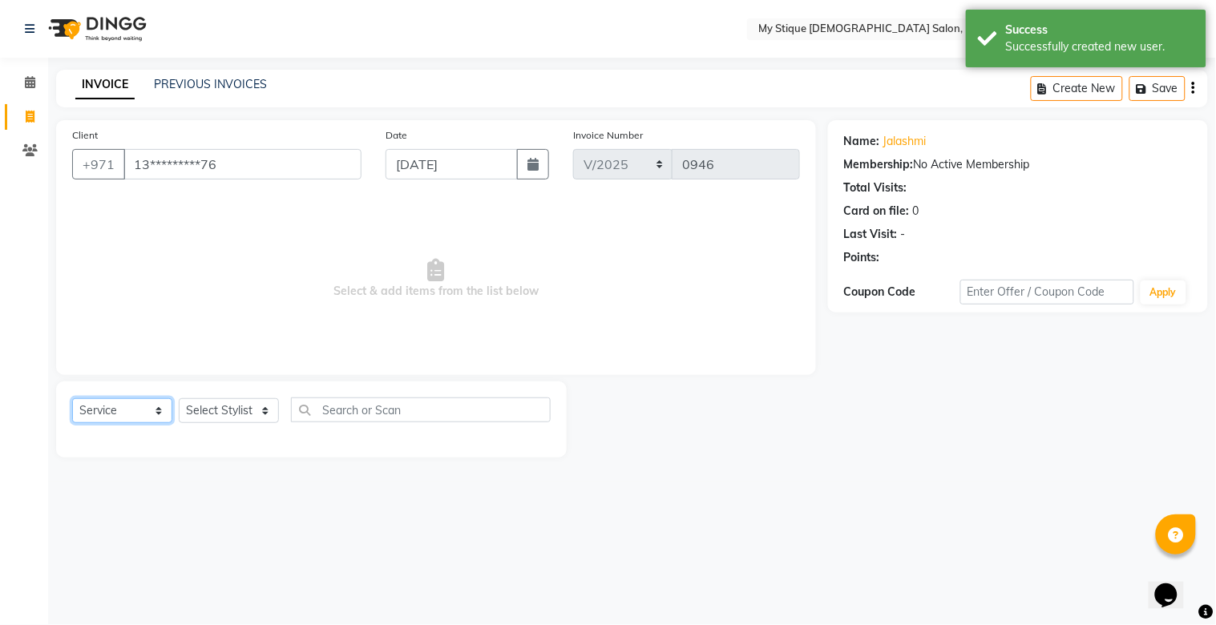
click at [120, 409] on select "Select Service Product Membership Package Voucher Prepaid Gift Card" at bounding box center [122, 411] width 100 height 25
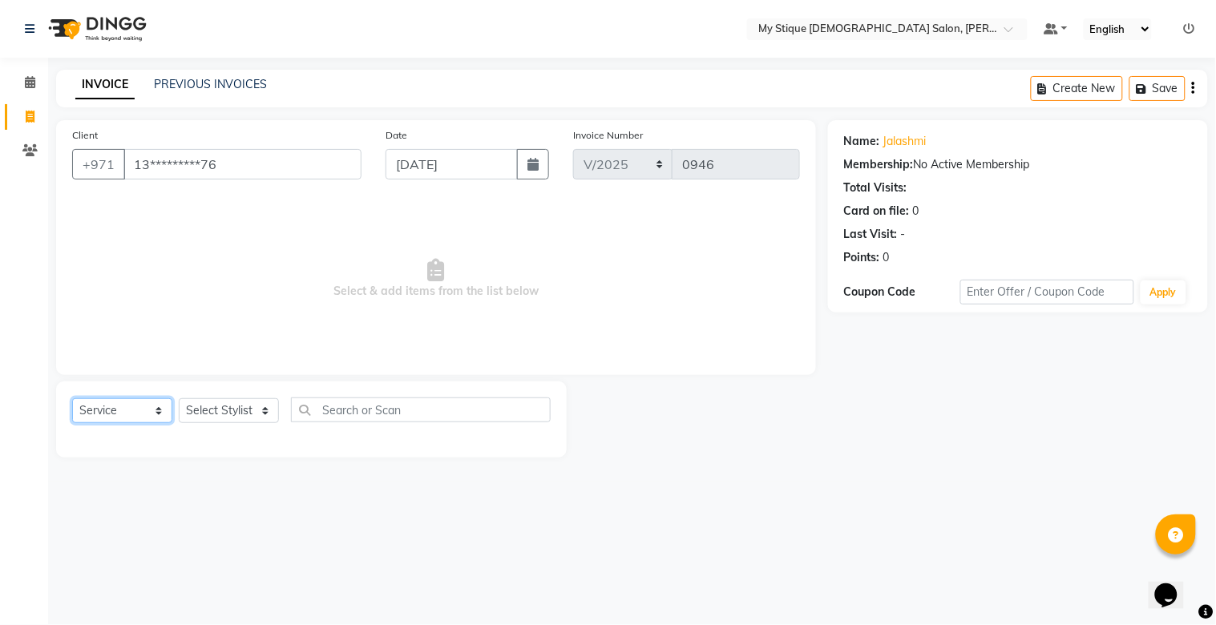
click at [72, 399] on select "Select Service Product Membership Package Voucher Prepaid Gift Card" at bounding box center [122, 411] width 100 height 25
click at [211, 417] on select "Select Stylist Amanpreet Betcy Reshma Riham Sales Saritha TEMP STAFF" at bounding box center [229, 411] width 100 height 25
click at [179, 399] on select "Select Stylist Amanpreet Betcy Reshma Riham Sales Saritha TEMP STAFF" at bounding box center [229, 411] width 100 height 25
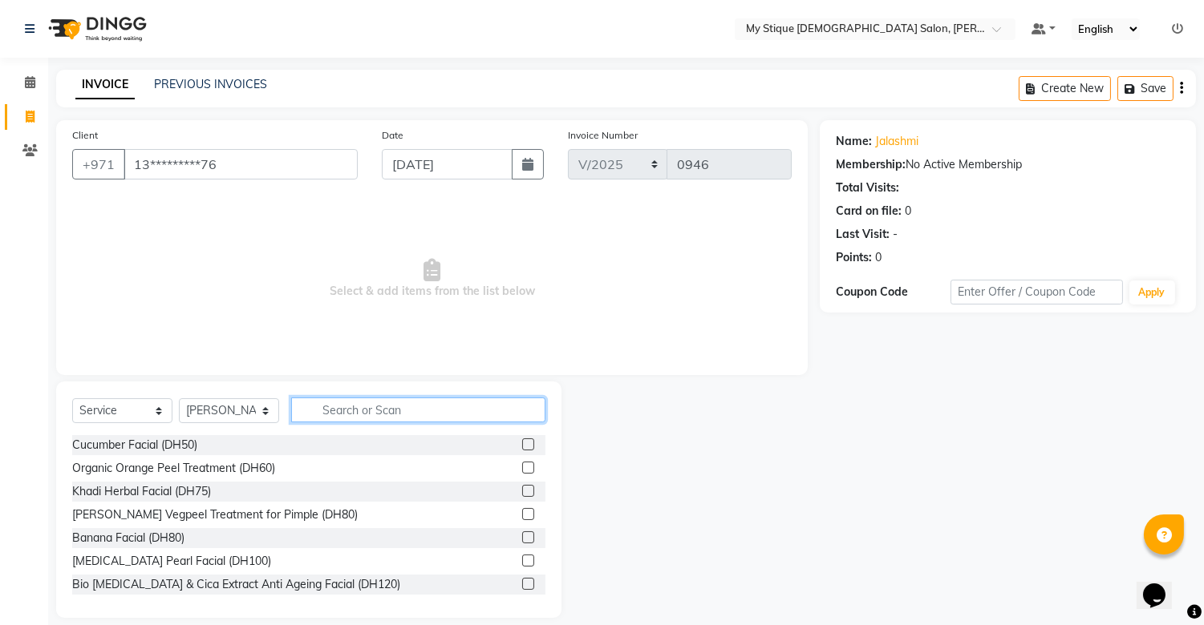
click at [371, 407] on input "text" at bounding box center [418, 410] width 254 height 25
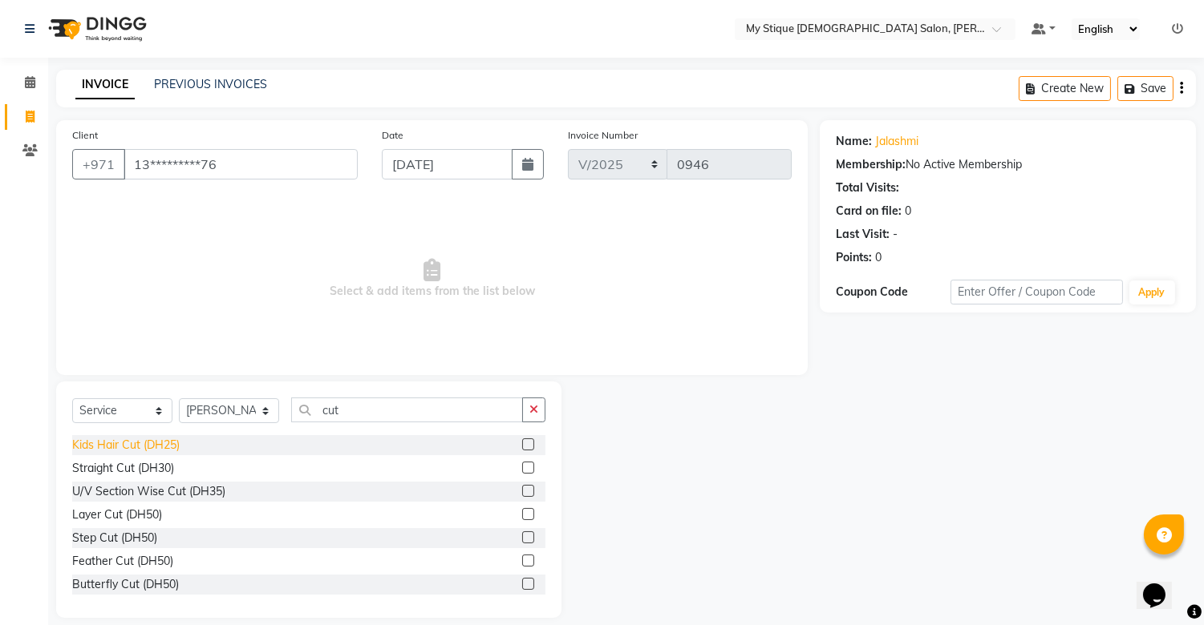
click at [133, 445] on div "Kids Hair Cut (DH25)" at bounding box center [125, 445] width 107 height 17
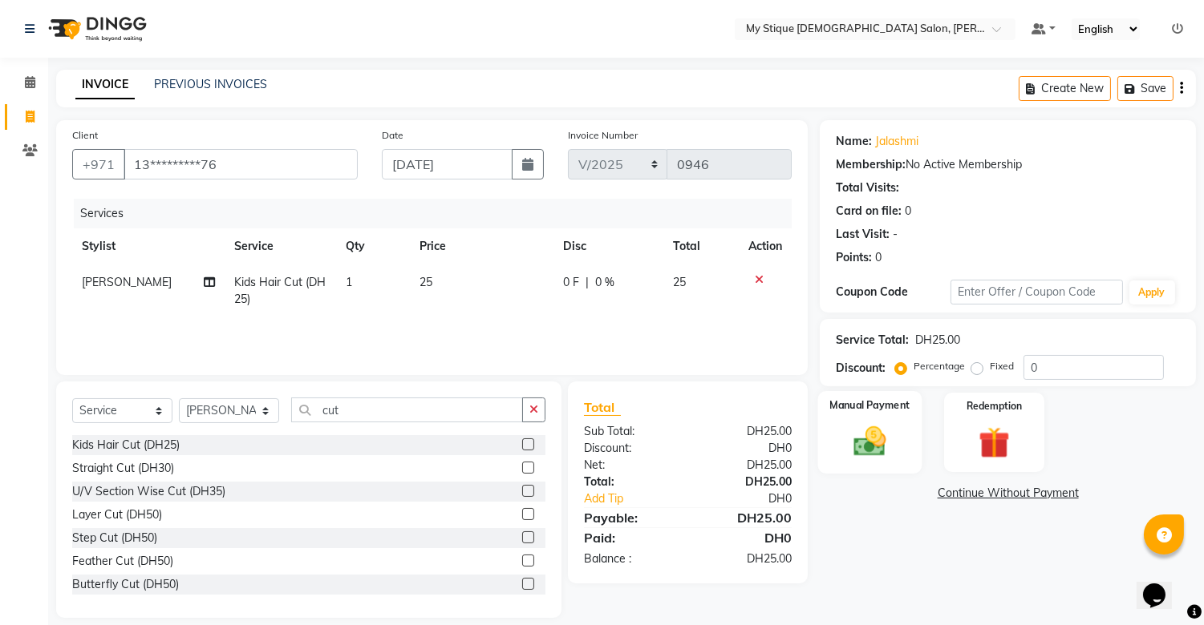
click at [882, 425] on img at bounding box center [870, 442] width 53 height 38
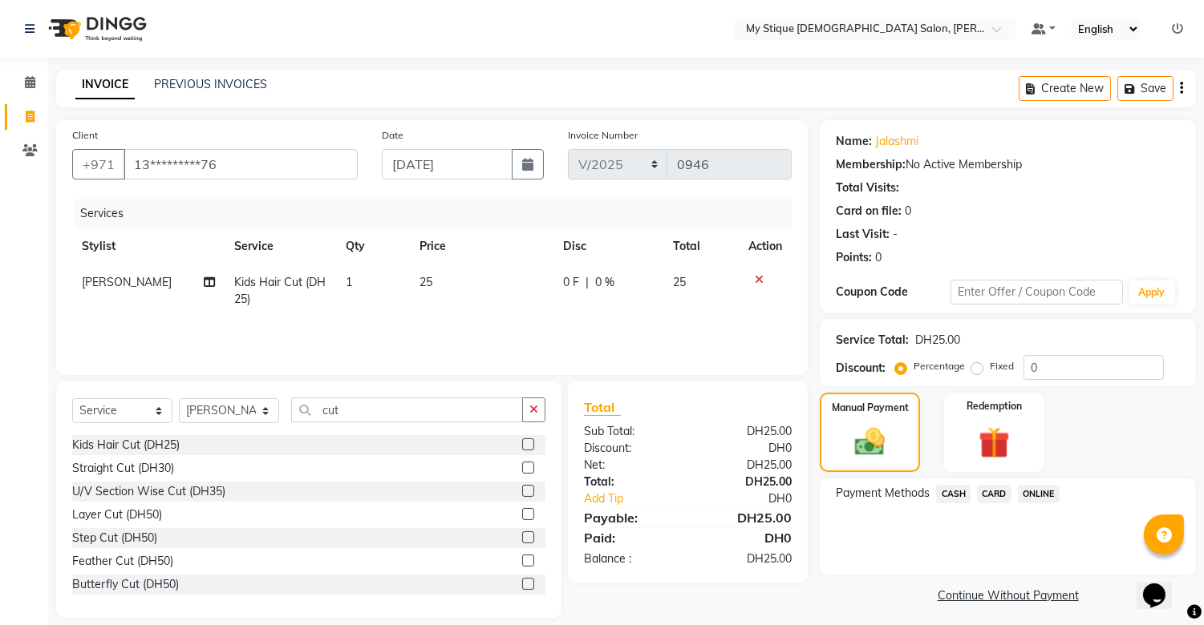
click at [957, 488] on span "CASH" at bounding box center [953, 494] width 34 height 18
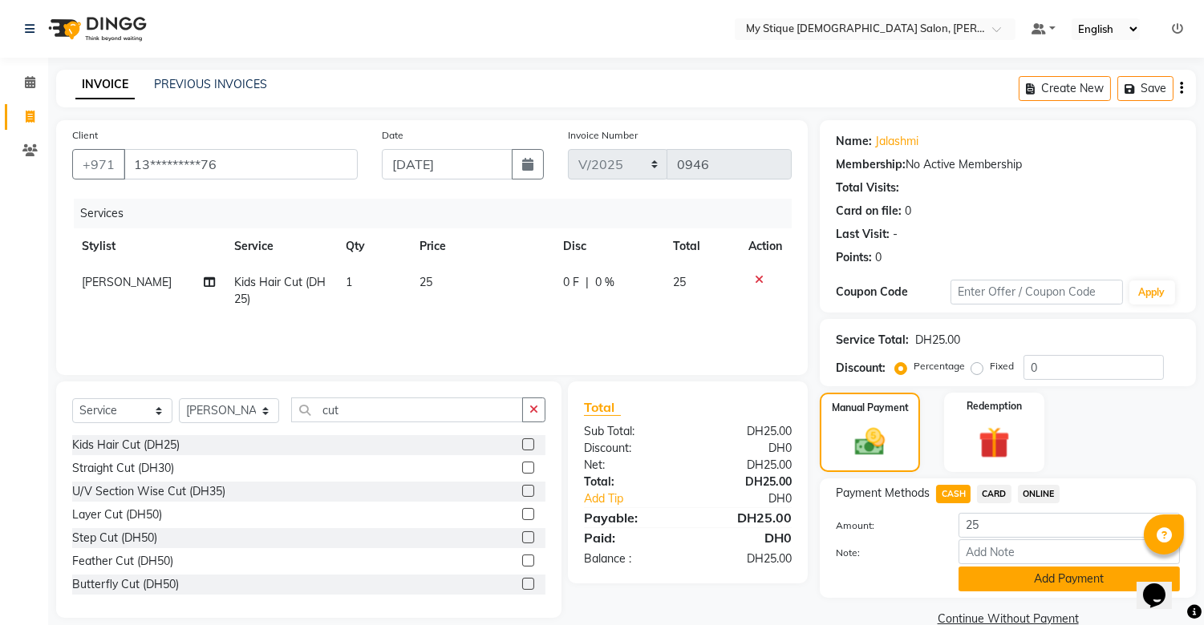
click at [1024, 569] on button "Add Payment" at bounding box center [1068, 579] width 221 height 25
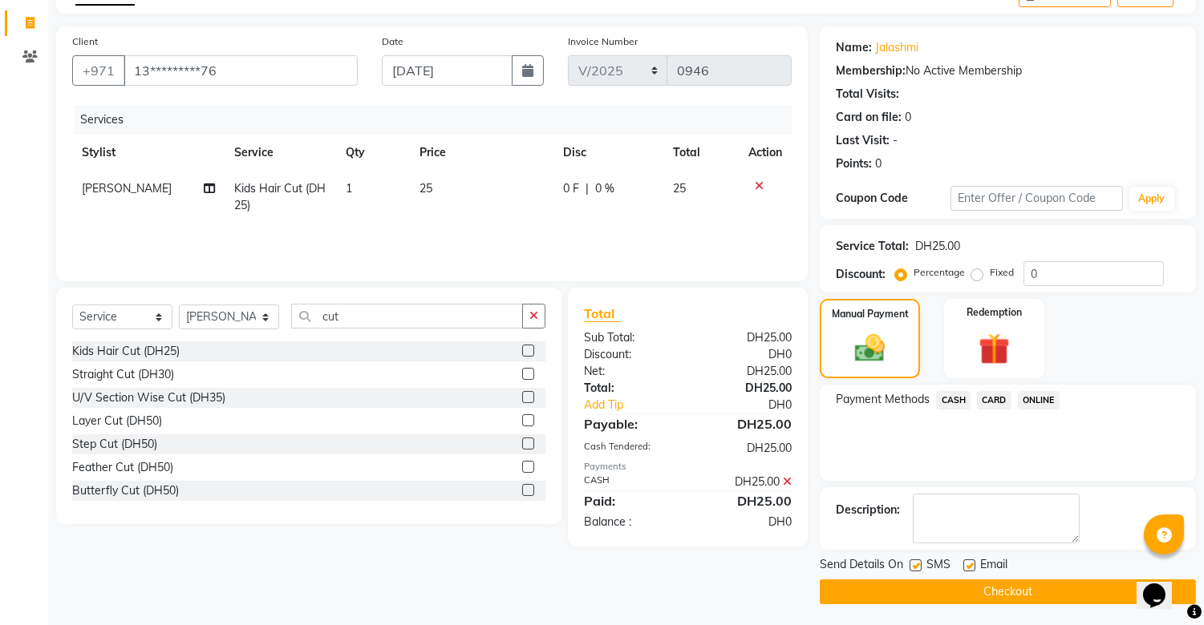
scroll to position [96, 0]
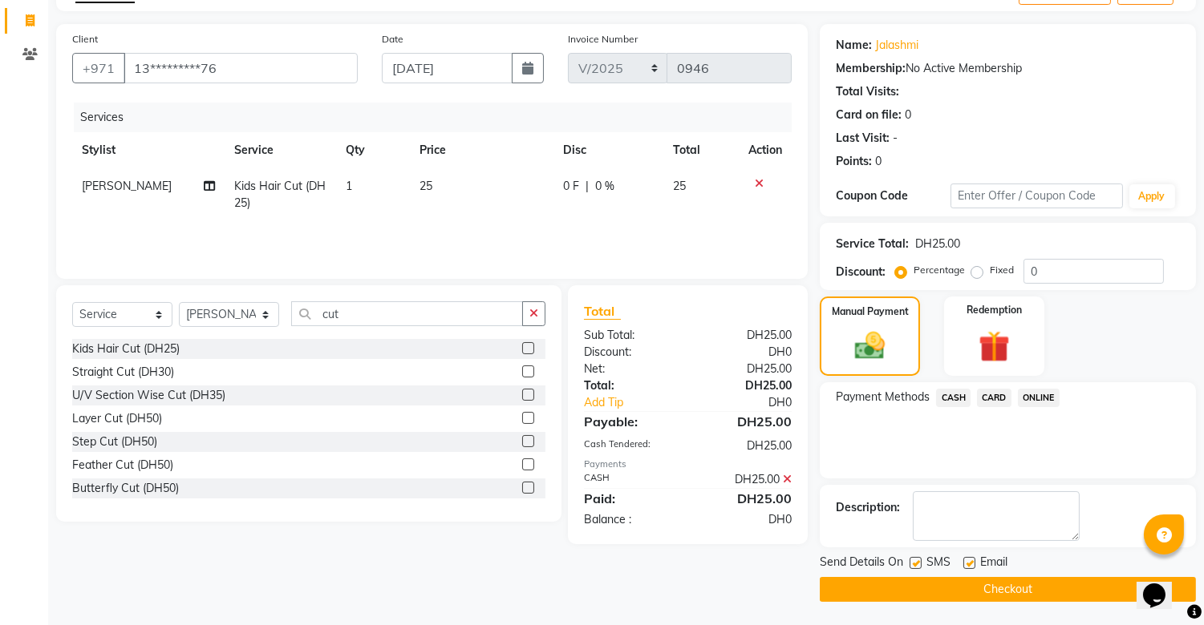
click at [1057, 578] on button "Checkout" at bounding box center [1007, 589] width 376 height 25
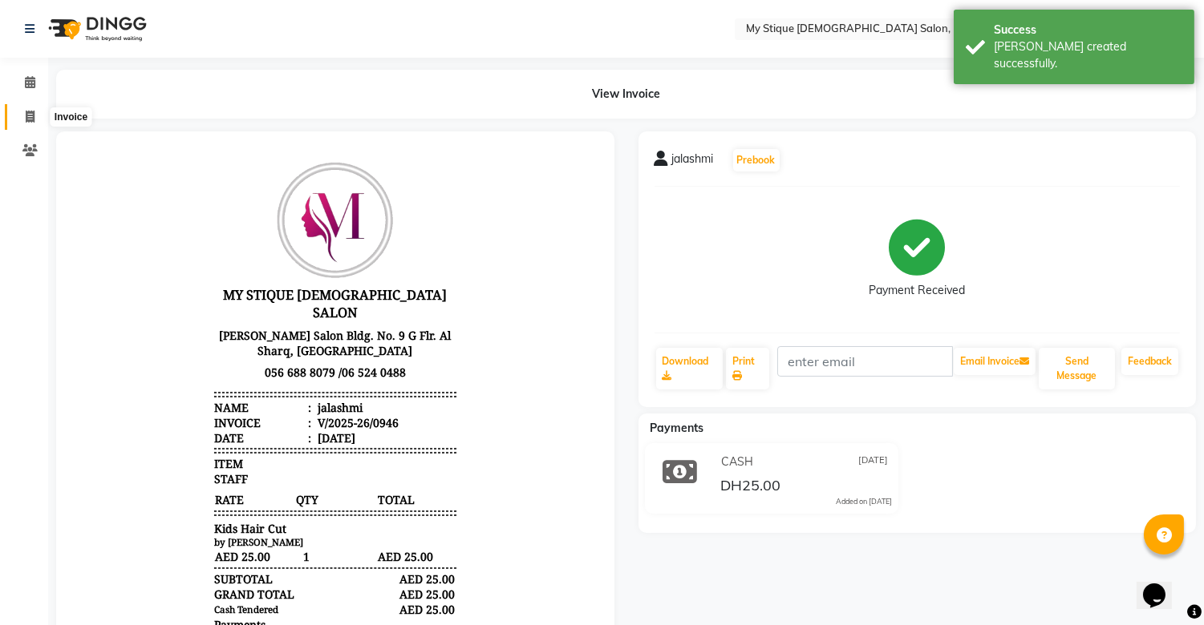
click at [26, 115] on icon at bounding box center [30, 117] width 9 height 12
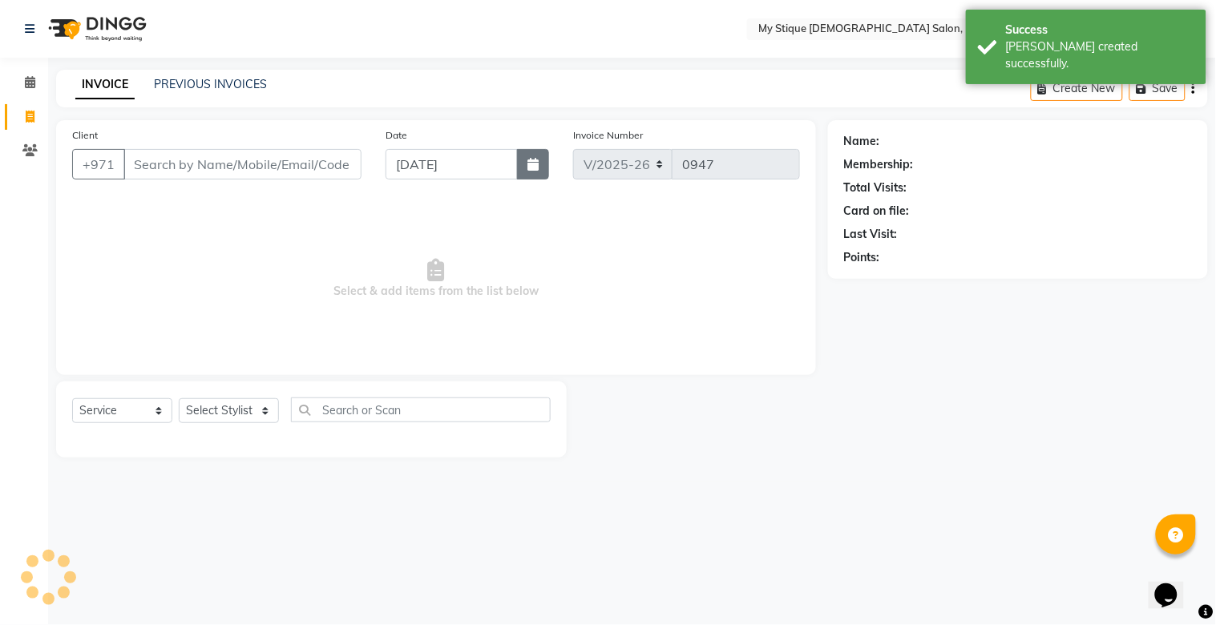
click at [535, 172] on button "button" at bounding box center [533, 164] width 32 height 30
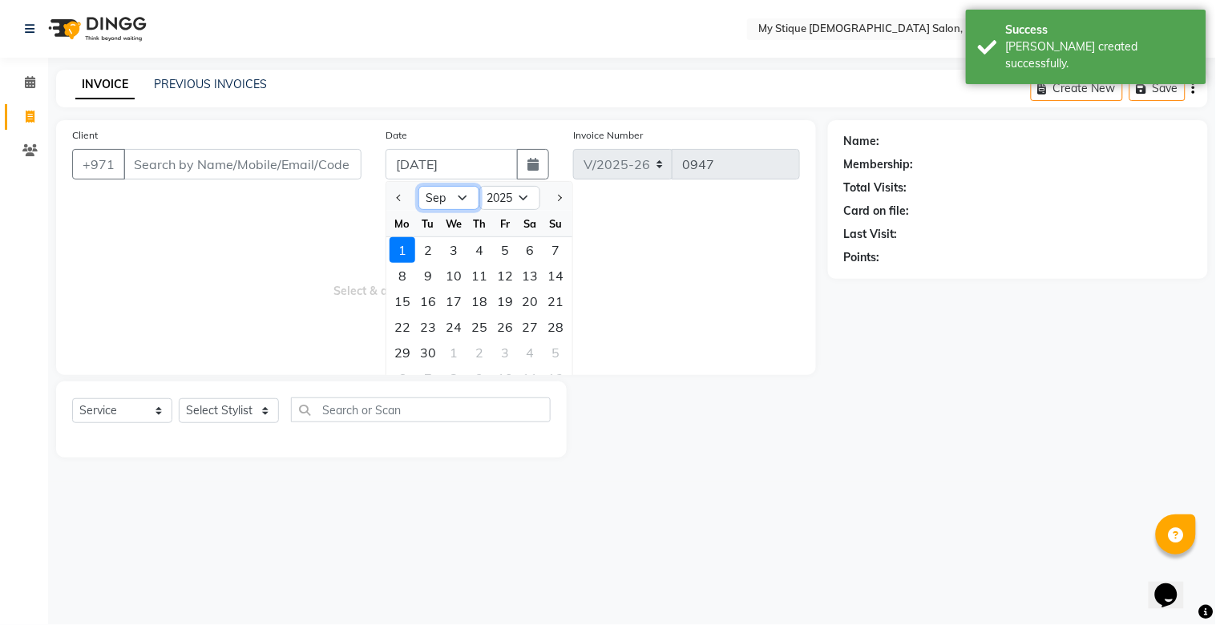
click at [450, 196] on select "Jan Feb Mar Apr May Jun Jul Aug Sep Oct Nov Dec" at bounding box center [449, 198] width 61 height 24
click at [419, 186] on select "Jan Feb Mar Apr May Jun Jul Aug Sep Oct Nov Dec" at bounding box center [449, 198] width 61 height 24
click at [550, 353] on div "31" at bounding box center [557, 353] width 26 height 26
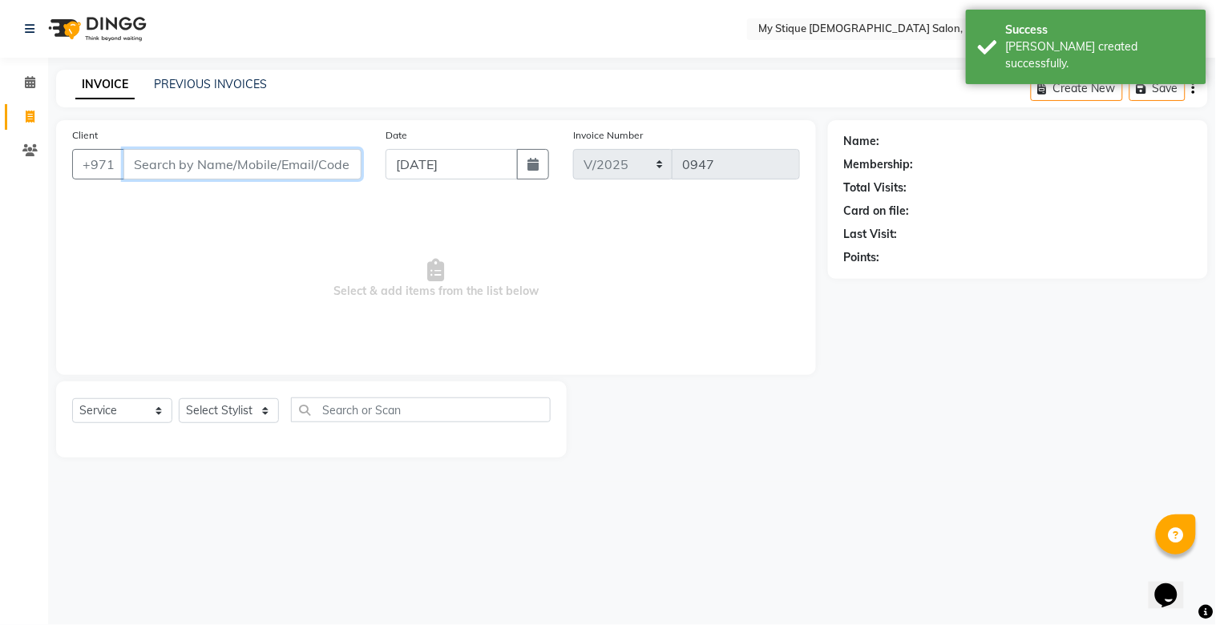
click at [269, 165] on input "Client" at bounding box center [242, 164] width 238 height 30
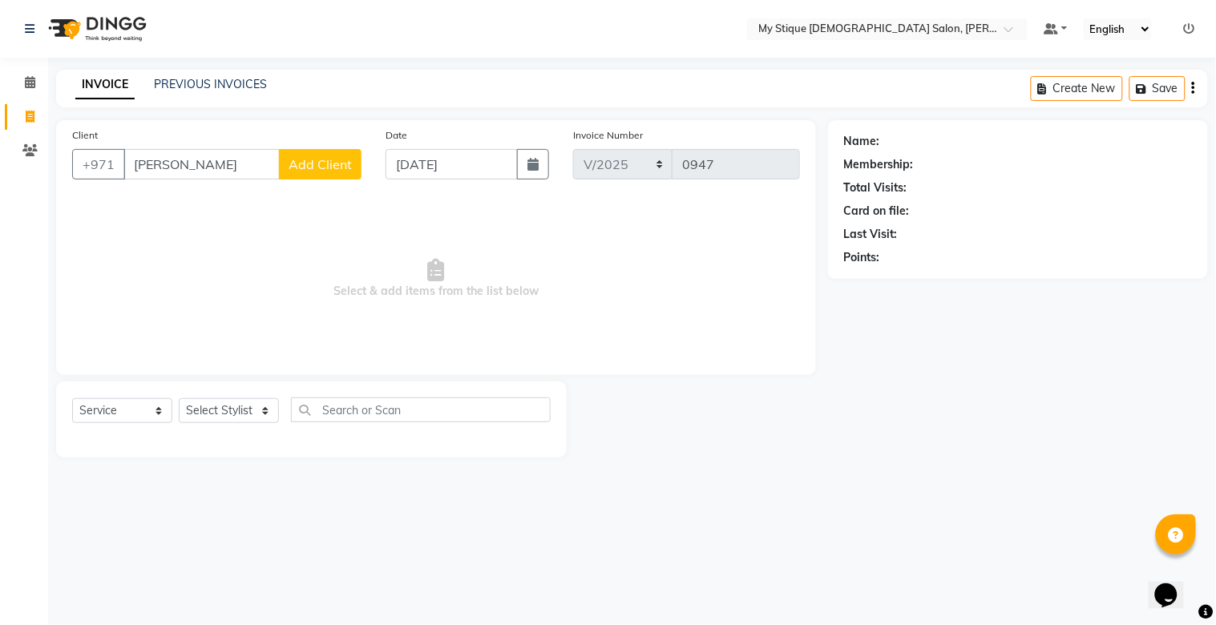
click at [306, 172] on span "Add Client" at bounding box center [320, 164] width 63 height 16
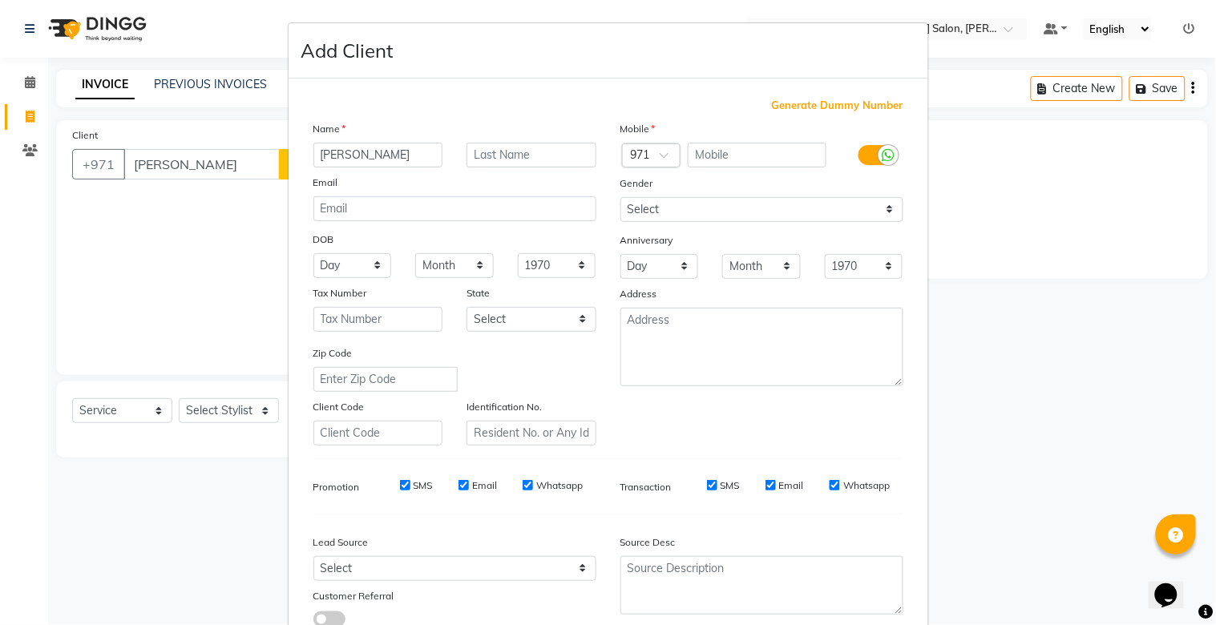
click at [830, 110] on span "Generate Dummy Number" at bounding box center [838, 106] width 132 height 16
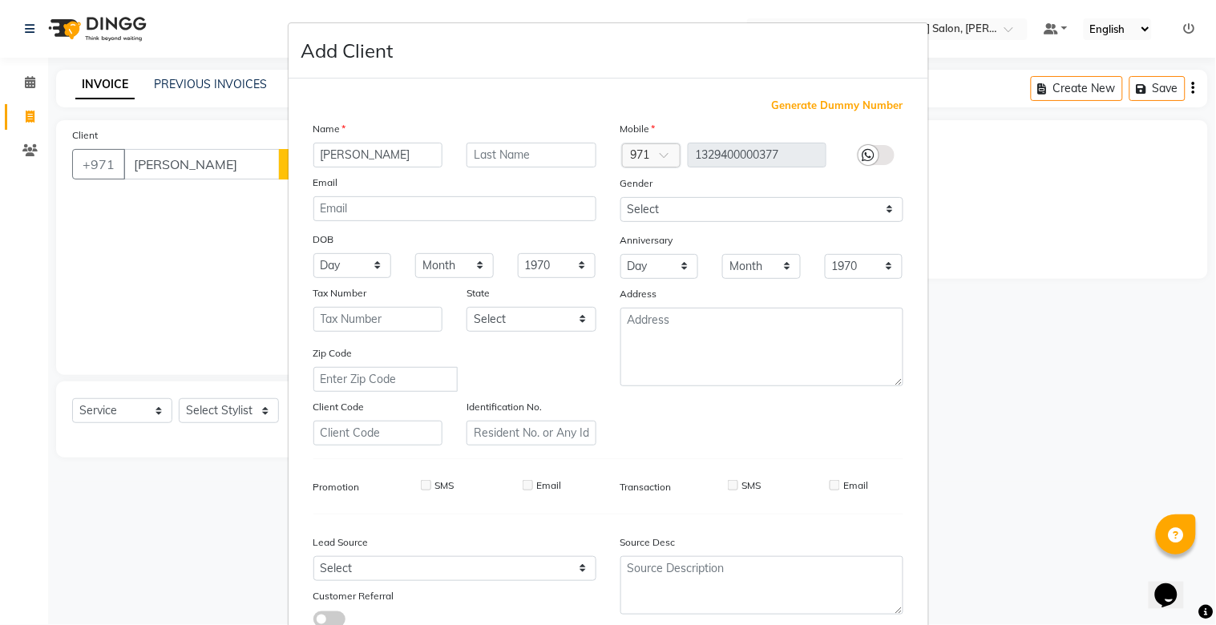
click at [832, 105] on span "Generate Dummy Number" at bounding box center [838, 106] width 132 height 16
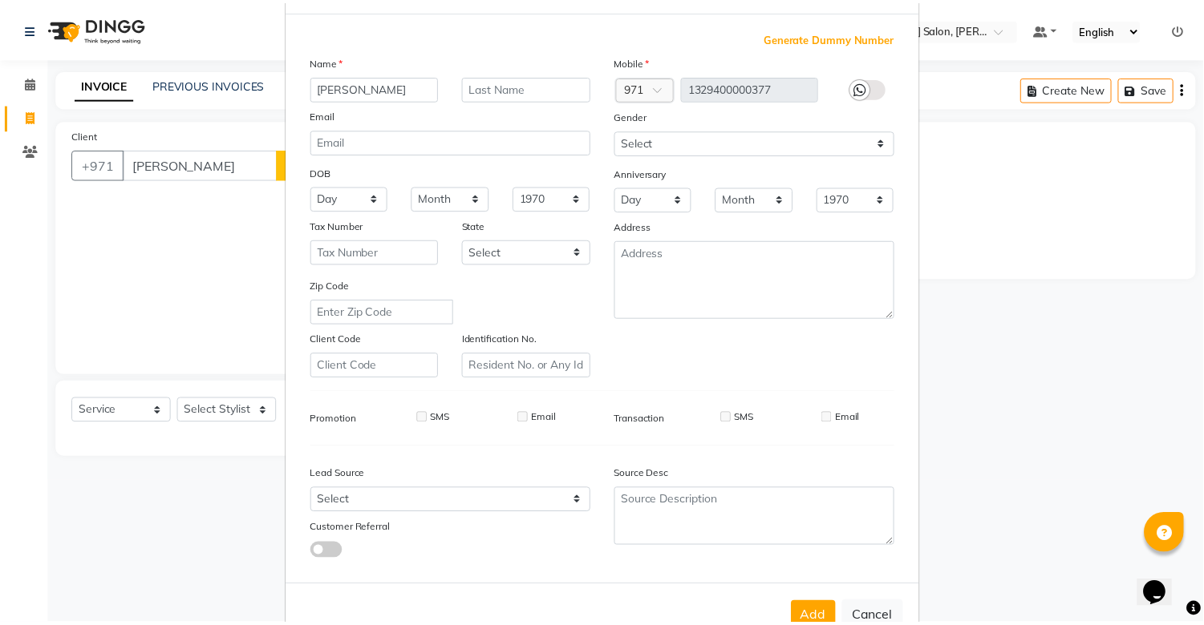
scroll to position [115, 0]
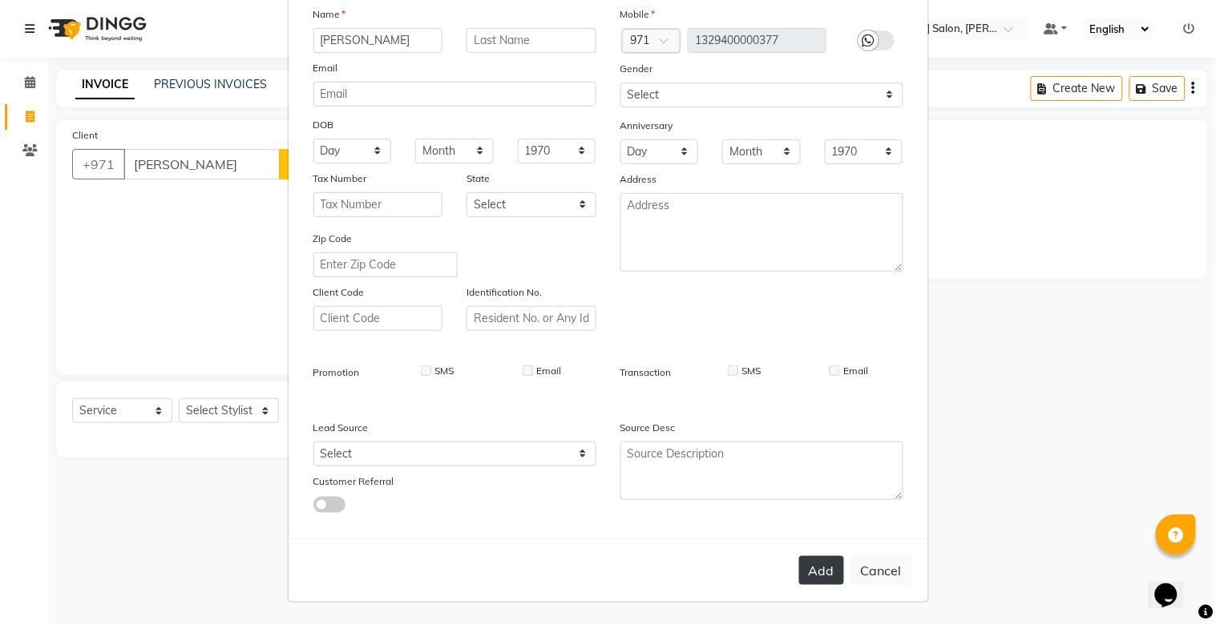
click at [820, 564] on button "Add" at bounding box center [821, 570] width 45 height 29
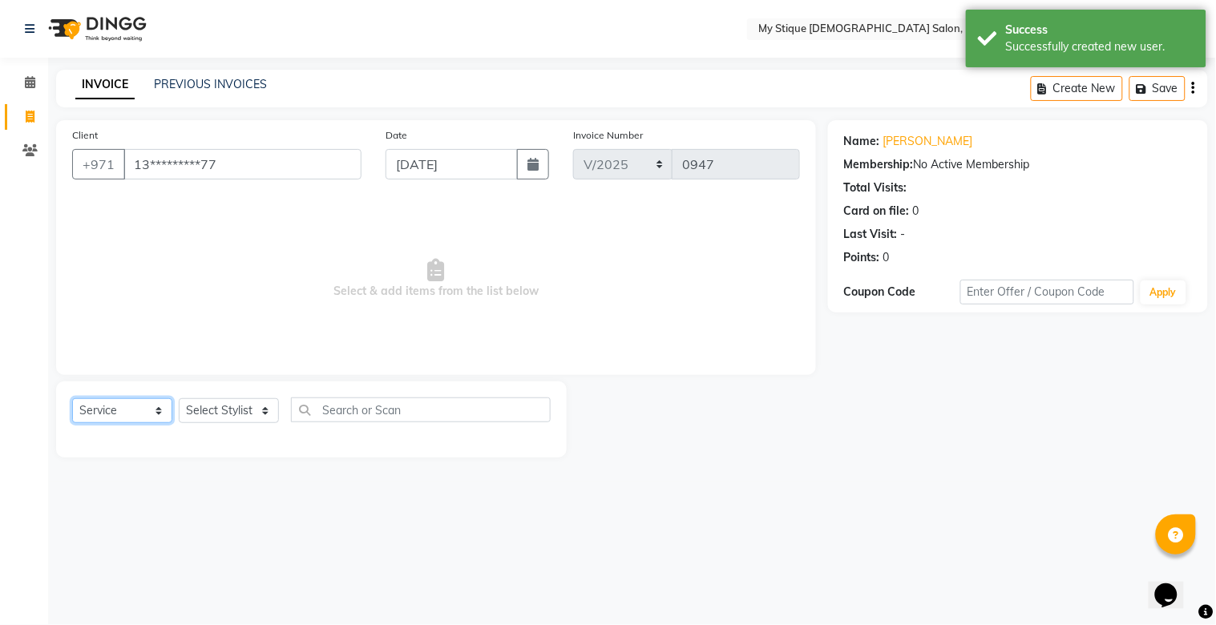
click at [99, 413] on select "Select Service Product Membership Package Voucher Prepaid Gift Card" at bounding box center [122, 411] width 100 height 25
click at [72, 399] on select "Select Service Product Membership Package Voucher Prepaid Gift Card" at bounding box center [122, 411] width 100 height 25
click at [274, 404] on select "Select Stylist Amanpreet Betcy Reshma Riham Sales Saritha TEMP STAFF" at bounding box center [229, 411] width 100 height 25
click at [179, 399] on select "Select Stylist Amanpreet Betcy Reshma Riham Sales Saritha TEMP STAFF" at bounding box center [229, 411] width 100 height 25
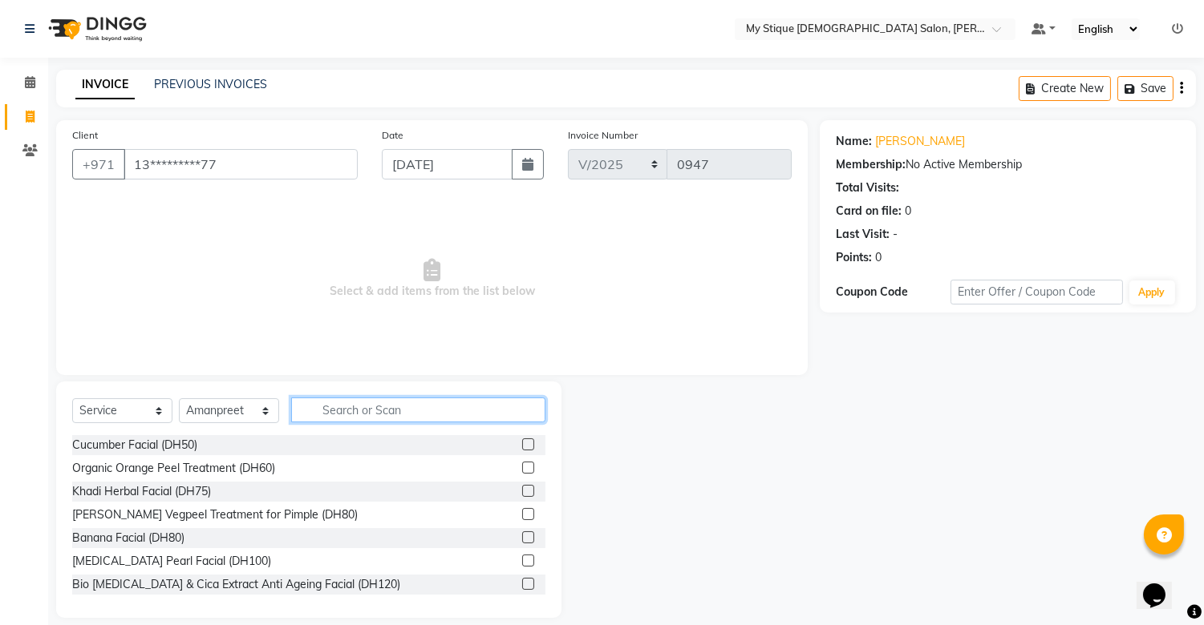
click at [350, 406] on input "text" at bounding box center [418, 410] width 254 height 25
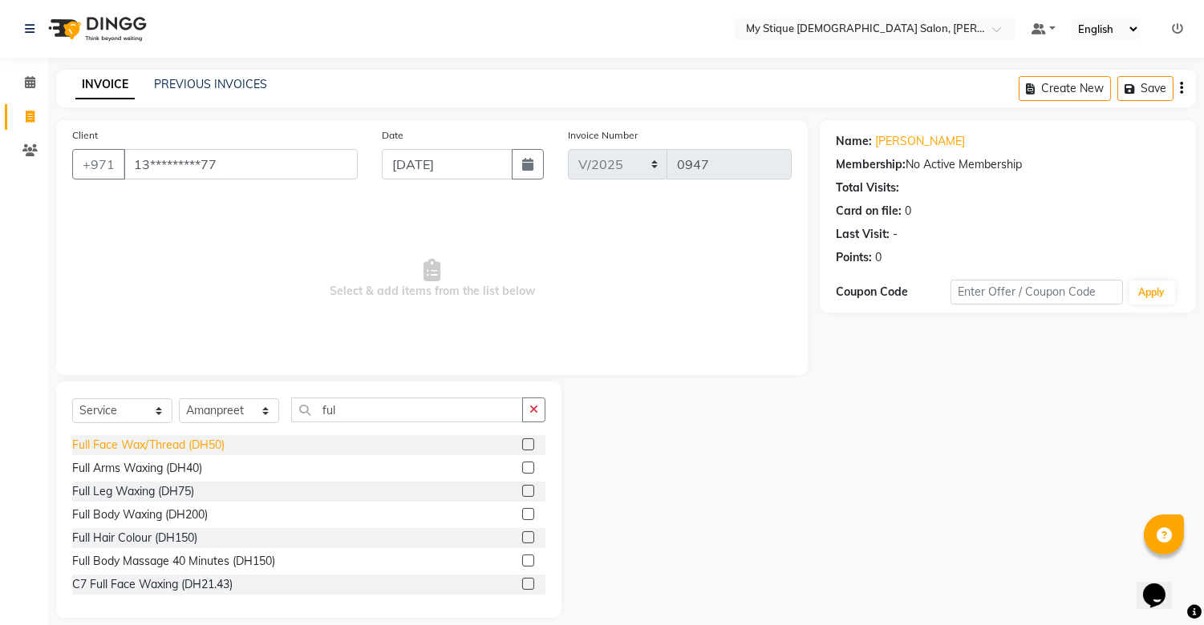
click at [165, 439] on div "Full Face Wax/Thread (DH50)" at bounding box center [148, 445] width 152 height 17
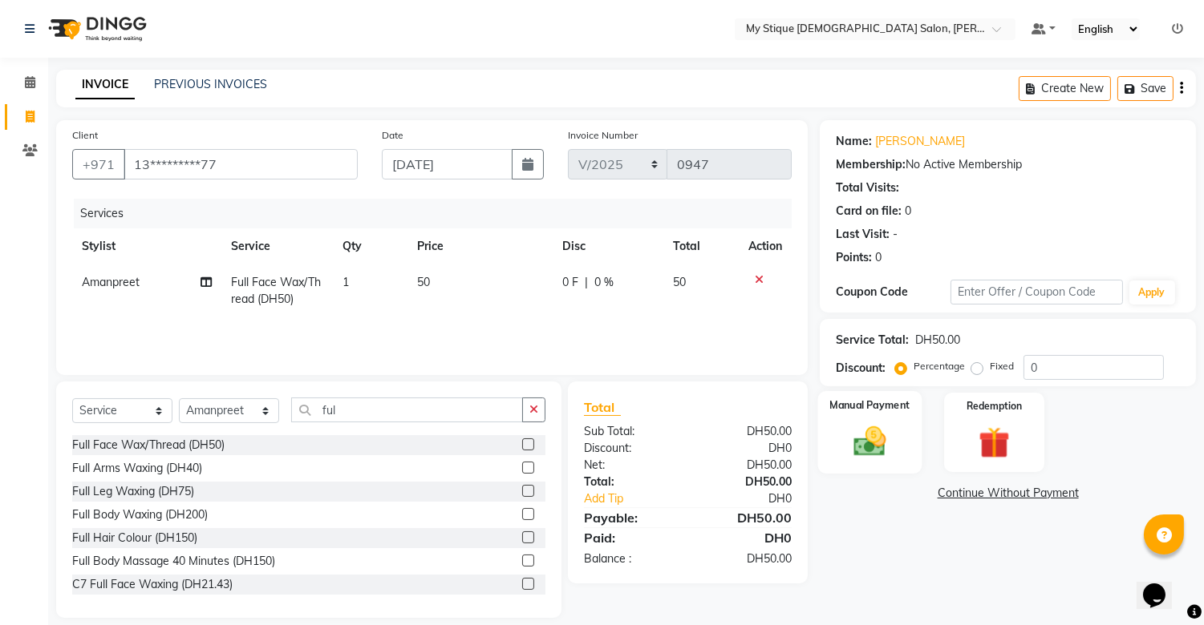
drag, startPoint x: 898, startPoint y: 409, endPoint x: 911, endPoint y: 431, distance: 25.9
click at [896, 410] on label "Manual Payment" at bounding box center [870, 405] width 80 height 15
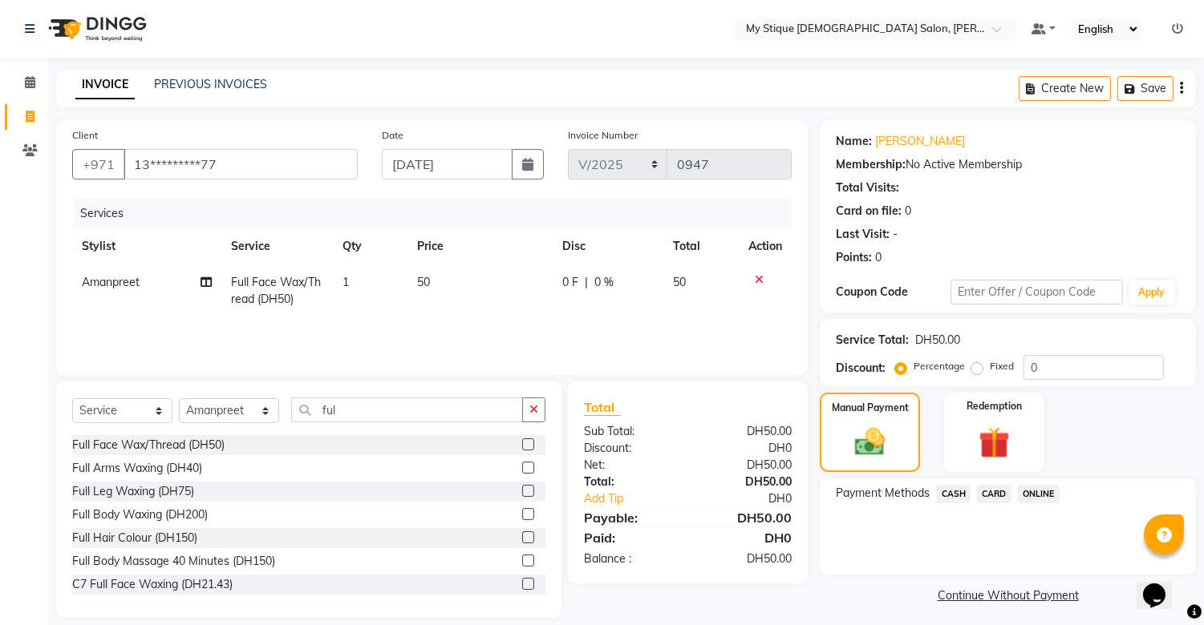
click at [947, 489] on span "CASH" at bounding box center [953, 494] width 34 height 18
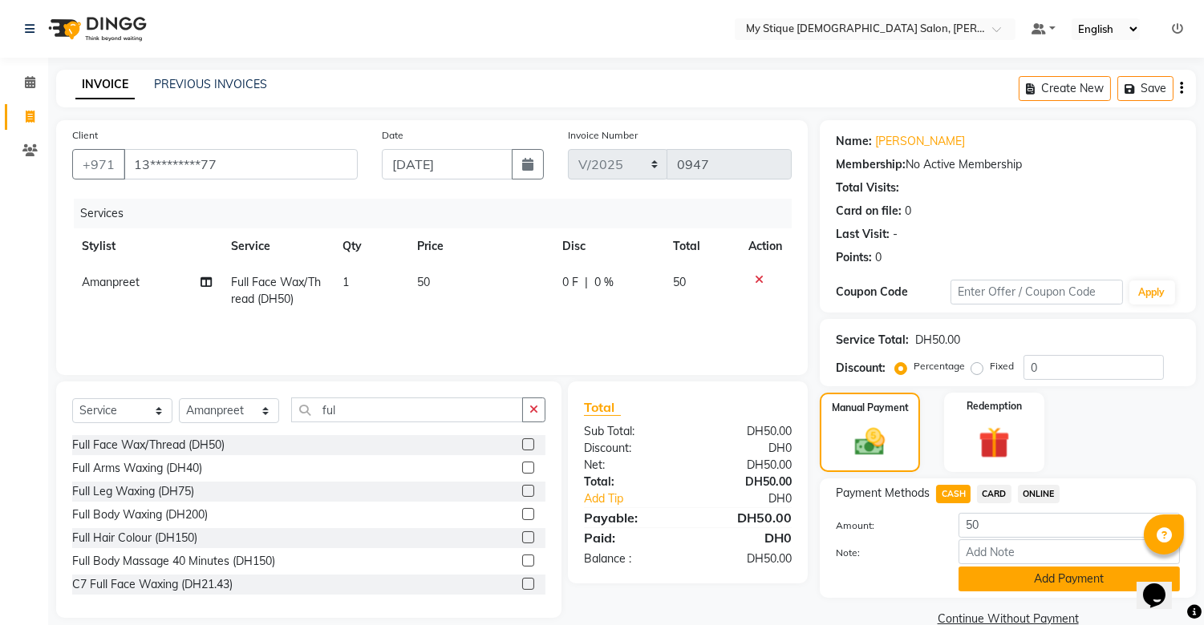
click at [1024, 575] on button "Add Payment" at bounding box center [1068, 579] width 221 height 25
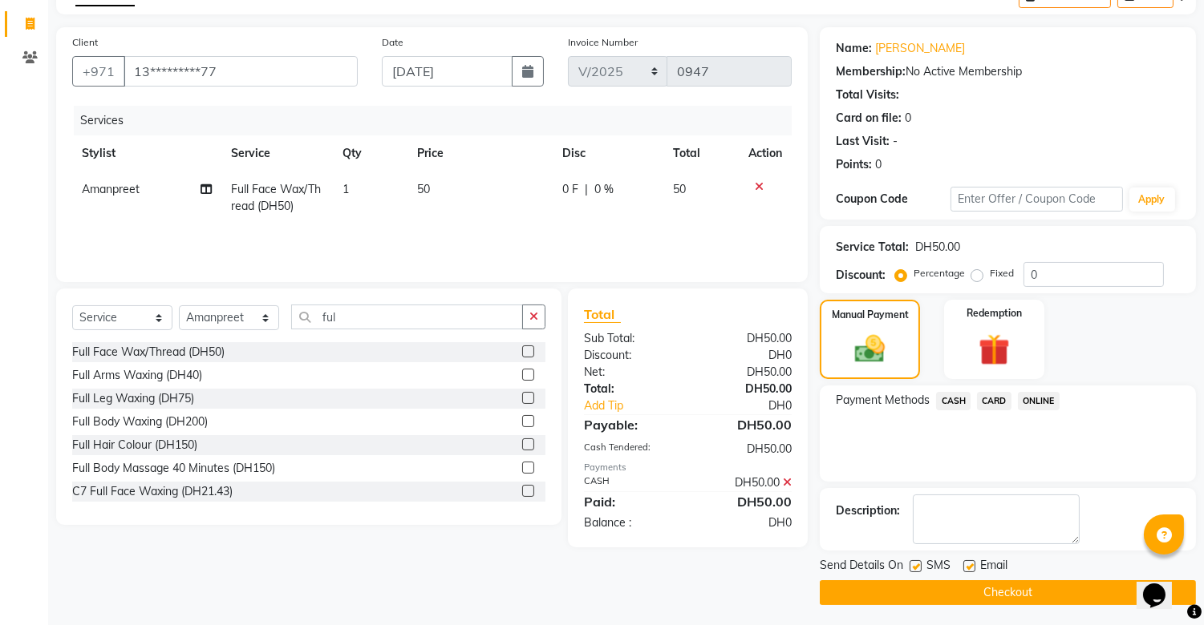
scroll to position [96, 0]
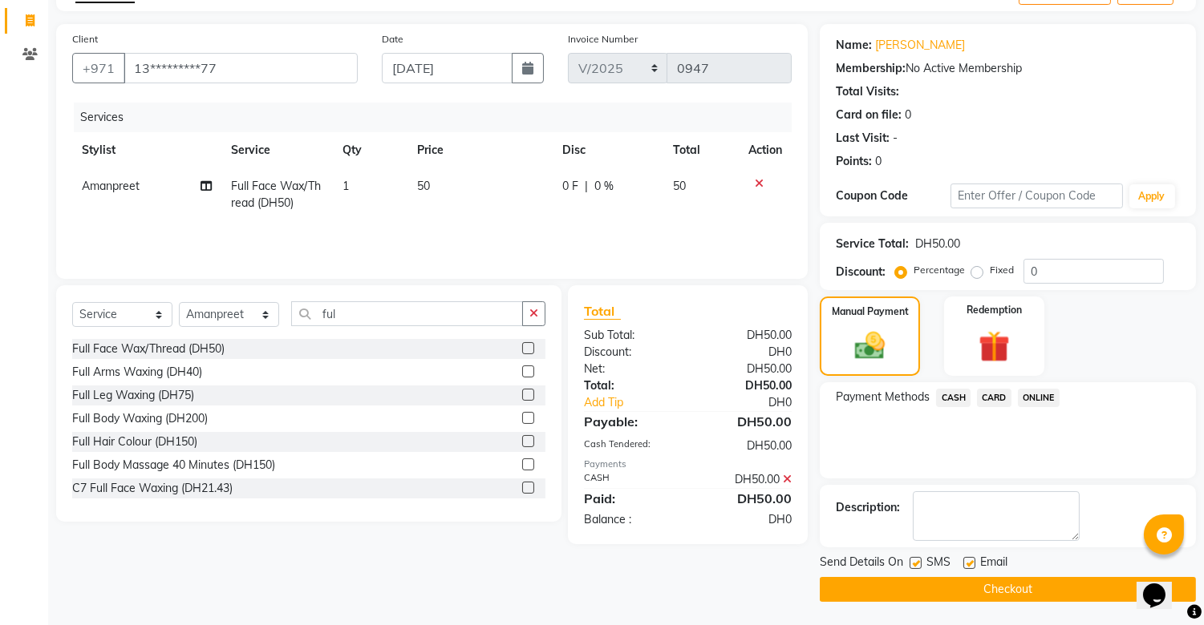
click at [1038, 583] on button "Checkout" at bounding box center [1007, 589] width 376 height 25
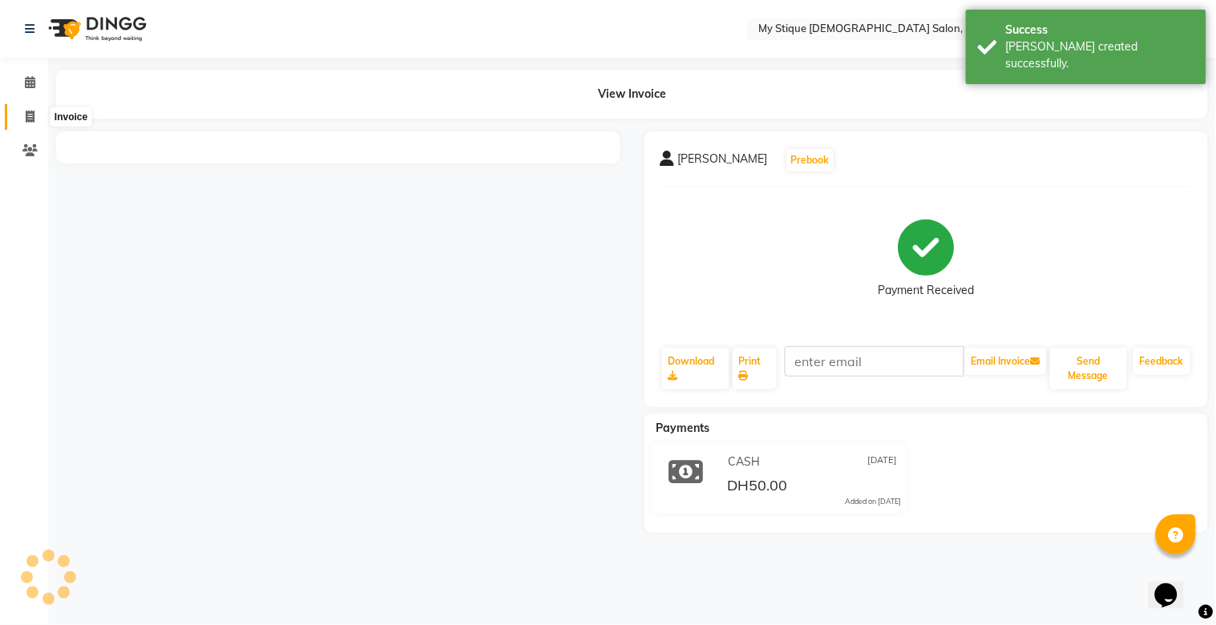
click at [34, 115] on icon at bounding box center [30, 117] width 9 height 12
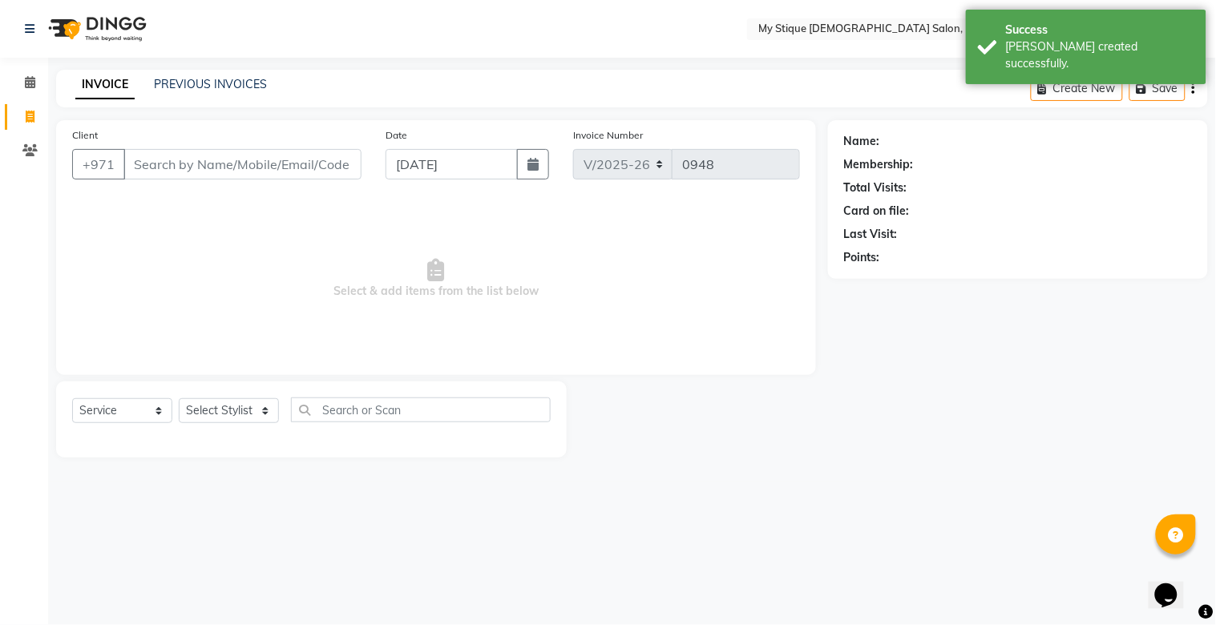
click at [529, 180] on div "Date 01-09-2025" at bounding box center [468, 160] width 188 height 66
click at [530, 173] on button "button" at bounding box center [533, 164] width 32 height 30
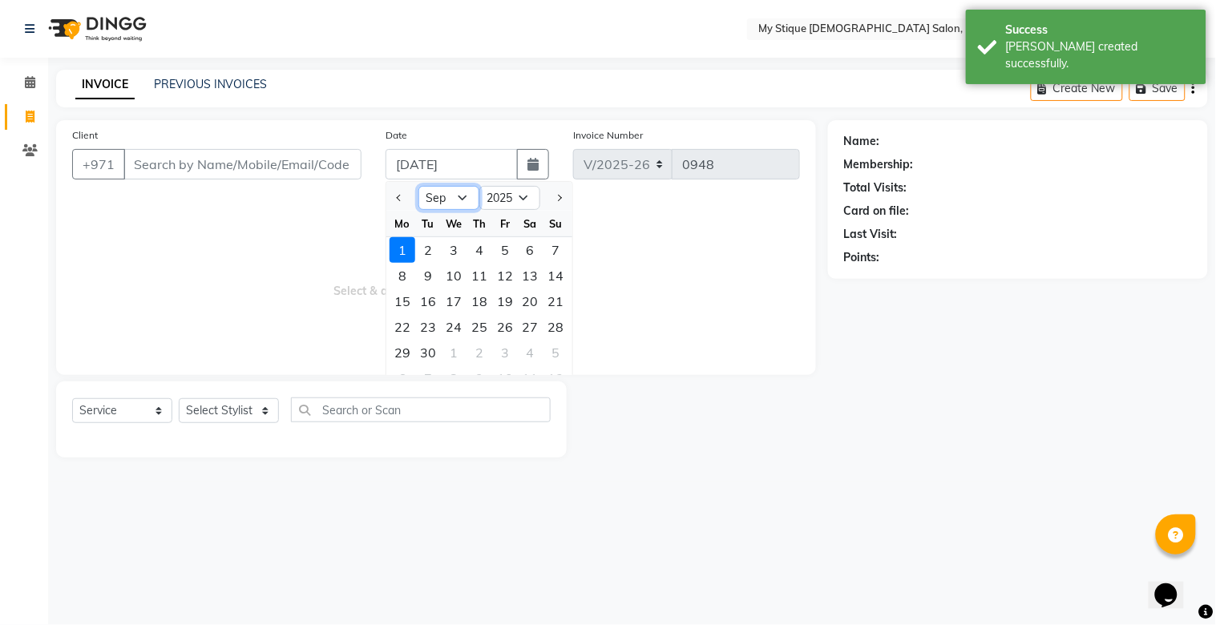
drag, startPoint x: 457, startPoint y: 208, endPoint x: 459, endPoint y: 196, distance: 12.3
click at [458, 204] on select "Jan Feb Mar Apr May Jun Jul Aug Sep Oct Nov Dec" at bounding box center [449, 198] width 61 height 24
click at [459, 196] on select "Jan Feb Mar Apr May Jun Jul Aug Sep Oct Nov Dec" at bounding box center [449, 198] width 61 height 24
click at [459, 197] on select "Jan Feb Mar Apr May Jun Jul Aug Sep Oct Nov Dec" at bounding box center [449, 198] width 61 height 24
click at [419, 186] on select "Jan Feb Mar Apr May Jun Jul Aug Sep Oct Nov Dec" at bounding box center [449, 198] width 61 height 24
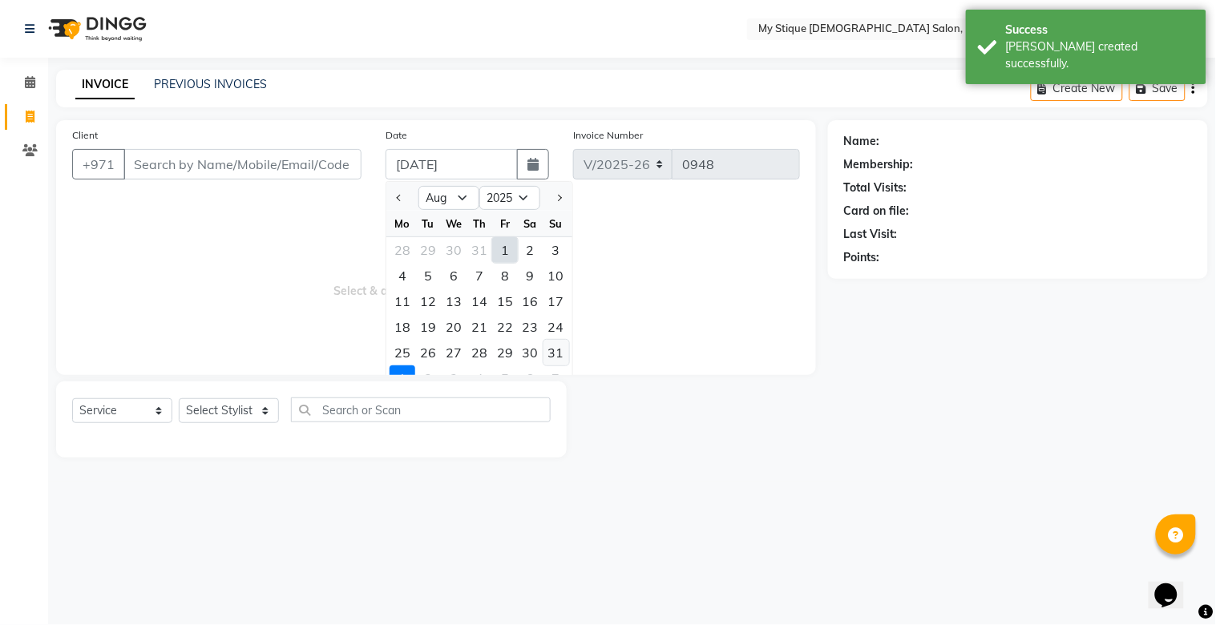
click at [556, 348] on div "31" at bounding box center [557, 353] width 26 height 26
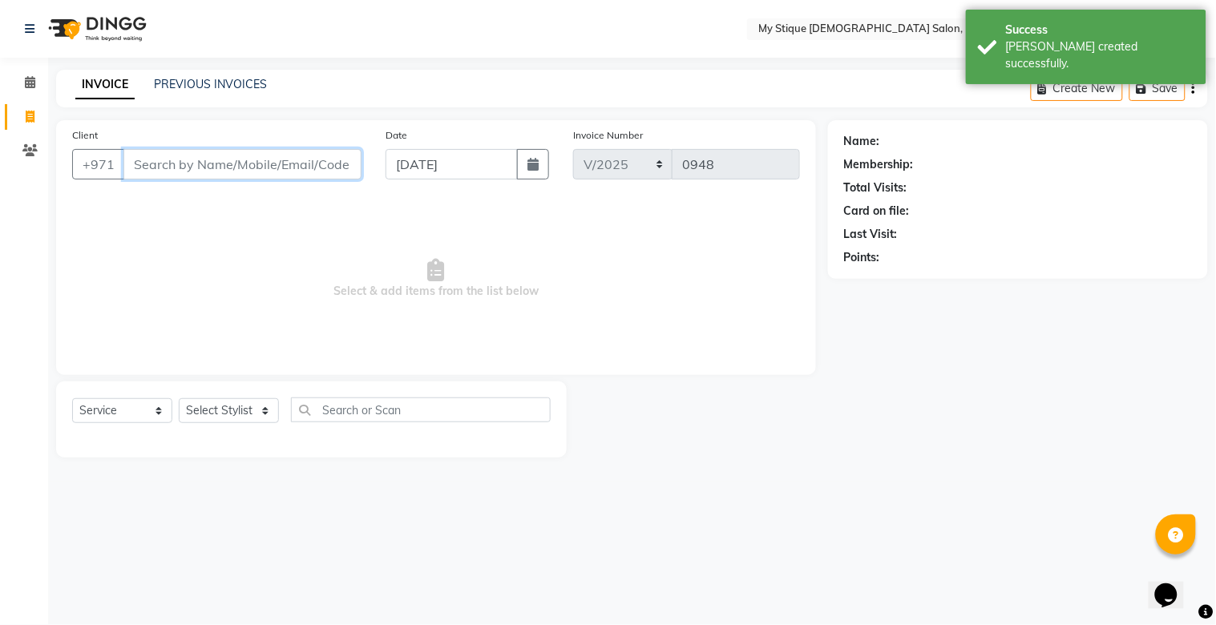
click at [267, 165] on input "Client" at bounding box center [242, 164] width 238 height 30
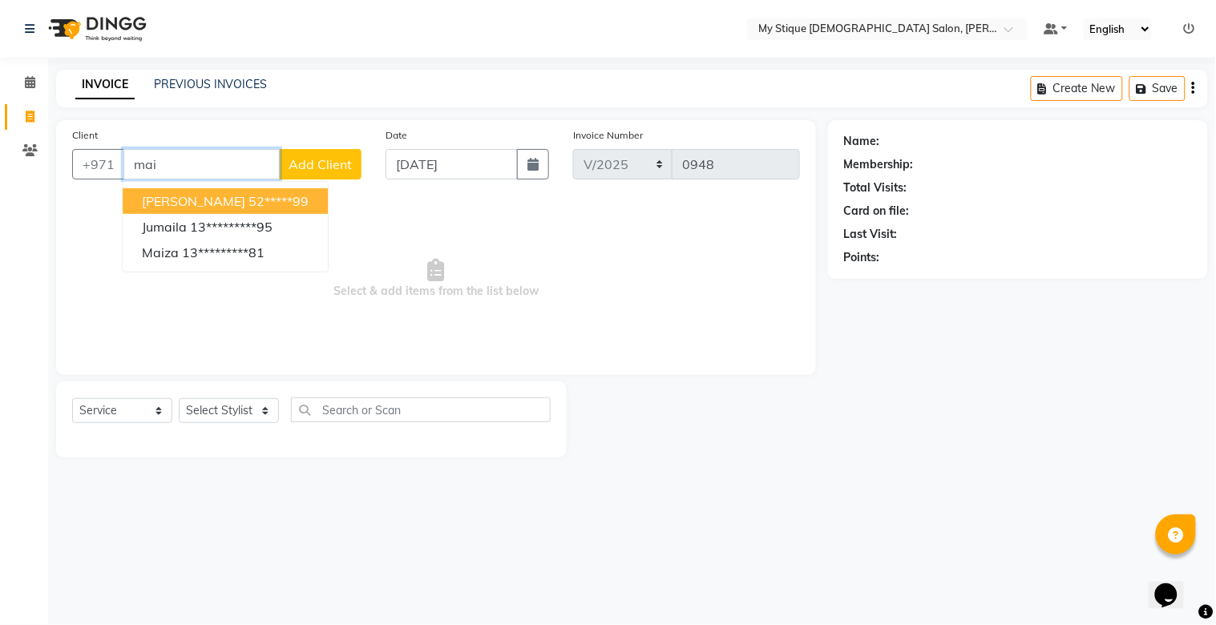
click at [212, 194] on span "Maria Humaid" at bounding box center [193, 201] width 103 height 16
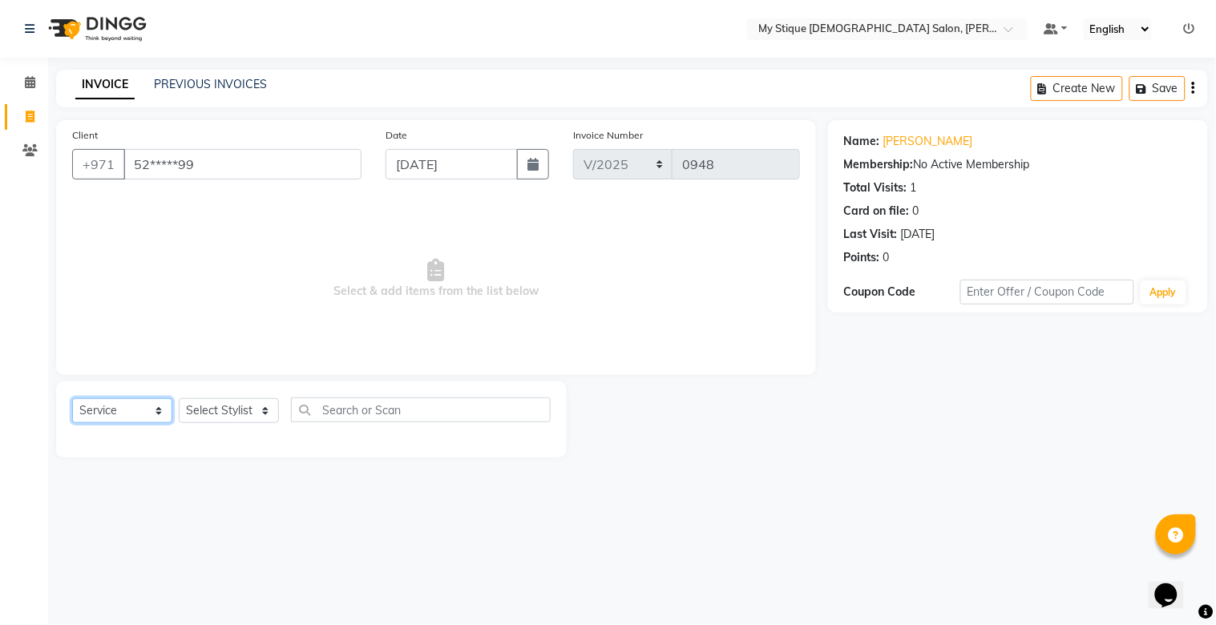
click at [120, 403] on select "Select Service Product Membership Package Voucher Prepaid Gift Card" at bounding box center [122, 411] width 100 height 25
click at [72, 399] on select "Select Service Product Membership Package Voucher Prepaid Gift Card" at bounding box center [122, 411] width 100 height 25
click at [217, 406] on select "Select Stylist Amanpreet Betcy Reshma Riham Sales Saritha TEMP STAFF" at bounding box center [229, 411] width 100 height 25
click at [179, 399] on select "Select Stylist Amanpreet Betcy Reshma Riham Sales Saritha TEMP STAFF" at bounding box center [229, 411] width 100 height 25
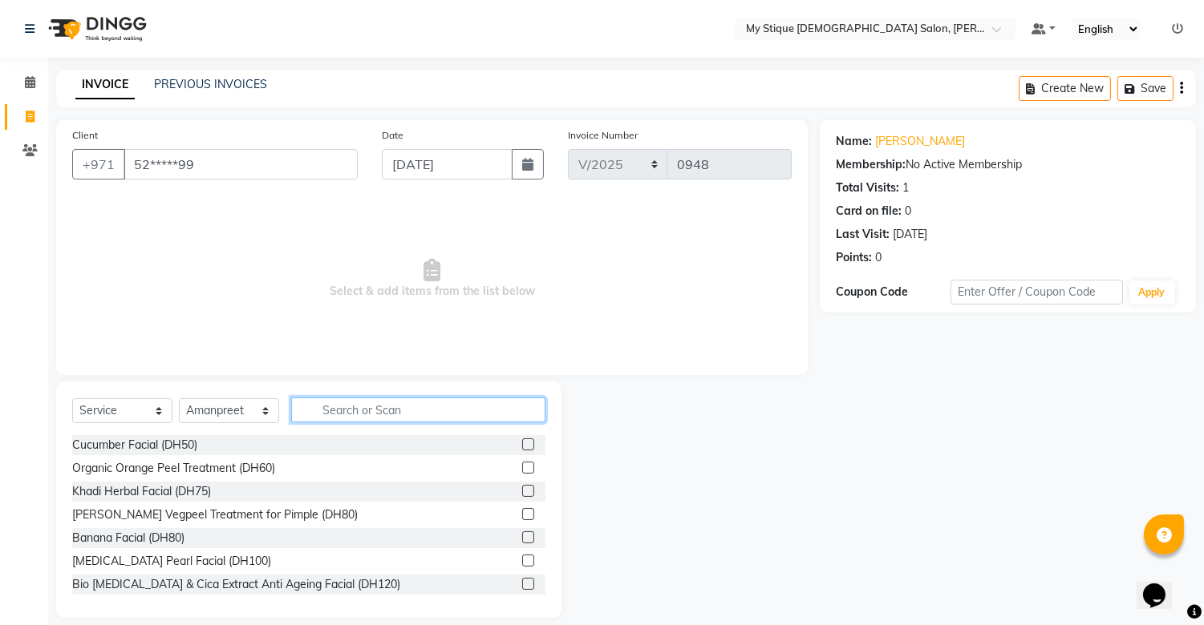
click at [374, 414] on input "text" at bounding box center [418, 410] width 254 height 25
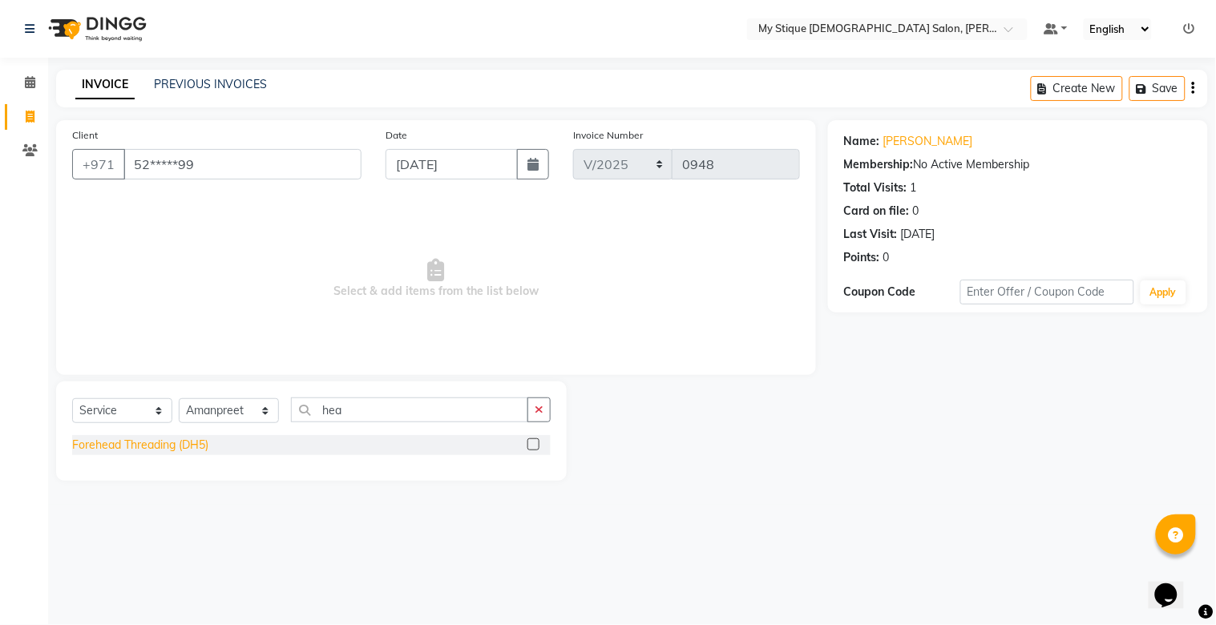
click at [185, 444] on div "Forehead Threading (DH5)" at bounding box center [140, 445] width 136 height 17
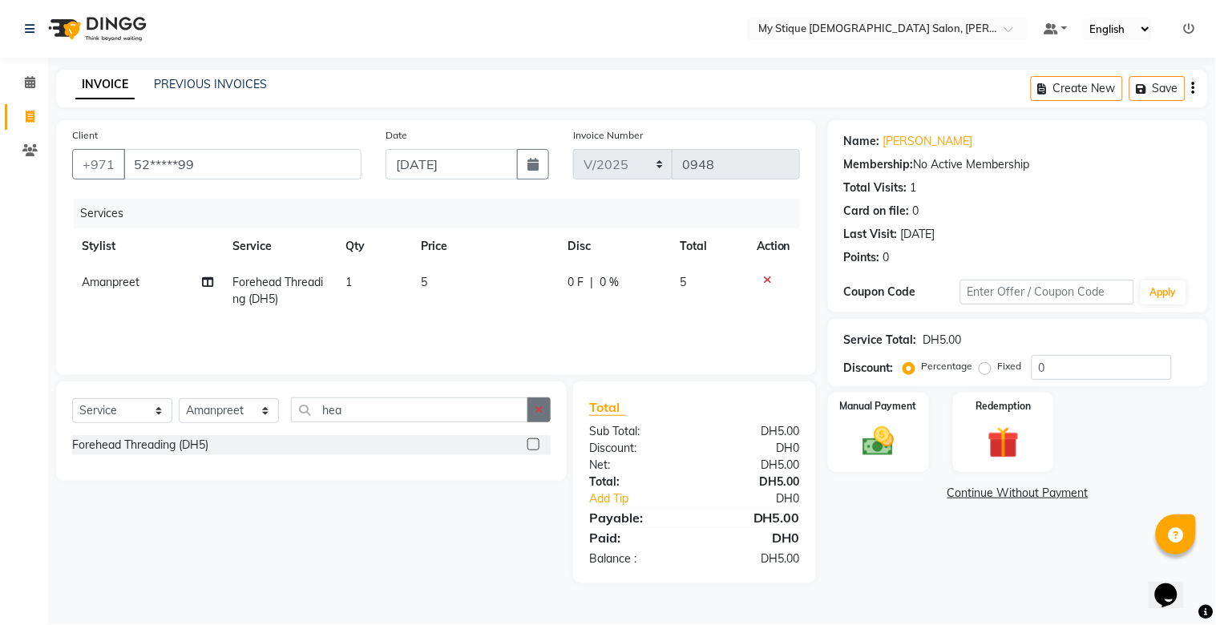
click at [541, 411] on icon "button" at bounding box center [539, 409] width 9 height 11
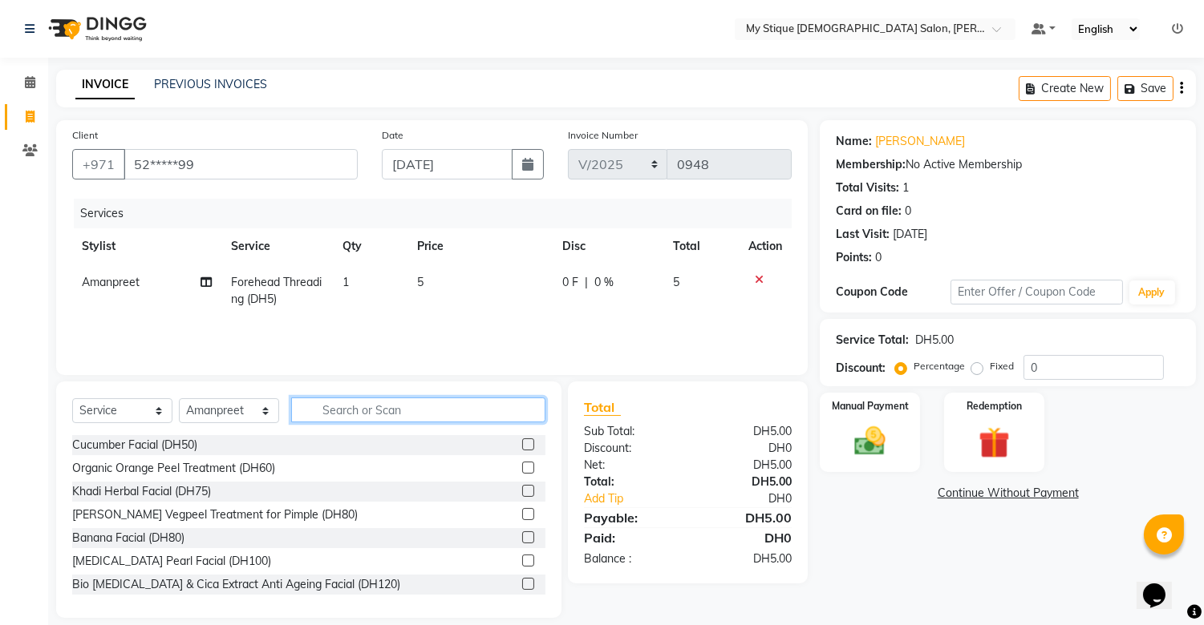
click at [520, 403] on input "text" at bounding box center [418, 410] width 254 height 25
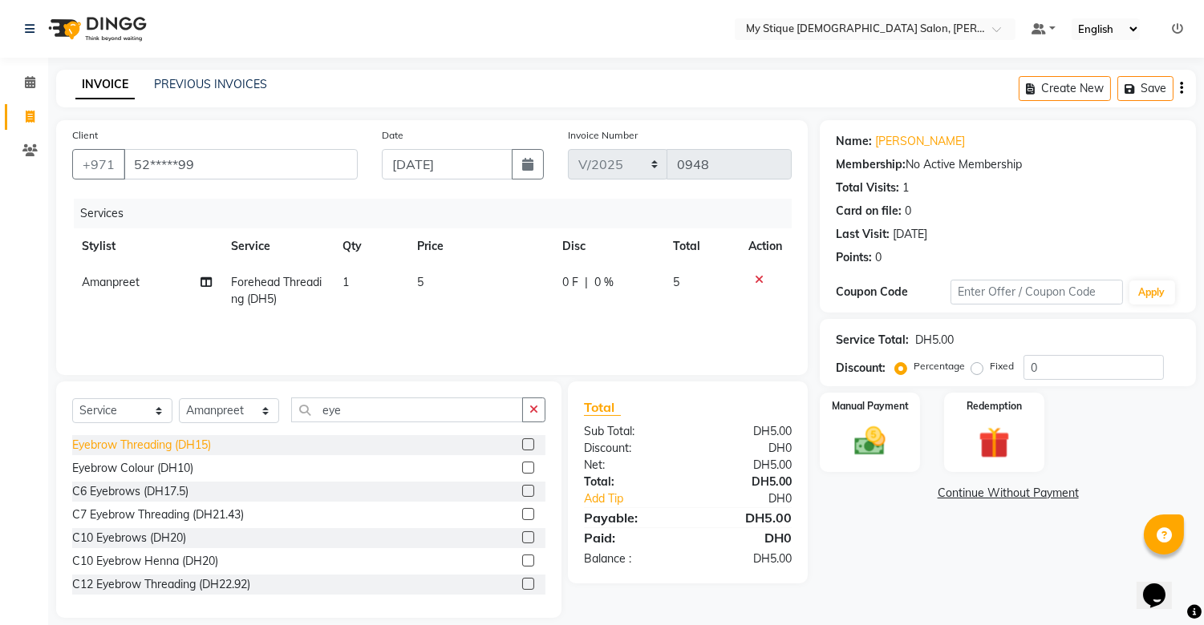
click at [195, 445] on div "Eyebrow Threading (DH15)" at bounding box center [141, 445] width 139 height 17
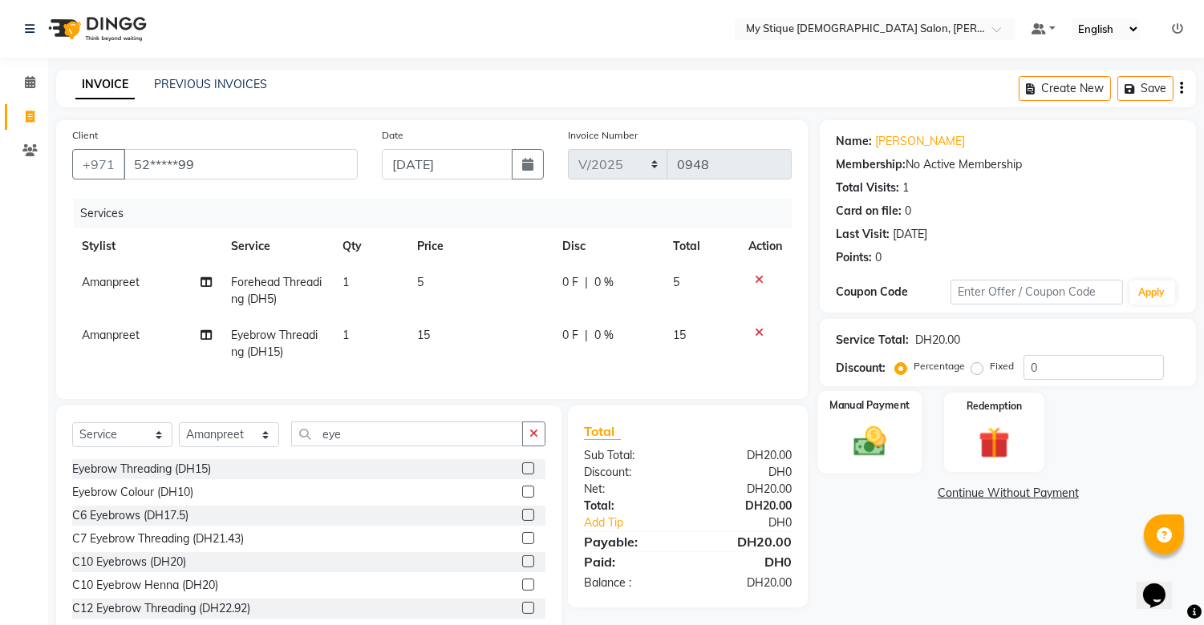
click at [888, 460] on div "Manual Payment" at bounding box center [870, 432] width 104 height 82
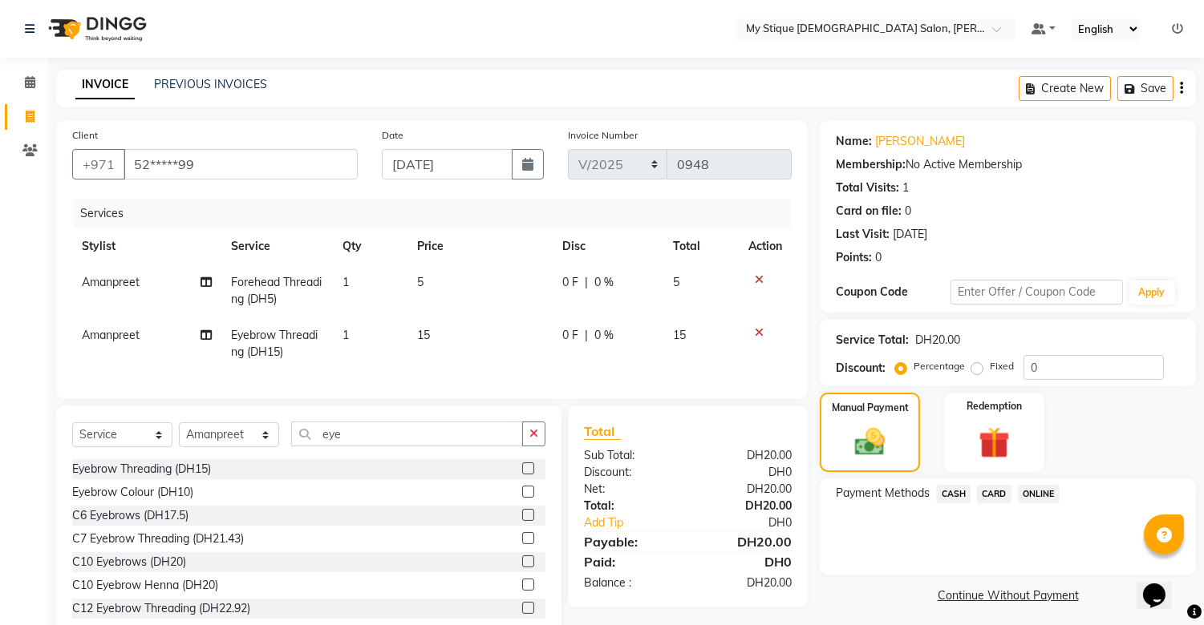
click at [957, 491] on span "CASH" at bounding box center [953, 494] width 34 height 18
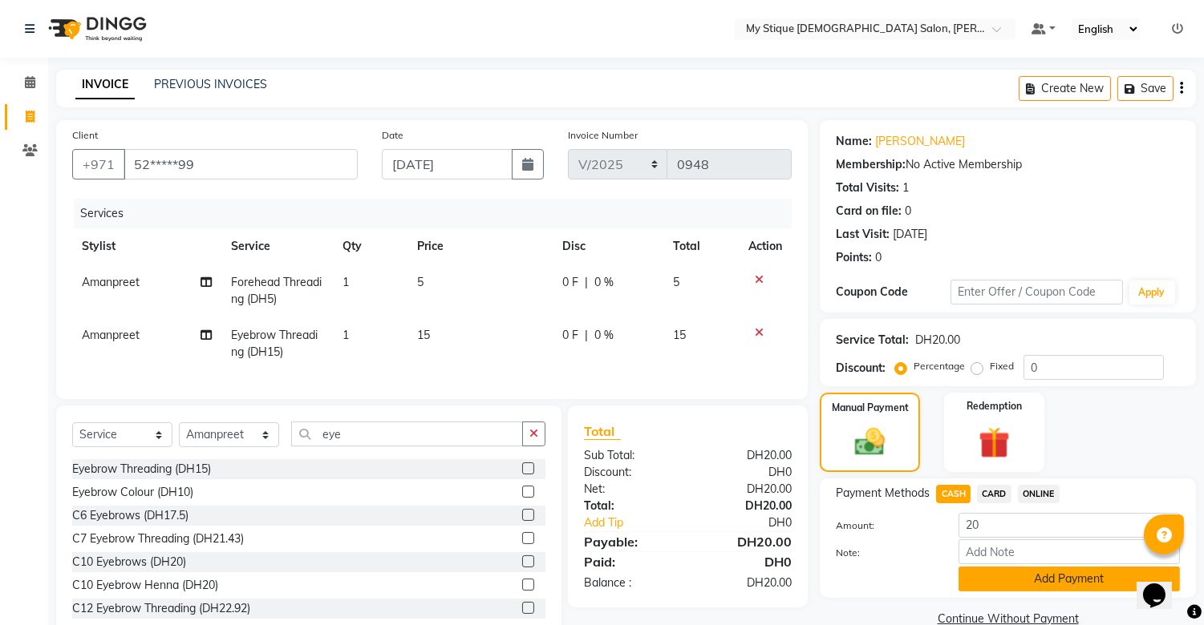
click at [1019, 576] on button "Add Payment" at bounding box center [1068, 579] width 221 height 25
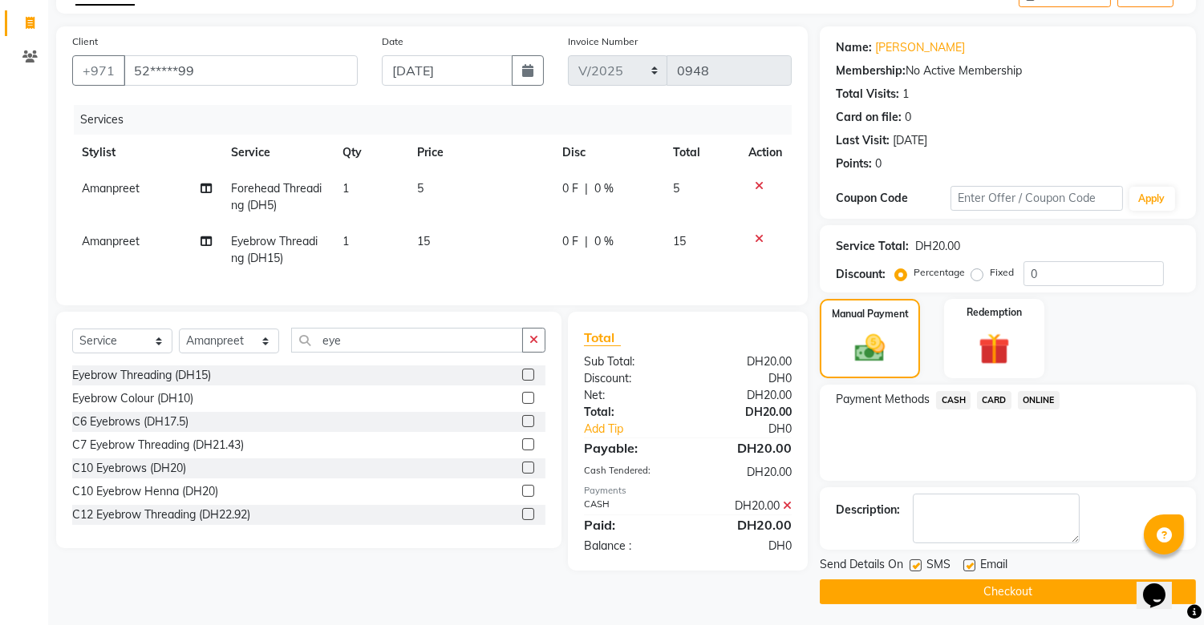
scroll to position [96, 0]
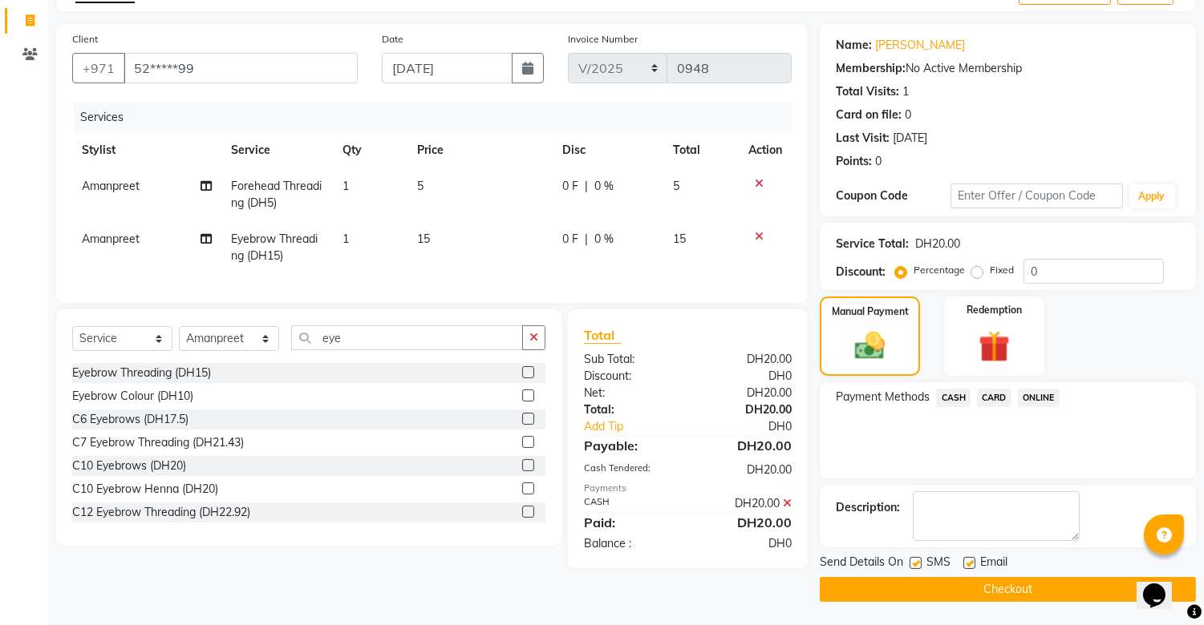
click at [1022, 581] on button "Checkout" at bounding box center [1007, 589] width 376 height 25
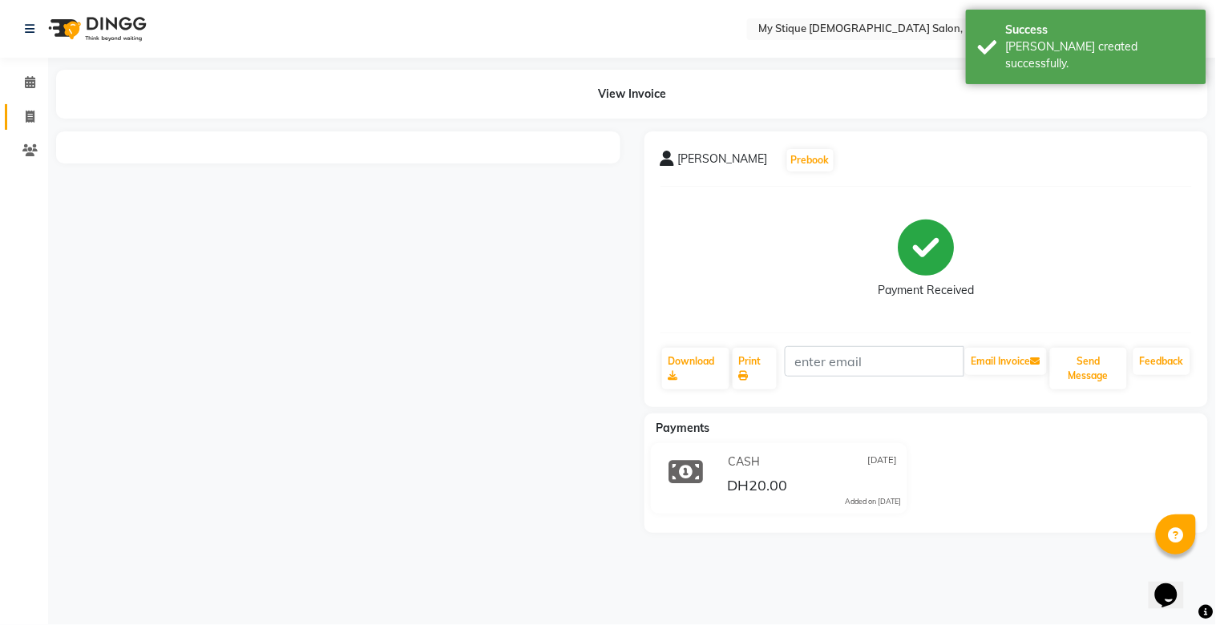
click at [33, 108] on span at bounding box center [30, 117] width 28 height 18
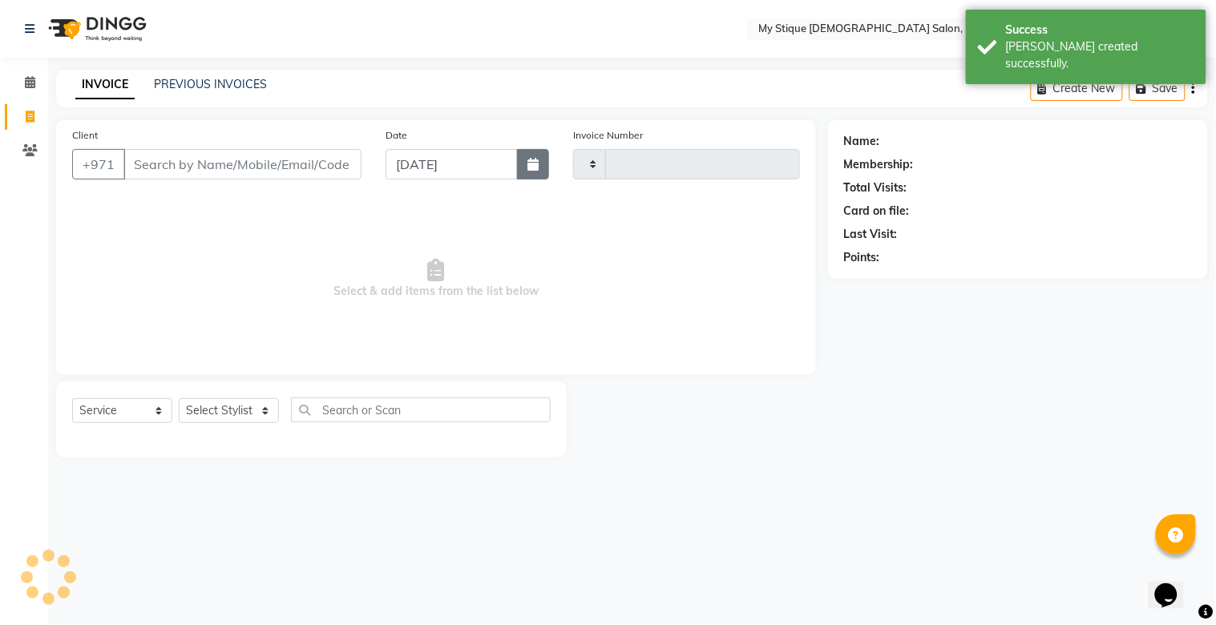
click at [524, 175] on button "button" at bounding box center [533, 164] width 32 height 30
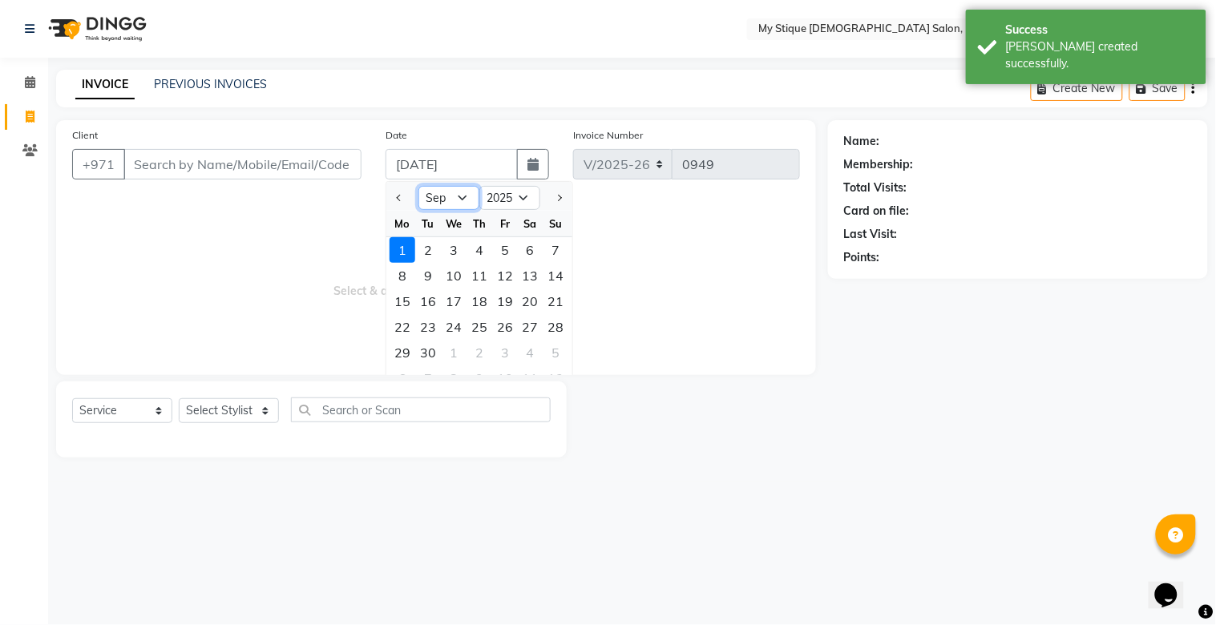
drag, startPoint x: 435, startPoint y: 193, endPoint x: 435, endPoint y: 207, distance: 13.6
click at [435, 193] on select "Jan Feb Mar Apr May Jun Jul Aug Sep Oct Nov Dec" at bounding box center [449, 198] width 61 height 24
click at [419, 186] on select "Jan Feb Mar Apr May Jun Jul Aug Sep Oct Nov Dec" at bounding box center [449, 198] width 61 height 24
click at [555, 351] on div "31" at bounding box center [557, 353] width 26 height 26
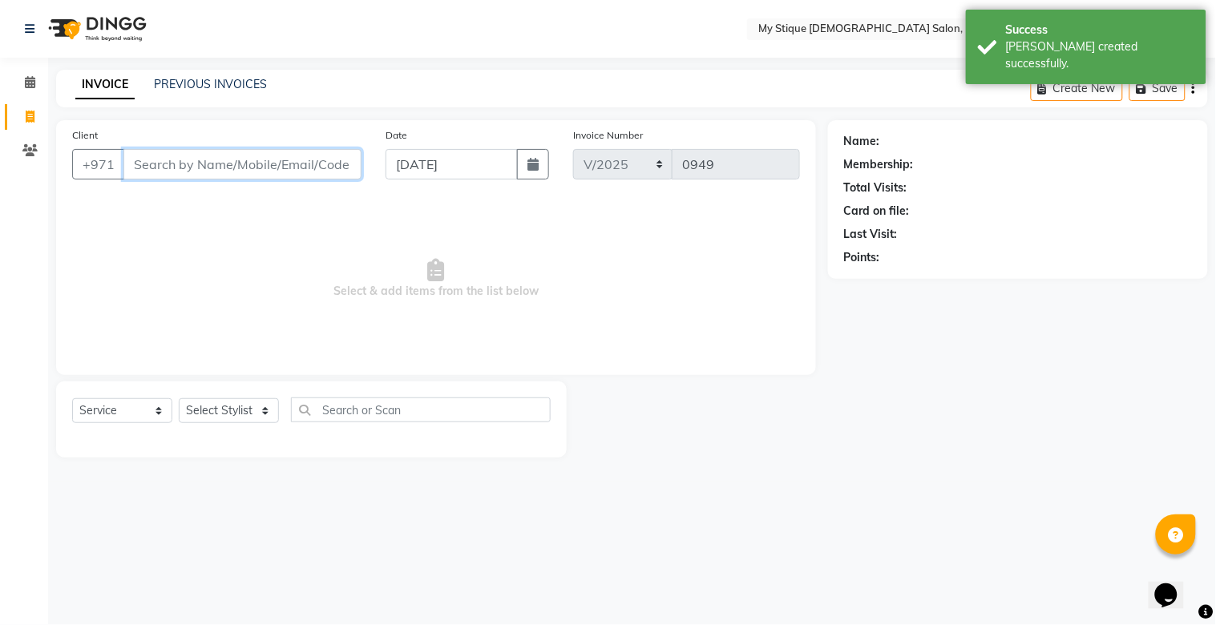
click at [287, 169] on input "Client" at bounding box center [242, 164] width 238 height 30
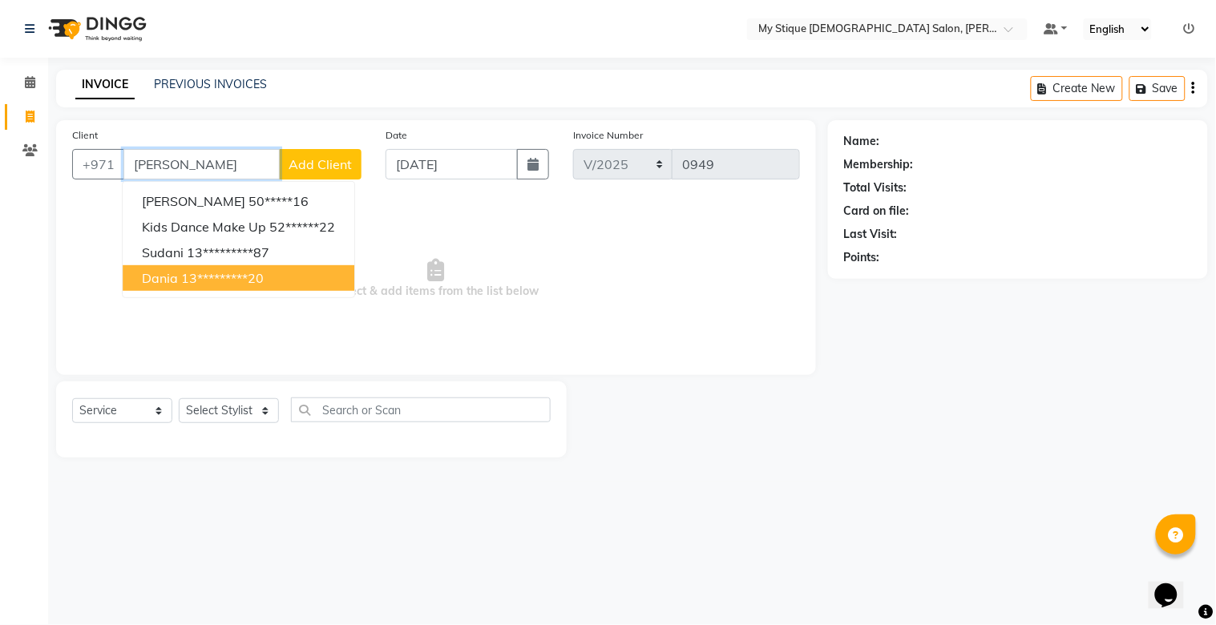
click at [166, 275] on span "dania" at bounding box center [160, 278] width 36 height 16
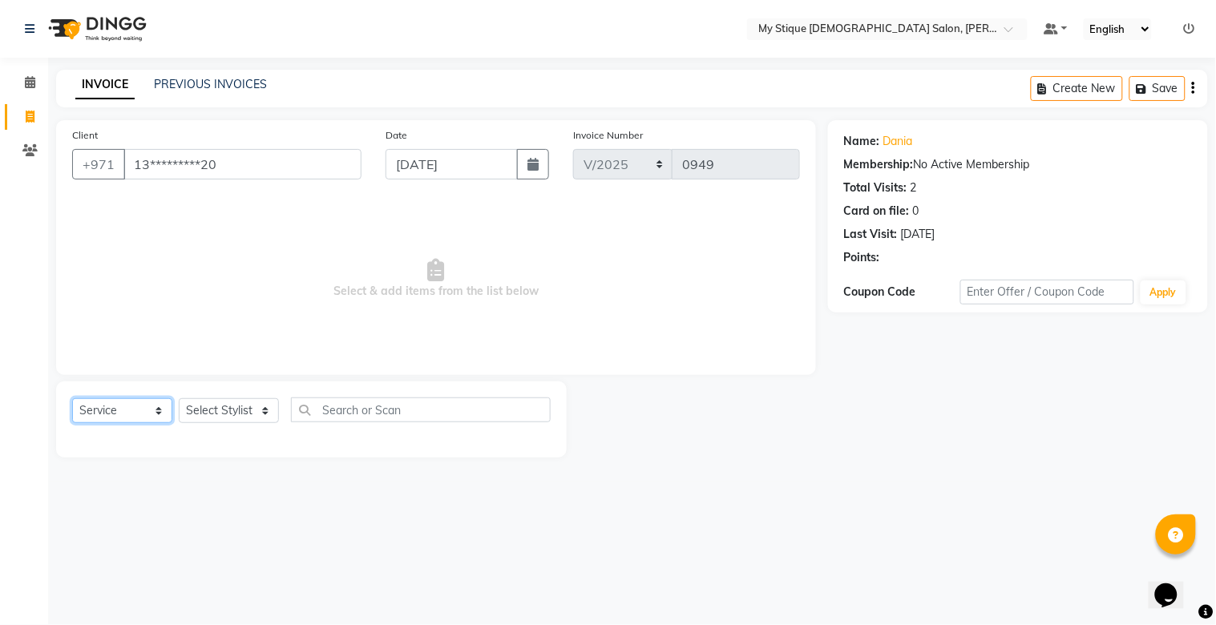
click at [127, 410] on select "Select Service Product Membership Package Voucher Prepaid Gift Card" at bounding box center [122, 411] width 100 height 25
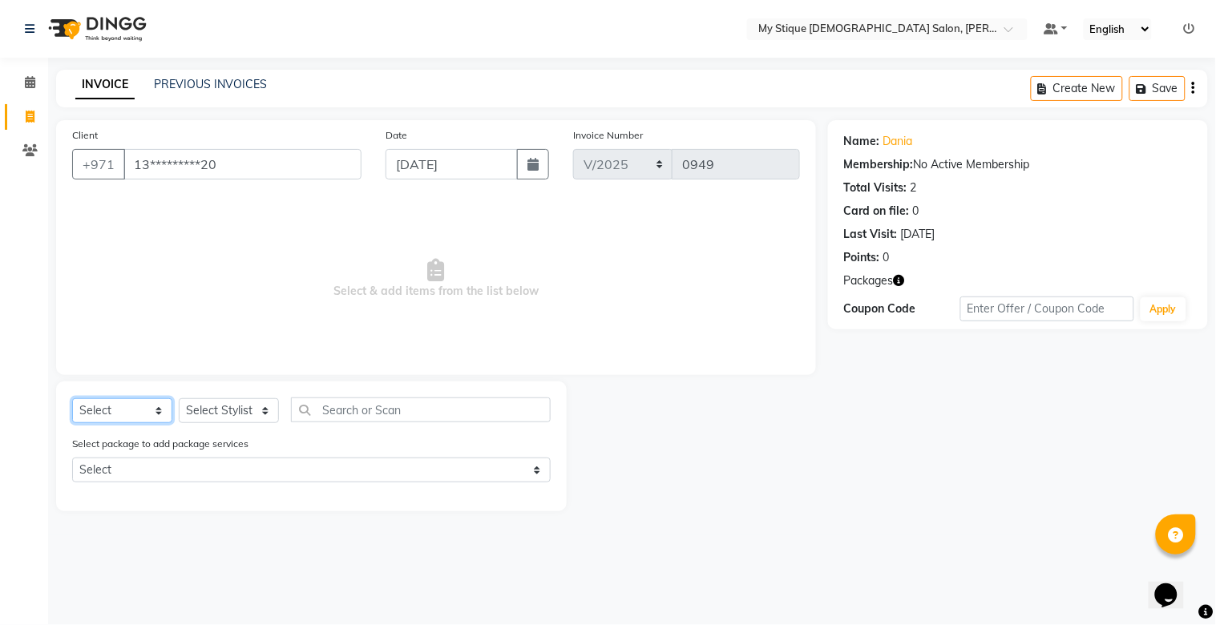
click at [72, 399] on select "Select Service Product Membership Package Voucher Prepaid Gift Card" at bounding box center [122, 411] width 100 height 25
click at [119, 414] on select "Select Service Product Membership Package Voucher Prepaid Gift Card" at bounding box center [122, 411] width 100 height 25
click at [72, 399] on select "Select Service Product Membership Package Voucher Prepaid Gift Card" at bounding box center [122, 411] width 100 height 25
click at [209, 413] on select "Select Stylist Amanpreet Betcy Reshma Riham Sales Saritha TEMP STAFF" at bounding box center [229, 411] width 100 height 25
click at [179, 399] on select "Select Stylist Amanpreet Betcy Reshma Riham Sales Saritha TEMP STAFF" at bounding box center [229, 411] width 100 height 25
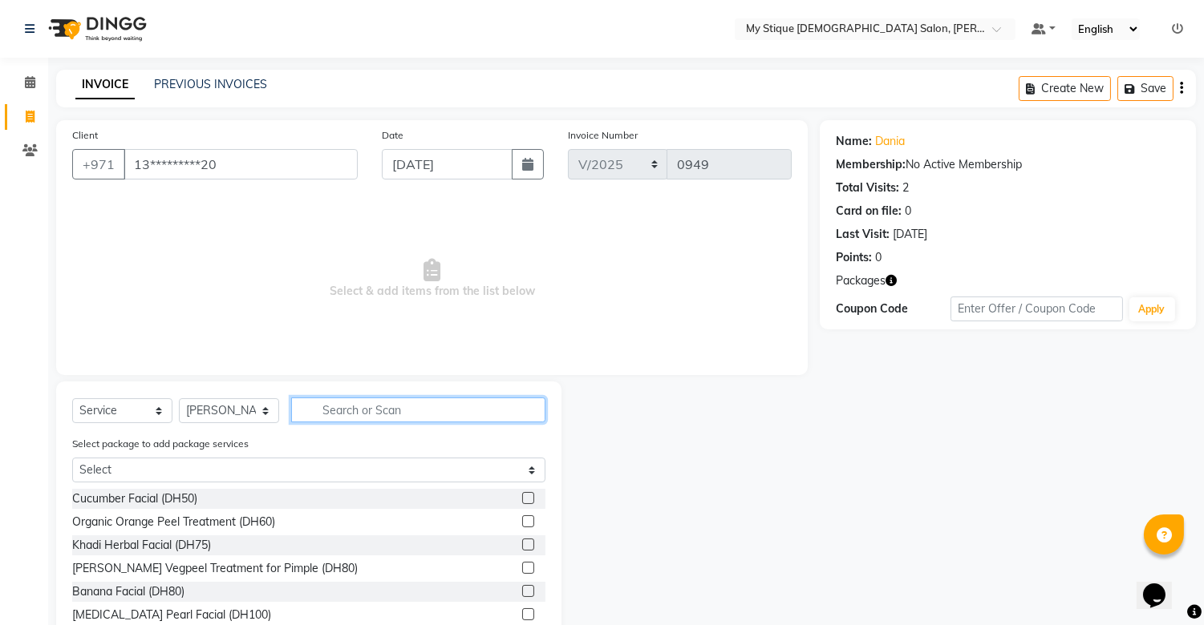
click at [346, 412] on input "text" at bounding box center [418, 410] width 254 height 25
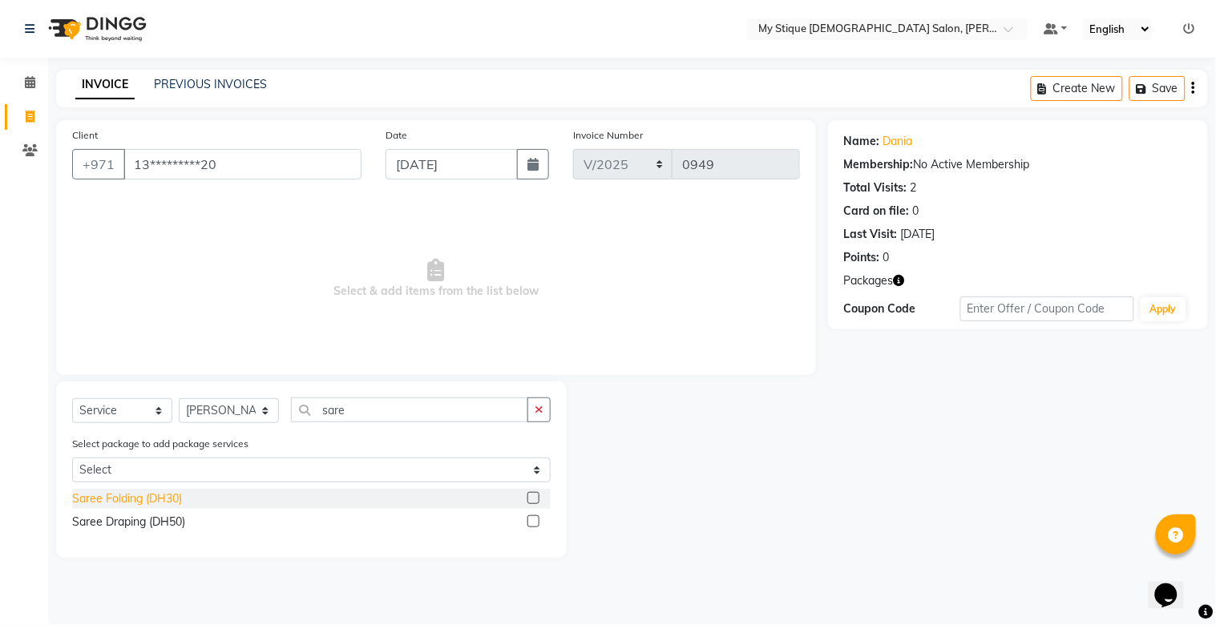
click at [167, 500] on div "Saree Folding (DH30)" at bounding box center [127, 499] width 110 height 17
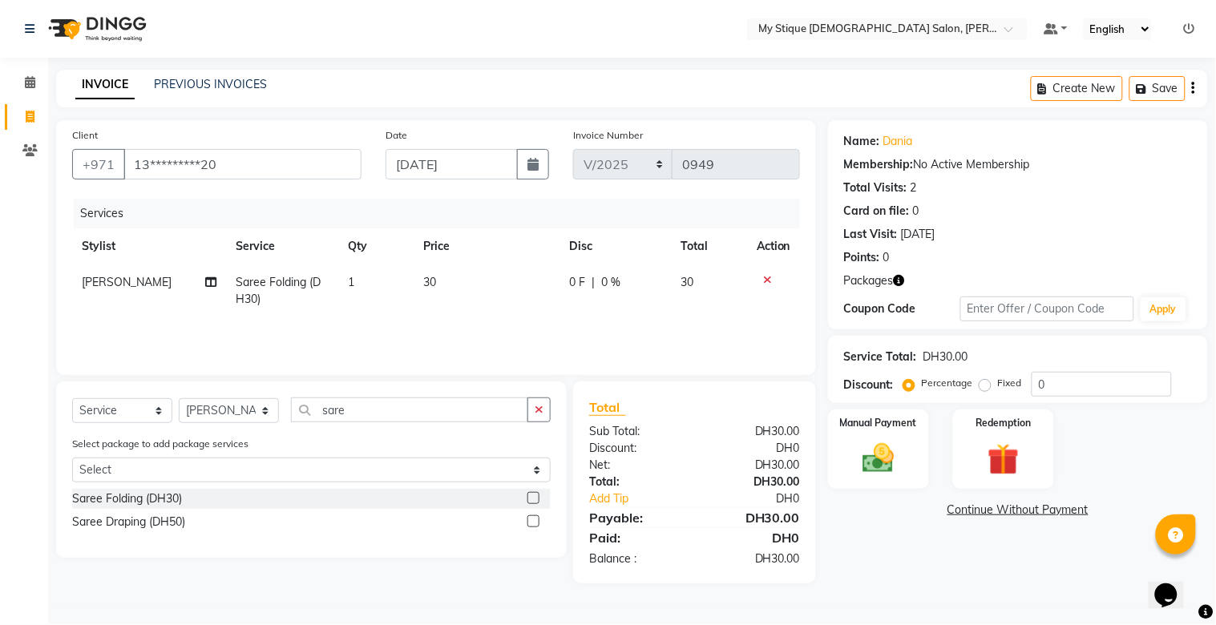
click at [441, 277] on td "30" at bounding box center [487, 291] width 146 height 53
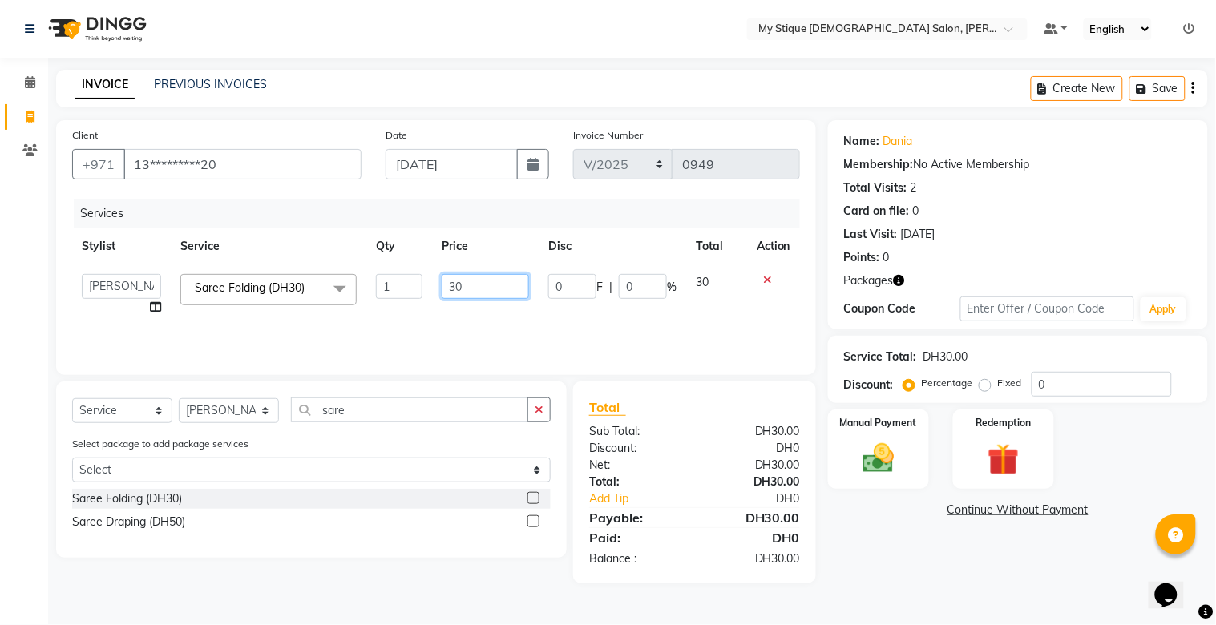
click at [473, 282] on input "30" at bounding box center [485, 286] width 87 height 25
click at [904, 431] on div "Manual Payment" at bounding box center [878, 449] width 105 height 83
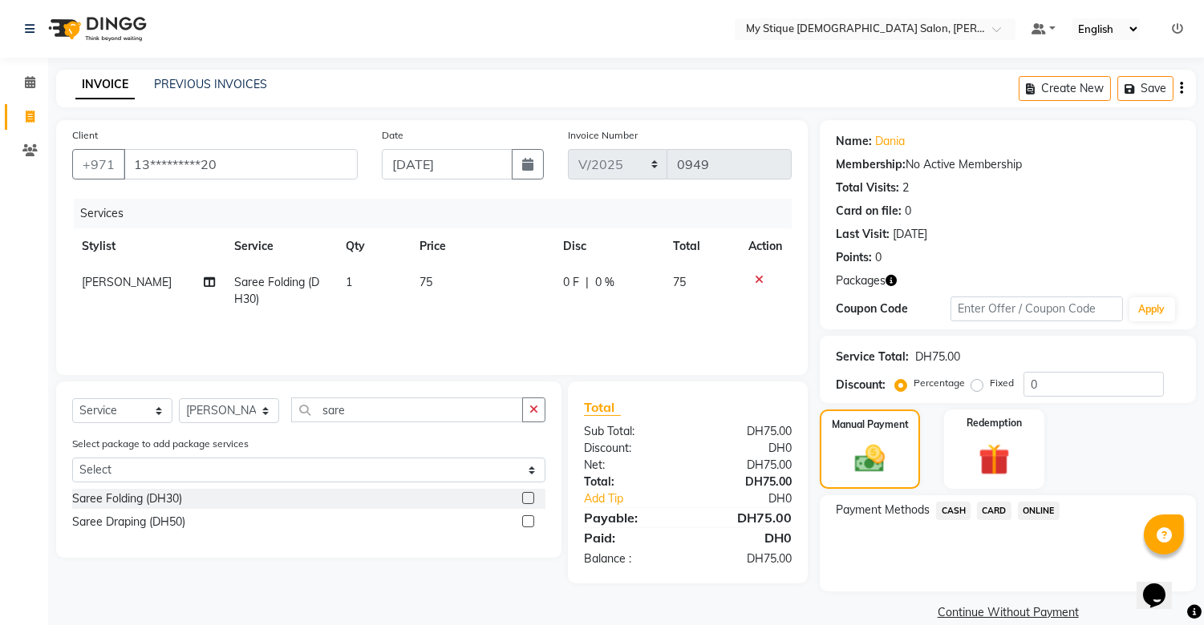
click at [954, 505] on span "CASH" at bounding box center [953, 511] width 34 height 18
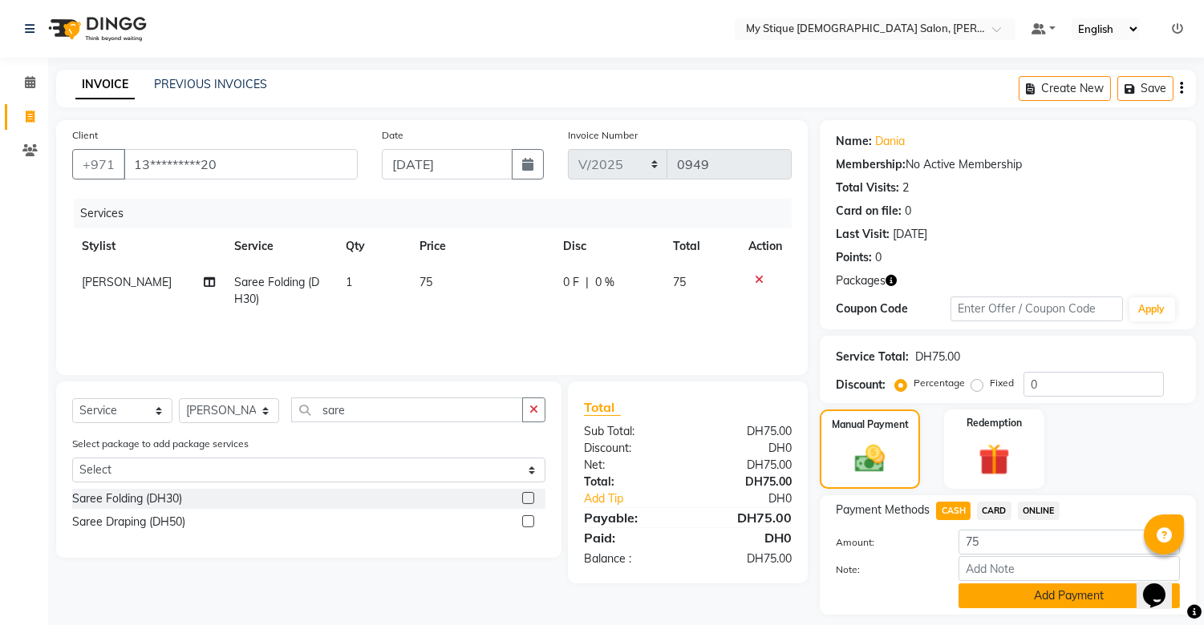
click at [1038, 591] on button "Add Payment" at bounding box center [1068, 596] width 221 height 25
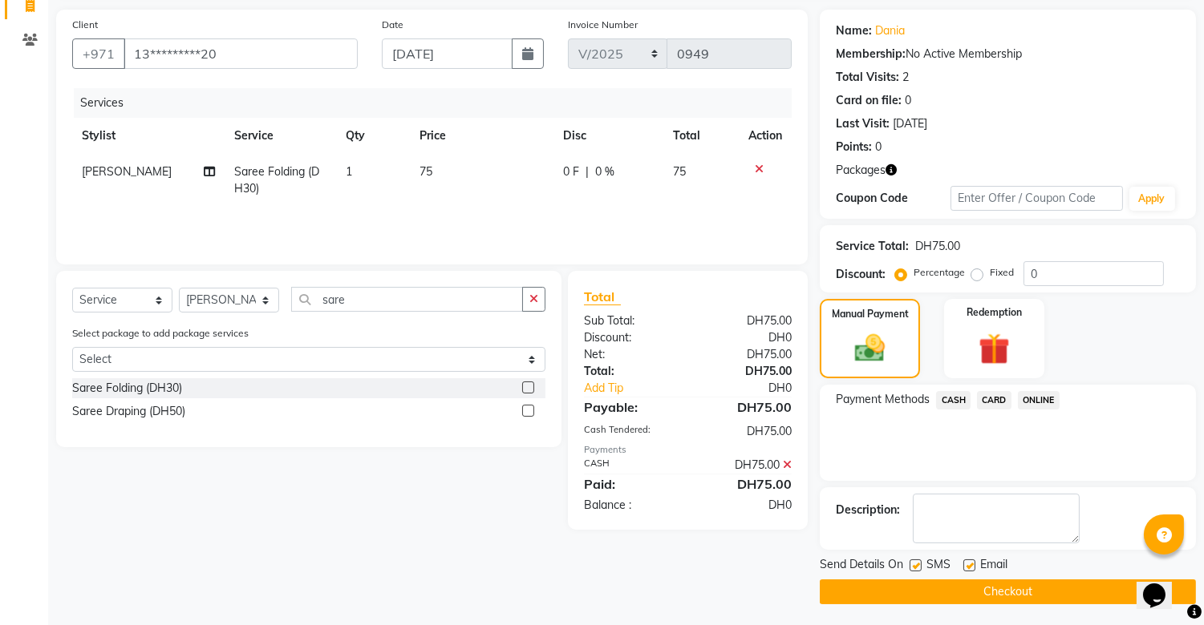
scroll to position [113, 0]
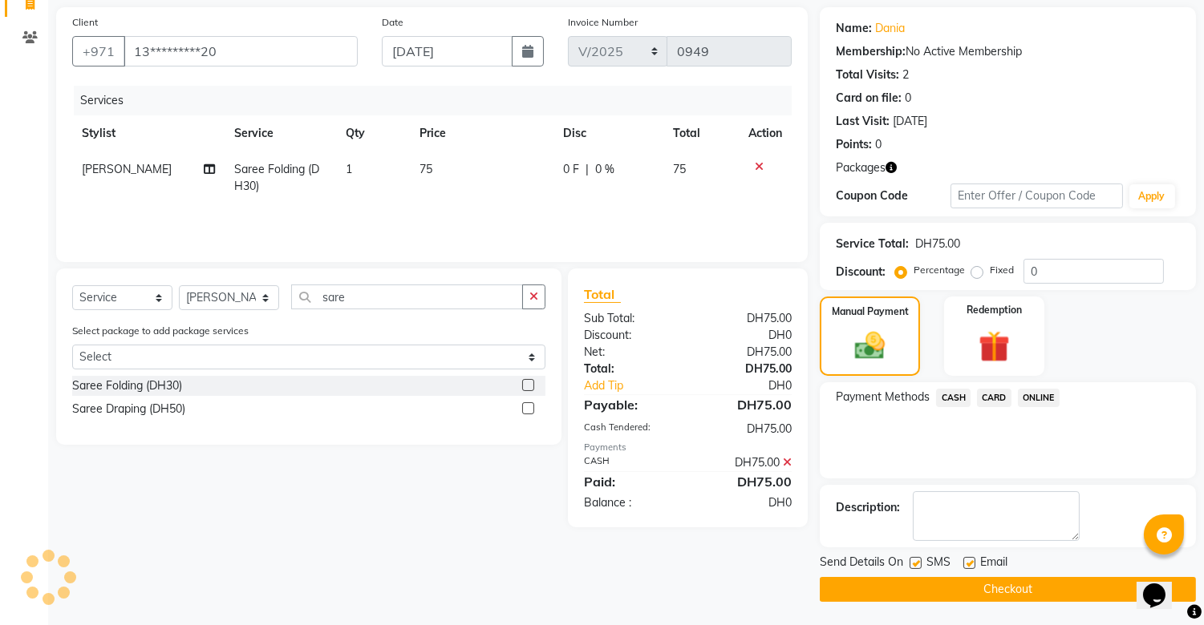
click at [1030, 587] on button "Checkout" at bounding box center [1007, 589] width 376 height 25
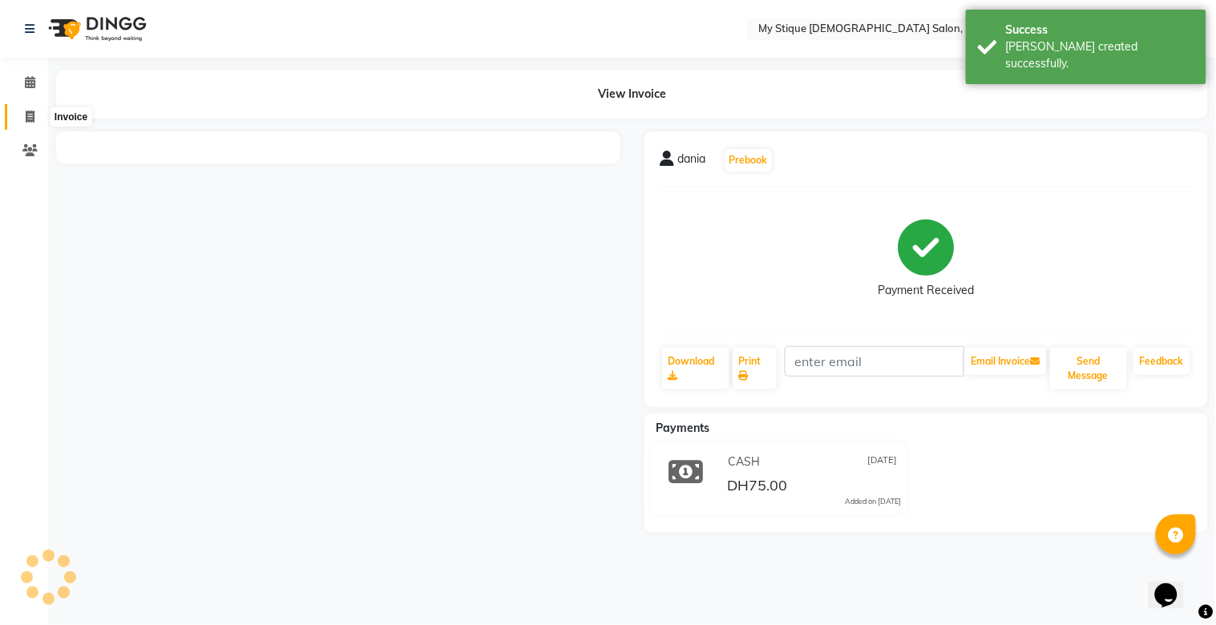
click at [27, 118] on icon at bounding box center [30, 117] width 9 height 12
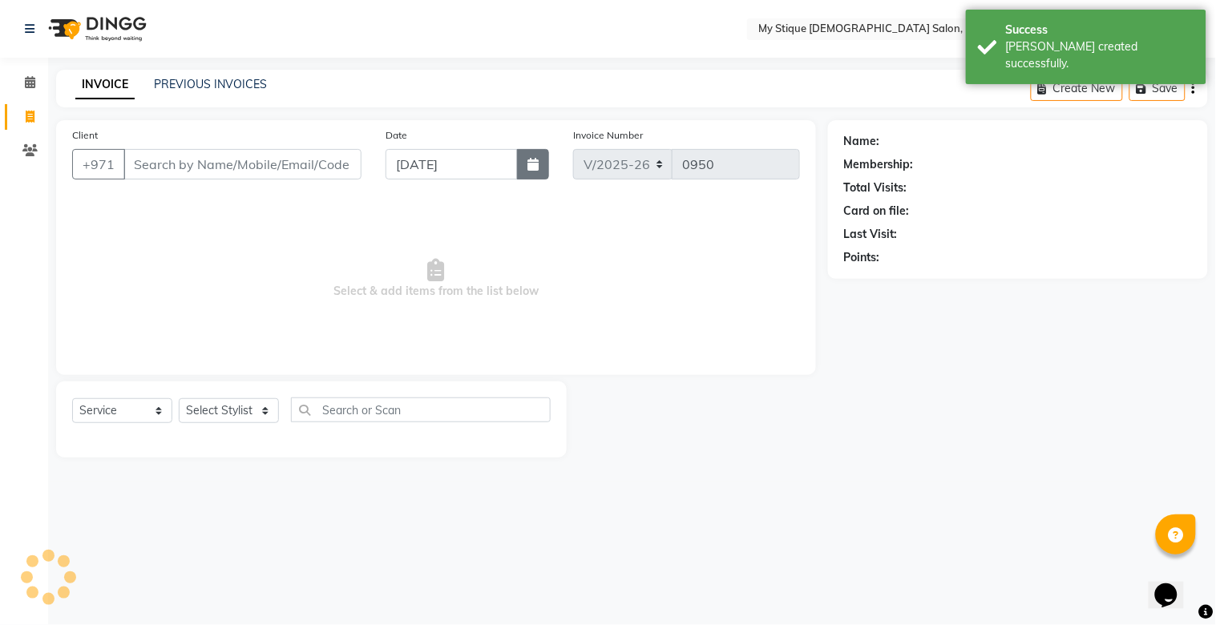
click at [532, 175] on button "button" at bounding box center [533, 164] width 32 height 30
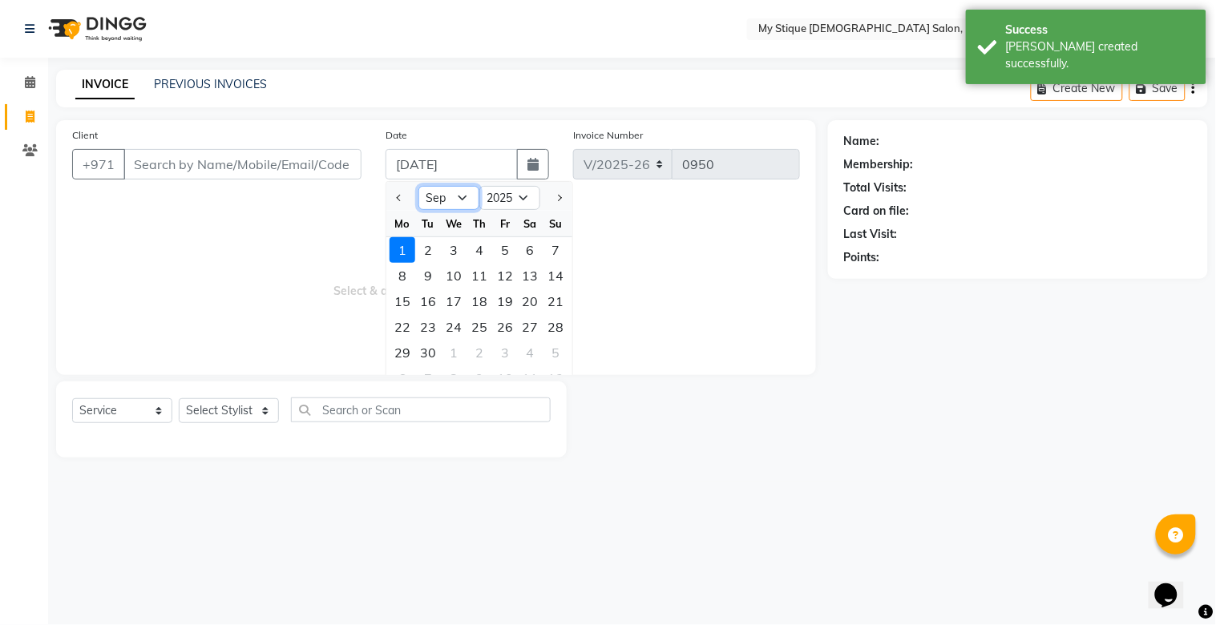
drag, startPoint x: 459, startPoint y: 191, endPoint x: 459, endPoint y: 209, distance: 18.4
click at [459, 191] on select "Jan Feb Mar Apr May Jun Jul Aug Sep Oct Nov Dec" at bounding box center [449, 198] width 61 height 24
click at [419, 186] on select "Jan Feb Mar Apr May Jun Jul Aug Sep Oct Nov Dec" at bounding box center [449, 198] width 61 height 24
click at [560, 349] on div "31" at bounding box center [557, 353] width 26 height 26
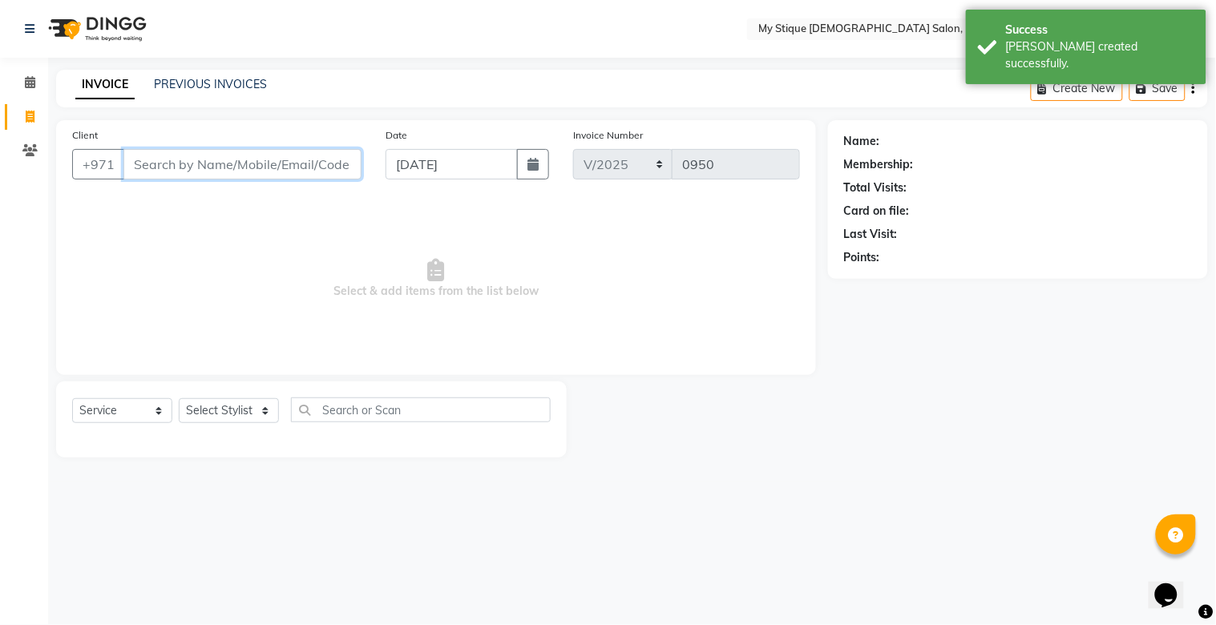
click at [291, 169] on input "Client" at bounding box center [242, 164] width 238 height 30
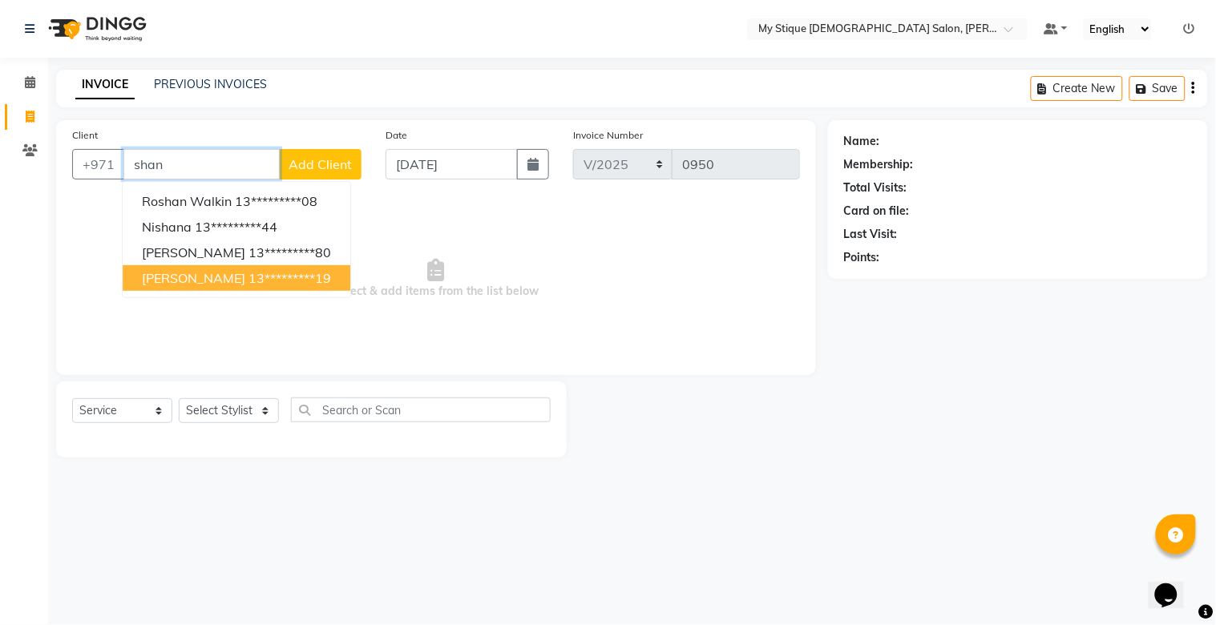
click at [249, 270] on ngb-highlight "13*********19" at bounding box center [290, 278] width 83 height 16
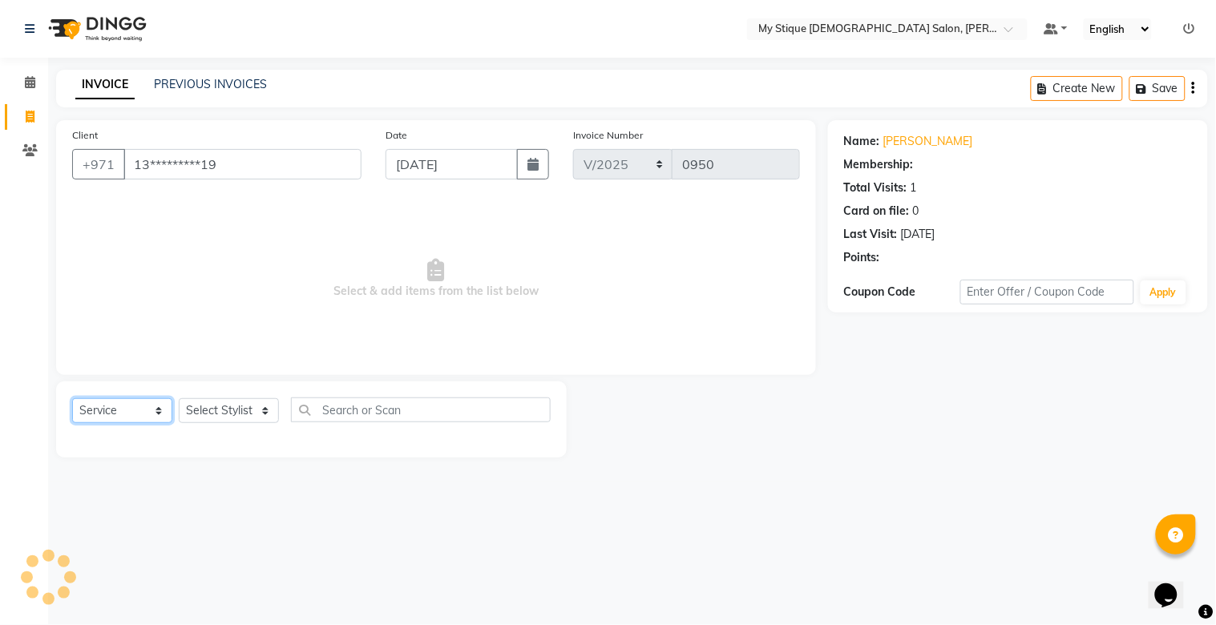
click at [123, 418] on select "Select Service Product Membership Package Voucher Prepaid Gift Card" at bounding box center [122, 411] width 100 height 25
click at [72, 399] on select "Select Service Product Membership Package Voucher Prepaid Gift Card" at bounding box center [122, 411] width 100 height 25
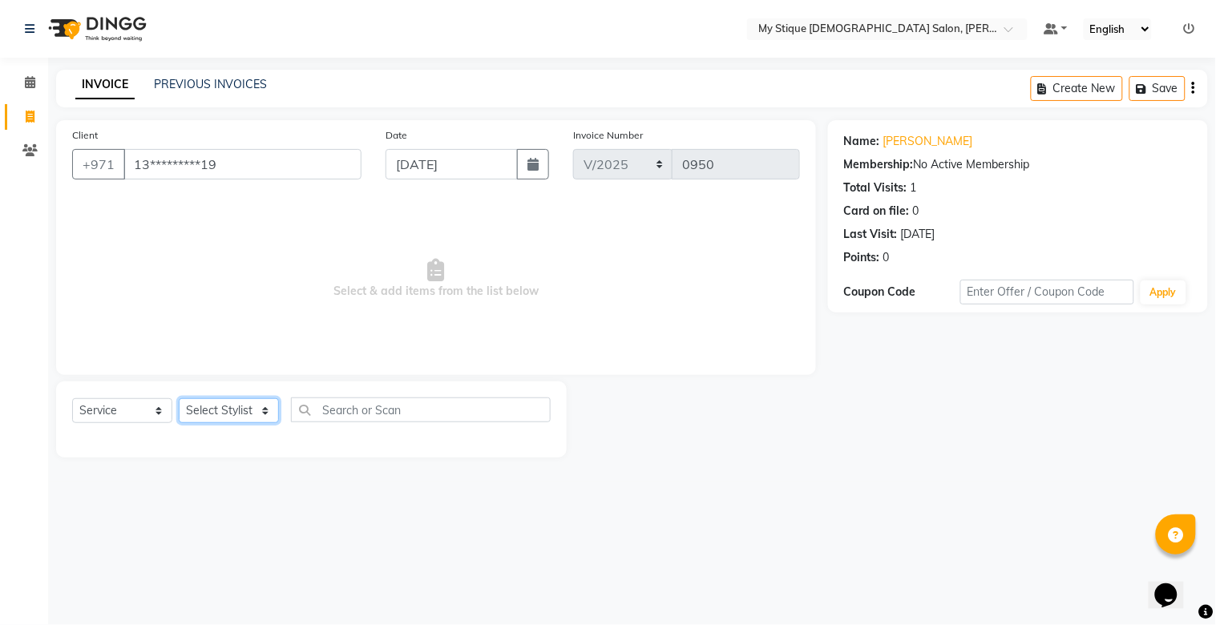
click at [209, 412] on select "Select Stylist Amanpreet Betcy Reshma Riham Sales Saritha TEMP STAFF" at bounding box center [229, 411] width 100 height 25
click at [179, 399] on select "Select Stylist Amanpreet Betcy Reshma Riham Sales Saritha TEMP STAFF" at bounding box center [229, 411] width 100 height 25
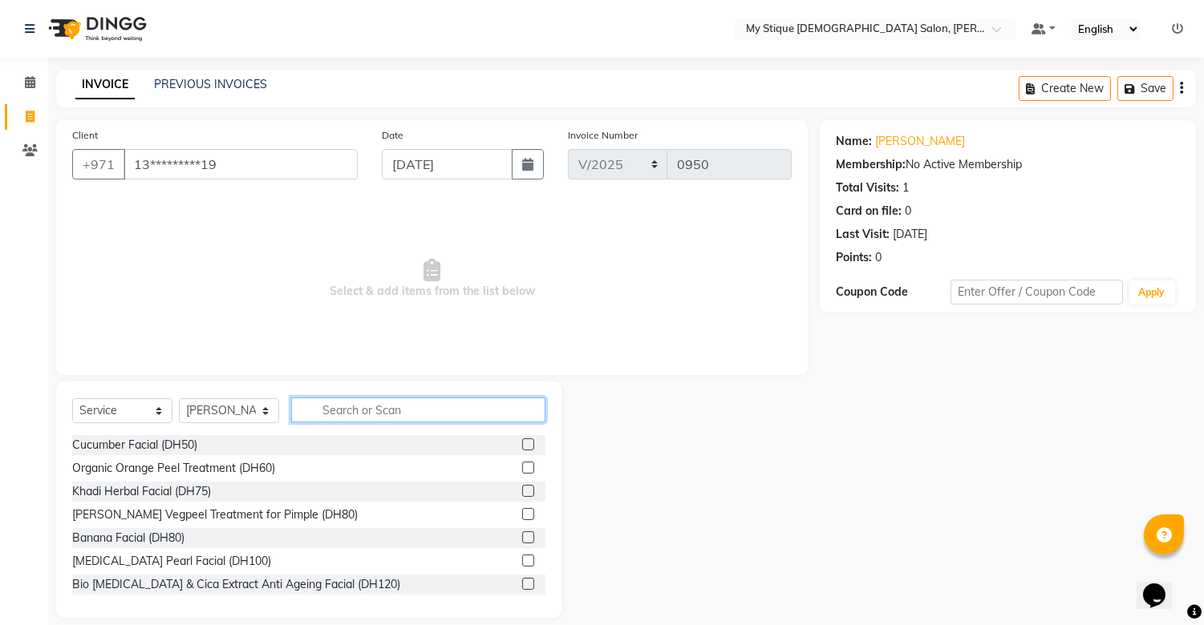
click at [386, 409] on input "text" at bounding box center [418, 410] width 254 height 25
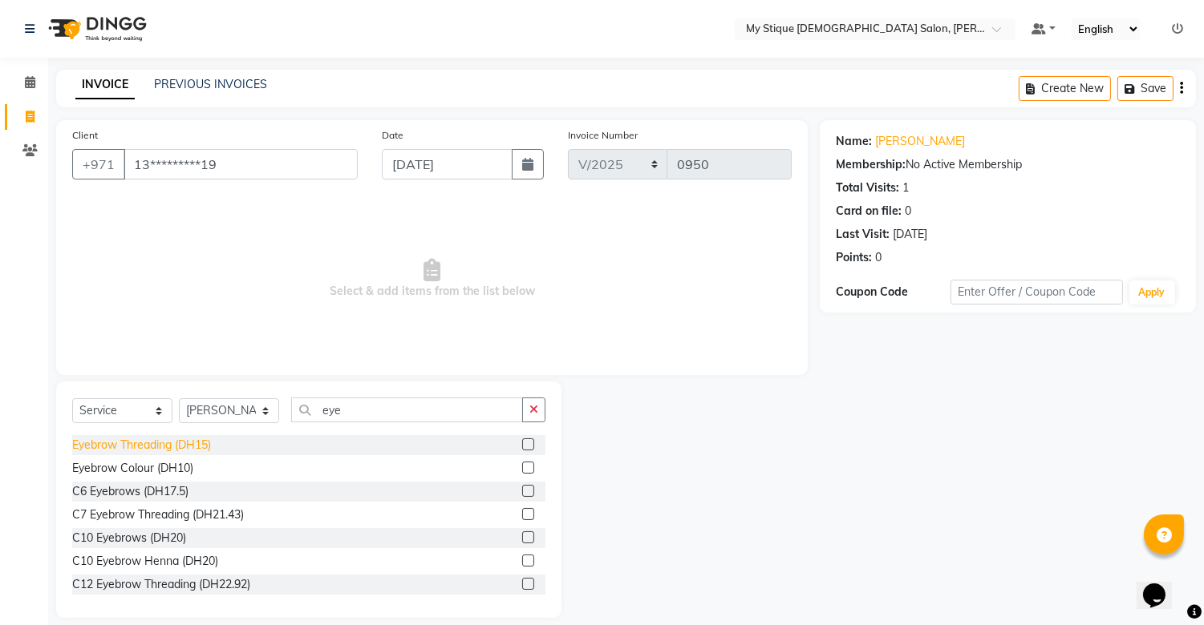
click at [210, 438] on div "Eyebrow Threading (DH15)" at bounding box center [141, 445] width 139 height 17
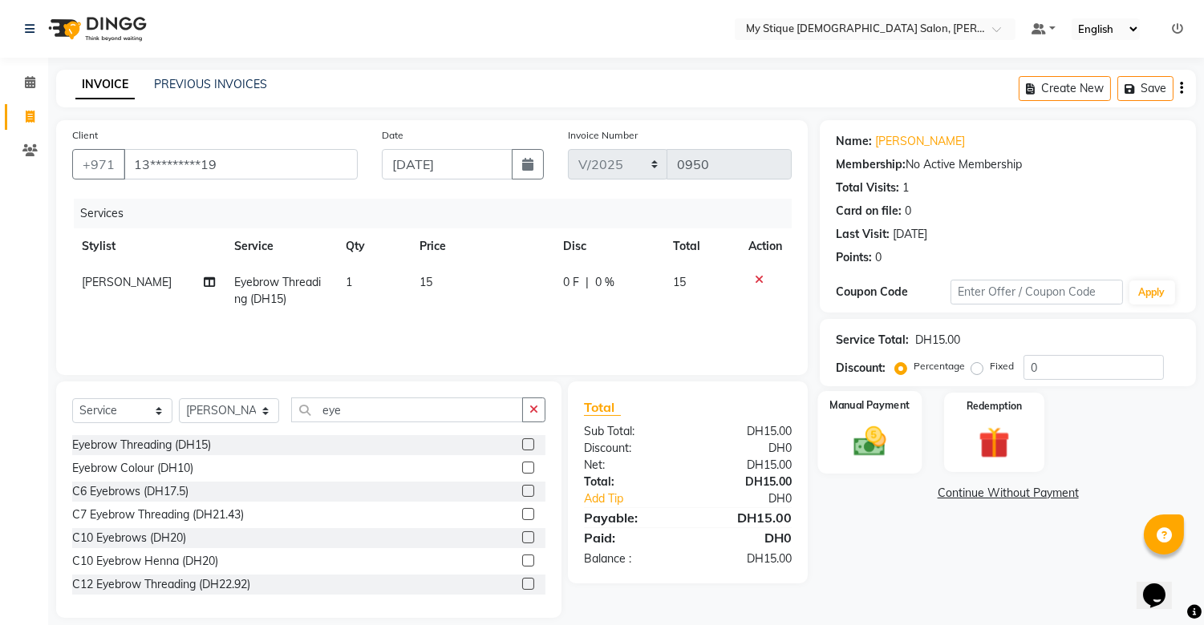
click at [916, 443] on div "Manual Payment" at bounding box center [870, 432] width 104 height 82
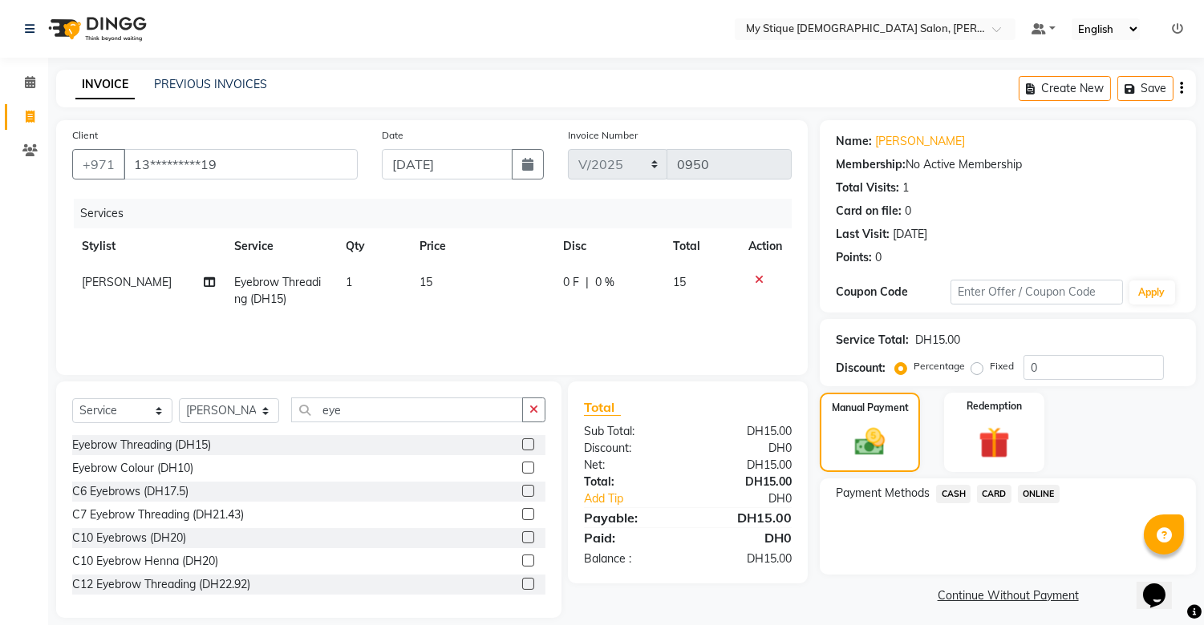
click at [934, 489] on div "CASH" at bounding box center [949, 496] width 41 height 22
click at [949, 499] on span "CASH" at bounding box center [953, 494] width 34 height 18
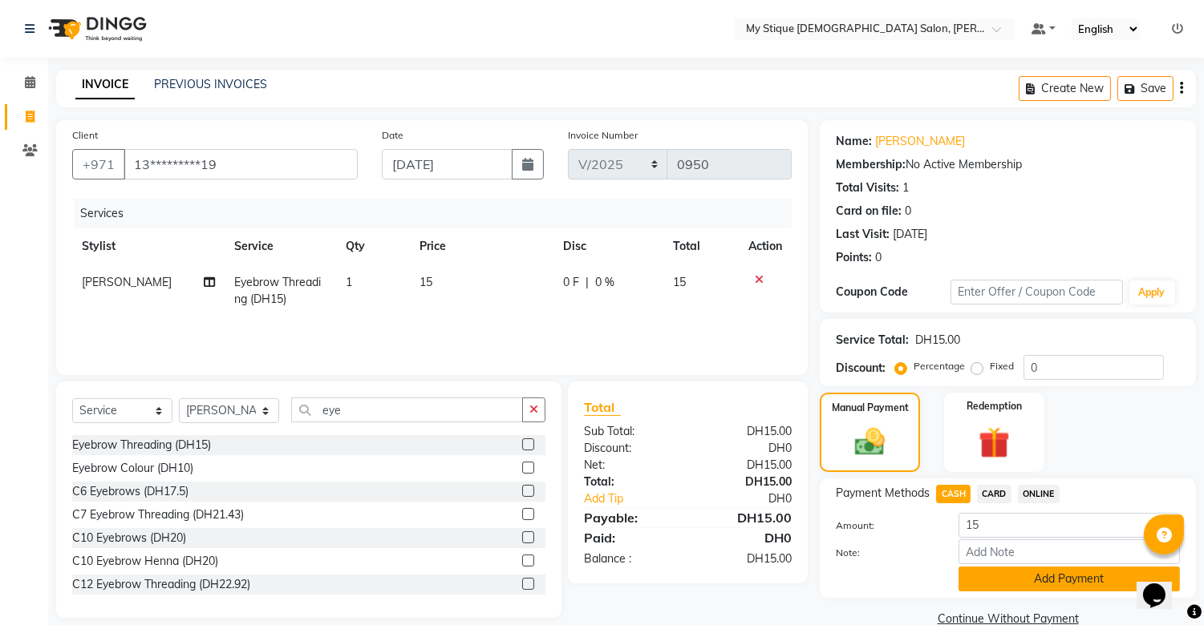
click at [1045, 573] on button "Add Payment" at bounding box center [1068, 579] width 221 height 25
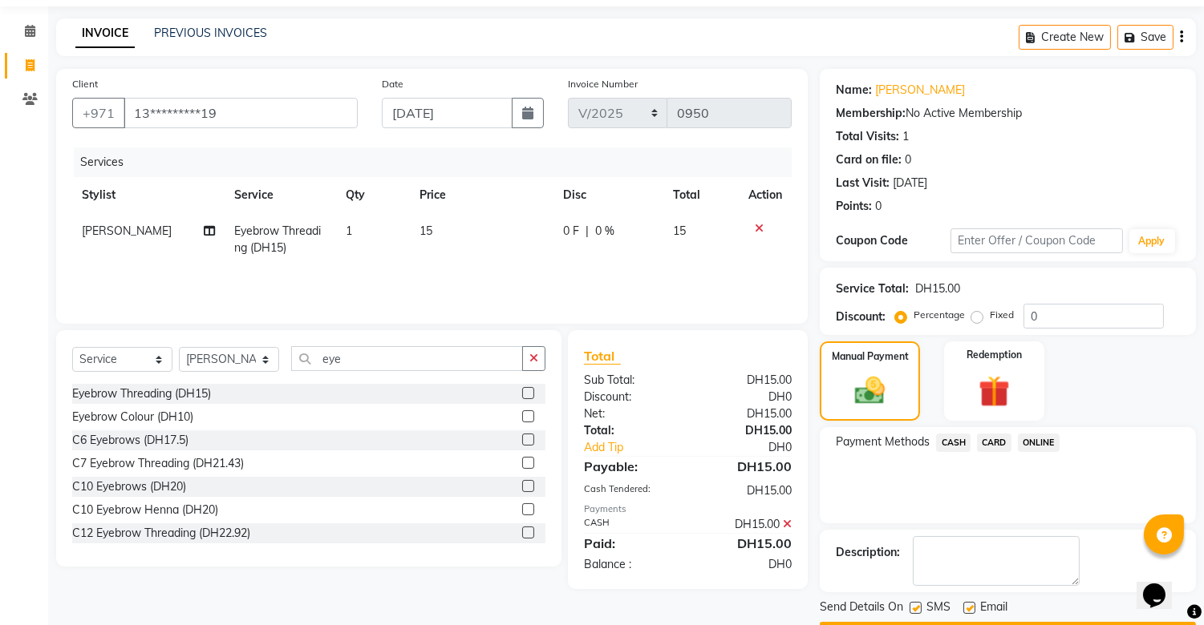
scroll to position [96, 0]
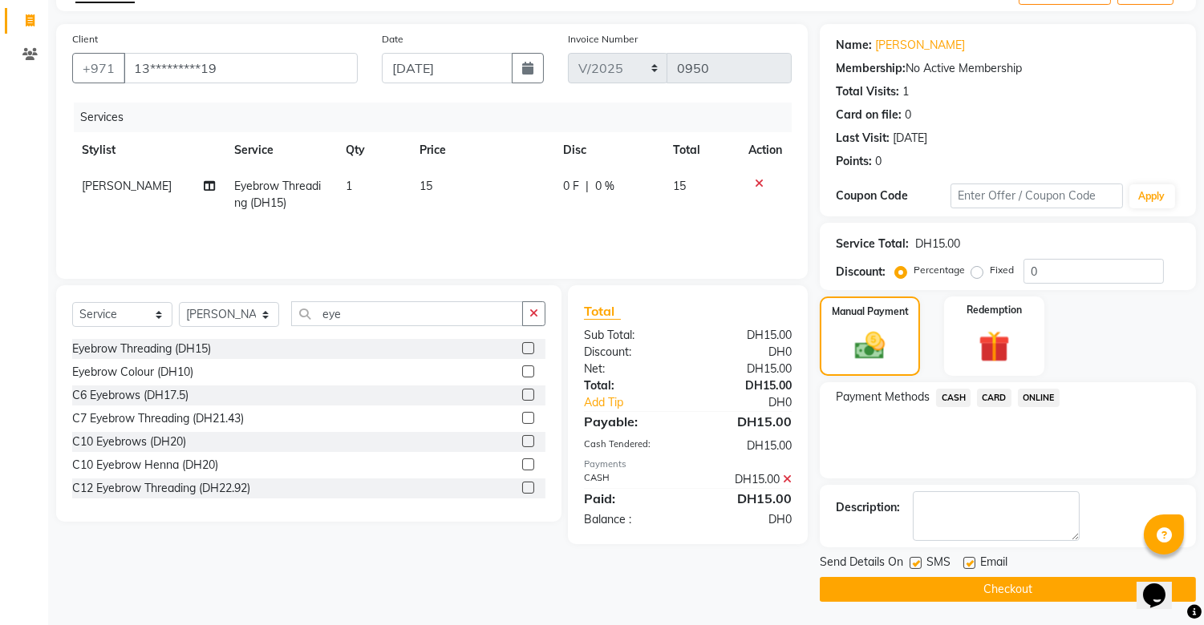
click at [1046, 578] on button "Checkout" at bounding box center [1007, 589] width 376 height 25
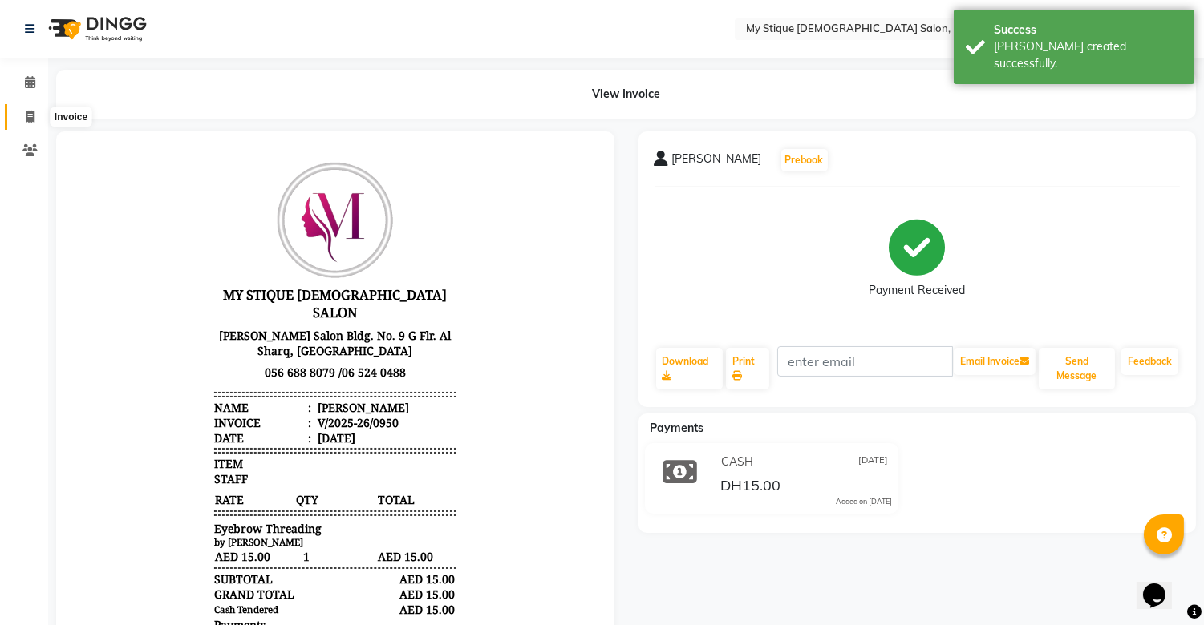
click at [30, 112] on icon at bounding box center [30, 117] width 9 height 12
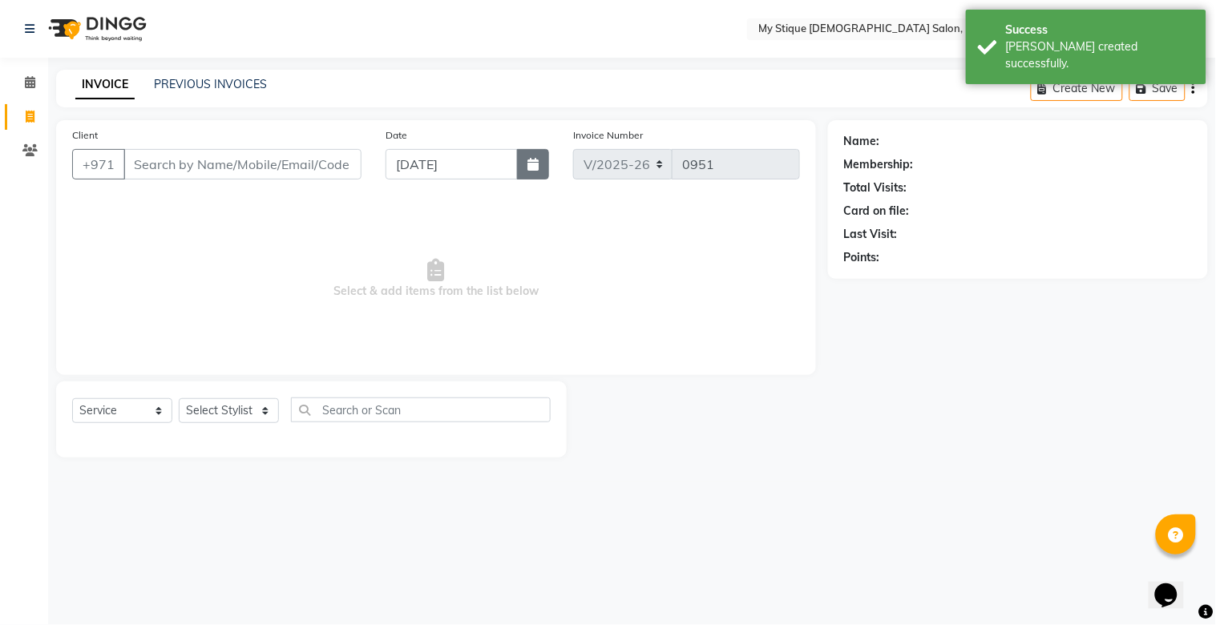
click at [528, 170] on icon "button" at bounding box center [533, 164] width 11 height 13
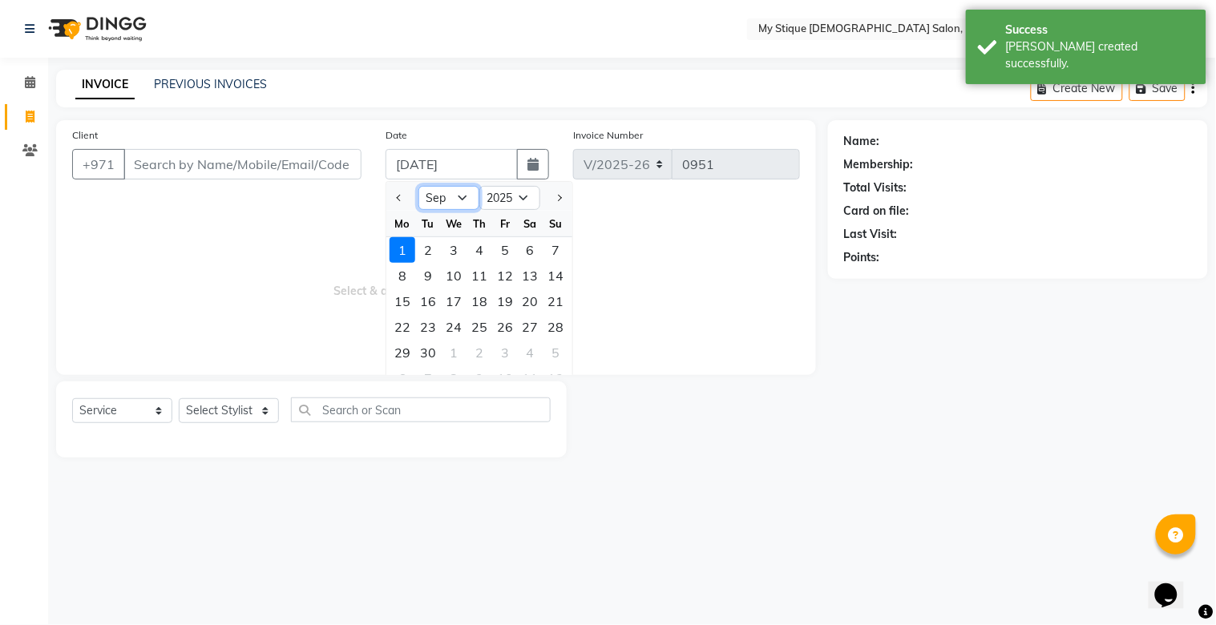
click at [446, 194] on select "Jan Feb Mar Apr May Jun Jul Aug Sep Oct Nov Dec" at bounding box center [449, 198] width 61 height 24
click at [419, 186] on select "Jan Feb Mar Apr May Jun Jul Aug Sep Oct Nov Dec" at bounding box center [449, 198] width 61 height 24
click at [551, 342] on div "31" at bounding box center [557, 353] width 26 height 26
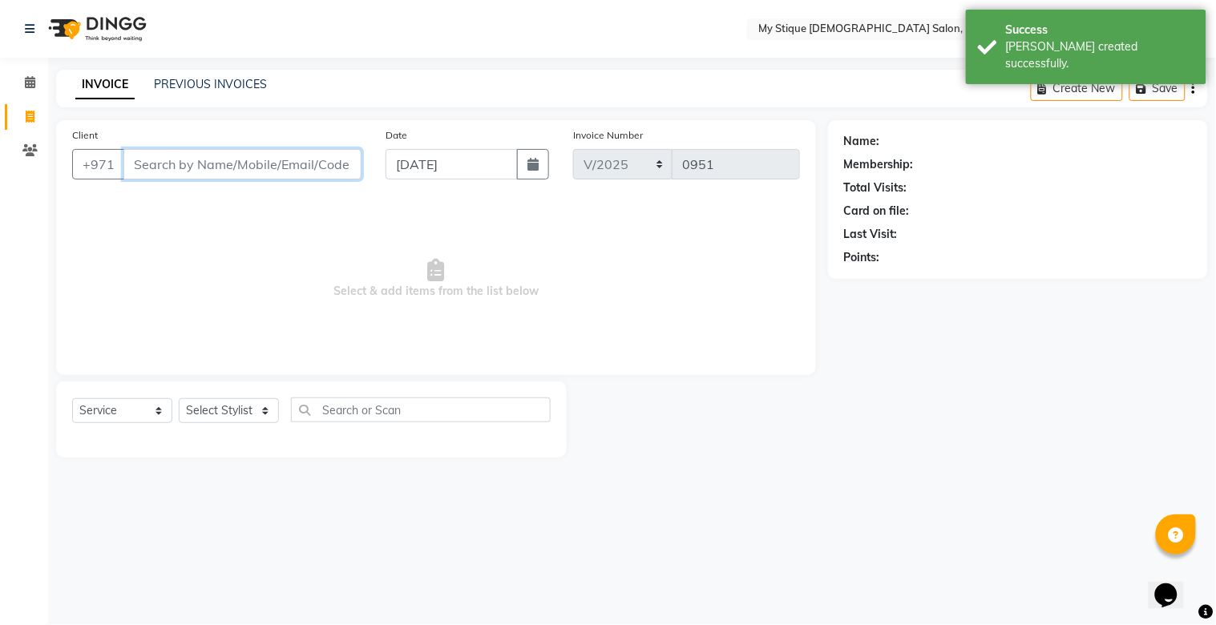
click at [315, 161] on input "Client" at bounding box center [242, 164] width 238 height 30
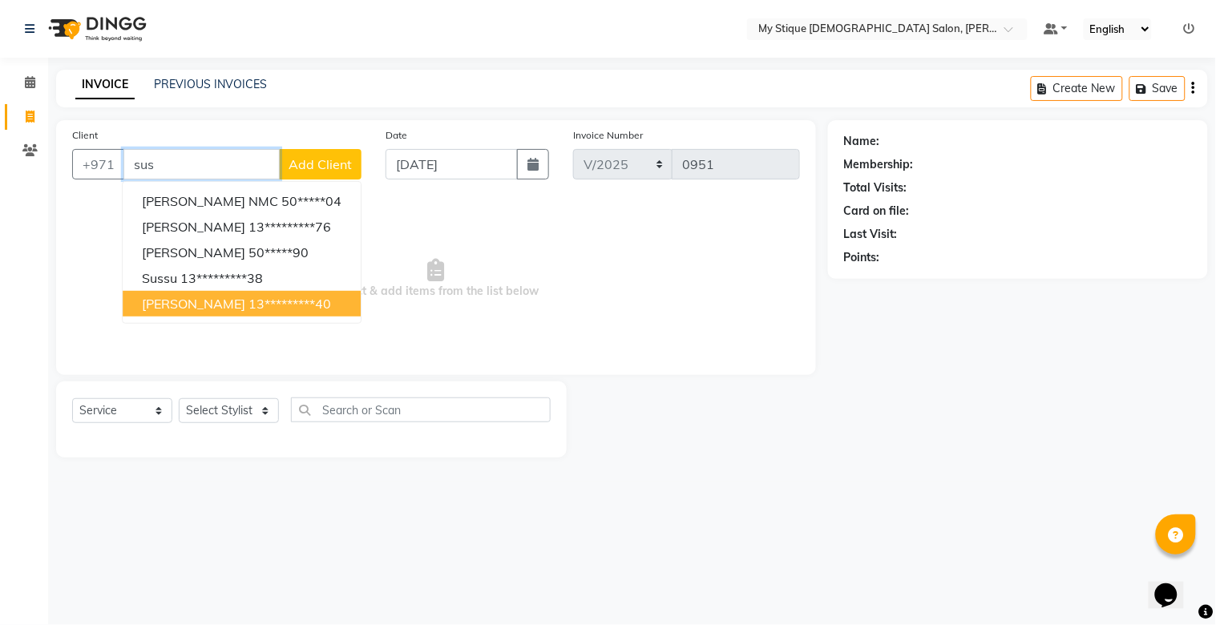
click at [184, 301] on span "sussan nares" at bounding box center [193, 304] width 103 height 16
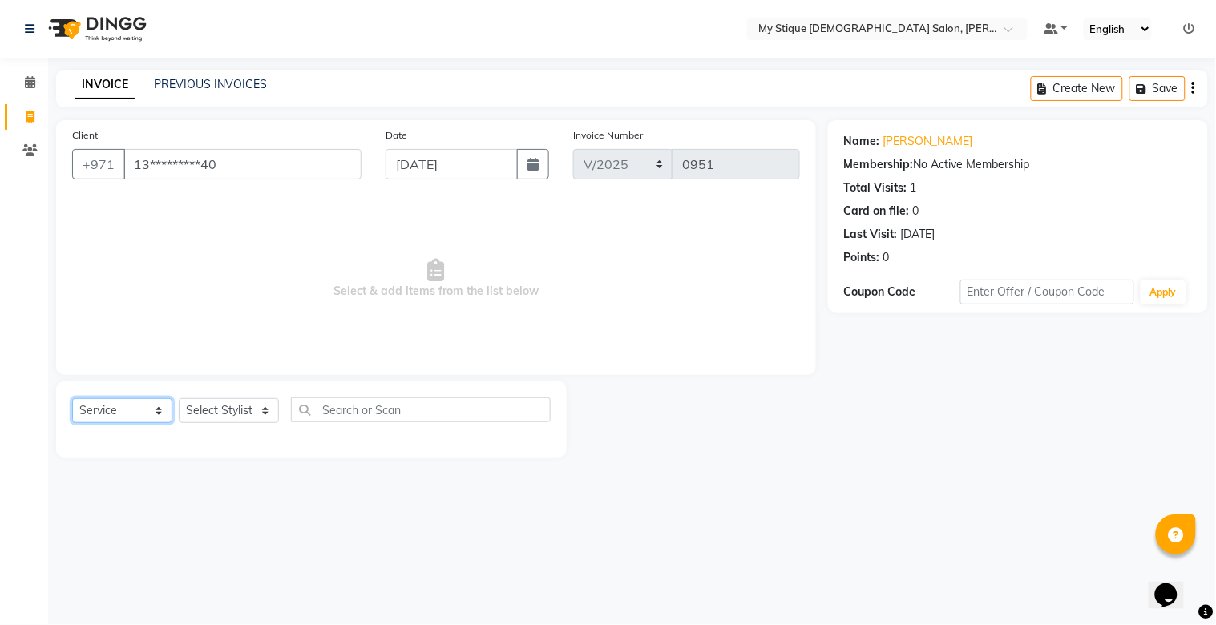
click at [110, 404] on select "Select Service Product Membership Package Voucher Prepaid Gift Card" at bounding box center [122, 411] width 100 height 25
click at [72, 399] on select "Select Service Product Membership Package Voucher Prepaid Gift Card" at bounding box center [122, 411] width 100 height 25
click at [251, 410] on select "Select Stylist Amanpreet Betcy Reshma Riham Sales Saritha TEMP STAFF" at bounding box center [229, 411] width 100 height 25
click at [179, 399] on select "Select Stylist Amanpreet Betcy Reshma Riham Sales Saritha TEMP STAFF" at bounding box center [229, 411] width 100 height 25
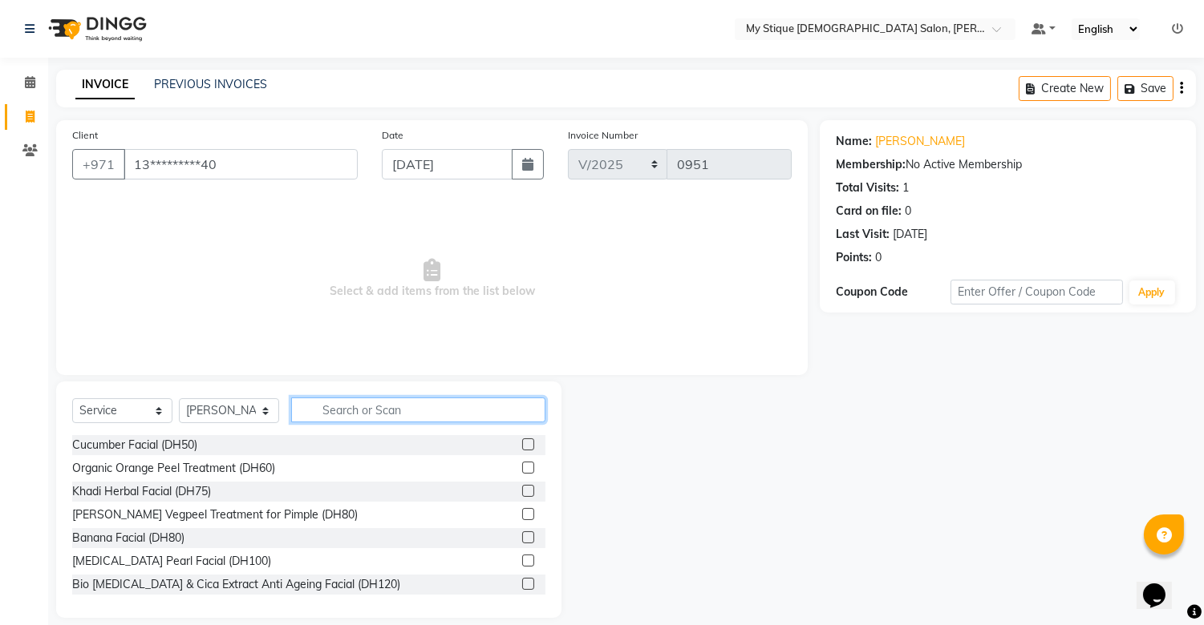
click at [394, 418] on input "text" at bounding box center [418, 410] width 254 height 25
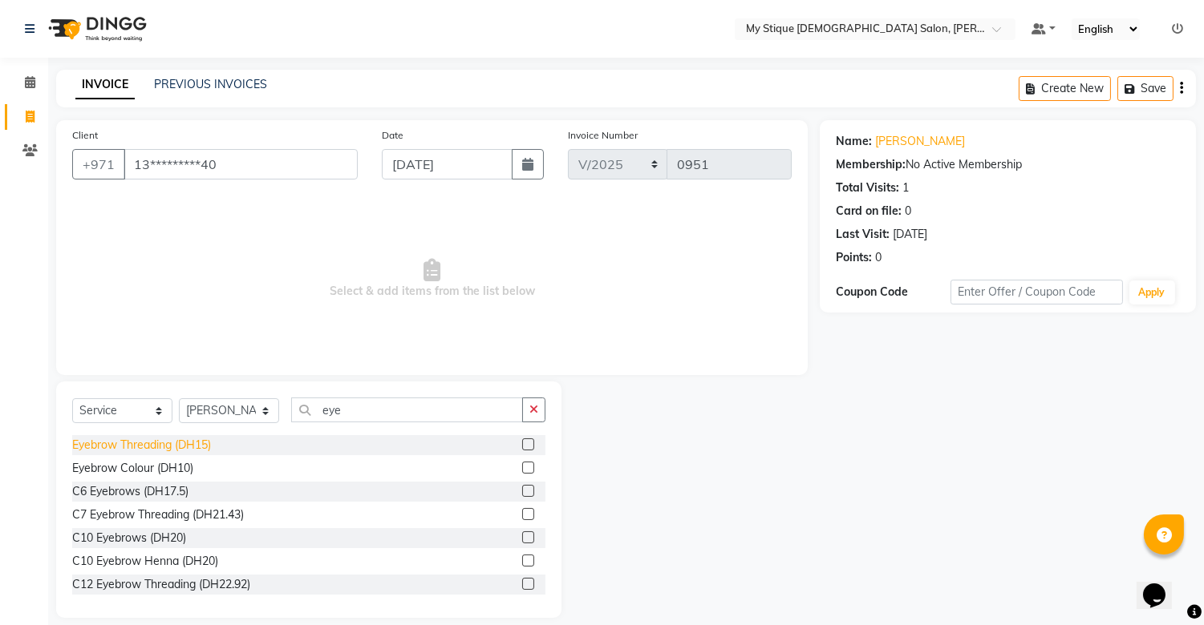
drag, startPoint x: 107, startPoint y: 447, endPoint x: 346, endPoint y: 386, distance: 247.4
click at [107, 446] on div "Eyebrow Threading (DH15)" at bounding box center [141, 445] width 139 height 17
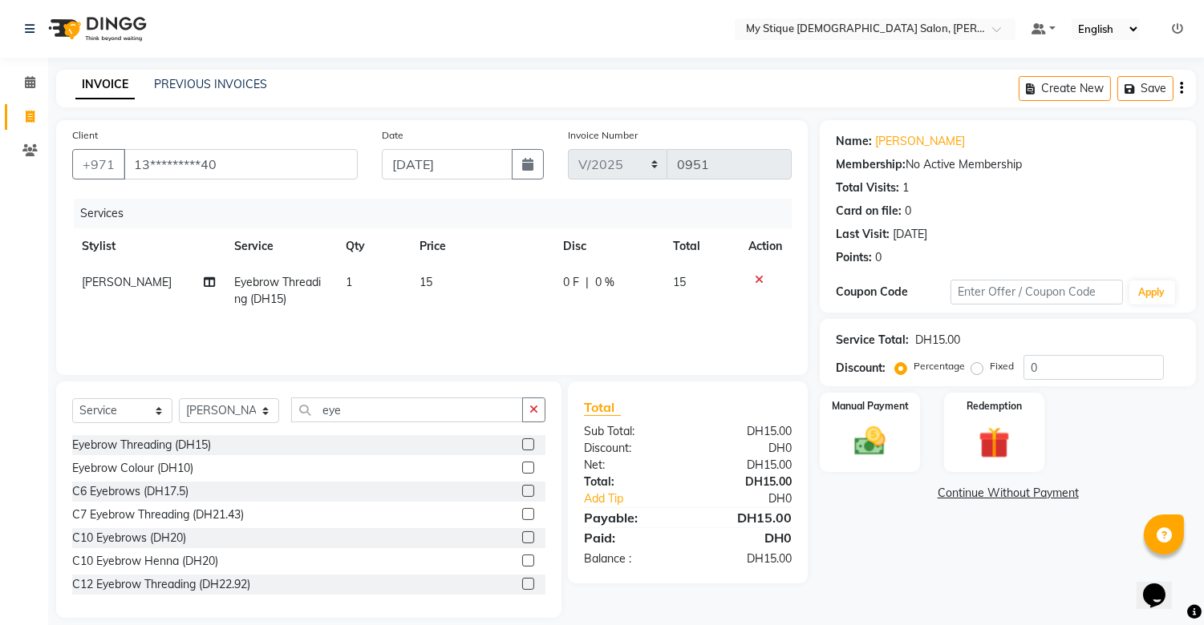
drag, startPoint x: 543, startPoint y: 403, endPoint x: 485, endPoint y: 409, distance: 58.0
click at [542, 403] on button "button" at bounding box center [533, 410] width 23 height 25
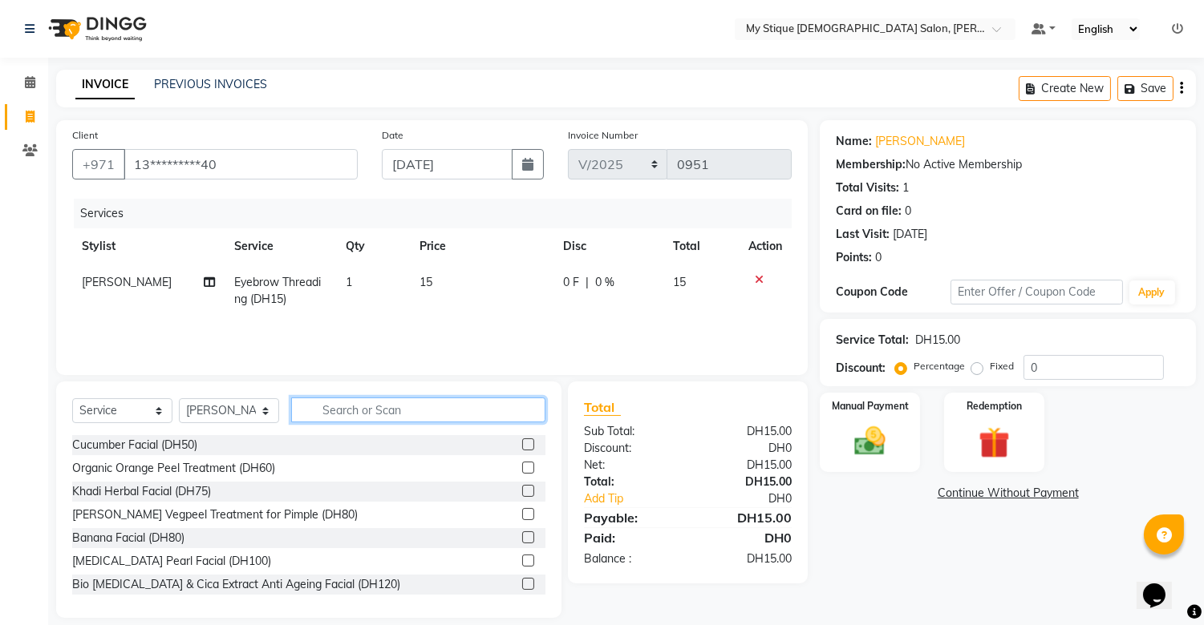
click at [485, 409] on input "text" at bounding box center [418, 410] width 254 height 25
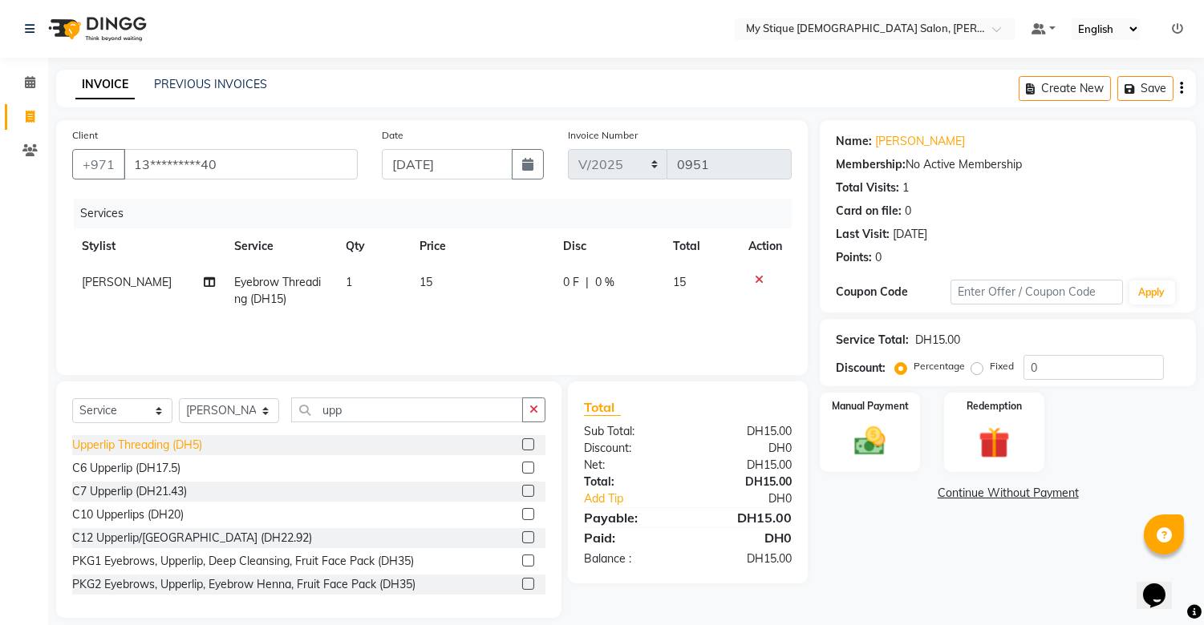
click at [198, 442] on div "Upperlip Threading (DH5)" at bounding box center [137, 445] width 130 height 17
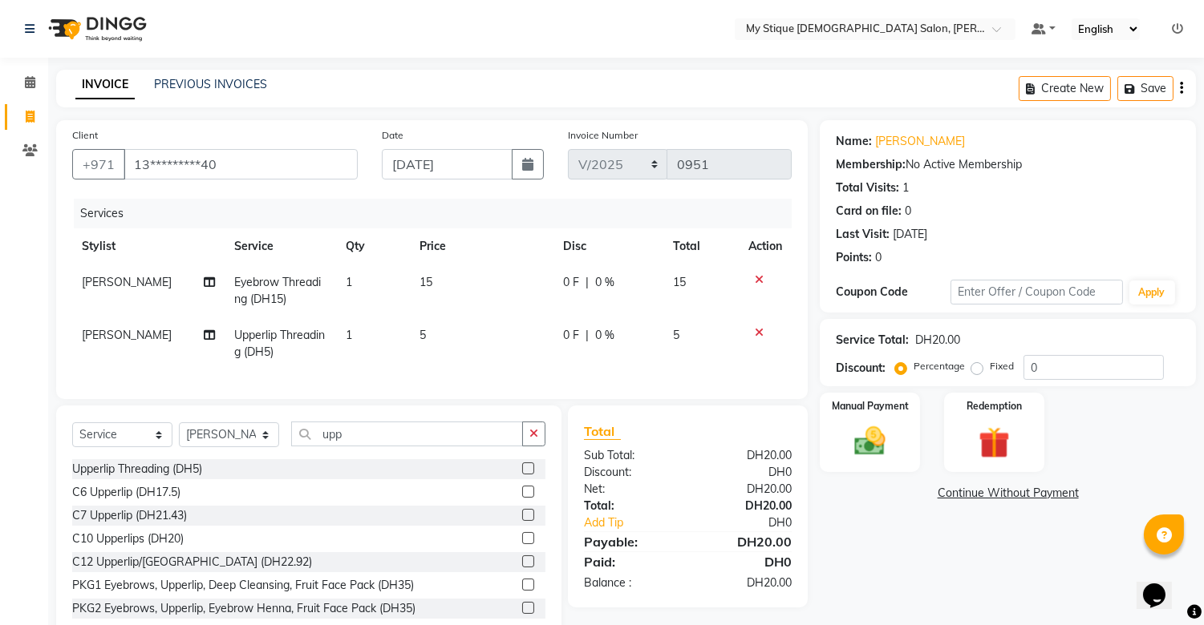
drag, startPoint x: 537, startPoint y: 446, endPoint x: 494, endPoint y: 450, distance: 43.5
click at [532, 439] on icon "button" at bounding box center [533, 433] width 9 height 11
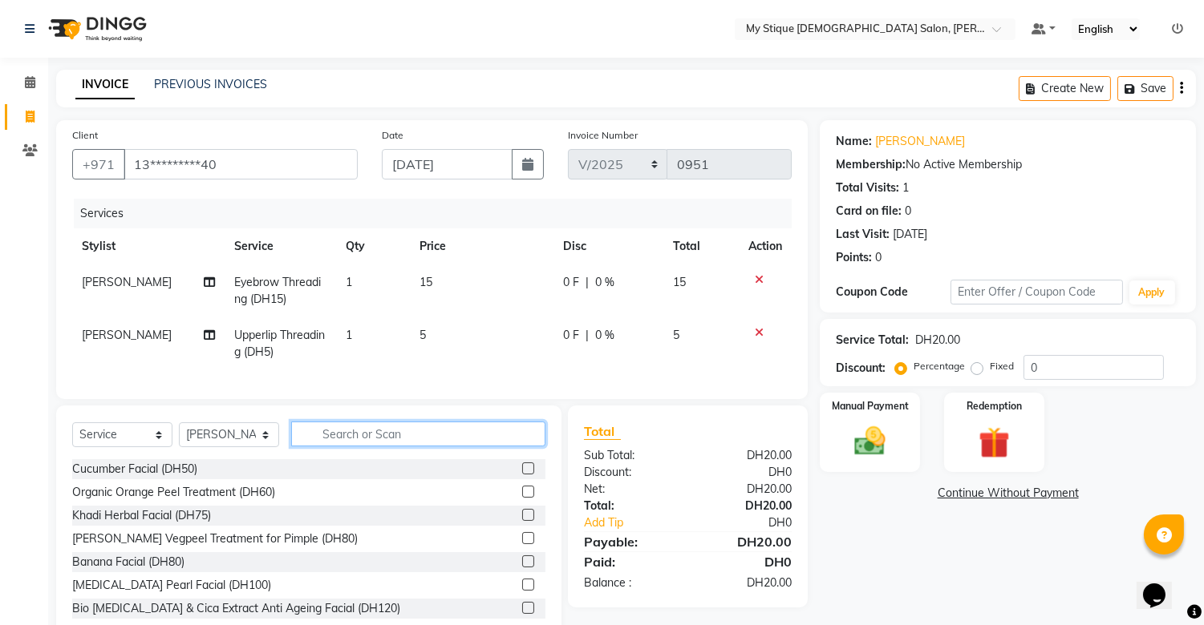
click at [494, 447] on input "text" at bounding box center [418, 434] width 254 height 25
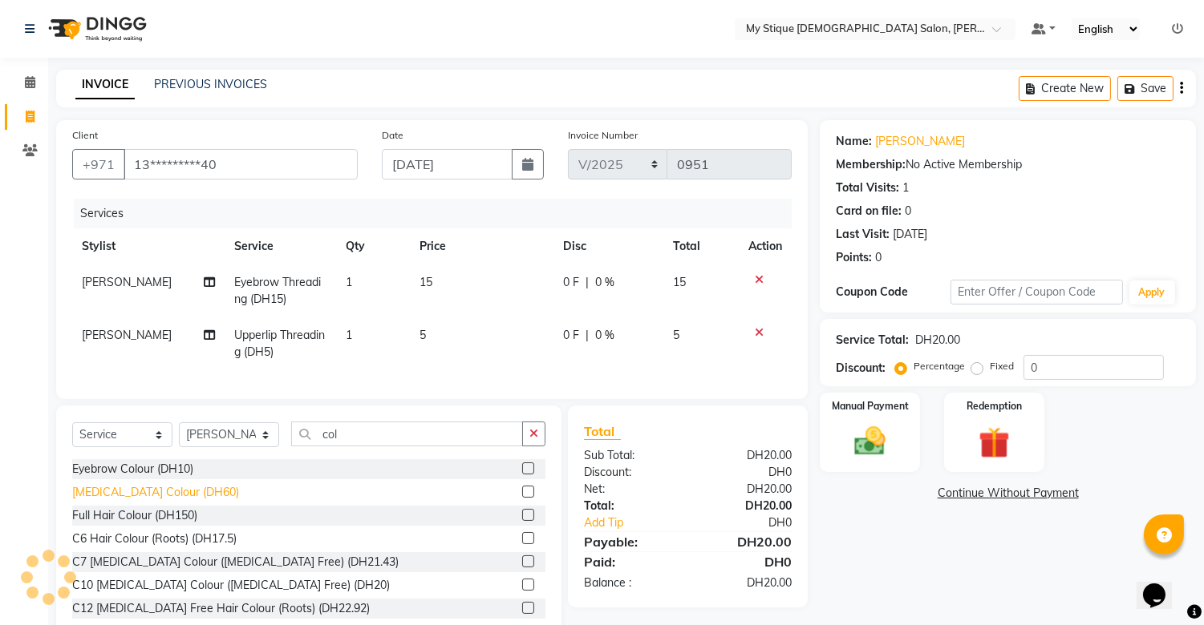
click at [179, 497] on div "Hair Root Colour (DH60)" at bounding box center [155, 492] width 167 height 17
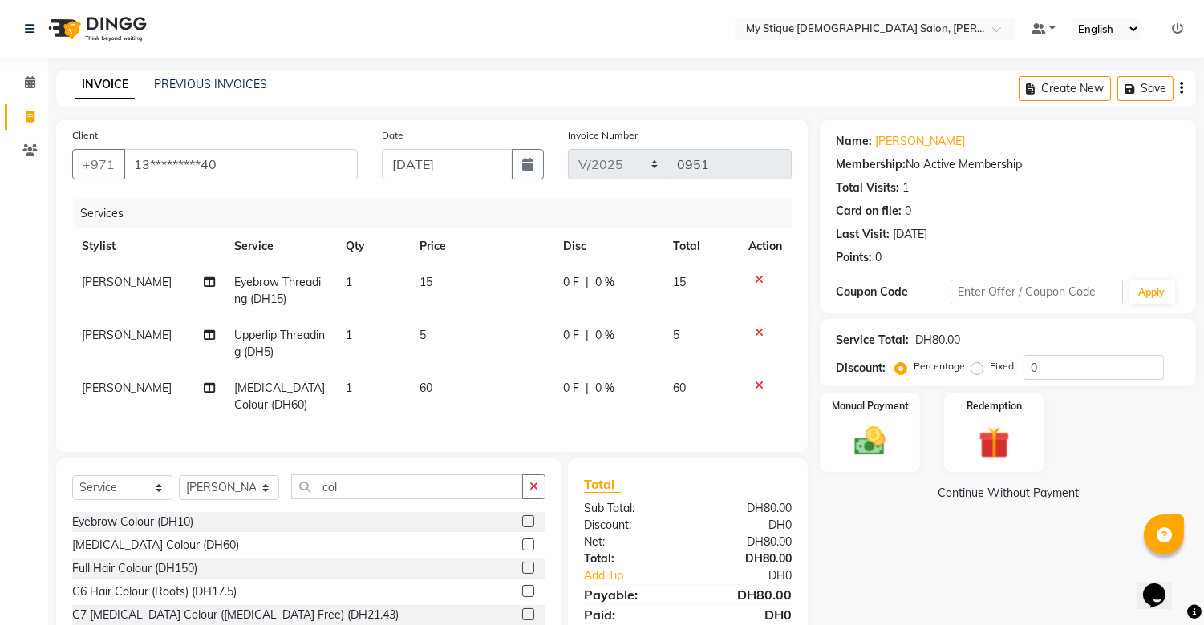
click at [441, 386] on td "60" at bounding box center [482, 396] width 144 height 53
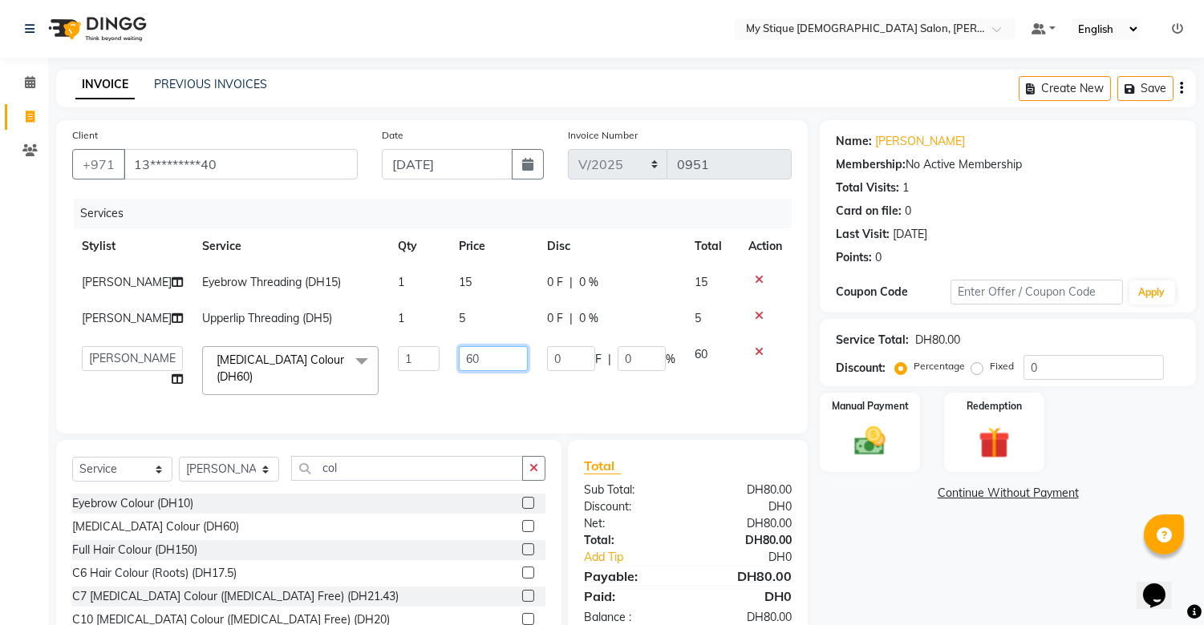
click at [475, 356] on input "60" at bounding box center [493, 358] width 69 height 25
click at [898, 423] on div "Manual Payment" at bounding box center [870, 432] width 104 height 82
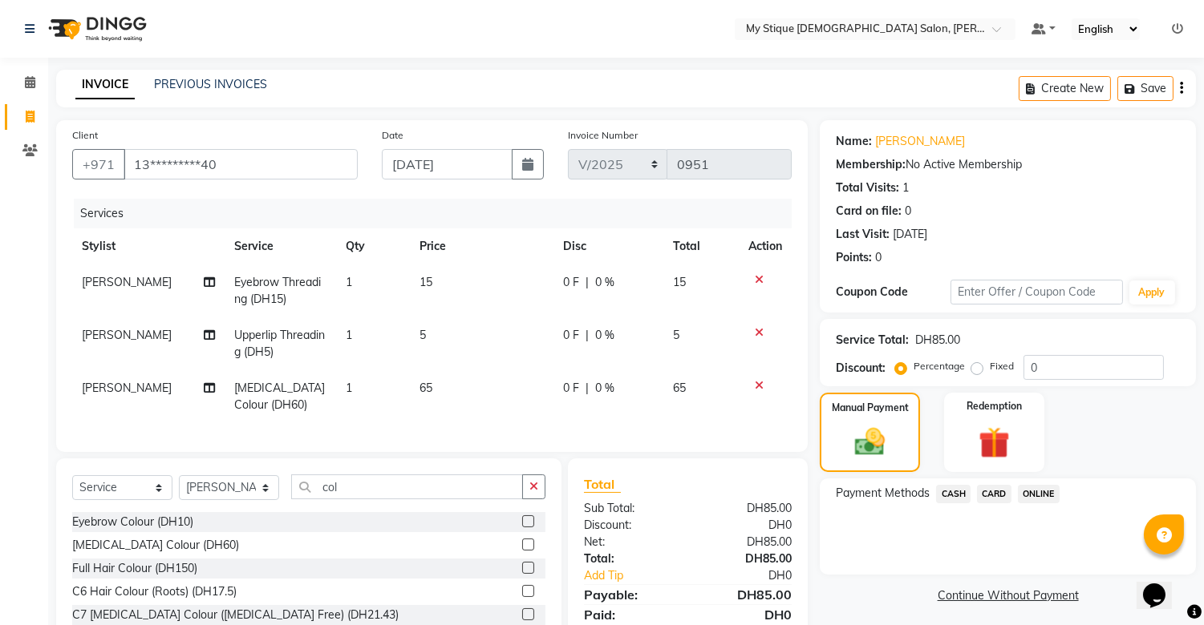
click at [439, 386] on td "65" at bounding box center [482, 396] width 144 height 53
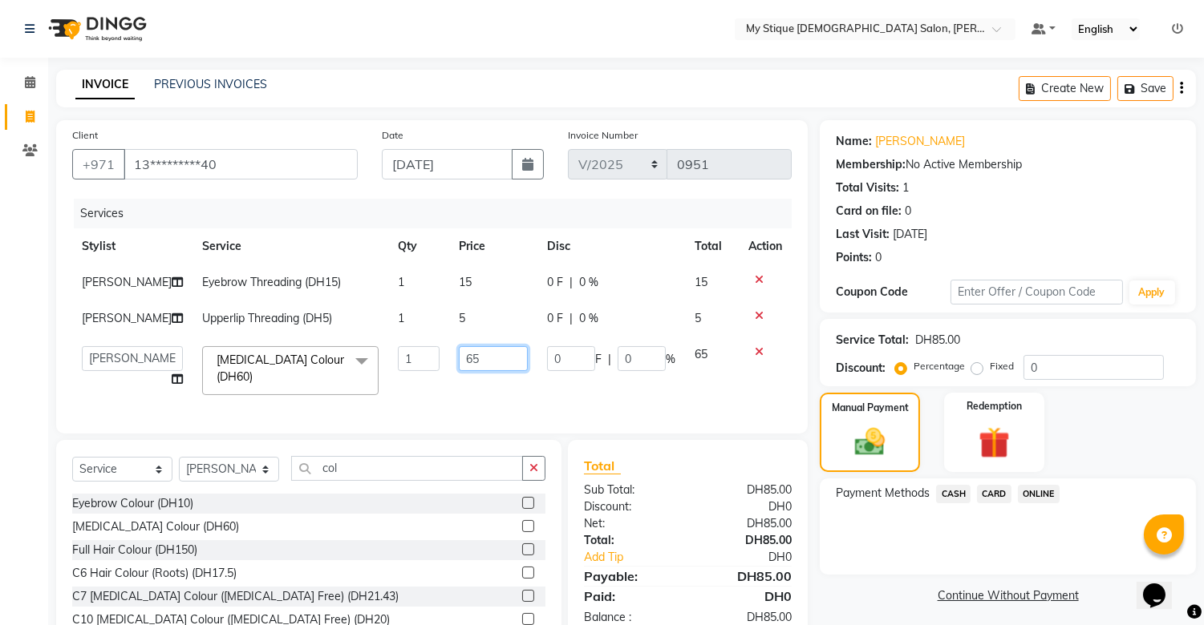
click at [459, 357] on input "65" at bounding box center [493, 358] width 69 height 25
click at [856, 425] on img at bounding box center [869, 443] width 51 height 36
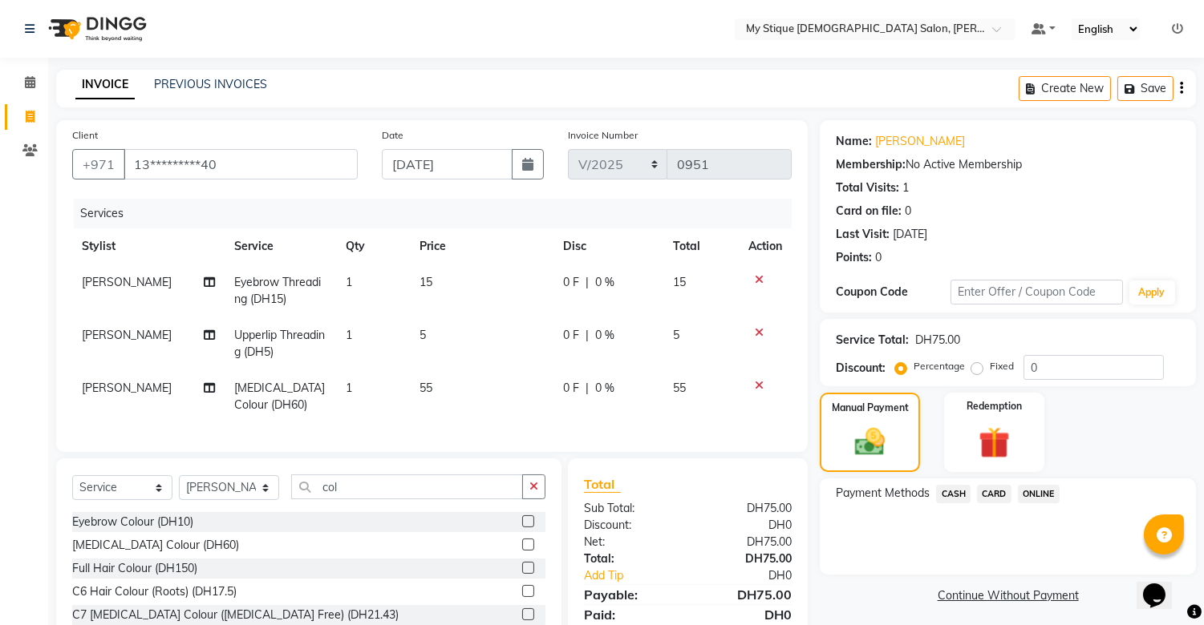
click at [965, 493] on span "CASH" at bounding box center [953, 494] width 34 height 18
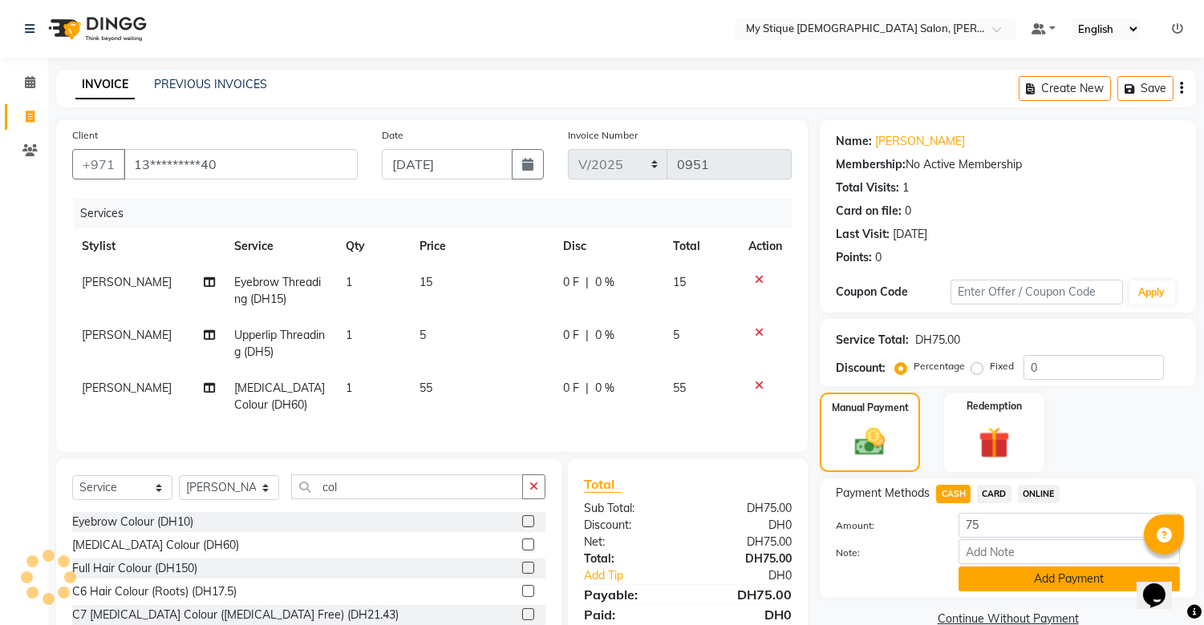
click at [1038, 575] on button "Add Payment" at bounding box center [1068, 579] width 221 height 25
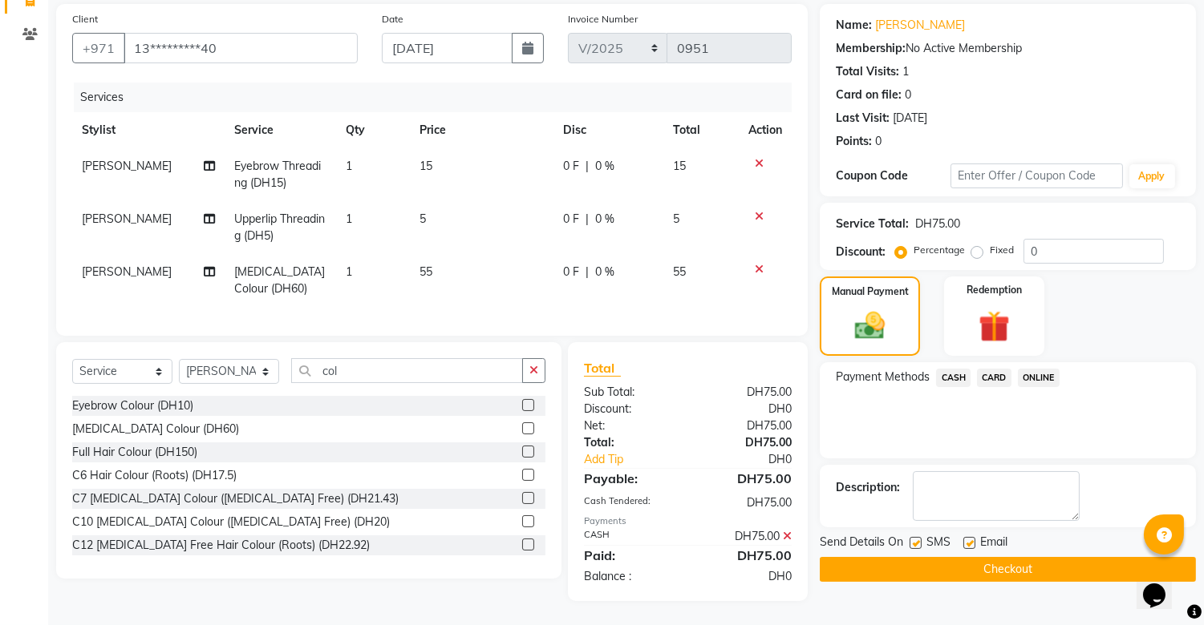
scroll to position [130, 0]
click at [1014, 557] on button "Checkout" at bounding box center [1007, 569] width 376 height 25
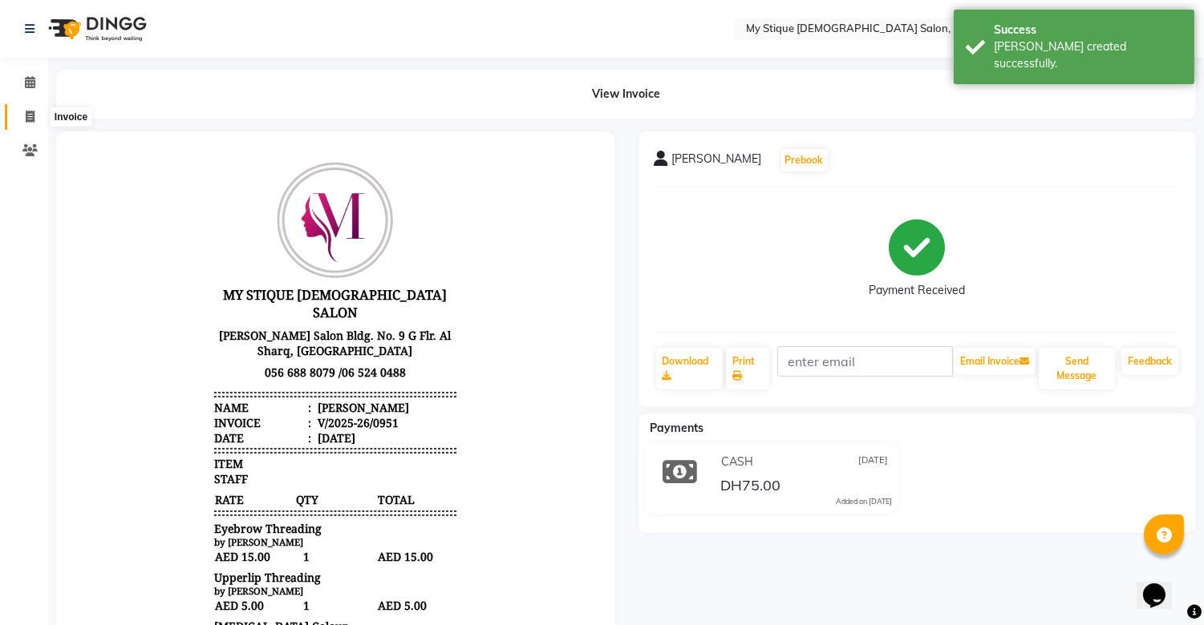
click at [35, 116] on span at bounding box center [30, 117] width 28 height 18
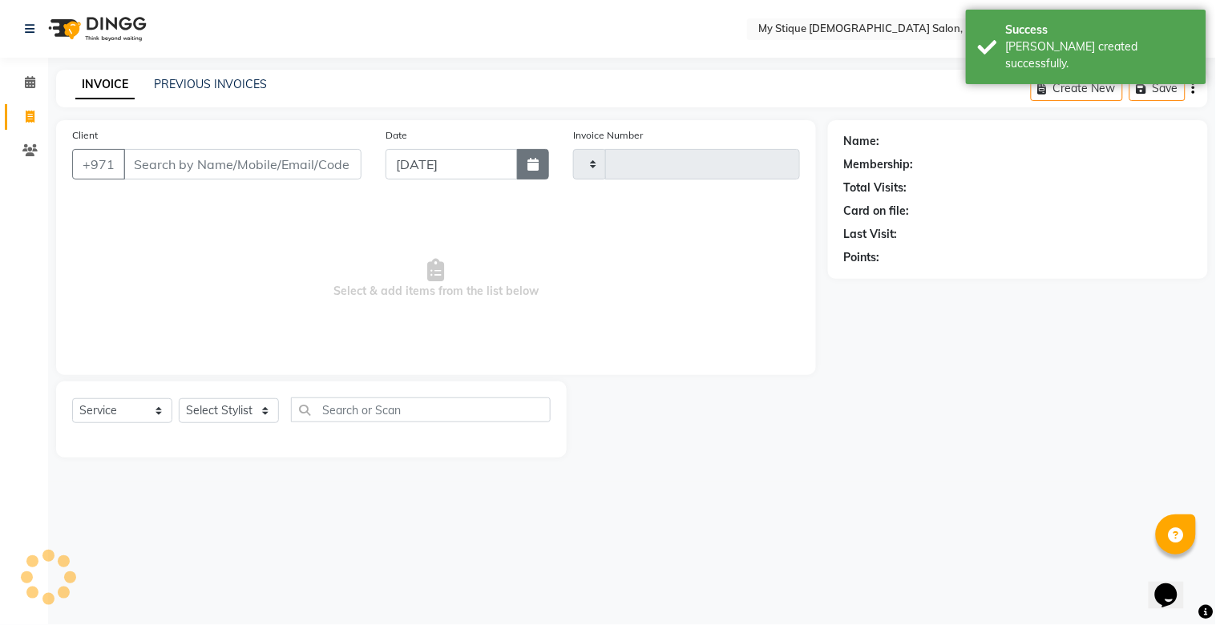
click at [529, 171] on button "button" at bounding box center [533, 164] width 32 height 30
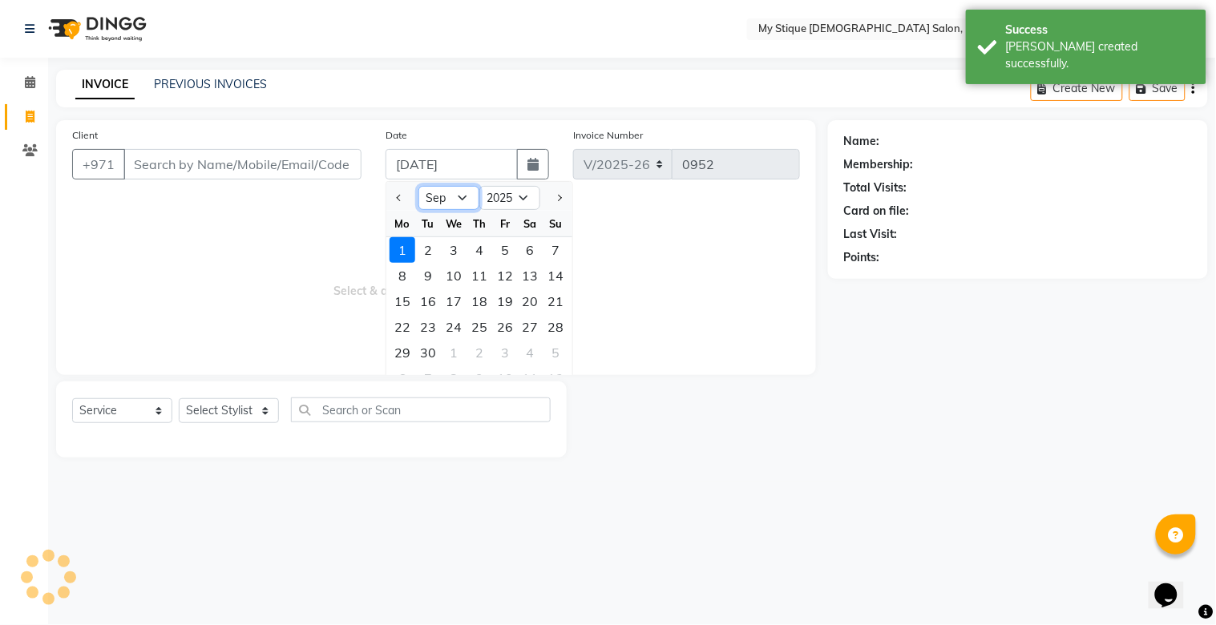
click at [445, 203] on select "Jan Feb Mar Apr May Jun Jul Aug Sep Oct Nov Dec" at bounding box center [449, 198] width 61 height 24
click at [419, 186] on select "Jan Feb Mar Apr May Jun Jul Aug Sep Oct Nov Dec" at bounding box center [449, 198] width 61 height 24
click at [556, 343] on div "31" at bounding box center [557, 353] width 26 height 26
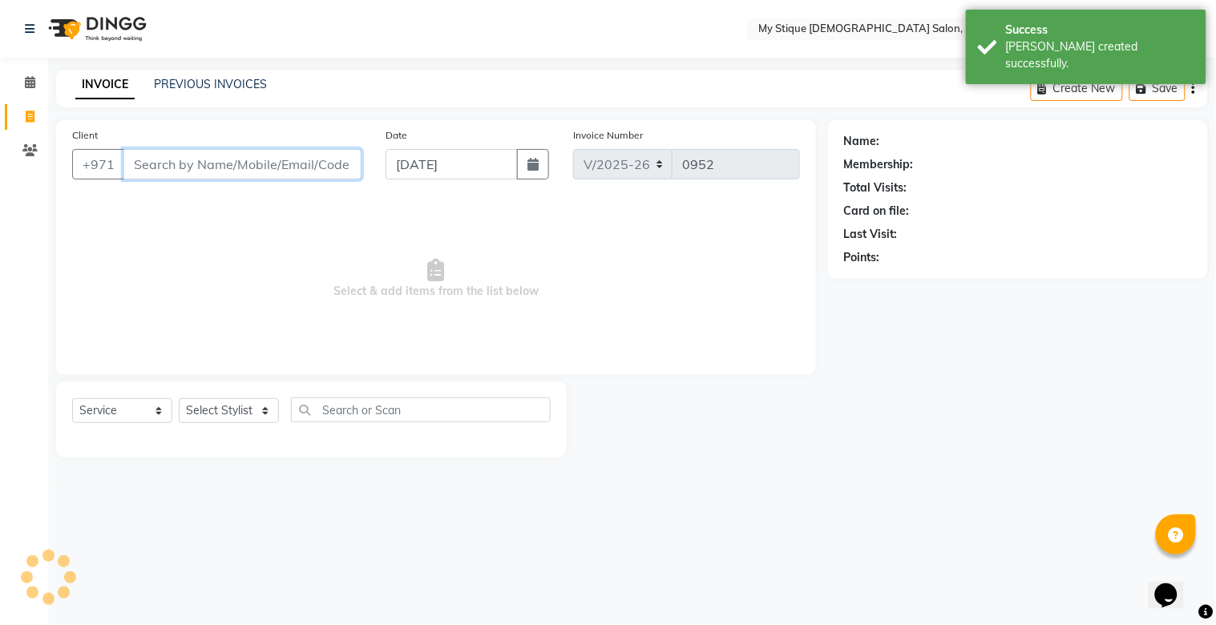
click at [237, 170] on input "Client" at bounding box center [242, 164] width 238 height 30
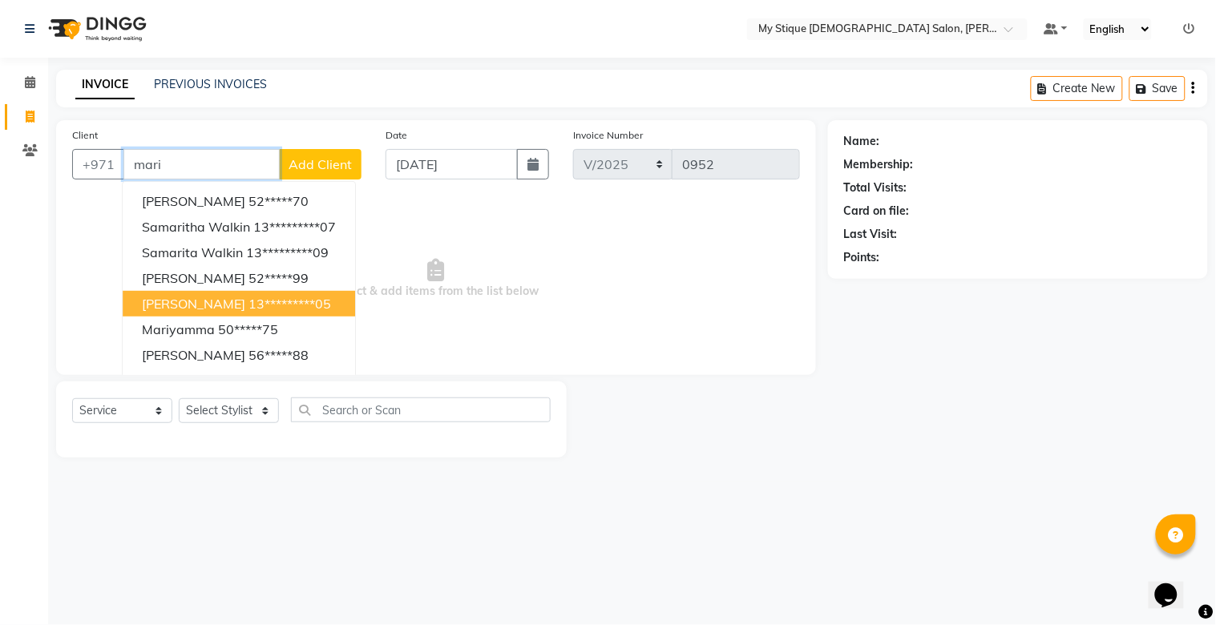
click at [173, 301] on span "mariam" at bounding box center [193, 304] width 103 height 16
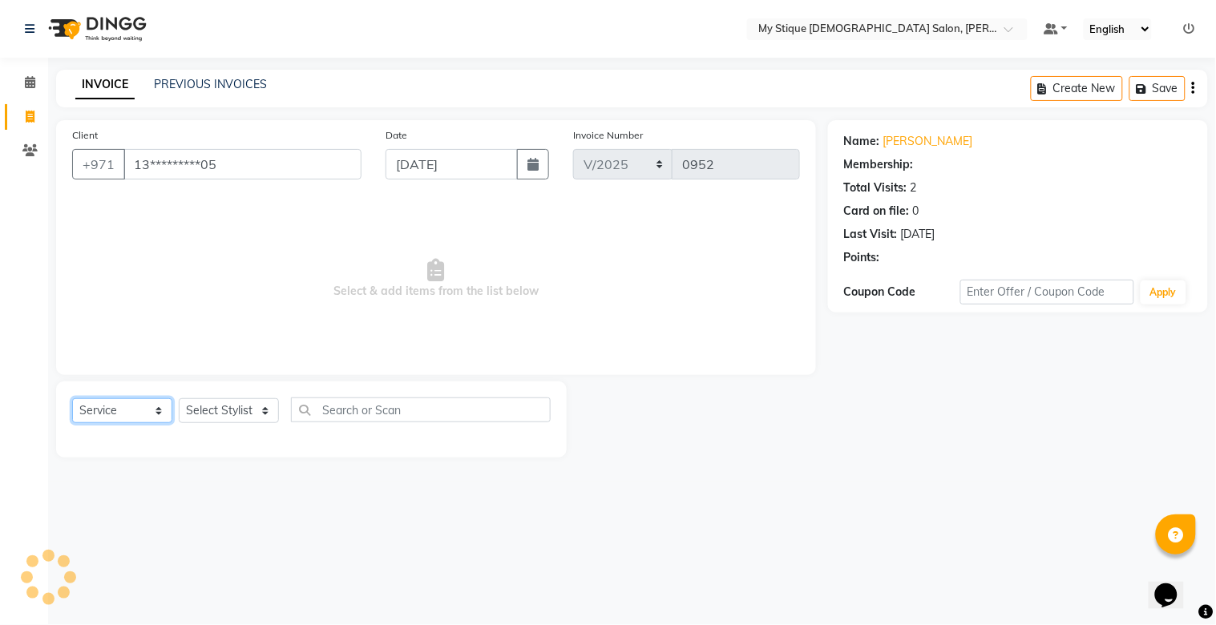
click at [154, 413] on select "Select Service Product Membership Package Voucher Prepaid Gift Card" at bounding box center [122, 411] width 100 height 25
click at [72, 399] on select "Select Service Product Membership Package Voucher Prepaid Gift Card" at bounding box center [122, 411] width 100 height 25
click at [140, 415] on select "Select Service Product Membership Package Voucher Prepaid Gift Card" at bounding box center [122, 411] width 100 height 25
click at [72, 399] on select "Select Service Product Membership Package Voucher Prepaid Gift Card" at bounding box center [122, 411] width 100 height 25
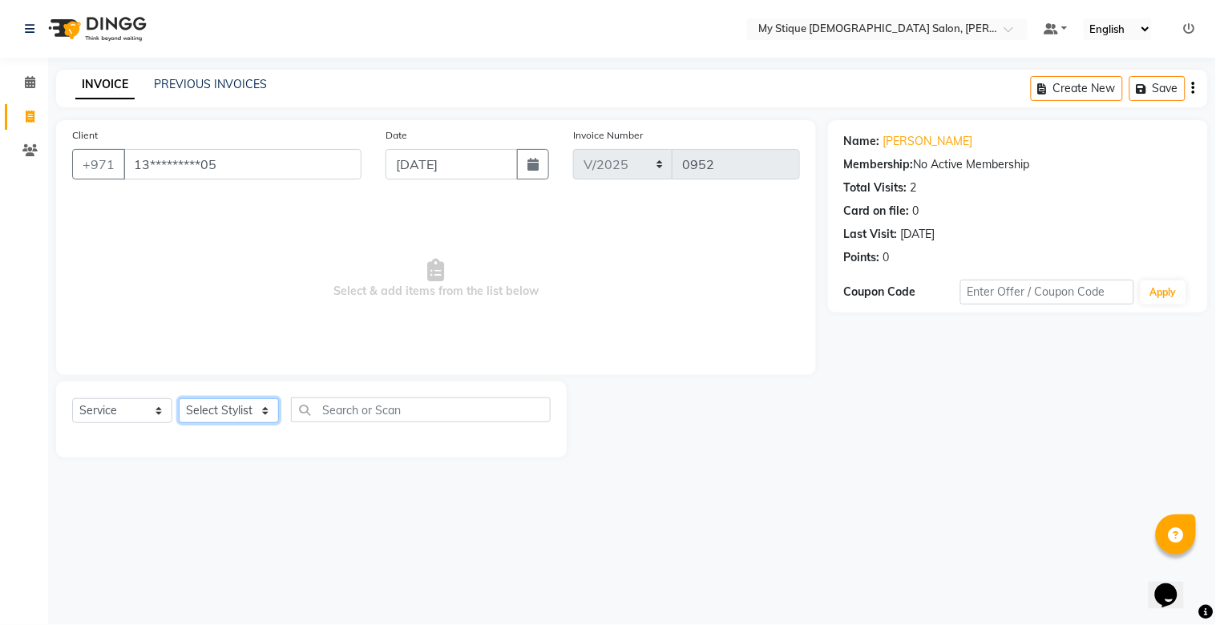
click at [226, 411] on select "Select Stylist Amanpreet Betcy Reshma Riham Sales Saritha TEMP STAFF" at bounding box center [229, 411] width 100 height 25
click at [179, 399] on select "Select Stylist Amanpreet Betcy Reshma Riham Sales Saritha TEMP STAFF" at bounding box center [229, 411] width 100 height 25
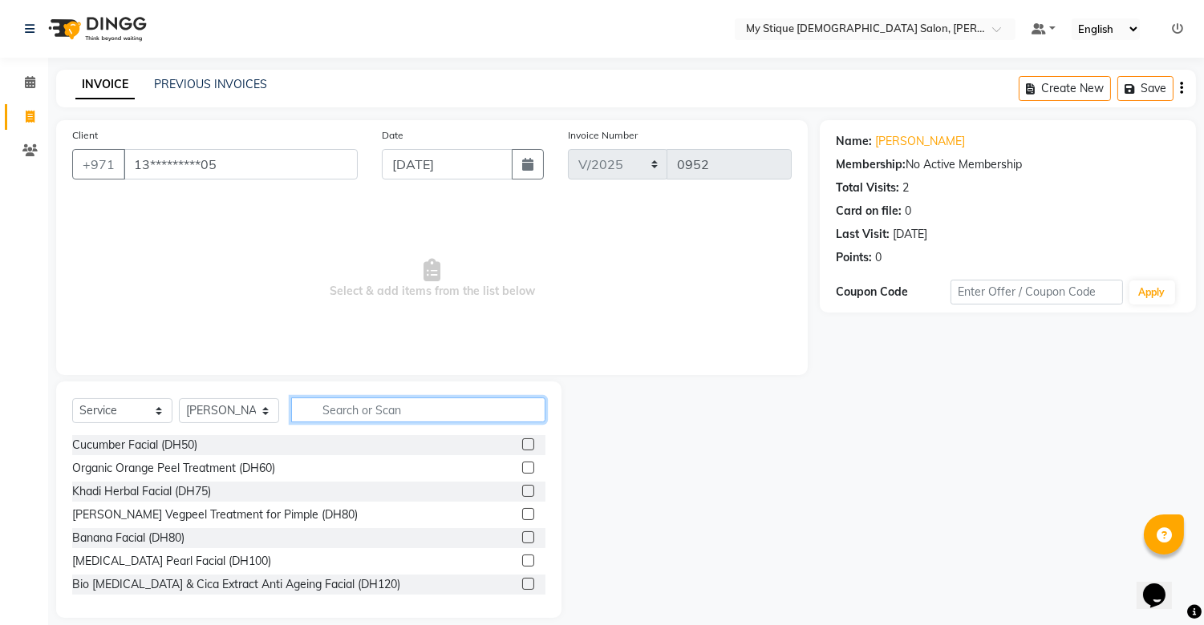
click at [374, 411] on input "text" at bounding box center [418, 410] width 254 height 25
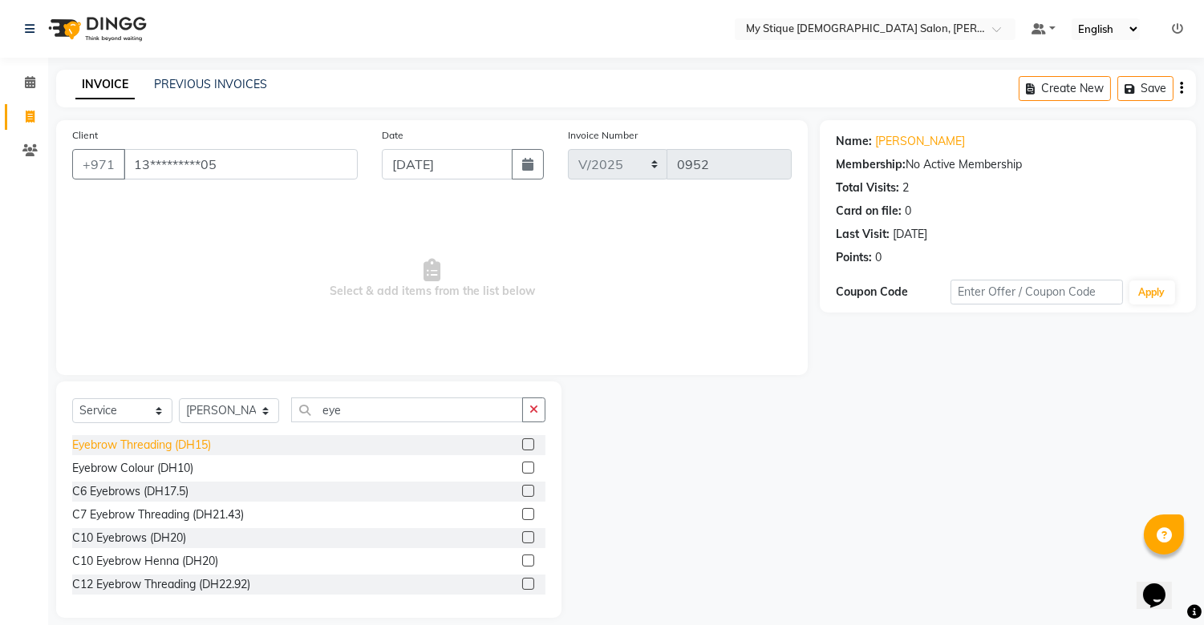
click at [191, 443] on div "Eyebrow Threading (DH15)" at bounding box center [141, 445] width 139 height 17
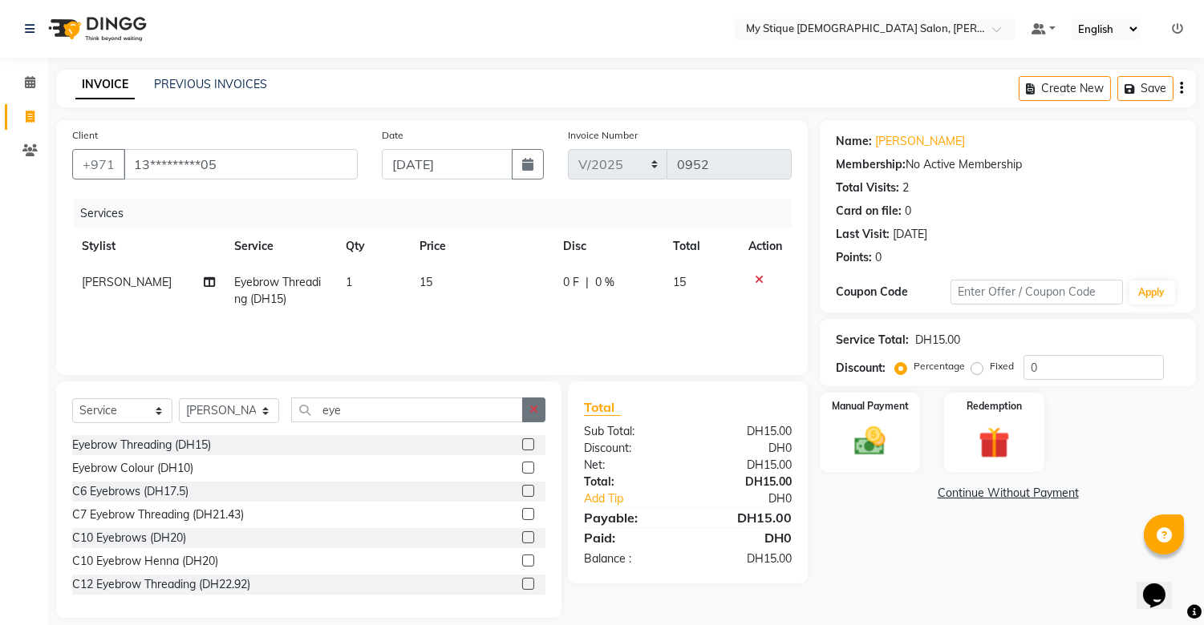
click at [530, 407] on icon "button" at bounding box center [533, 409] width 9 height 11
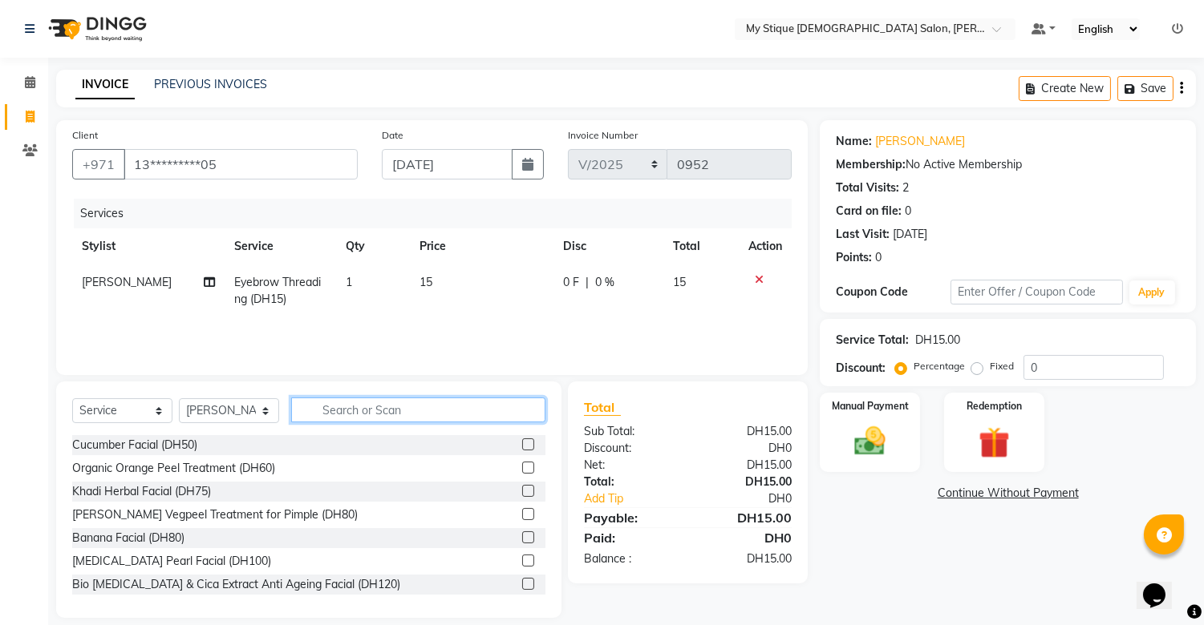
click at [489, 406] on input "text" at bounding box center [418, 410] width 254 height 25
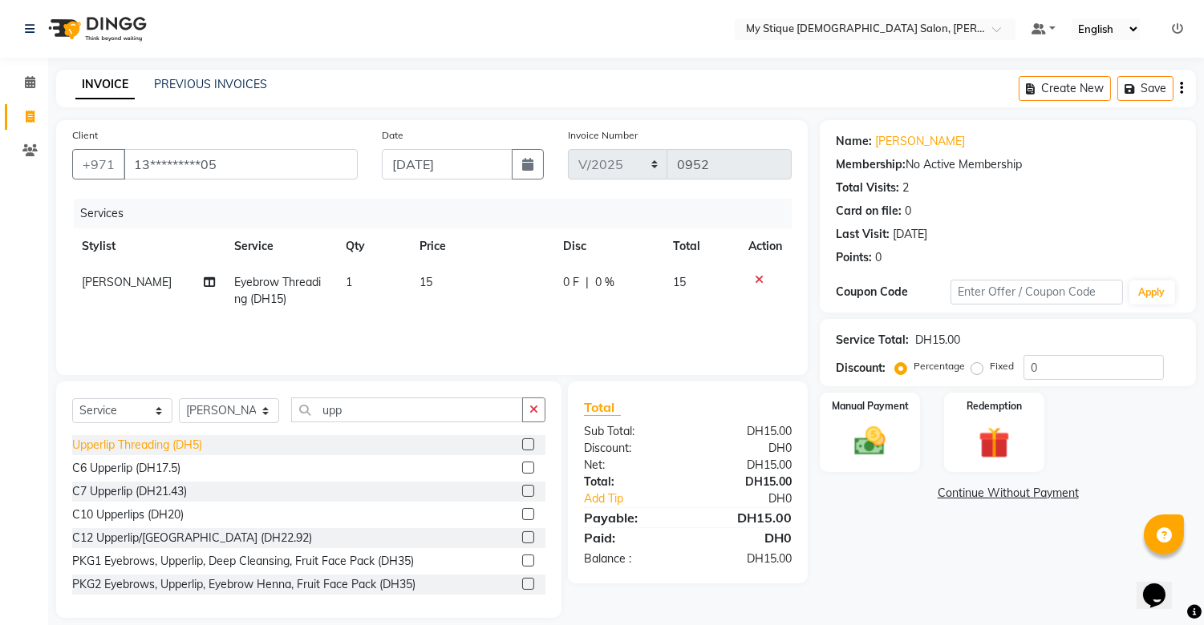
click at [189, 443] on div "Upperlip Threading (DH5)" at bounding box center [137, 445] width 130 height 17
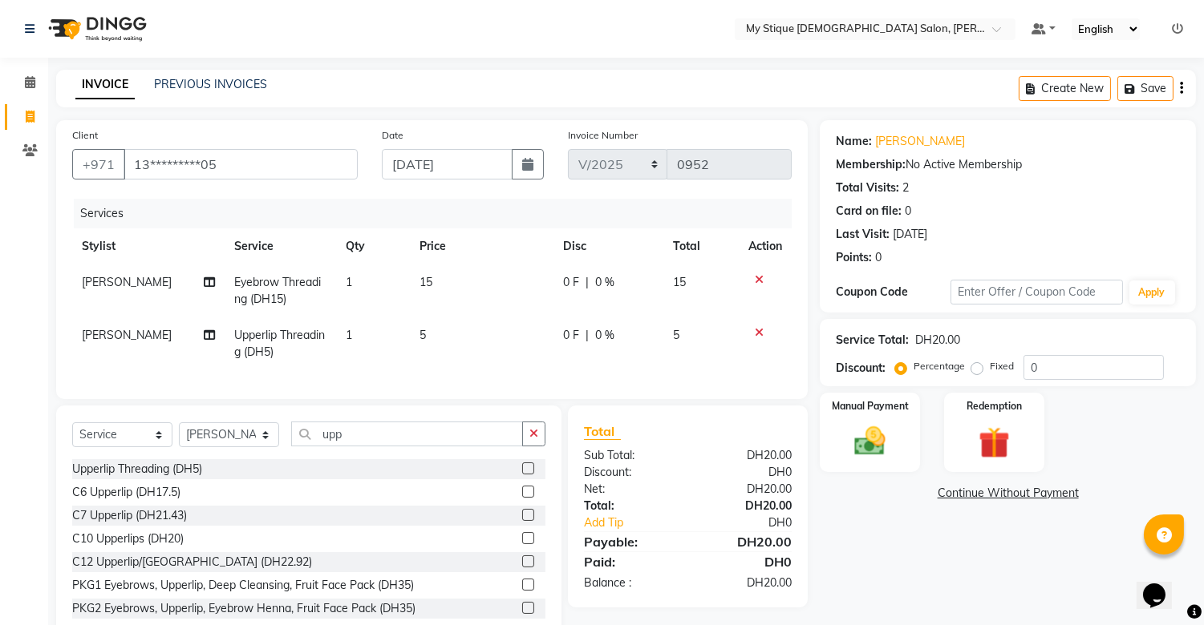
drag, startPoint x: 539, startPoint y: 455, endPoint x: 506, endPoint y: 444, distance: 34.5
click at [536, 447] on button "button" at bounding box center [533, 434] width 23 height 25
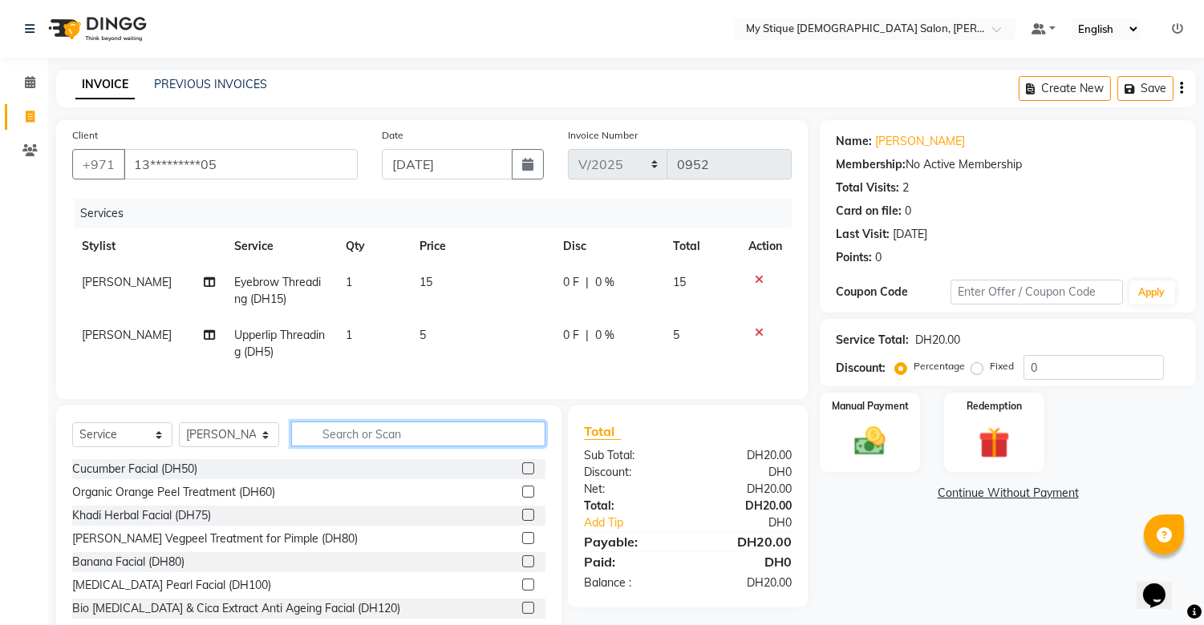
click at [499, 442] on input "text" at bounding box center [418, 434] width 254 height 25
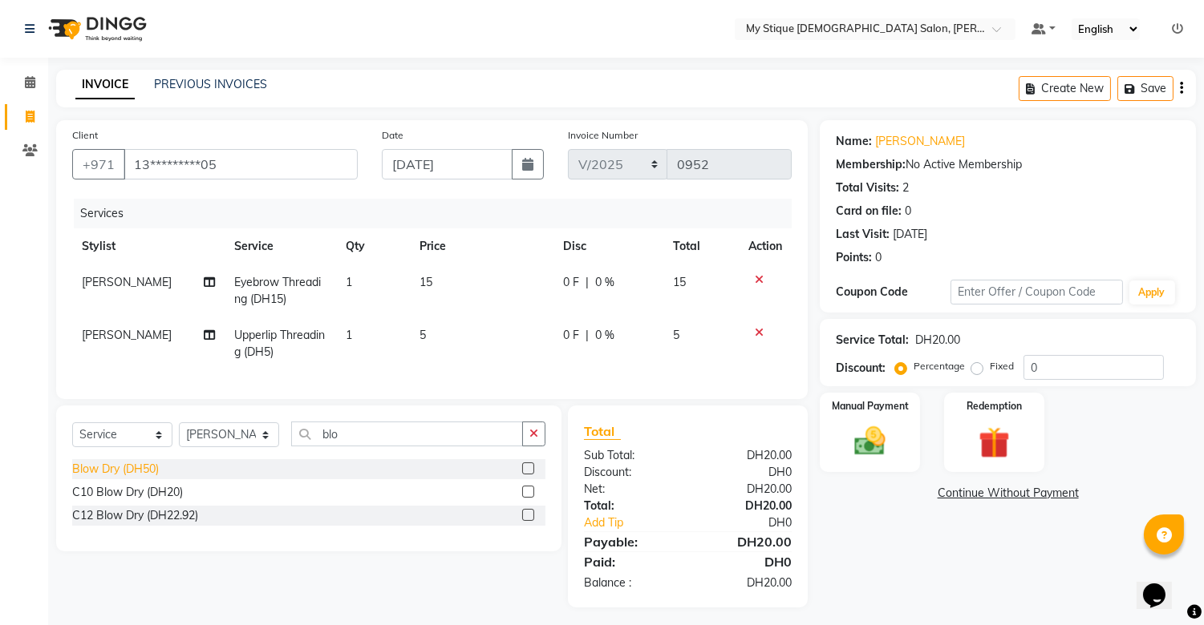
click at [129, 478] on div "Blow Dry (DH50)" at bounding box center [115, 469] width 87 height 17
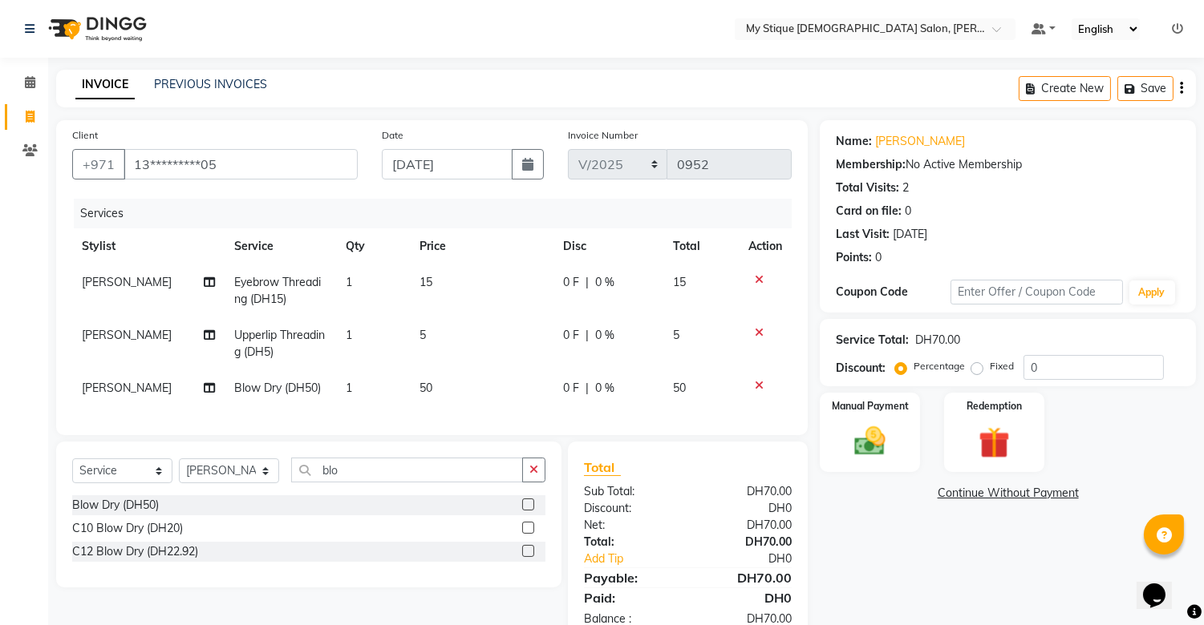
click at [431, 382] on td "50" at bounding box center [482, 388] width 144 height 36
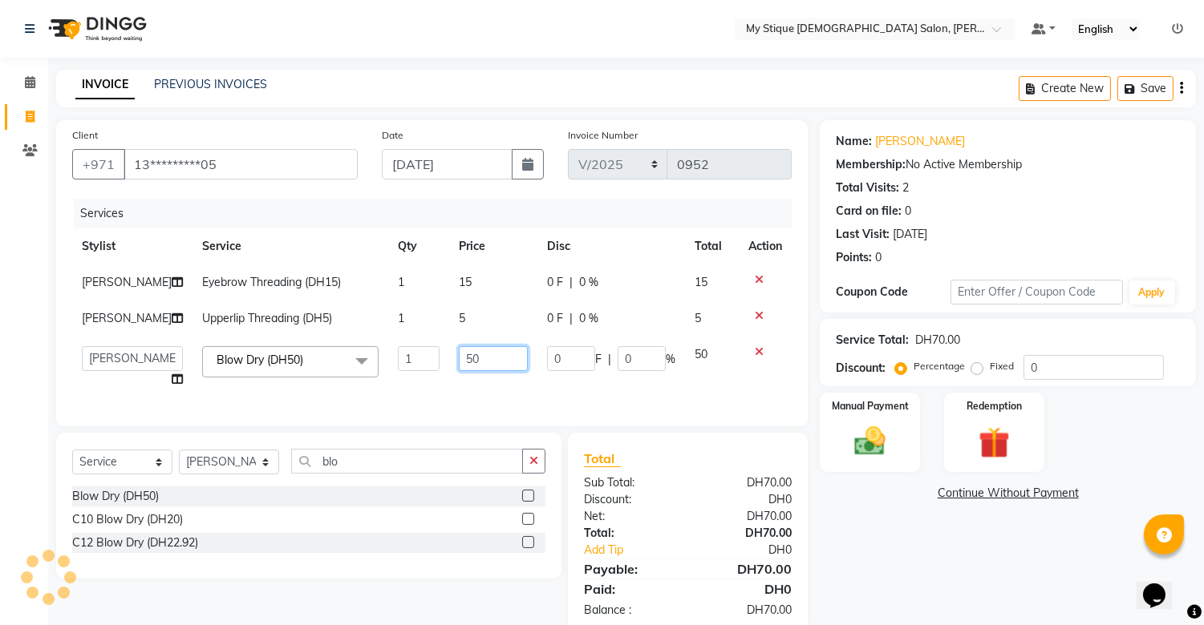
click at [460, 358] on input "50" at bounding box center [493, 358] width 69 height 25
click at [862, 437] on img at bounding box center [870, 442] width 53 height 38
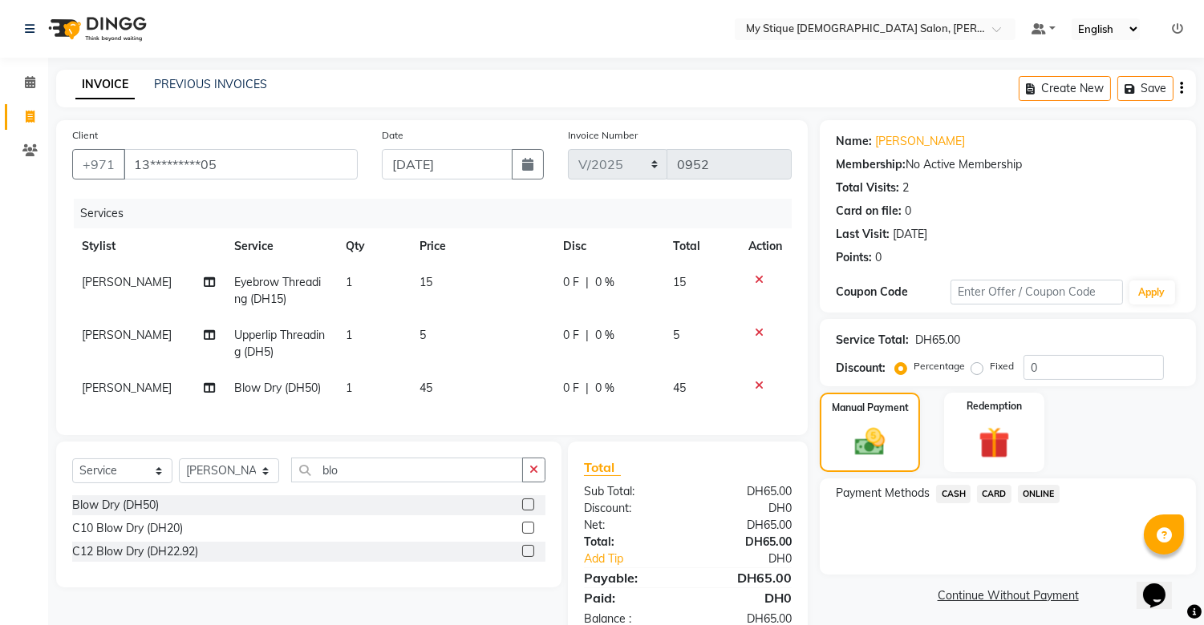
click at [949, 493] on span "CASH" at bounding box center [953, 494] width 34 height 18
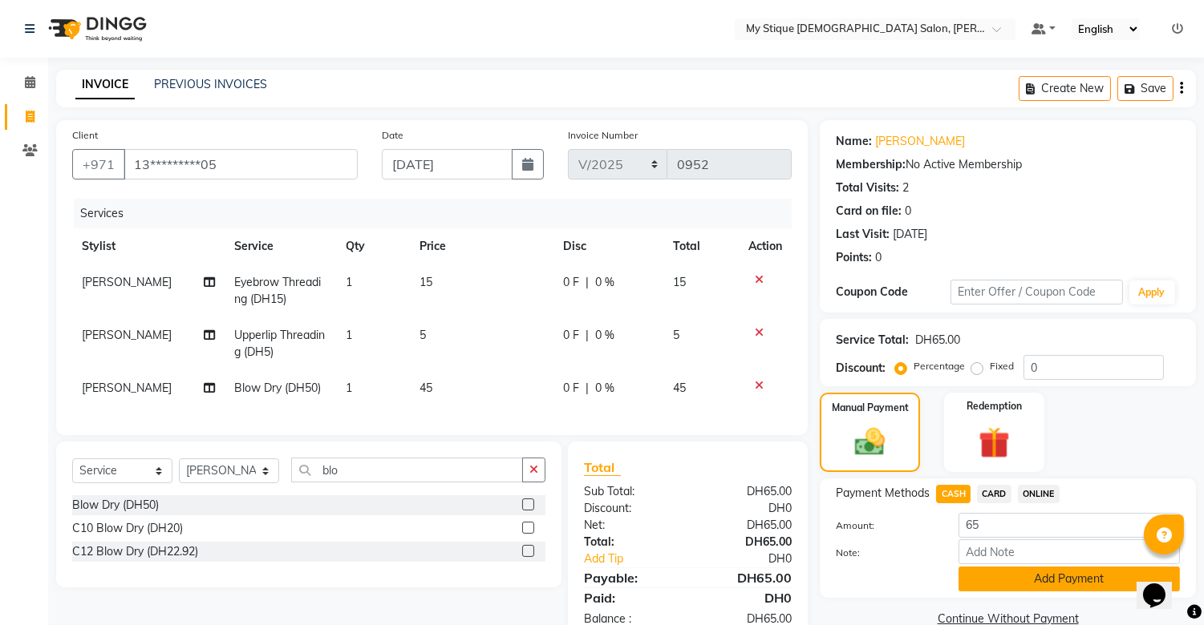
click at [1050, 573] on button "Add Payment" at bounding box center [1068, 579] width 221 height 25
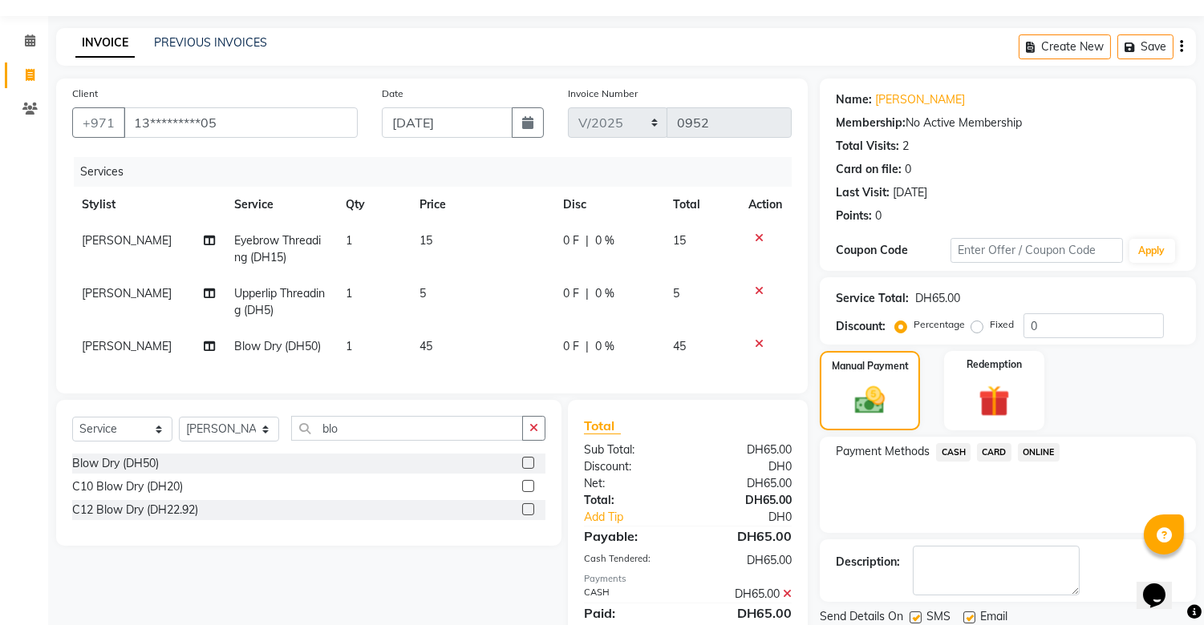
scroll to position [113, 0]
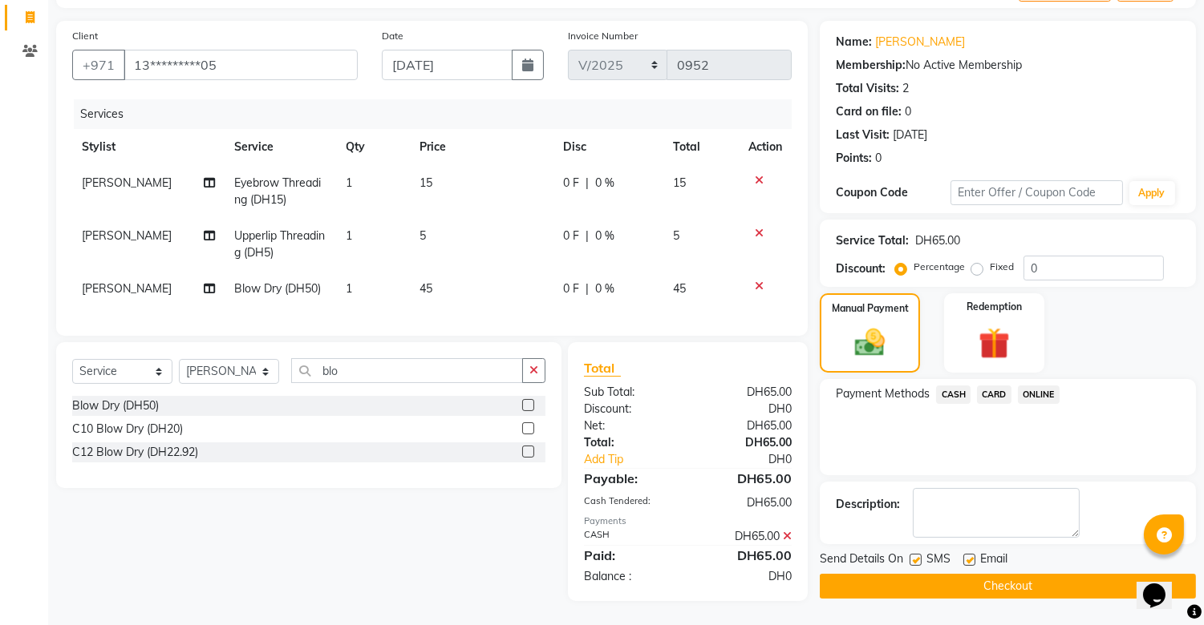
click at [1021, 557] on div "Send Details On SMS Email Checkout" at bounding box center [1007, 575] width 376 height 48
click at [1016, 574] on button "Checkout" at bounding box center [1007, 586] width 376 height 25
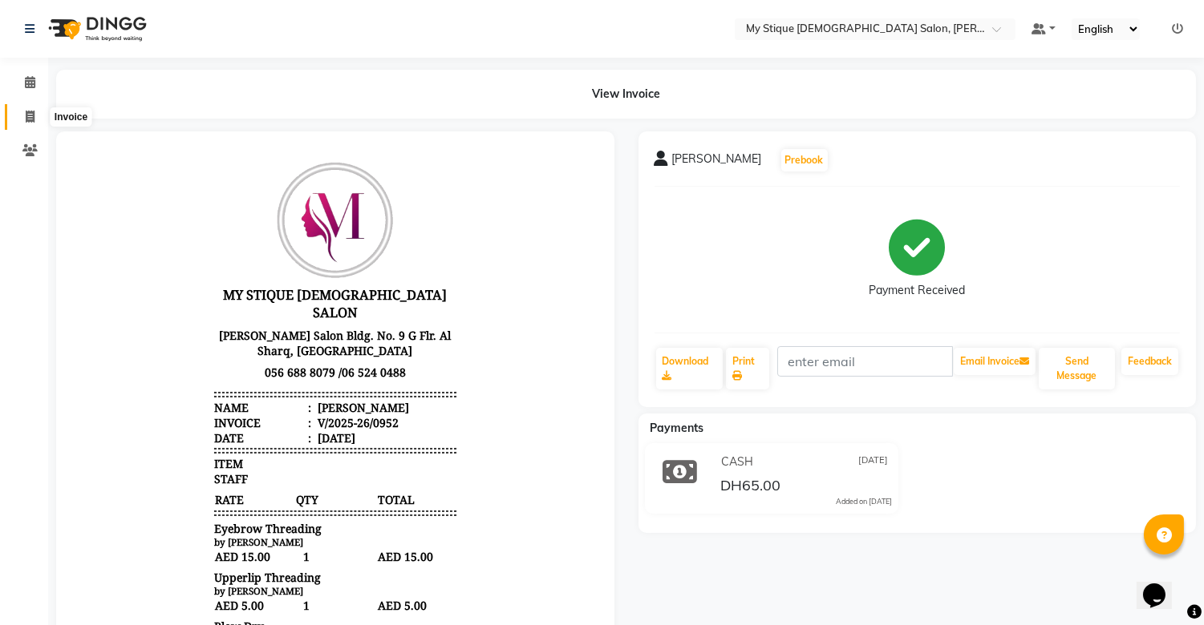
click at [33, 120] on icon at bounding box center [30, 117] width 9 height 12
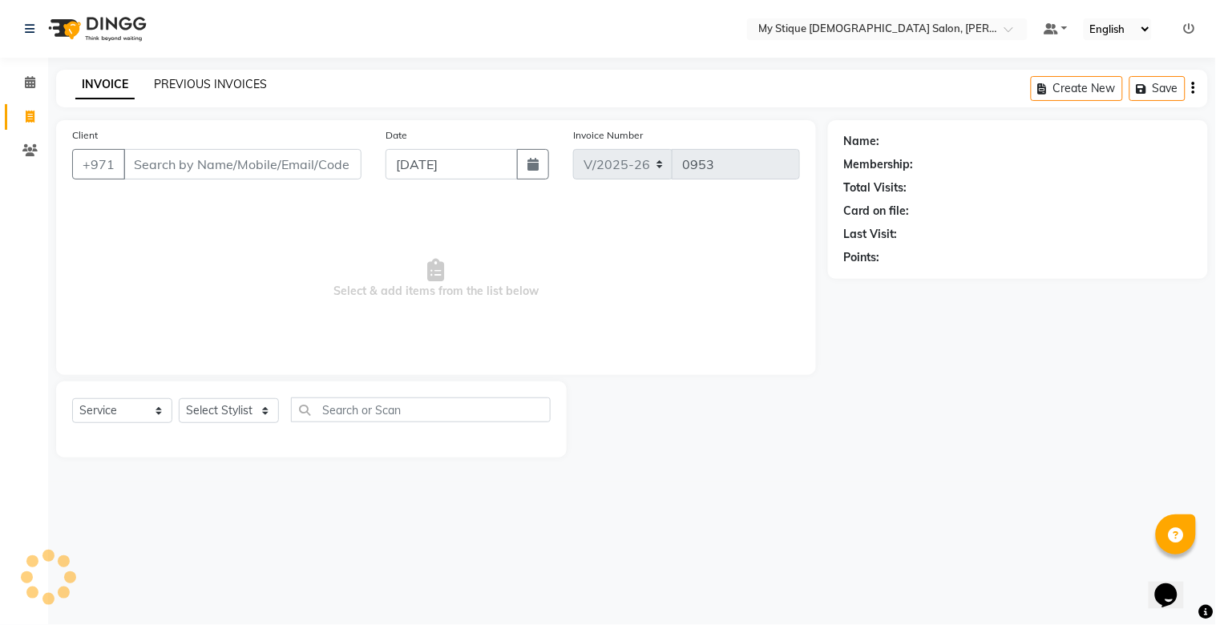
click at [241, 79] on link "PREVIOUS INVOICES" at bounding box center [210, 84] width 113 height 14
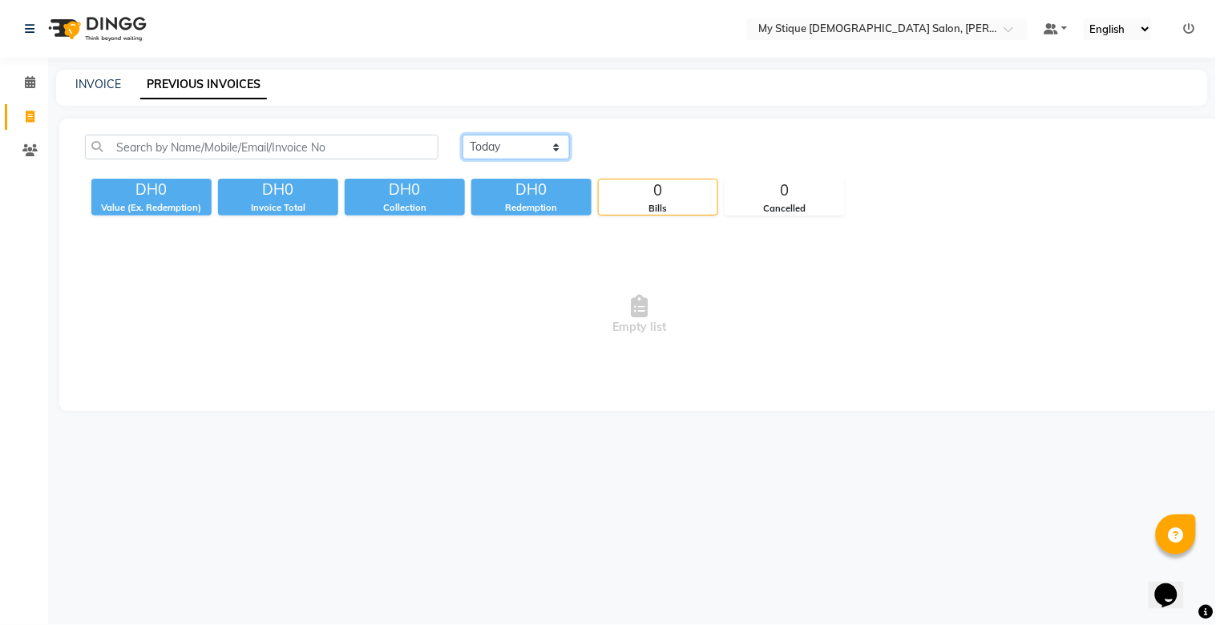
click at [481, 148] on select "[DATE] [DATE] Custom Range" at bounding box center [516, 147] width 107 height 25
click at [463, 135] on select "[DATE] [DATE] Custom Range" at bounding box center [516, 147] width 107 height 25
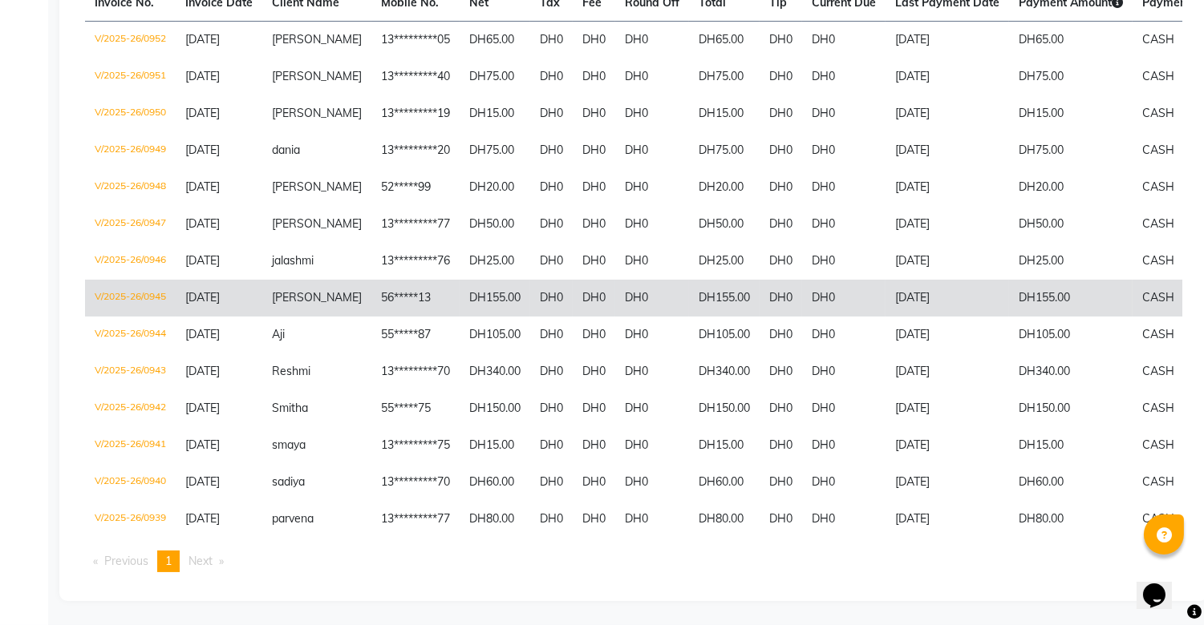
scroll to position [293, 0]
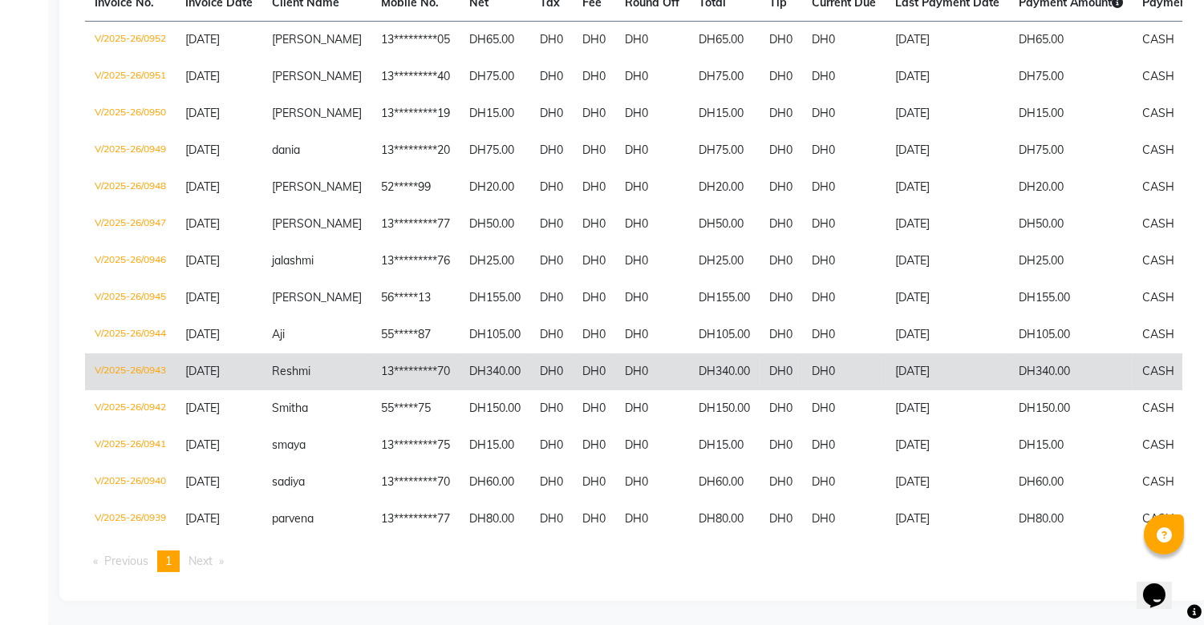
click at [1023, 356] on td "DH340.00" at bounding box center [1070, 372] width 123 height 37
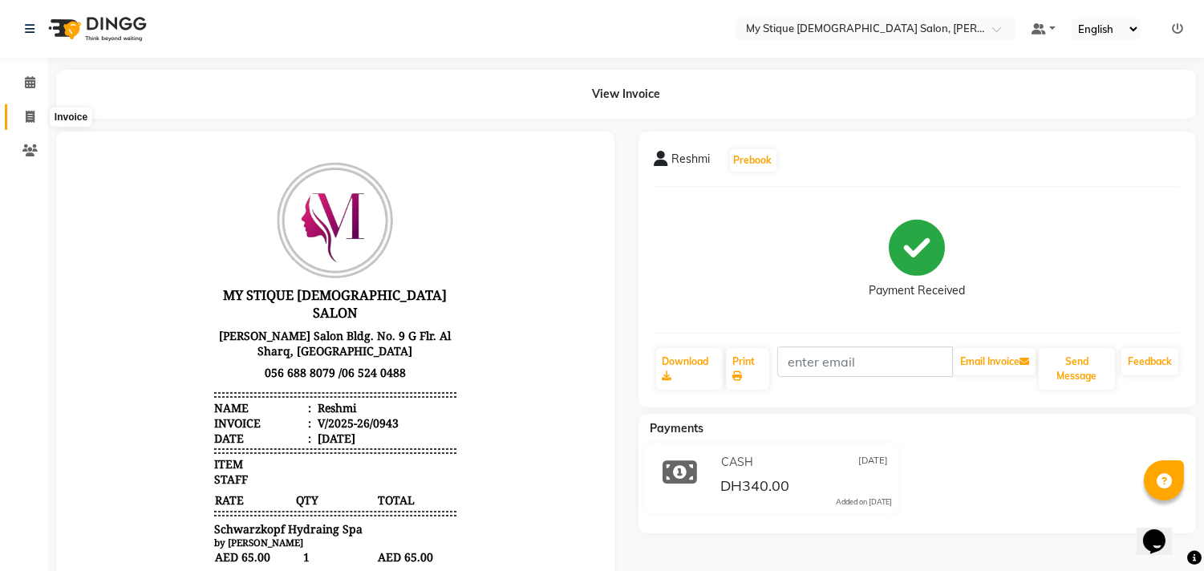
click at [32, 115] on icon at bounding box center [30, 117] width 9 height 12
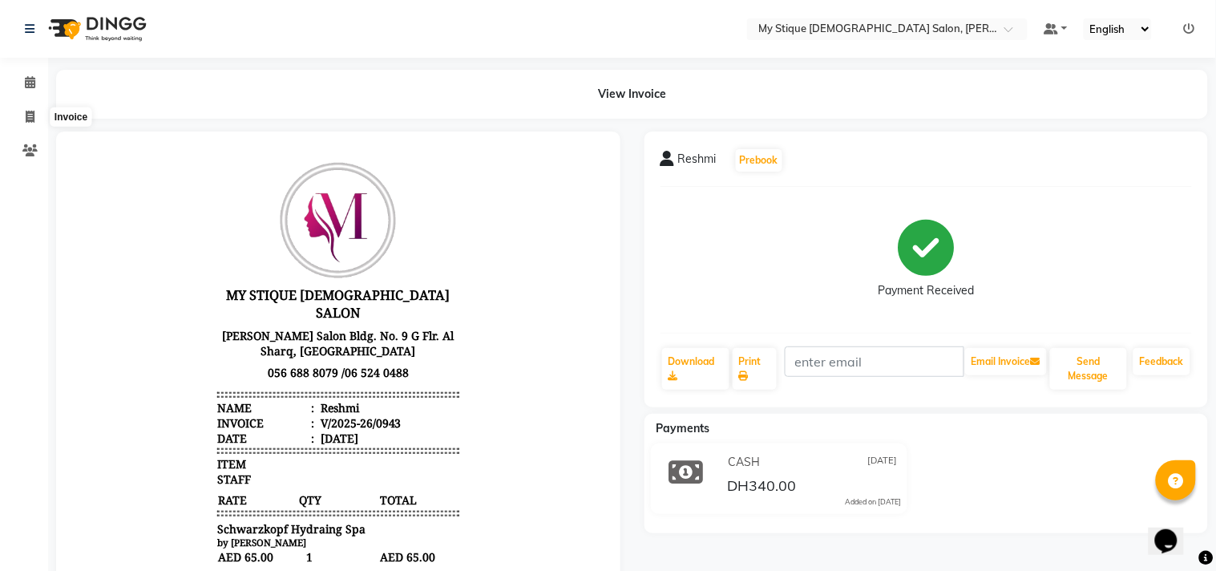
select select "service"
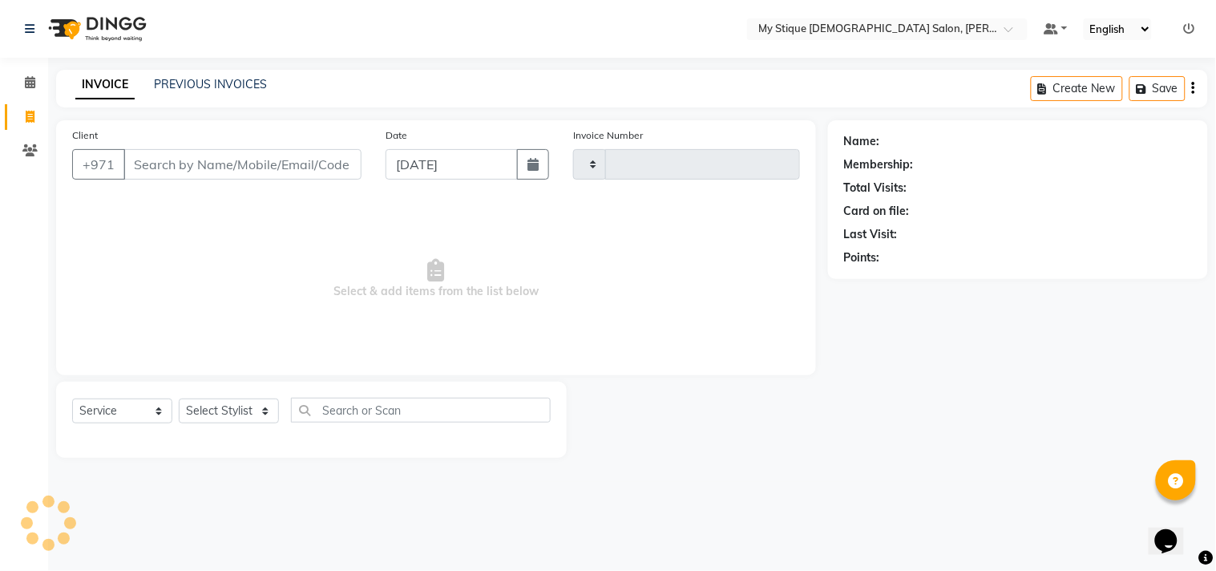
type input "0953"
select select "7457"
click at [190, 78] on link "PREVIOUS INVOICES" at bounding box center [210, 84] width 113 height 14
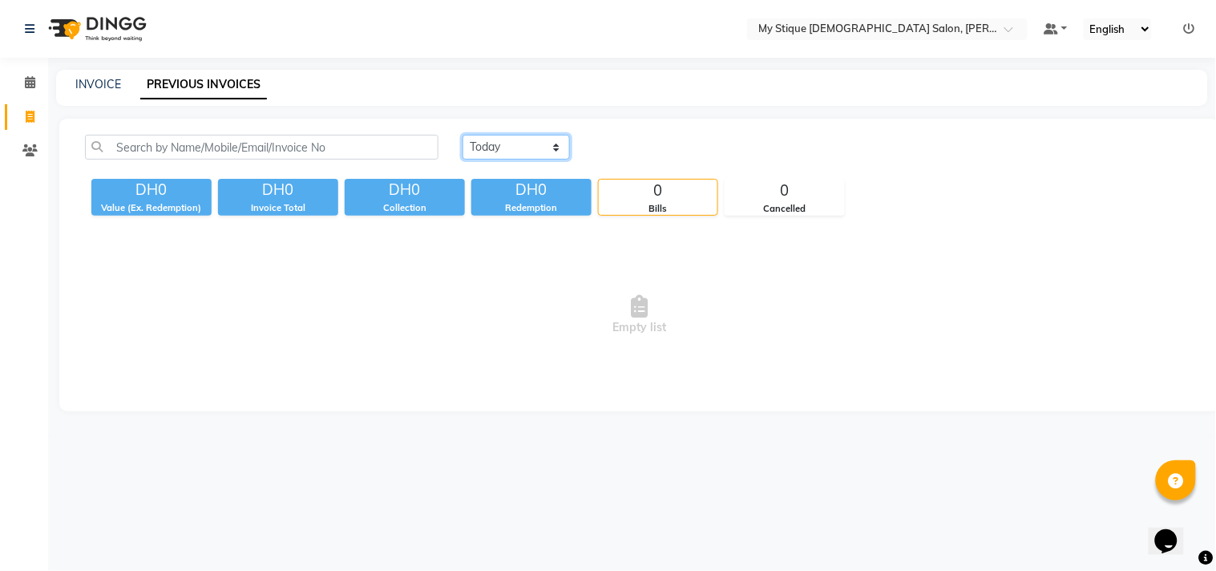
click at [532, 144] on select "[DATE] [DATE] Custom Range" at bounding box center [516, 147] width 107 height 25
select select "[DATE]"
click at [463, 135] on select "[DATE] [DATE] Custom Range" at bounding box center [516, 147] width 107 height 25
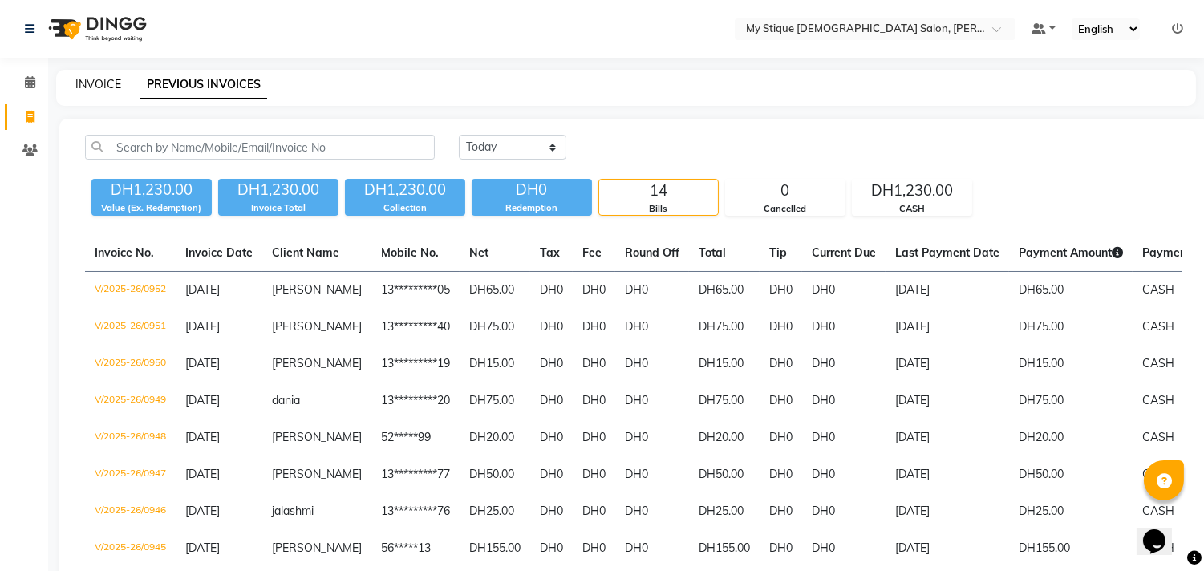
click at [104, 80] on link "INVOICE" at bounding box center [98, 84] width 46 height 14
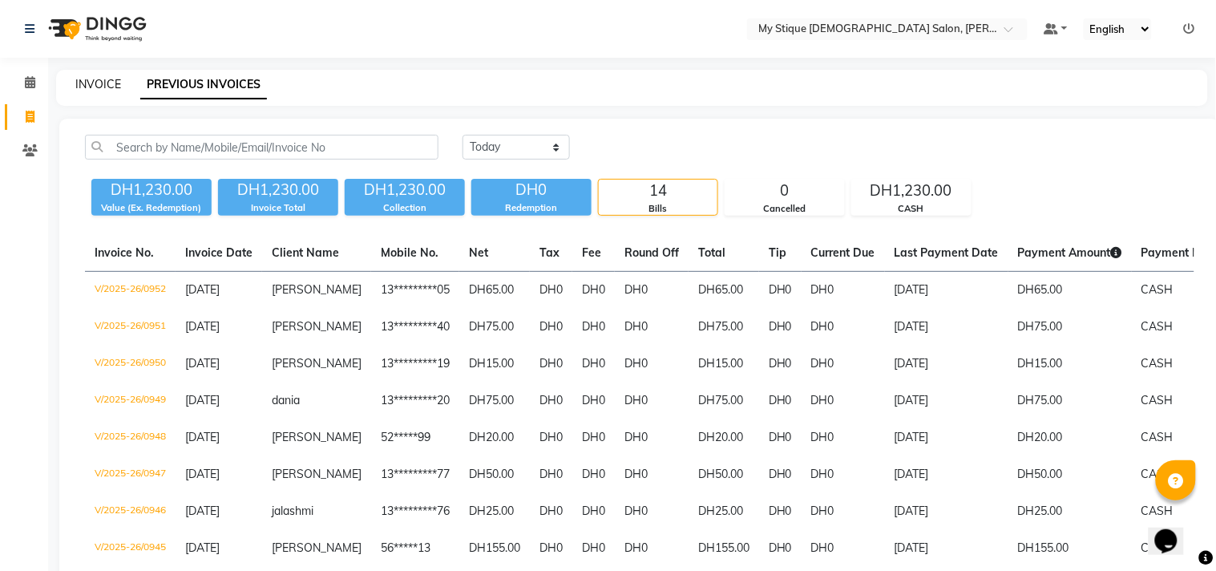
select select "7457"
select select "service"
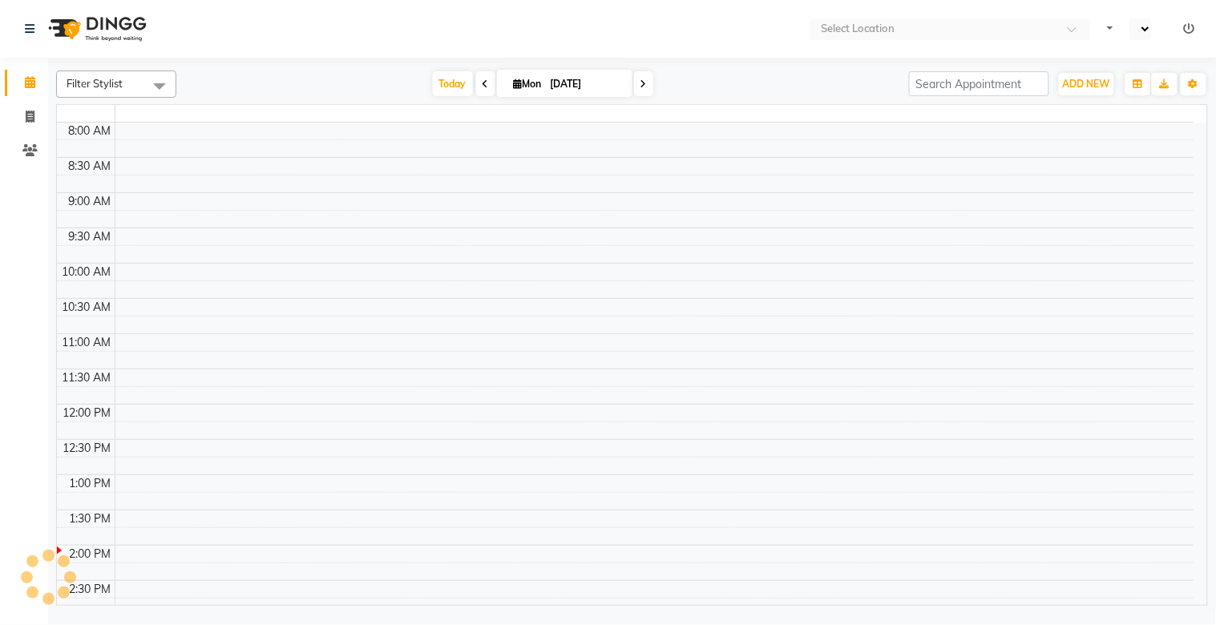
select select "en"
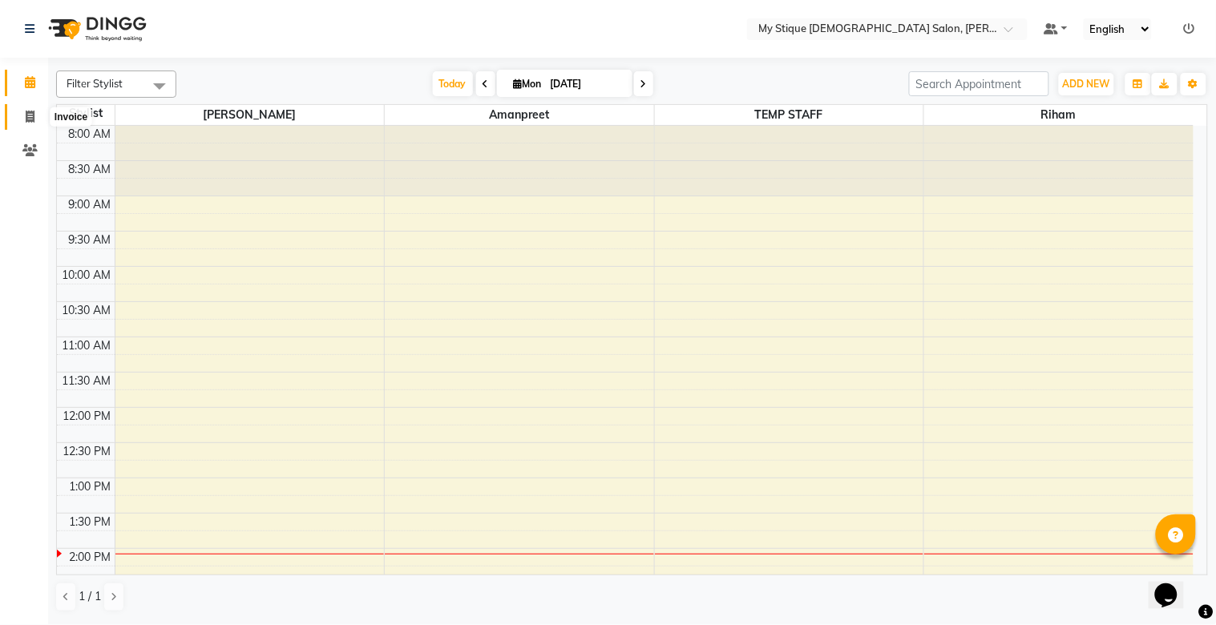
drag, startPoint x: 20, startPoint y: 115, endPoint x: 32, endPoint y: 115, distance: 12.0
click at [20, 115] on span at bounding box center [30, 117] width 28 height 18
select select "service"
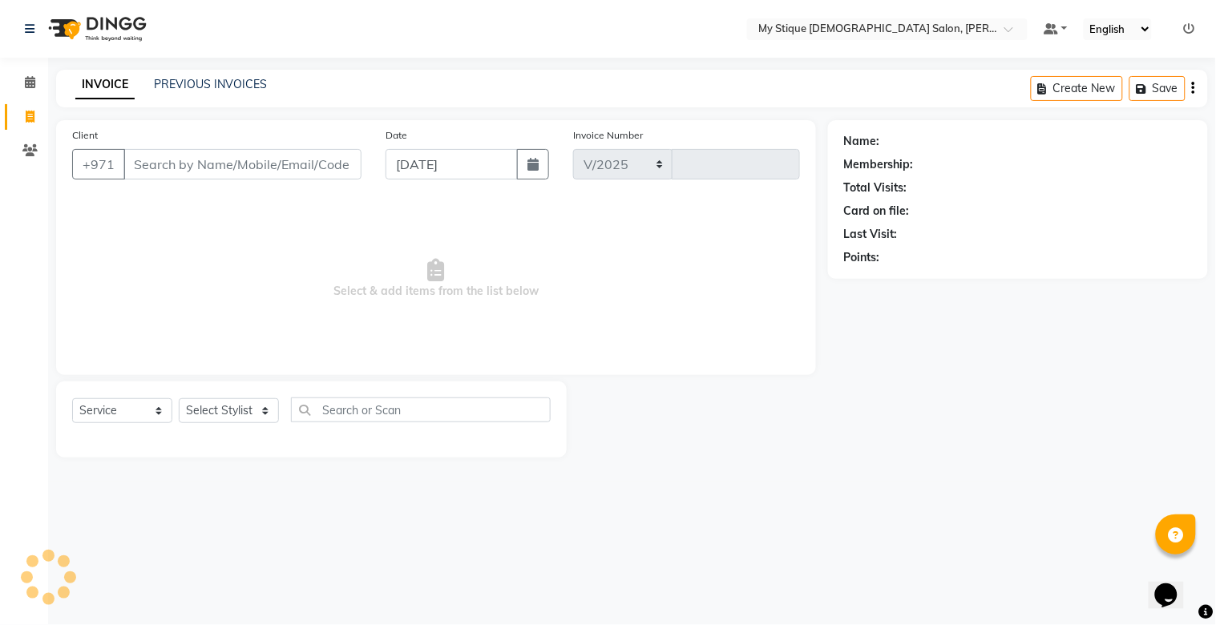
select select "7457"
type input "0953"
